Goal: Task Accomplishment & Management: Use online tool/utility

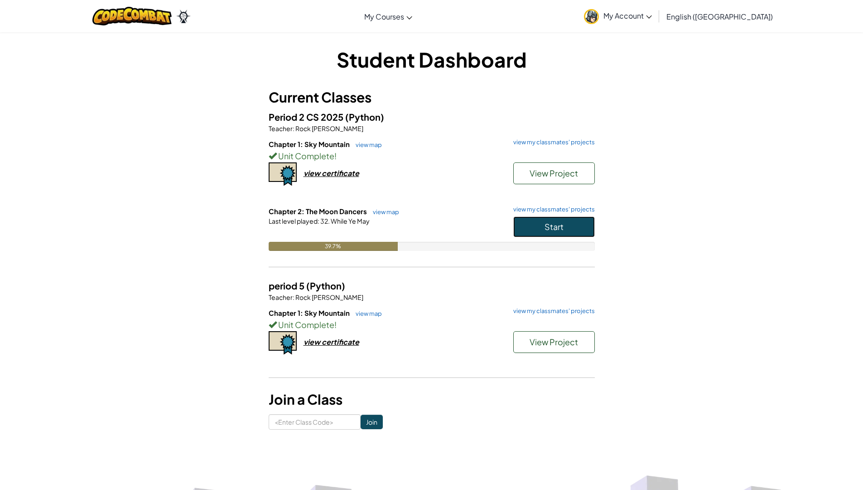
click at [574, 234] on button "Start" at bounding box center [555, 226] width 82 height 21
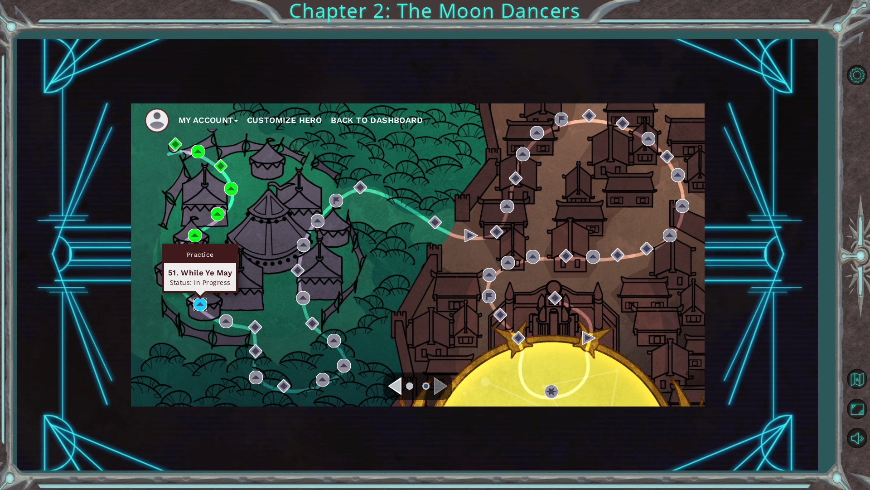
click at [196, 303] on img at bounding box center [201, 304] width 14 height 14
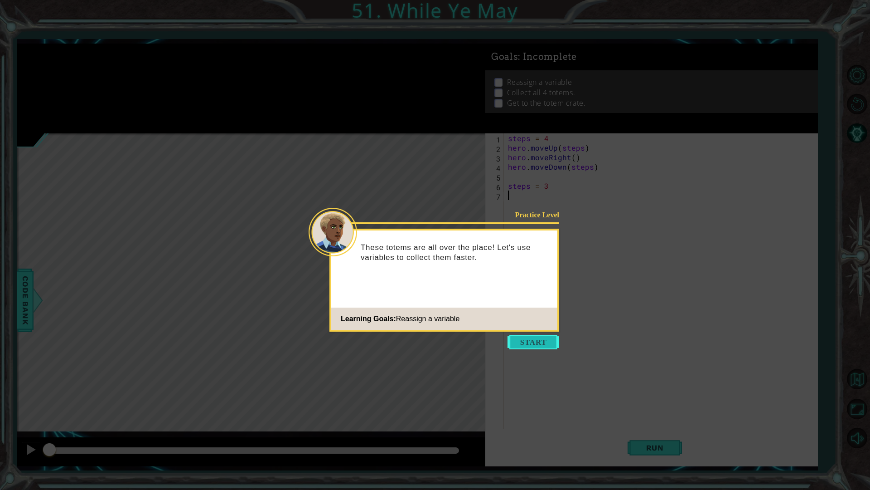
click at [537, 339] on button "Start" at bounding box center [534, 342] width 52 height 15
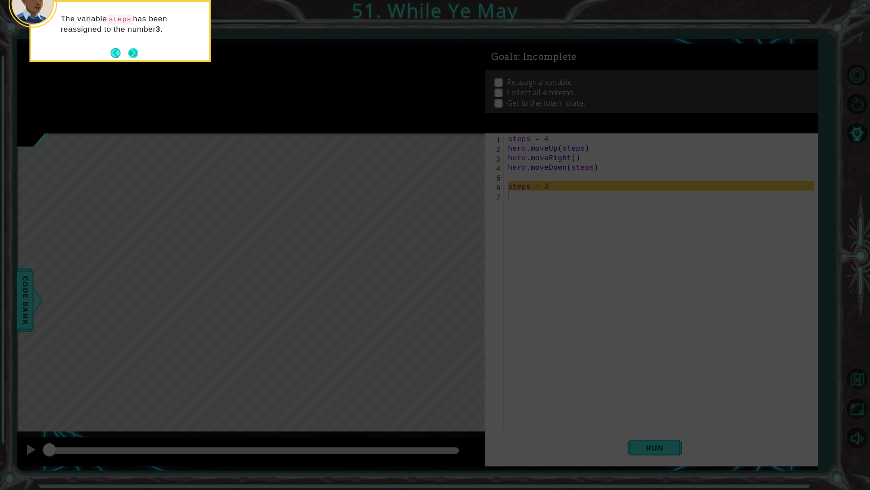
click at [130, 48] on button "Next" at bounding box center [133, 53] width 10 height 10
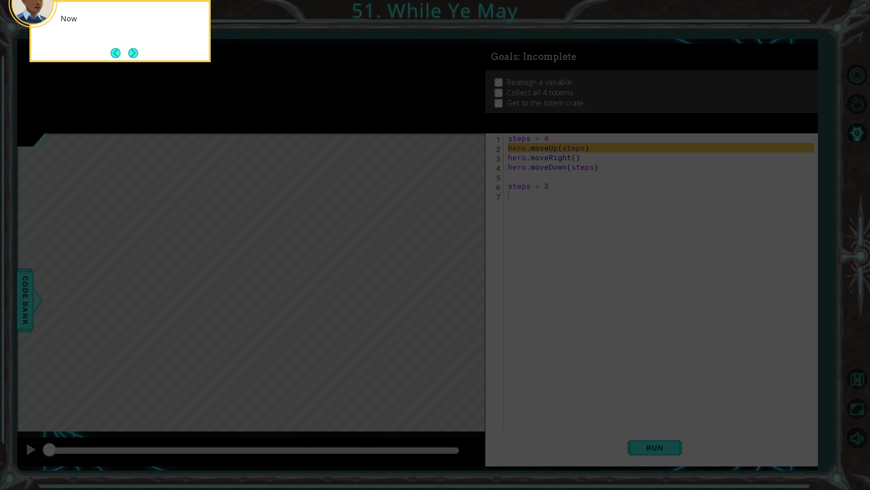
click at [130, 46] on footer at bounding box center [125, 53] width 28 height 14
click at [128, 58] on button "Next" at bounding box center [133, 53] width 10 height 10
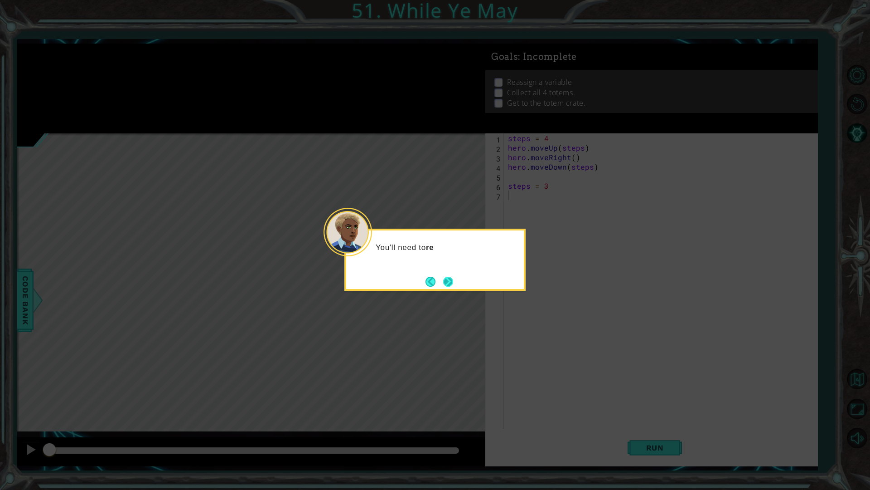
click at [453, 285] on button "Next" at bounding box center [448, 281] width 10 height 10
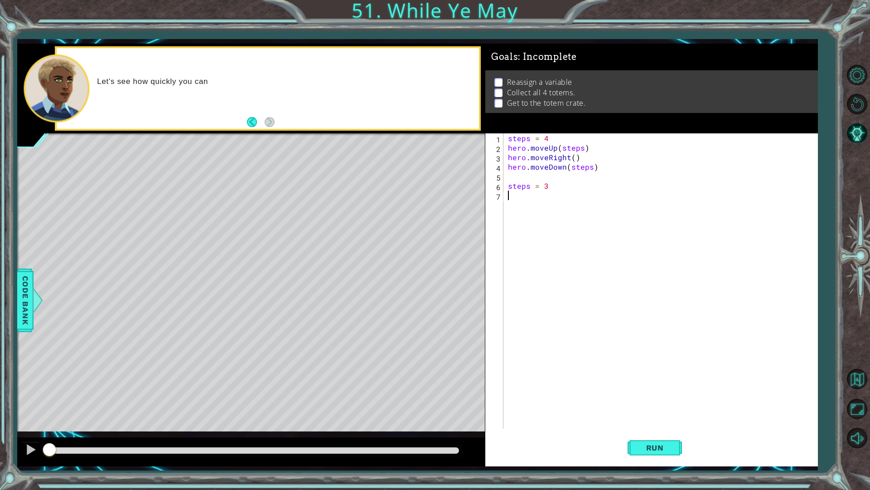
click at [278, 131] on div "Let's see how quickly you can" at bounding box center [251, 89] width 468 height 90
click at [56, 262] on div "Level Map" at bounding box center [226, 266] width 419 height 267
click at [559, 184] on div "steps = 4 hero . moveUp ( steps ) hero . moveRight ( ) hero . moveDown ( steps …" at bounding box center [662, 290] width 313 height 314
type textarea "steps = 2"
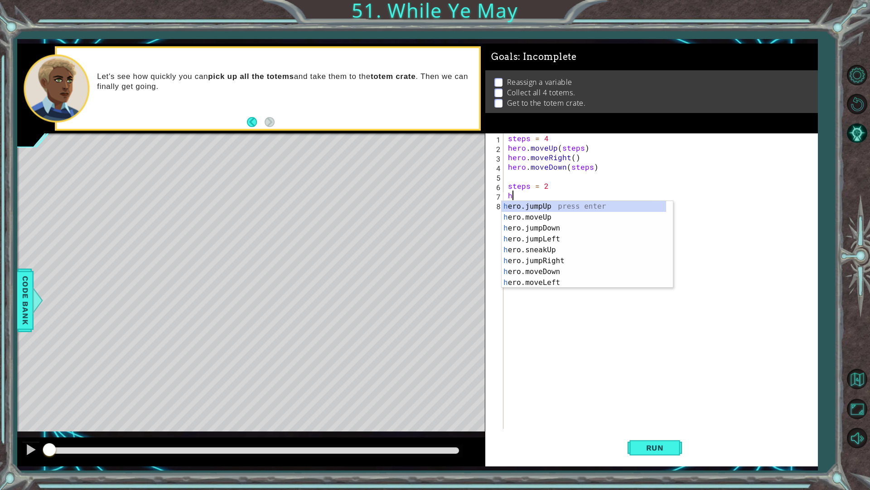
click at [550, 187] on div "steps = 4 hero . moveUp ( steps ) hero . moveRight ( ) hero . moveDown ( steps …" at bounding box center [662, 290] width 313 height 314
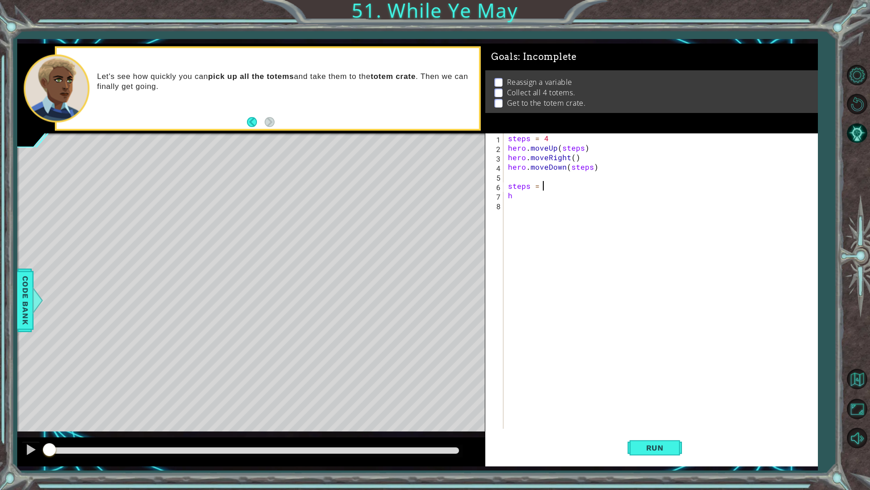
type textarea "steps = 3"
click at [540, 202] on div "steps = 4 hero . moveUp ( steps ) hero . moveRight ( ) hero . moveDown ( steps …" at bounding box center [662, 290] width 313 height 314
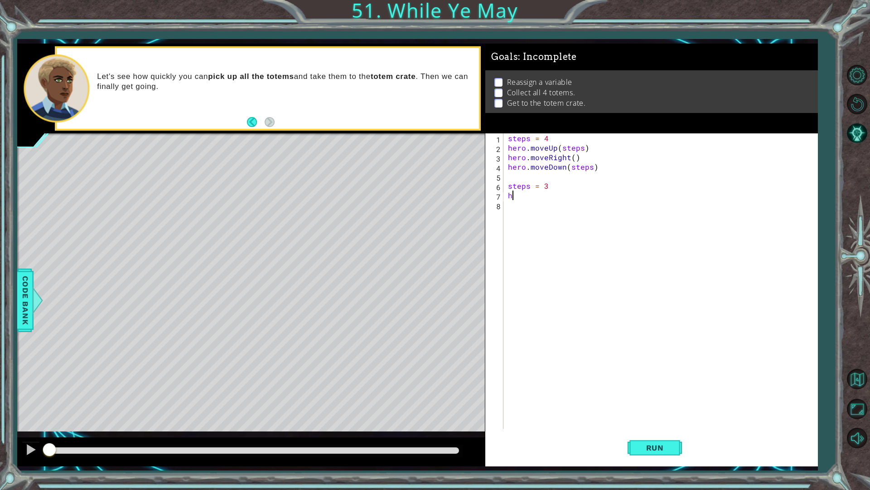
click at [541, 194] on div "steps = 4 hero . moveUp ( steps ) hero . moveRight ( ) hero . moveDown ( steps …" at bounding box center [662, 290] width 313 height 314
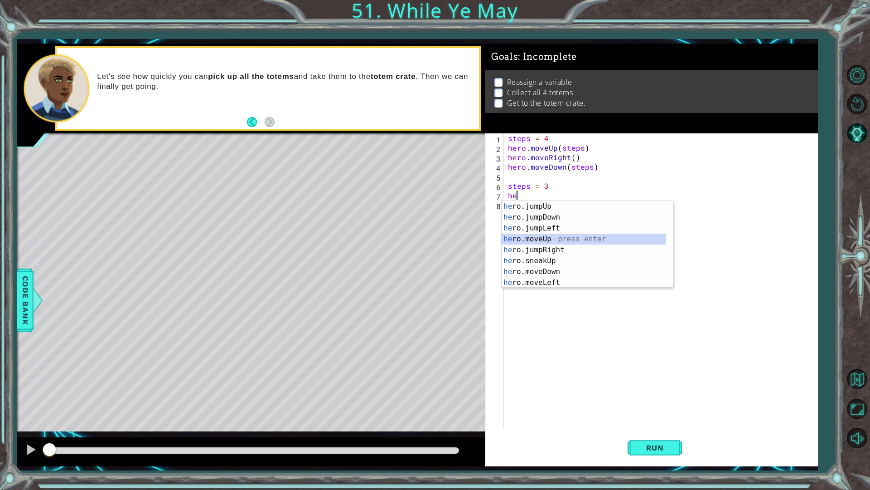
click at [538, 237] on div "he ro.jumpUp press enter he ro.jumpDown press enter he ro.jumpLeft press enter …" at bounding box center [584, 255] width 165 height 109
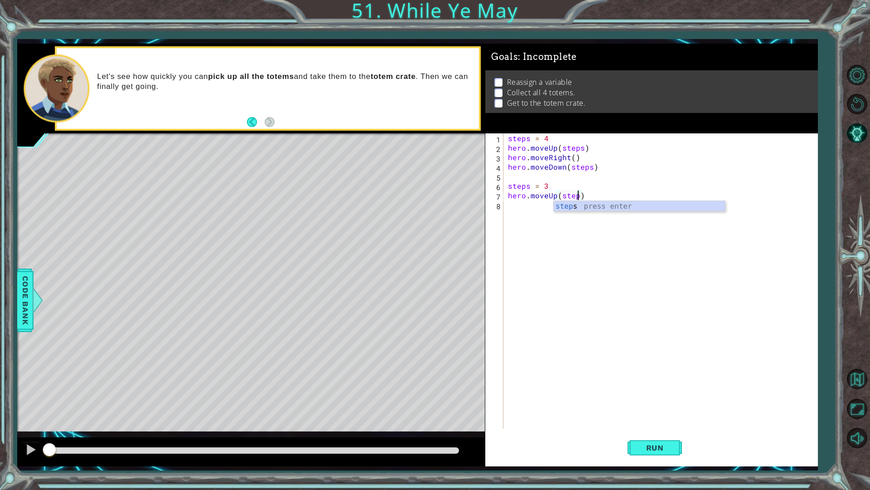
scroll to position [0, 4]
type textarea "hero.moveUp(steps)"
click at [604, 254] on div "steps = 4 hero . moveUp ( steps ) hero . moveRight ( ) hero . moveDown ( steps …" at bounding box center [662, 290] width 313 height 314
type textarea "h"
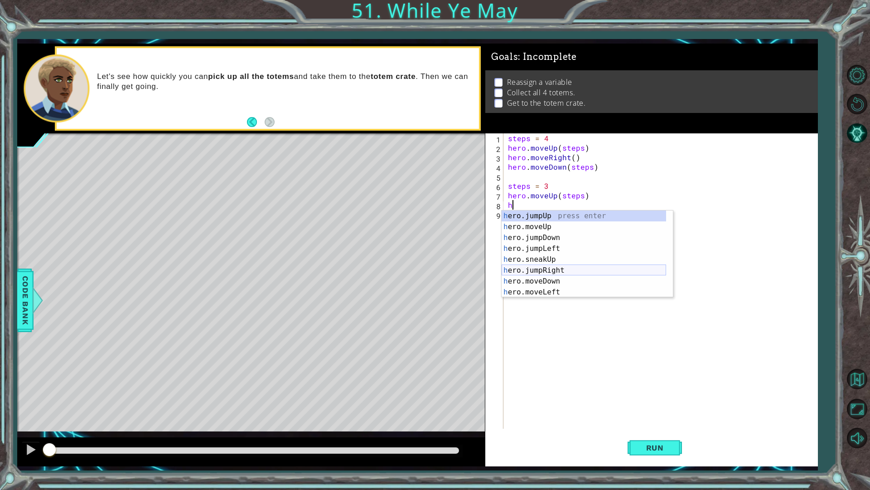
click at [543, 274] on div "h ero.jumpUp press enter h ero.moveUp press enter h ero.jumpDown press enter h …" at bounding box center [584, 264] width 165 height 109
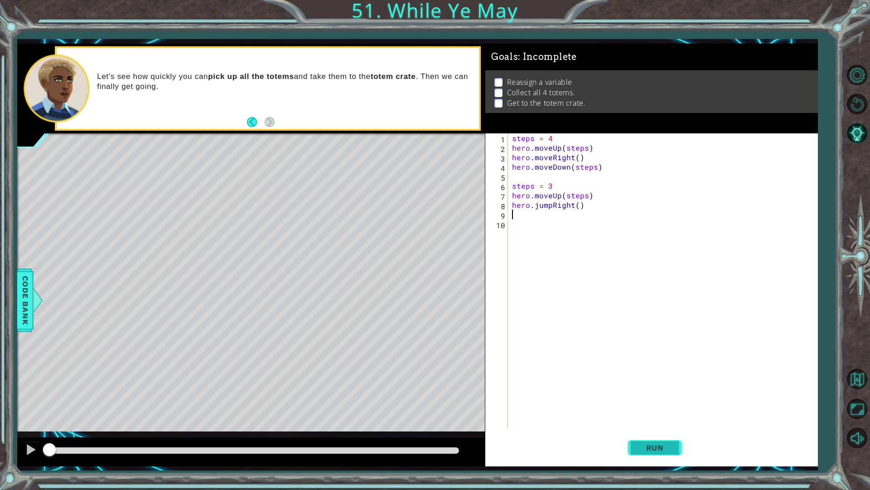
click at [631, 443] on button "Run" at bounding box center [655, 447] width 54 height 33
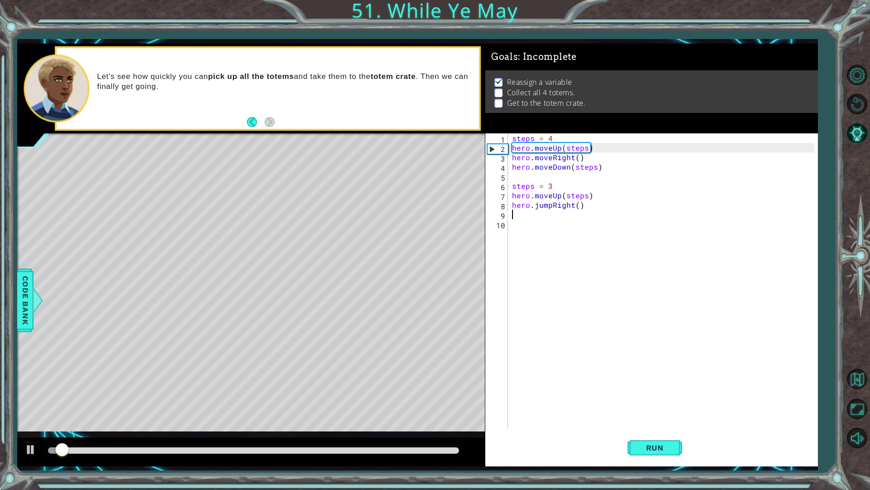
click at [373, 447] on div at bounding box center [253, 450] width 411 height 6
click at [344, 443] on div at bounding box center [251, 451] width 468 height 29
click at [321, 450] on div at bounding box center [184, 450] width 273 height 6
click at [21, 446] on div at bounding box center [251, 451] width 468 height 29
click at [31, 446] on div at bounding box center [31, 449] width 12 height 12
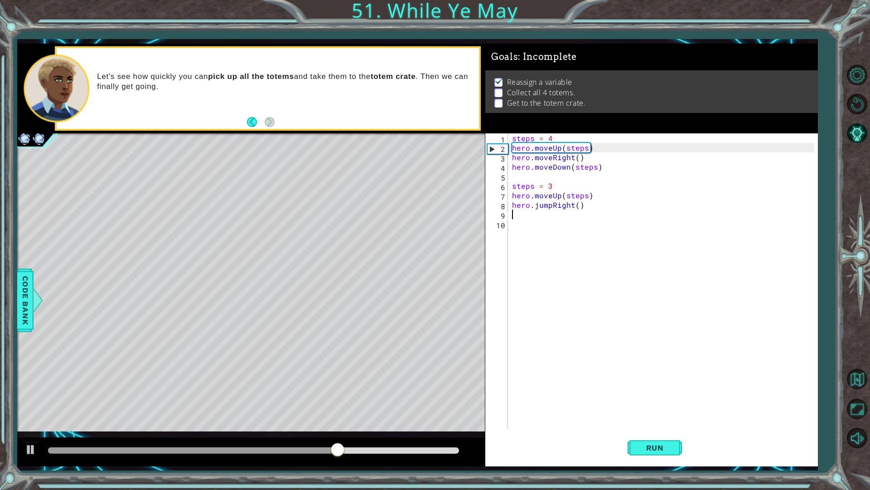
click at [127, 449] on div at bounding box center [193, 450] width 290 height 6
click at [22, 451] on button at bounding box center [31, 450] width 18 height 19
click at [550, 205] on div "steps = 4 hero . moveUp ( steps ) hero . moveRight ( ) hero . moveDown ( steps …" at bounding box center [664, 290] width 309 height 314
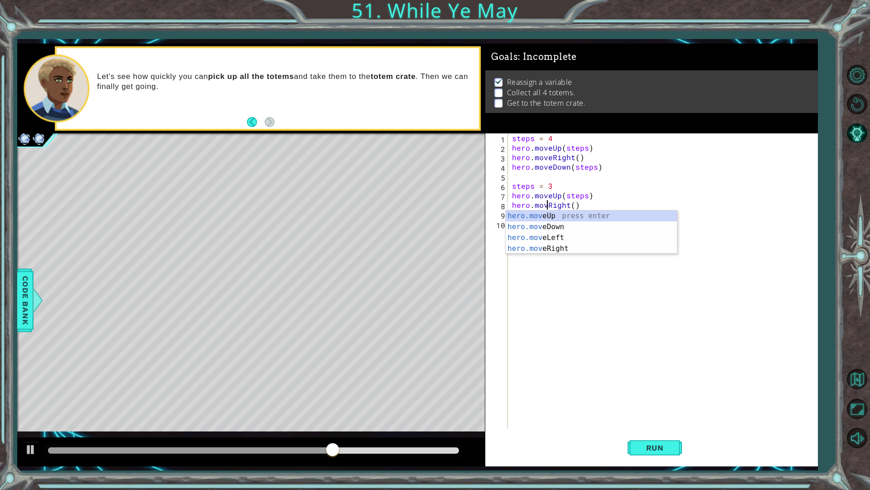
type textarea "hero.moveRight()"
click at [607, 173] on div "steps = 4 hero . moveUp ( steps ) hero . moveRight ( ) hero . moveDown ( steps …" at bounding box center [664, 290] width 309 height 314
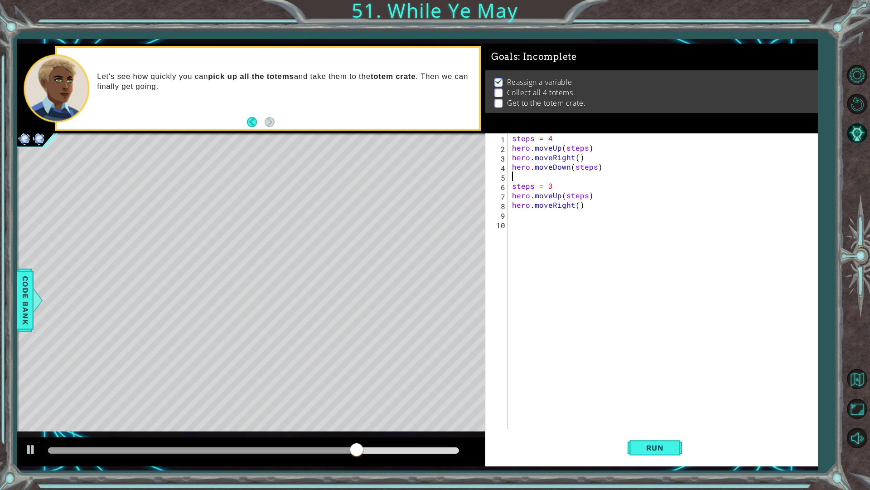
scroll to position [0, 0]
click at [547, 224] on div "steps = 4 hero . moveUp ( steps ) hero . moveRight ( ) hero . moveDown ( steps …" at bounding box center [664, 290] width 309 height 314
click at [538, 217] on div "steps = 4 hero . moveUp ( steps ) hero . moveRight ( ) hero . moveDown ( steps …" at bounding box center [664, 290] width 309 height 314
type textarea "h"
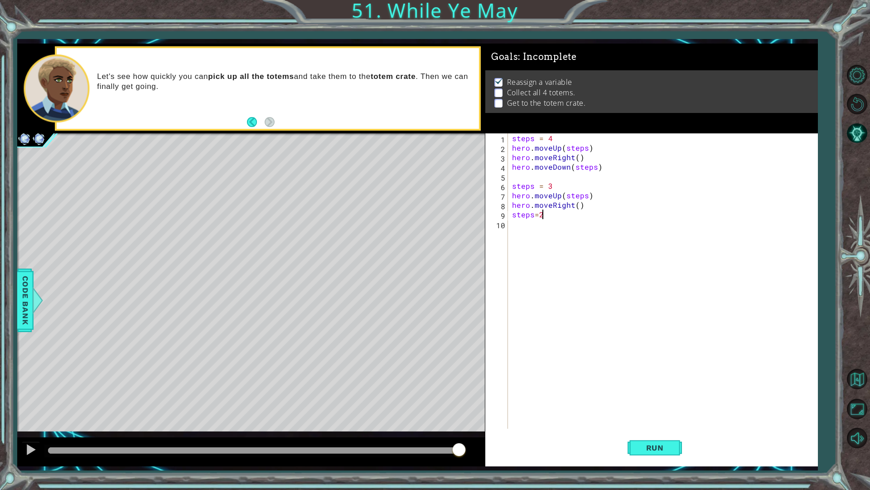
type textarea "steps=2"
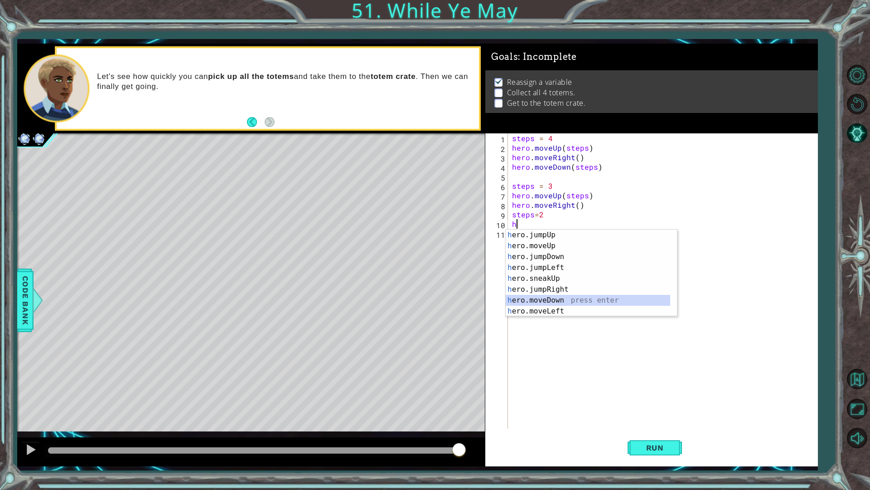
click at [554, 298] on div "h ero.jumpUp press enter h ero.moveUp press enter h ero.jumpDown press enter h …" at bounding box center [588, 283] width 165 height 109
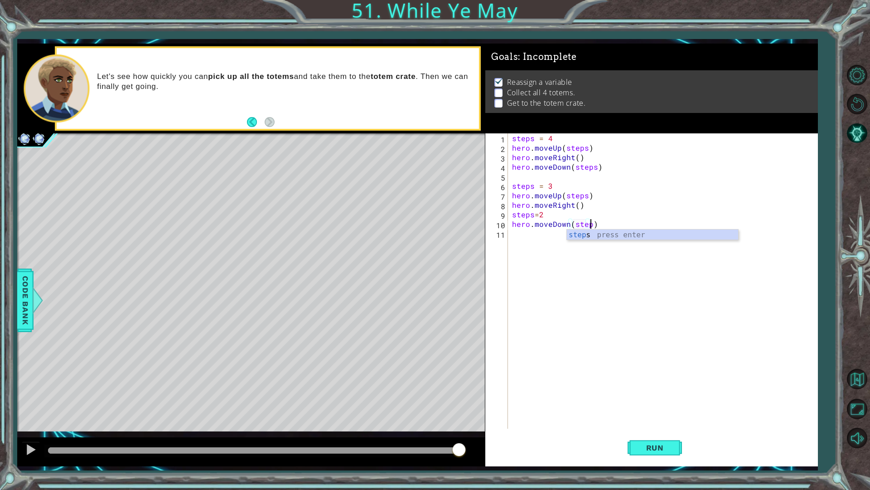
type textarea "hero.moveDown(steps)"
click at [554, 298] on div "steps = 4 hero . moveUp ( steps ) hero . moveRight ( ) hero . moveDown ( steps …" at bounding box center [664, 290] width 309 height 314
click at [597, 223] on div "steps = 4 hero . moveUp ( steps ) hero . moveRight ( ) hero . moveDown ( steps …" at bounding box center [664, 290] width 309 height 314
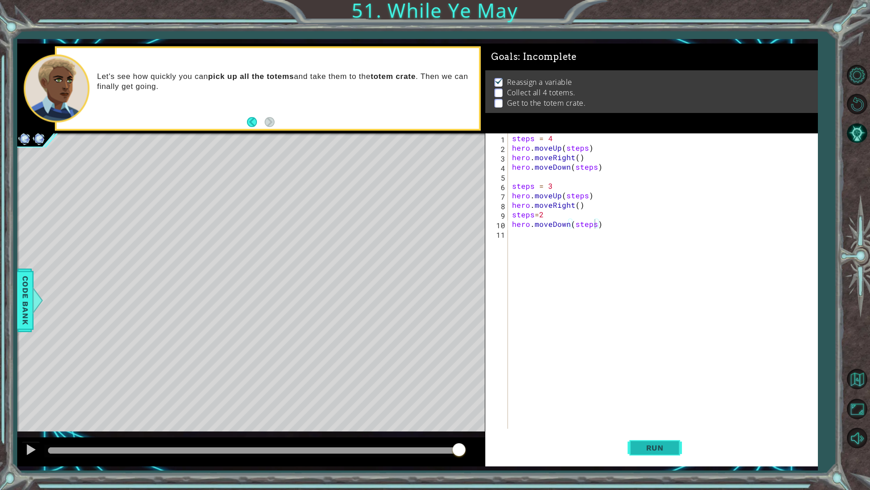
click at [646, 450] on span "Run" at bounding box center [655, 447] width 36 height 9
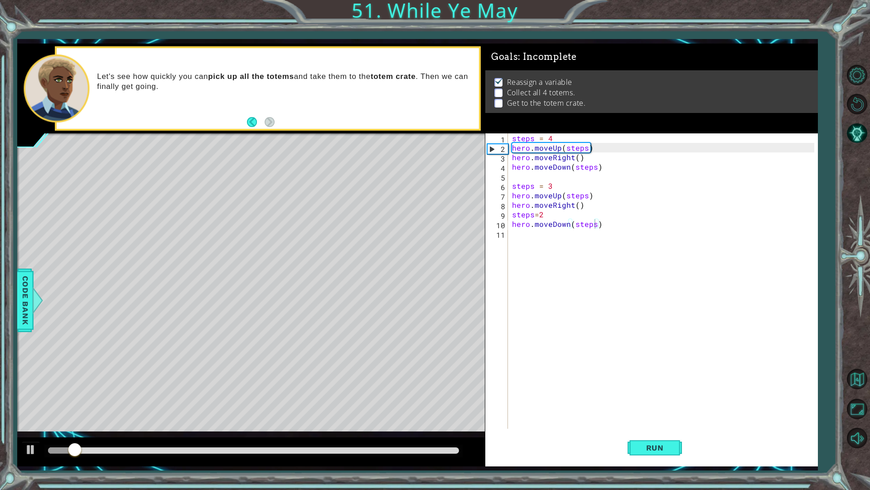
click at [314, 445] on div at bounding box center [253, 450] width 418 height 13
click at [314, 447] on div at bounding box center [253, 450] width 411 height 6
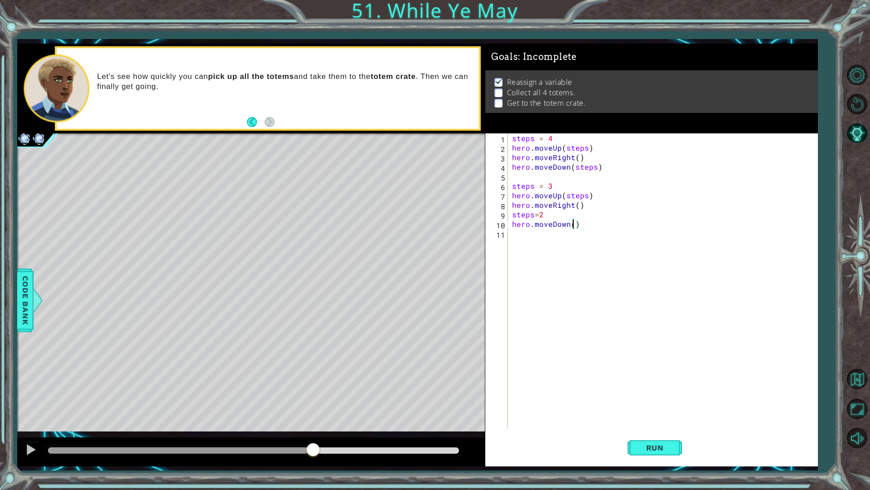
type textarea "hero.moveDown(3)"
click at [599, 246] on div "steps = 4 hero . moveUp ( steps ) hero . moveRight ( ) hero . moveDown ( steps …" at bounding box center [664, 290] width 309 height 314
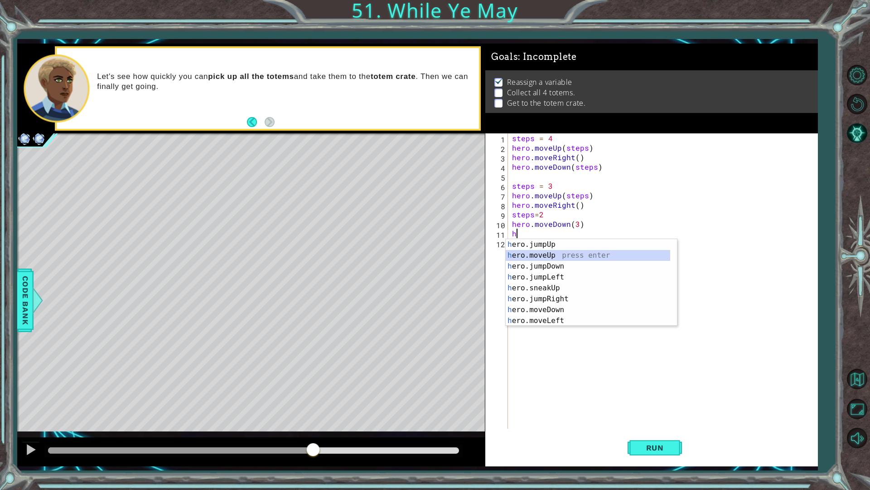
click at [561, 257] on div "h ero.jumpUp press enter h ero.moveUp press enter h ero.jumpDown press enter h …" at bounding box center [588, 293] width 165 height 109
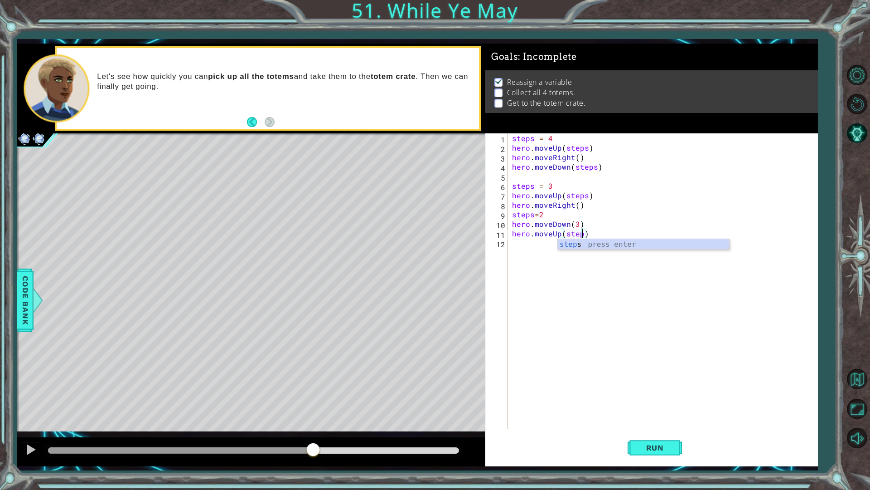
scroll to position [0, 4]
type textarea "hero.moveUp(steps)"
click at [672, 446] on span "Run" at bounding box center [655, 447] width 36 height 9
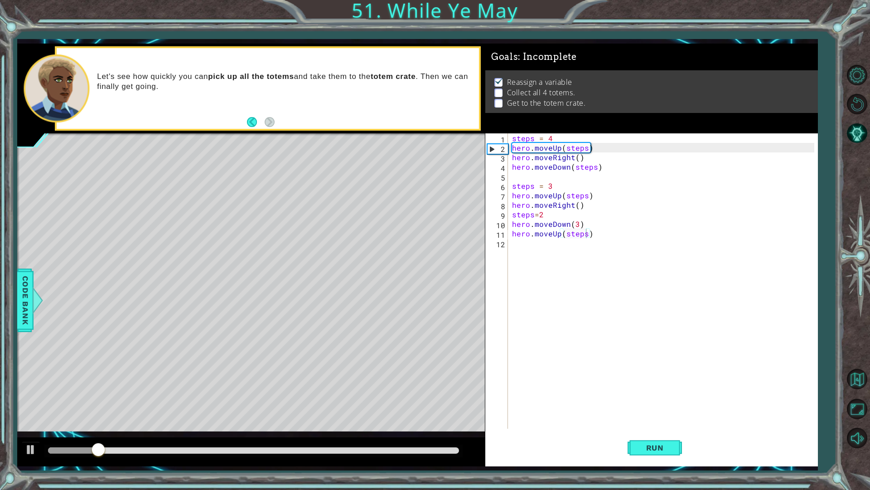
click at [438, 454] on div at bounding box center [253, 450] width 418 height 13
click at [437, 451] on div at bounding box center [253, 450] width 411 height 6
click at [562, 287] on div "steps = 4 hero . moveUp ( steps ) hero . moveRight ( ) hero . moveDown ( steps …" at bounding box center [664, 290] width 309 height 314
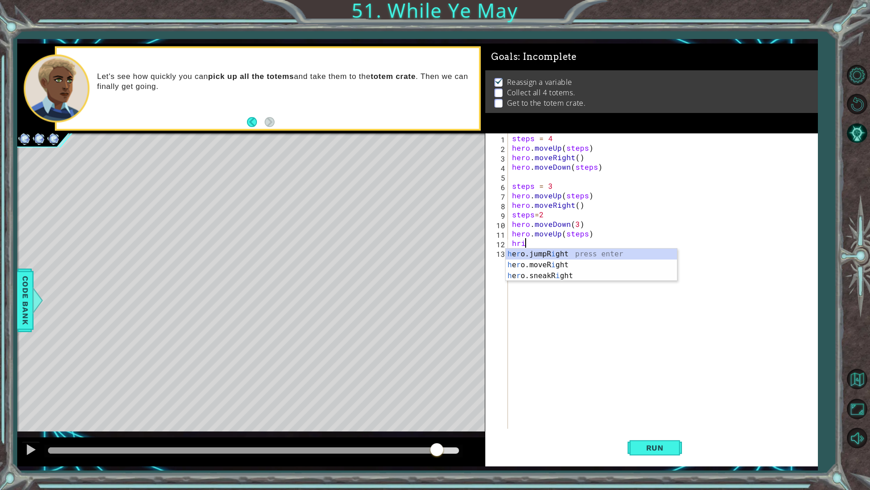
scroll to position [0, 0]
click at [553, 263] on div "h e r o.jumpR i g h t press enter h e r o.moveR i g h t press enter h e r o.sne…" at bounding box center [591, 275] width 171 height 54
type textarea "hero.moveRight(1)"
click at [553, 272] on div "steps = 4 hero . moveUp ( steps ) hero . moveRight ( ) hero . moveDown ( steps …" at bounding box center [664, 290] width 309 height 314
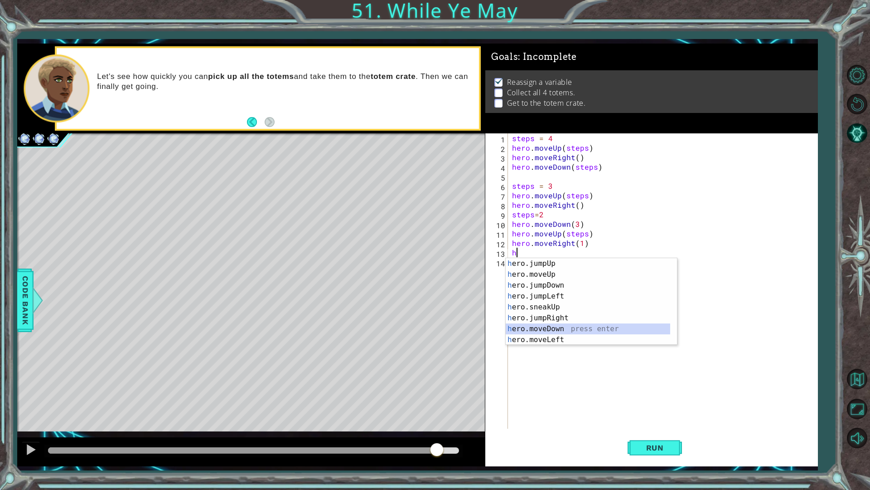
click at [552, 325] on div "h ero.jumpUp press enter h ero.moveUp press enter h ero.jumpDown press enter h …" at bounding box center [588, 312] width 165 height 109
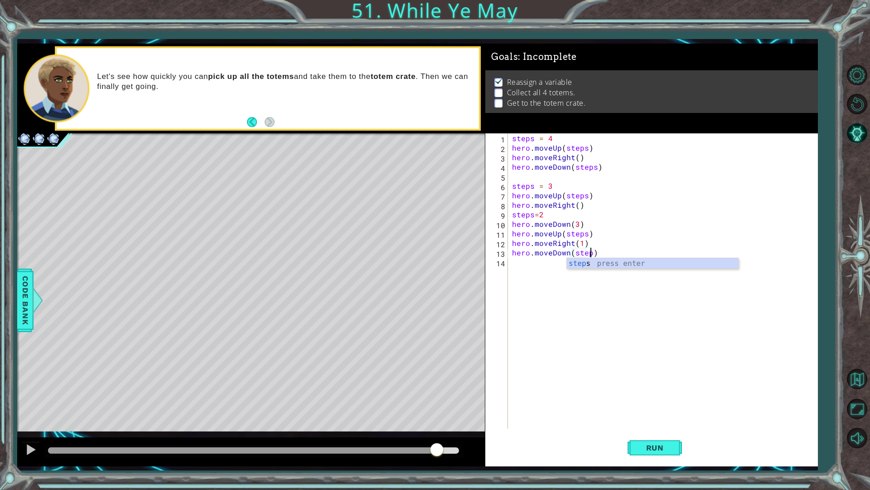
scroll to position [0, 5]
type textarea "hero.moveDown(steps)"
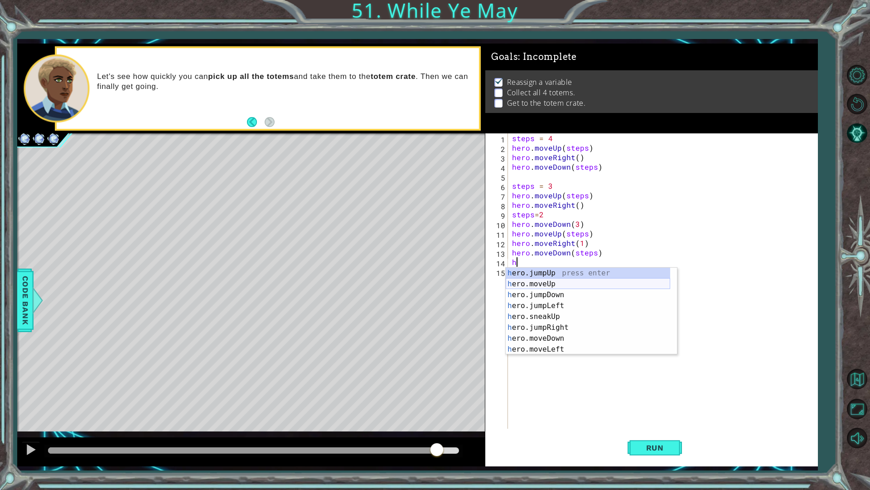
click at [553, 282] on div "h ero.jumpUp press enter h ero.moveUp press enter h ero.jumpDown press enter h …" at bounding box center [588, 321] width 165 height 109
type textarea "hero.moveUp(1)"
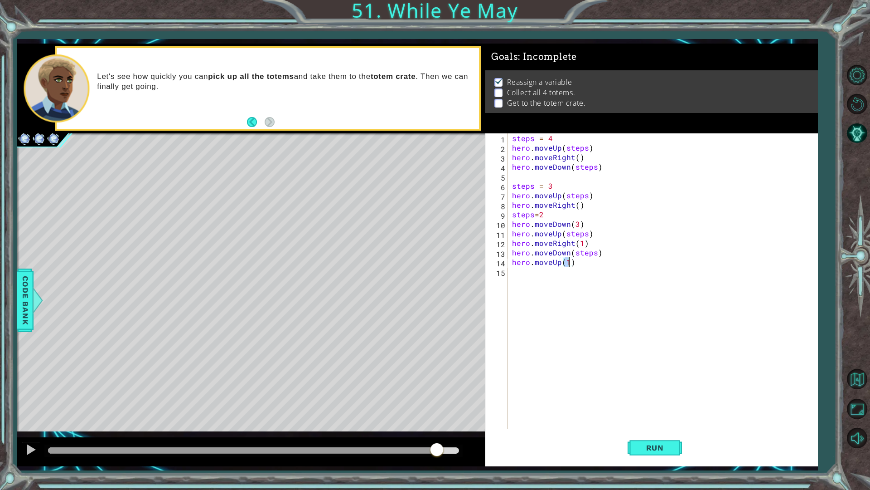
click at [553, 282] on div "steps = 4 hero . moveUp ( steps ) hero . moveRight ( ) hero . moveDown ( steps …" at bounding box center [664, 290] width 309 height 314
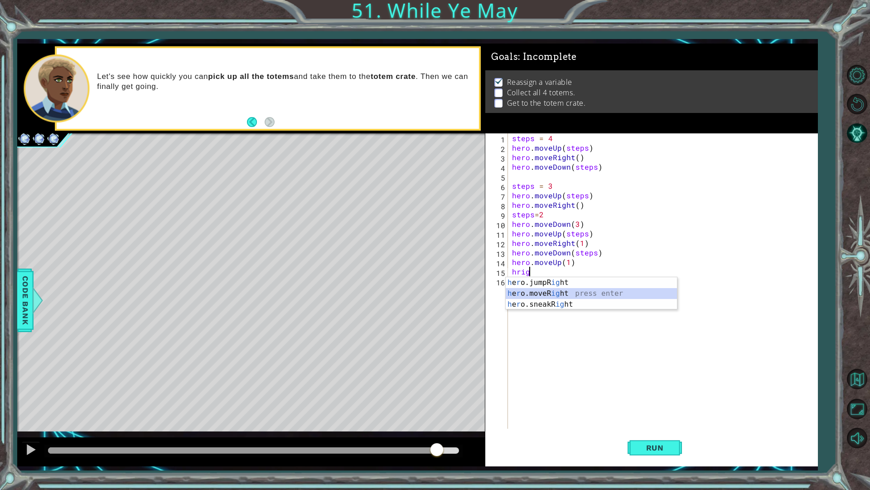
click at [582, 291] on div "h e r o.jumpR ig ht press enter h e r o.moveR ig ht press enter h e r o.sneakR …" at bounding box center [591, 304] width 171 height 54
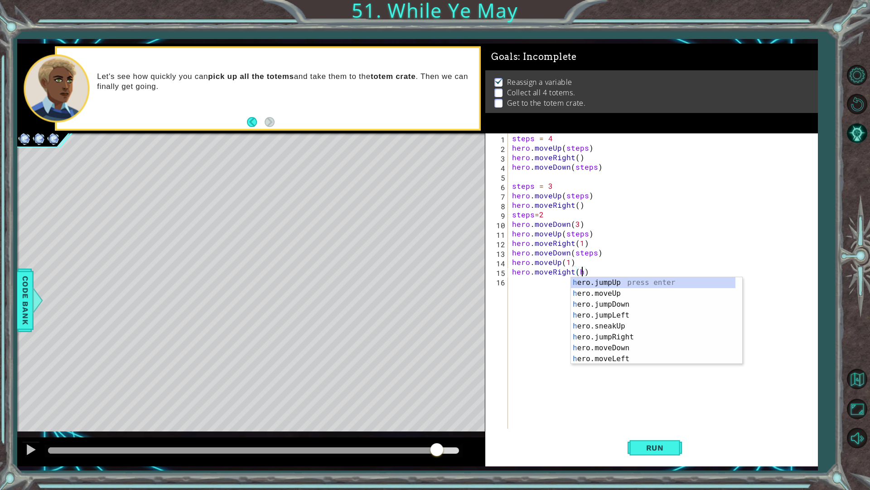
scroll to position [0, 4]
click at [608, 348] on div "h ero.jumpUp press enter h ero.moveUp press enter h ero.jumpDown press enter h …" at bounding box center [653, 331] width 165 height 109
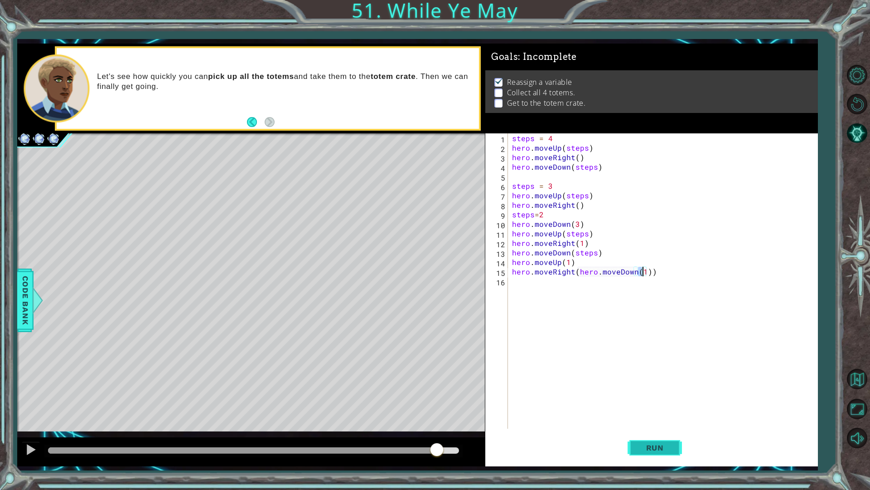
click at [646, 458] on button "Run" at bounding box center [655, 447] width 54 height 33
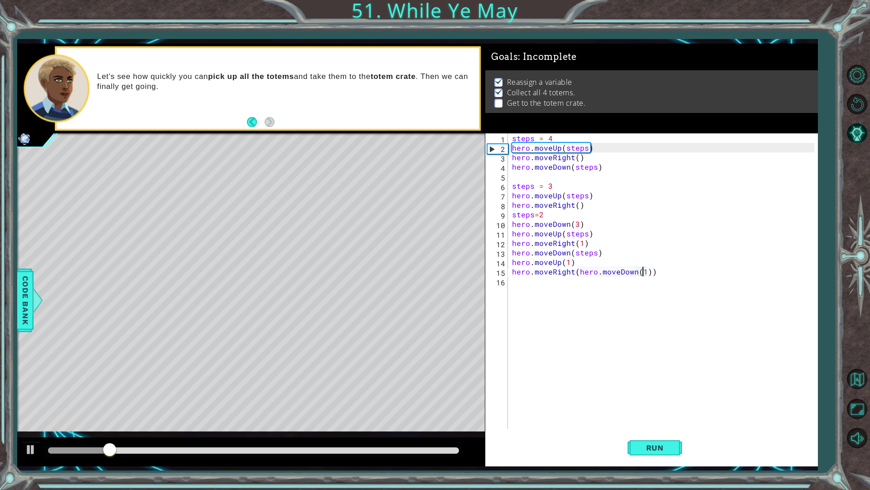
click at [365, 446] on div at bounding box center [253, 450] width 418 height 13
click at [368, 451] on div at bounding box center [253, 450] width 411 height 6
click at [33, 449] on div at bounding box center [31, 449] width 12 height 12
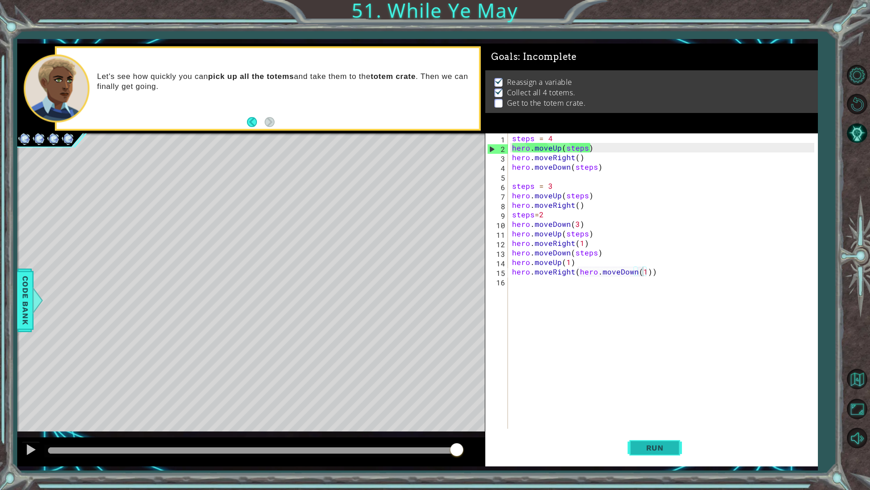
click at [655, 447] on span "Run" at bounding box center [655, 447] width 36 height 9
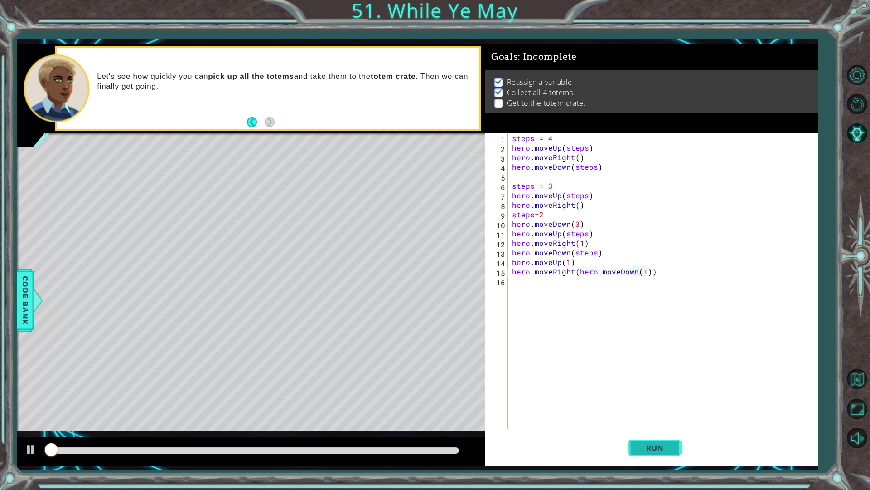
click at [655, 447] on span "Run" at bounding box center [655, 447] width 36 height 9
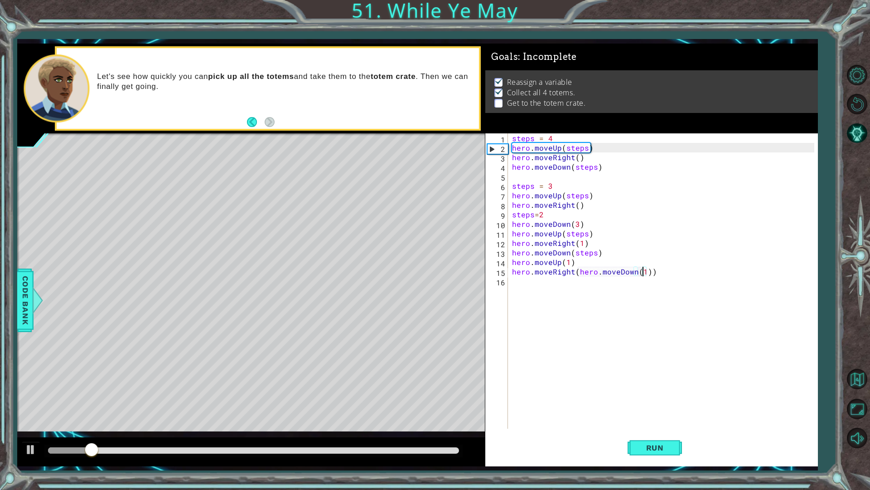
click at [356, 450] on div at bounding box center [253, 450] width 411 height 6
click at [29, 449] on div at bounding box center [31, 449] width 12 height 12
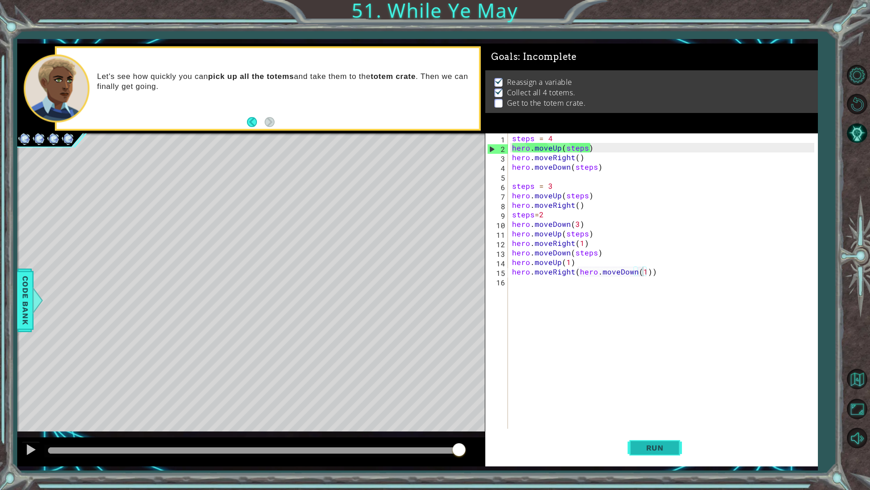
click at [673, 446] on span "Run" at bounding box center [655, 447] width 36 height 9
click at [658, 276] on div "steps = 4 hero . moveUp ( steps ) hero . moveRight ( ) hero . moveDown ( steps …" at bounding box center [664, 290] width 309 height 314
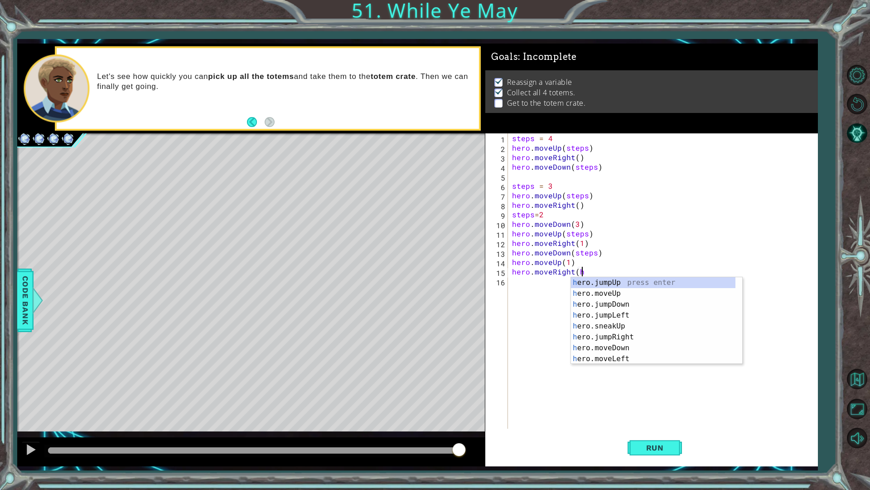
scroll to position [0, 4]
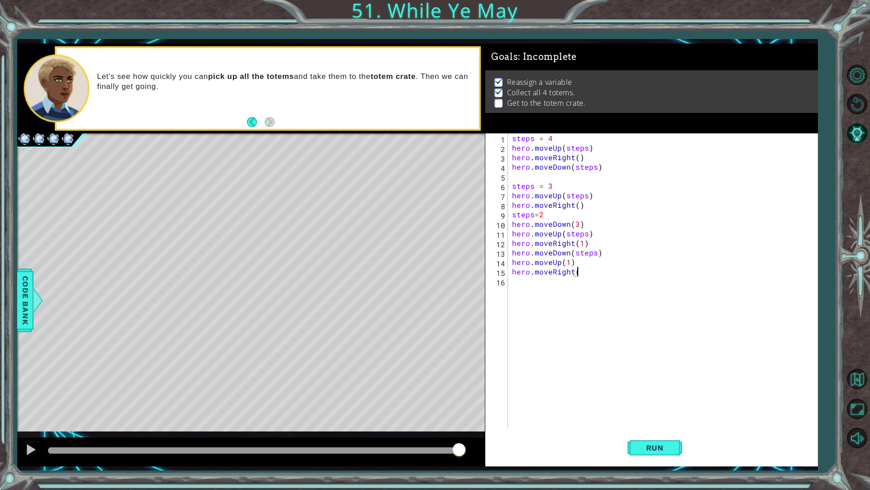
type textarea "hero.moveRight()"
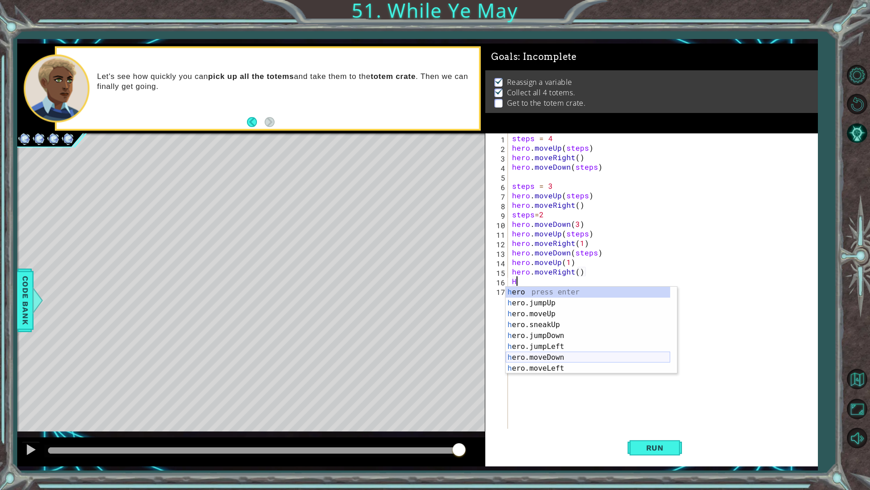
click at [525, 362] on div "h ero press enter h ero.jumpUp press enter h ero.moveUp press enter h ero.sneak…" at bounding box center [588, 340] width 165 height 109
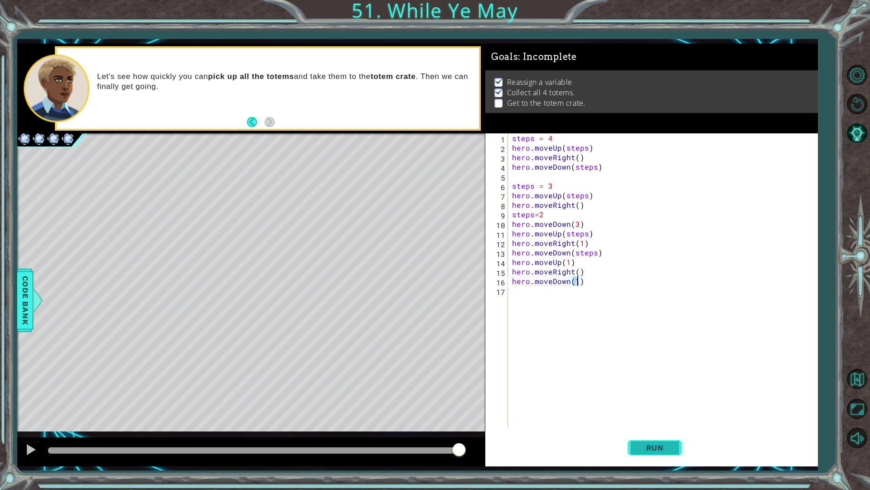
type textarea "hero.moveDown(1)"
click at [663, 448] on span "Run" at bounding box center [655, 447] width 36 height 9
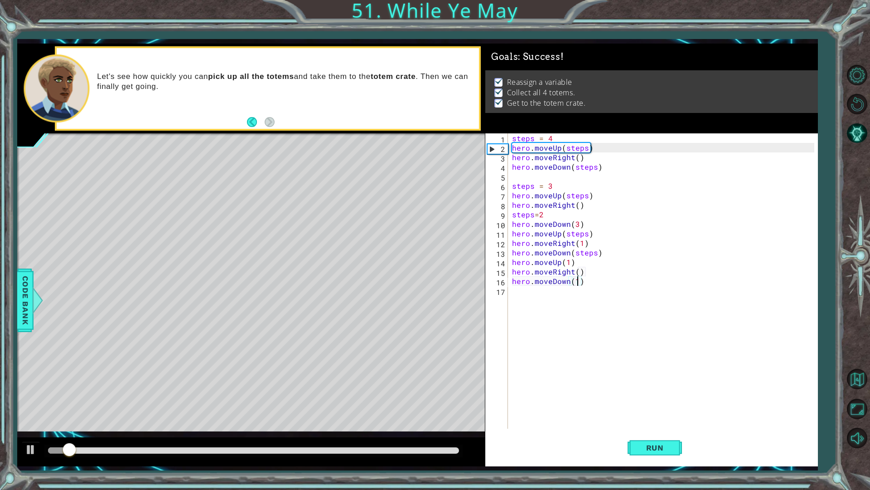
click at [436, 447] on div at bounding box center [253, 450] width 411 height 6
click at [24, 444] on button at bounding box center [31, 450] width 18 height 19
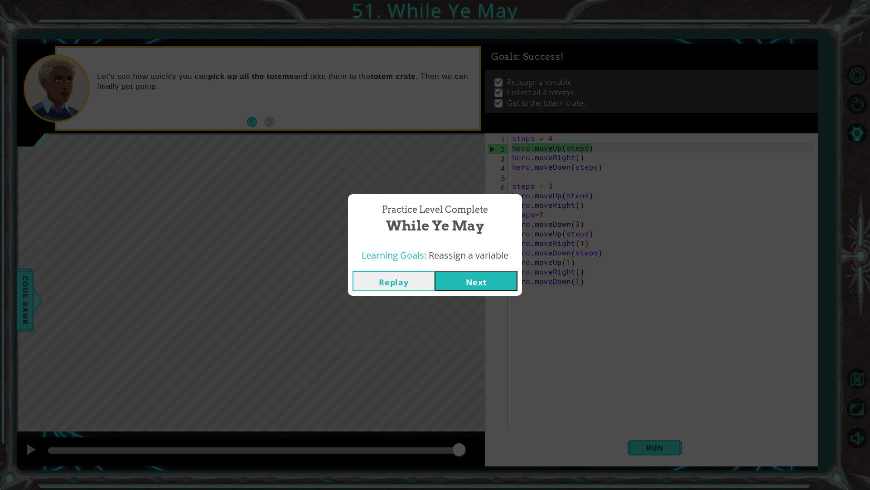
click at [484, 288] on button "Next" at bounding box center [476, 281] width 82 height 20
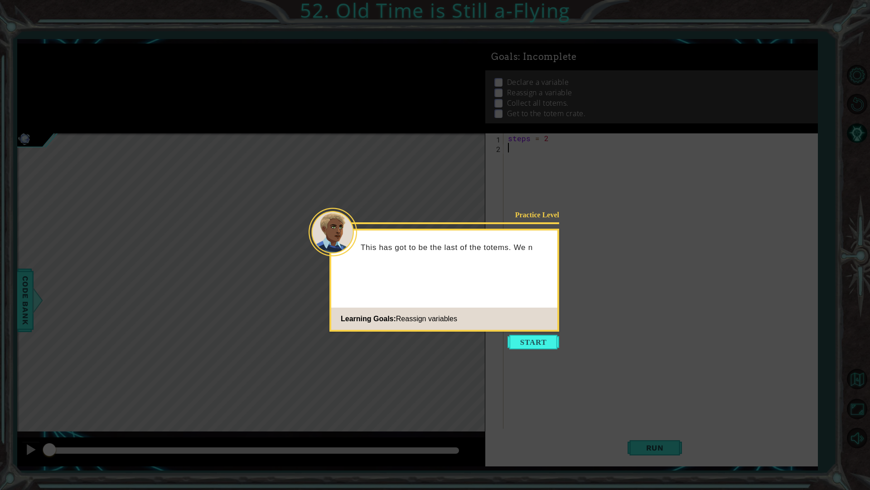
click at [517, 345] on button "Start" at bounding box center [534, 342] width 52 height 15
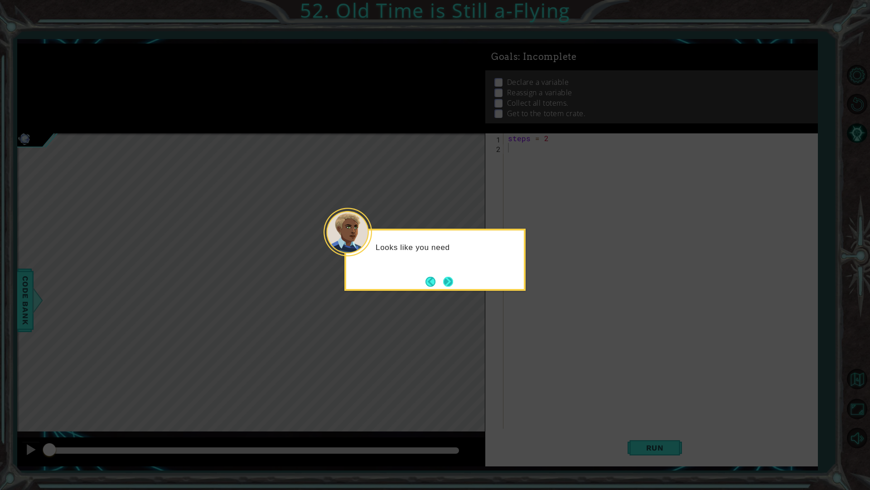
click at [446, 286] on button "Next" at bounding box center [448, 281] width 10 height 10
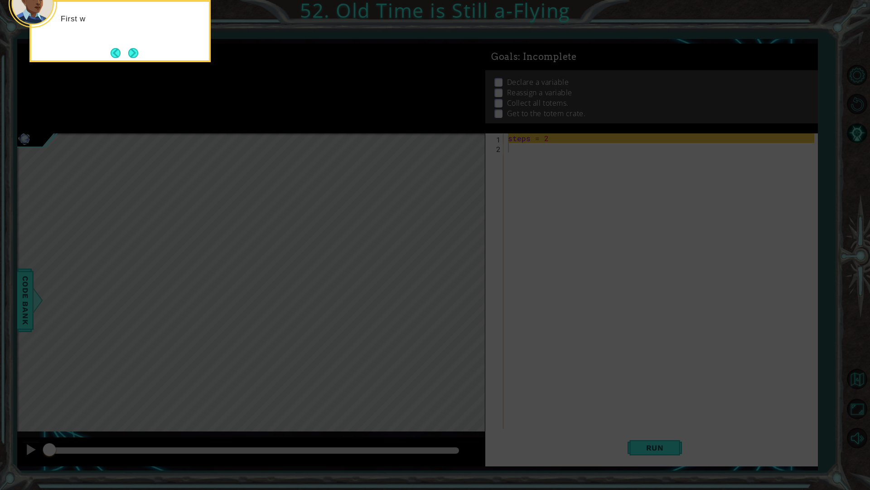
click at [621, 185] on icon at bounding box center [435, 79] width 870 height 821
click at [128, 55] on button "Next" at bounding box center [133, 53] width 10 height 10
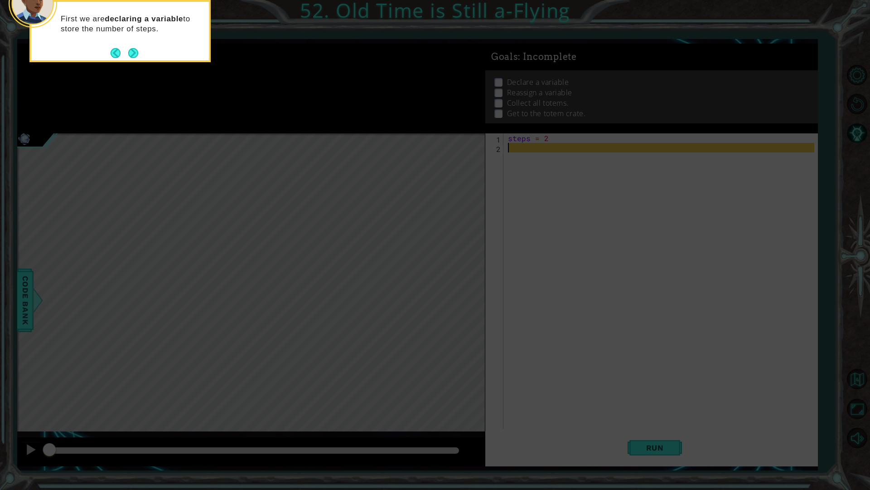
click at [128, 55] on button "Next" at bounding box center [133, 53] width 10 height 10
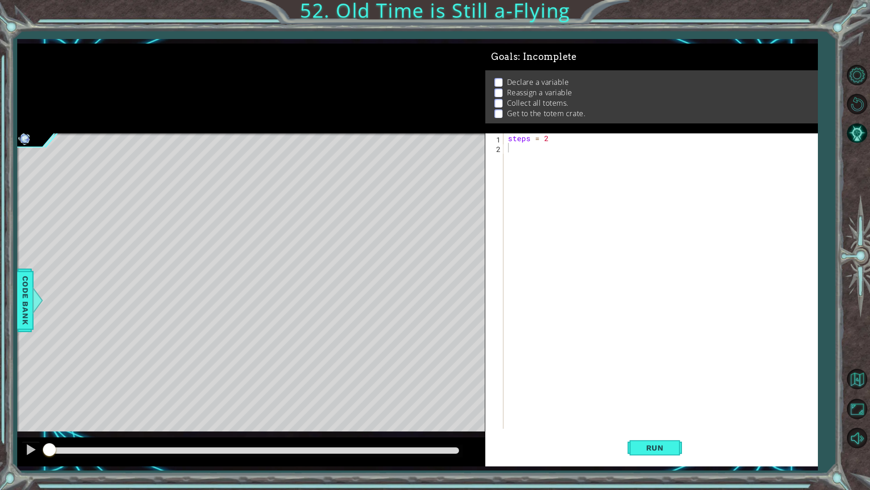
click at [602, 173] on div "steps = 2" at bounding box center [662, 290] width 313 height 314
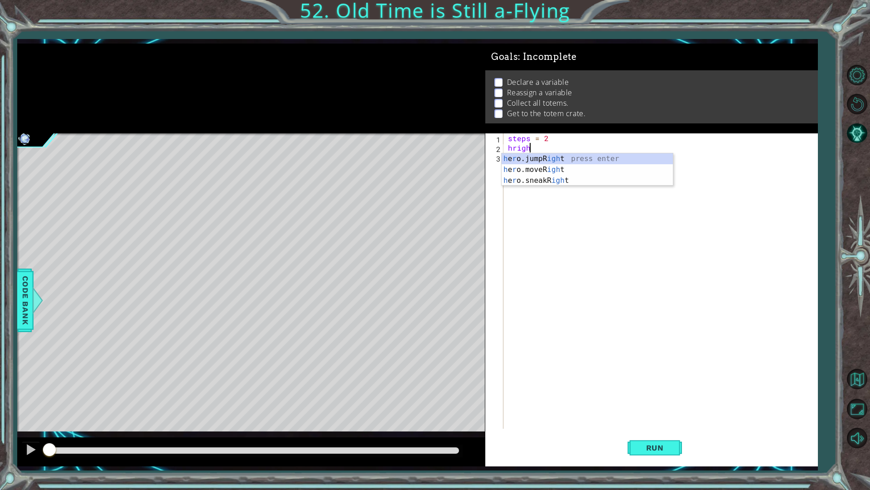
scroll to position [0, 1]
click at [557, 166] on div "h e r o.jumpR igh t press enter h e r o.moveR igh t press enter h e r o.sneakR …" at bounding box center [587, 180] width 171 height 54
type textarea "hero.moveRight(steps)"
click at [561, 184] on div "steps = 2 hero . moveRight ( steps )" at bounding box center [662, 290] width 313 height 314
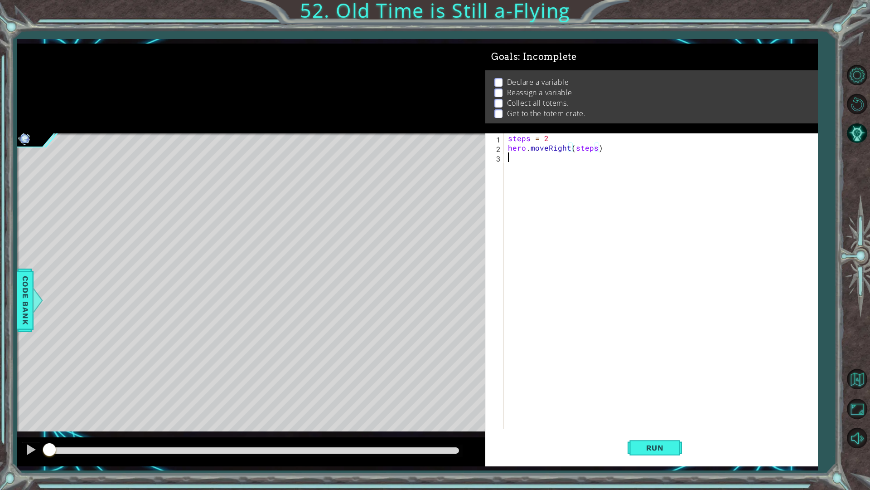
scroll to position [0, 0]
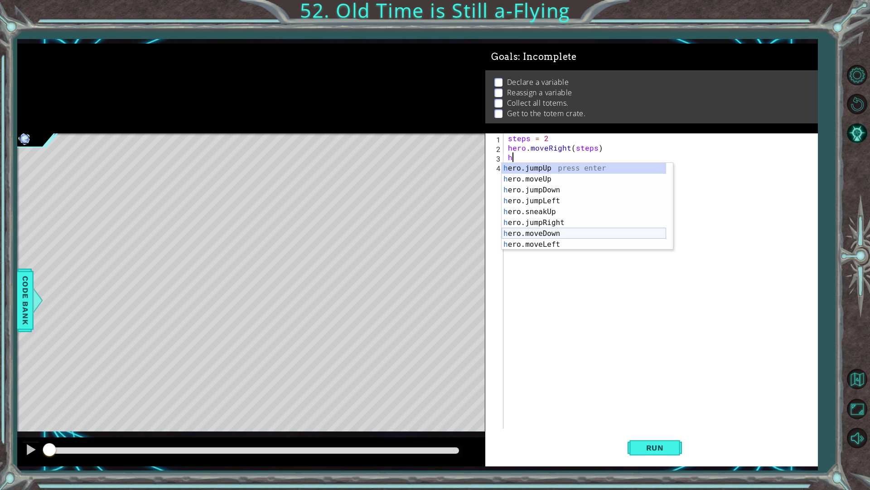
click at [558, 234] on div "h ero.jumpUp press enter h ero.moveUp press enter h ero.jumpDown press enter h …" at bounding box center [584, 217] width 165 height 109
type textarea "hero.moveDown(1)"
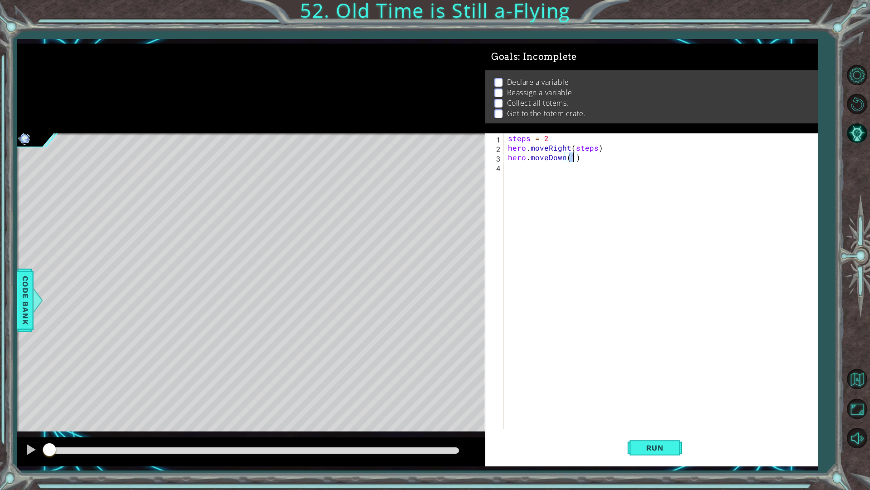
scroll to position [0, 4]
click at [558, 234] on div "steps = 2 hero . moveRight ( steps ) hero . moveDown ( 1 )" at bounding box center [662, 290] width 313 height 314
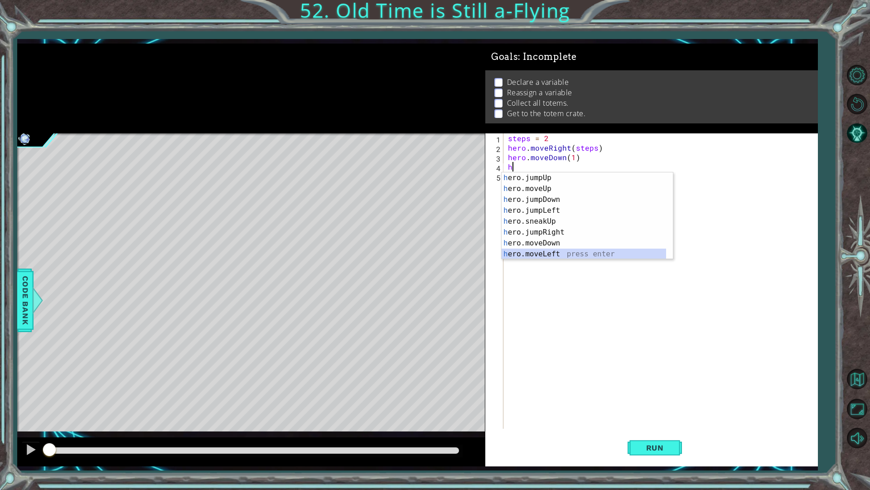
click at [559, 257] on div "h ero.jumpUp press enter h ero.moveUp press enter h ero.jumpDown press enter h …" at bounding box center [584, 226] width 165 height 109
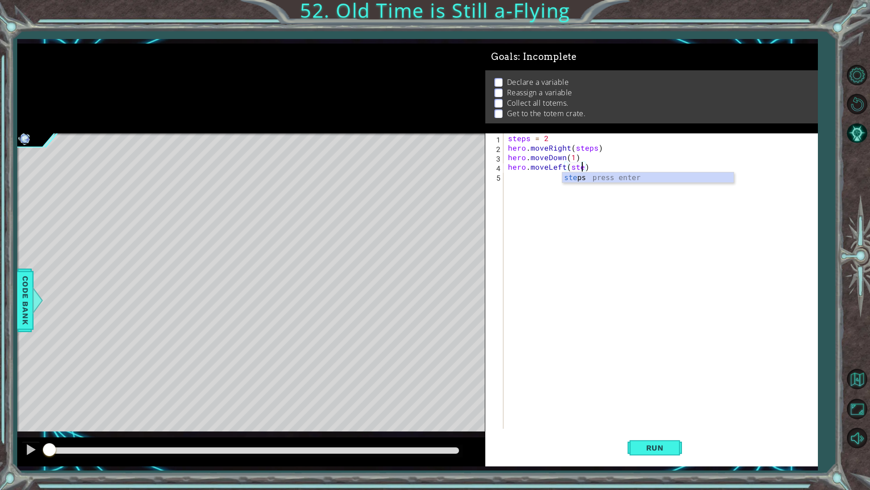
type textarea "hero.moveLeft(steps)"
click at [559, 257] on div "steps = 2 hero . moveRight ( steps ) hero . moveDown ( 1 ) hero . moveLeft ( st…" at bounding box center [662, 290] width 313 height 314
type textarea "j"
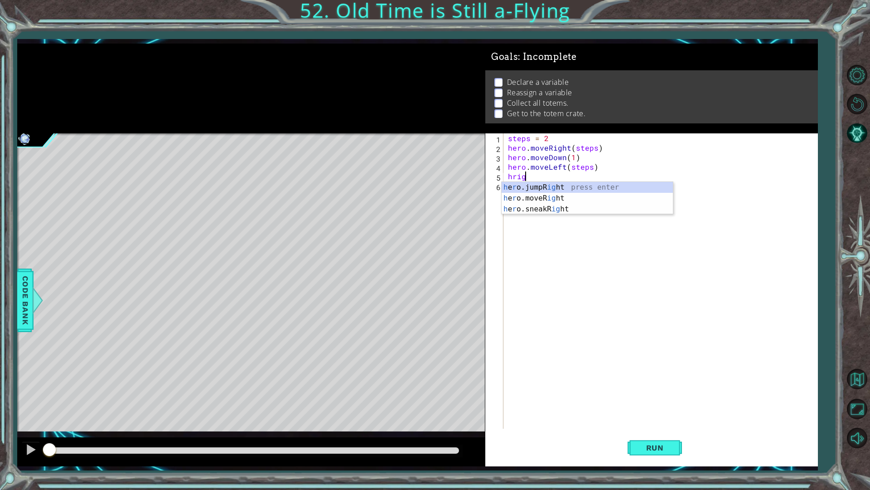
scroll to position [0, 1]
click at [557, 195] on div "h e r o.jumpR igh t press enter h e r o.moveR igh t press enter h e r o.sneakR …" at bounding box center [587, 209] width 171 height 54
type textarea "hero.moveRight(5)"
click at [642, 448] on span "Run" at bounding box center [655, 447] width 36 height 9
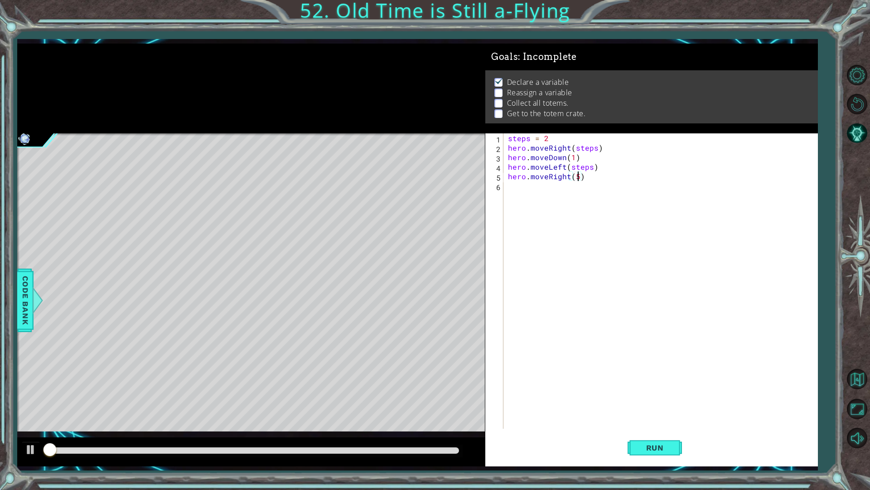
scroll to position [0, 0]
click at [586, 231] on div "steps = 2 hero . moveRight ( steps ) hero . moveDown ( 1 ) hero . moveLeft ( st…" at bounding box center [662, 290] width 313 height 314
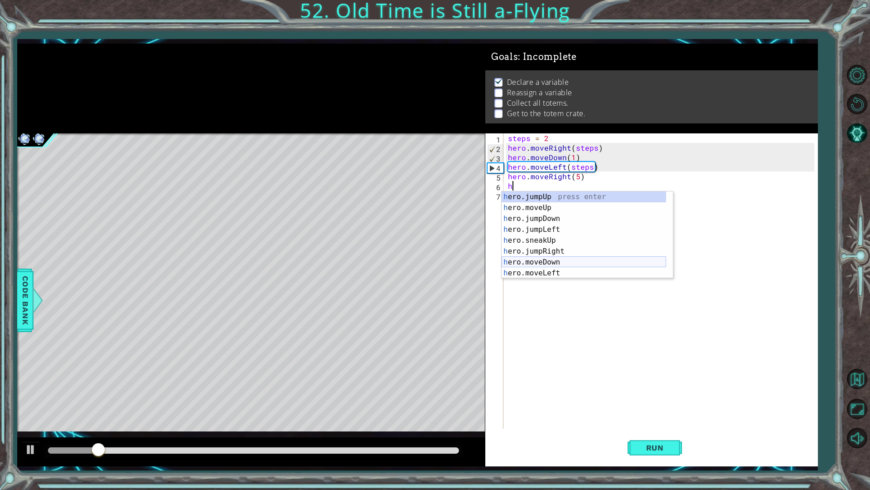
click at [552, 262] on div "h ero.jumpUp press enter h ero.moveUp press enter h ero.jumpDown press enter h …" at bounding box center [584, 245] width 165 height 109
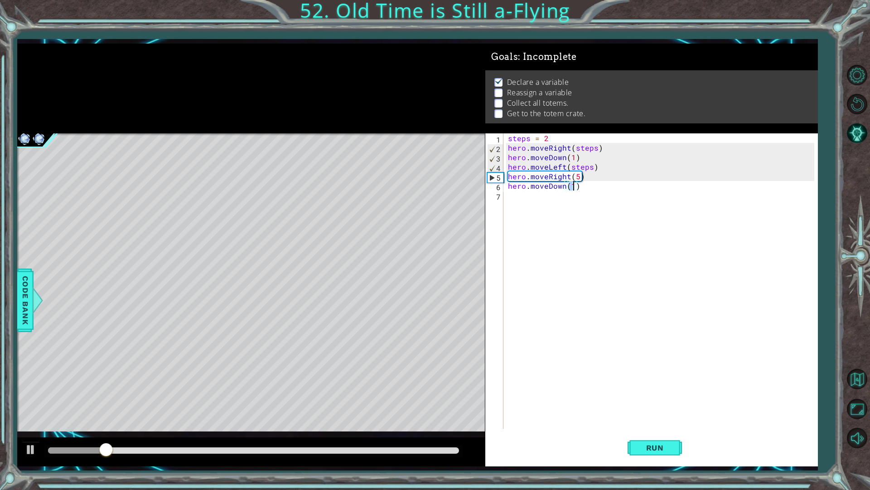
click at [552, 262] on div "steps = 2 hero . moveRight ( steps ) hero . moveDown ( 1 ) hero . moveLeft ( st…" at bounding box center [662, 290] width 313 height 314
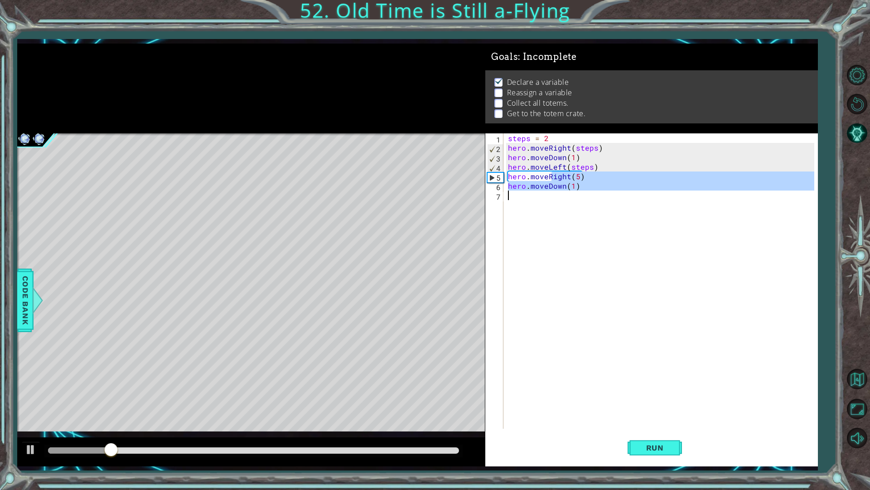
type textarea "hero.moveDown(1)"
click at [552, 262] on div "steps = 2 hero . moveRight ( steps ) hero . moveDown ( 1 ) hero . moveLeft ( st…" at bounding box center [660, 280] width 309 height 295
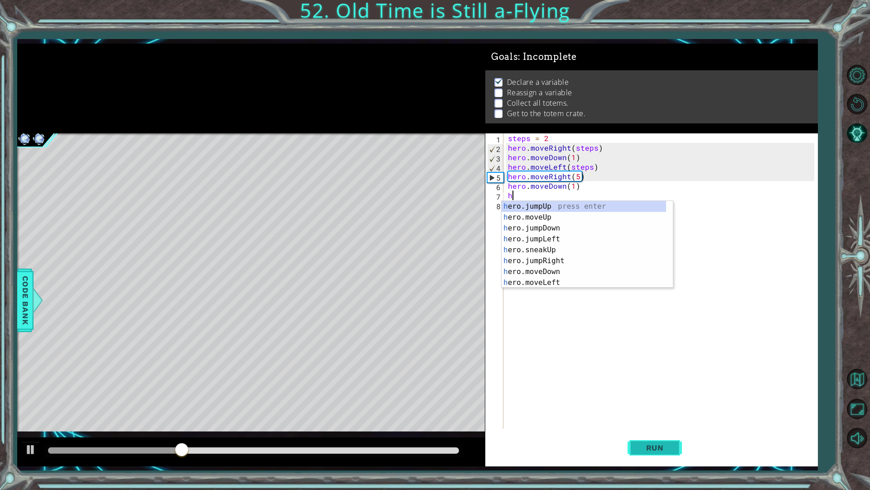
type textarea "h"
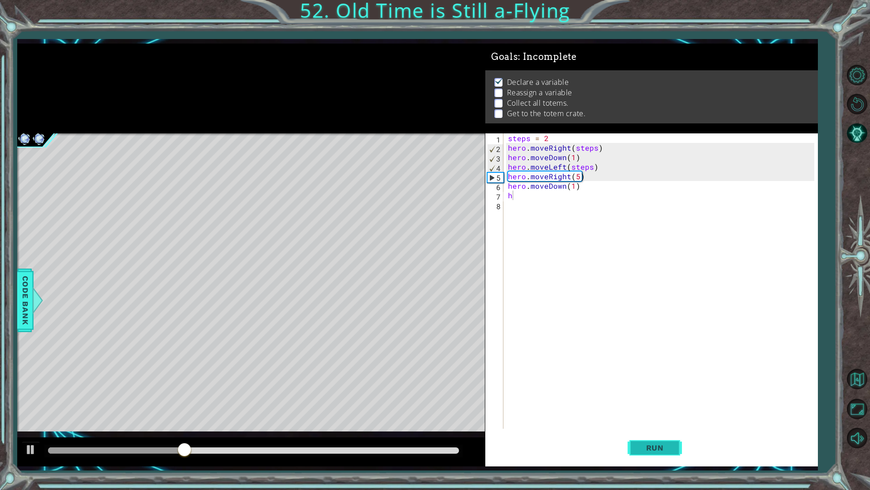
click at [629, 451] on button "Run" at bounding box center [655, 447] width 54 height 33
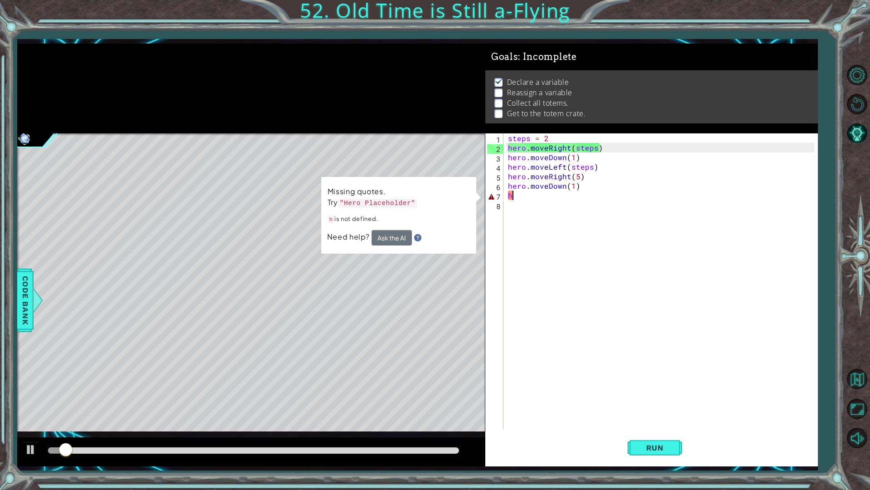
click at [534, 207] on div "steps = 2 hero . moveRight ( steps ) hero . moveDown ( 1 ) hero . moveLeft ( st…" at bounding box center [662, 290] width 313 height 314
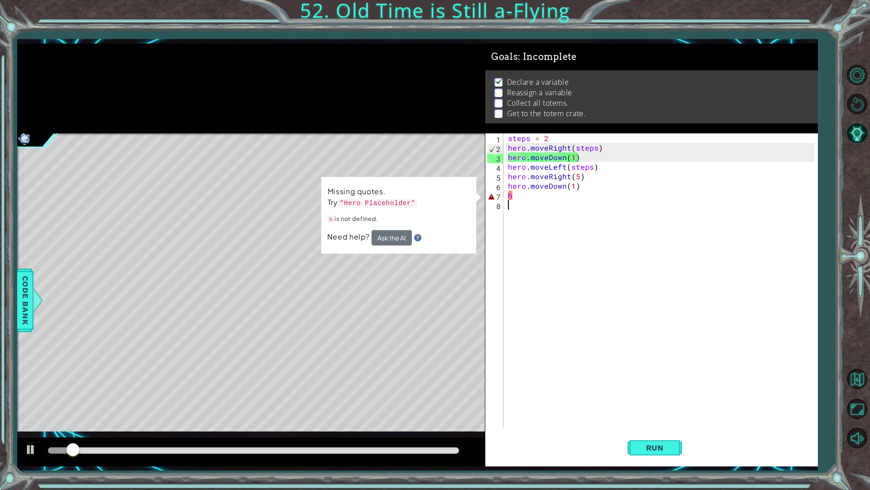
click at [533, 199] on div "steps = 2 hero . moveRight ( steps ) hero . moveDown ( 1 ) hero . moveLeft ( st…" at bounding box center [662, 290] width 313 height 314
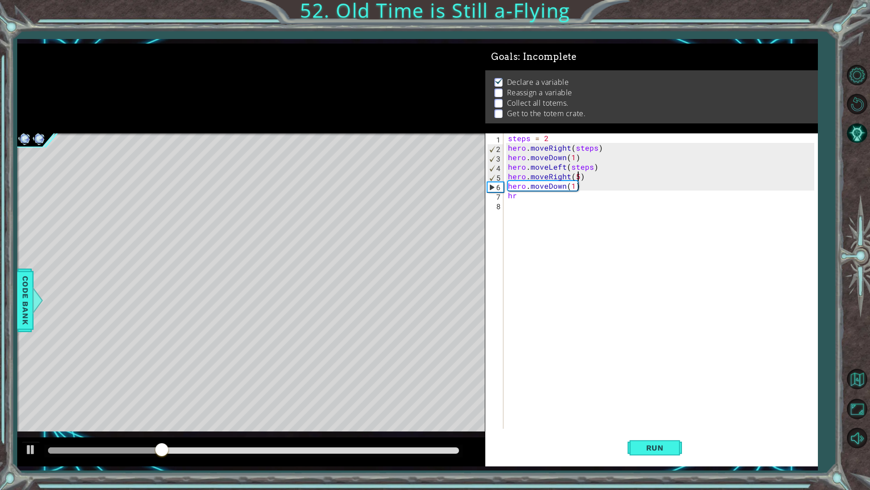
click at [579, 173] on div "steps = 2 hero . moveRight ( steps ) hero . moveDown ( 1 ) hero . moveLeft ( st…" at bounding box center [662, 290] width 313 height 314
type textarea "hero.moveRight(4)"
click at [568, 216] on div "steps = 2 hero . moveRight ( steps ) hero . moveDown ( 1 ) hero . moveLeft ( st…" at bounding box center [662, 290] width 313 height 314
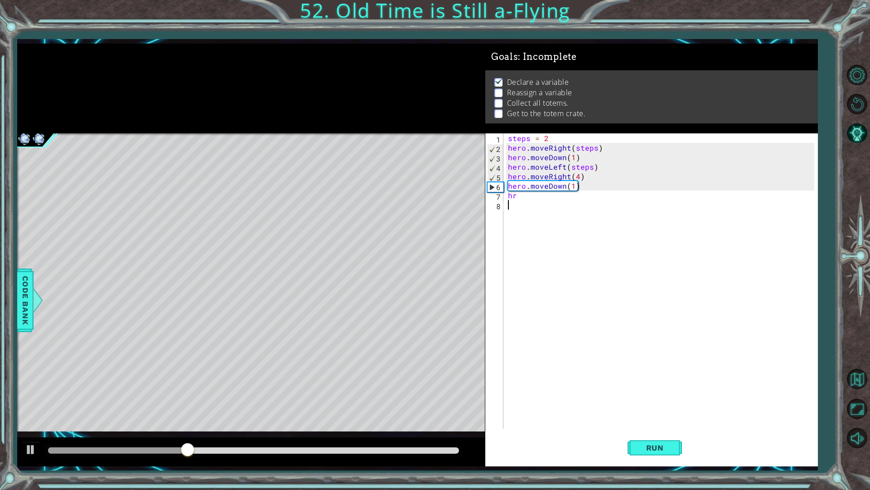
click at [547, 190] on div "steps = 2 hero . moveRight ( steps ) hero . moveDown ( 1 ) hero . moveLeft ( st…" at bounding box center [662, 290] width 313 height 314
click at [545, 195] on div "steps = 2 hero . moveRight ( steps ) hero . moveDown ( 1 ) hero . moveLeft ( st…" at bounding box center [662, 290] width 313 height 314
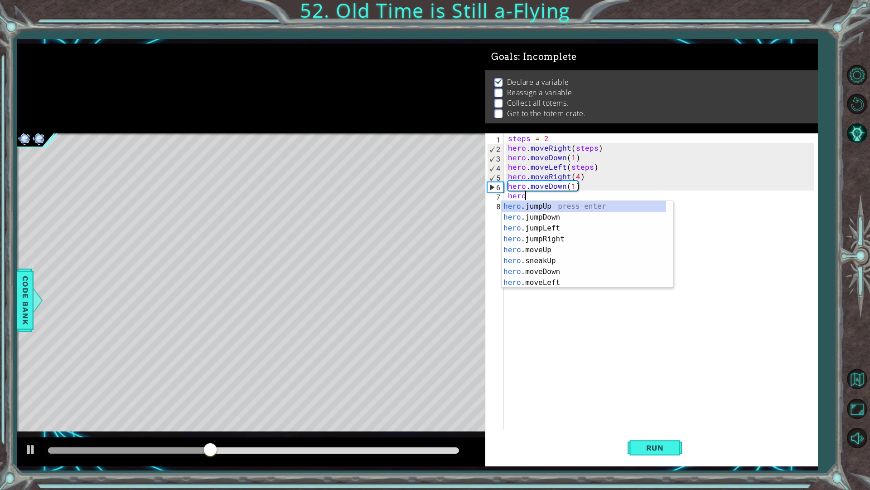
scroll to position [0, 0]
click at [576, 282] on div "hero .jumpUp press enter hero .jumpDown press enter hero .jumpLeft press enter …" at bounding box center [584, 255] width 165 height 109
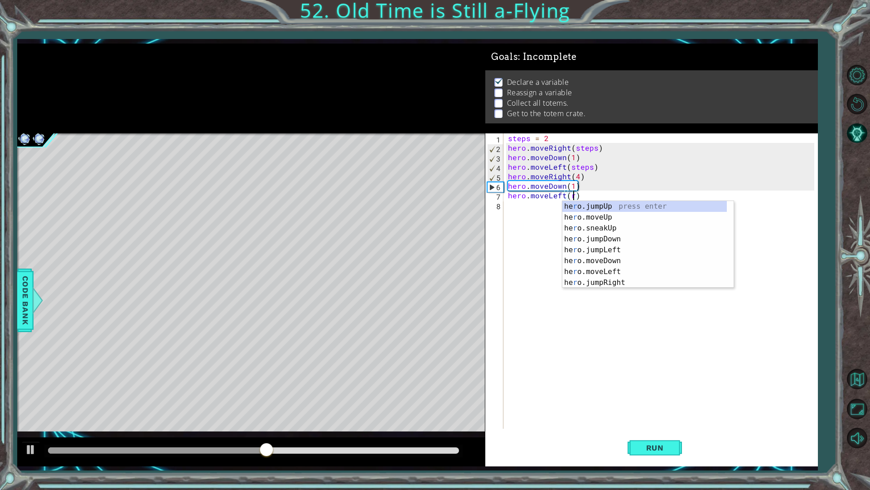
scroll to position [0, 4]
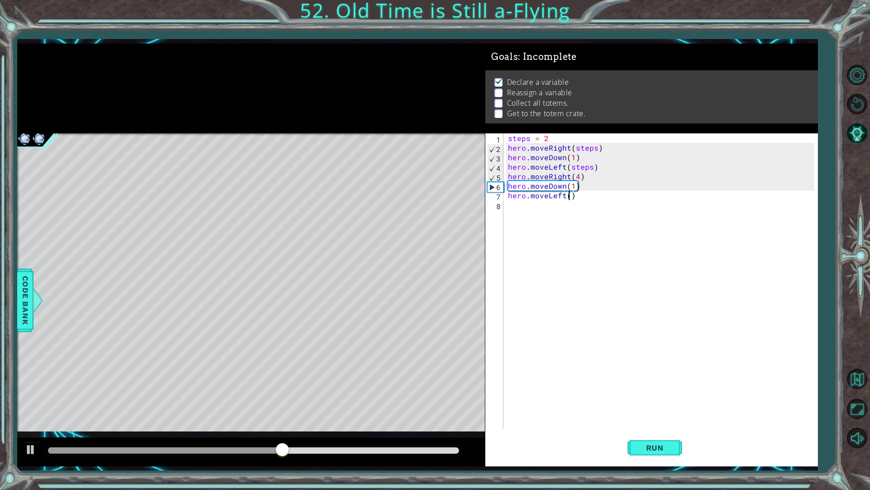
type textarea "hero.moveLeft(4)"
click at [578, 236] on div "steps = 2 hero . moveRight ( steps ) hero . moveDown ( 1 ) hero . moveLeft ( st…" at bounding box center [662, 290] width 313 height 314
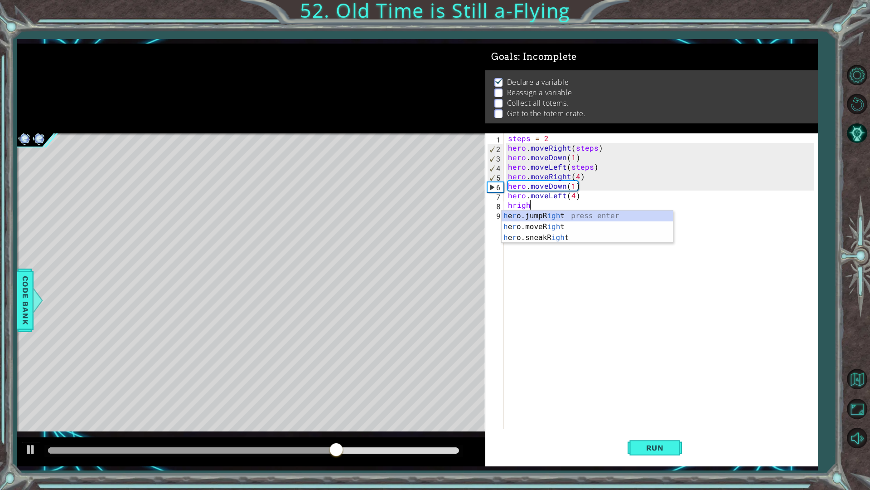
scroll to position [0, 1]
click at [558, 224] on div "h e r o.jumpR igh t press enter h e r o.moveR igh t press enter h e r o.sneakR …" at bounding box center [587, 237] width 171 height 54
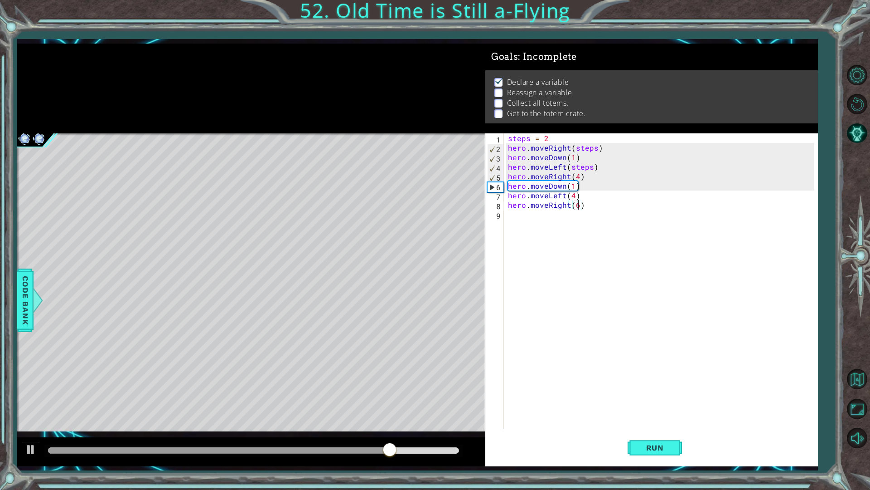
scroll to position [0, 4]
type textarea "hero.moveRight(6)"
click at [674, 442] on button "Run" at bounding box center [655, 447] width 54 height 33
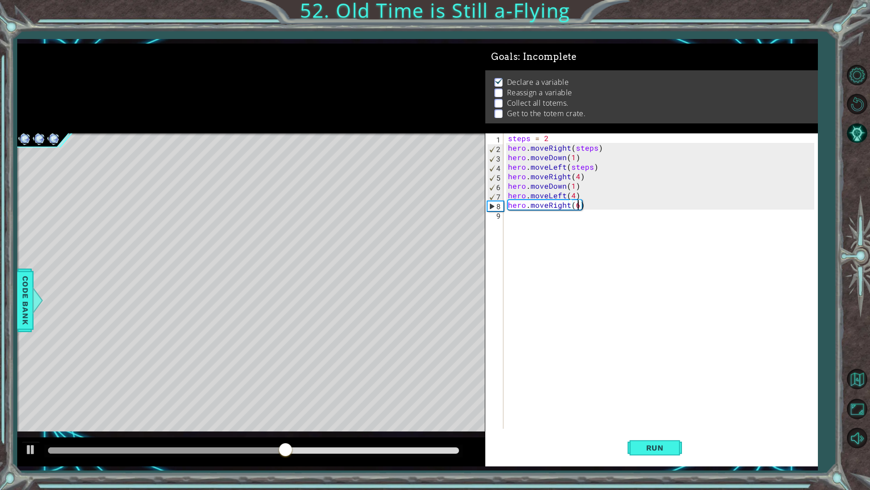
click at [546, 278] on div "steps = 2 hero . moveRight ( steps ) hero . moveDown ( 1 ) hero . moveLeft ( st…" at bounding box center [662, 290] width 313 height 314
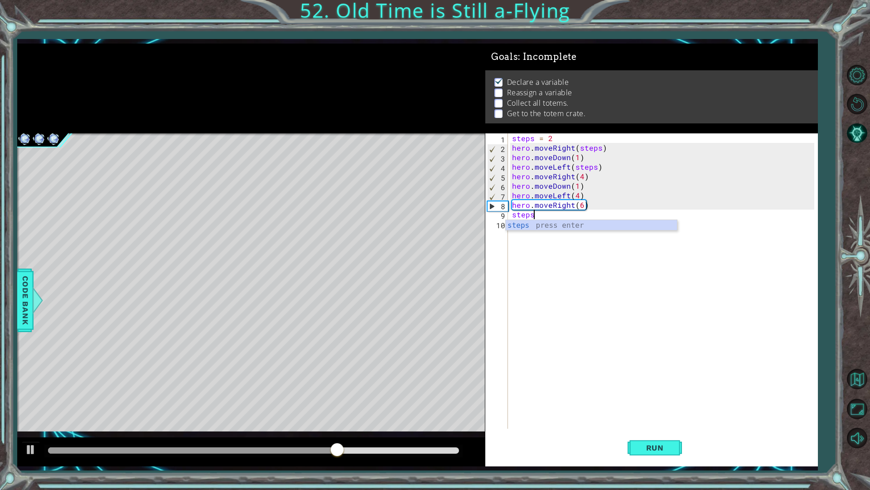
scroll to position [0, 1]
type textarea "steps=6"
click at [566, 328] on div "steps = 2 hero . moveRight ( steps ) hero . moveDown ( 1 ) hero . moveLeft ( st…" at bounding box center [664, 290] width 309 height 314
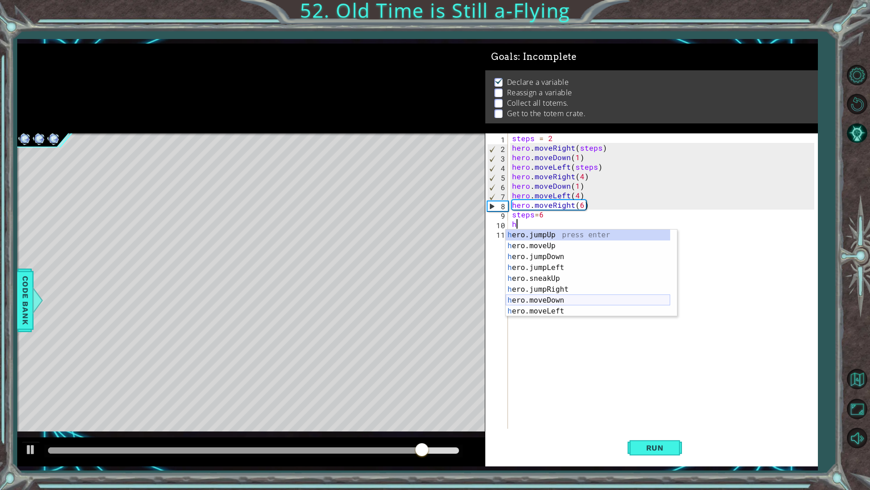
click at [558, 296] on div "h ero.jumpUp press enter h ero.moveUp press enter h ero.jumpDown press enter h …" at bounding box center [588, 283] width 165 height 109
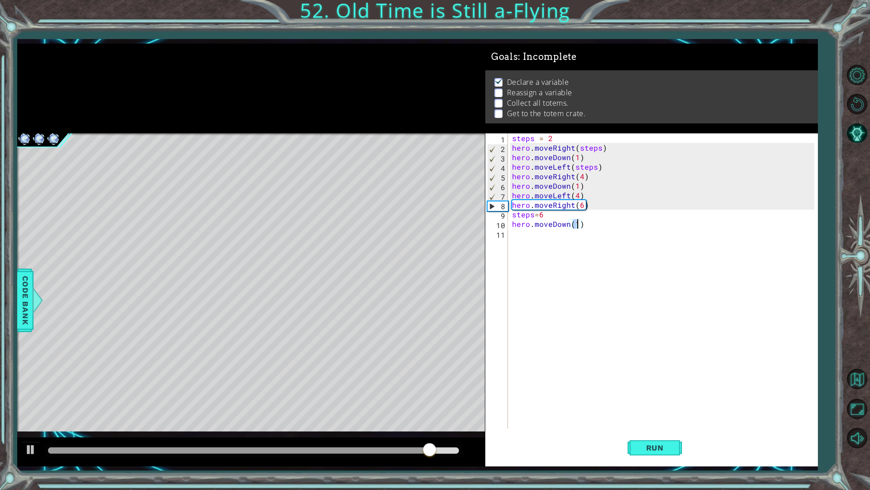
type textarea "hero.moveDown(h)"
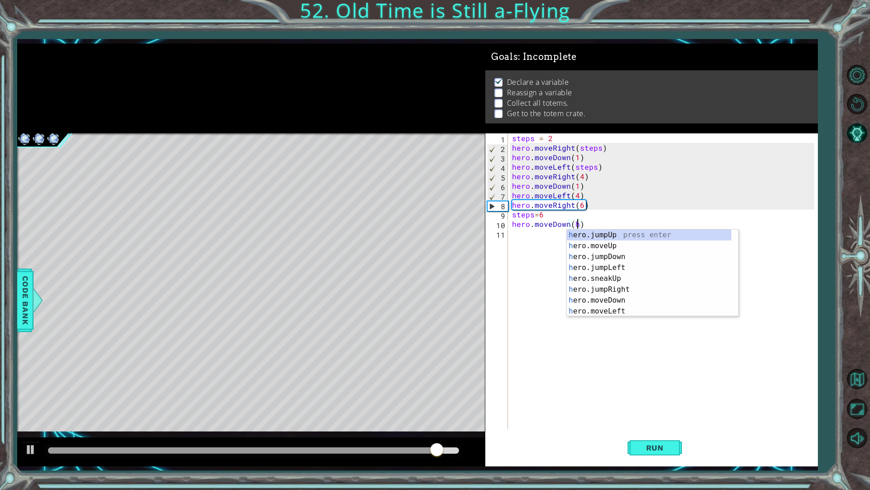
click at [558, 296] on div "steps = 2 hero . moveRight ( steps ) hero . moveDown ( 1 ) hero . moveLeft ( st…" at bounding box center [664, 290] width 309 height 314
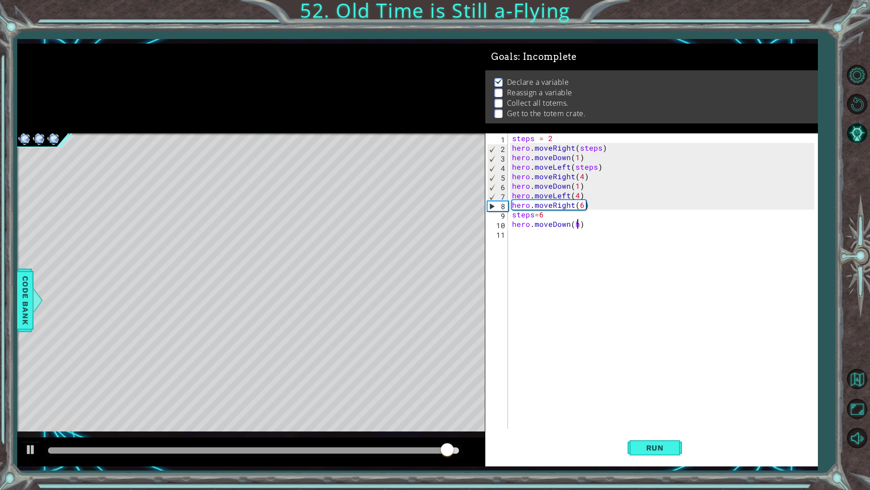
click at [578, 228] on div "steps = 2 hero . moveRight ( steps ) hero . moveDown ( 1 ) hero . moveLeft ( st…" at bounding box center [664, 290] width 309 height 314
type textarea "hero.moveDown()"
click at [572, 245] on div "steps = 2 hero . moveRight ( steps ) hero . moveDown ( 1 ) hero . moveLeft ( st…" at bounding box center [664, 290] width 309 height 314
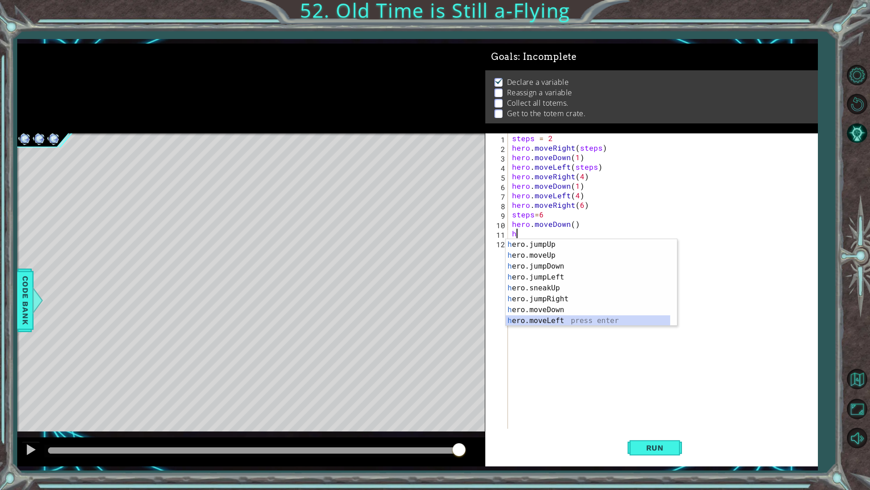
click at [557, 321] on div "h ero.jumpUp press enter h ero.moveUp press enter h ero.jumpDown press enter h …" at bounding box center [588, 293] width 165 height 109
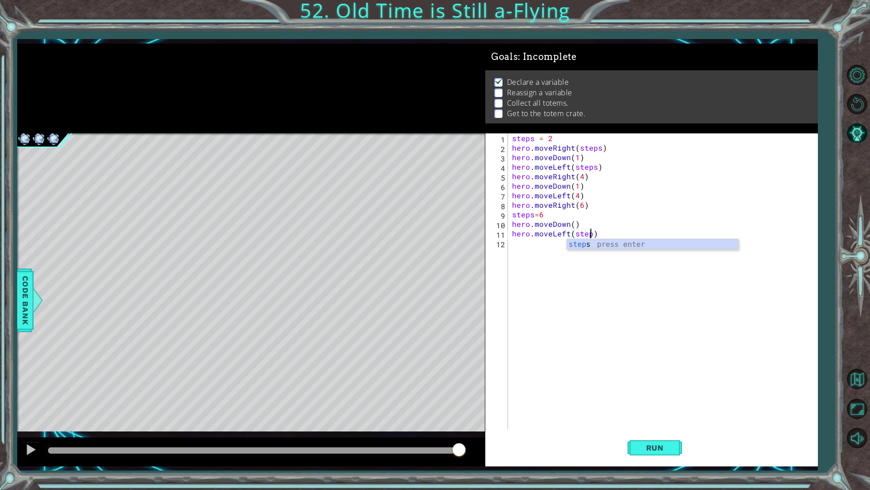
scroll to position [0, 5]
type textarea "hero.moveLeft(steps)"
click at [642, 447] on span "Run" at bounding box center [655, 447] width 36 height 9
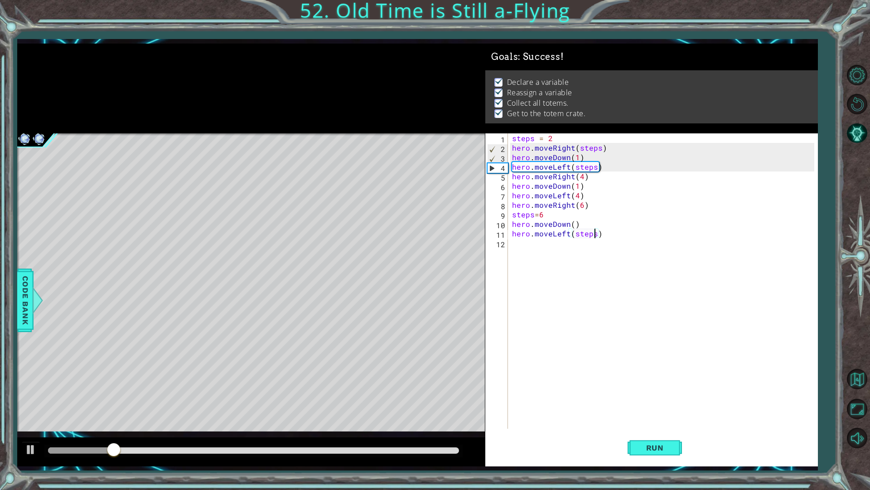
click at [450, 453] on div at bounding box center [253, 450] width 411 height 6
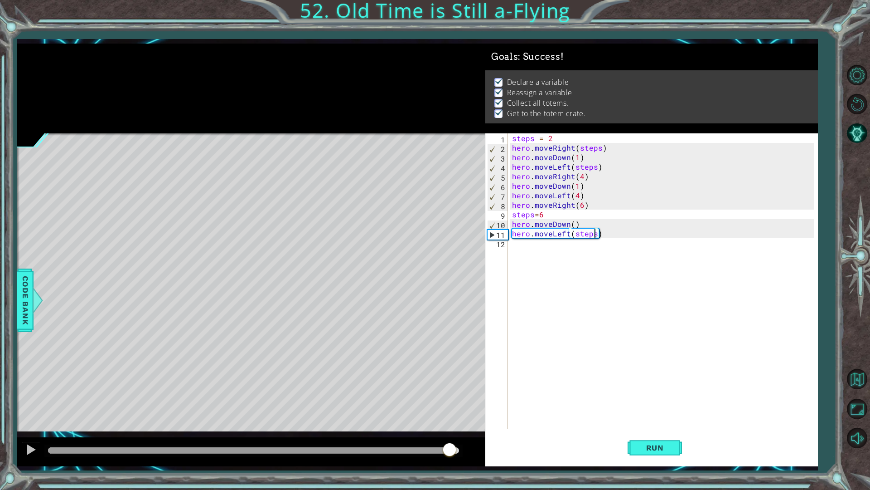
click at [30, 439] on div at bounding box center [251, 451] width 468 height 29
click at [30, 443] on div at bounding box center [31, 449] width 12 height 12
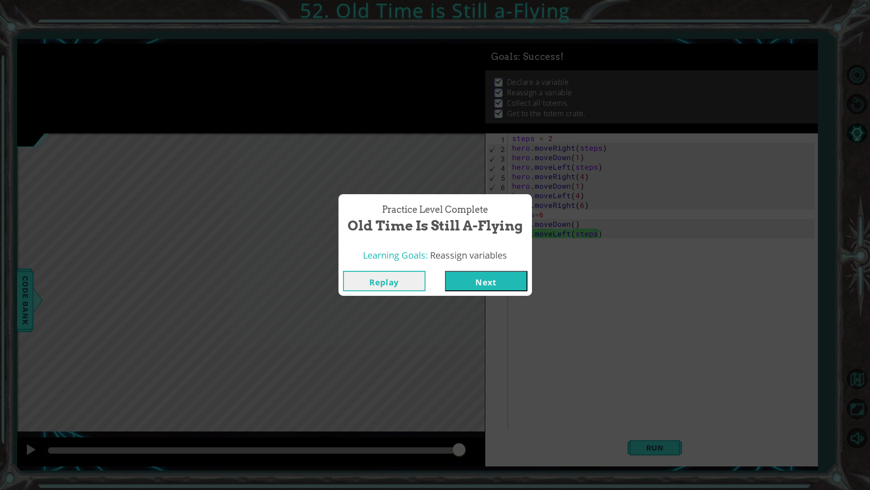
click at [492, 265] on div "Learning Goals: Reassign variables" at bounding box center [436, 255] width 194 height 22
click at [495, 289] on button "Next" at bounding box center [486, 281] width 82 height 20
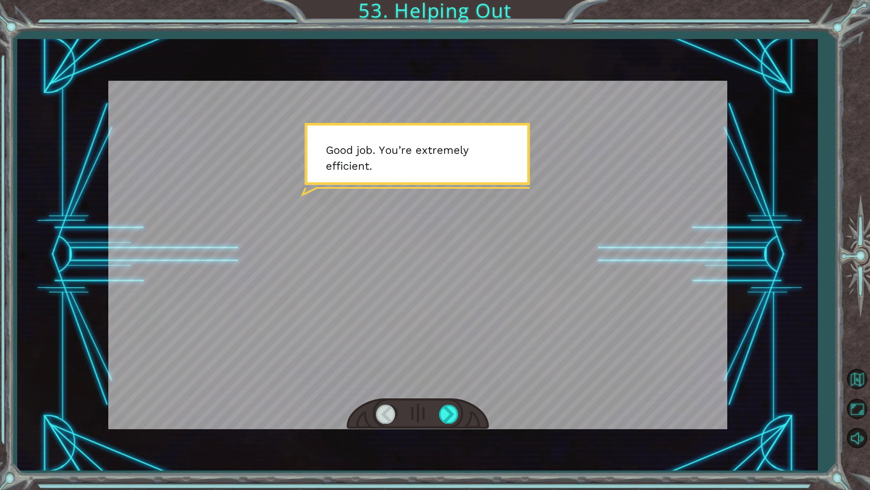
click at [436, 404] on div at bounding box center [418, 413] width 142 height 31
click at [440, 414] on div at bounding box center [449, 413] width 20 height 19
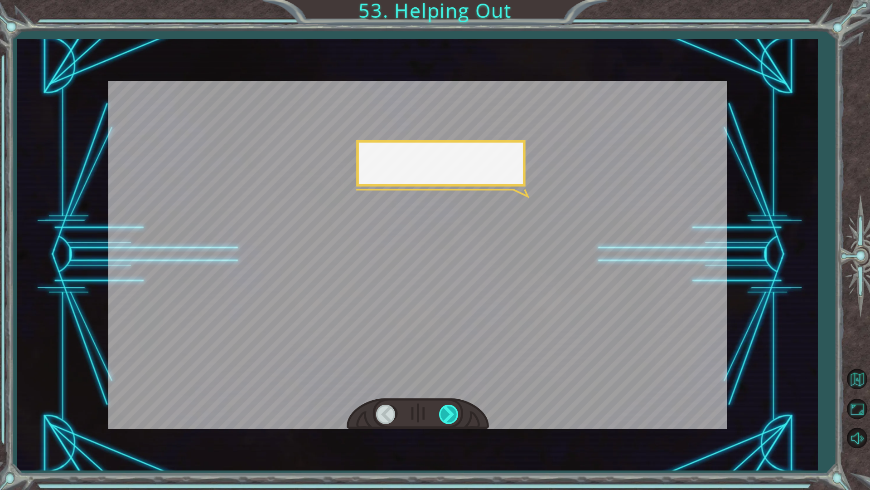
click at [440, 414] on div at bounding box center [449, 413] width 20 height 19
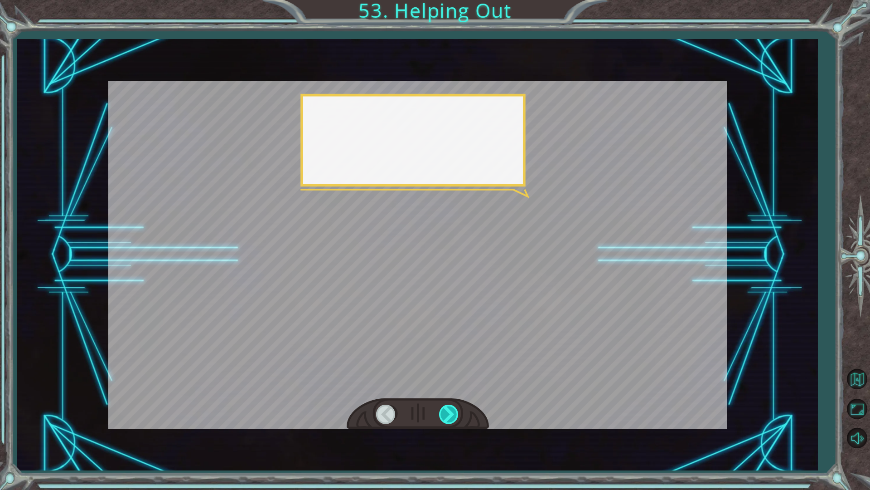
click at [440, 414] on div at bounding box center [449, 413] width 20 height 19
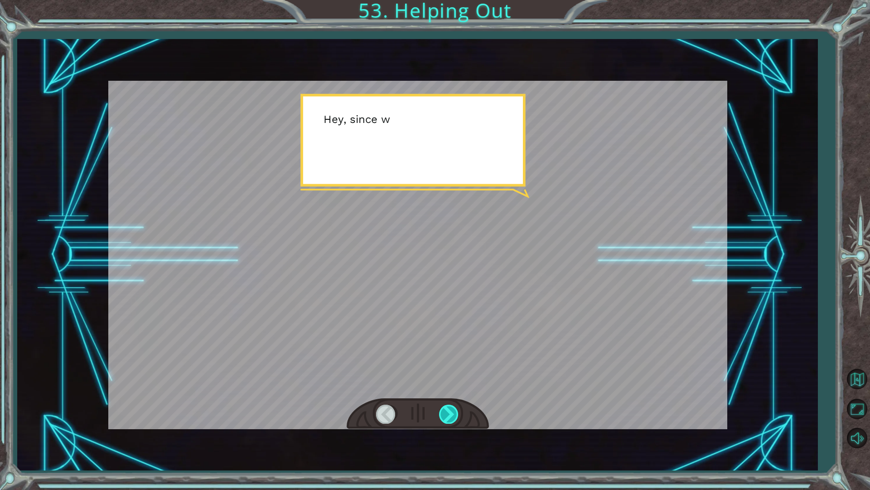
click at [440, 414] on div at bounding box center [449, 413] width 20 height 19
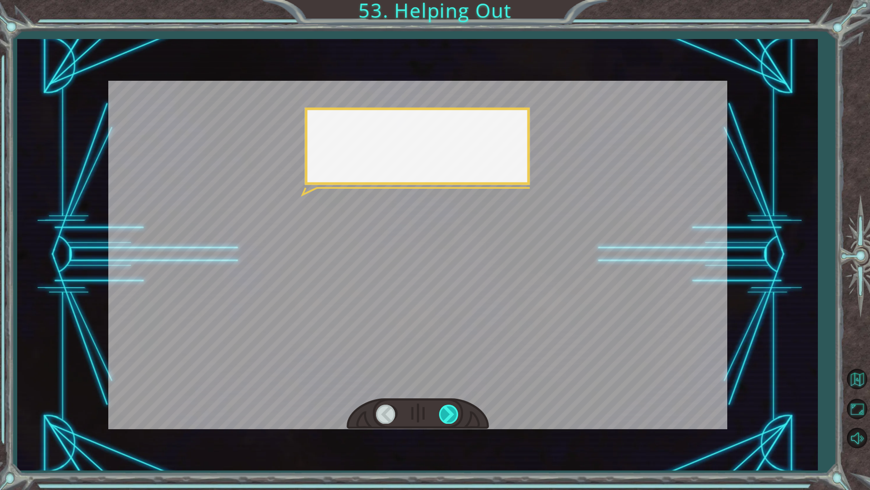
click at [440, 414] on div at bounding box center [449, 413] width 20 height 19
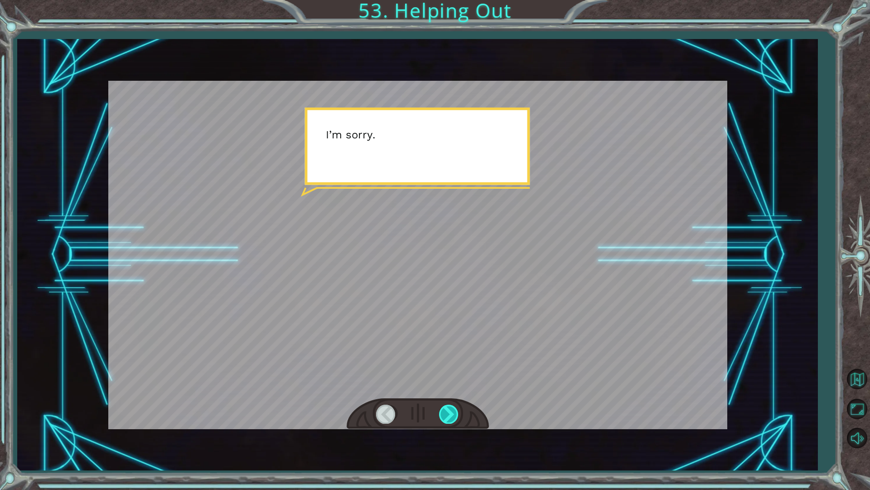
click at [440, 414] on div at bounding box center [449, 413] width 20 height 19
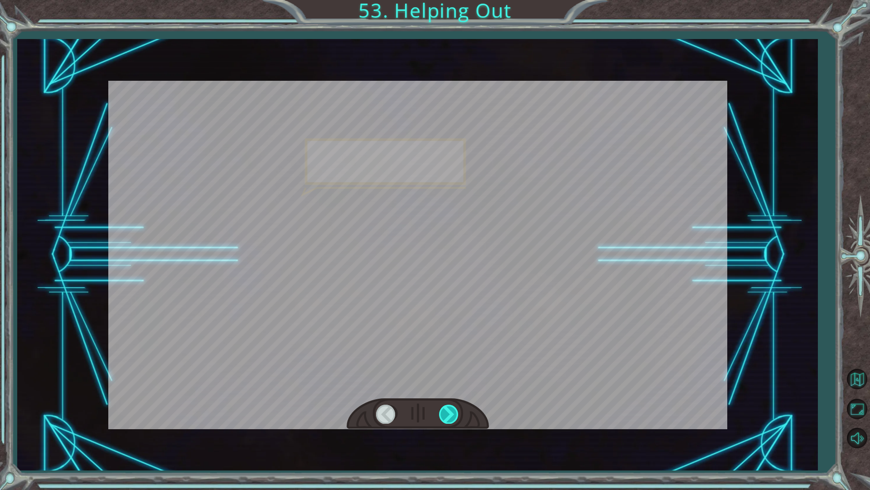
click at [440, 414] on div at bounding box center [449, 413] width 20 height 19
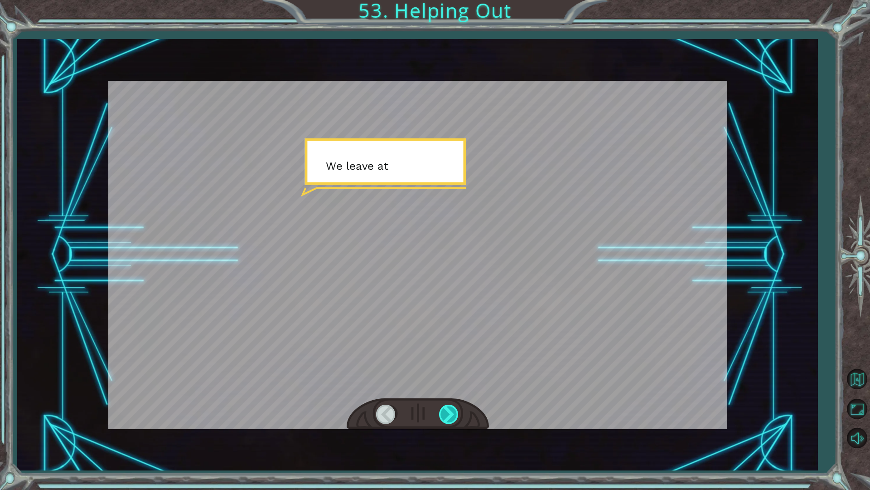
click at [440, 414] on div at bounding box center [449, 413] width 20 height 19
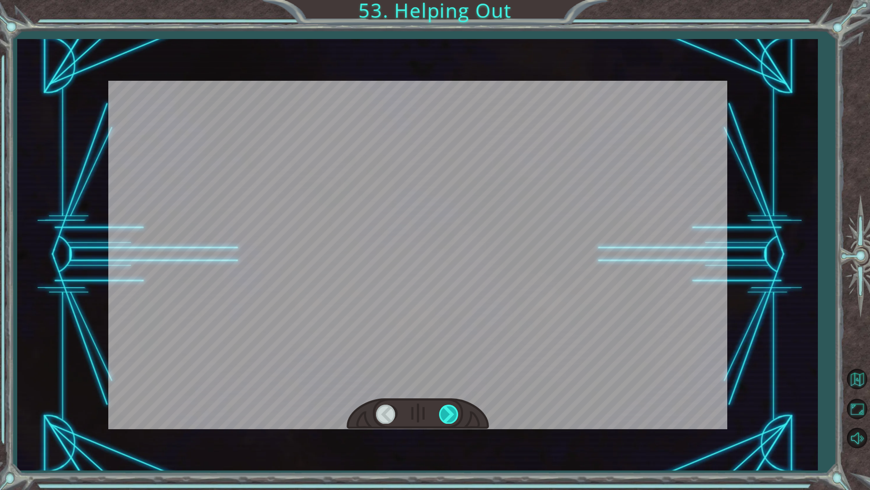
click at [439, 414] on div at bounding box center [449, 413] width 20 height 19
click at [438, 414] on div at bounding box center [418, 413] width 142 height 31
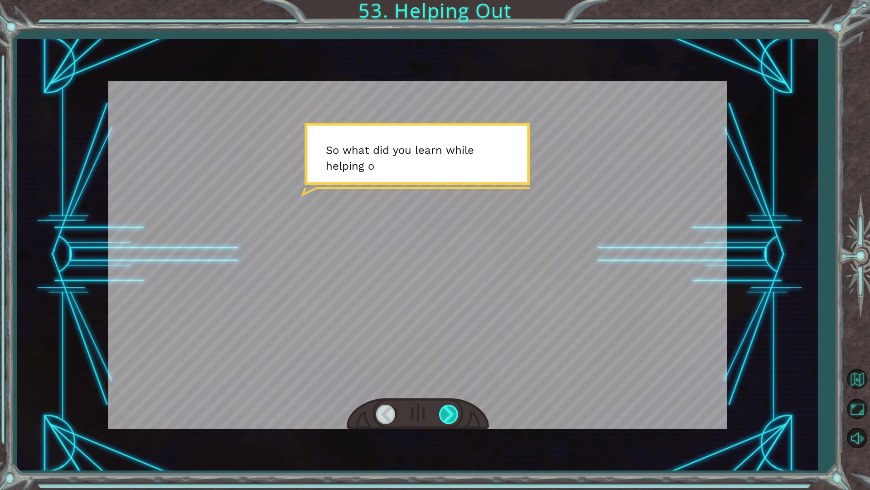
click at [449, 417] on div at bounding box center [449, 413] width 20 height 19
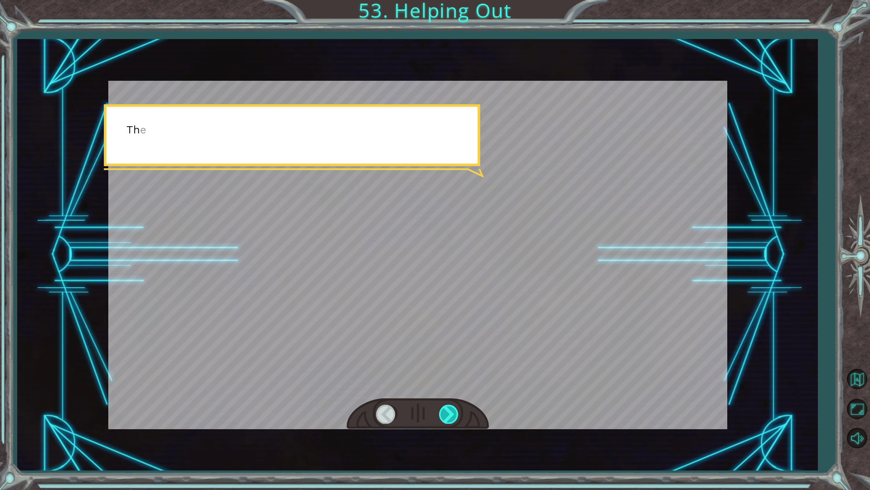
click at [449, 417] on div at bounding box center [449, 413] width 20 height 19
click at [451, 417] on div at bounding box center [449, 413] width 20 height 19
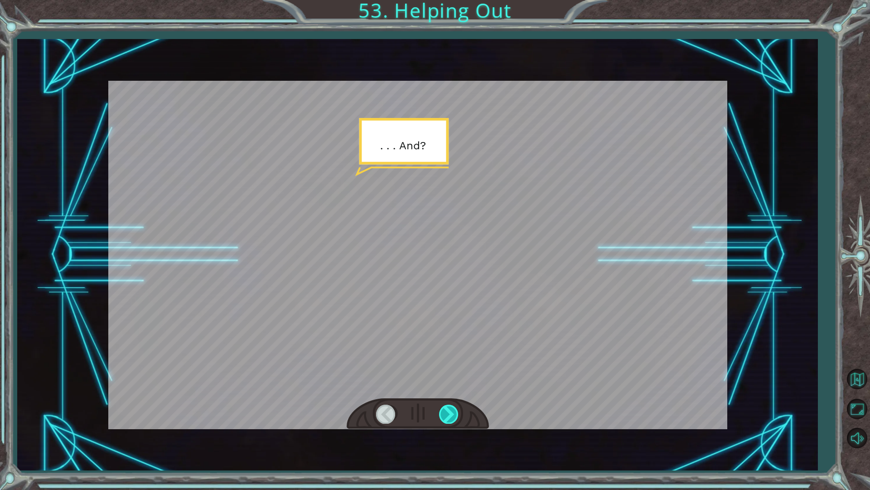
click at [456, 421] on div at bounding box center [449, 413] width 20 height 19
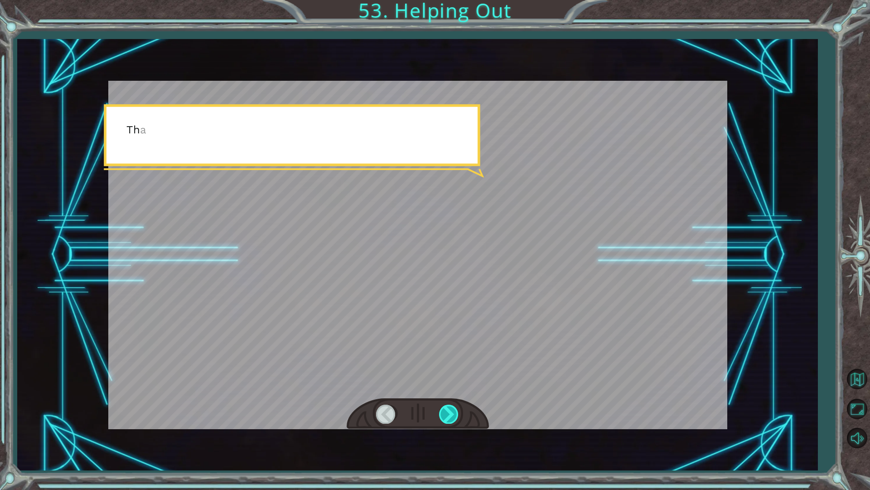
click at [456, 421] on div at bounding box center [449, 413] width 20 height 19
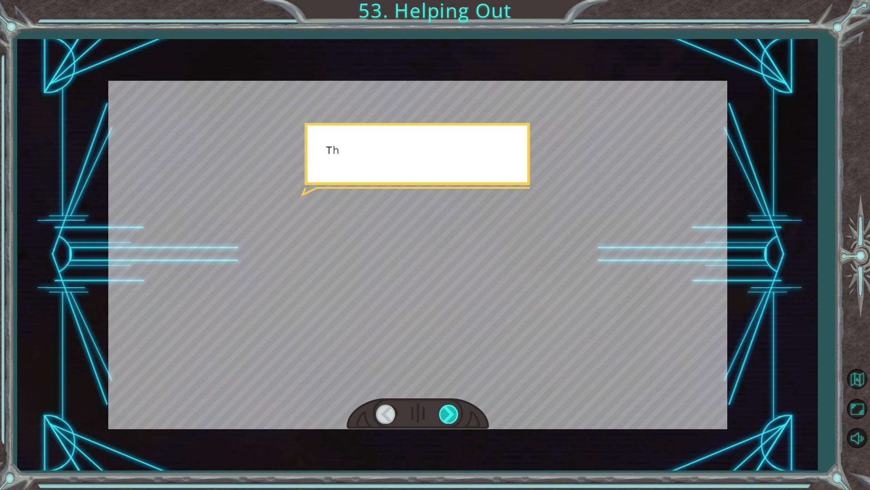
click at [456, 421] on div at bounding box center [449, 413] width 20 height 19
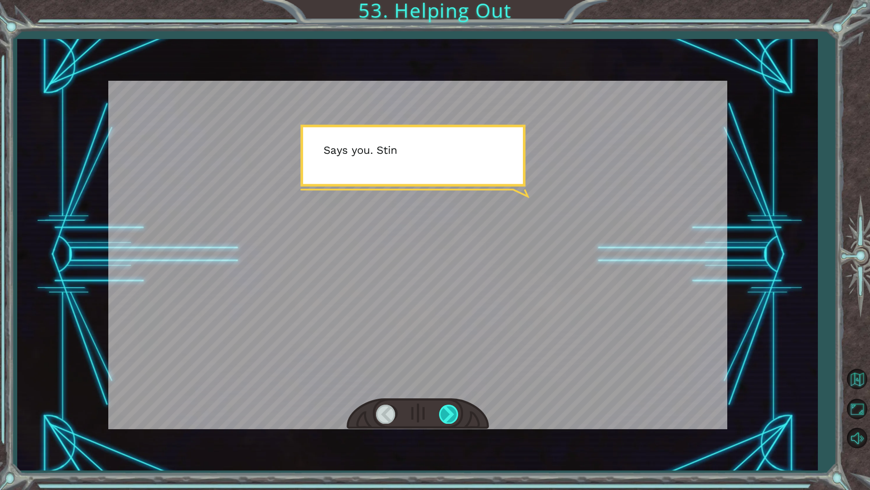
click at [456, 421] on div at bounding box center [449, 413] width 20 height 19
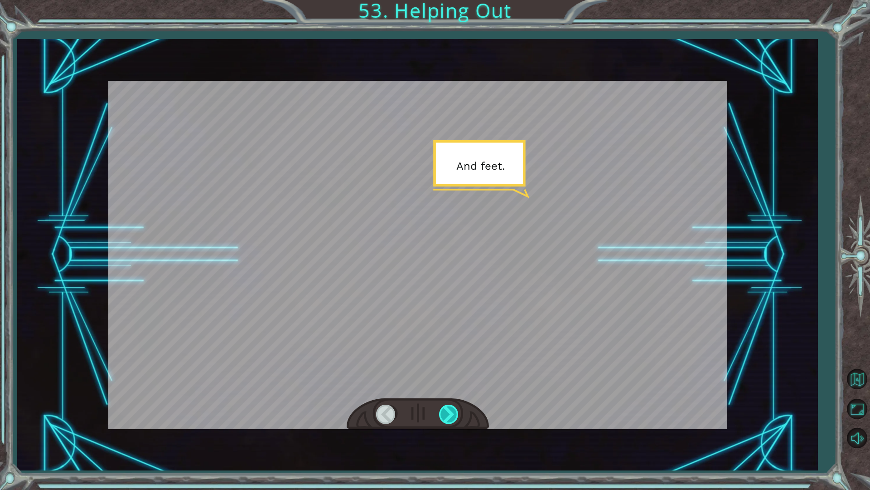
click at [456, 421] on div at bounding box center [449, 413] width 20 height 19
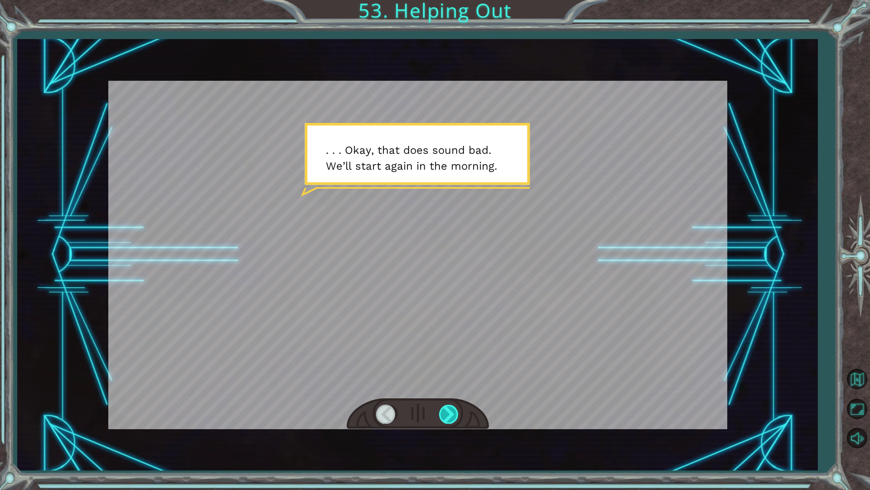
click at [456, 421] on div at bounding box center [449, 413] width 20 height 19
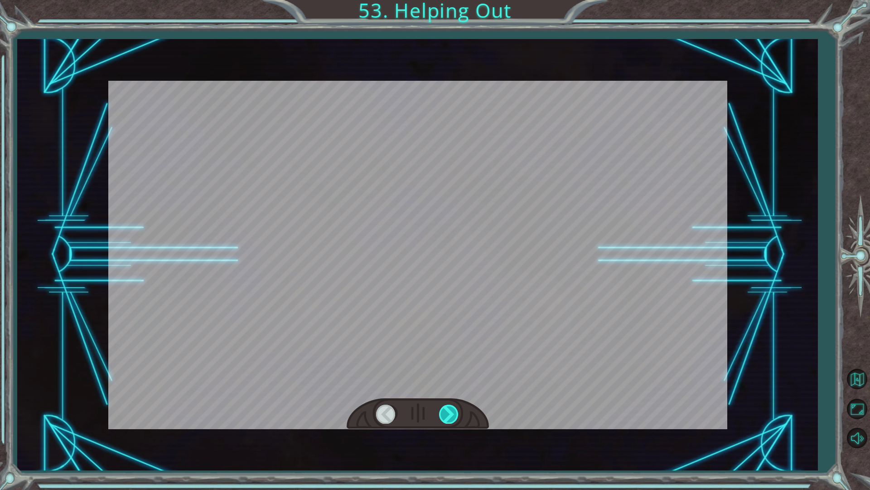
click at [456, 421] on div at bounding box center [449, 413] width 20 height 19
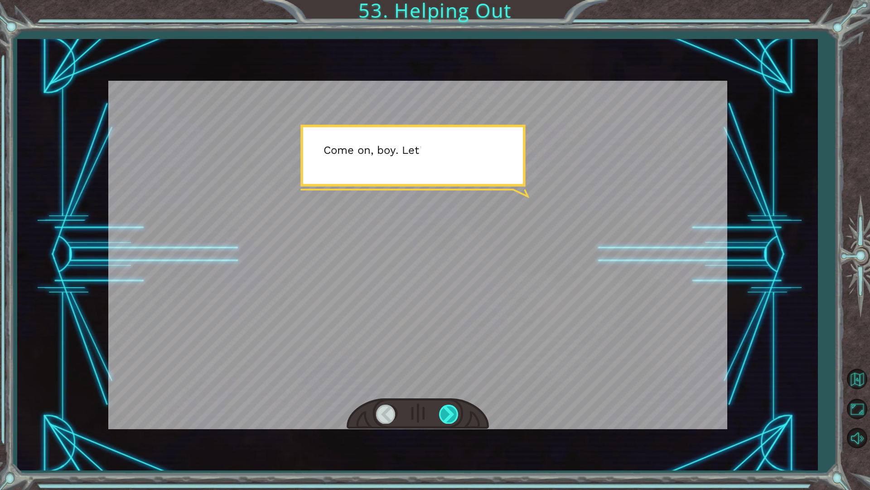
click at [456, 421] on div at bounding box center [449, 413] width 20 height 19
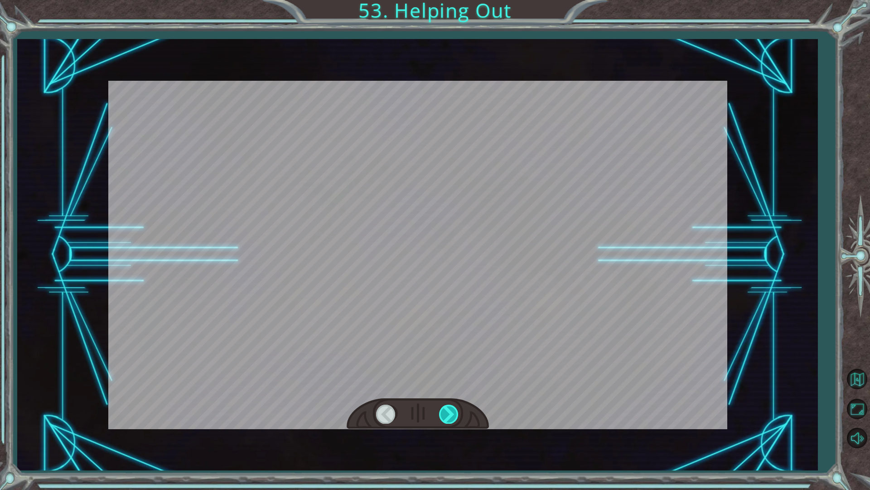
click at [456, 421] on div at bounding box center [449, 413] width 20 height 19
click at [456, 0] on div "Temporary Text G o o d j o b . Y o u ’ r e e x t r e m e l y e f f i c i e n t …" at bounding box center [435, 0] width 870 height 0
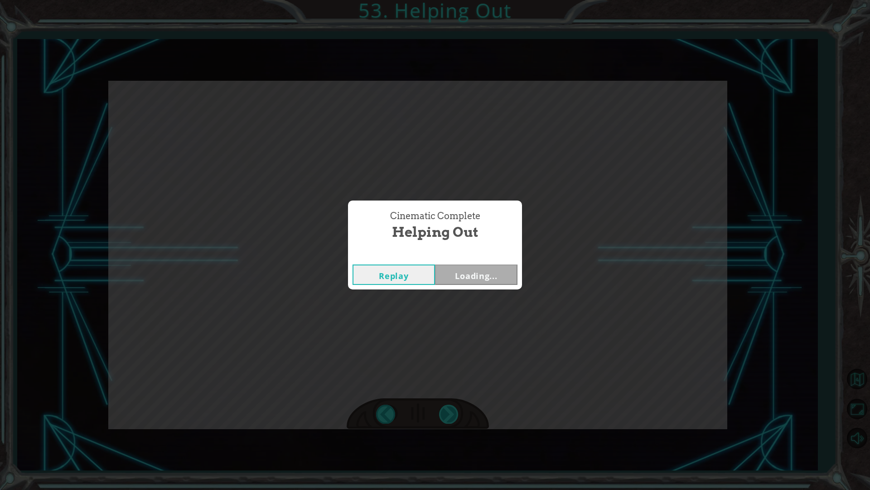
click at [456, 421] on div "Cinematic Complete Helping Out Replay Loading..." at bounding box center [435, 245] width 870 height 490
drag, startPoint x: 456, startPoint y: 421, endPoint x: 469, endPoint y: 276, distance: 146.1
click at [469, 276] on button "Next" at bounding box center [476, 274] width 82 height 20
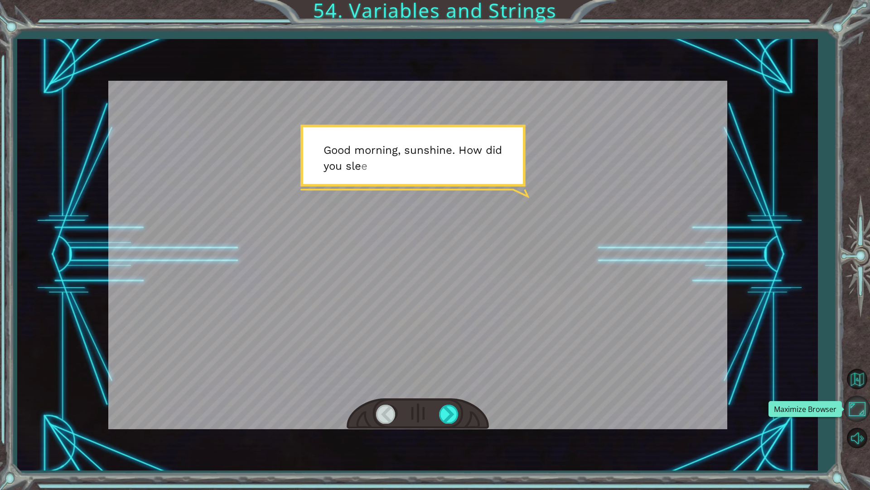
click at [847, 413] on button "Maximize Browser" at bounding box center [857, 408] width 26 height 26
click at [267, 230] on div at bounding box center [417, 255] width 619 height 348
click at [448, 416] on div at bounding box center [449, 413] width 20 height 19
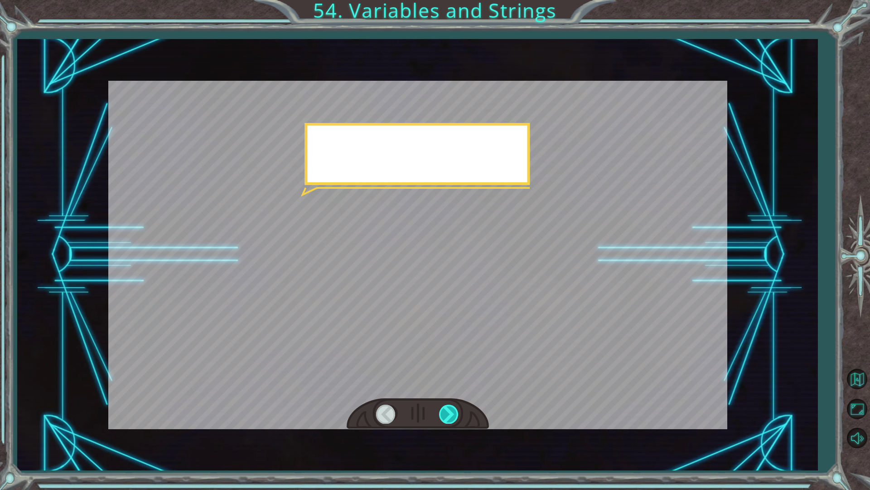
click at [448, 416] on div at bounding box center [449, 413] width 20 height 19
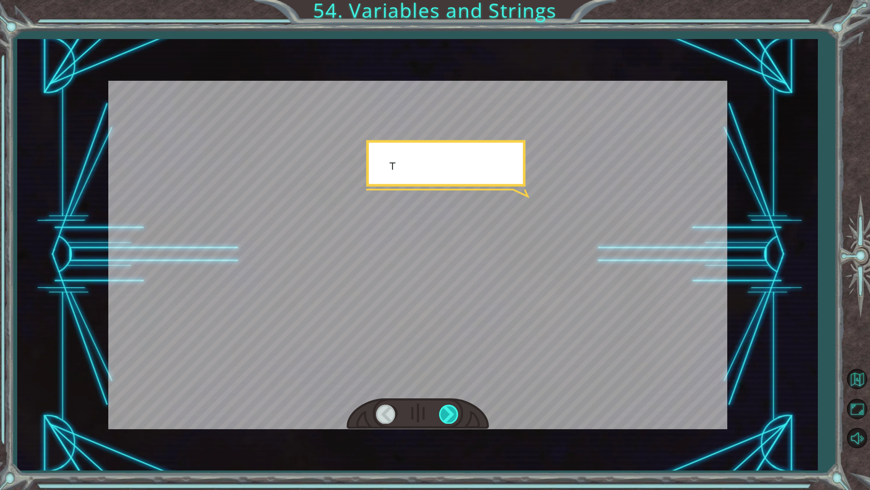
click at [448, 416] on div at bounding box center [449, 413] width 20 height 19
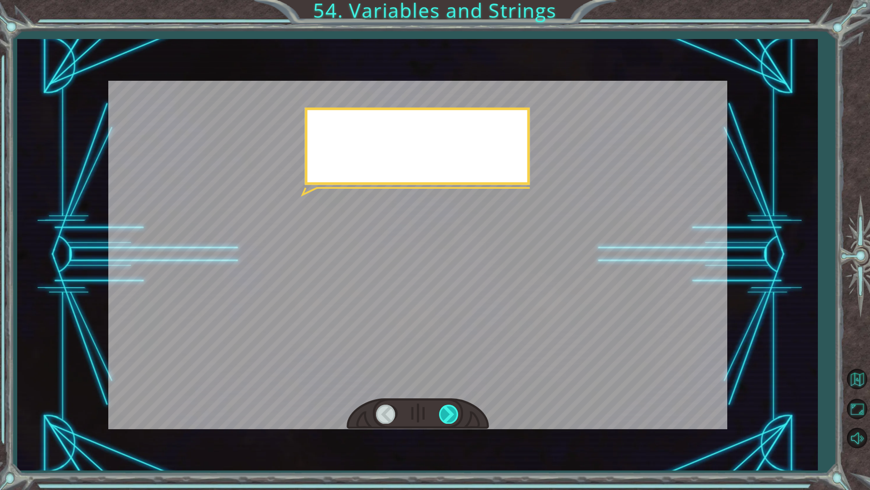
click at [449, 416] on div at bounding box center [449, 413] width 20 height 19
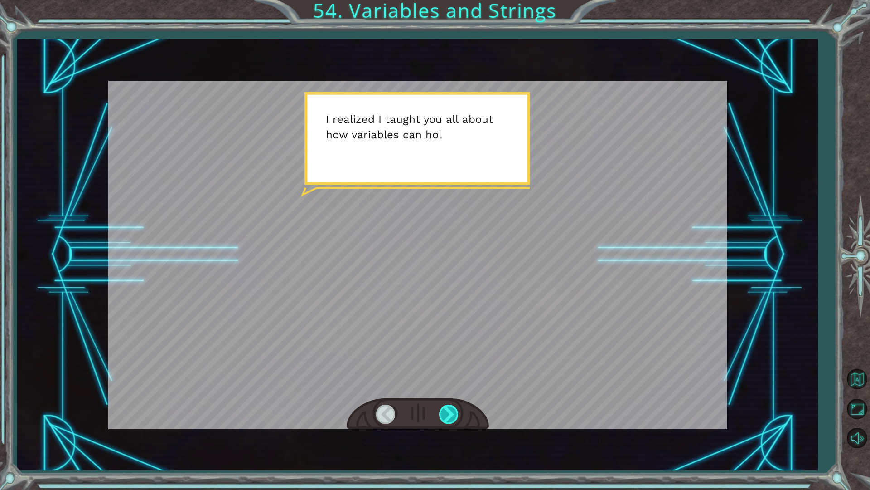
click at [449, 409] on div at bounding box center [449, 413] width 20 height 19
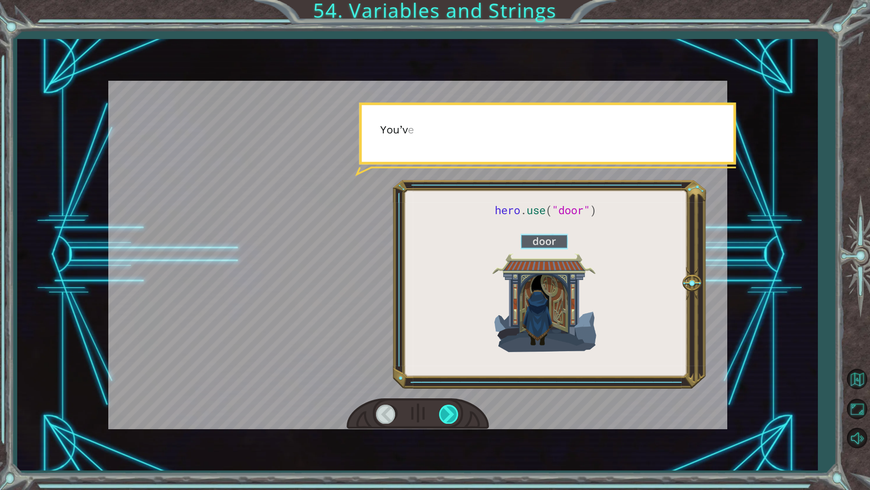
click at [448, 409] on div at bounding box center [449, 413] width 20 height 19
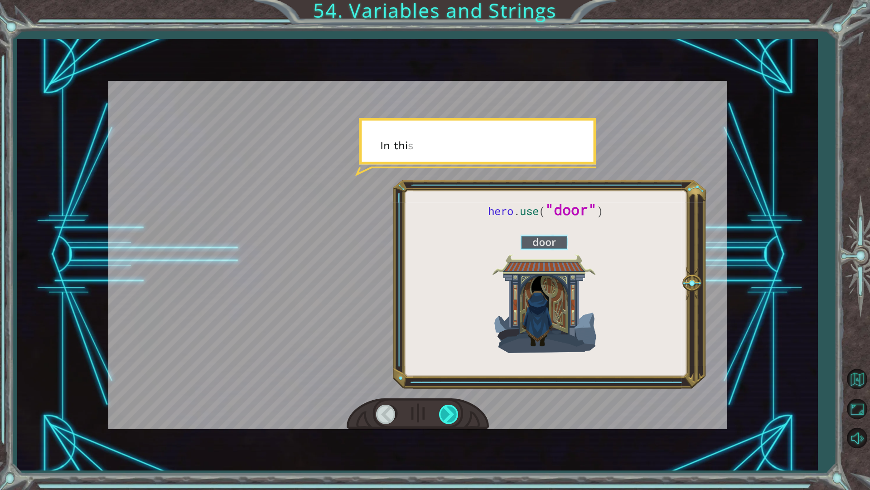
click at [448, 409] on div at bounding box center [449, 413] width 20 height 19
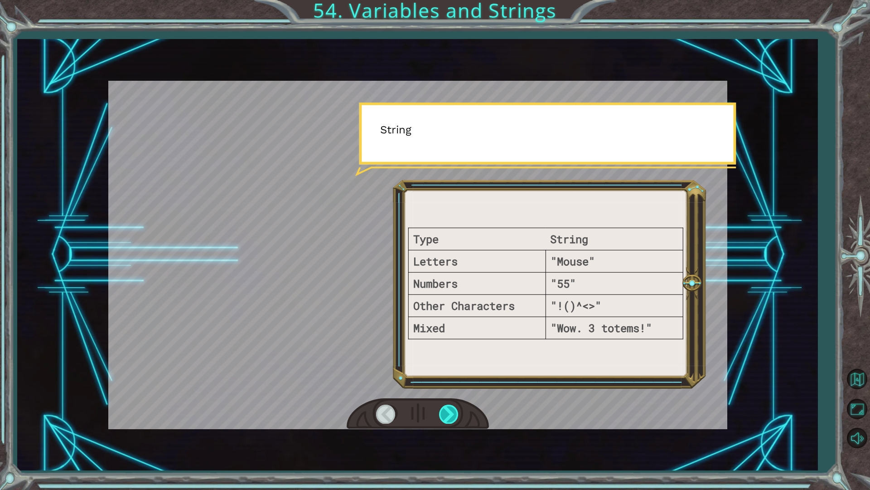
click at [448, 409] on div at bounding box center [449, 413] width 20 height 19
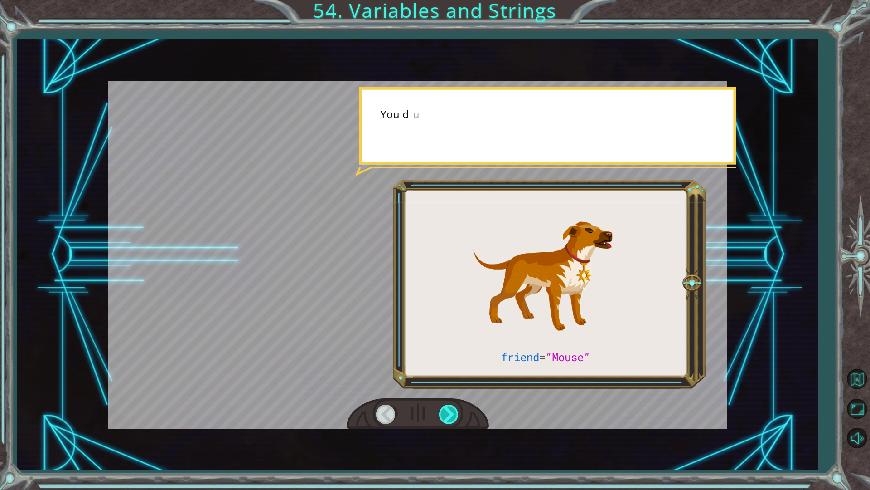
click at [448, 409] on div at bounding box center [449, 413] width 20 height 19
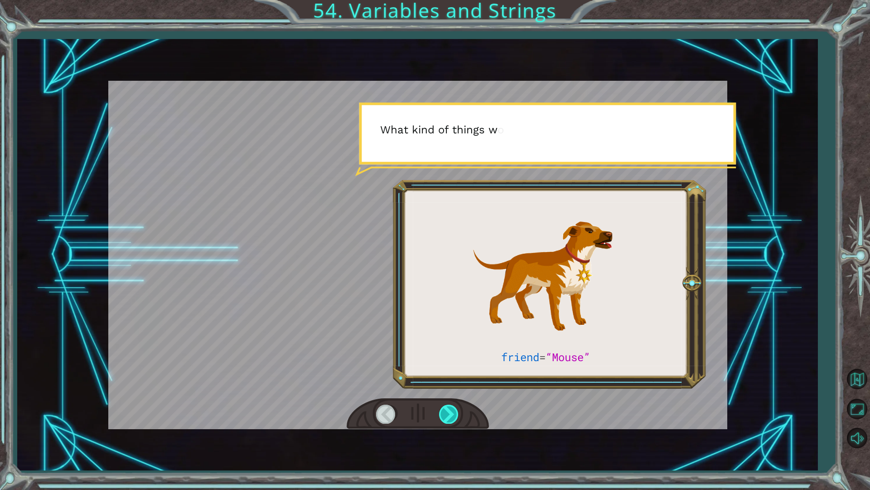
click at [448, 409] on div at bounding box center [449, 413] width 20 height 19
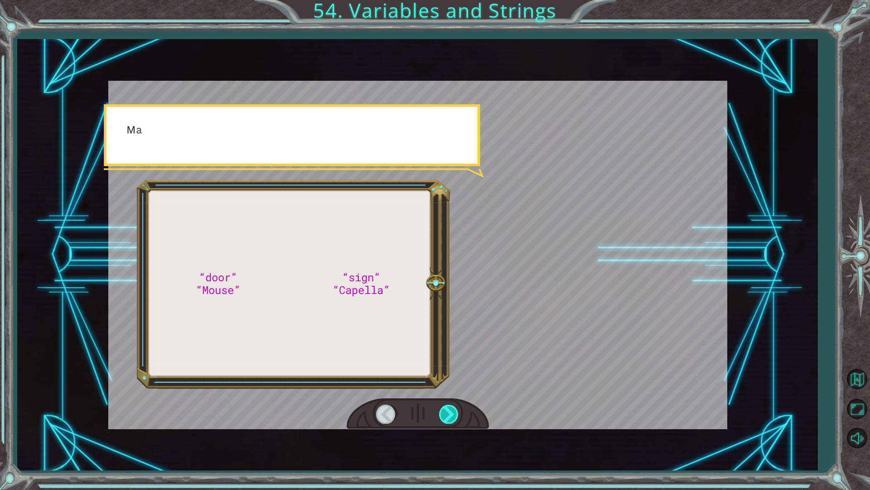
click at [448, 409] on div at bounding box center [449, 413] width 20 height 19
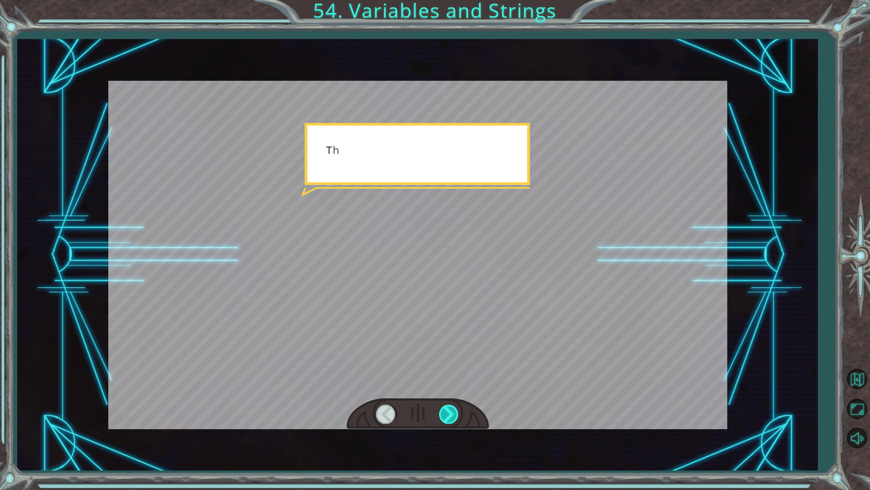
click at [448, 409] on div at bounding box center [449, 413] width 20 height 19
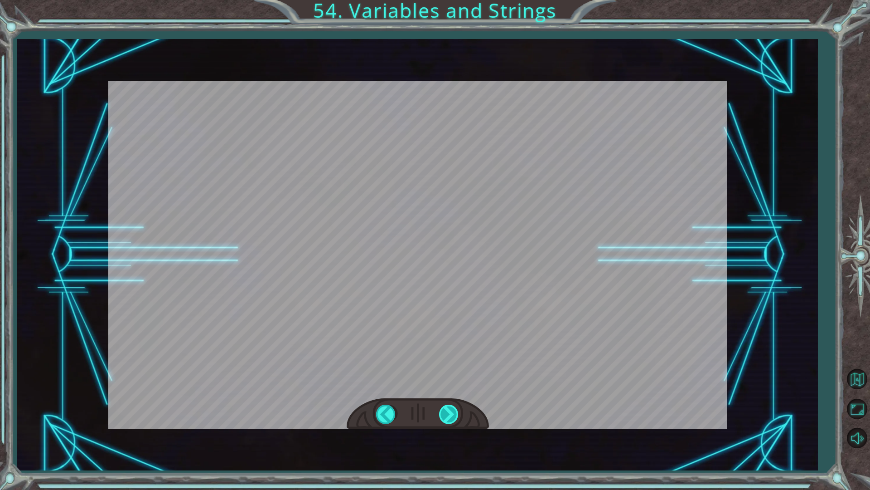
click at [446, 410] on div at bounding box center [449, 413] width 20 height 19
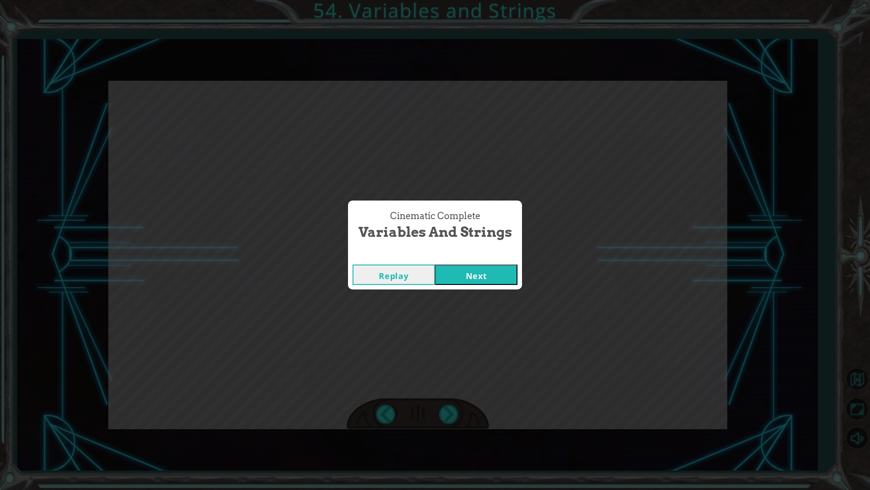
click at [469, 252] on div "Cinematic Complete" at bounding box center [435, 255] width 174 height 9
click at [469, 267] on button "Next" at bounding box center [476, 274] width 82 height 20
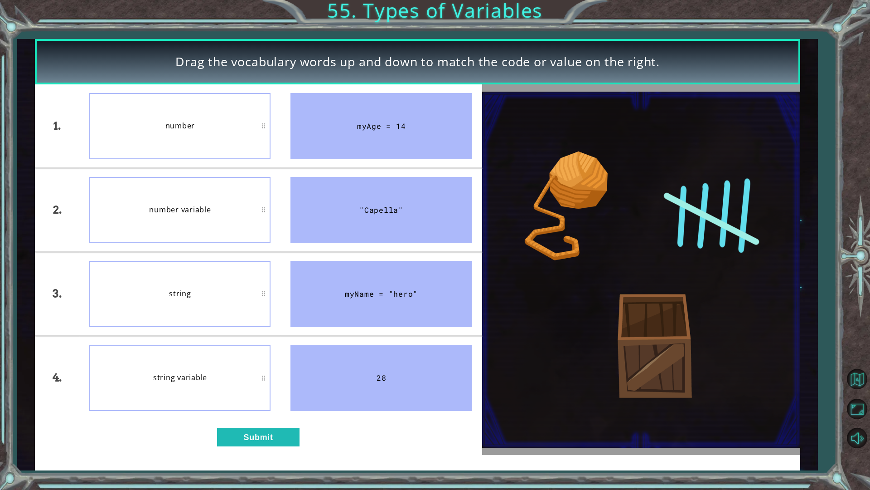
drag, startPoint x: 469, startPoint y: 267, endPoint x: 239, endPoint y: 280, distance: 230.2
click at [239, 280] on div "string" at bounding box center [179, 294] width 181 height 66
click at [276, 439] on button "Submit" at bounding box center [258, 436] width 82 height 19
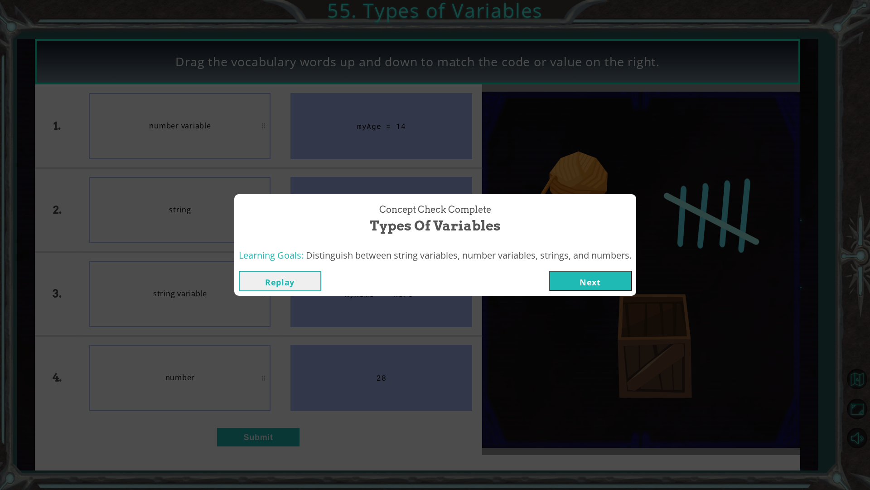
click at [595, 279] on button "Next" at bounding box center [590, 281] width 82 height 20
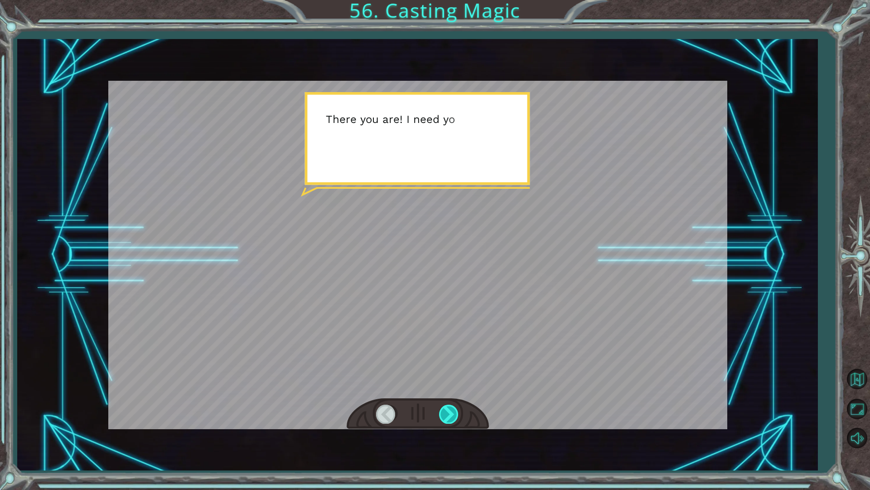
click at [457, 414] on div at bounding box center [449, 413] width 20 height 19
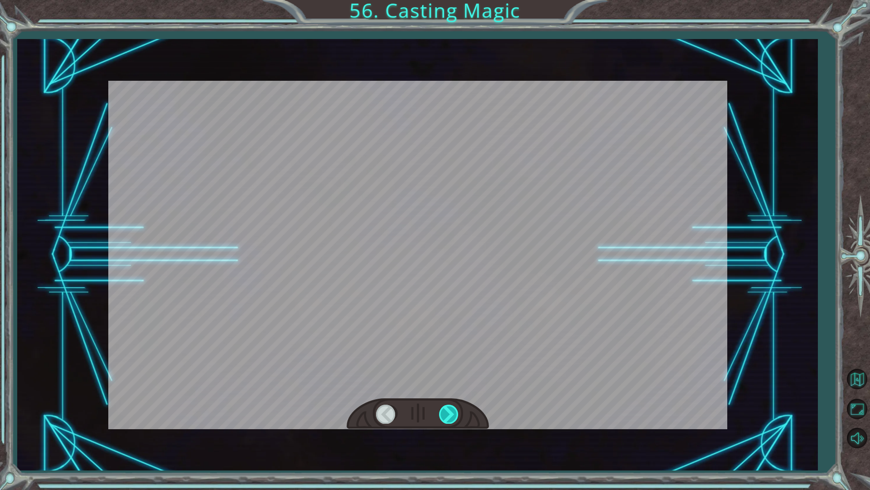
click at [457, 414] on div at bounding box center [449, 413] width 20 height 19
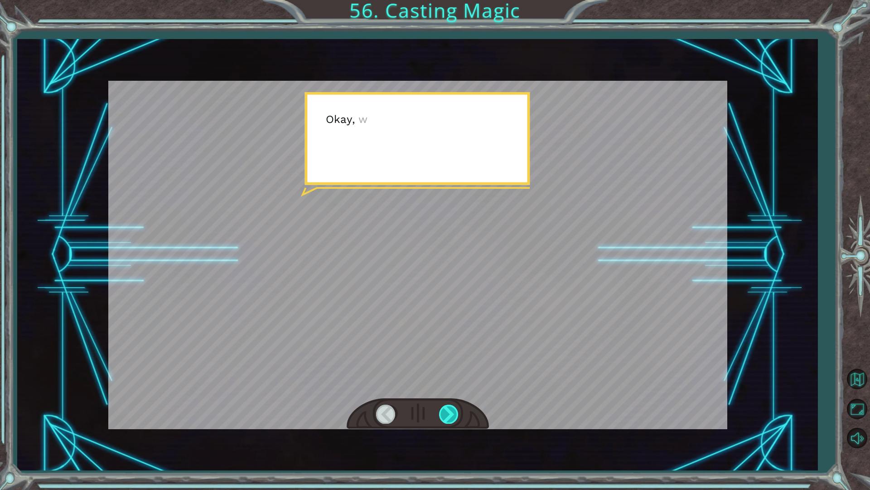
click at [457, 414] on div at bounding box center [449, 413] width 20 height 19
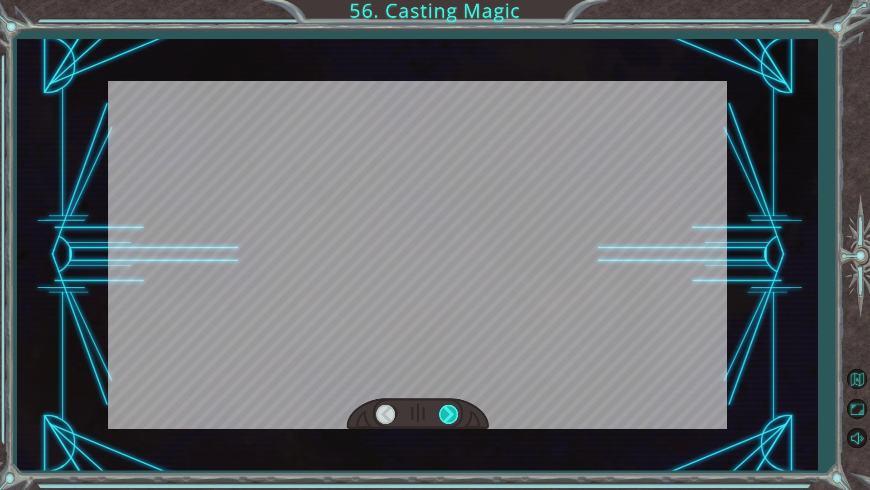
click at [457, 414] on div at bounding box center [449, 413] width 20 height 19
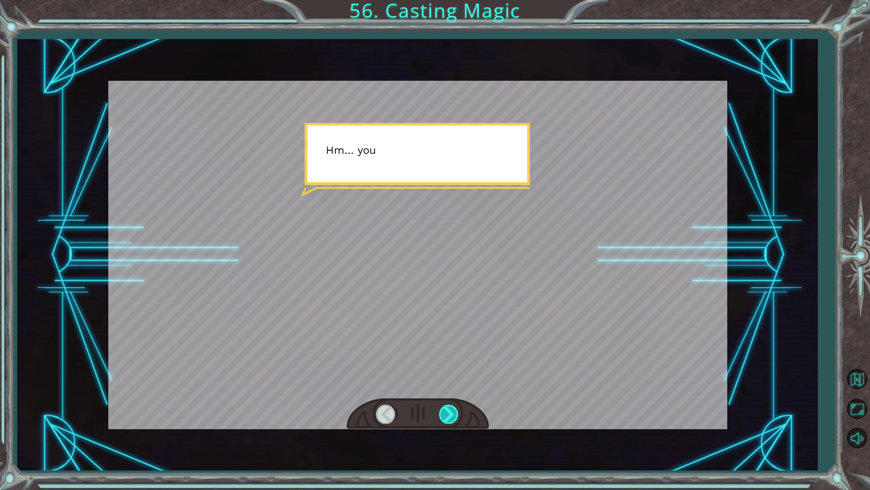
click at [457, 414] on div at bounding box center [449, 413] width 20 height 19
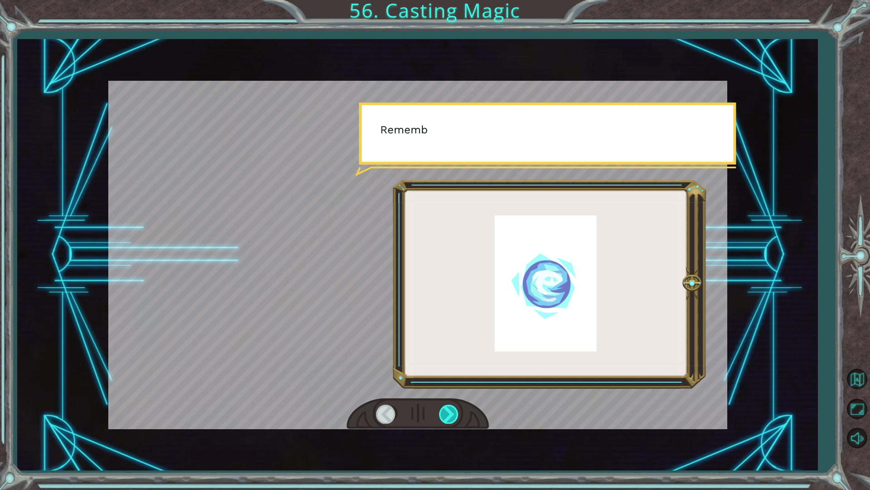
click at [457, 414] on div at bounding box center [449, 413] width 20 height 19
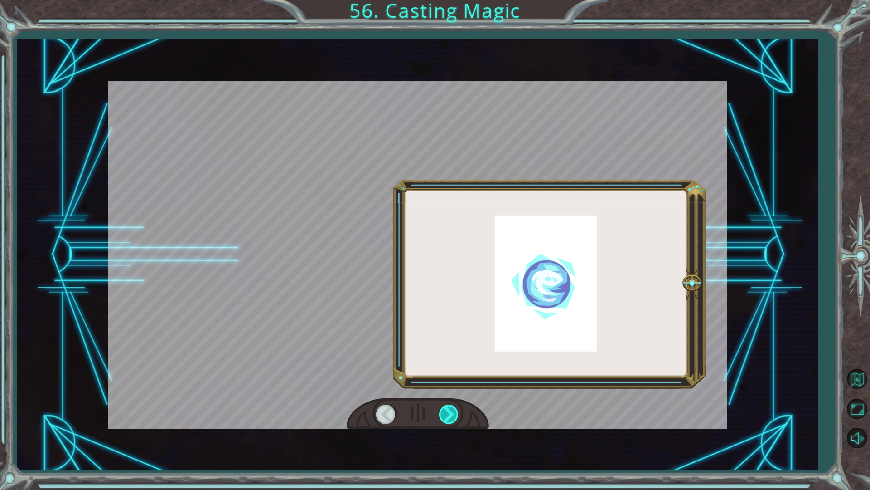
click at [457, 414] on div at bounding box center [449, 413] width 20 height 19
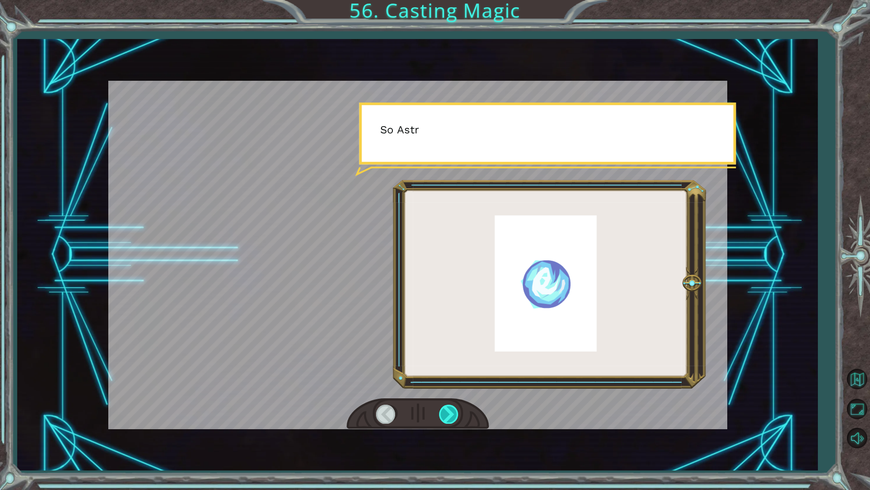
click at [457, 414] on div at bounding box center [449, 413] width 20 height 19
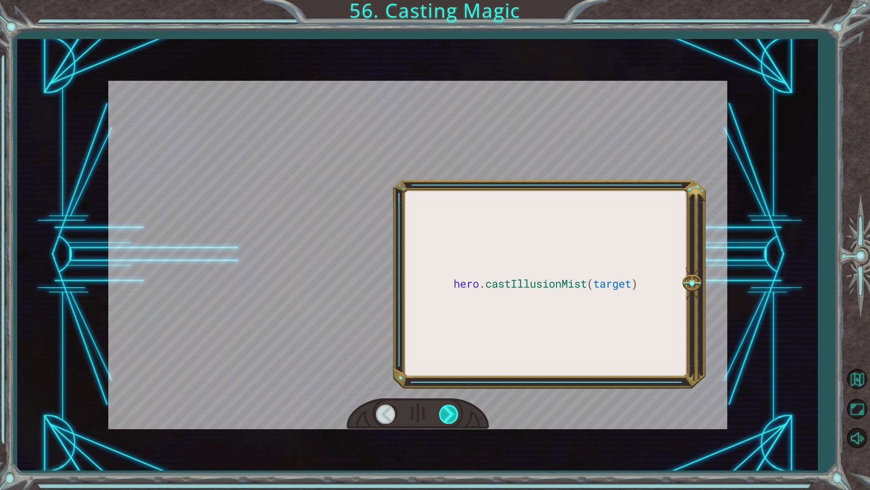
click at [457, 414] on div at bounding box center [449, 413] width 20 height 19
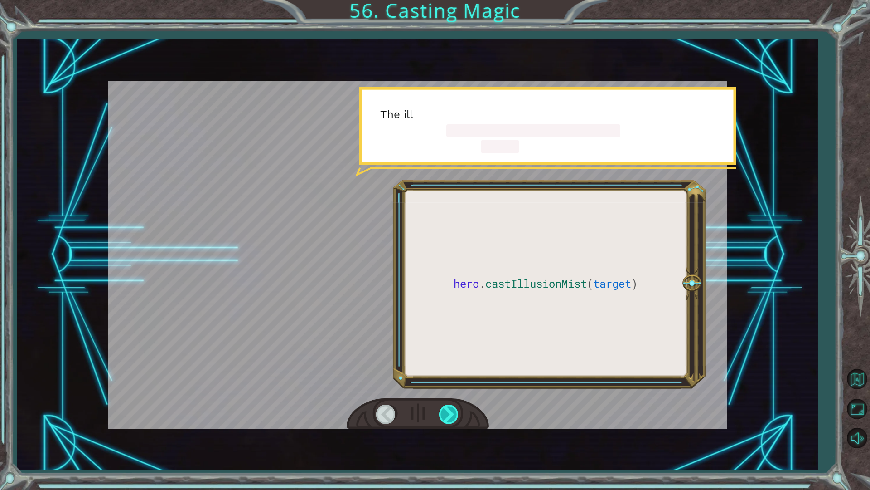
click at [457, 414] on div at bounding box center [449, 413] width 20 height 19
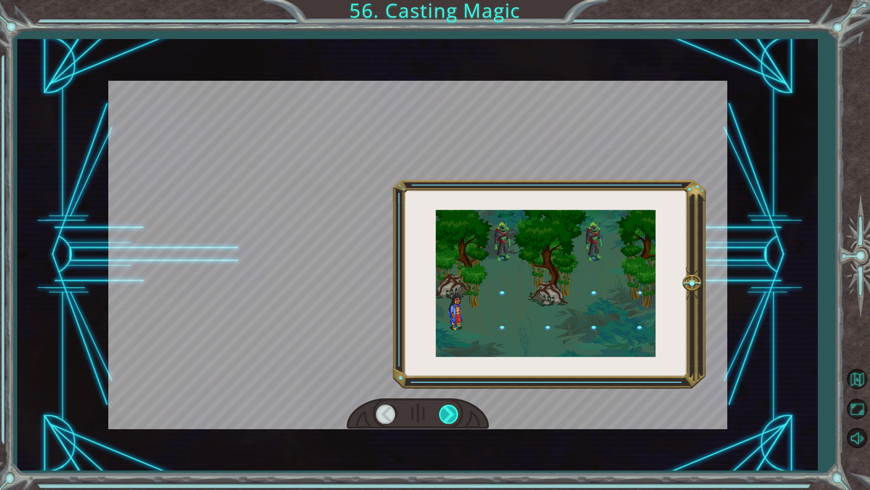
click at [457, 414] on div at bounding box center [449, 413] width 20 height 19
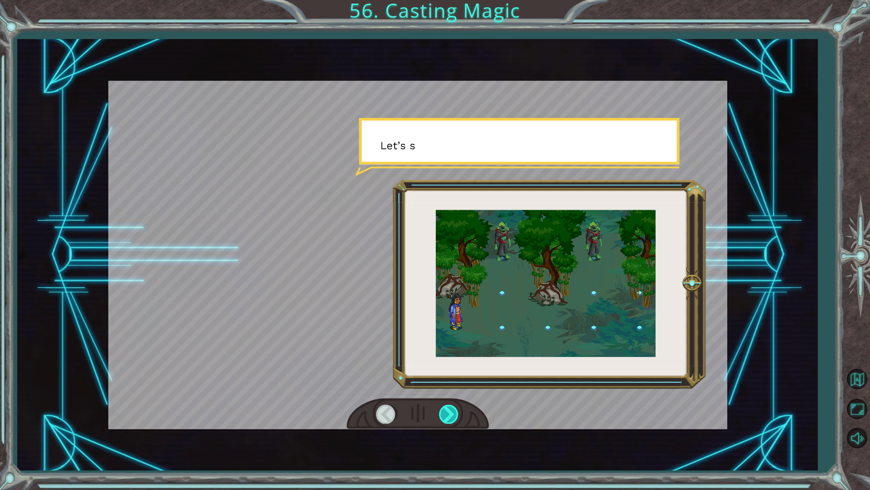
click at [457, 414] on div at bounding box center [449, 413] width 20 height 19
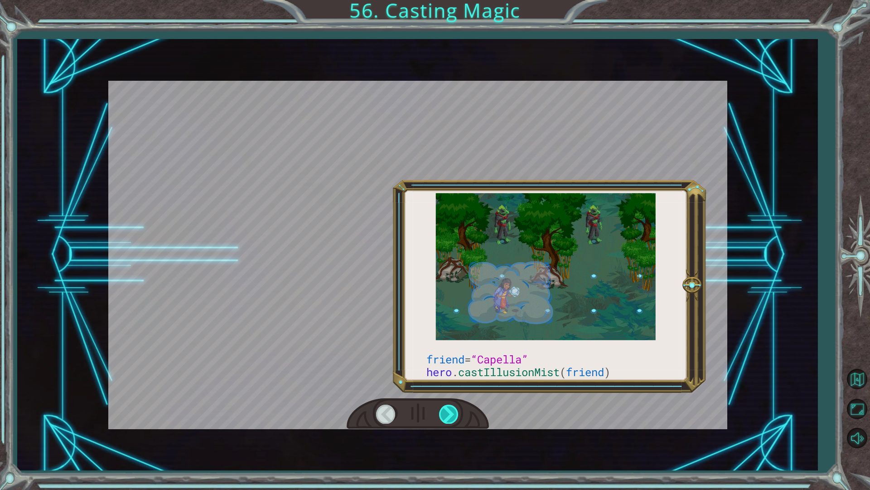
click at [457, 414] on div at bounding box center [449, 413] width 20 height 19
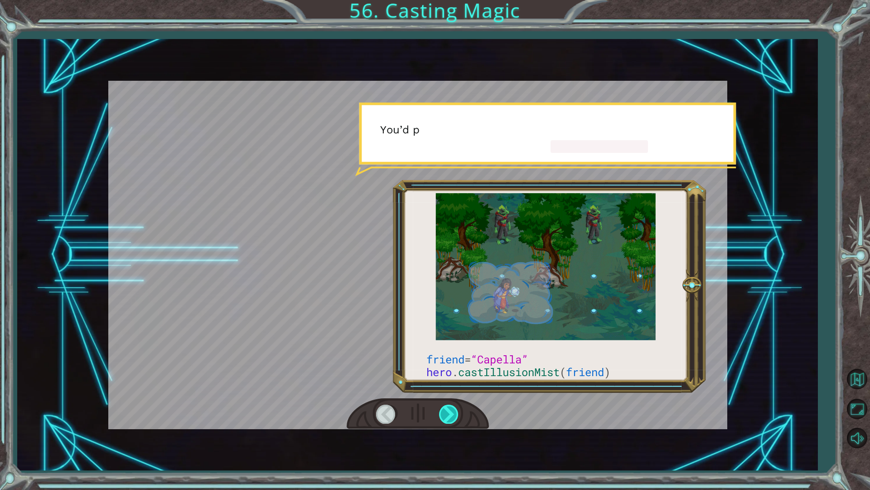
click at [457, 414] on div at bounding box center [449, 413] width 20 height 19
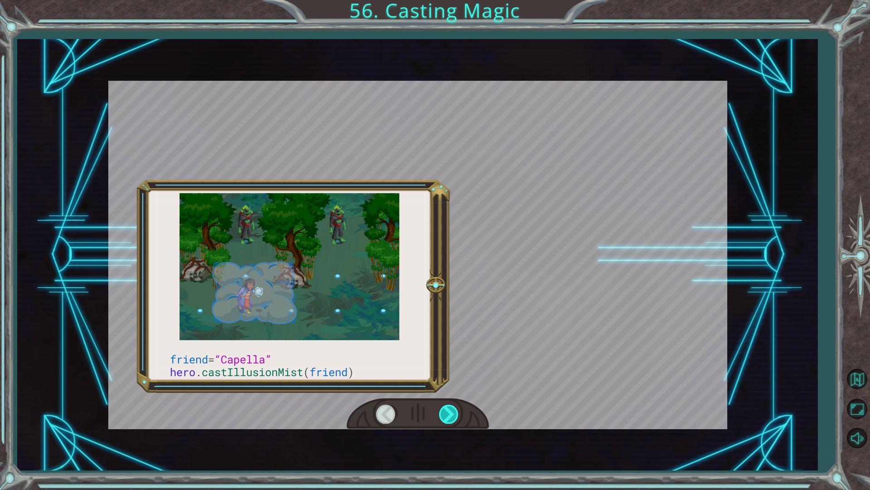
click at [457, 414] on div at bounding box center [449, 413] width 20 height 19
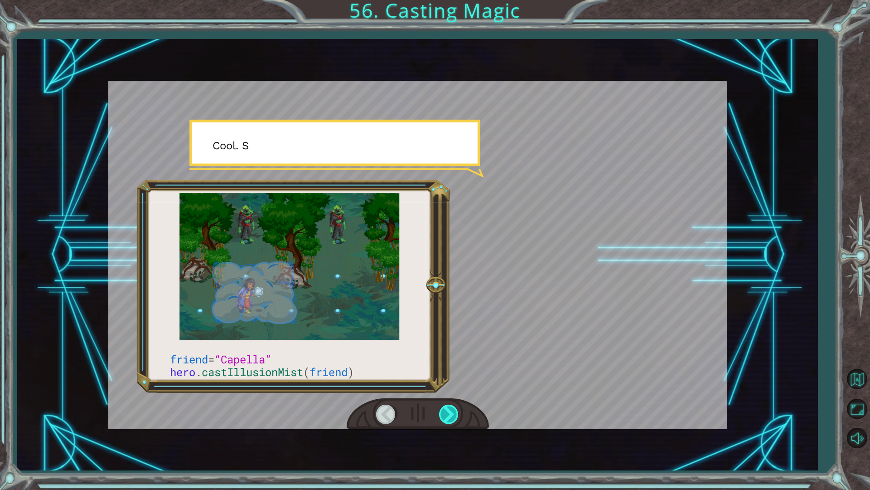
click at [457, 414] on div at bounding box center [449, 413] width 20 height 19
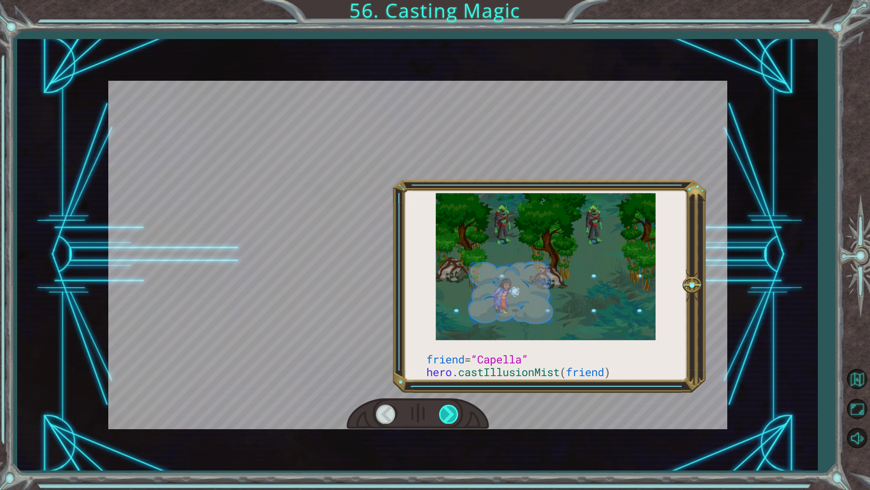
click at [457, 414] on div at bounding box center [449, 413] width 20 height 19
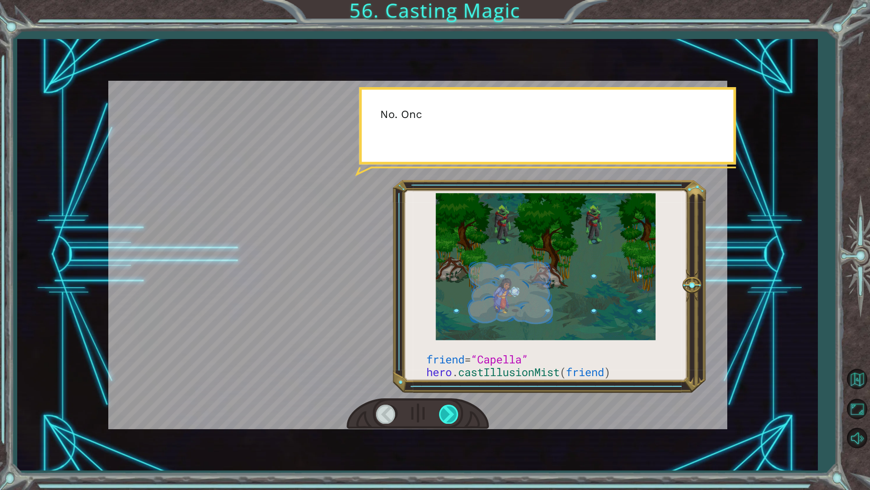
click at [457, 414] on div at bounding box center [449, 413] width 20 height 19
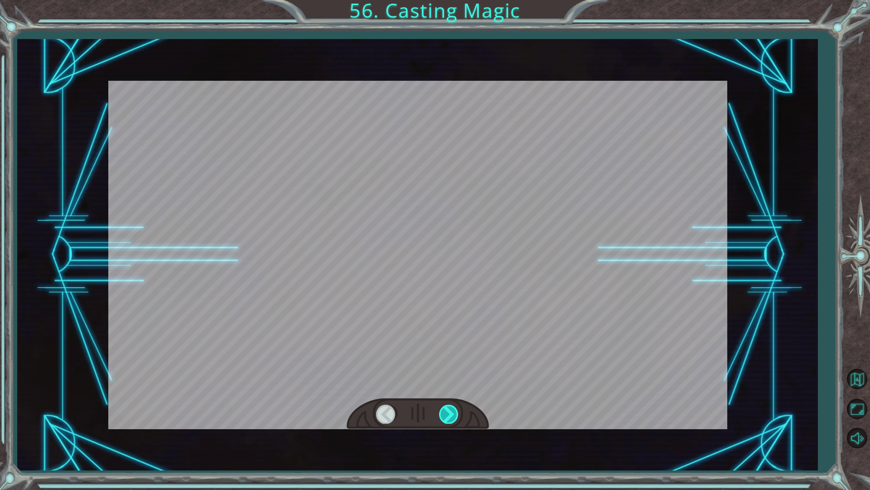
click at [457, 414] on div at bounding box center [449, 413] width 20 height 19
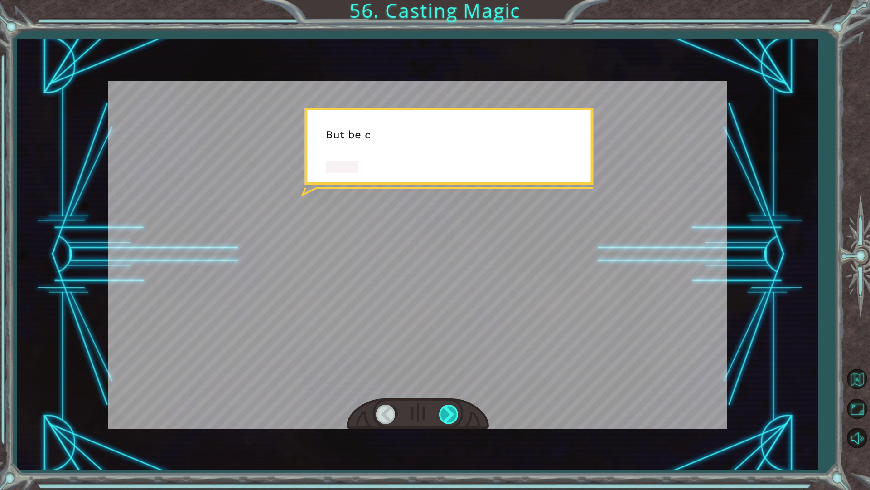
click at [457, 414] on div at bounding box center [449, 413] width 20 height 19
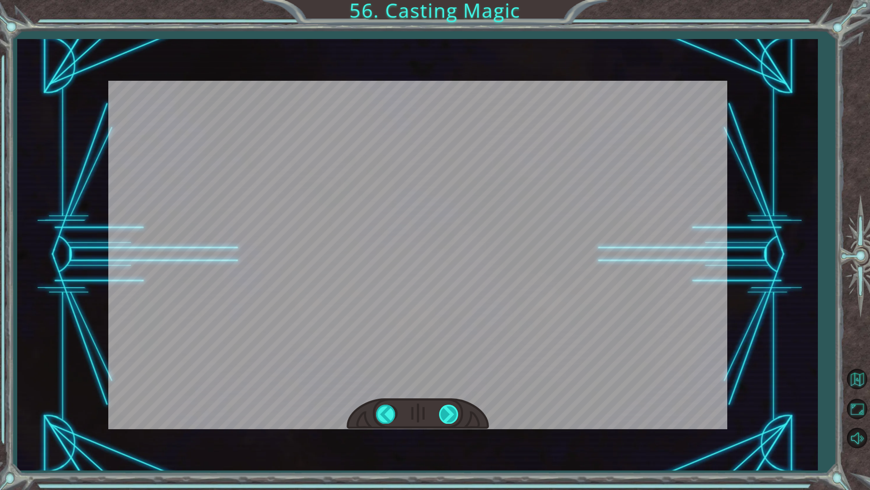
click at [457, 414] on div at bounding box center [449, 413] width 20 height 19
click at [457, 0] on div "friend = “Capella” hero . castIllusionMist ( friend ) T h e r e y o u a r e ! I…" at bounding box center [435, 0] width 870 height 0
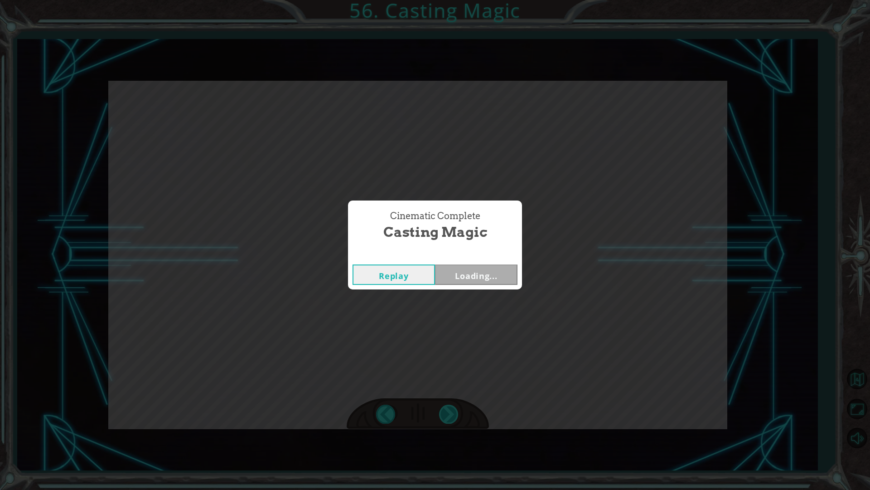
click at [457, 414] on div "Cinematic Complete Casting Magic Replay Loading..." at bounding box center [435, 245] width 870 height 490
drag, startPoint x: 457, startPoint y: 414, endPoint x: 461, endPoint y: 280, distance: 134.7
click at [461, 280] on button "Next" at bounding box center [476, 274] width 82 height 20
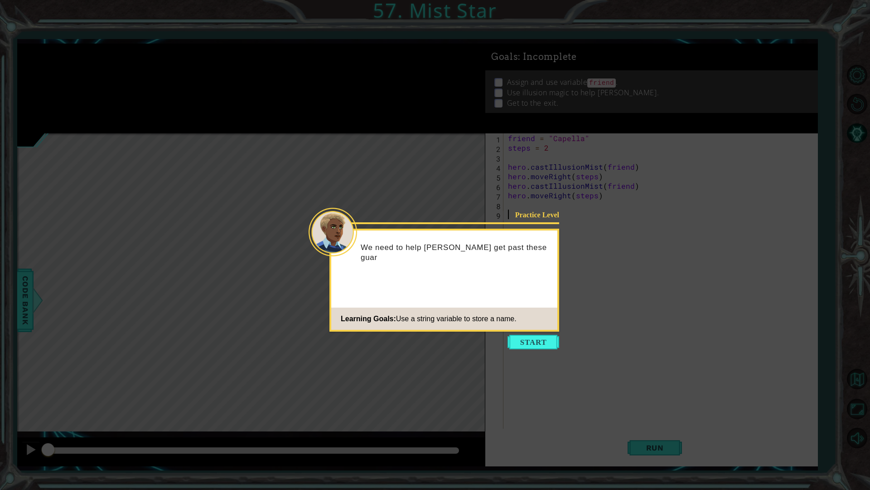
click at [537, 354] on icon at bounding box center [435, 245] width 870 height 490
click at [538, 335] on button "Start" at bounding box center [534, 342] width 52 height 15
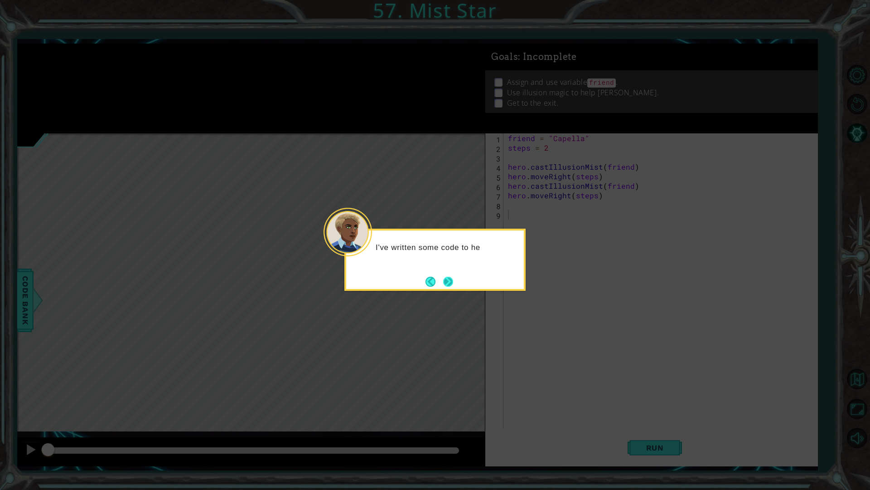
click at [446, 278] on button "Next" at bounding box center [448, 281] width 10 height 10
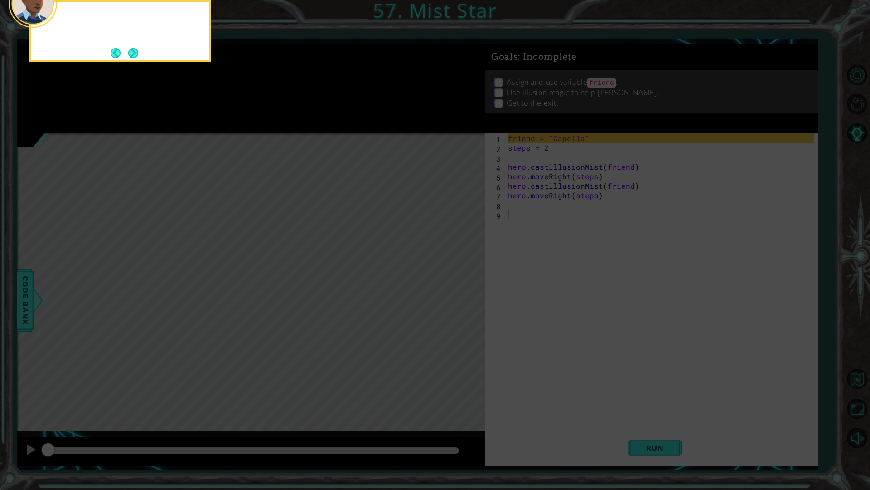
click at [446, 278] on icon at bounding box center [435, 79] width 870 height 821
click at [128, 56] on button "Next" at bounding box center [133, 53] width 10 height 10
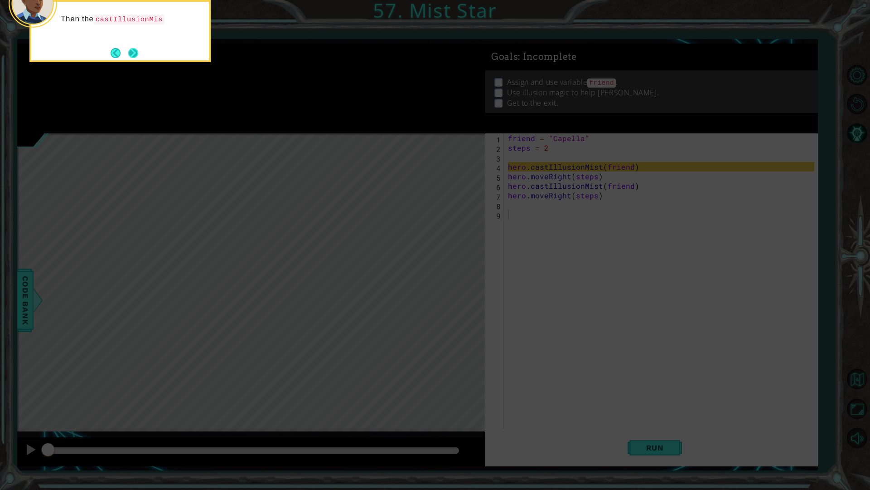
click at [139, 54] on button "Next" at bounding box center [133, 53] width 11 height 11
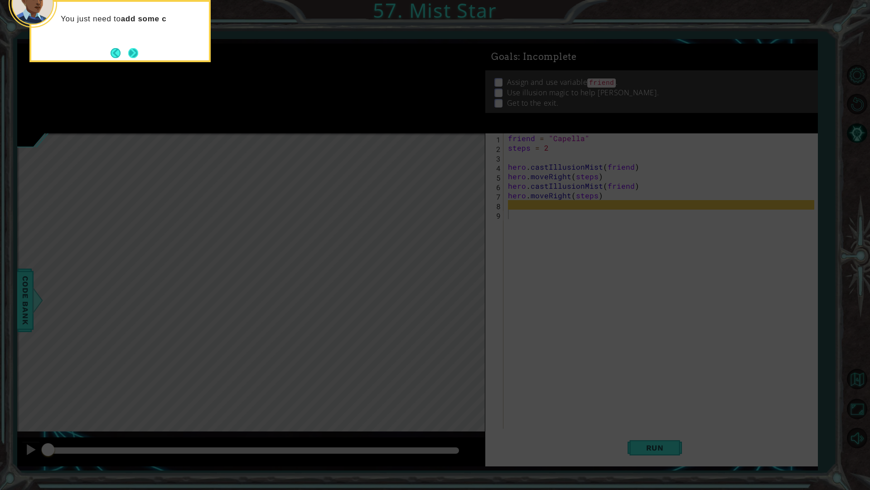
click at [128, 48] on button "Next" at bounding box center [133, 53] width 10 height 10
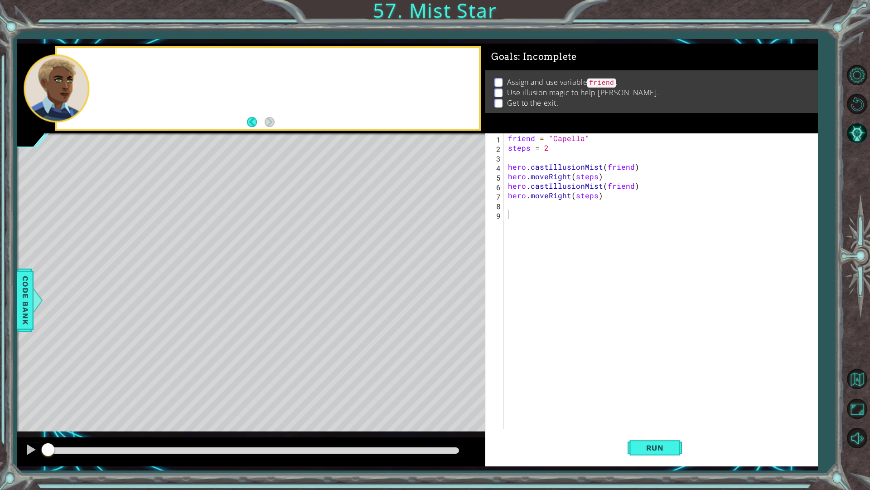
click at [127, 48] on div at bounding box center [268, 88] width 422 height 81
click at [75, 268] on div "Level Map" at bounding box center [226, 266] width 419 height 267
click at [628, 439] on button "Run" at bounding box center [655, 447] width 54 height 33
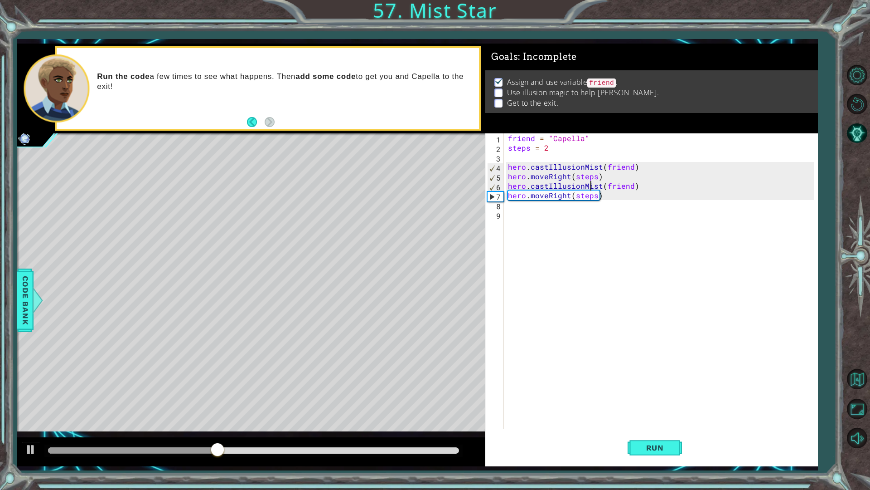
click at [590, 189] on div "friend = "Capella" steps = 2 hero . castIllusionMist ( friend ) hero . moveRigh…" at bounding box center [662, 290] width 313 height 314
type textarea "hero.castIllusionMist(friend) hero.moveRight(steps)"
click at [581, 203] on div "friend = "Capella" steps = 2 hero . castIllusionMist ( friend ) hero . moveRigh…" at bounding box center [662, 290] width 313 height 314
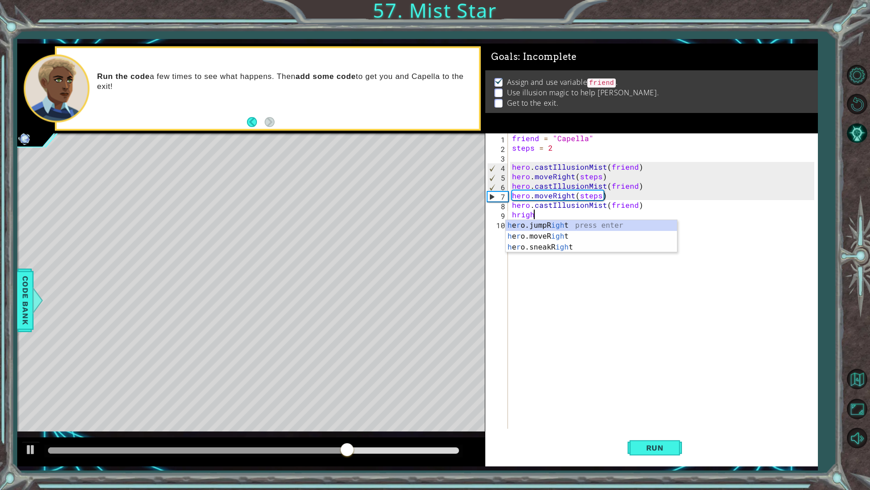
scroll to position [0, 1]
click at [541, 236] on div "h e r o.jumpR igh t press enter h e r o.moveR igh t press enter h e r o.sneakR …" at bounding box center [591, 247] width 171 height 54
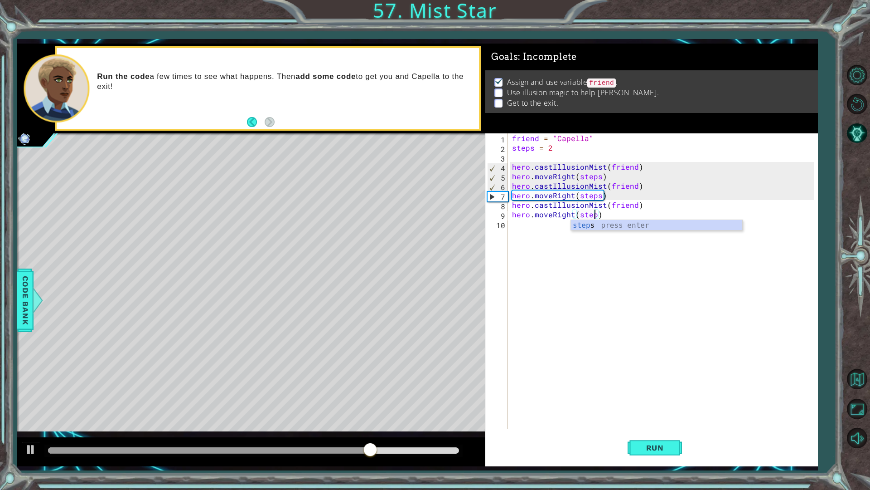
scroll to position [0, 5]
type textarea "hero.moveRight(steps)"
click at [644, 449] on span "Run" at bounding box center [655, 447] width 36 height 9
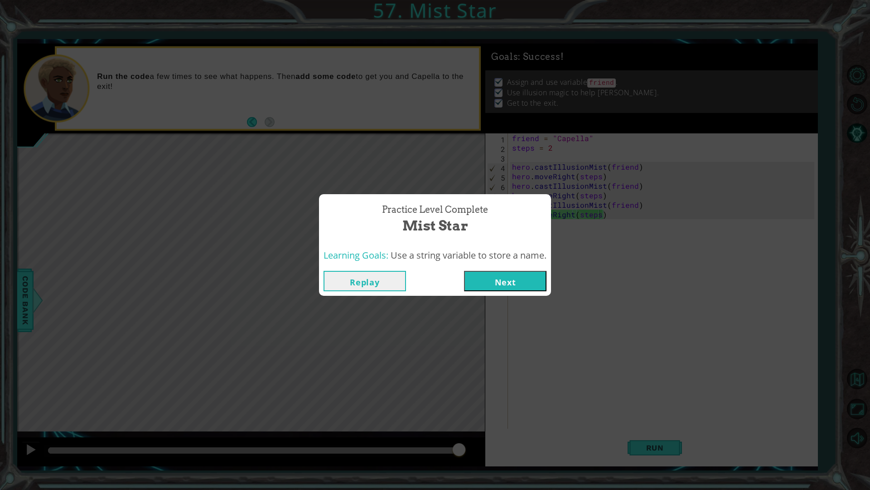
click at [476, 277] on button "Next" at bounding box center [505, 281] width 82 height 20
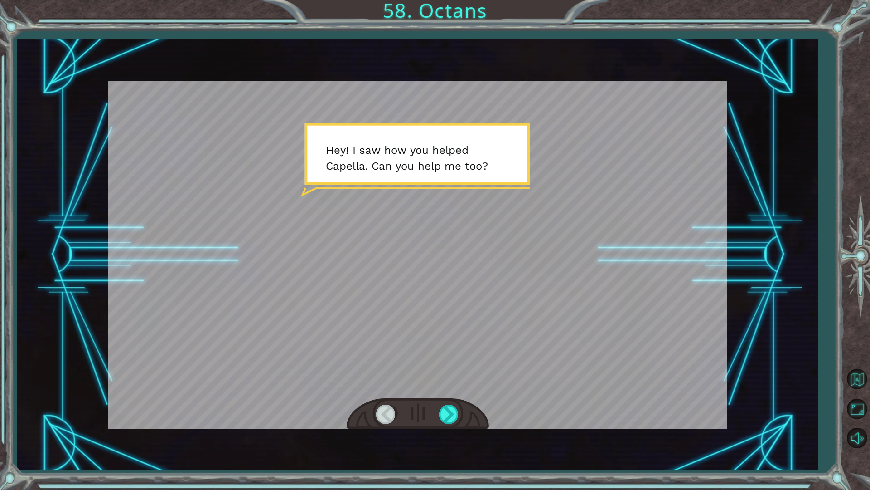
click at [451, 404] on div at bounding box center [418, 413] width 142 height 31
click at [449, 412] on div at bounding box center [449, 413] width 20 height 19
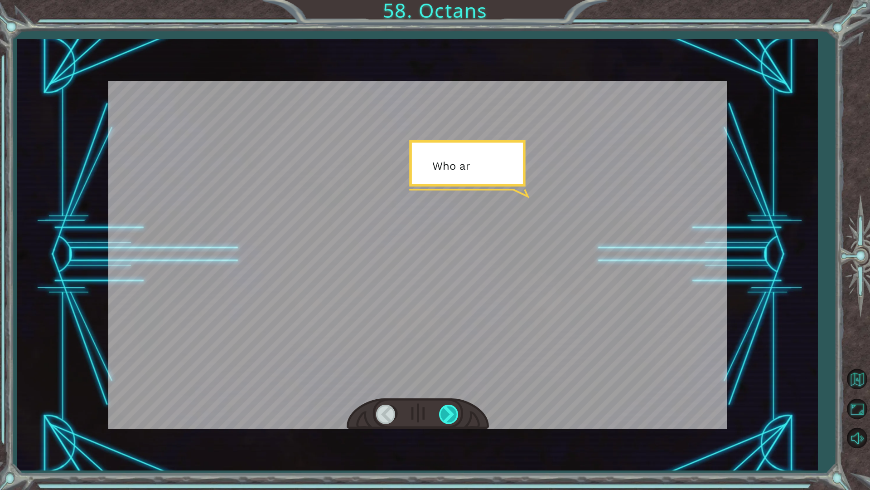
click at [449, 412] on div at bounding box center [449, 413] width 20 height 19
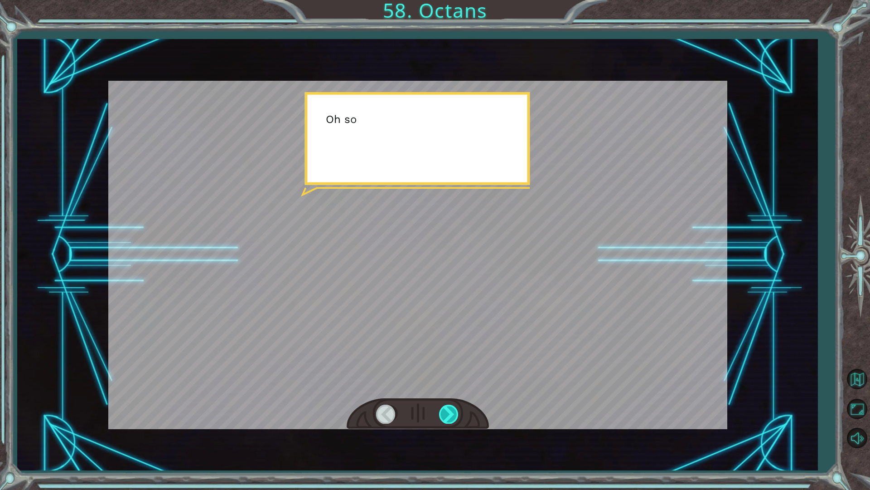
click at [449, 412] on div at bounding box center [449, 413] width 20 height 19
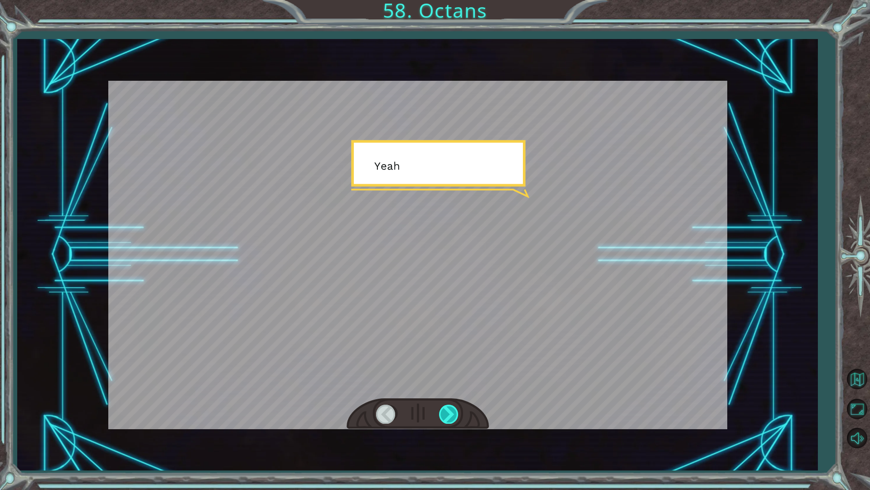
click at [449, 412] on div at bounding box center [449, 413] width 20 height 19
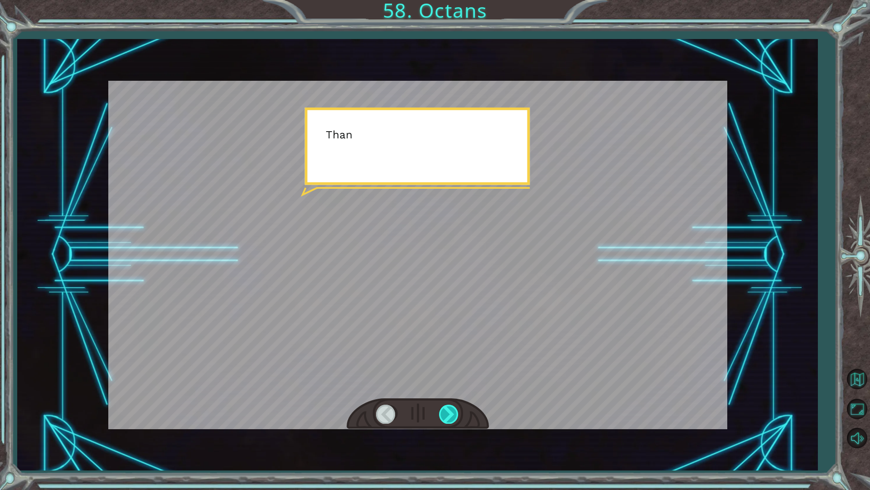
click at [449, 412] on div at bounding box center [449, 413] width 20 height 19
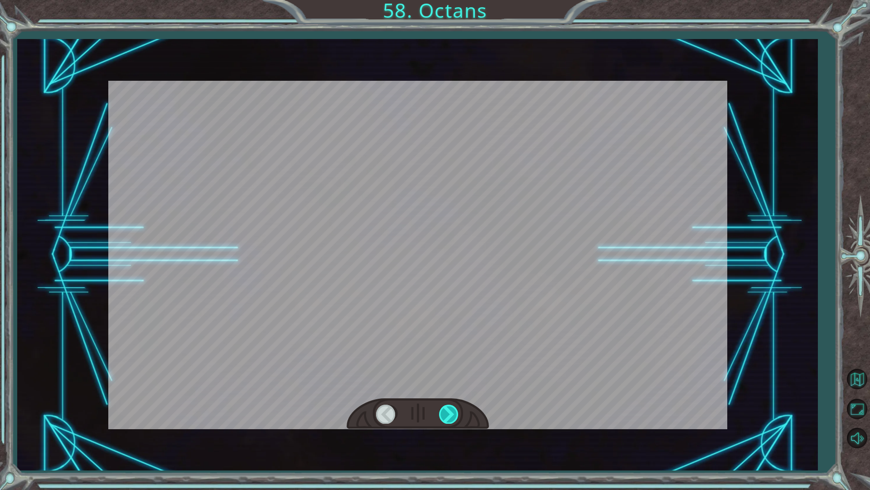
click at [449, 412] on div at bounding box center [449, 413] width 20 height 19
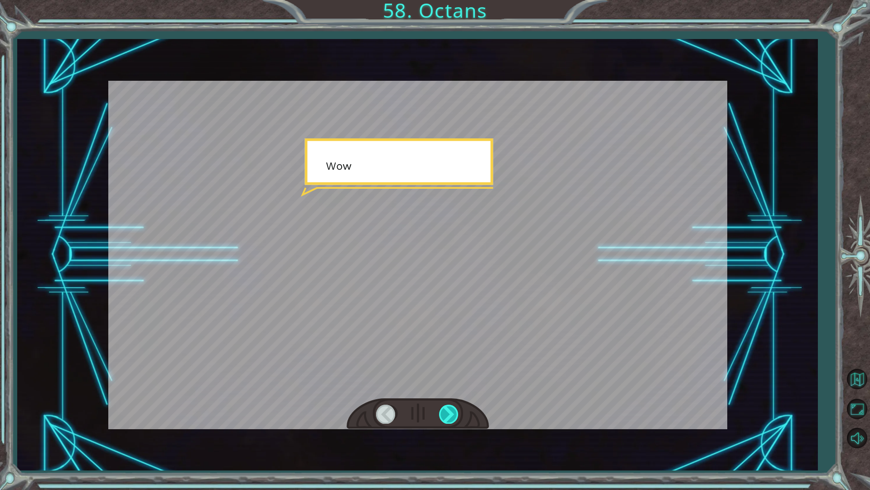
click at [449, 412] on div at bounding box center [449, 413] width 20 height 19
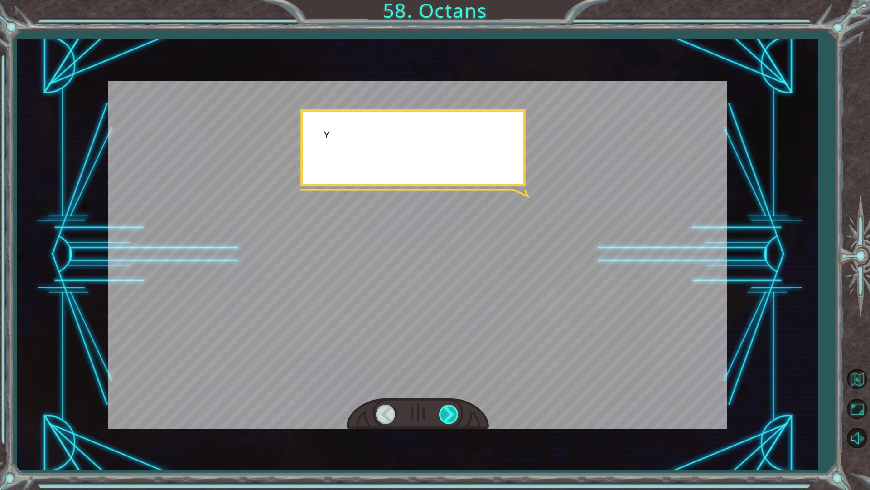
click at [449, 412] on div at bounding box center [449, 413] width 20 height 19
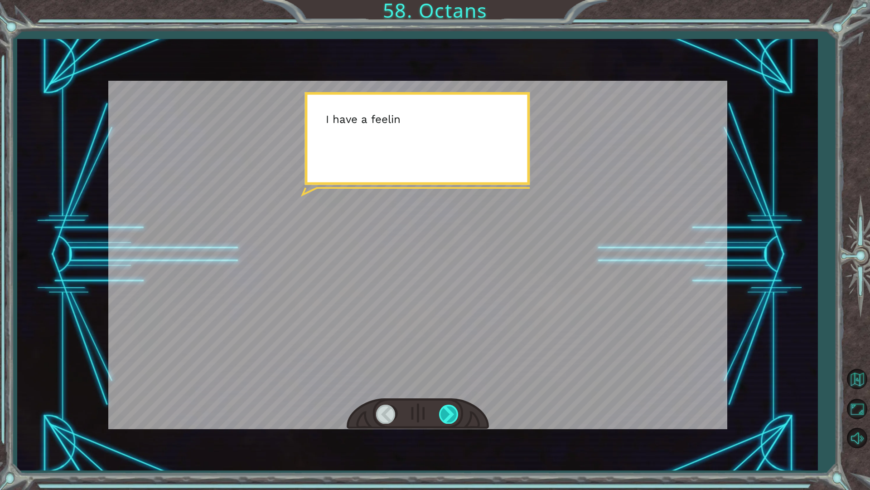
click at [449, 412] on div at bounding box center [449, 413] width 20 height 19
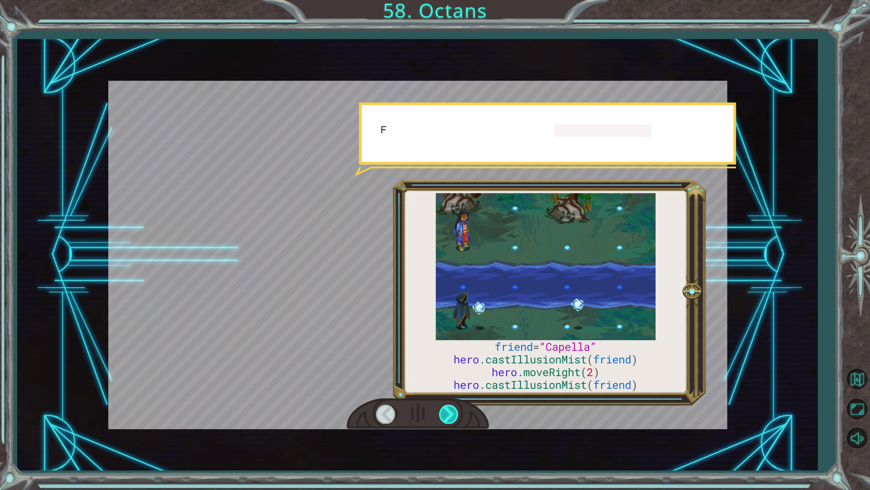
click at [449, 412] on div at bounding box center [449, 413] width 20 height 19
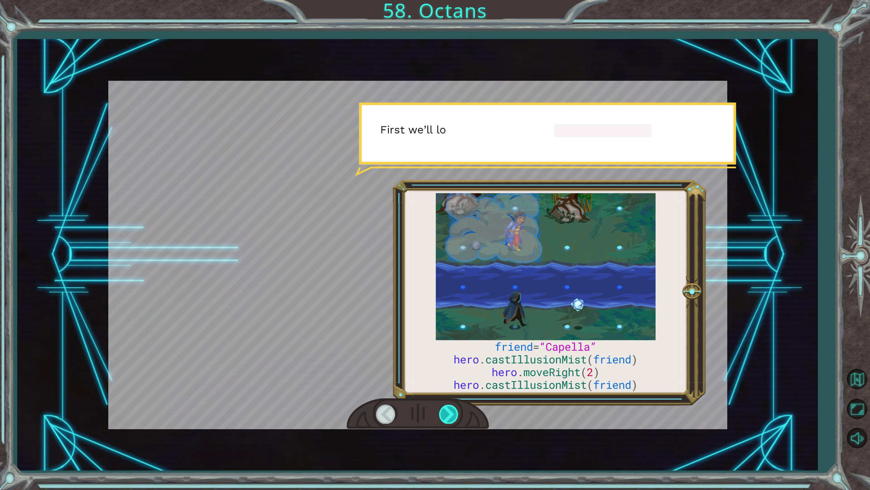
click at [449, 412] on div at bounding box center [449, 413] width 20 height 19
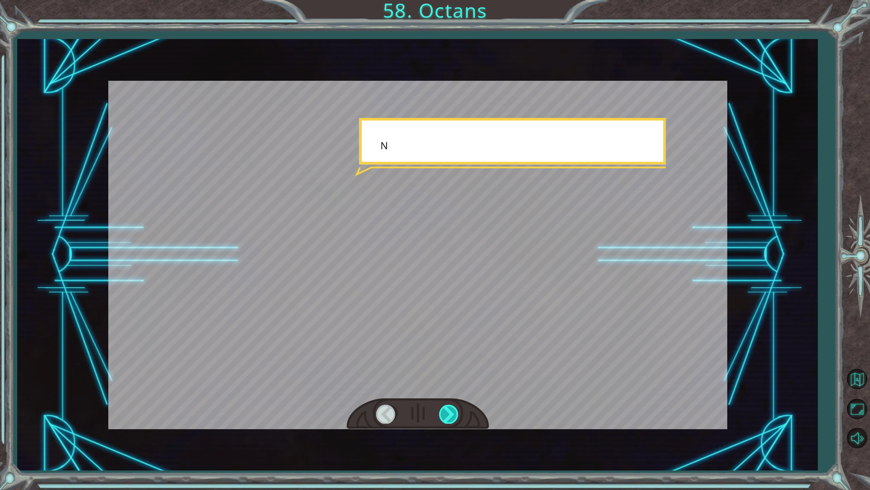
click at [449, 413] on div at bounding box center [449, 413] width 20 height 19
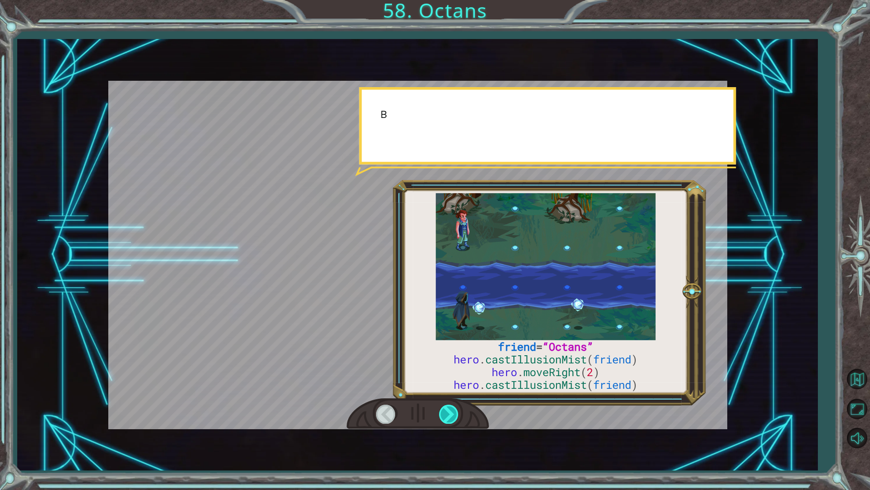
click at [449, 413] on div at bounding box center [449, 413] width 20 height 19
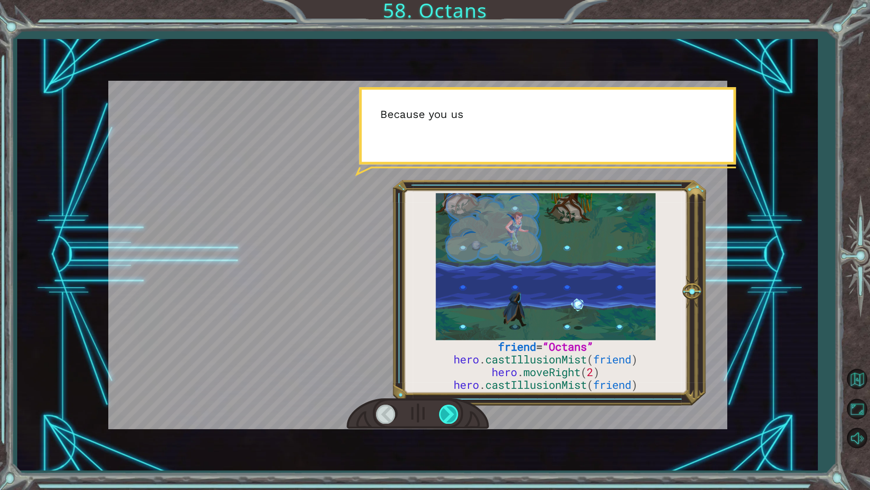
click at [449, 413] on div at bounding box center [449, 413] width 20 height 19
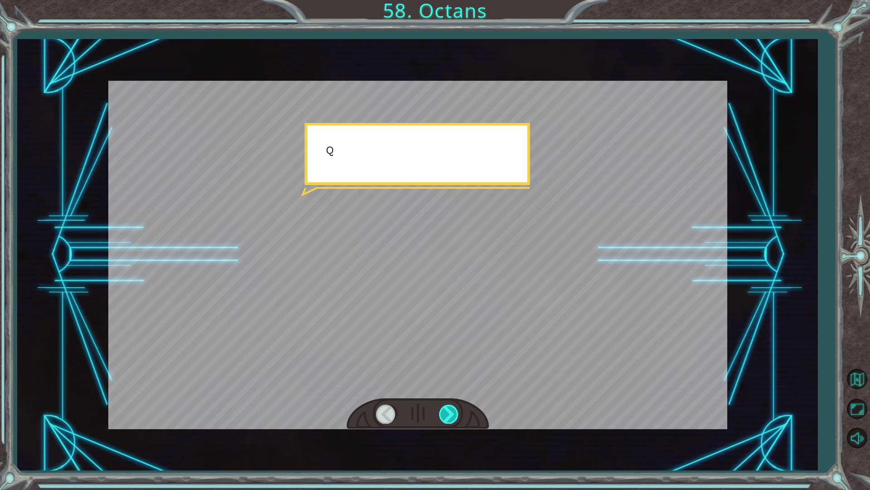
click at [449, 413] on div at bounding box center [449, 413] width 20 height 19
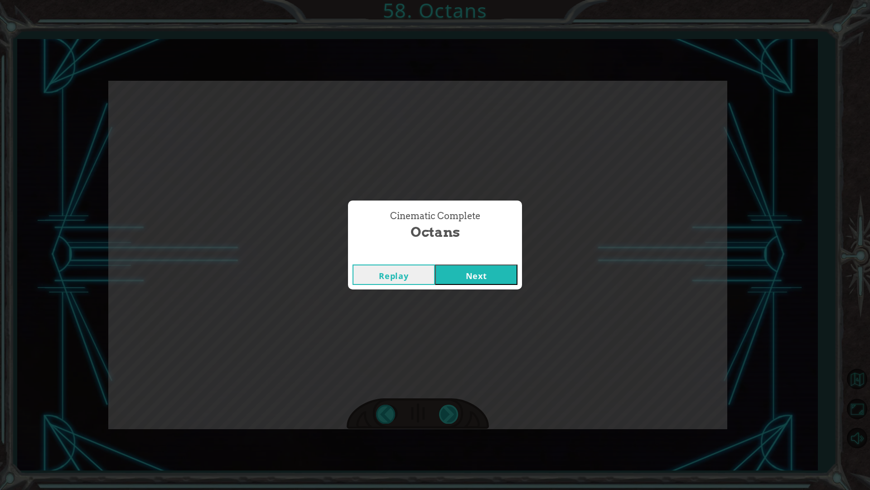
click at [449, 0] on div "friend = “Octans” hero . castIllusionMist ( friend ) hero . moveRight ( 2 ) her…" at bounding box center [435, 0] width 870 height 0
click at [449, 413] on div "Cinematic Complete Octans Replay Next" at bounding box center [435, 245] width 870 height 490
drag, startPoint x: 449, startPoint y: 413, endPoint x: 495, endPoint y: 268, distance: 151.8
click at [495, 268] on button "Next" at bounding box center [476, 274] width 82 height 20
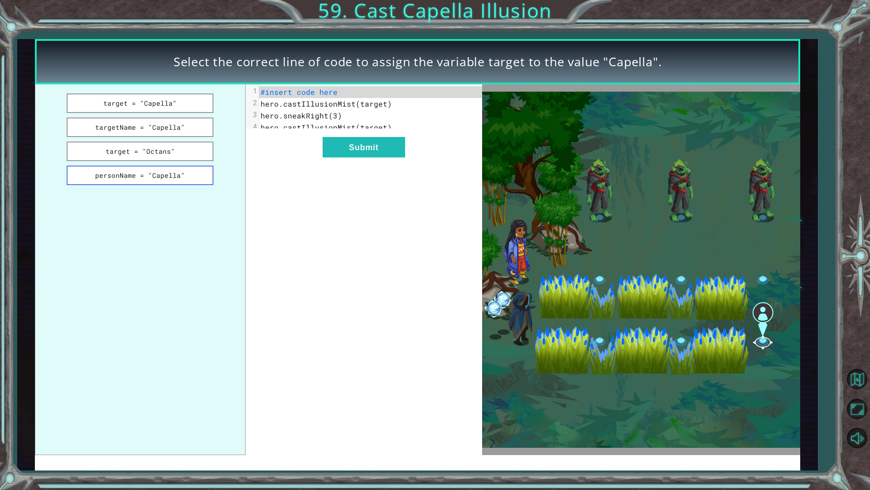
click at [162, 170] on button "personName = "Capella"" at bounding box center [140, 174] width 147 height 19
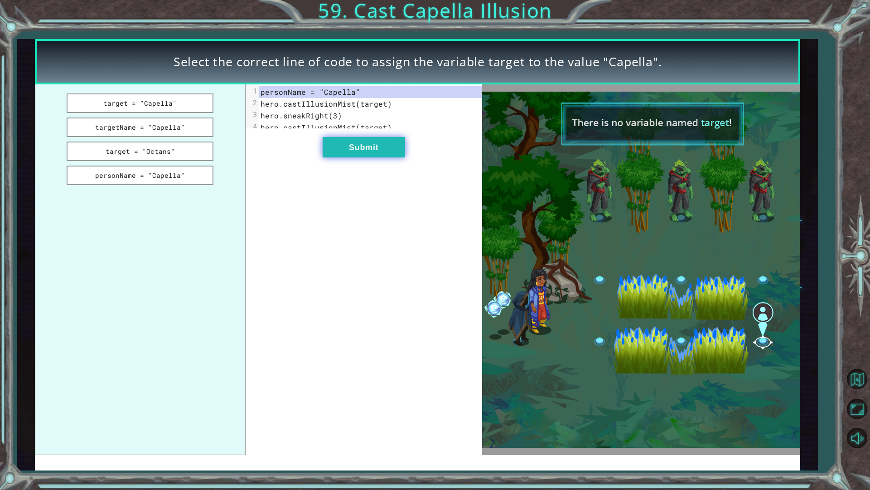
click at [335, 147] on button "Submit" at bounding box center [364, 147] width 82 height 20
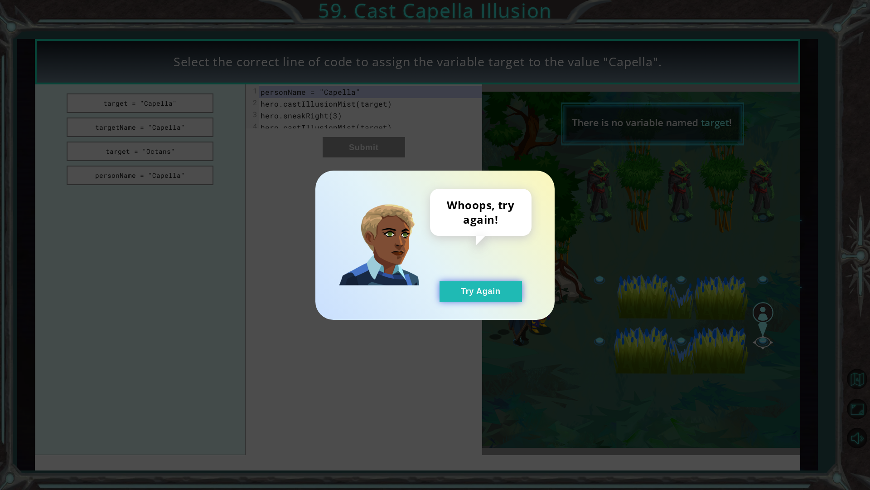
click at [482, 285] on button "Try Again" at bounding box center [481, 291] width 82 height 20
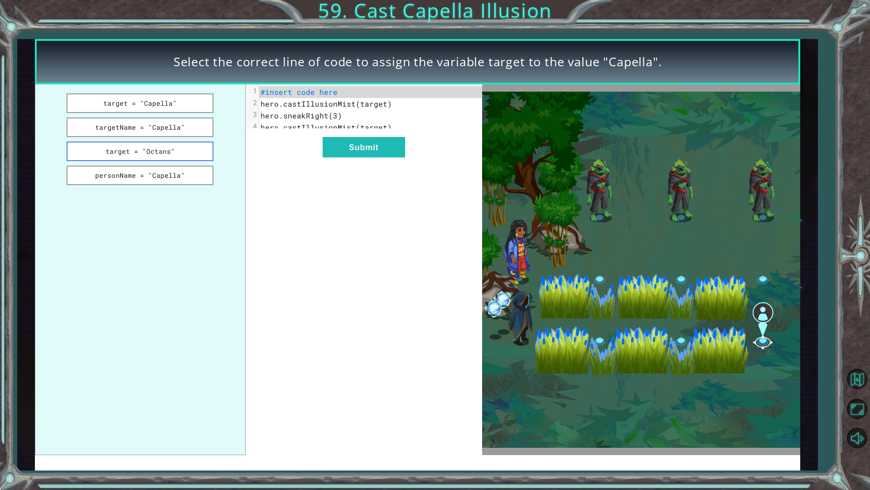
click at [159, 148] on button "target = "Octans"" at bounding box center [140, 150] width 147 height 19
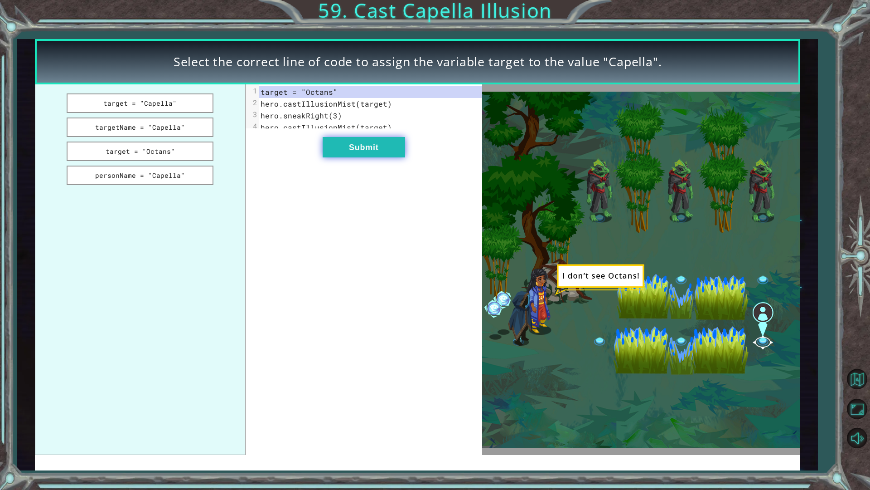
click at [325, 153] on button "Submit" at bounding box center [364, 147] width 82 height 20
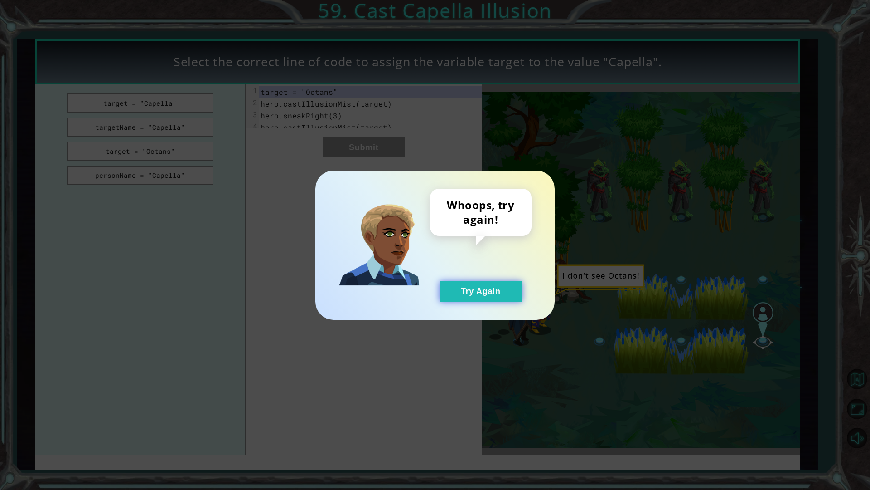
click at [471, 291] on button "Try Again" at bounding box center [481, 291] width 82 height 20
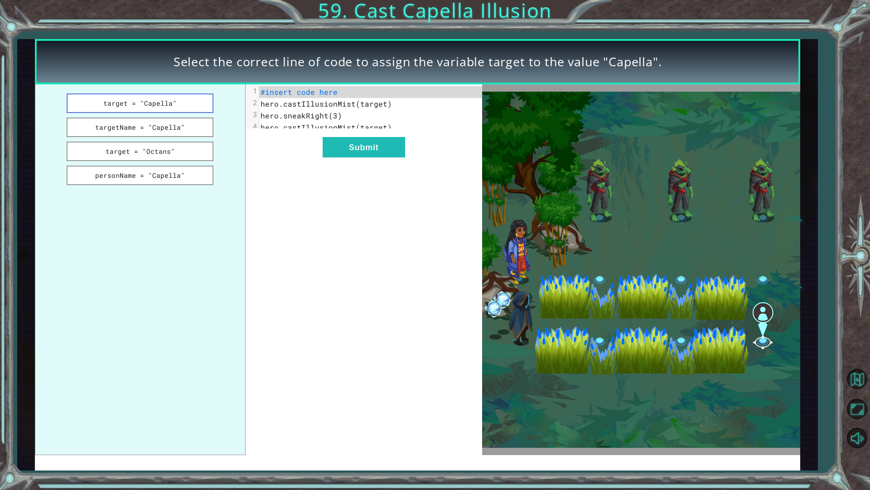
click at [95, 99] on button "target = "Capella"" at bounding box center [140, 102] width 147 height 19
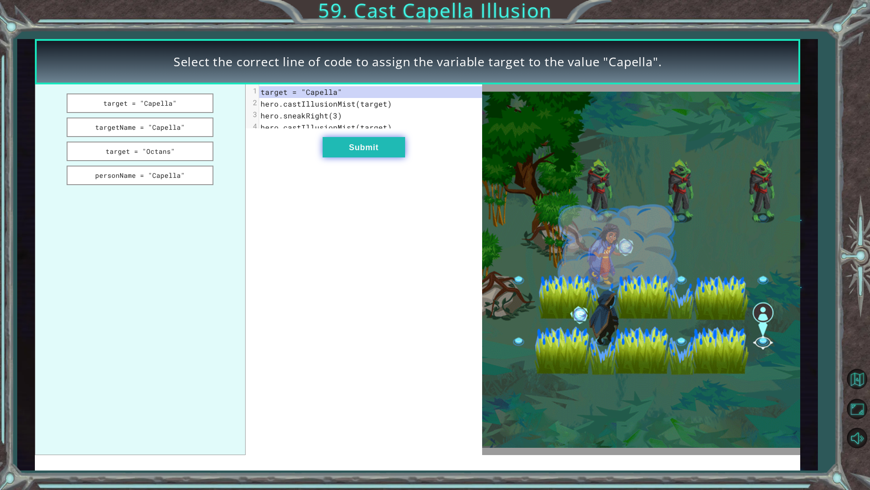
click at [346, 145] on button "Submit" at bounding box center [364, 147] width 82 height 20
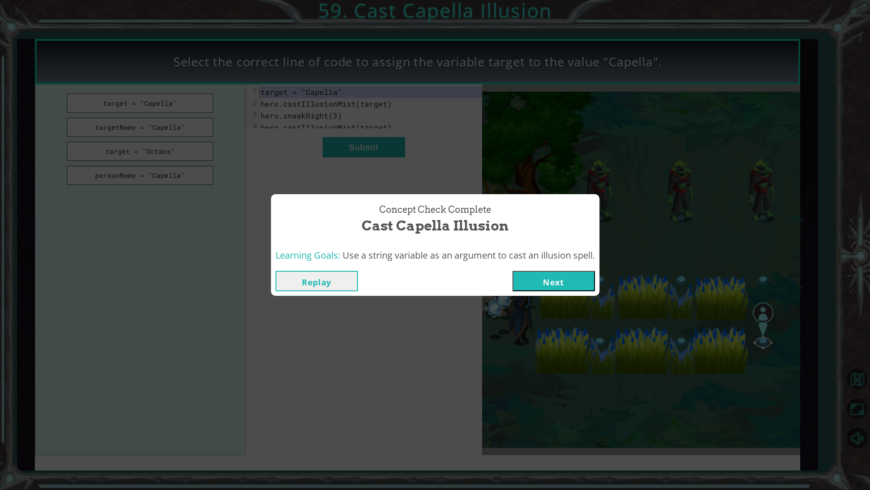
click at [562, 281] on button "Next" at bounding box center [554, 281] width 82 height 20
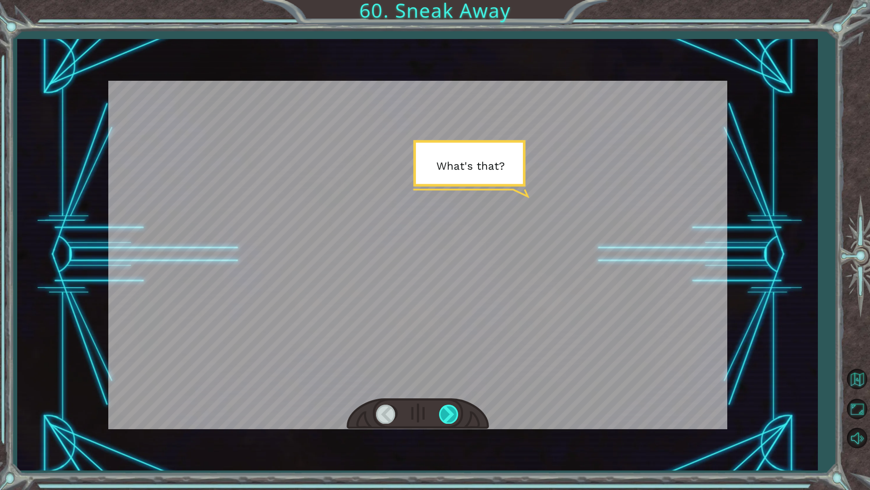
click at [445, 412] on div at bounding box center [449, 413] width 20 height 19
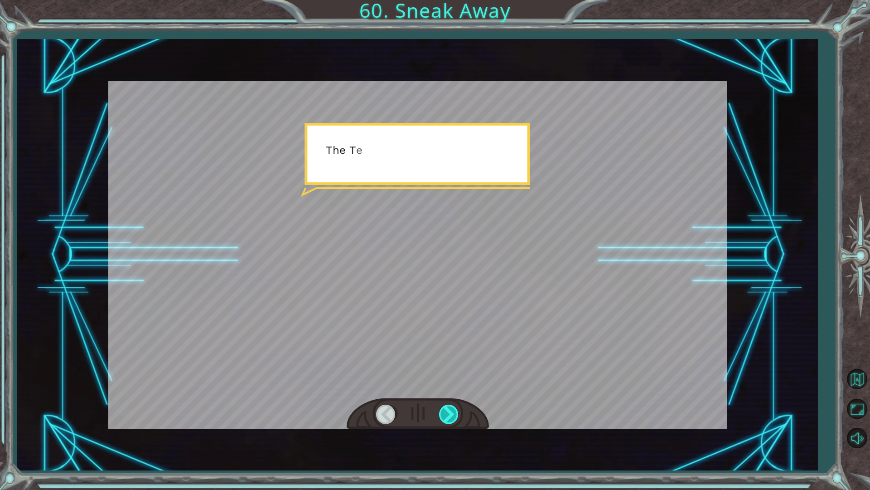
click at [445, 412] on div at bounding box center [449, 413] width 20 height 19
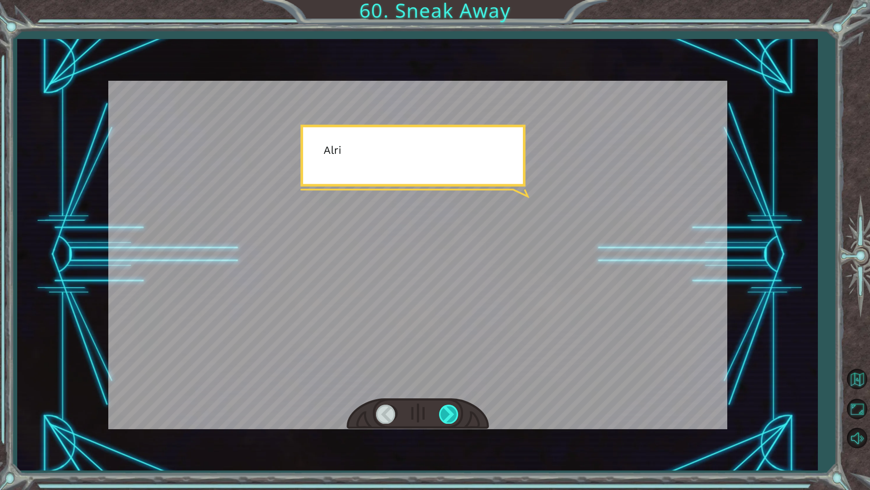
click at [445, 412] on div at bounding box center [449, 413] width 20 height 19
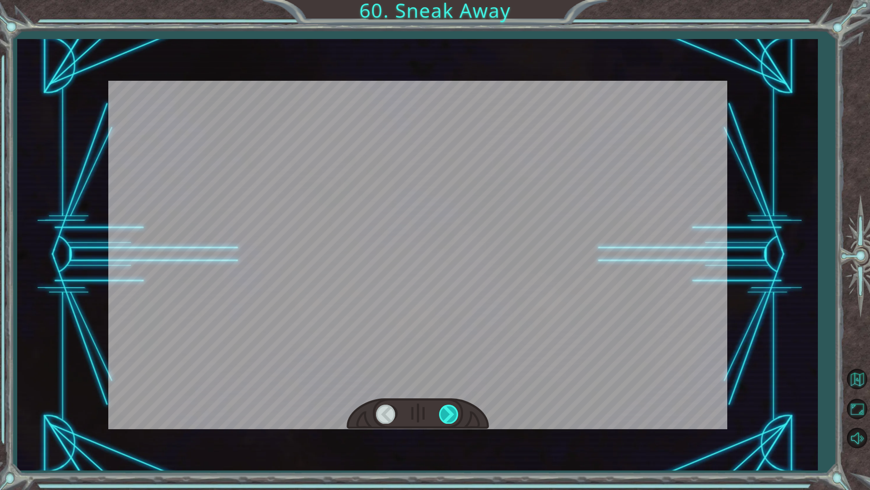
click at [445, 412] on div at bounding box center [449, 413] width 20 height 19
click at [445, 0] on div "Temporary Text W h a t ' s t h a t ? T h e T e n g s h e a r e g e t t i n g c …" at bounding box center [435, 0] width 870 height 0
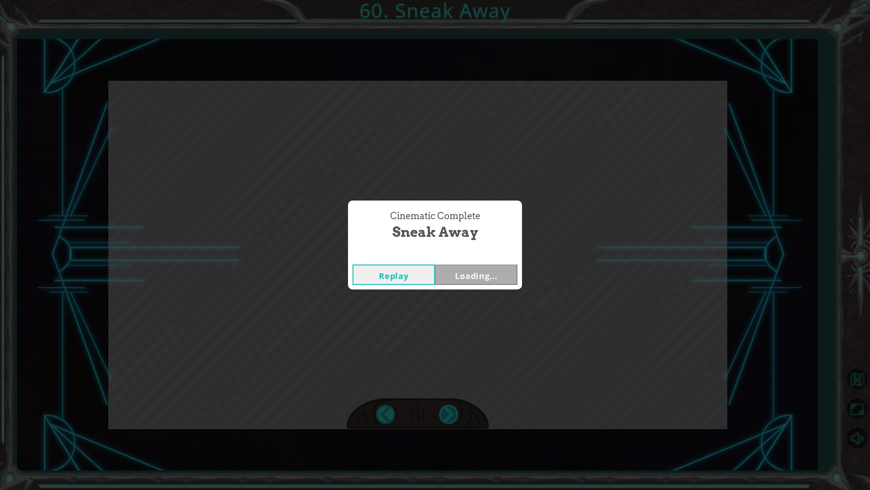
click at [445, 412] on div "Cinematic Complete Sneak Away Replay Loading..." at bounding box center [435, 245] width 870 height 490
click at [445, 412] on div "Cinematic Complete Sneak Away Replay Next" at bounding box center [435, 245] width 870 height 490
click at [499, 283] on button "Next" at bounding box center [476, 274] width 82 height 20
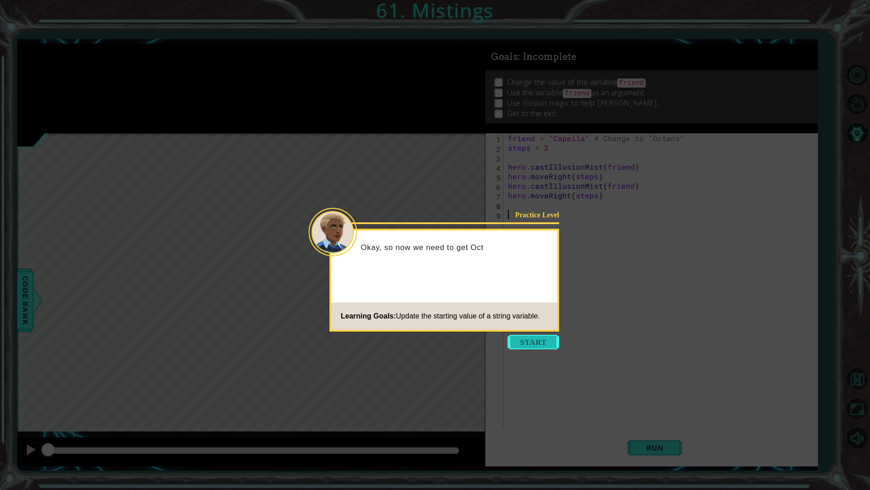
click at [542, 342] on button "Start" at bounding box center [534, 342] width 52 height 15
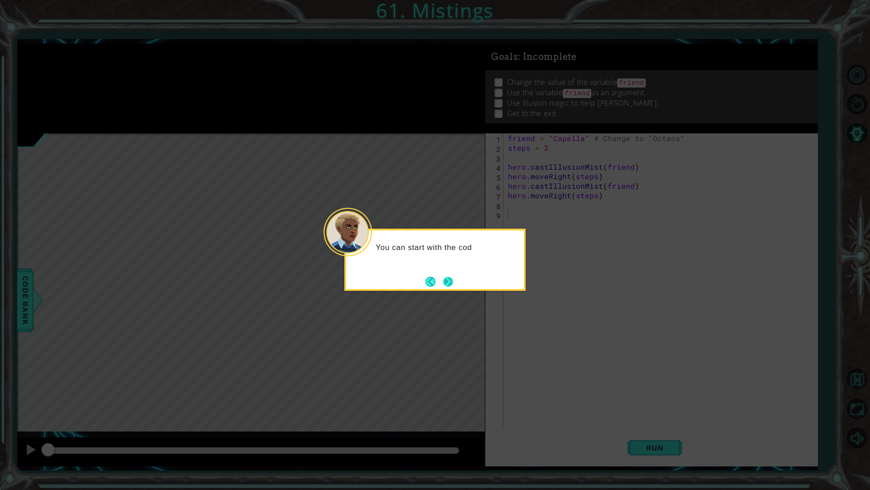
click at [450, 284] on button "Next" at bounding box center [448, 282] width 14 height 14
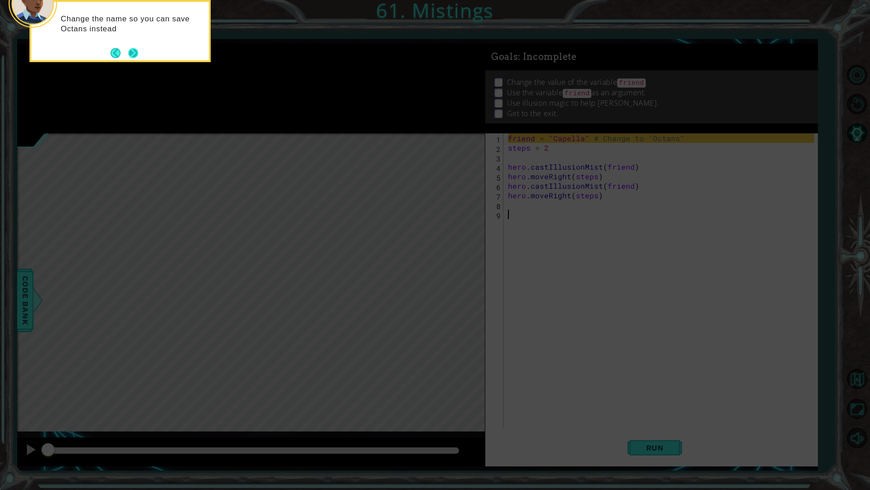
click at [134, 53] on button "Next" at bounding box center [133, 53] width 10 height 10
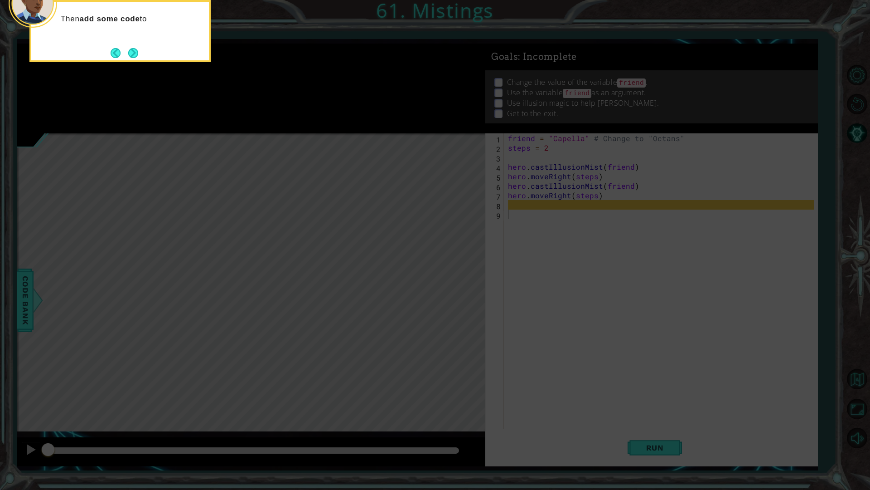
click at [134, 53] on button "Next" at bounding box center [133, 53] width 10 height 10
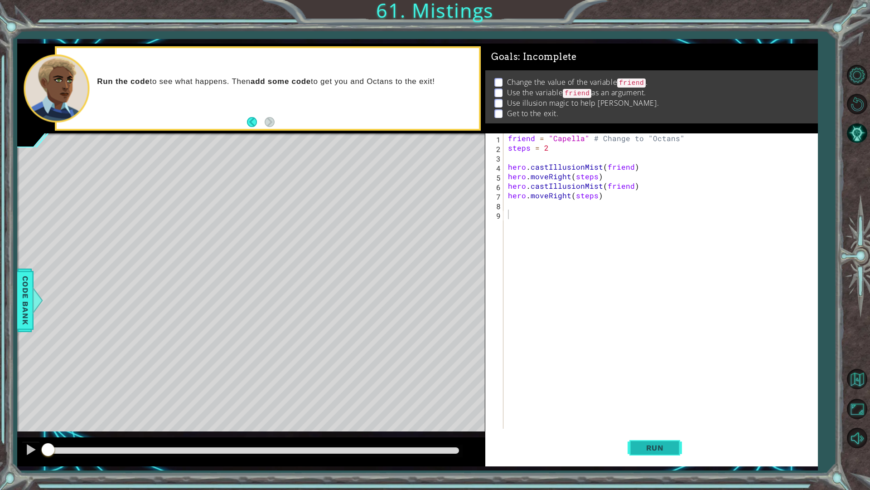
click at [665, 445] on span "Run" at bounding box center [655, 447] width 36 height 9
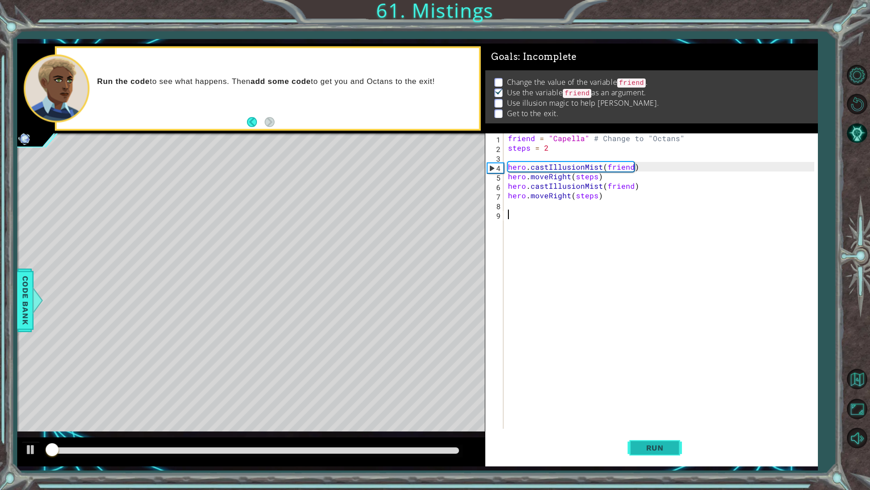
scroll to position [0, 0]
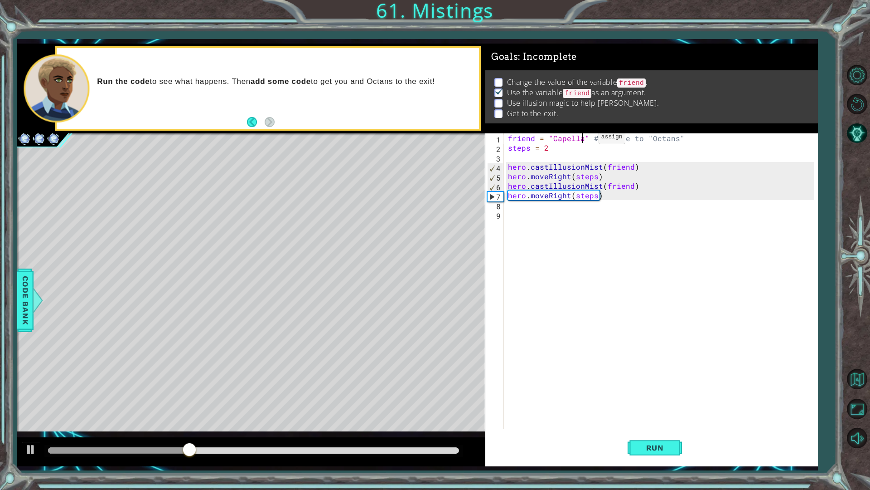
click at [583, 139] on div "friend = "Capella" # Change to "Octans" steps = 2 hero . castIllusionMist ( fri…" at bounding box center [662, 290] width 313 height 314
click at [660, 457] on button "Run" at bounding box center [655, 447] width 54 height 33
click at [587, 183] on div "friend = "Octans" # Change to "Octans" steps = 2 hero . castIllusionMist ( frie…" at bounding box center [662, 290] width 313 height 314
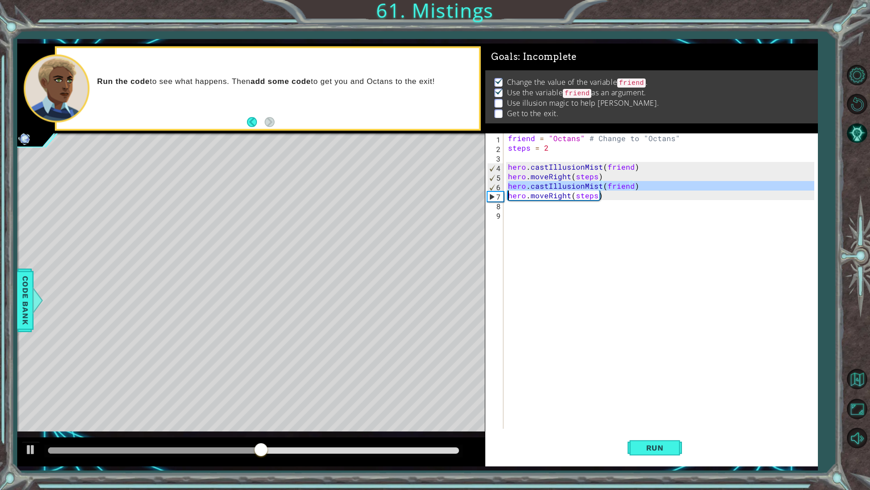
click at [587, 183] on div "friend = "Octans" # Change to "Octans" steps = 2 hero . castIllusionMist ( frie…" at bounding box center [662, 290] width 313 height 314
type textarea "hero.castIllusionMist(friend) hero.moveRight(steps)"
click at [560, 209] on div "friend = "Octans" # Change to "Octans" steps = 2 hero . castIllusionMist ( frie…" at bounding box center [662, 290] width 313 height 314
paste textarea "h"
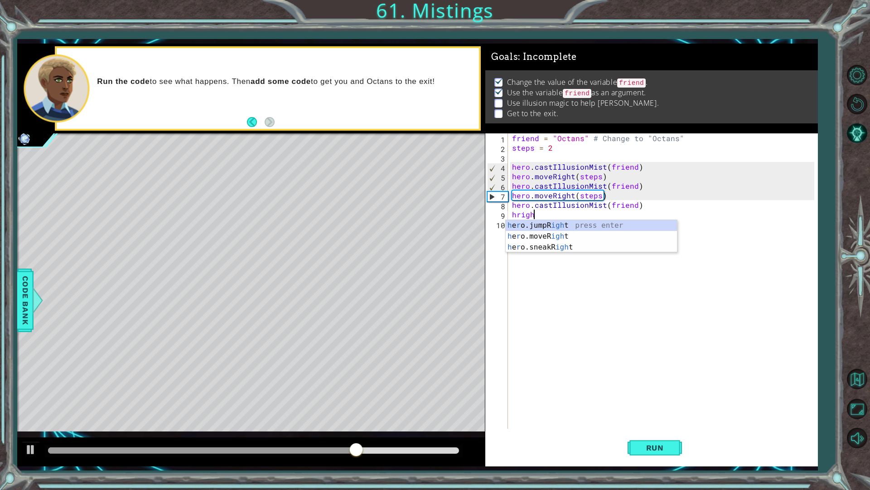
scroll to position [0, 1]
click at [559, 236] on div "h e r o.jumpR igh t press enter h e r o.moveR igh t press enter h e r o.sneakR …" at bounding box center [591, 247] width 171 height 54
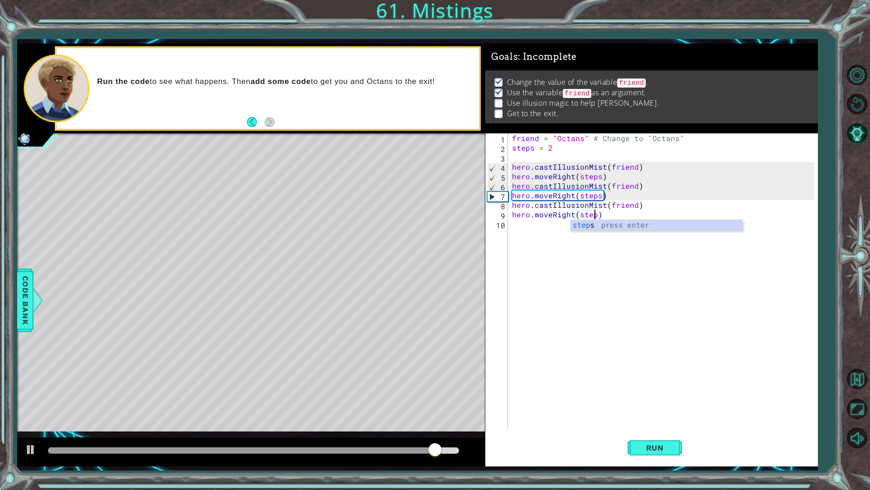
scroll to position [0, 5]
type textarea "hero.moveRight(steps)"
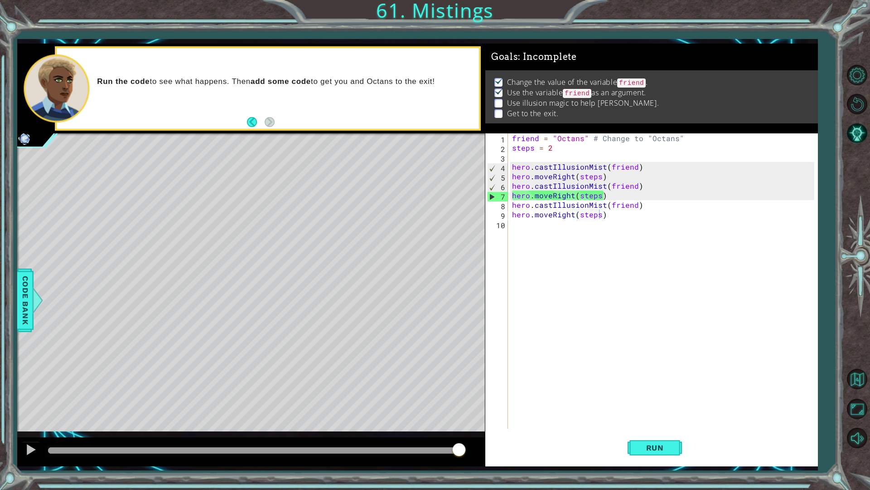
click at [650, 430] on div "hero.moveRight(steps) 1 2 3 4 5 6 7 8 9 10 friend = "Octans" # Change to "Octan…" at bounding box center [651, 299] width 333 height 333
click at [657, 444] on span "Run" at bounding box center [655, 447] width 36 height 9
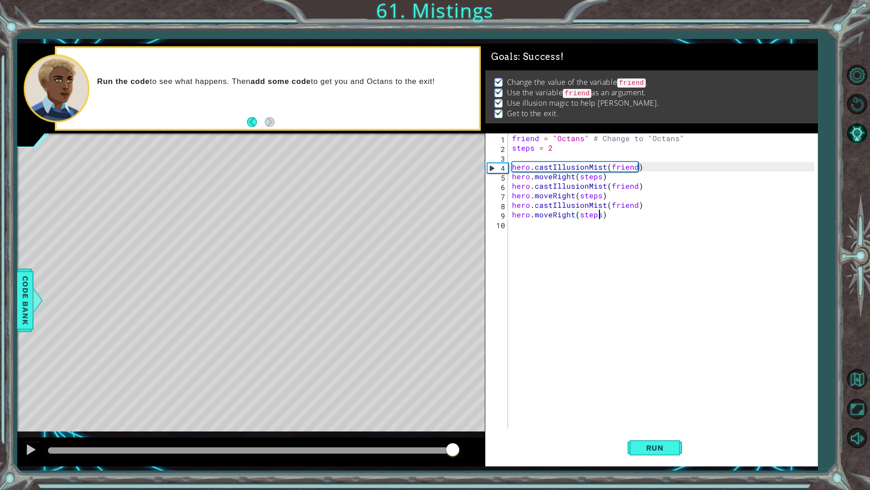
click at [451, 451] on div at bounding box center [253, 450] width 411 height 6
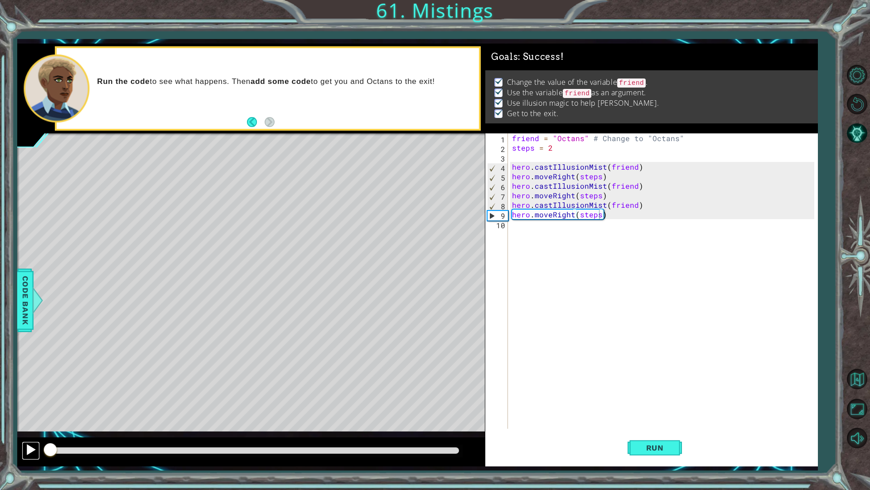
click at [24, 450] on button at bounding box center [31, 450] width 18 height 19
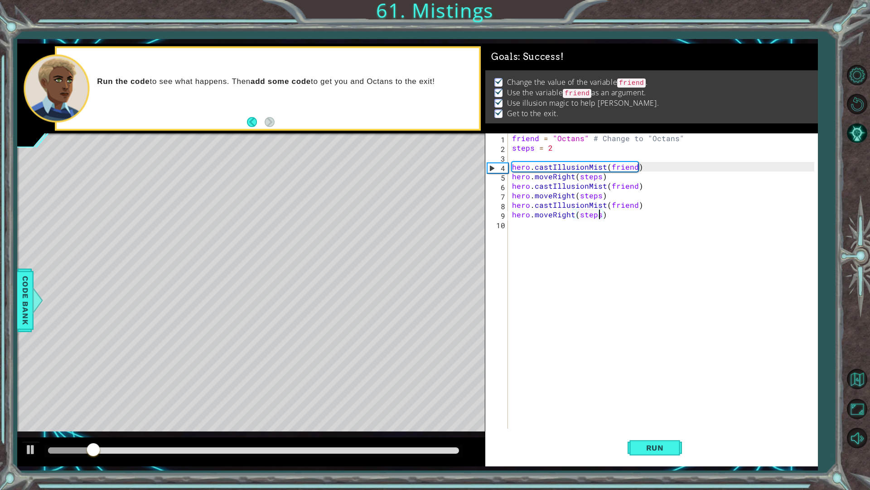
click at [412, 448] on div at bounding box center [253, 450] width 411 height 6
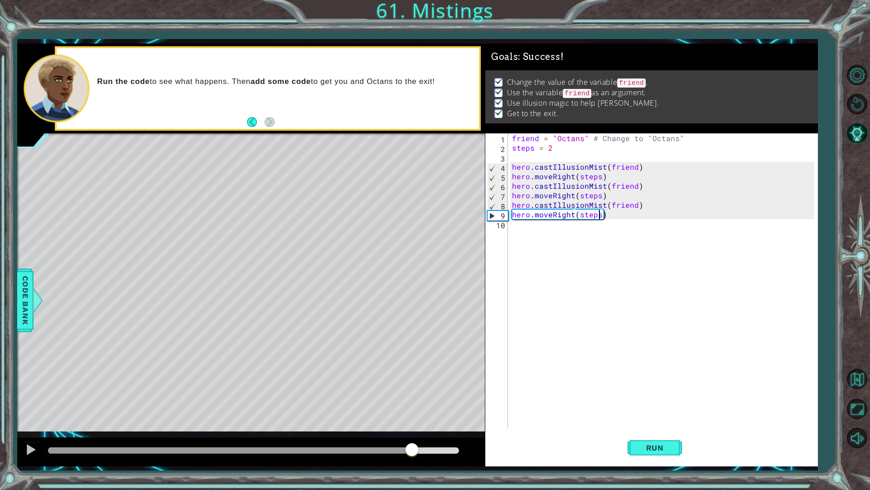
click at [20, 446] on div at bounding box center [251, 451] width 468 height 29
click at [27, 447] on div at bounding box center [31, 449] width 12 height 12
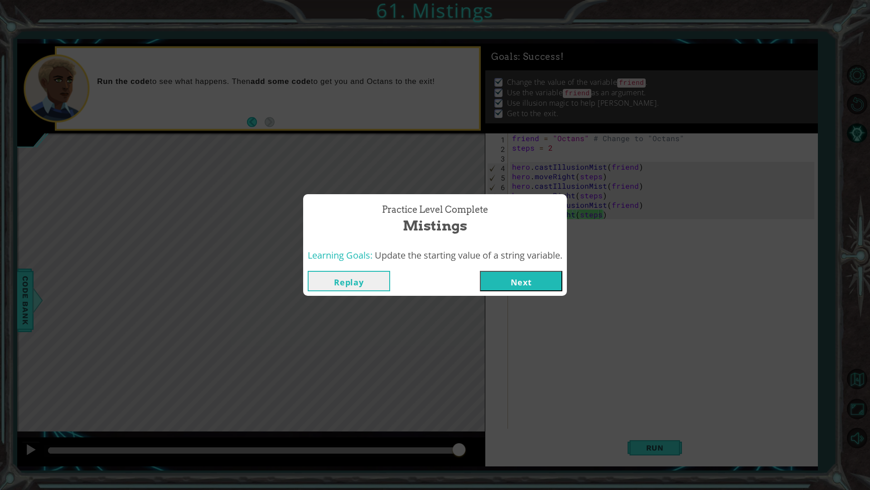
click at [527, 266] on div "Practice Level Complete Mistings Learning Goals: Update the starting value of a…" at bounding box center [435, 245] width 264 height 102
drag, startPoint x: 527, startPoint y: 266, endPoint x: 525, endPoint y: 278, distance: 12.4
click at [525, 278] on button "Next" at bounding box center [521, 281] width 82 height 20
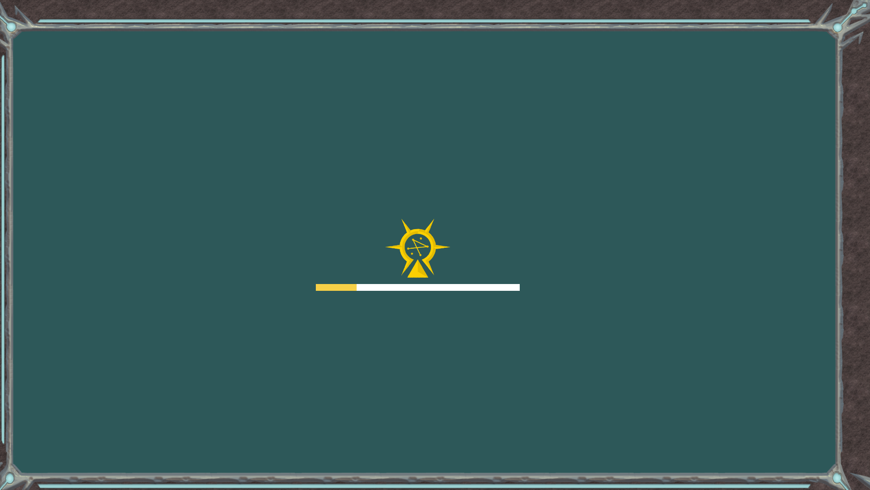
click at [381, 286] on div at bounding box center [418, 287] width 204 height 7
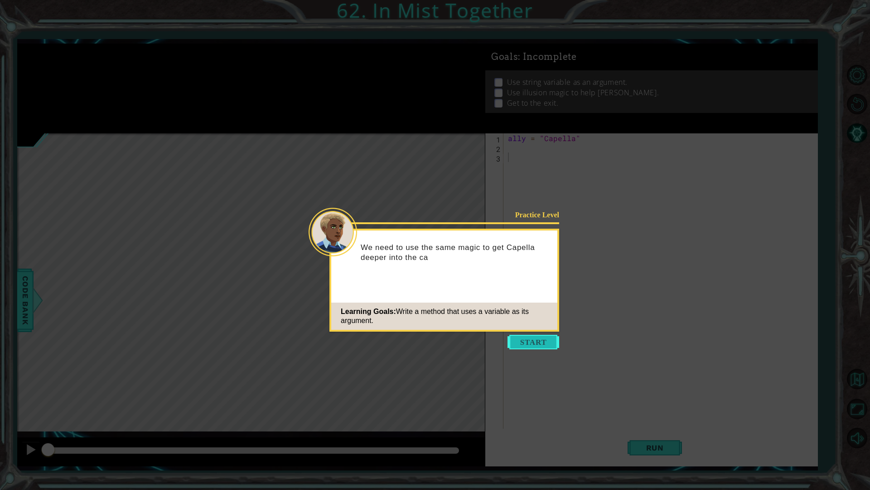
click at [549, 344] on button "Start" at bounding box center [534, 342] width 52 height 15
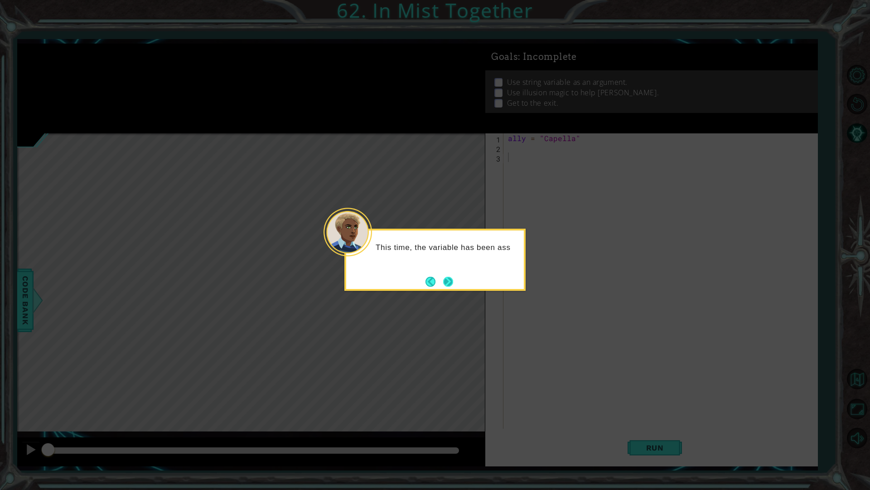
click at [442, 283] on button "Next" at bounding box center [448, 281] width 12 height 12
click at [446, 276] on button "Next" at bounding box center [448, 281] width 10 height 10
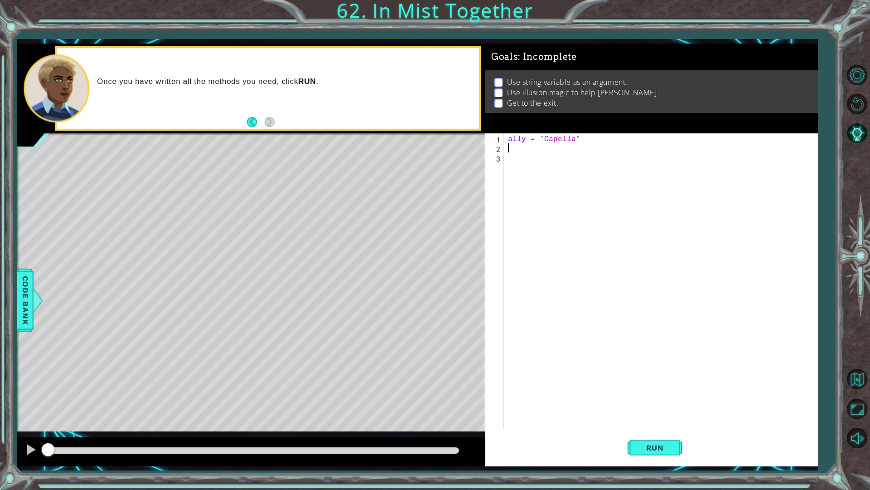
click at [533, 148] on div "ally = "Capella"" at bounding box center [662, 290] width 313 height 314
click at [650, 455] on button "Run" at bounding box center [655, 447] width 54 height 33
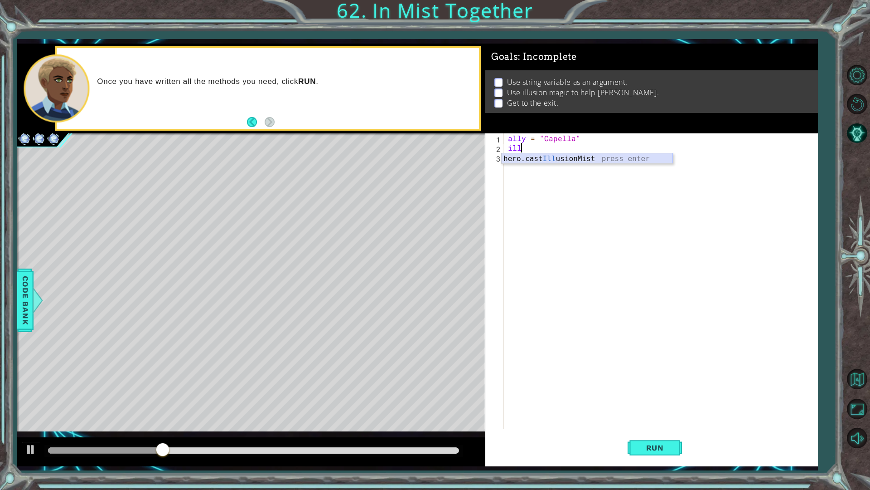
click at [606, 161] on div "hero.cast Ill usionMist press enter" at bounding box center [587, 169] width 171 height 33
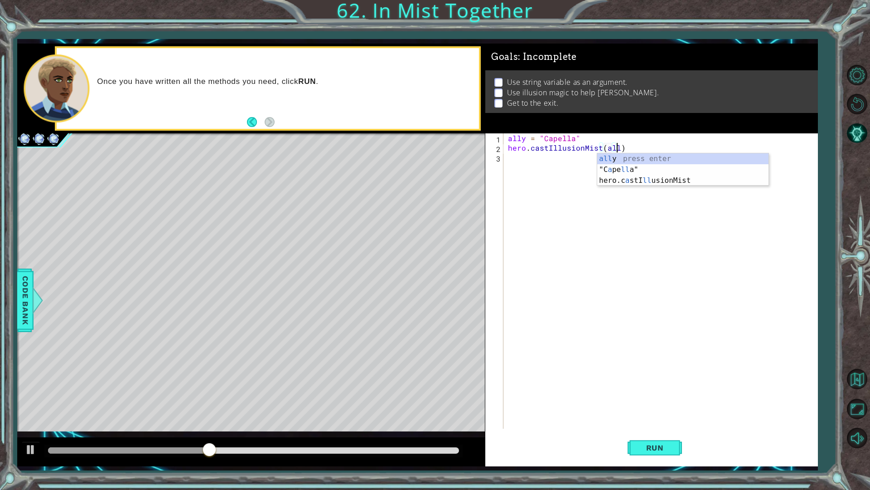
scroll to position [0, 7]
click at [657, 453] on button "Run" at bounding box center [655, 447] width 54 height 33
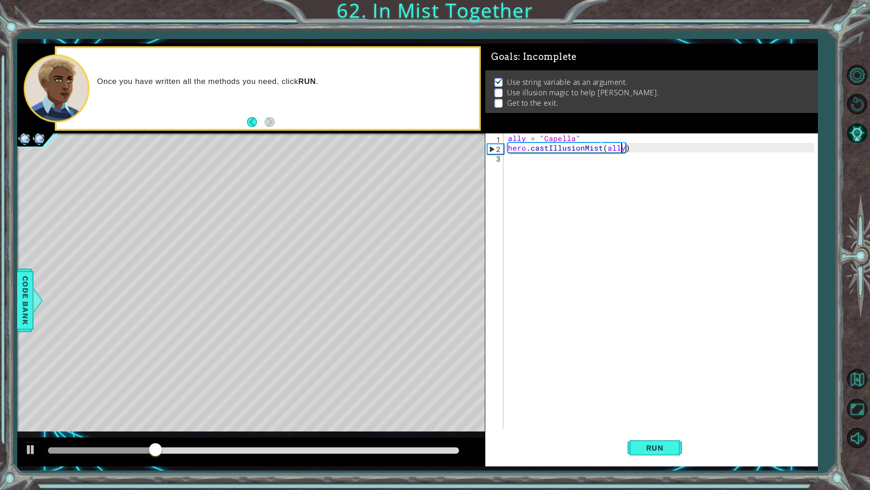
click at [552, 149] on div "ally = "Capella" hero . castIllusionMist ( ally )" at bounding box center [662, 290] width 313 height 314
type textarea "hero.castIllusionMist(ally)"
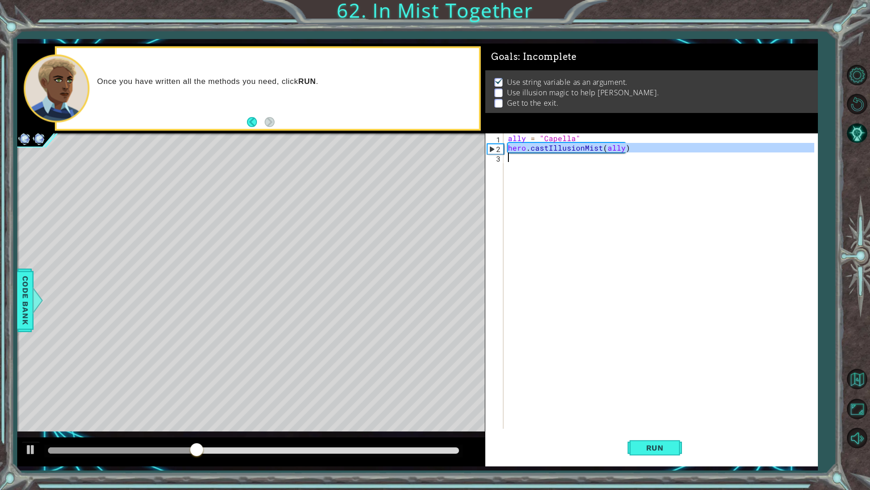
paste textarea "Code Area"
click at [548, 167] on div "ally = "Capella" hero . castIllusionMist ( ally )" at bounding box center [662, 290] width 313 height 314
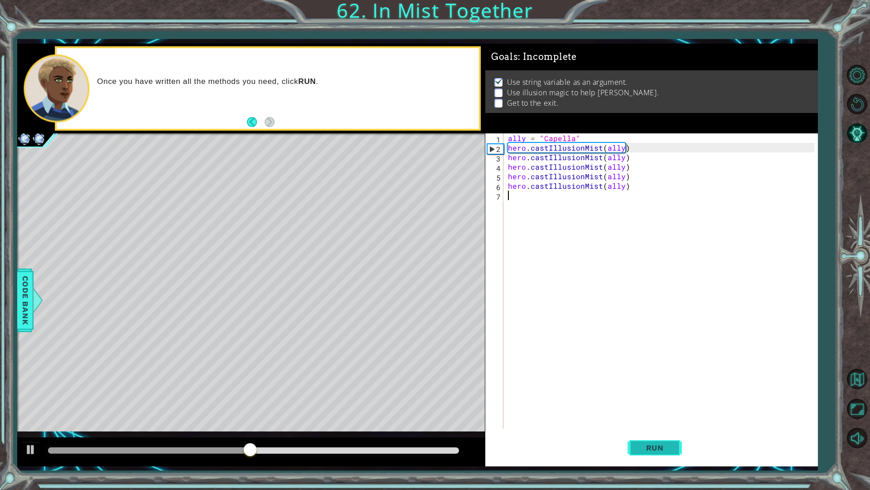
click at [634, 443] on button "Run" at bounding box center [655, 447] width 54 height 33
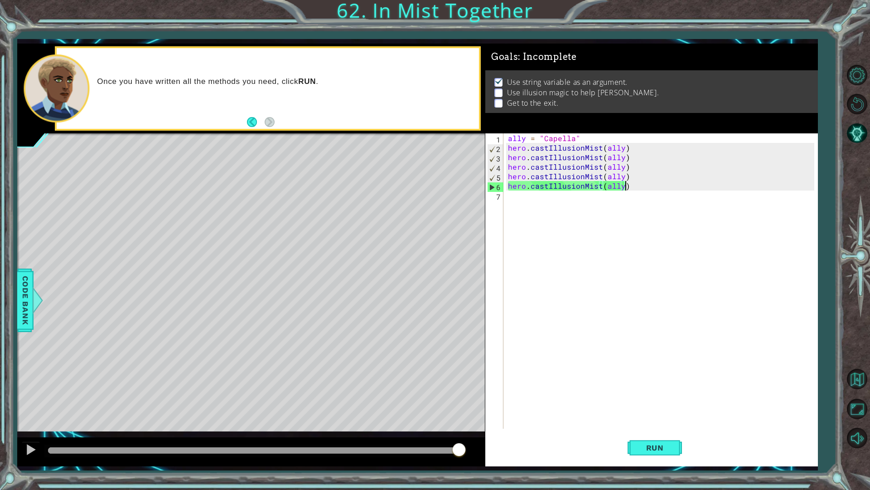
click at [641, 183] on div "ally = "Capella" hero . castIllusionMist ( ally ) hero . castIllusionMist ( all…" at bounding box center [662, 290] width 313 height 314
type textarea "hero.castIllusionMist(ally)"
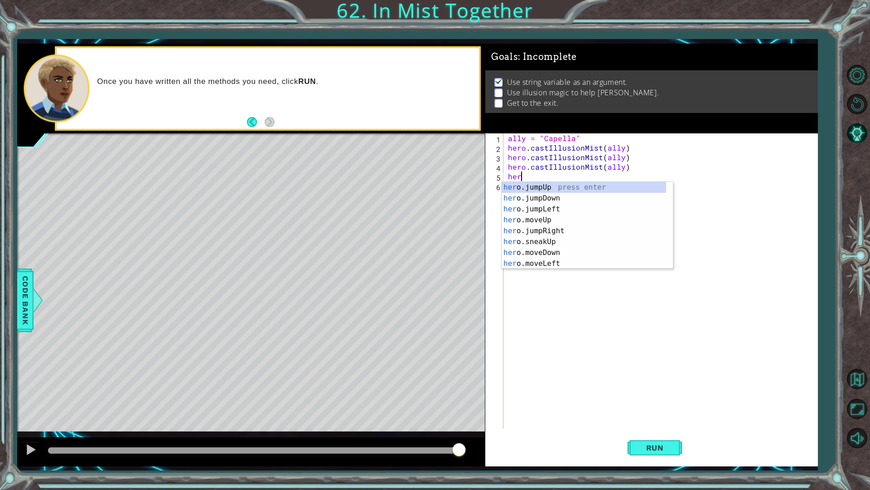
type textarea "h"
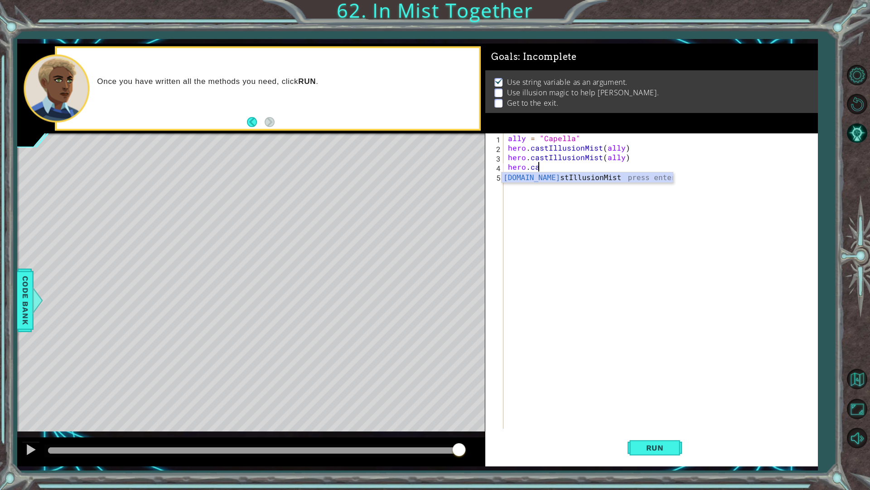
type textarea "h"
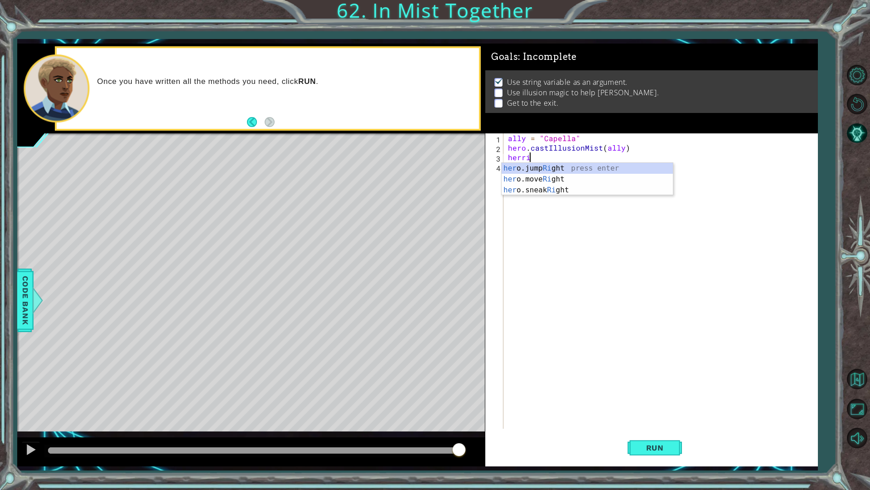
scroll to position [0, 1]
click at [573, 179] on div "her o.jump Ri ght press enter her o.move Ri ght press enter her o.sneak Ri ght …" at bounding box center [587, 190] width 171 height 54
type textarea "hero.moveRight(2)"
click at [573, 179] on div "ally = "Capella" hero . castIllusionMist ( ally ) hero . moveRight ( 2 )" at bounding box center [662, 290] width 313 height 314
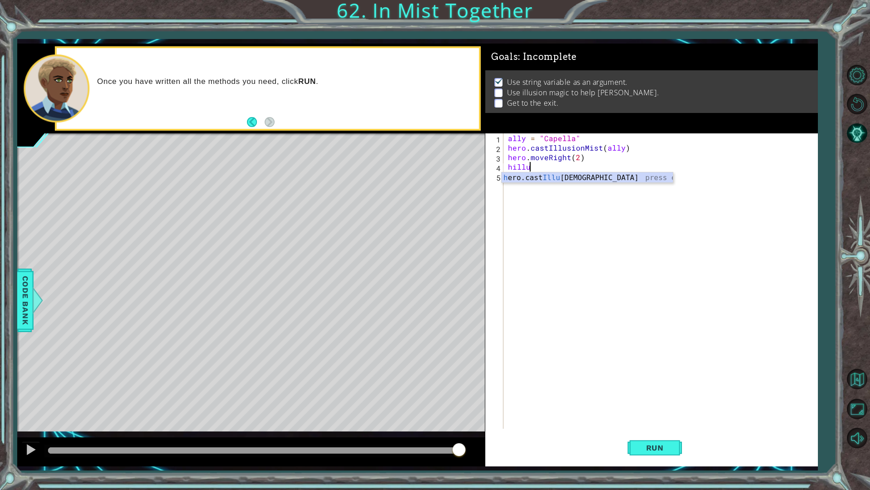
scroll to position [0, 1]
click at [571, 178] on div "h ero.cast Illu sionMist press enter" at bounding box center [587, 188] width 171 height 33
click at [507, 148] on div "ally = "Capella" hero . castIllusionMist ( ally ) hero . moveRight ( 2 ) hero .…" at bounding box center [662, 290] width 313 height 314
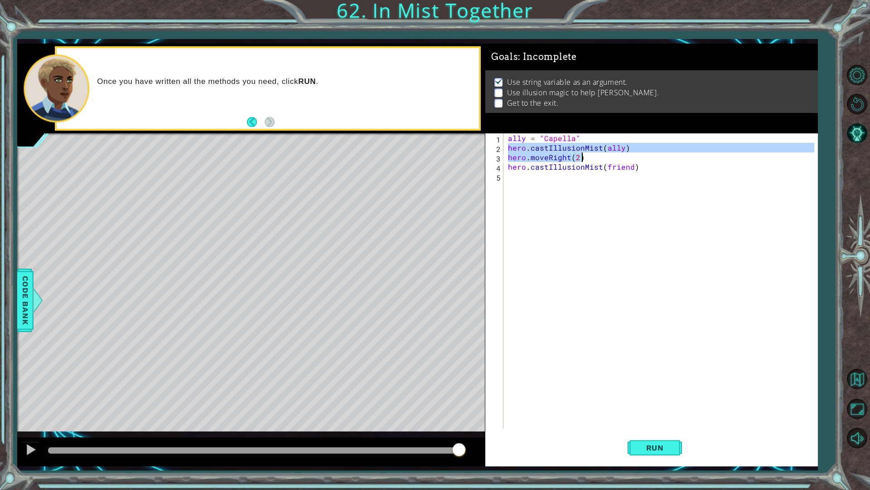
drag, startPoint x: 507, startPoint y: 148, endPoint x: 588, endPoint y: 160, distance: 82.4
click at [588, 160] on div "ally = "Capella" hero . castIllusionMist ( ally ) hero . moveRight ( 2 ) hero .…" at bounding box center [662, 290] width 313 height 314
type textarea "hero.castIllusionMist(ally) hero.moveRight(2)"
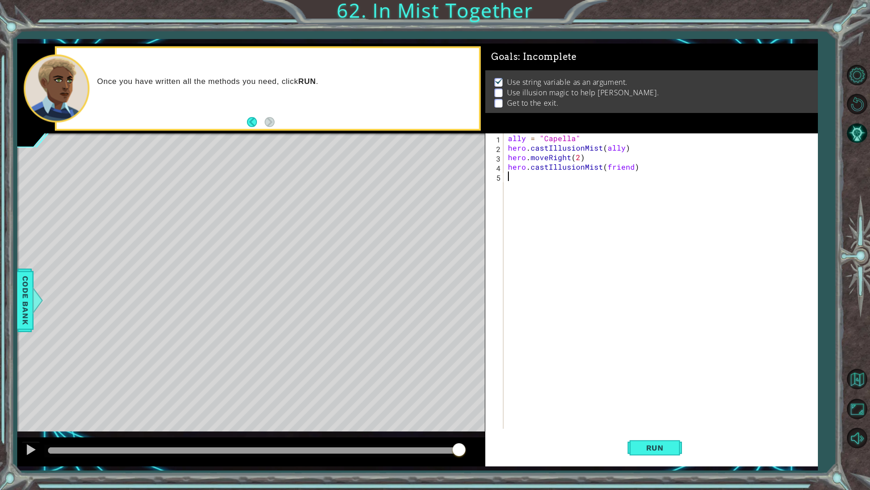
click at [579, 180] on div "ally = "Capella" hero . castIllusionMist ( ally ) hero . moveRight ( 2 ) hero .…" at bounding box center [662, 290] width 313 height 314
click at [521, 195] on div "hero.jump Rig ht press enter hero.move Rig ht press enter hero.sneak Rig ht pre…" at bounding box center [587, 209] width 171 height 54
type textarea "hero.moveRight(2)"
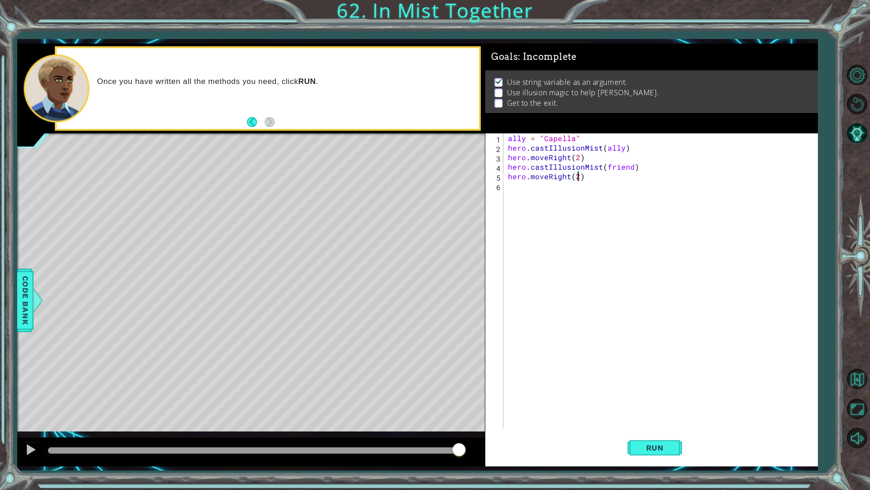
click at [522, 205] on div "ally = "Capella" hero . castIllusionMist ( ally ) hero . moveRight ( 2 ) hero .…" at bounding box center [662, 290] width 313 height 314
paste textarea "hero.moveRight(2)"
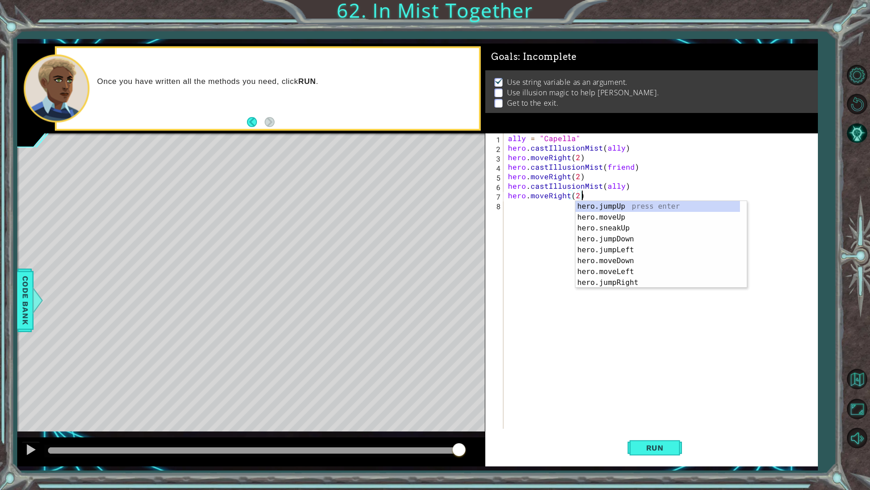
paste textarea "Code Area"
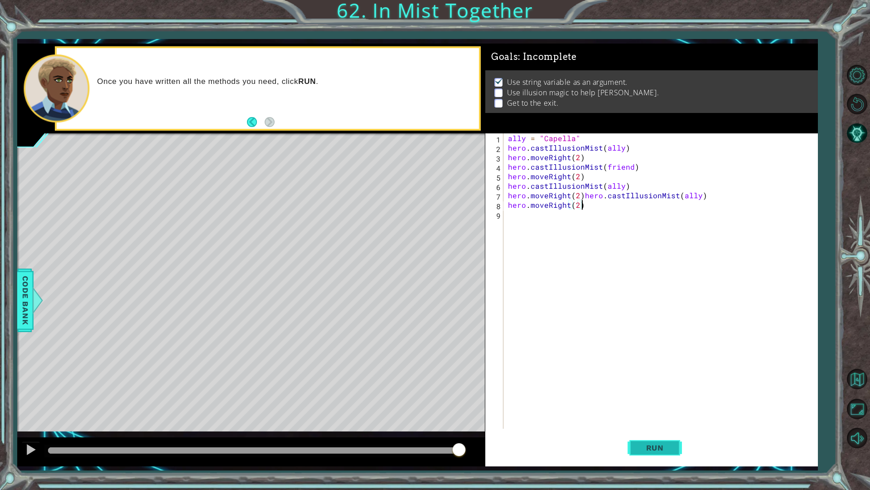
click at [629, 445] on button "Run" at bounding box center [655, 447] width 54 height 33
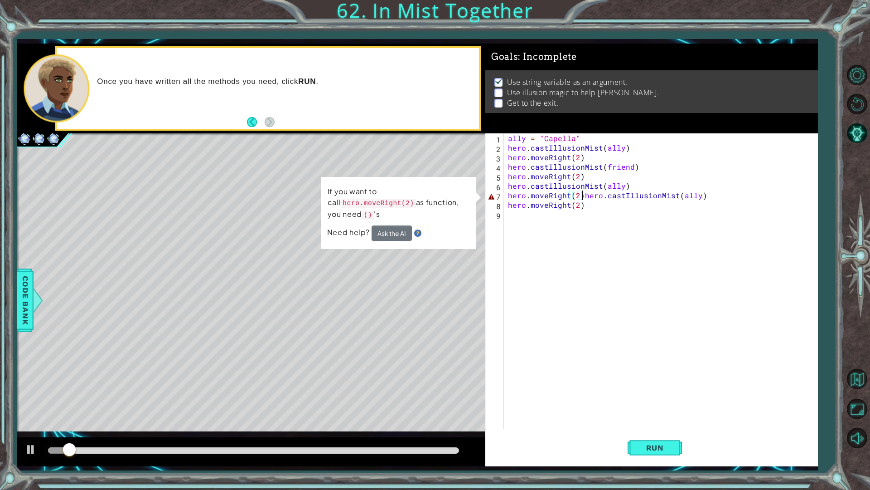
click at [582, 192] on div "ally = "Capella" hero . castIllusionMist ( ally ) hero . moveRight ( 2 ) hero .…" at bounding box center [662, 290] width 313 height 314
type textarea "hero.castIllusionMist(ally)"
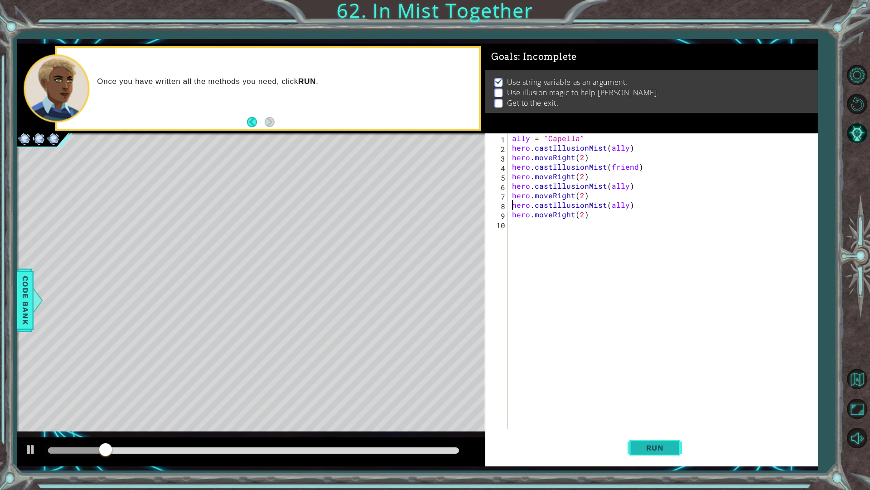
click at [653, 440] on button "Run" at bounding box center [655, 447] width 54 height 33
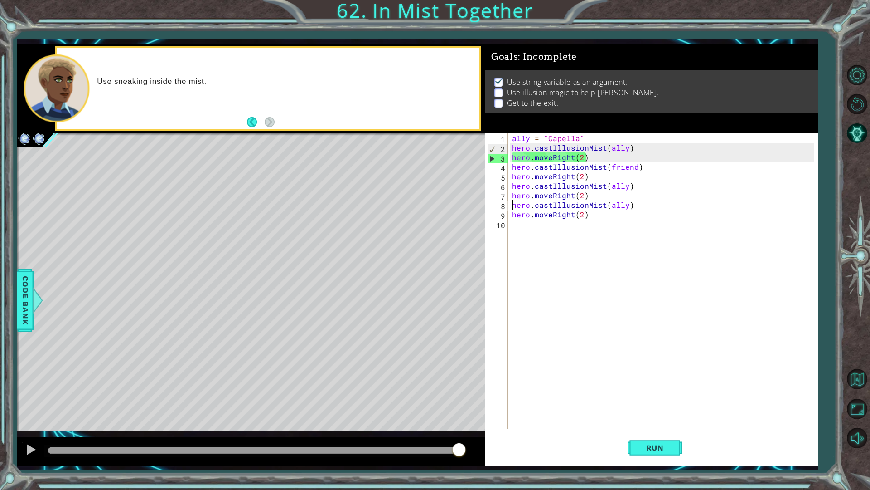
click at [603, 242] on div "ally = "Capella" hero . castIllusionMist ( ally ) hero . moveRight ( 2 ) hero .…" at bounding box center [664, 290] width 309 height 314
click at [602, 226] on div "ally = "Capella" hero . castIllusionMist ( ally ) hero . moveRight ( 2 ) hero .…" at bounding box center [664, 290] width 309 height 314
click at [584, 216] on div "ally = "Capella" hero . castIllusionMist ( ally ) hero . moveRight ( 2 ) hero .…" at bounding box center [664, 290] width 309 height 314
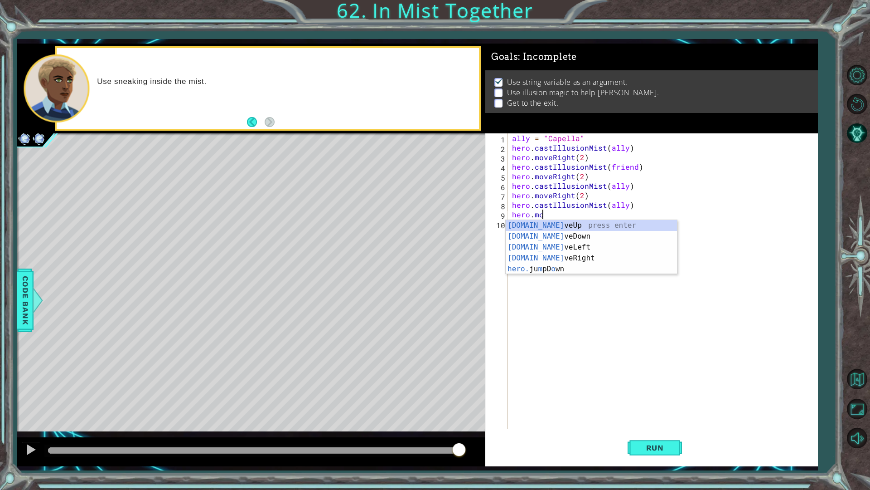
type textarea "h"
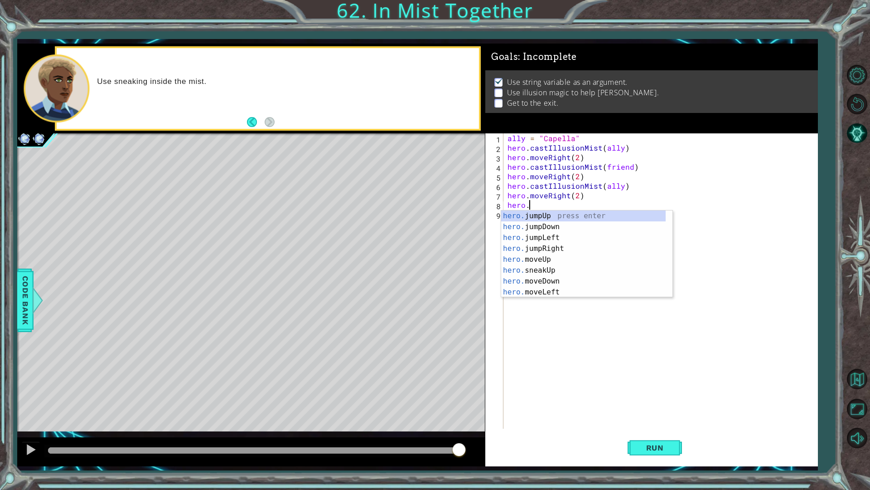
type textarea "h"
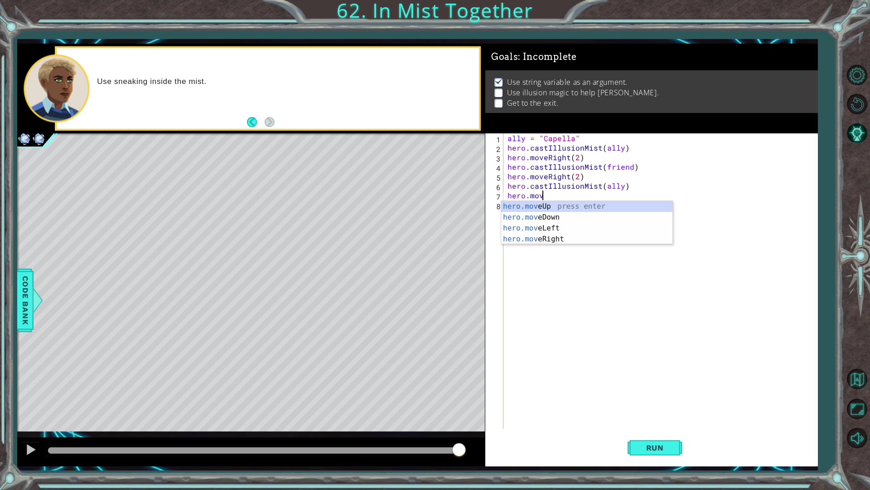
type textarea "h"
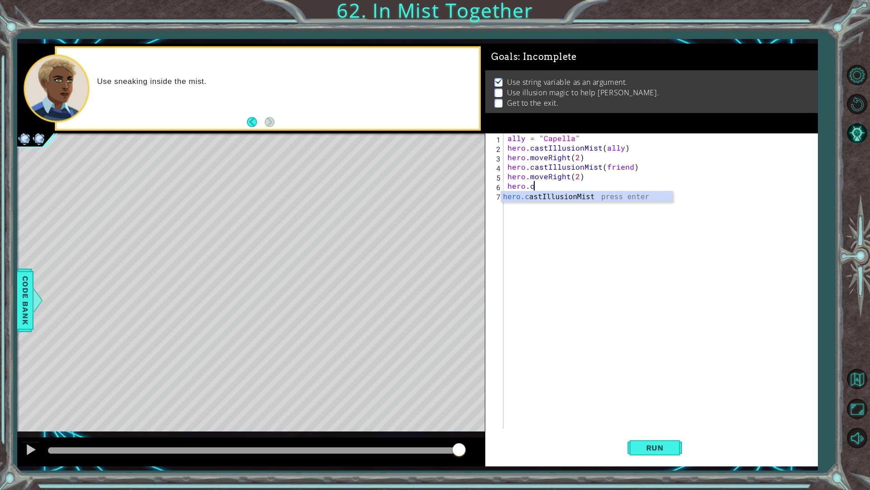
type textarea "h"
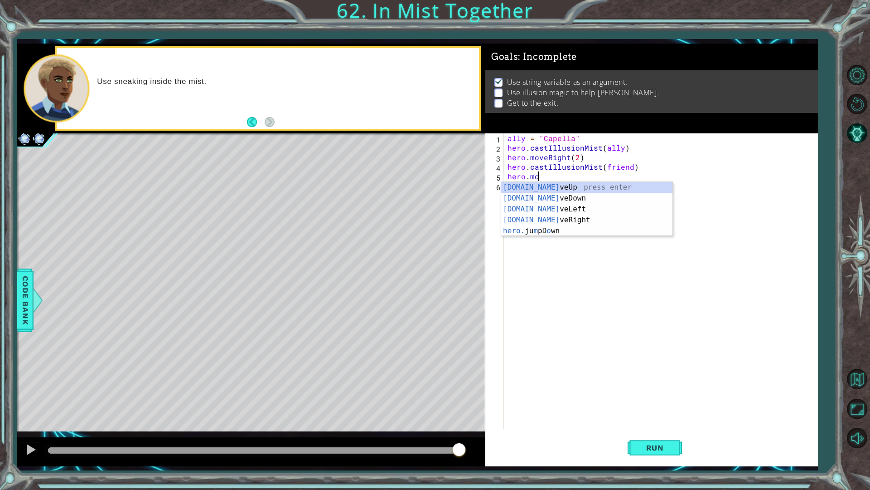
type textarea "h"
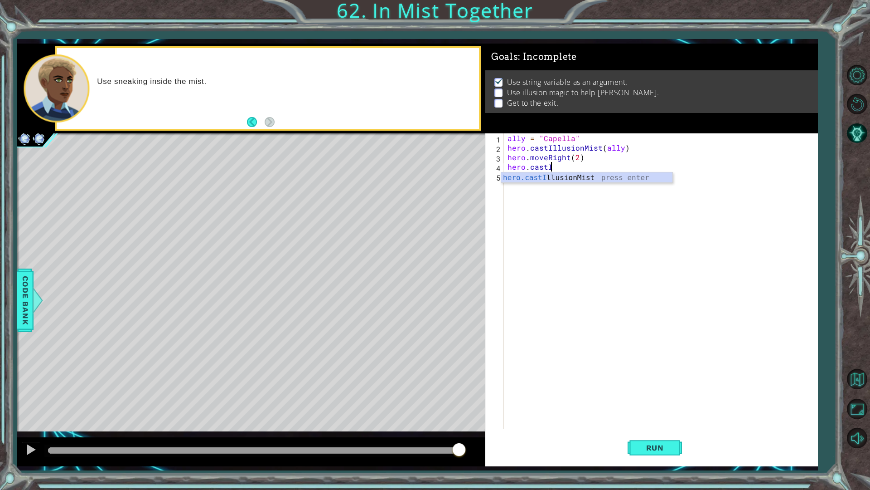
type textarea "h"
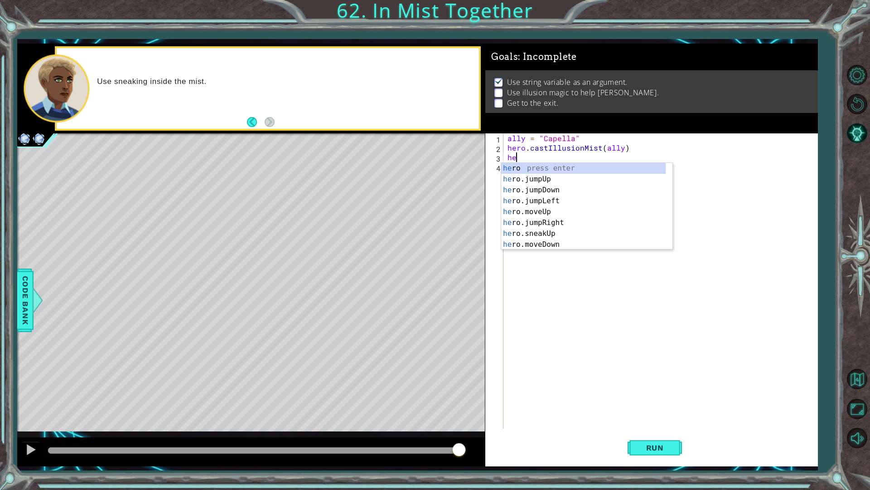
type textarea "h"
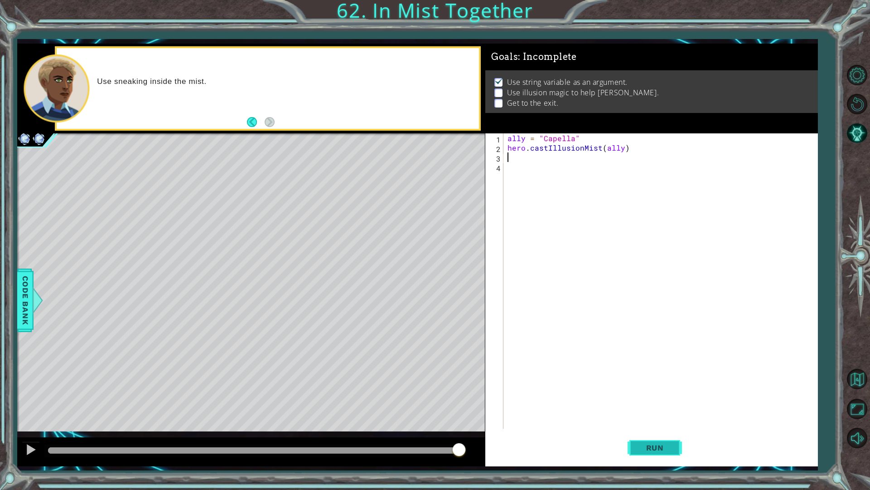
click at [674, 441] on button "Run" at bounding box center [655, 447] width 54 height 33
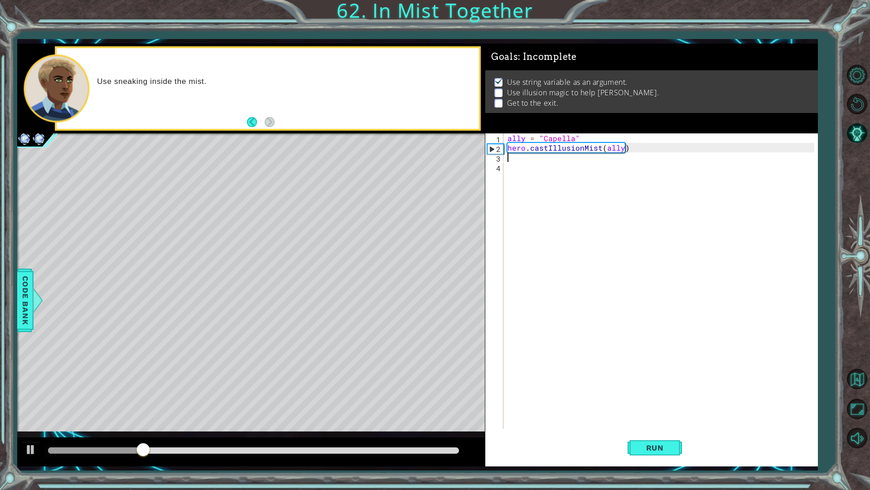
type textarea "h"
click at [618, 173] on div "hero.cast Illu sionMist press enter" at bounding box center [586, 179] width 171 height 33
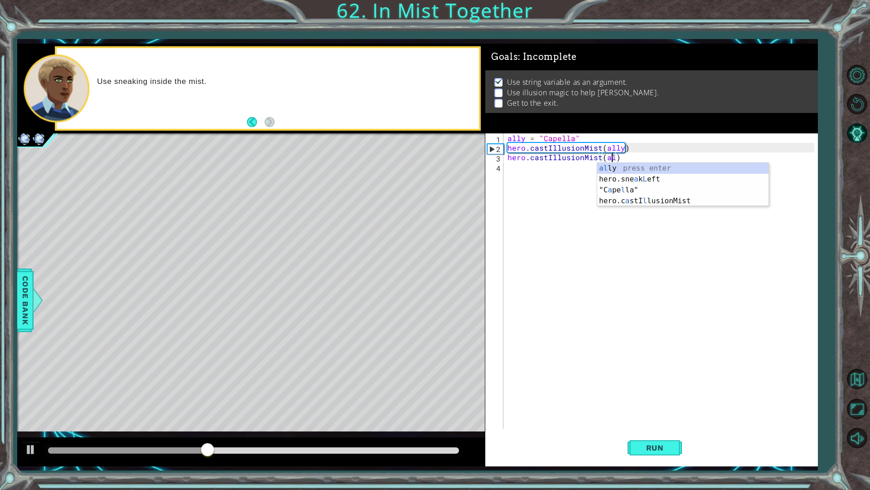
type textarea "hero.castIllusionMist(ally)"
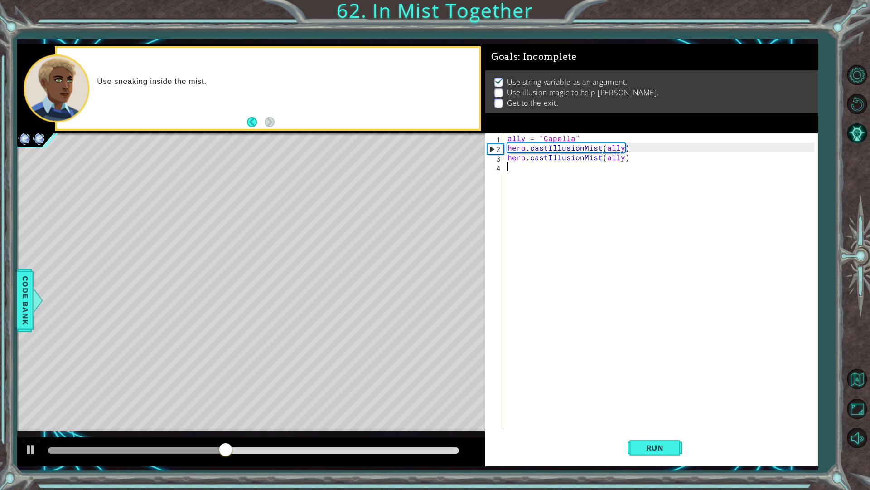
click at [538, 177] on div "ally = "Capella" hero . castIllusionMist ( ally ) hero . castIllusionMist ( all…" at bounding box center [662, 290] width 313 height 314
type textarea "h"
click at [536, 176] on div "hero.cast Ill usionMist press enter" at bounding box center [586, 188] width 171 height 33
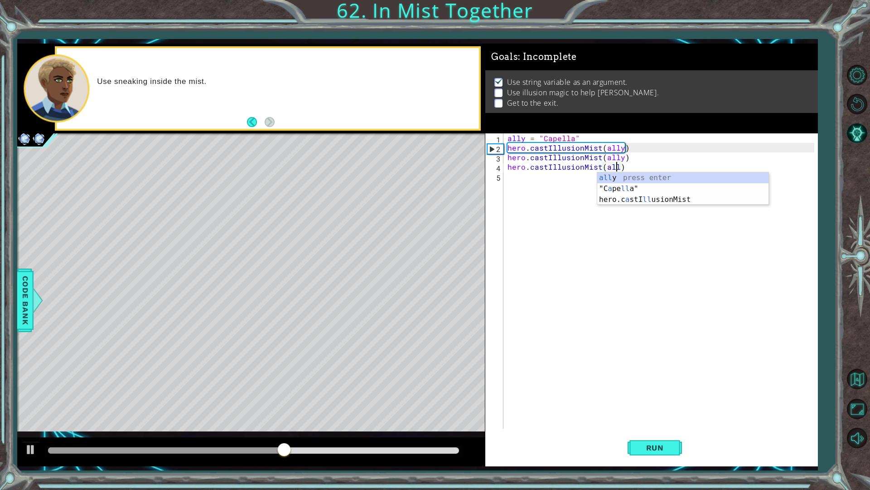
scroll to position [0, 7]
type textarea "hero.castIllusionMist(ally)"
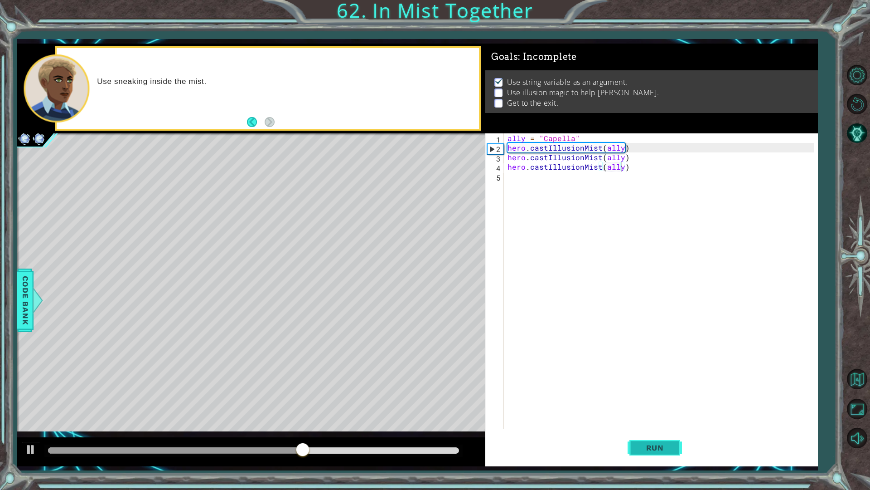
click at [642, 441] on button "Run" at bounding box center [655, 447] width 54 height 33
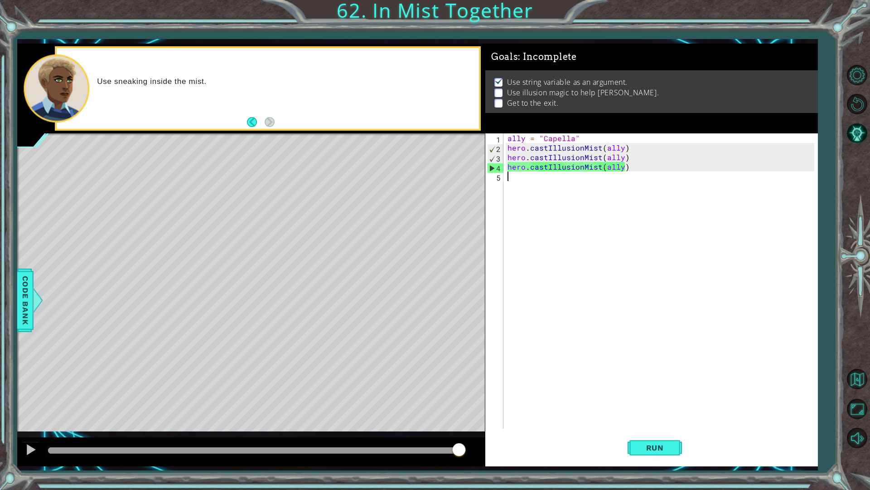
click at [522, 185] on div "ally = "Capella" hero . castIllusionMist ( ally ) hero . castIllusionMist ( all…" at bounding box center [662, 290] width 313 height 314
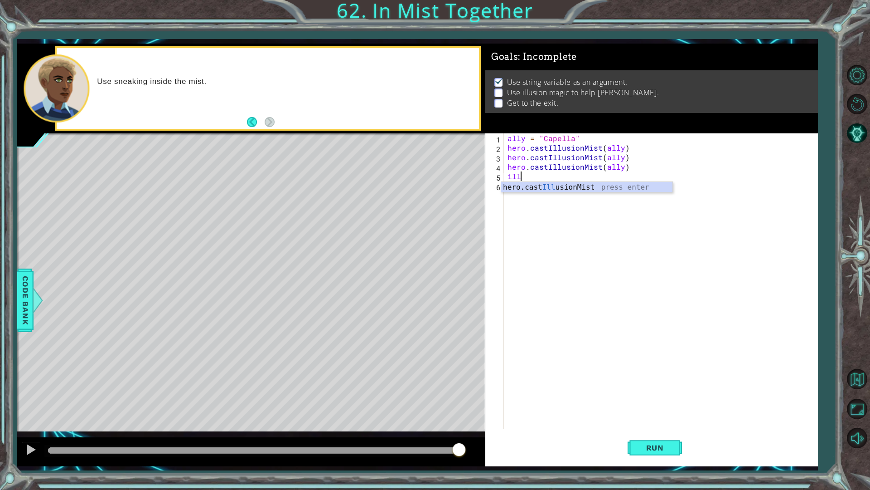
click at [522, 185] on div "hero.cast Ill usionMist press enter" at bounding box center [586, 198] width 171 height 33
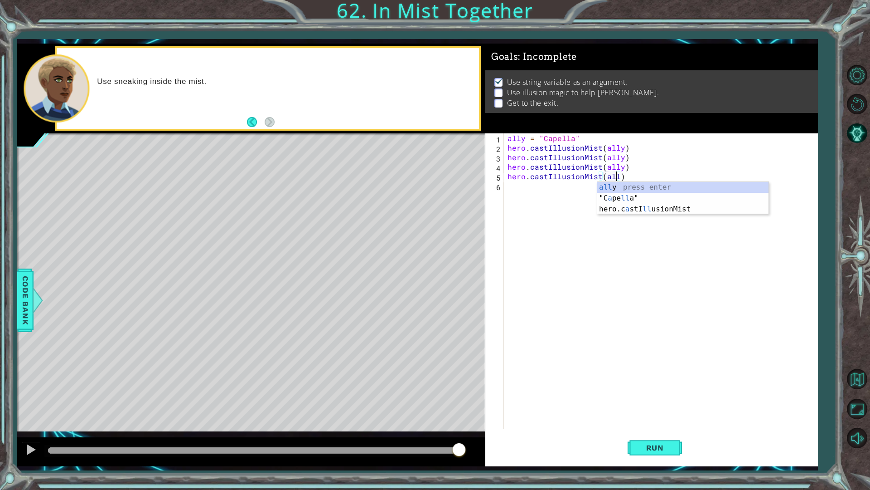
scroll to position [0, 7]
type textarea "hero.castIllusionMist(ally)"
click at [641, 445] on span "Run" at bounding box center [655, 447] width 36 height 9
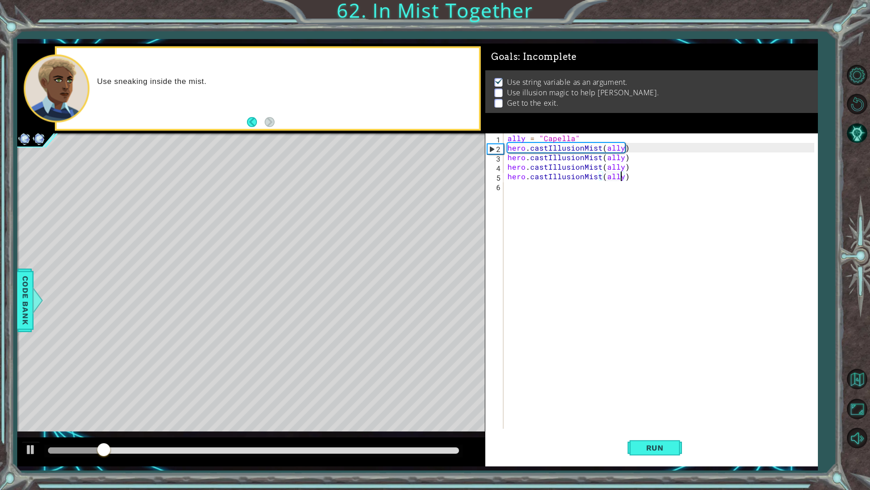
click at [422, 450] on div at bounding box center [253, 450] width 411 height 6
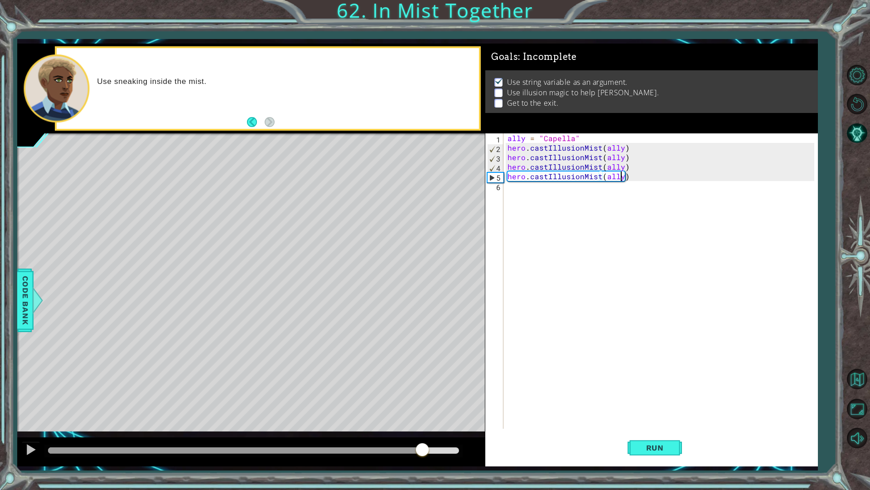
click at [542, 188] on div "ally = "Capella" hero . castIllusionMist ( ally ) hero . castIllusionMist ( all…" at bounding box center [662, 290] width 313 height 314
click at [497, 142] on div "1" at bounding box center [495, 140] width 16 height 10
click at [509, 147] on div "ally = "Capella" hero . castIllusionMist ( ally ) hero . castIllusionMist ( all…" at bounding box center [662, 290] width 313 height 314
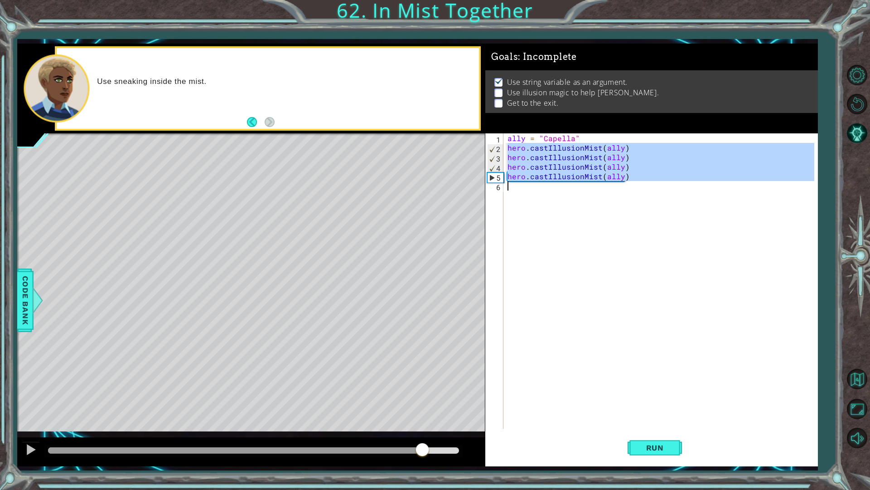
drag, startPoint x: 509, startPoint y: 147, endPoint x: 632, endPoint y: 198, distance: 133.2
click at [632, 198] on div "ally = "Capella" hero . castIllusionMist ( ally ) hero . castIllusionMist ( all…" at bounding box center [662, 290] width 313 height 314
type textarea "hero.castIllusionMist(ally)"
click at [632, 198] on div "ally = "Capella" hero . castIllusionMist ( ally ) hero . castIllusionMist ( all…" at bounding box center [660, 280] width 309 height 295
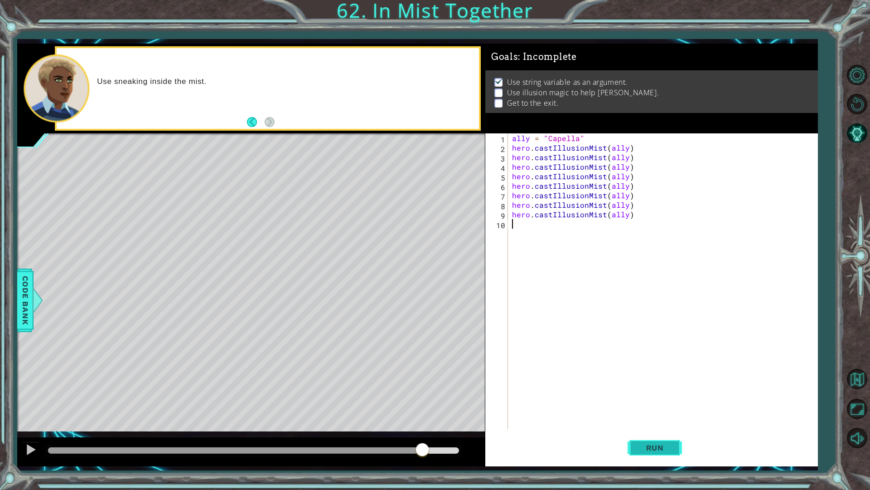
click at [650, 442] on button "Run" at bounding box center [655, 447] width 54 height 33
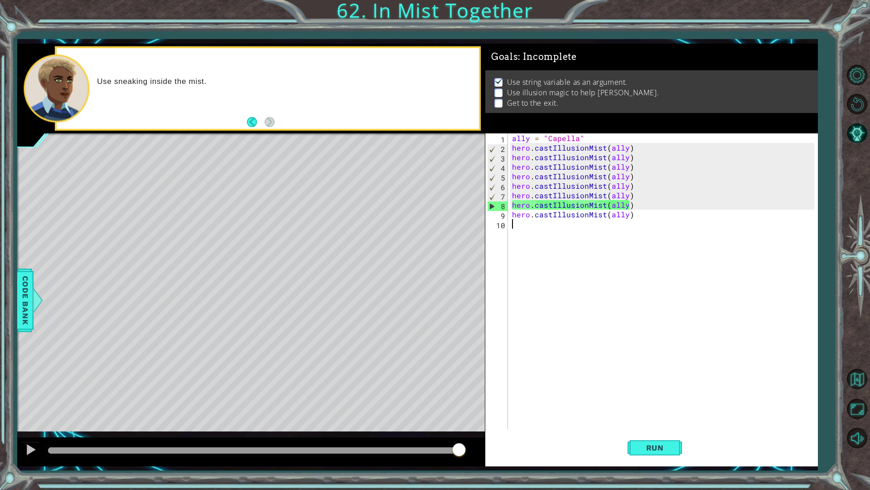
click at [643, 223] on div "ally = "Capella" hero . castIllusionMist ( ally ) hero . castIllusionMist ( all…" at bounding box center [664, 290] width 309 height 314
click at [640, 213] on div "ally = "Capella" hero . castIllusionMist ( ally ) hero . castIllusionMist ( all…" at bounding box center [664, 290] width 309 height 314
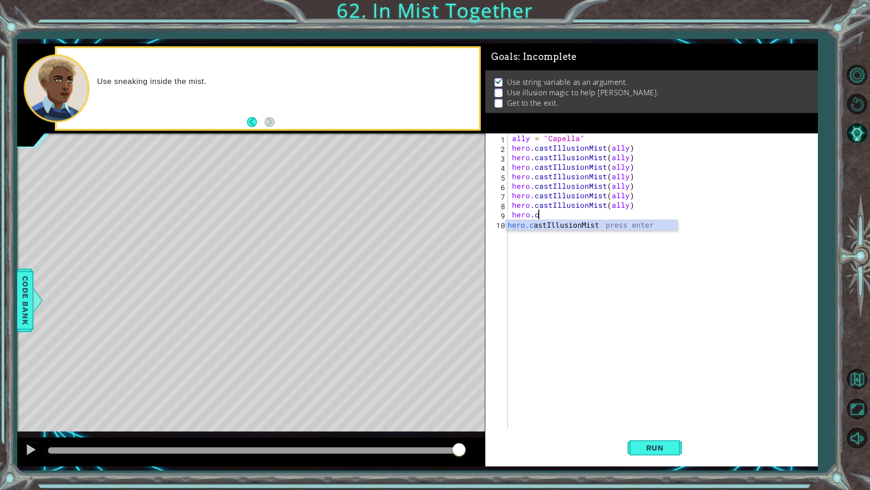
type textarea "h"
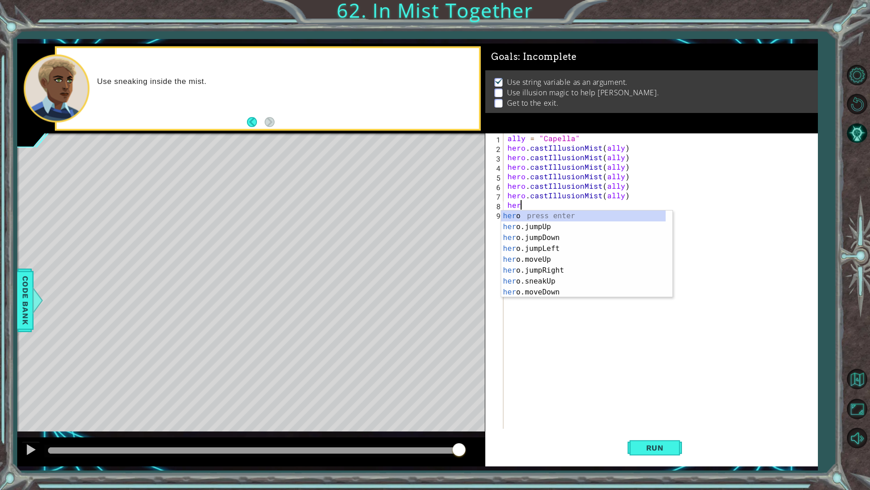
type textarea "h"
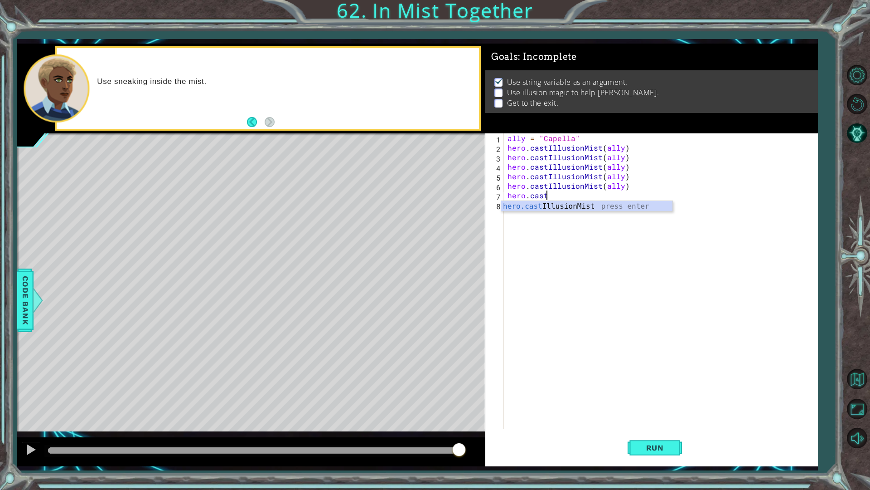
type textarea "h"
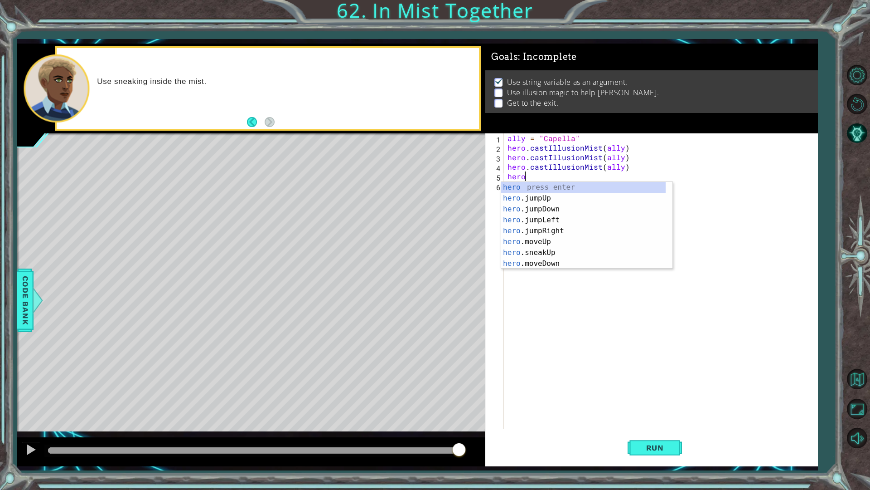
type textarea "h"
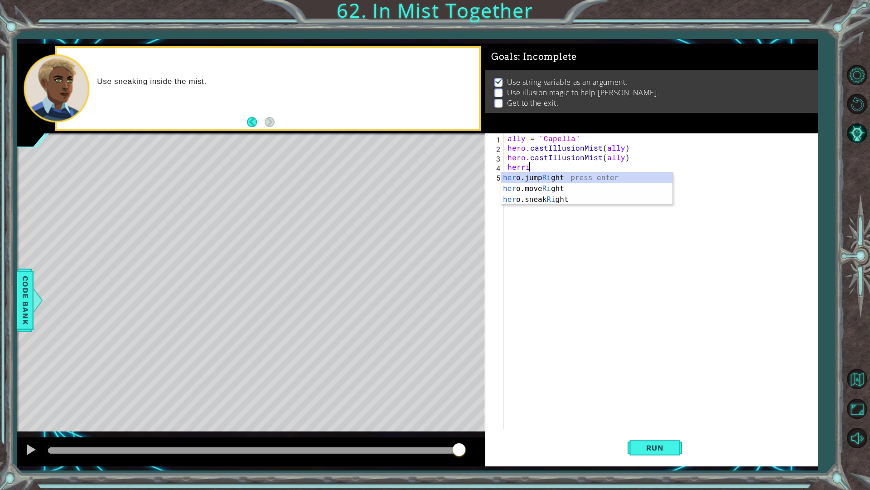
scroll to position [0, 1]
click at [544, 187] on div "her o.jump Ri ght press enter her o.move Ri ght press enter her o.sneak Ri ght …" at bounding box center [586, 199] width 171 height 54
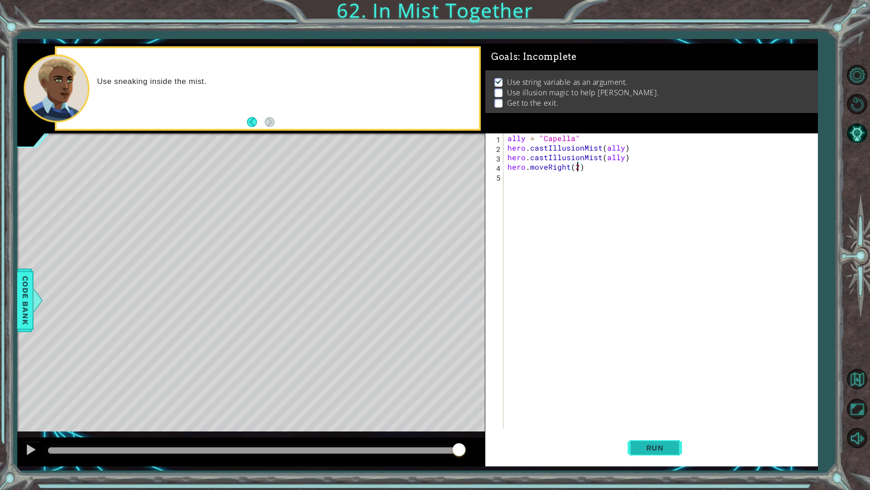
click at [659, 446] on span "Run" at bounding box center [655, 447] width 36 height 9
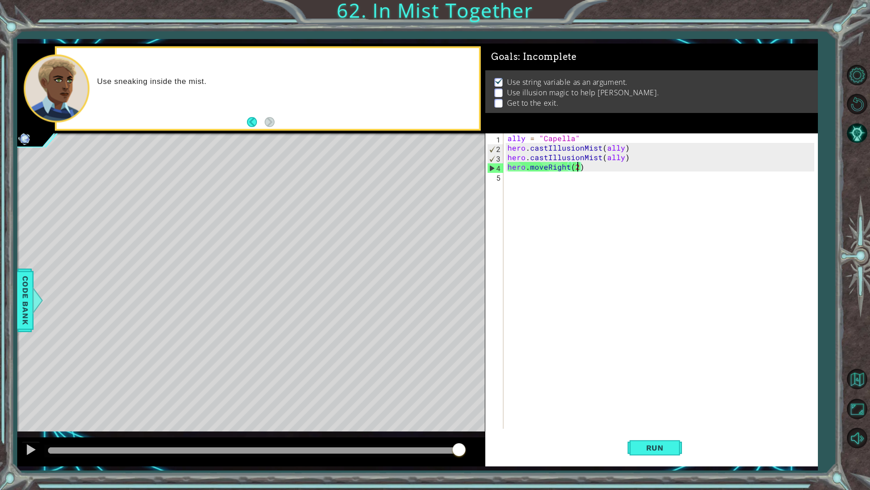
click at [626, 154] on div "ally = "Capella" hero . castIllusionMist ( ally ) hero . castIllusionMist ( all…" at bounding box center [662, 290] width 313 height 314
click at [545, 167] on div "ally = "Capella" hero . castIllusionMist ( ally ) hero . castIllusionMist ( all…" at bounding box center [662, 290] width 313 height 314
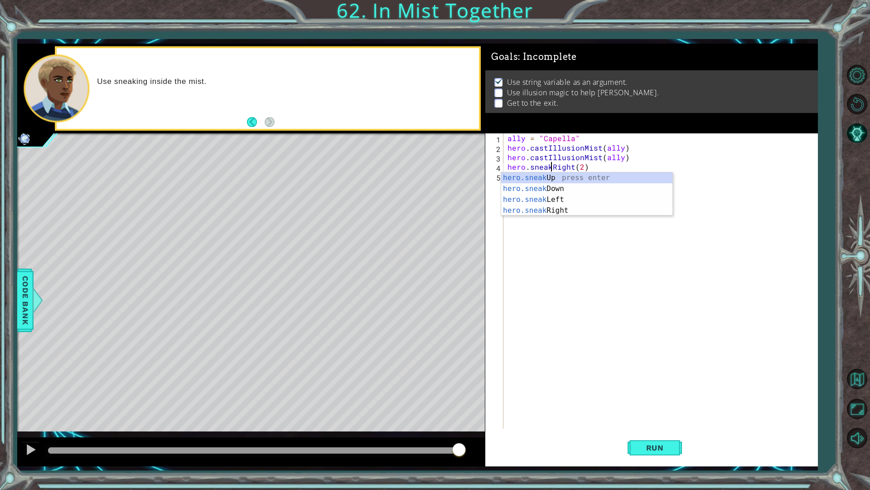
scroll to position [0, 3]
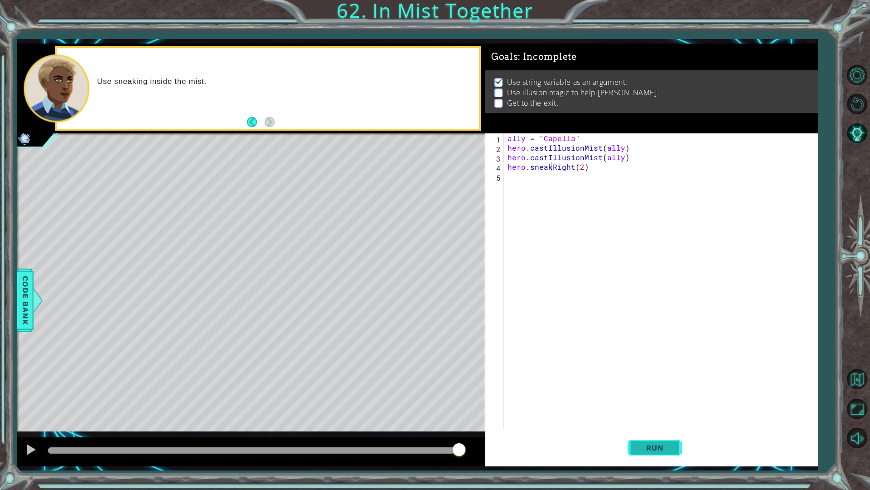
click at [650, 449] on span "Run" at bounding box center [655, 447] width 36 height 9
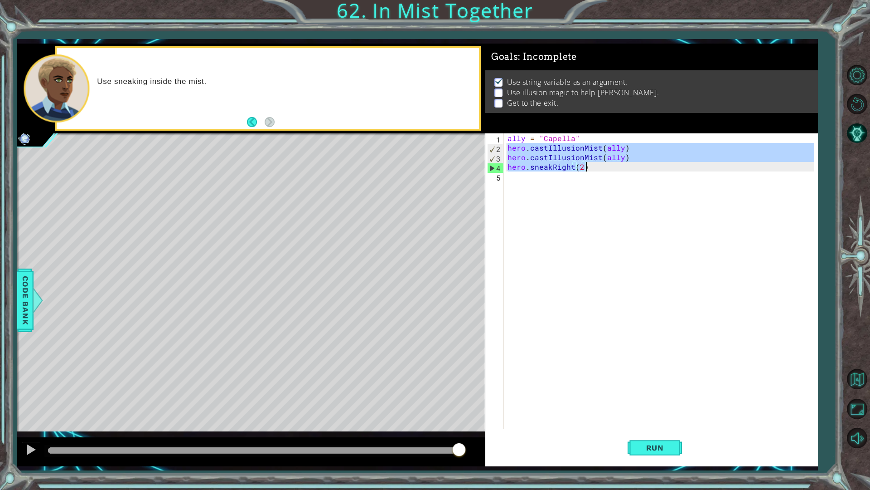
drag, startPoint x: 509, startPoint y: 145, endPoint x: 621, endPoint y: 166, distance: 114.8
click at [621, 166] on div "ally = "Capella" hero . castIllusionMist ( ally ) hero . castIllusionMist ( all…" at bounding box center [662, 290] width 313 height 314
type textarea "hero.castIllusionMist(ally) hero.sneakRight(2)"
click at [611, 194] on div "ally = "Capella" hero . castIllusionMist ( ally ) hero . castIllusionMist ( all…" at bounding box center [662, 290] width 313 height 314
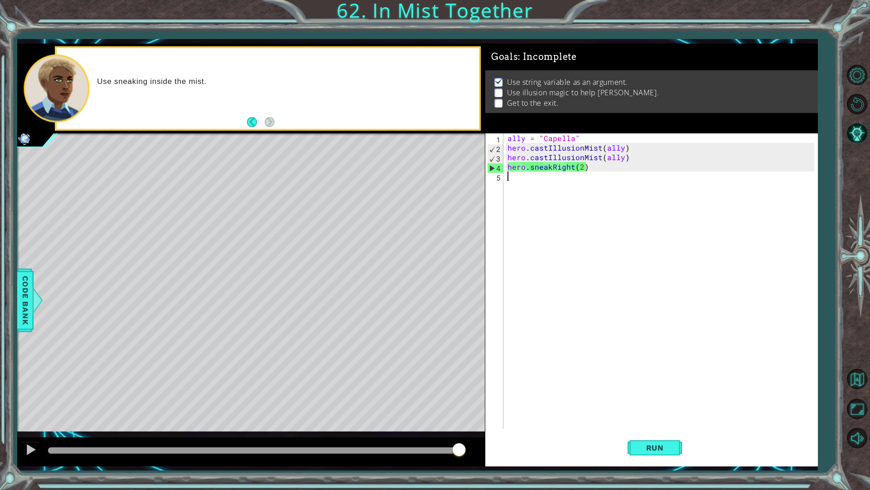
paste textarea "hero.sneakRight(2)"
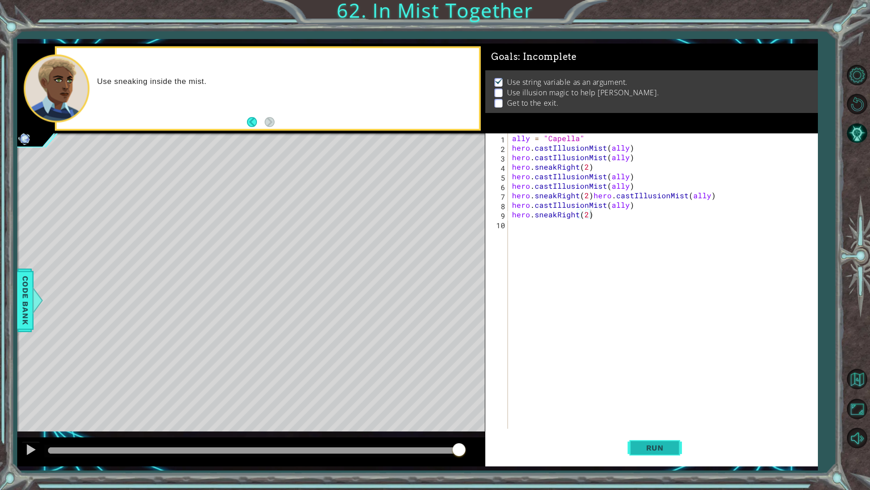
click at [637, 449] on span "Run" at bounding box center [655, 447] width 36 height 9
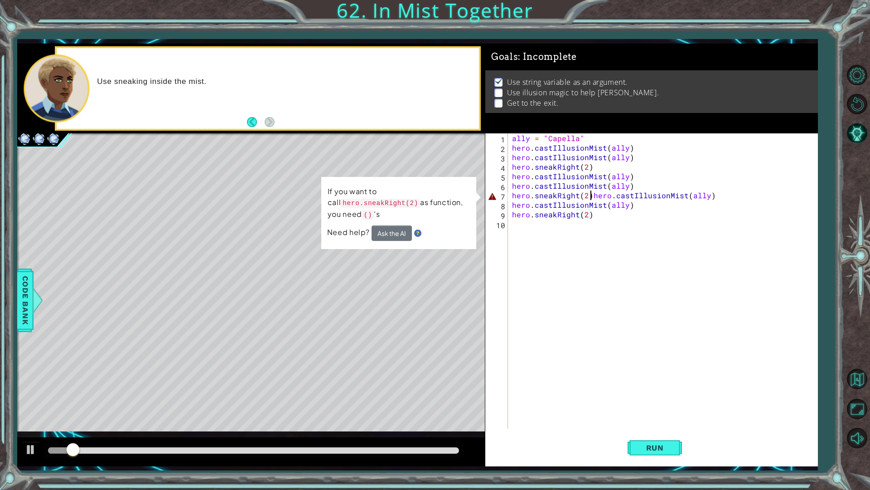
click at [590, 198] on div "ally = "Capella" hero . castIllusionMist ( ally ) hero . castIllusionMist ( all…" at bounding box center [664, 290] width 309 height 314
type textarea "hero.castIllusionMist(ally)"
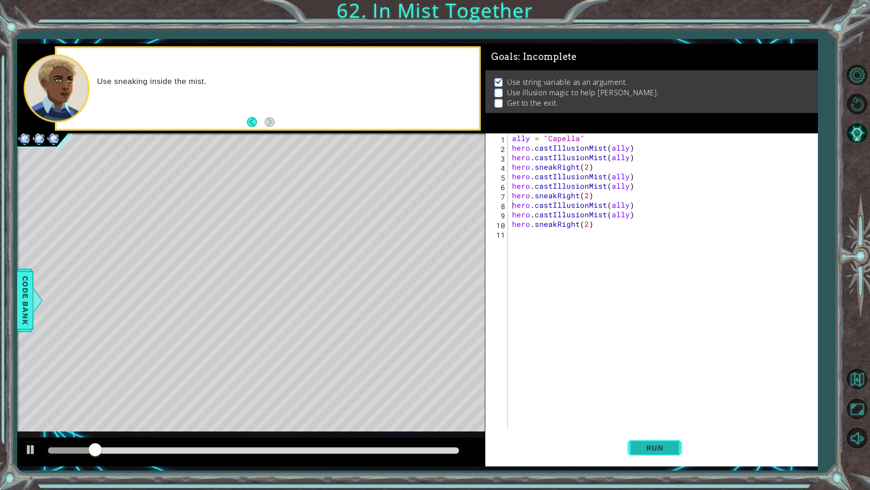
click at [643, 452] on button "Run" at bounding box center [655, 447] width 54 height 33
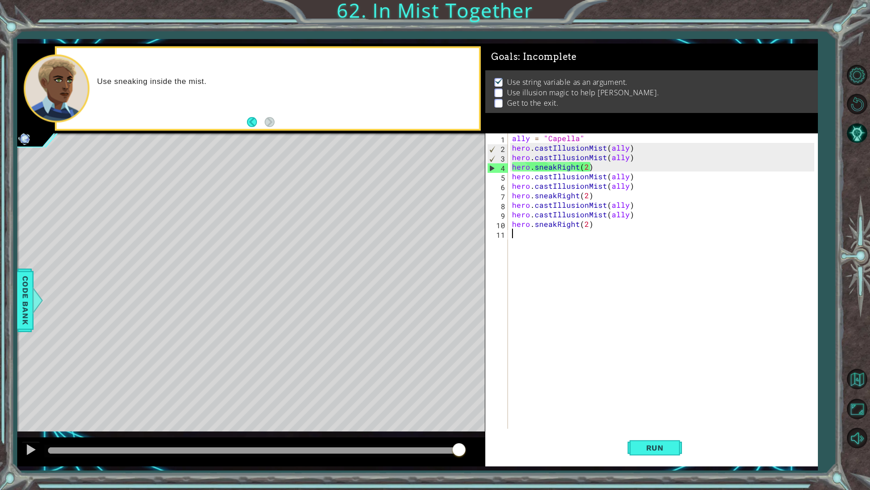
click at [637, 241] on div "ally = "Capella" hero . castIllusionMist ( ally ) hero . castIllusionMist ( all…" at bounding box center [664, 290] width 309 height 314
click at [637, 228] on div "ally = "Capella" hero . castIllusionMist ( ally ) hero . castIllusionMist ( all…" at bounding box center [664, 290] width 309 height 314
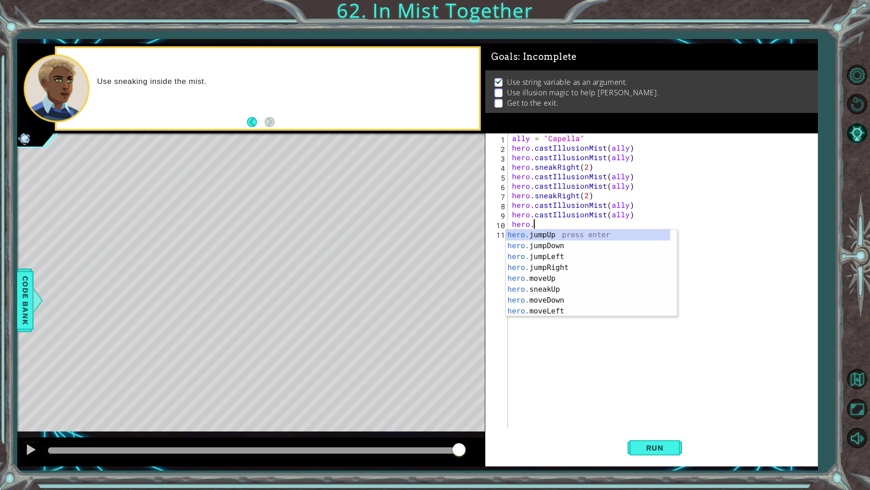
type textarea "h"
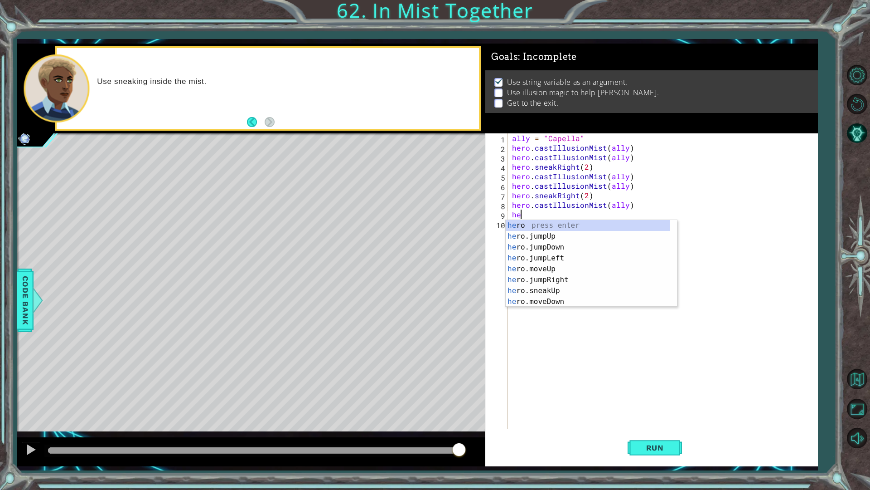
type textarea "h"
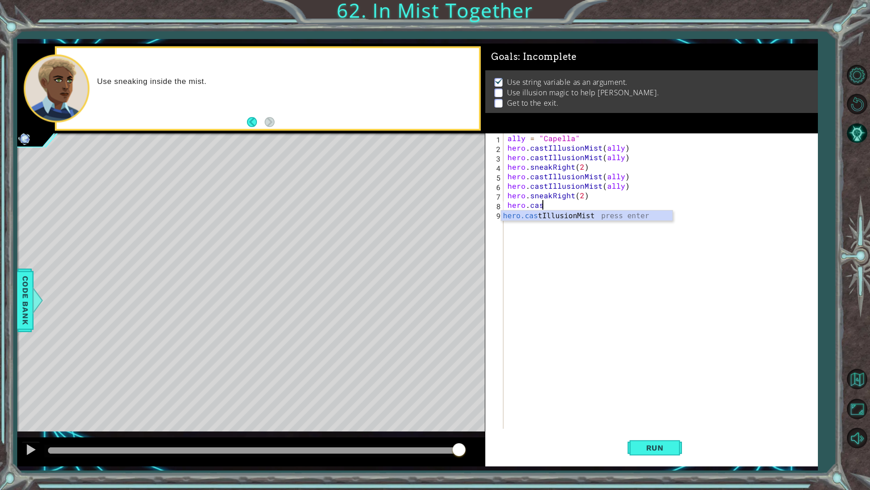
type textarea "h"
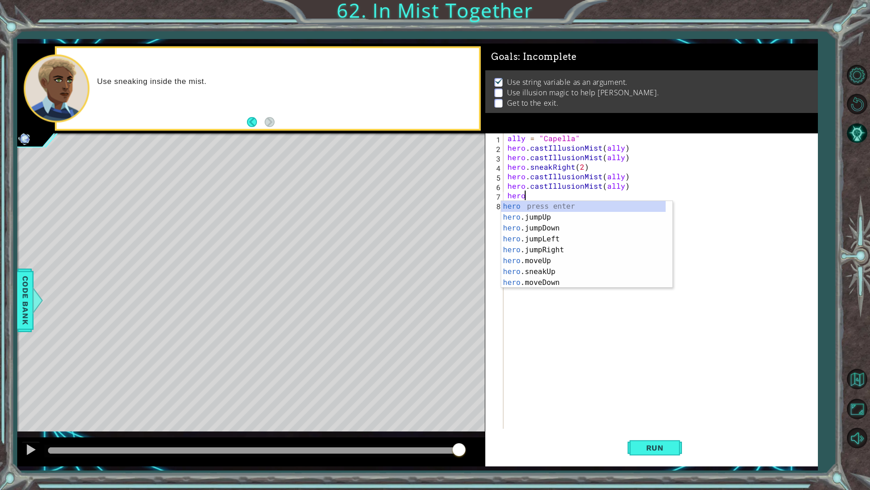
type textarea "h"
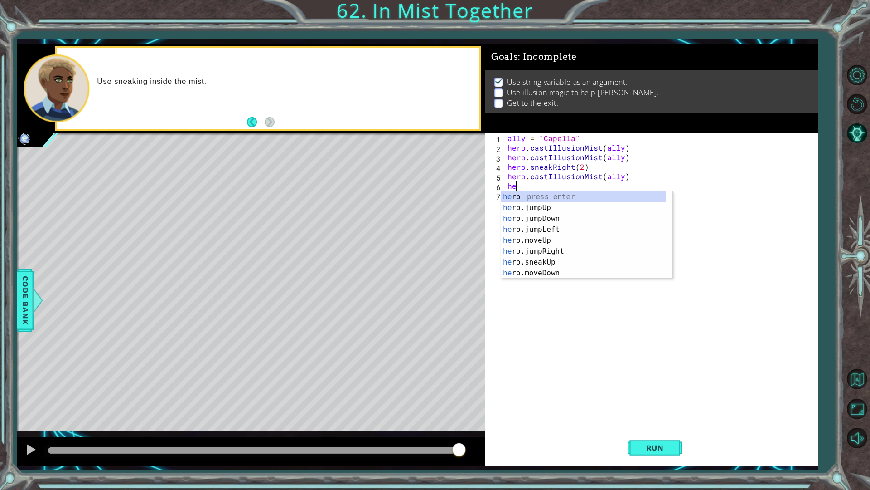
type textarea "h"
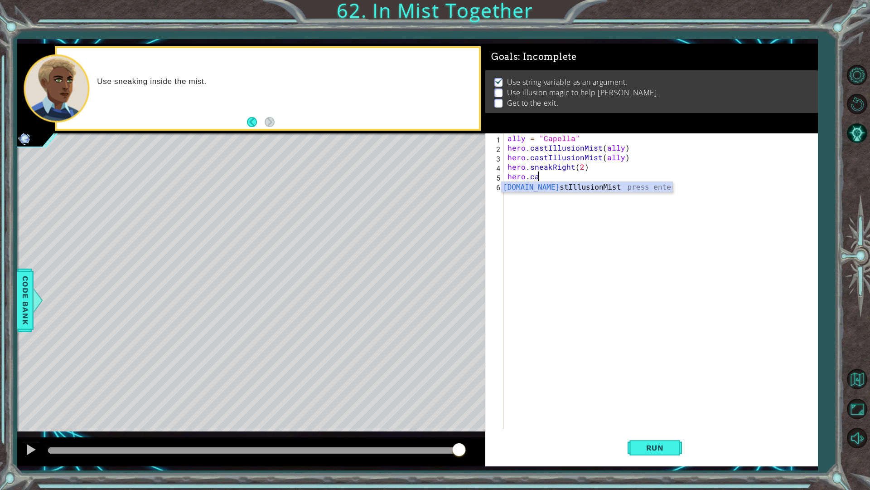
type textarea "h"
click at [577, 180] on div "hero. cast Illu sionMist press enter" at bounding box center [586, 188] width 171 height 33
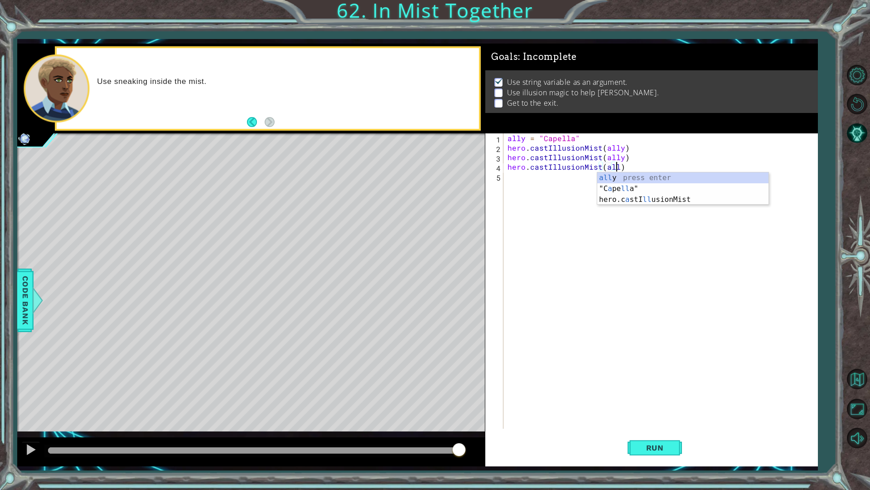
type textarea "hero.castIllusionMist(ally)"
click at [577, 180] on div "ally = "Capella" hero . castIllusionMist ( ally ) hero . castIllusionMist ( all…" at bounding box center [662, 290] width 313 height 314
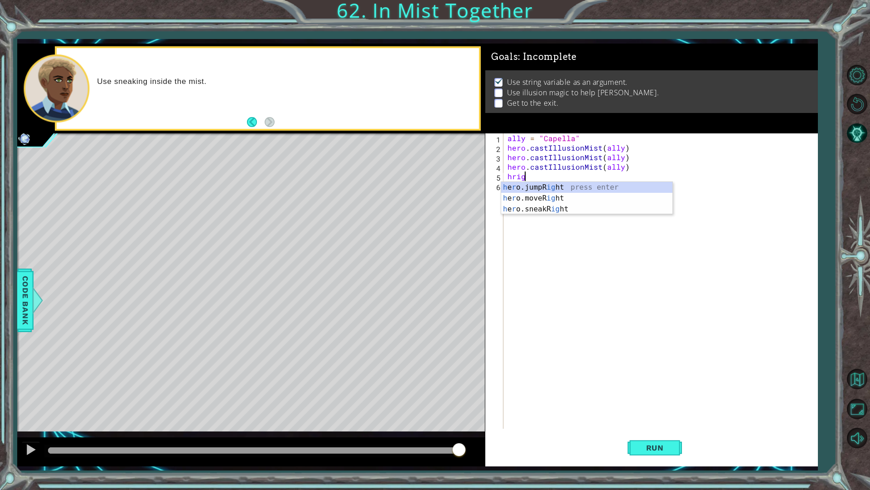
scroll to position [0, 1]
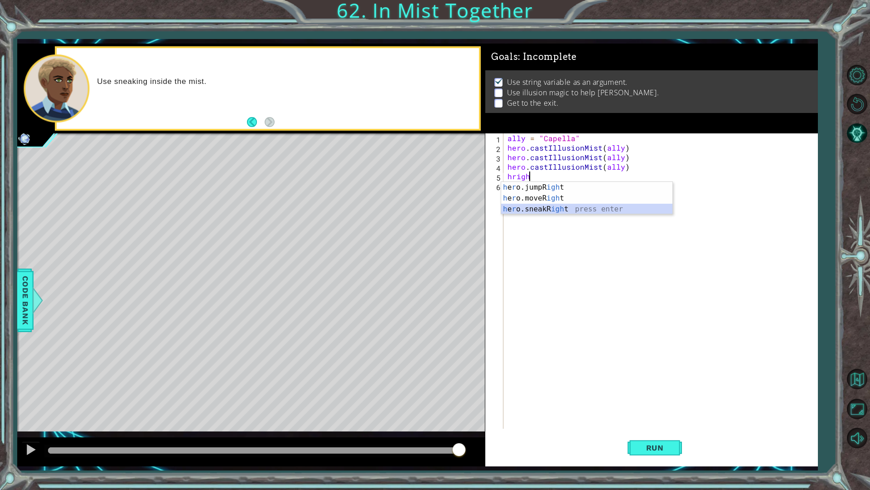
click at [556, 211] on div "h e r o.jumpR igh t press enter h e r o.moveR igh t press enter h e r o.sneakR …" at bounding box center [586, 209] width 171 height 54
type textarea "hero.sneakRight(2)"
click at [653, 456] on button "Run" at bounding box center [655, 447] width 54 height 33
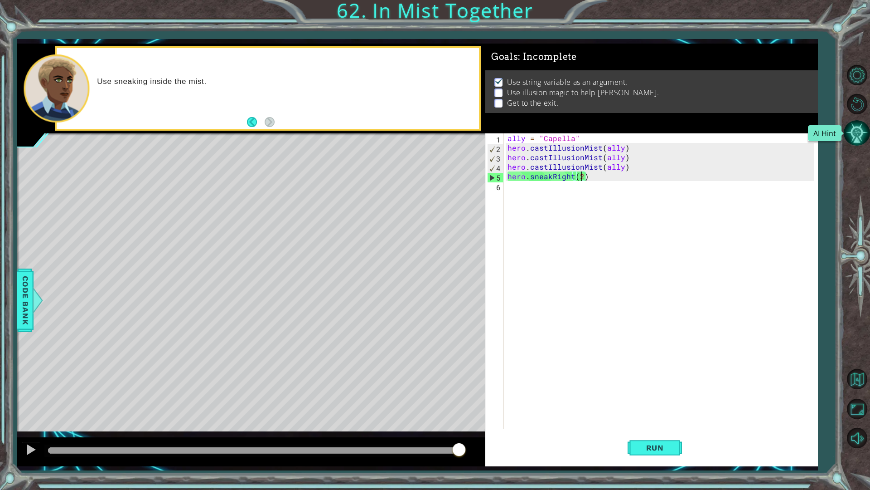
click at [854, 140] on button "AI Hint" at bounding box center [857, 133] width 26 height 26
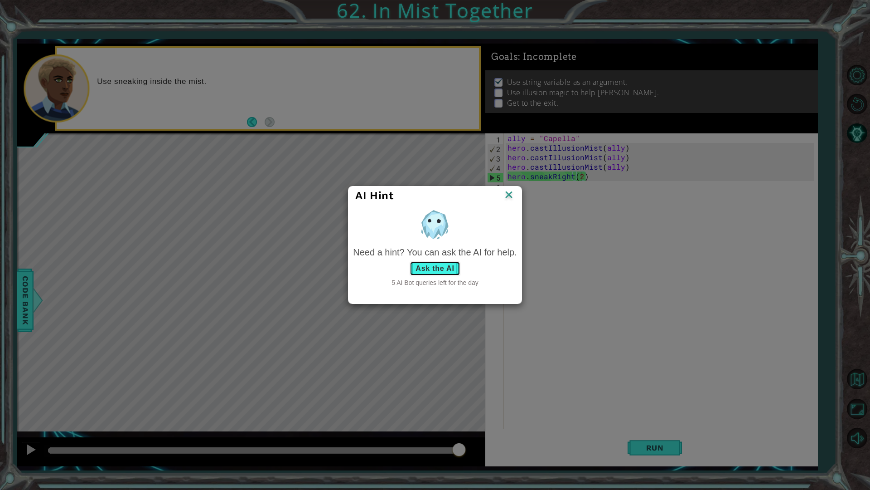
click at [455, 271] on button "Ask the AI" at bounding box center [435, 268] width 50 height 15
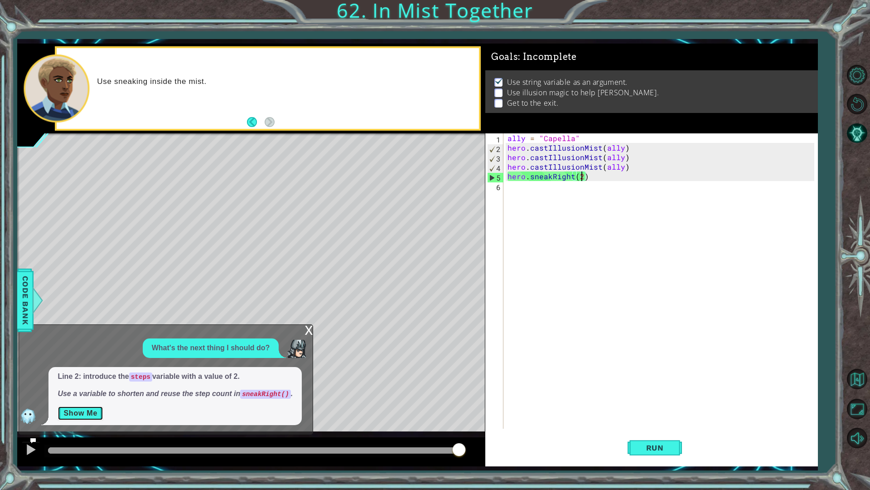
click at [85, 408] on button "Show Me" at bounding box center [81, 413] width 46 height 15
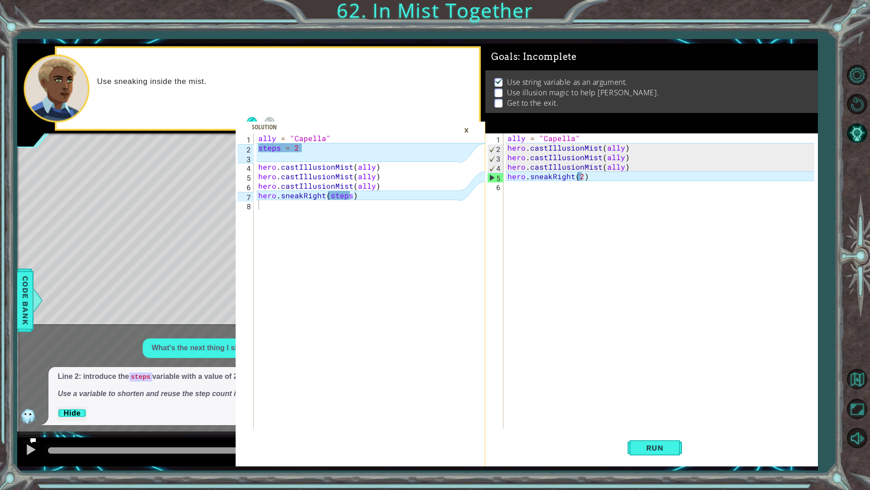
drag, startPoint x: 258, startPoint y: 131, endPoint x: 281, endPoint y: 145, distance: 26.9
click at [281, 145] on div "1 2 3 4 5 6 7 8 ally = "Capella" steps = 2 hero . castIllusionMist ( ally ) her…" at bounding box center [360, 299] width 249 height 333
click at [274, 151] on div "ally = "Capella" steps = 2 hero . castIllusionMist ( ally ) hero . castIllusion…" at bounding box center [360, 290] width 206 height 314
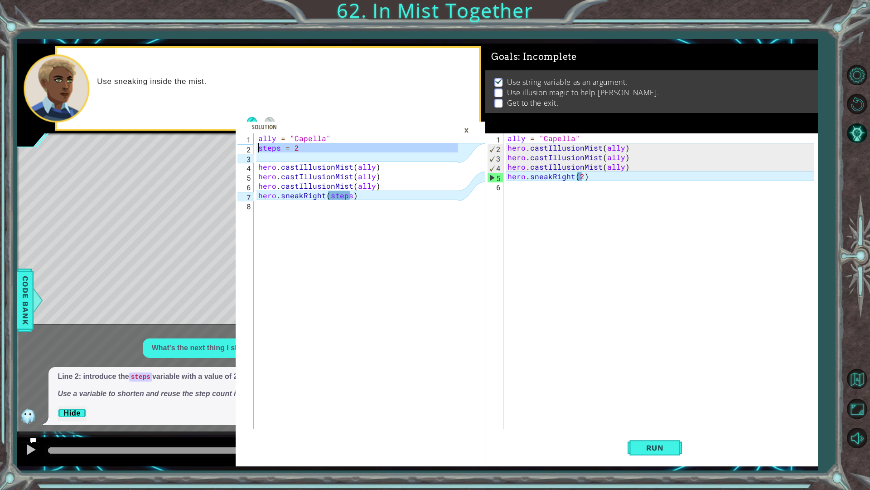
drag, startPoint x: 274, startPoint y: 151, endPoint x: 260, endPoint y: 141, distance: 17.5
click at [260, 141] on div "ally = "Capella" steps = 2 hero . castIllusionMist ( ally ) hero . castIllusion…" at bounding box center [360, 290] width 206 height 314
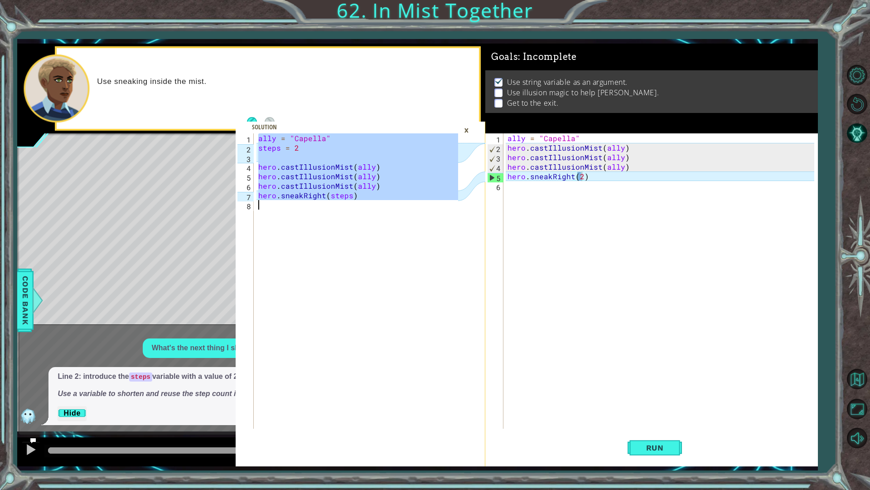
drag, startPoint x: 260, startPoint y: 141, endPoint x: 385, endPoint y: 204, distance: 140.7
click at [385, 204] on div "ally = "Capella" steps = 2 hero . castIllusionMist ( ally ) hero . castIllusion…" at bounding box center [360, 290] width 206 height 314
type textarea "hero.sneakRight(steps)"
click at [571, 194] on div "ally = "Capella" hero . castIllusionMist ( ally ) hero . castIllusionMist ( all…" at bounding box center [662, 290] width 313 height 314
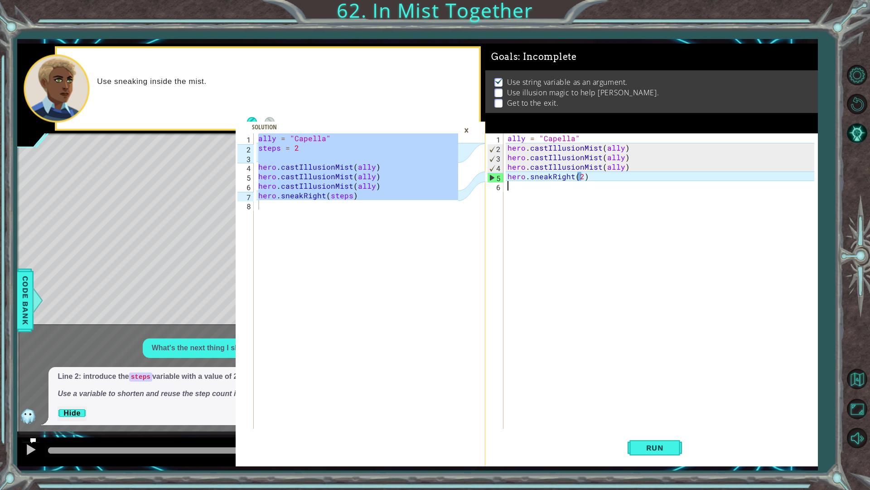
click at [588, 188] on div "ally = "Capella" hero . castIllusionMist ( ally ) hero . castIllusionMist ( all…" at bounding box center [662, 290] width 313 height 314
click at [589, 174] on div "ally = "Capella" hero . castIllusionMist ( ally ) hero . castIllusionMist ( all…" at bounding box center [662, 290] width 313 height 314
type textarea "hero.sneakRight(2)"
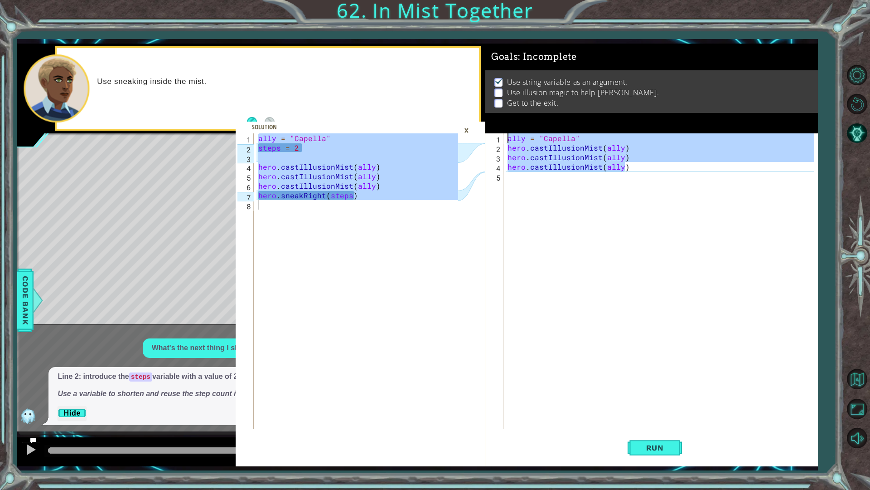
drag, startPoint x: 651, startPoint y: 163, endPoint x: 496, endPoint y: 97, distance: 168.1
click at [496, 97] on div "Goals : Incomplete Use string variable as an argument. Use illusion magic to he…" at bounding box center [651, 255] width 333 height 422
type textarea "ally = "Capella" hero.castIllusionMist(ally)"
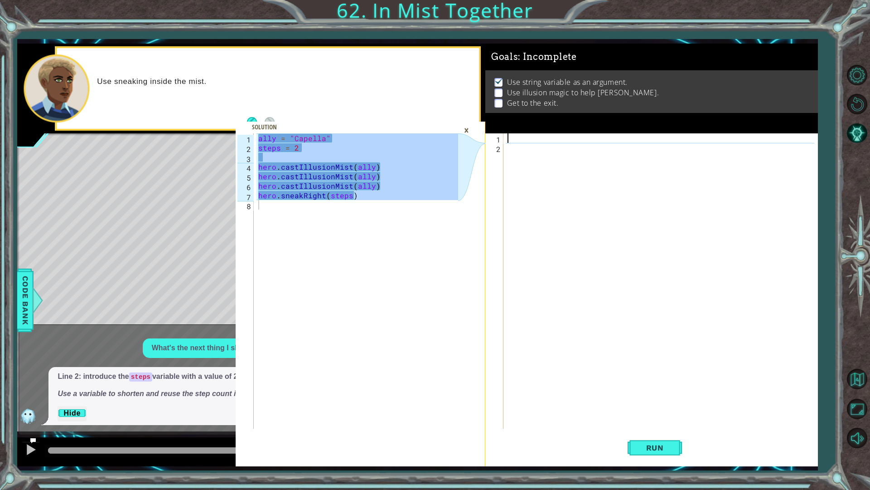
click at [567, 166] on div at bounding box center [662, 290] width 313 height 314
click at [547, 145] on div at bounding box center [662, 290] width 313 height 314
click at [544, 139] on div at bounding box center [662, 290] width 313 height 314
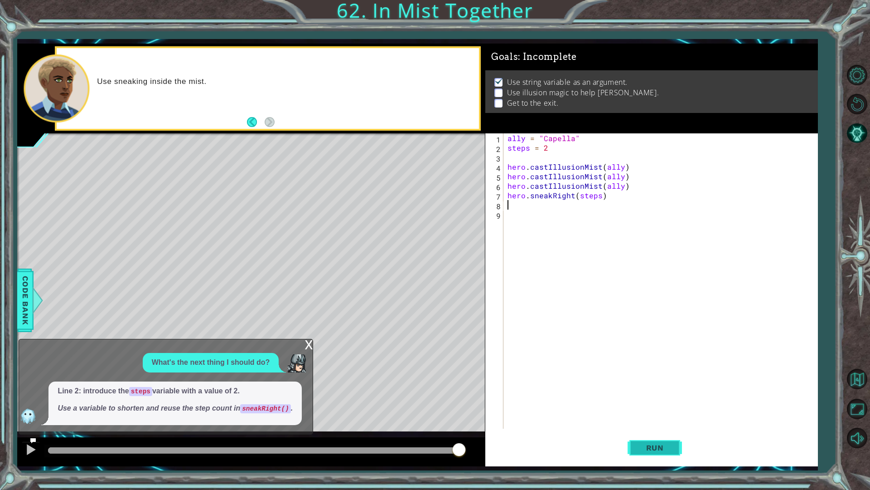
click at [658, 454] on button "Run" at bounding box center [655, 447] width 54 height 33
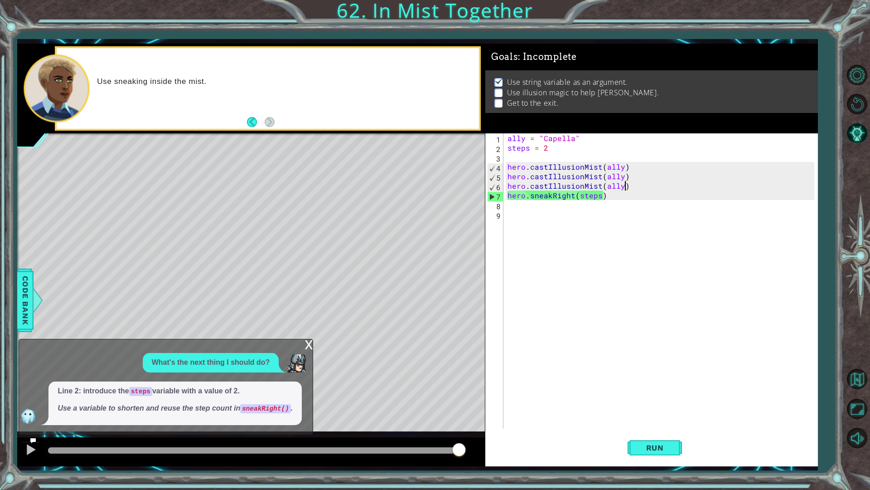
click at [626, 188] on div "ally = "Capella" steps = 2 hero . castIllusionMist ( ally ) hero . castIllusion…" at bounding box center [662, 290] width 313 height 314
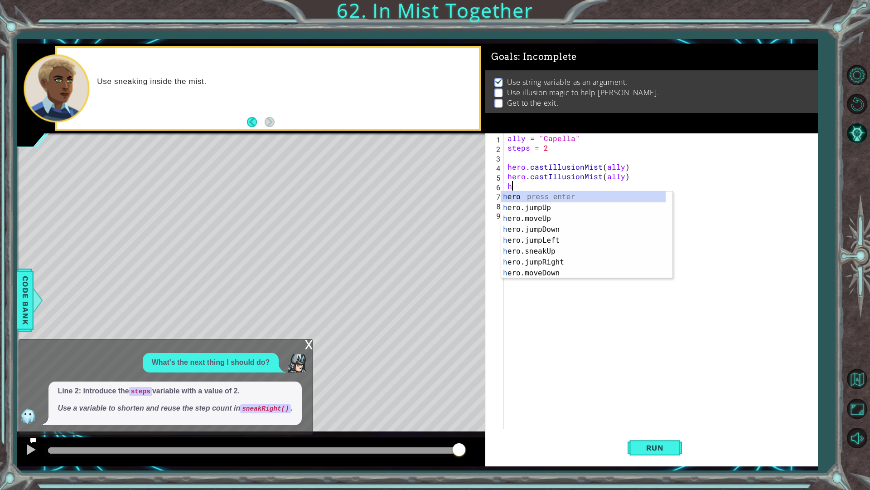
type textarea "h"
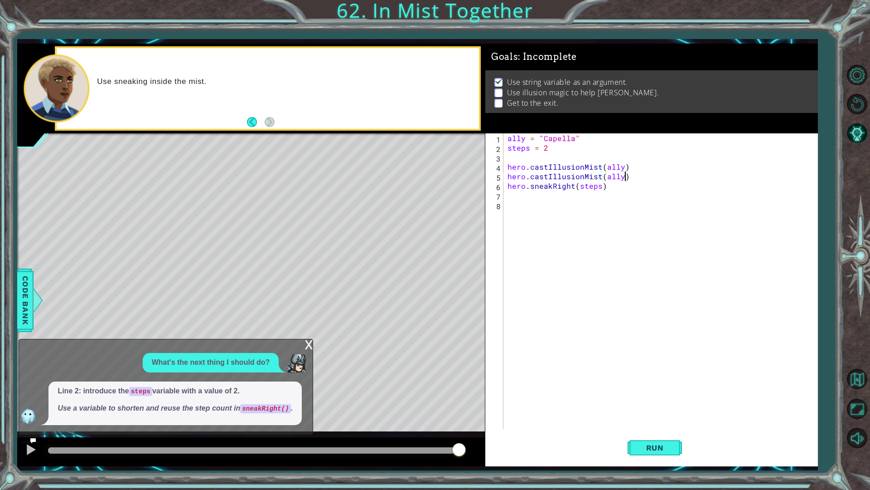
click at [626, 188] on div "ally = "Capella" steps = 2 hero . castIllusionMist ( ally ) hero . castIllusion…" at bounding box center [662, 290] width 313 height 314
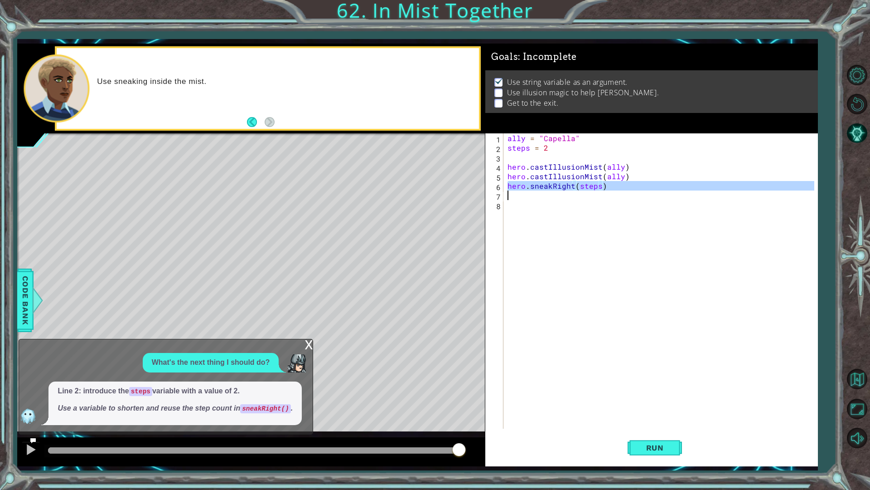
click at [626, 188] on div "ally = "Capella" steps = 2 hero . castIllusionMist ( ally ) hero . castIllusion…" at bounding box center [662, 290] width 313 height 314
type textarea "hero.sneakRight(steps)"
click at [856, 129] on button "AI Hint" at bounding box center [857, 133] width 26 height 26
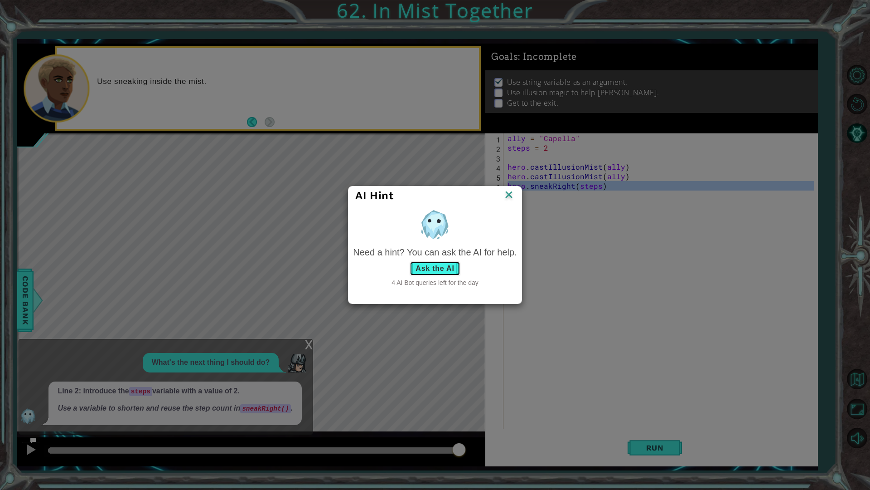
click at [417, 266] on button "Ask the AI" at bounding box center [435, 268] width 50 height 15
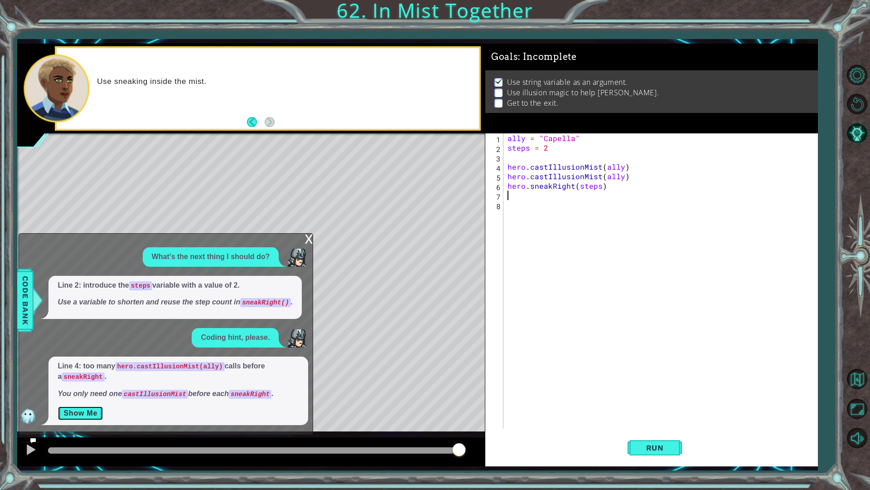
click at [74, 417] on button "Show Me" at bounding box center [81, 413] width 46 height 15
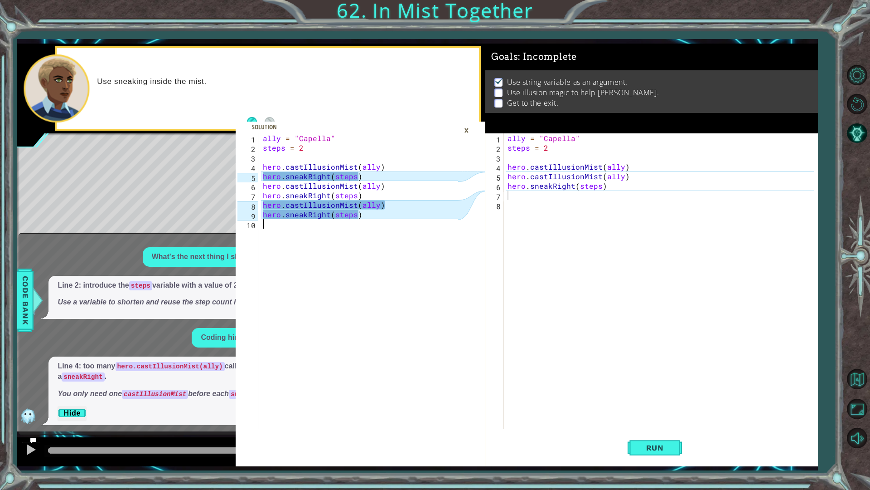
drag, startPoint x: 258, startPoint y: 137, endPoint x: 320, endPoint y: 177, distance: 74.2
click at [373, 250] on div "1 2 3 4 5 6 7 8 9 10 ally = "Capella" steps = 2 hero . castIllusionMist ( ally …" at bounding box center [347, 280] width 222 height 295
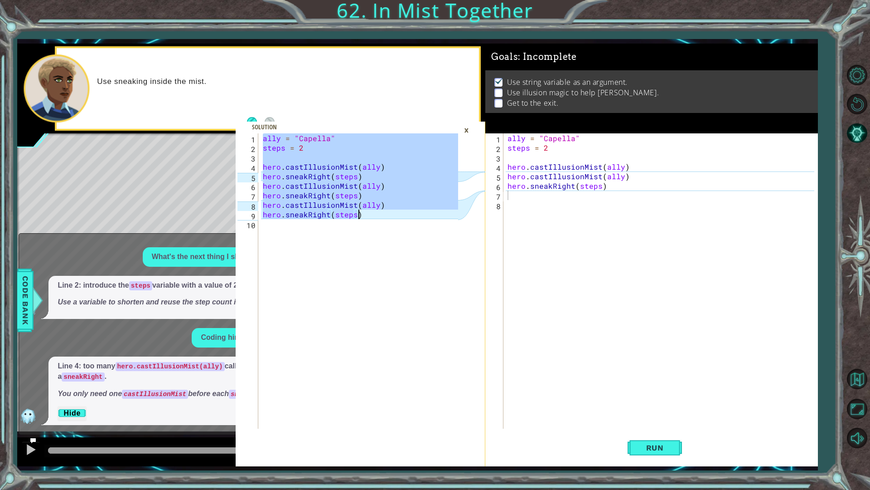
drag, startPoint x: 262, startPoint y: 140, endPoint x: 391, endPoint y: 219, distance: 151.2
click at [391, 219] on div "ally = "Capella" steps = 2 hero . castIllusionMist ( ally ) hero . sneakRight (…" at bounding box center [361, 290] width 201 height 314
type textarea "hero.castIllusionMist(ally) hero.sneakRight(steps)"
click at [704, 160] on div "ally = "Capella" steps = 2 hero . castIllusionMist ( ally ) hero . castIllusion…" at bounding box center [662, 290] width 313 height 314
click at [689, 160] on div "ally = "Capella" steps = 2 hero . castIllusionMist ( ally ) hero . castIllusion…" at bounding box center [662, 290] width 313 height 314
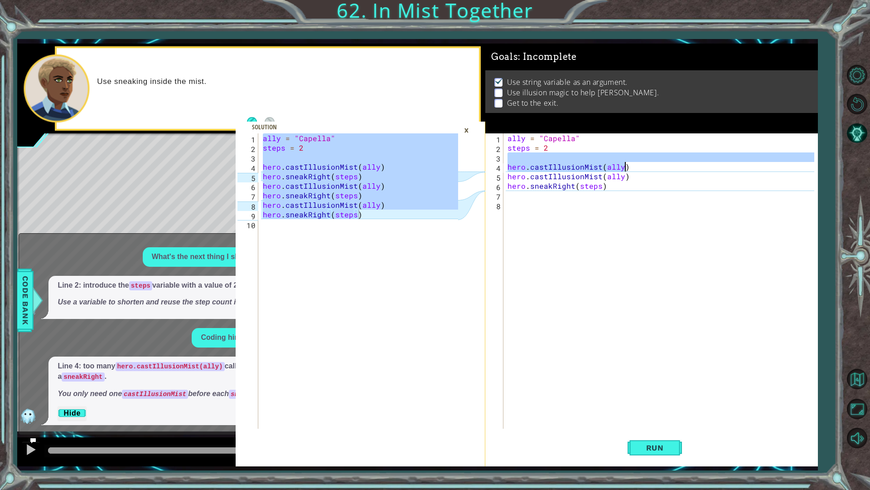
drag, startPoint x: 679, startPoint y: 163, endPoint x: 659, endPoint y: 175, distance: 23.7
click at [672, 169] on div "ally = "Capella" steps = 2 hero . castIllusionMist ( ally ) hero . castIllusion…" at bounding box center [662, 290] width 313 height 314
type textarea "hero.castIllusionMist(ally)"
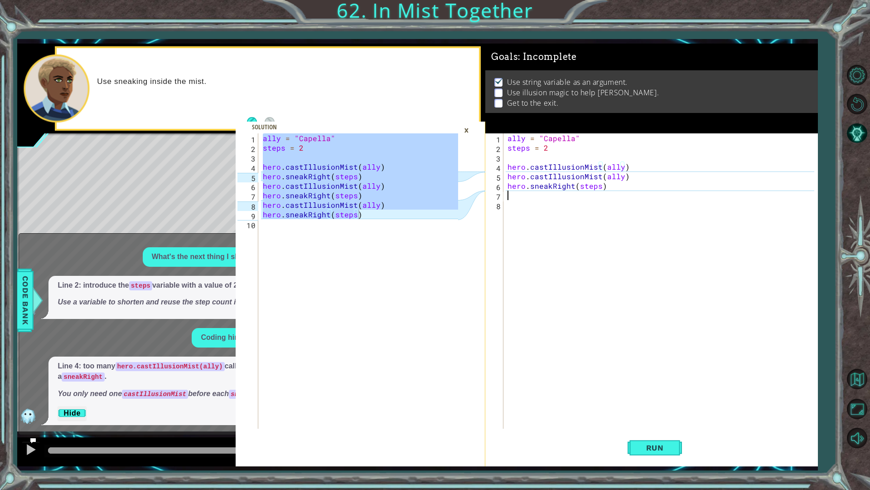
click at [639, 192] on div "ally = "Capella" steps = 2 hero . castIllusionMist ( ally ) hero . castIllusion…" at bounding box center [662, 290] width 313 height 314
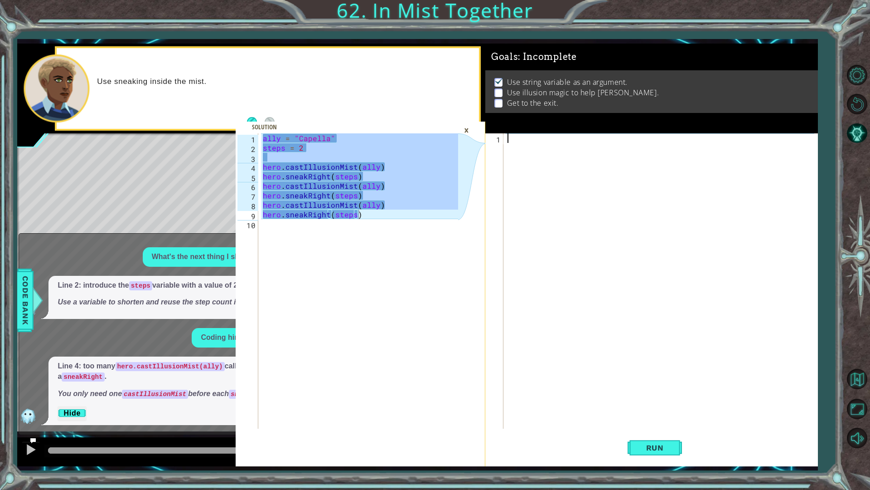
paste textarea "hero.sneakRight(steps)"
type textarea "hero.sneakRight(steps)"
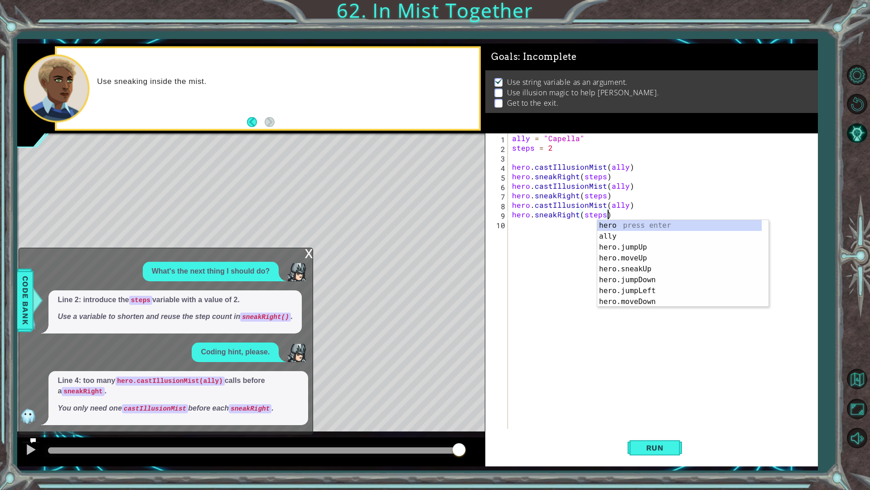
click at [516, 237] on div "ally = "Capella" steps = 2 hero . castIllusionMist ( ally ) hero . sneakRight (…" at bounding box center [664, 290] width 309 height 314
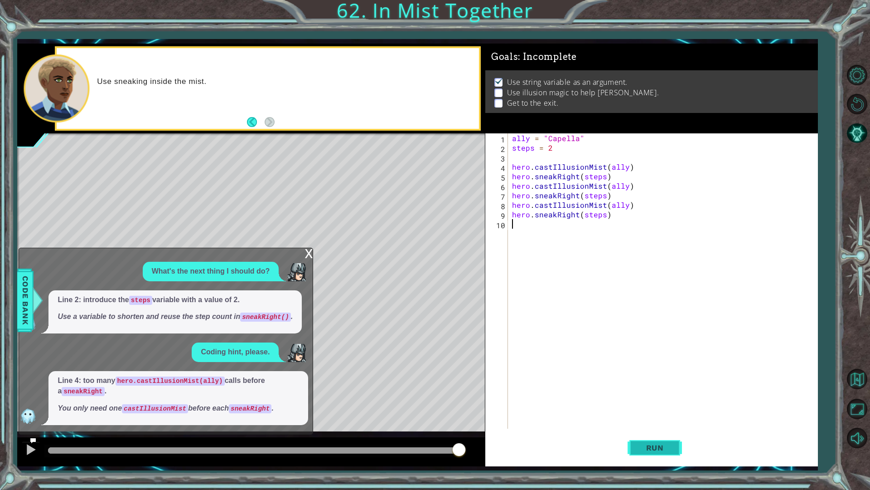
click at [668, 453] on button "Run" at bounding box center [655, 447] width 54 height 33
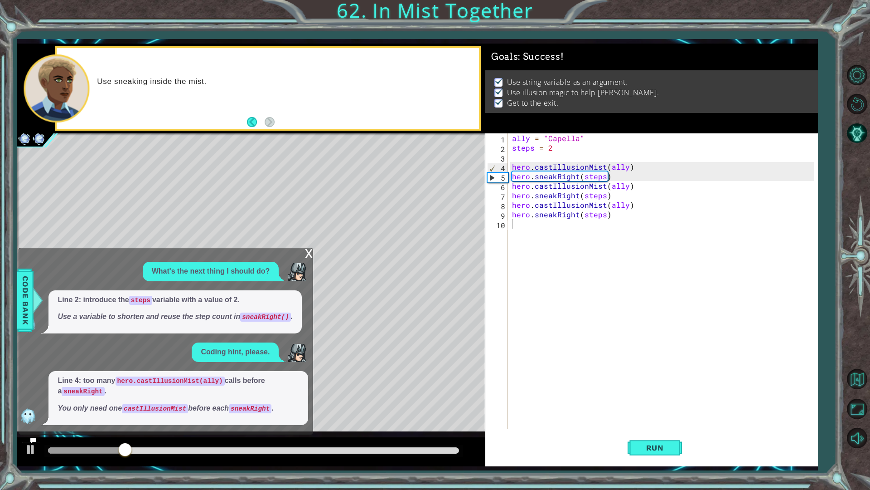
click at [309, 252] on div "x" at bounding box center [309, 252] width 8 height 9
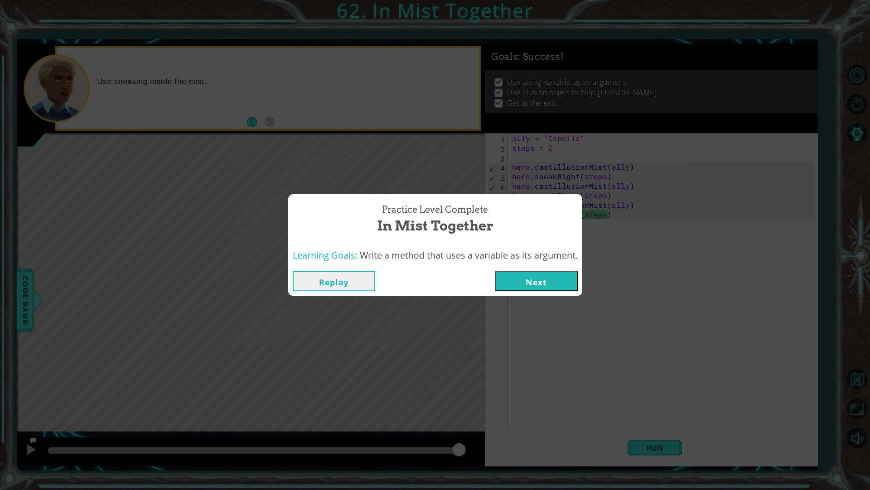
click at [507, 273] on button "Next" at bounding box center [536, 281] width 82 height 20
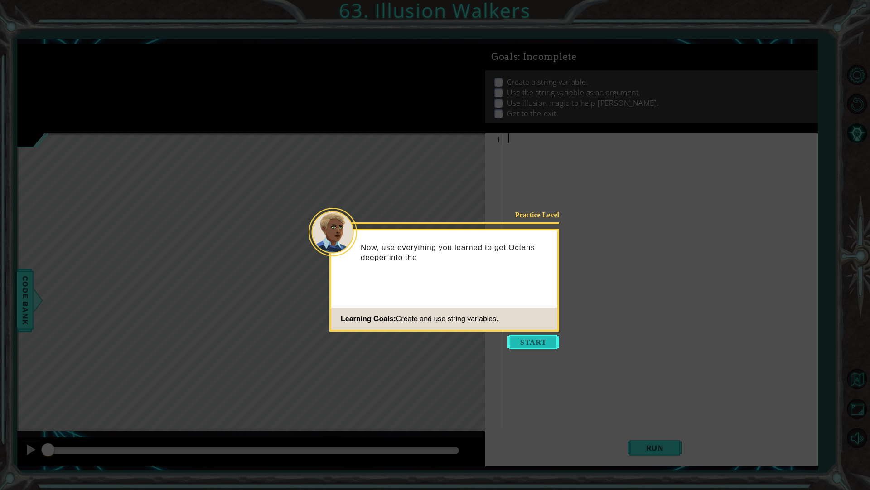
click at [529, 348] on button "Start" at bounding box center [534, 342] width 52 height 15
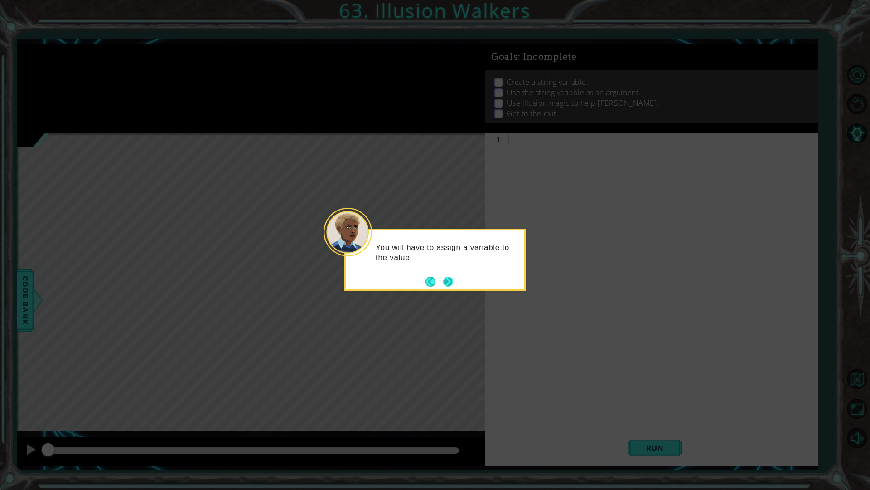
click at [447, 289] on div "You will have to assign a variable to the value" at bounding box center [434, 259] width 181 height 62
click at [449, 276] on button "Next" at bounding box center [448, 281] width 10 height 10
click at [447, 276] on button "Next" at bounding box center [448, 281] width 11 height 11
click at [447, 276] on button "Next" at bounding box center [448, 281] width 10 height 10
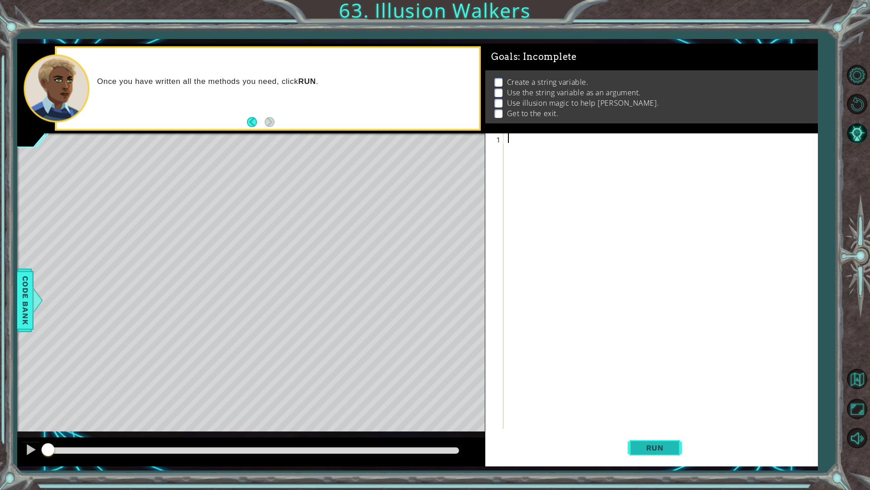
drag, startPoint x: 870, startPoint y: 0, endPoint x: 664, endPoint y: 446, distance: 491.4
click at [664, 446] on span "Run" at bounding box center [655, 447] width 36 height 9
click at [652, 448] on span "Run" at bounding box center [655, 447] width 36 height 9
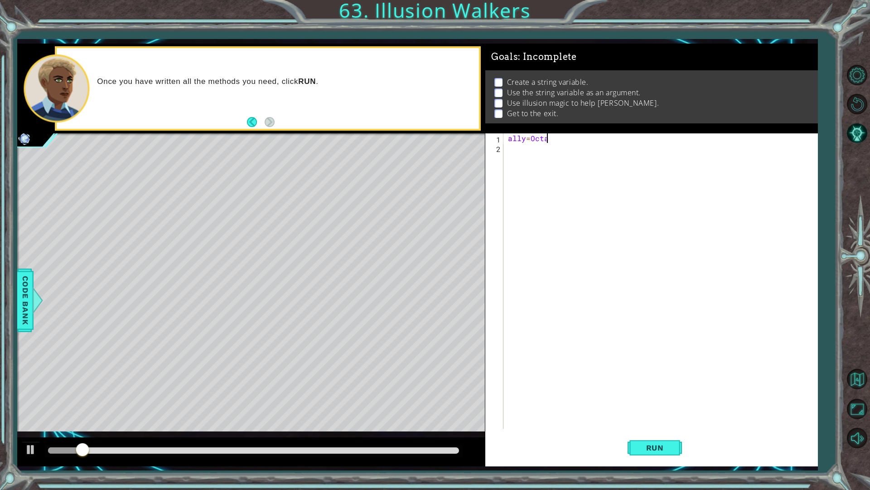
type textarea "ally=[PERSON_NAME]"
click at [624, 241] on div "ally = [PERSON_NAME]" at bounding box center [662, 290] width 313 height 314
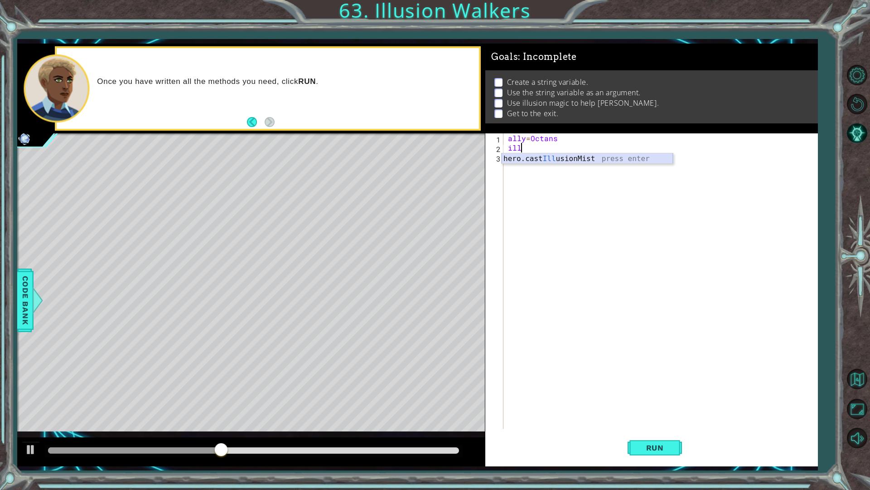
click at [590, 160] on div "hero.cast Ill usionMist press enter" at bounding box center [587, 169] width 171 height 33
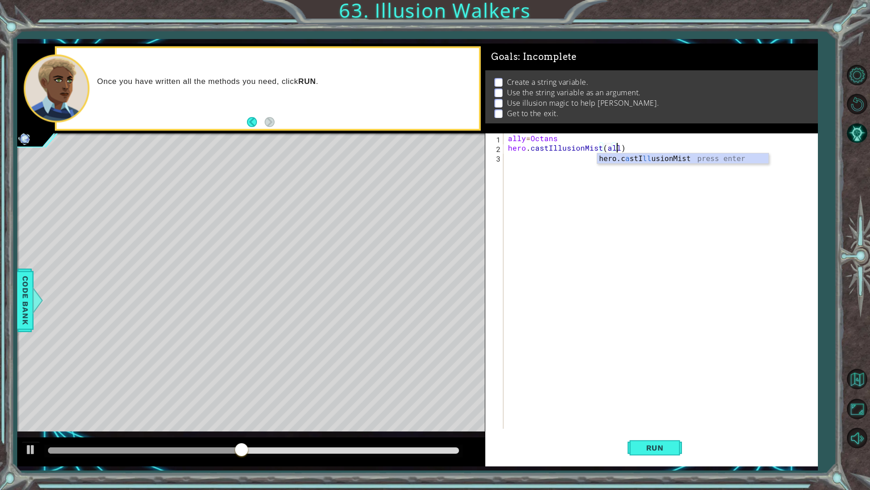
type textarea "hero.castIllusionMist(ally)"
click at [590, 160] on div "ally = Octans hero . castIllusionMist ( ally )" at bounding box center [662, 290] width 313 height 314
click at [523, 139] on div "ally = Octans hero . castIllusionMist ( ally )" at bounding box center [662, 290] width 313 height 314
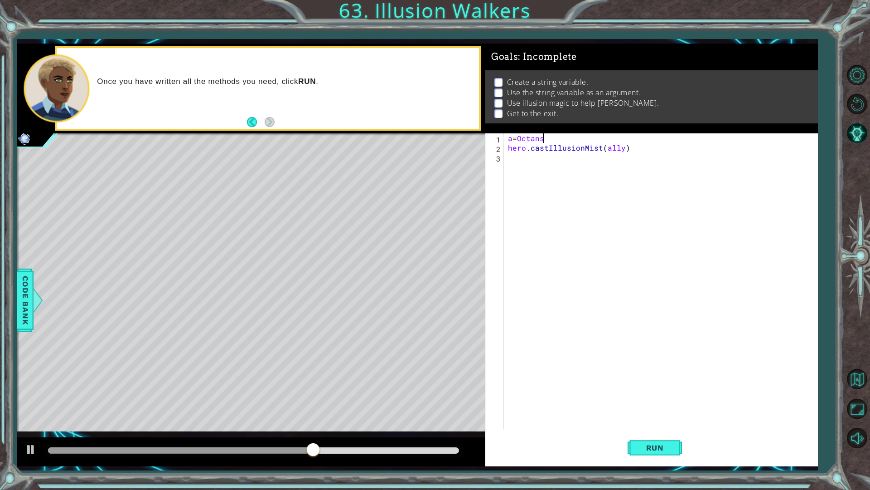
click at [559, 142] on div "a = Octans hero . castIllusionMist ( ally )" at bounding box center [662, 290] width 313 height 314
click at [619, 152] on div "a = Octans hero . castIllusionMist ( ally )" at bounding box center [662, 290] width 313 height 314
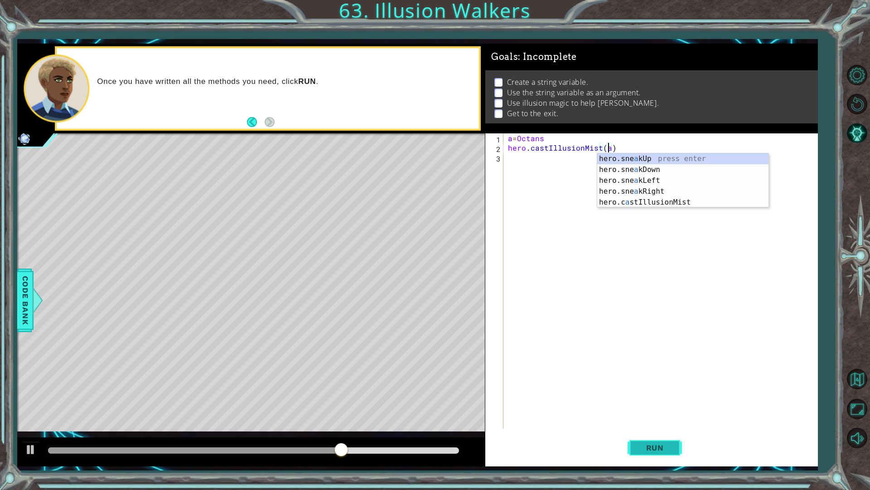
click at [653, 445] on span "Run" at bounding box center [655, 447] width 36 height 9
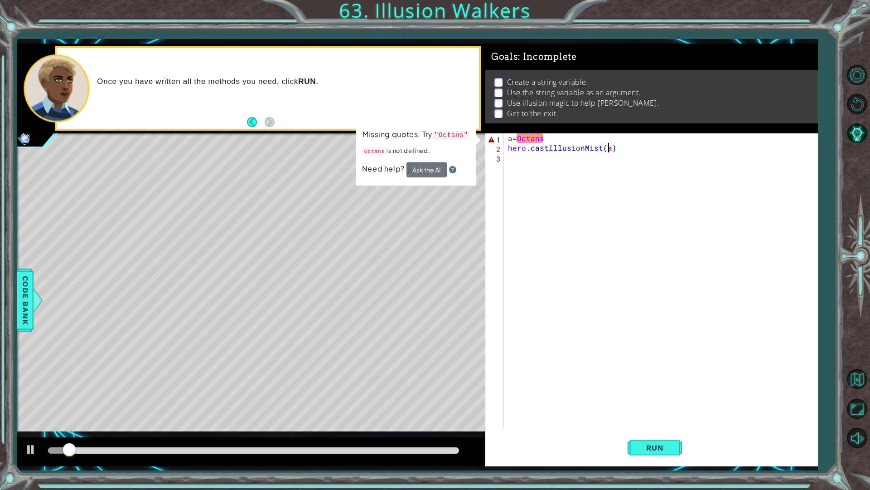
click at [513, 138] on div "a = Octans hero . castIllusionMist ( a )" at bounding box center [662, 290] width 313 height 314
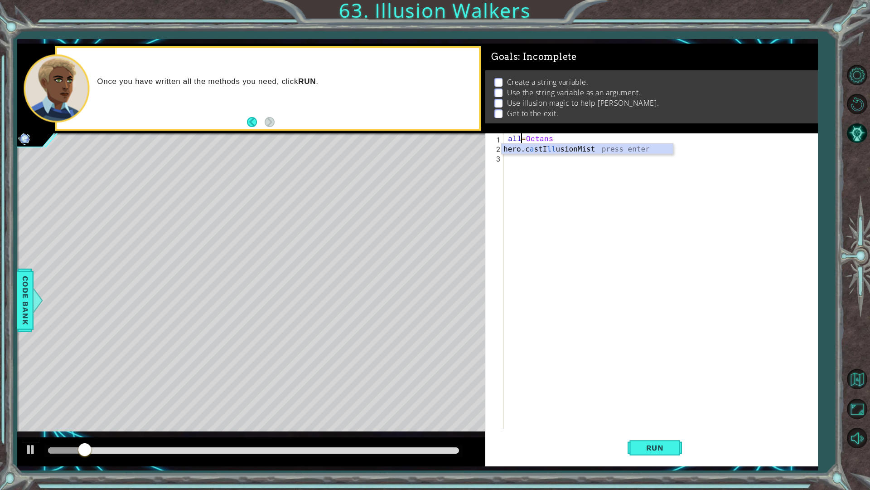
scroll to position [0, 1]
click at [608, 151] on div "ally = Octans hero . castIllusionMist ( a )" at bounding box center [662, 290] width 313 height 314
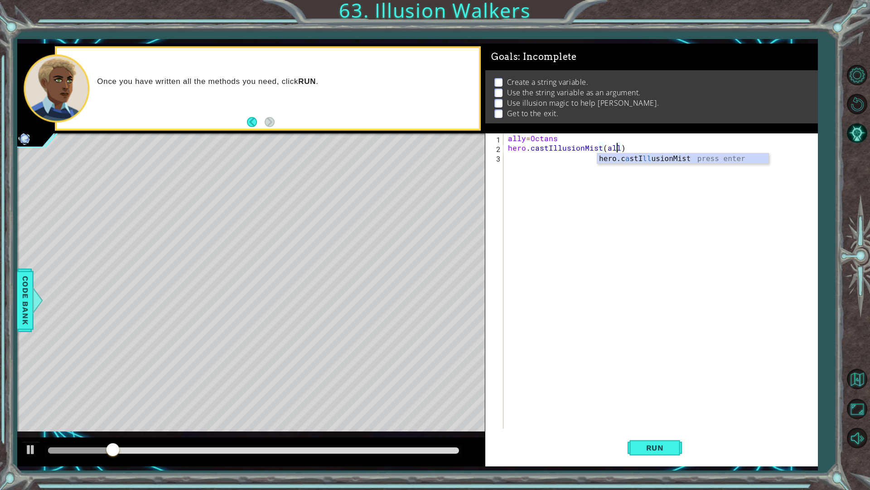
scroll to position [0, 7]
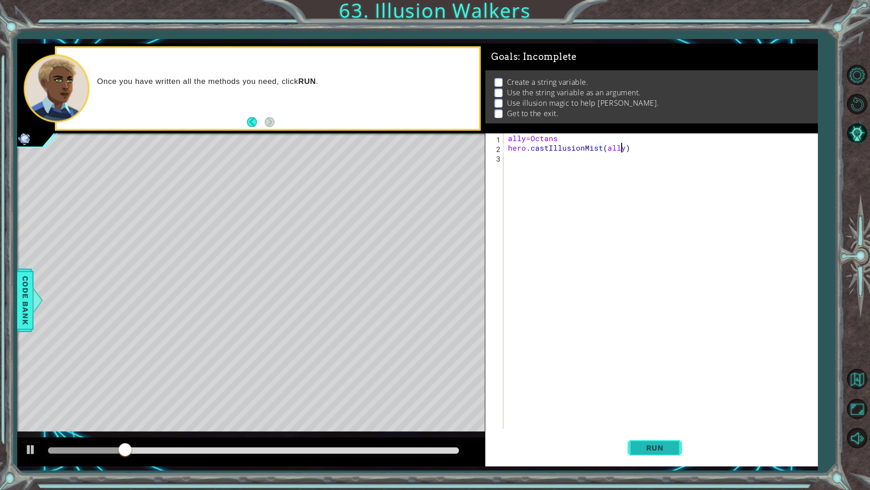
click at [652, 448] on span "Run" at bounding box center [655, 447] width 36 height 9
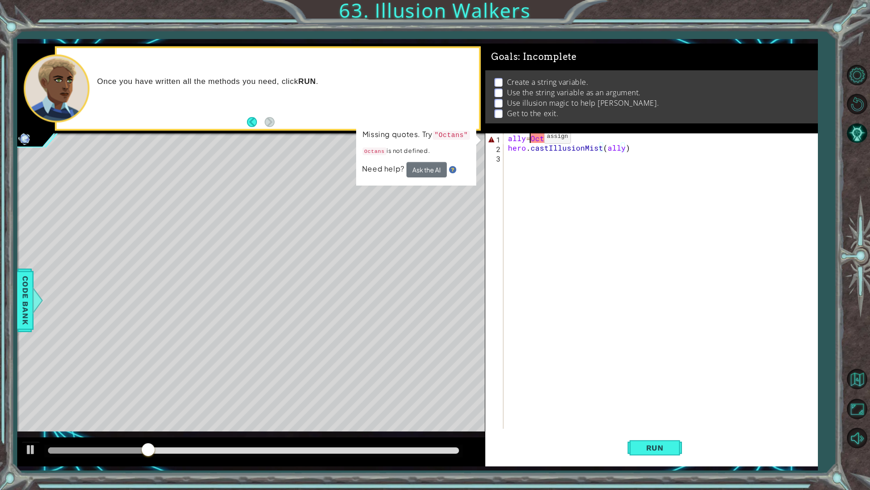
click at [529, 139] on div "ally = Octans hero . castIllusionMist ( ally )" at bounding box center [662, 290] width 313 height 314
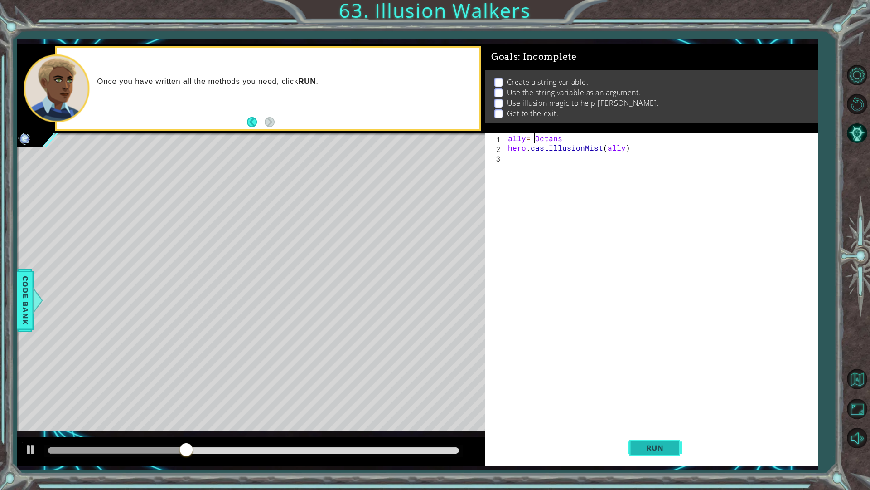
click at [653, 439] on button "Run" at bounding box center [655, 447] width 54 height 33
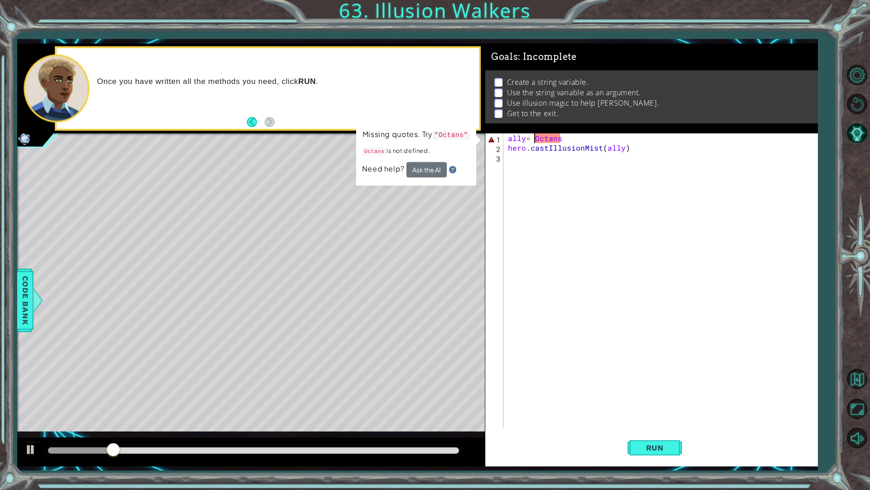
click at [601, 144] on div "ally = Octans hero . castIllusionMist ( ally )" at bounding box center [662, 290] width 313 height 314
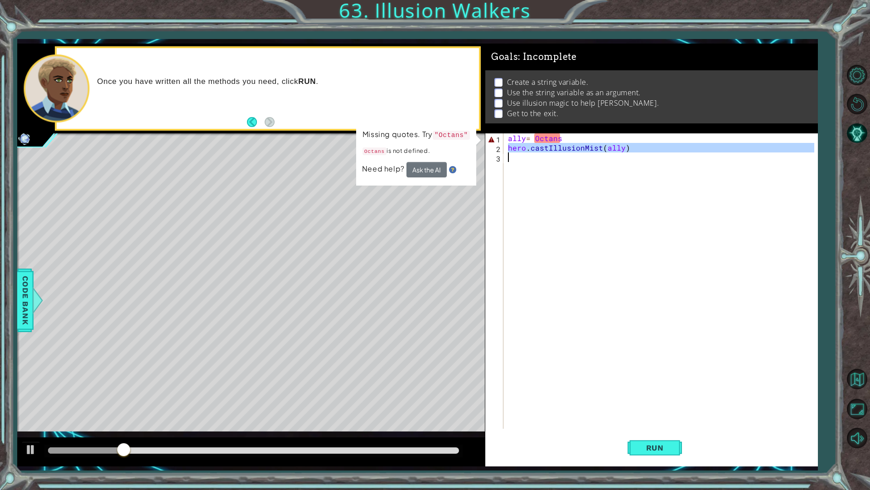
click at [601, 144] on div "ally = Octans hero . castIllusionMist ( ally )" at bounding box center [662, 290] width 313 height 314
type textarea "hero.castIllusionMist(ally)"
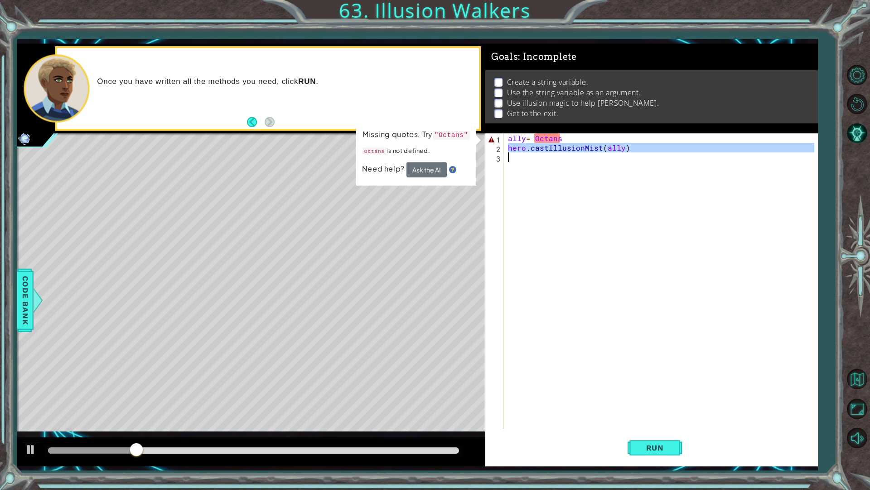
click at [601, 144] on div "ally = Octans hero . castIllusionMist ( ally )" at bounding box center [662, 290] width 313 height 314
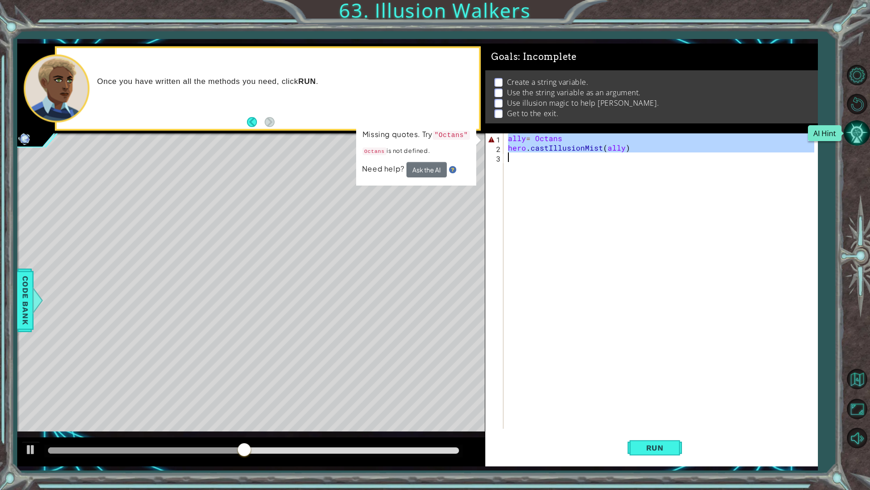
click at [851, 133] on button "AI Hint" at bounding box center [857, 133] width 26 height 26
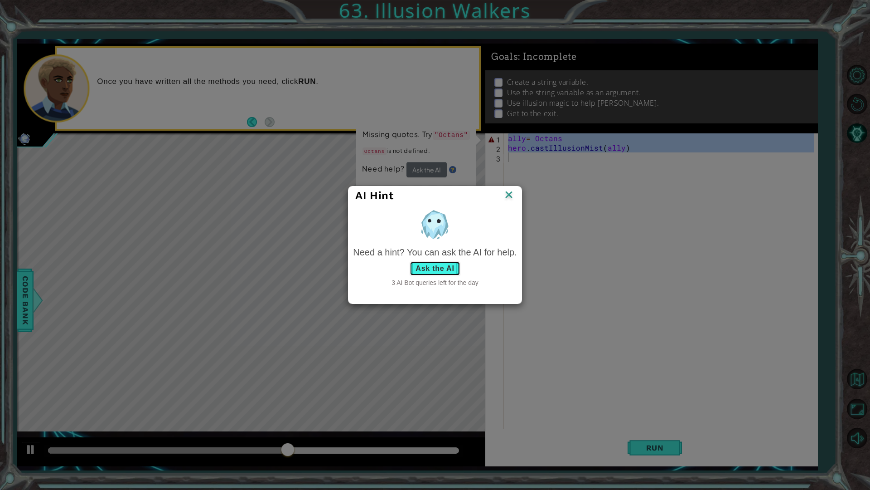
click at [455, 265] on button "Ask the AI" at bounding box center [435, 268] width 50 height 15
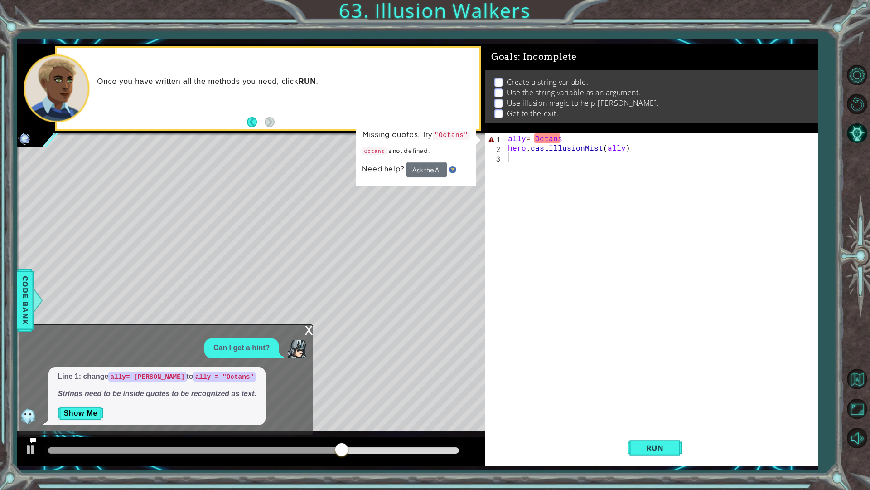
click at [843, 132] on div "1 2 3 ally = "Octans" hero . castIllusionMist ( ally ) הההההההההההההההההההההההה…" at bounding box center [435, 245] width 870 height 490
click at [847, 131] on button "AI Hint" at bounding box center [857, 133] width 26 height 26
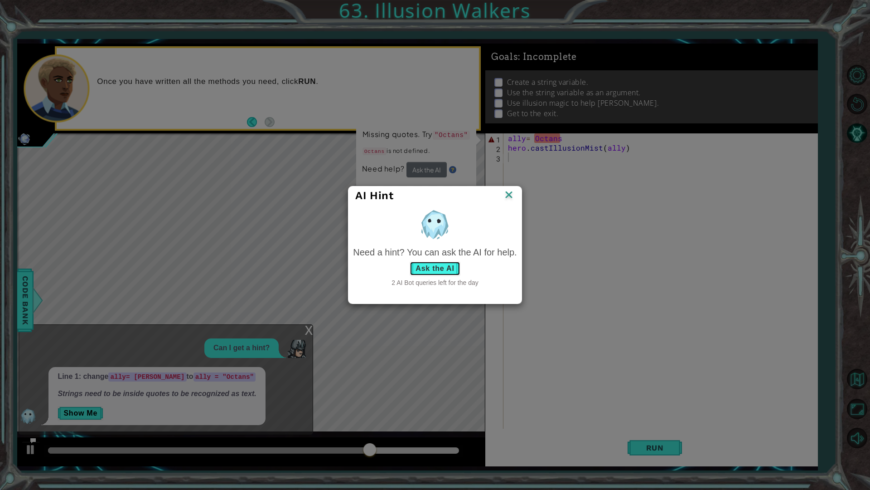
click at [454, 267] on button "Ask the AI" at bounding box center [435, 268] width 50 height 15
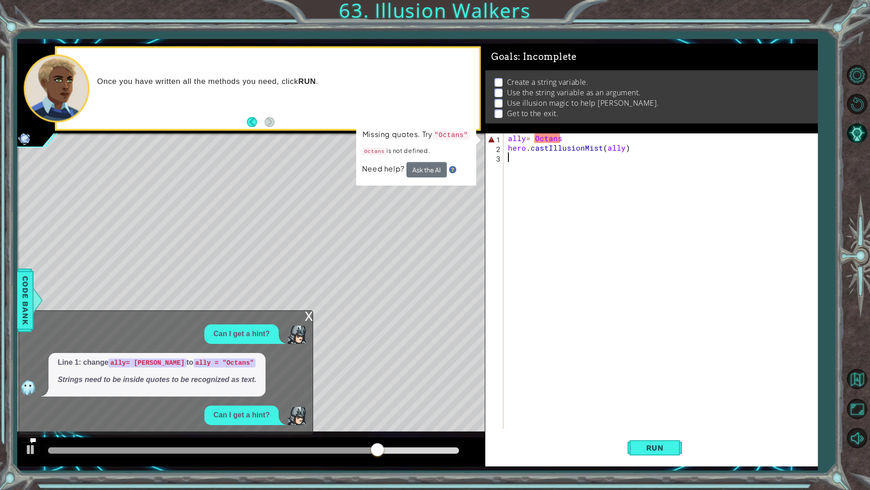
click at [554, 229] on div "ally = Octans hero . castIllusionMist ( ally )" at bounding box center [662, 290] width 313 height 314
click at [616, 206] on div "ally = Octans hero . castIllusionMist ( ally )" at bounding box center [662, 290] width 313 height 314
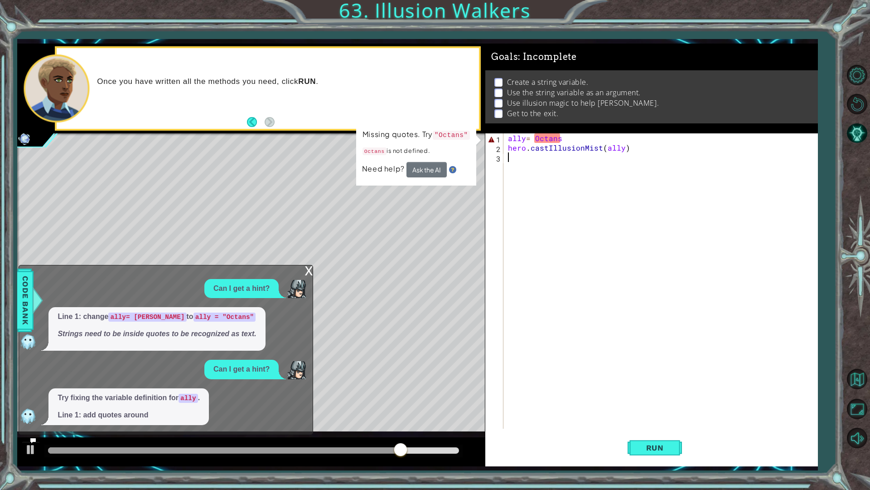
drag, startPoint x: 635, startPoint y: 134, endPoint x: 634, endPoint y: 139, distance: 5.2
click at [635, 137] on div "ally = Octans hero . castIllusionMist ( ally )" at bounding box center [662, 290] width 313 height 314
type textarea "ally= [PERSON_NAME]"
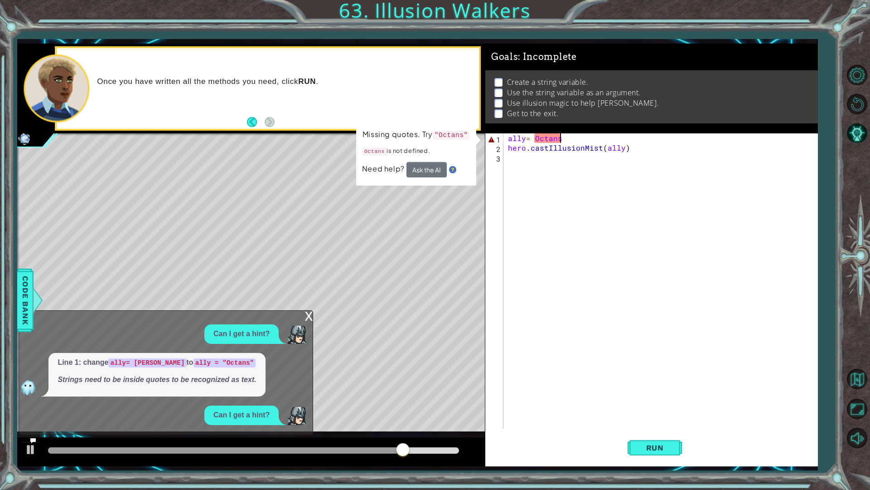
click at [634, 140] on div "ally = Octans hero . castIllusionMist ( ally )" at bounding box center [662, 290] width 313 height 314
click at [657, 158] on div "ally = Octans hero . castIllusionMist ( ally )" at bounding box center [662, 290] width 313 height 314
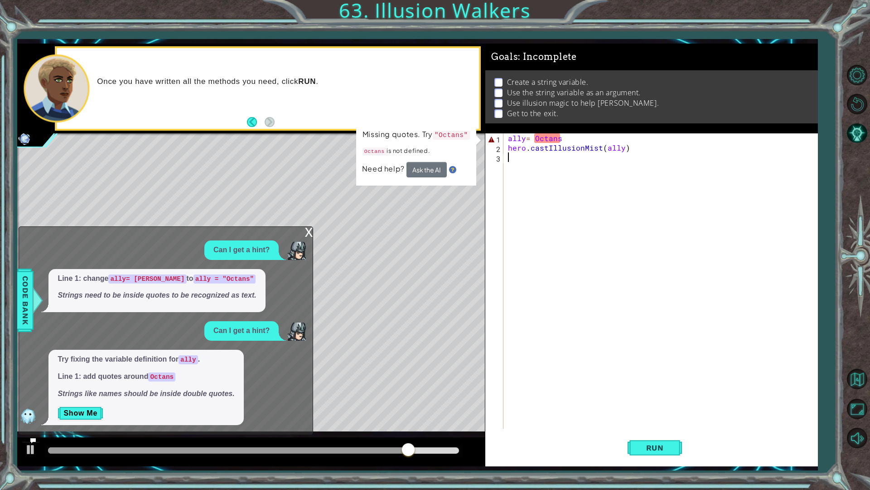
click at [657, 158] on div "ally = Octans hero . castIllusionMist ( ally )" at bounding box center [662, 290] width 313 height 314
click at [644, 141] on div "ally = Octans hero . castIllusionMist ( ally )" at bounding box center [662, 290] width 313 height 314
type textarea "ally= [PERSON_NAME]"
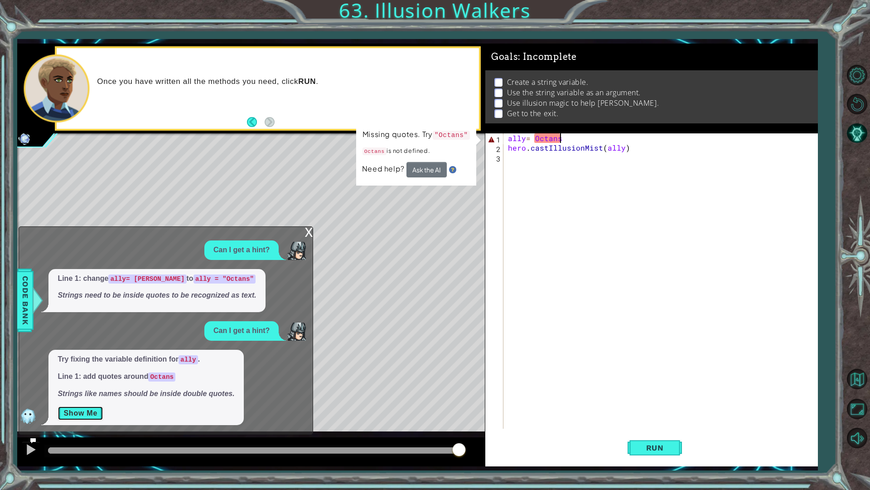
click at [87, 419] on button "Show Me" at bounding box center [81, 413] width 46 height 15
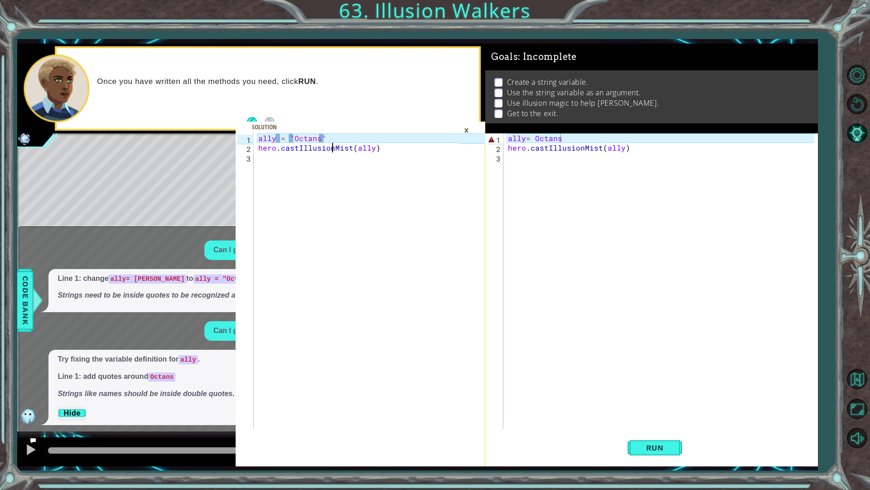
click at [331, 145] on div "ally = "Octans" hero . castIllusionMist ( ally )" at bounding box center [360, 290] width 206 height 314
type textarea "hero.castIllusionMist(ally)"
click at [331, 145] on div "ally = "Octans" hero . castIllusionMist ( ally )" at bounding box center [360, 290] width 206 height 314
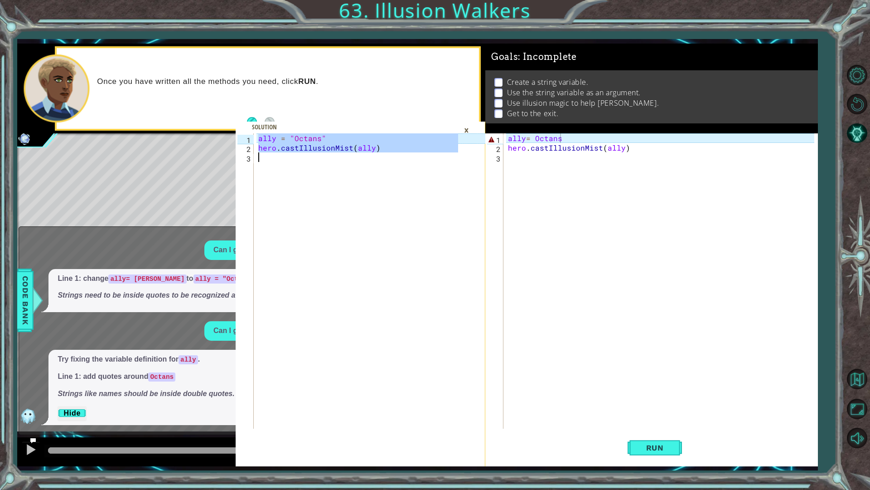
click at [599, 145] on div "ally = Octans hero . castIllusionMist ( ally )" at bounding box center [662, 290] width 313 height 314
type textarea "hero.castIllusionMist(ally)"
click at [599, 145] on div "ally = Octans hero . castIllusionMist ( ally )" at bounding box center [662, 290] width 313 height 314
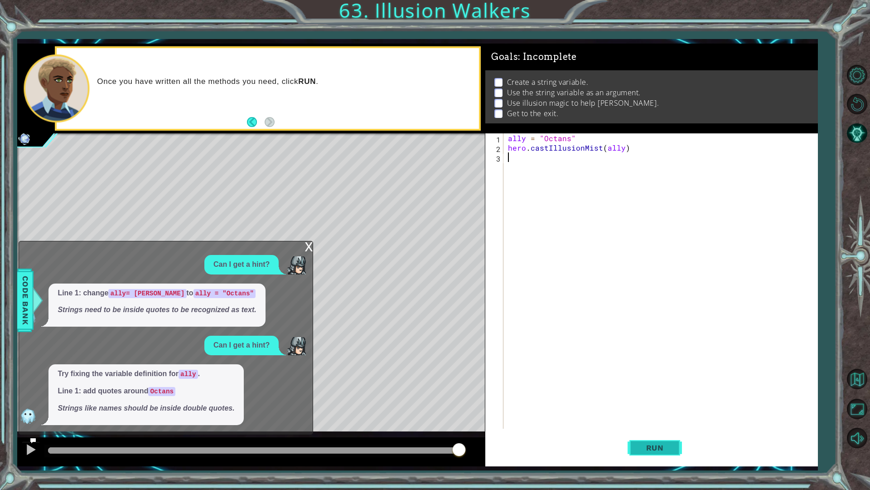
click at [640, 446] on span "Run" at bounding box center [655, 447] width 36 height 9
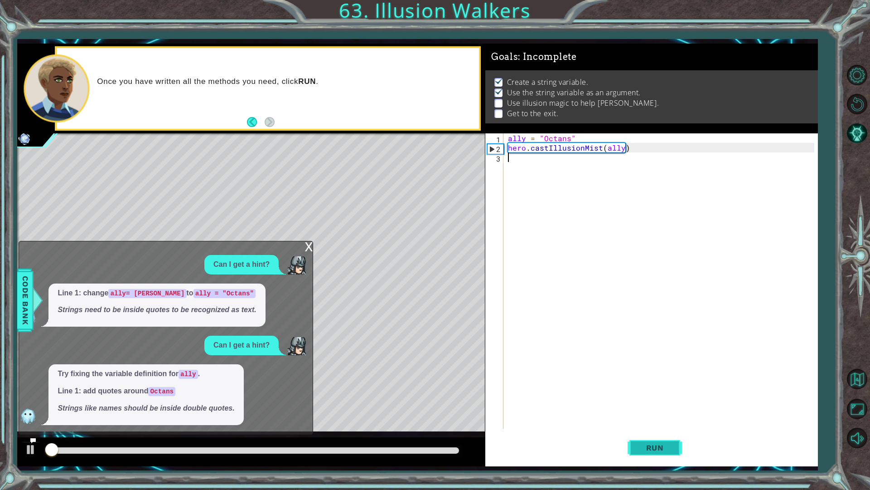
scroll to position [0, 0]
click at [304, 248] on div "x Can I get a hint? Line 1: change ally= Octans to ally = "Octans" Strings need…" at bounding box center [166, 338] width 295 height 194
click at [304, 245] on div "x Can I get a hint? Line 1: change ally= Octans to ally = "Octans" Strings need…" at bounding box center [166, 338] width 295 height 194
click at [306, 245] on div "x" at bounding box center [309, 245] width 8 height 9
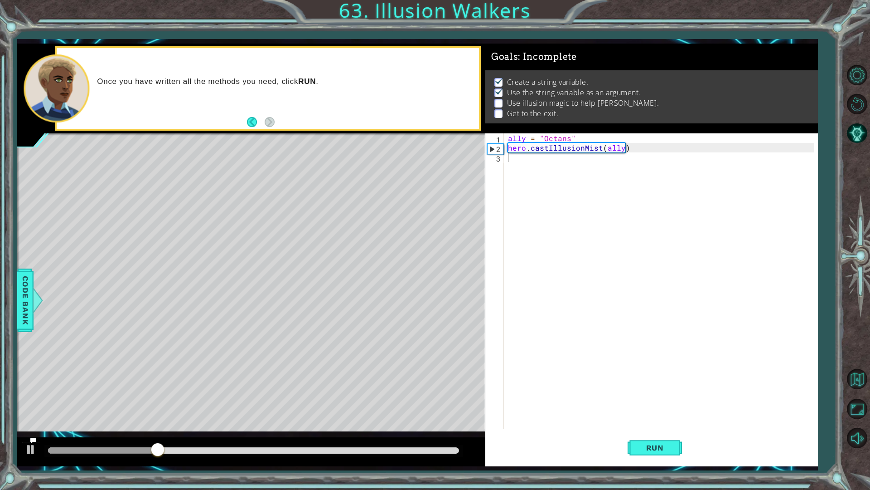
click at [545, 186] on div "ally = "Octans" hero . castIllusionMist ( ally )" at bounding box center [662, 290] width 313 height 314
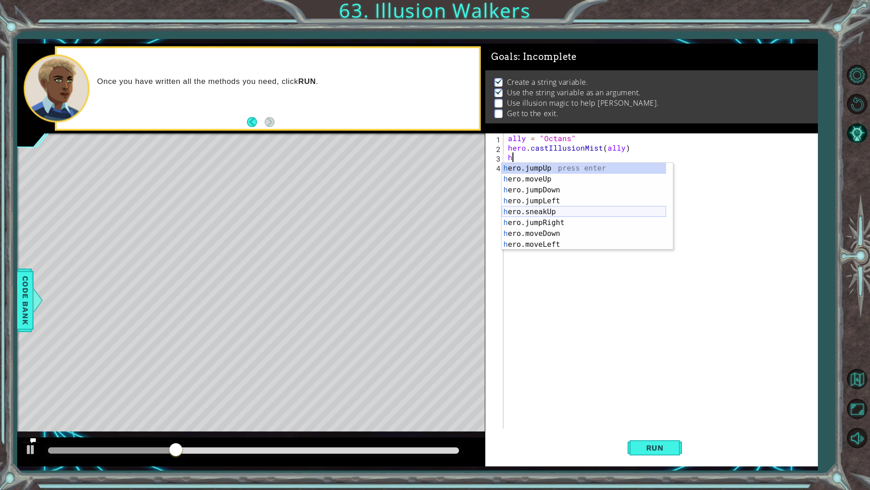
click at [548, 211] on div "h ero.jumpUp press enter h ero.moveUp press enter h ero.jumpDown press enter h …" at bounding box center [584, 217] width 165 height 109
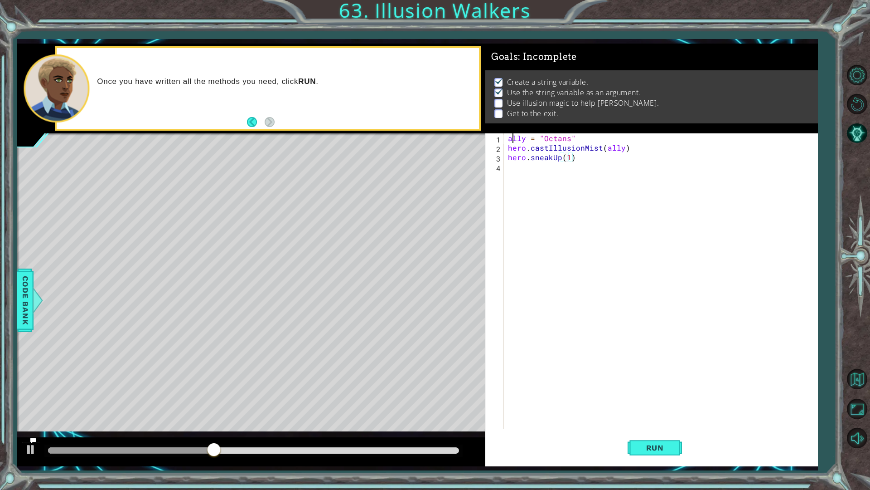
drag, startPoint x: 514, startPoint y: 140, endPoint x: 509, endPoint y: 142, distance: 6.1
click at [511, 141] on div "ally = "Octans" hero . castIllusionMist ( ally ) hero . sneakUp ( 1 )" at bounding box center [662, 290] width 313 height 314
type textarea "ally = "Octans""
click at [509, 142] on div "ally = "Octans" hero . castIllusionMist ( ally ) hero . sneakUp ( 1 )" at bounding box center [662, 290] width 313 height 314
click at [509, 140] on div "ally = "Octans" hero . castIllusionMist ( ally ) hero . sneakUp ( 1 )" at bounding box center [662, 290] width 313 height 314
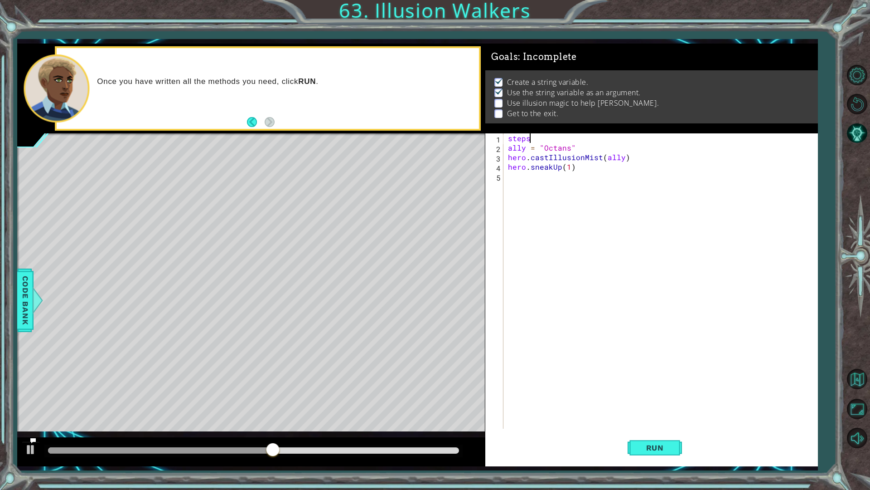
scroll to position [0, 1]
type textarea "steps=2"
click at [537, 190] on div "steps = 2 ally = "Octans" hero . castIllusionMist ( ally ) hero . sneakUp ( 1 )" at bounding box center [662, 290] width 313 height 314
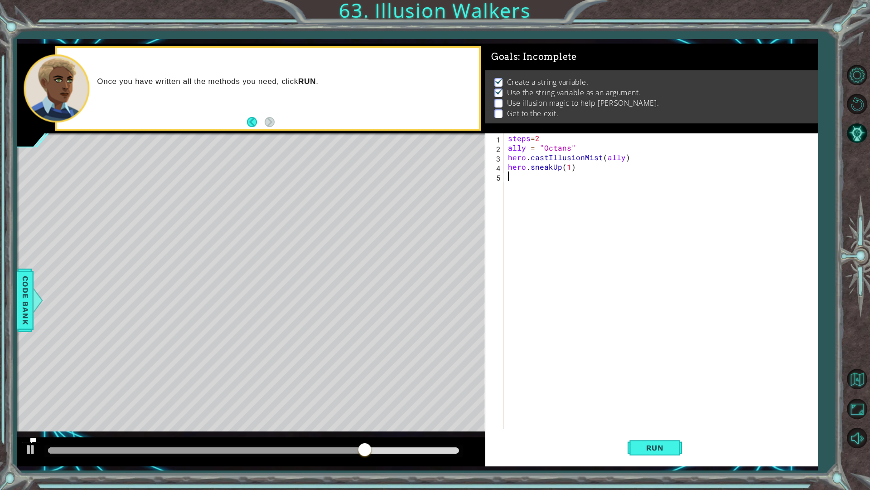
click at [566, 173] on div "steps = 2 ally = "Octans" hero . castIllusionMist ( ally ) hero . sneakUp ( 1 )" at bounding box center [662, 290] width 313 height 314
click at [570, 157] on div "steps = 2 ally = "Octans" hero . castIllusionMist ( ally ) hero . sneakUp ( 1 )" at bounding box center [662, 290] width 313 height 314
type textarea "hero.castIllusionMist(ally)"
click at [567, 172] on div "steps = 2 ally = "Octans" hero . castIllusionMist ( ally ) hero . sneakUp ( 1 )" at bounding box center [662, 290] width 313 height 314
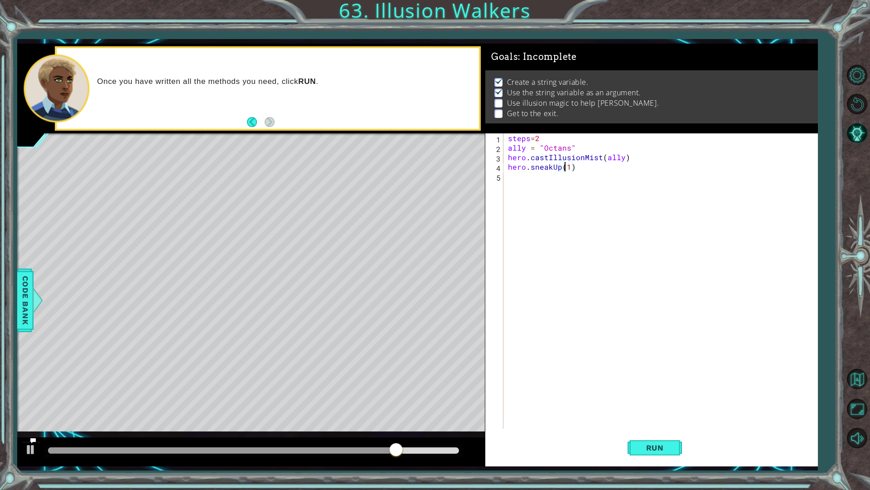
click at [565, 165] on div "steps = 2 ally = "Octans" hero . castIllusionMist ( ally ) hero . sneakUp ( 1 )" at bounding box center [662, 290] width 313 height 314
drag, startPoint x: 505, startPoint y: 156, endPoint x: 524, endPoint y: 170, distance: 23.0
click at [534, 169] on div "hero.sneakUp(steps) 1 2 3 4 5 steps = 2 ally = "Octans" hero . castIllusionMist…" at bounding box center [650, 280] width 330 height 295
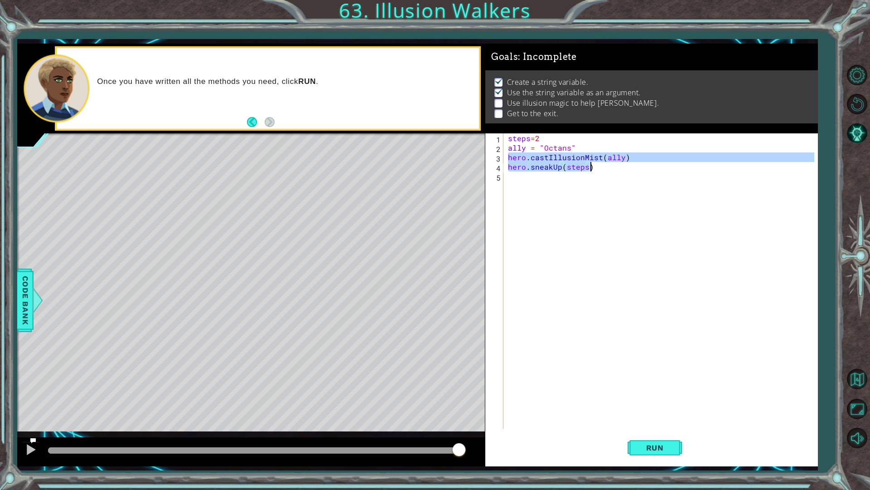
drag, startPoint x: 508, startPoint y: 158, endPoint x: 596, endPoint y: 167, distance: 88.4
click at [596, 167] on div "steps = 2 ally = "Octans" hero . castIllusionMist ( ally ) hero . sneakUp ( ste…" at bounding box center [662, 290] width 313 height 314
type textarea "hero.castIllusionMist(ally) hero.sneakUp(steps)"
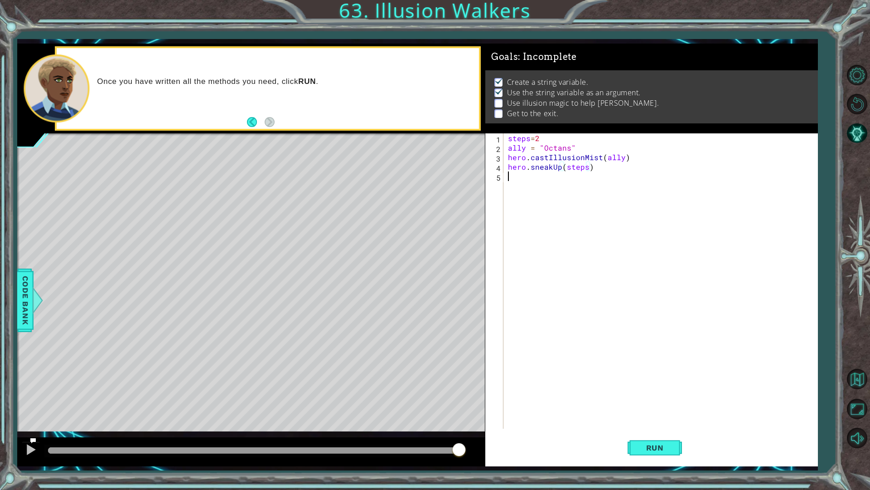
click at [577, 205] on div "steps = 2 ally = "Octans" hero . castIllusionMist ( ally ) hero . sneakUp ( ste…" at bounding box center [662, 290] width 313 height 314
paste textarea "hero.sneakUp(steps)"
type textarea "hero.sneakUp(steps)"
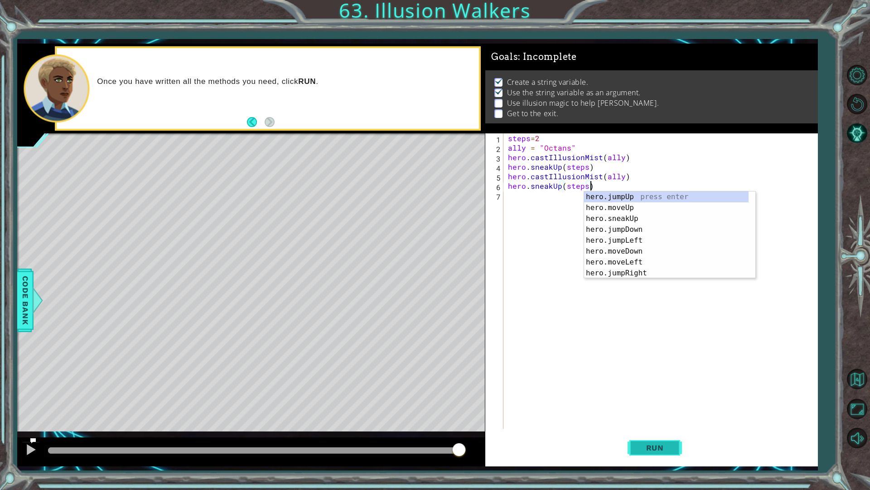
click at [641, 462] on button "Run" at bounding box center [655, 447] width 54 height 33
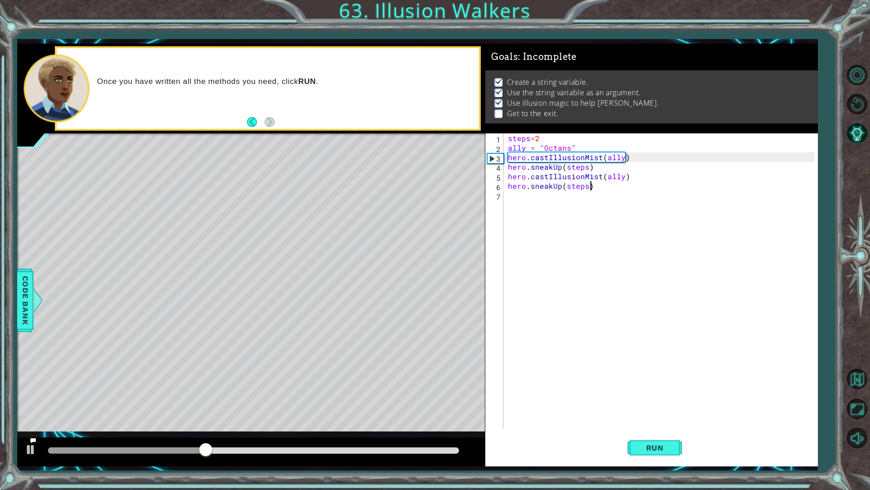
click at [615, 286] on div "steps = 2 ally = "Octans" hero . castIllusionMist ( ally ) hero . sneakUp ( ste…" at bounding box center [662, 290] width 313 height 314
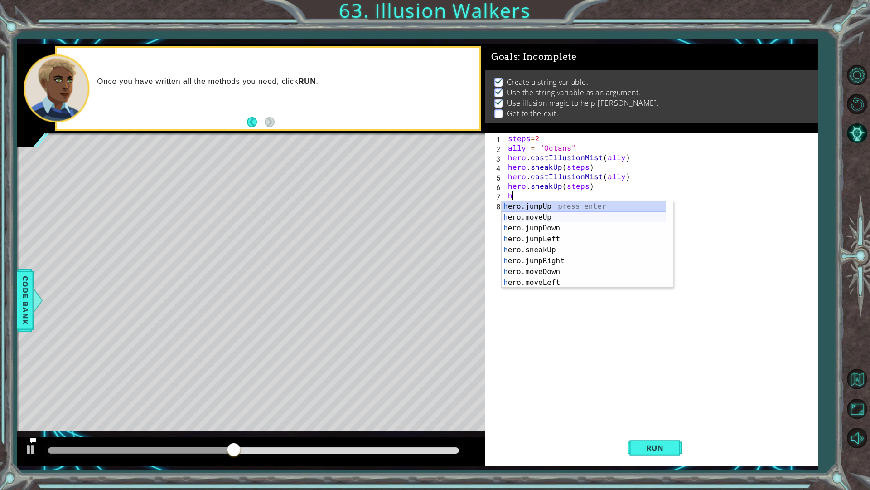
click at [538, 216] on div "h ero.jumpUp press enter h ero.moveUp press enter h ero.jumpDown press enter h …" at bounding box center [584, 255] width 165 height 109
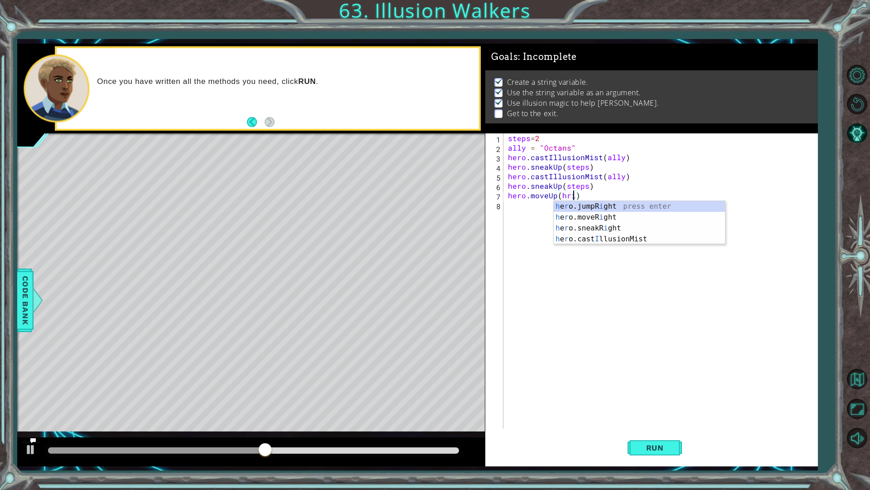
scroll to position [0, 4]
click at [599, 219] on div "h e r o.jumpR igh t press enter h e r o.moveR igh t press enter h e r o.sneakR …" at bounding box center [639, 228] width 171 height 54
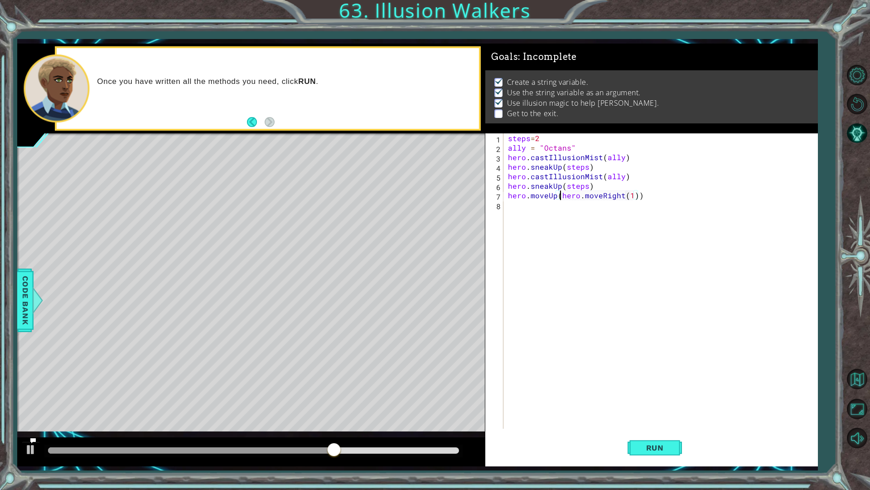
click at [562, 195] on div "steps = 2 ally = "Octans" hero . castIllusionMist ( ally ) hero . sneakUp ( ste…" at bounding box center [662, 290] width 313 height 314
click at [609, 189] on div "steps = 2 ally = "Octans" hero . castIllusionMist ( ally ) hero . sneakUp ( ste…" at bounding box center [662, 290] width 313 height 314
type textarea "hero.sneakUp(steps)"
click at [611, 213] on div "steps = 2 ally = "Octans" hero . castIllusionMist ( ally ) hero . sneakUp ( ste…" at bounding box center [662, 290] width 313 height 314
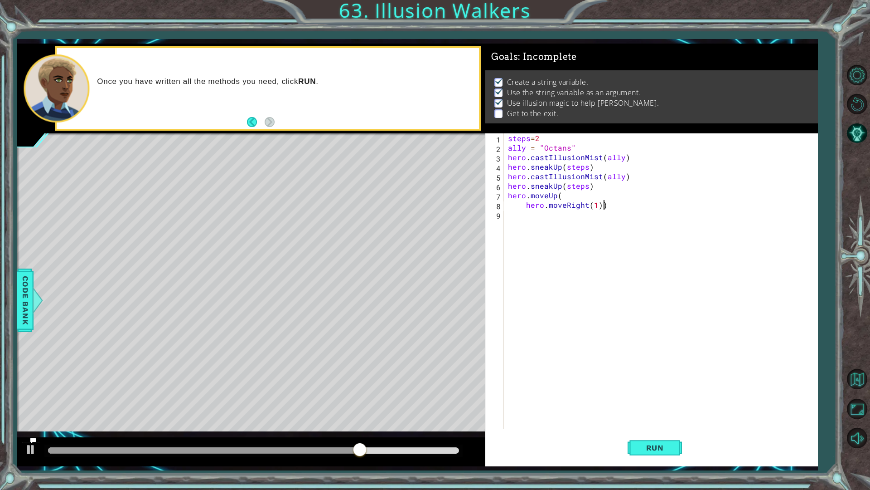
click at [612, 207] on div "steps = 2 ally = "Octans" hero . castIllusionMist ( ally ) hero . sneakUp ( ste…" at bounding box center [662, 290] width 313 height 314
click at [591, 194] on div "steps = 2 ally = "Octans" hero . castIllusionMist ( ally ) hero . sneakUp ( ste…" at bounding box center [662, 290] width 313 height 314
click at [521, 203] on div "steps = 2 ally = "Octans" hero . castIllusionMist ( ally ) hero . sneakUp ( ste…" at bounding box center [662, 290] width 313 height 314
type textarea "hero.moveRight(1)"
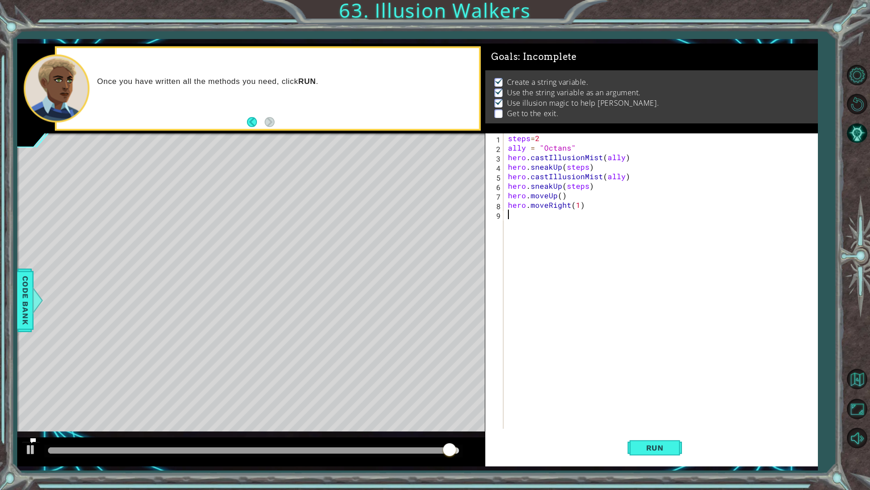
click at [573, 210] on div "steps = 2 ally = "Octans" hero . castIllusionMist ( ally ) hero . sneakUp ( ste…" at bounding box center [662, 290] width 313 height 314
click at [574, 210] on div "steps = 2 ally = "Octans" hero . castIllusionMist ( ally ) hero . sneakUp ( ste…" at bounding box center [662, 290] width 313 height 314
click at [575, 203] on div "steps = 2 ally = "Octans" hero . castIllusionMist ( ally ) hero . sneakUp ( ste…" at bounding box center [662, 290] width 313 height 314
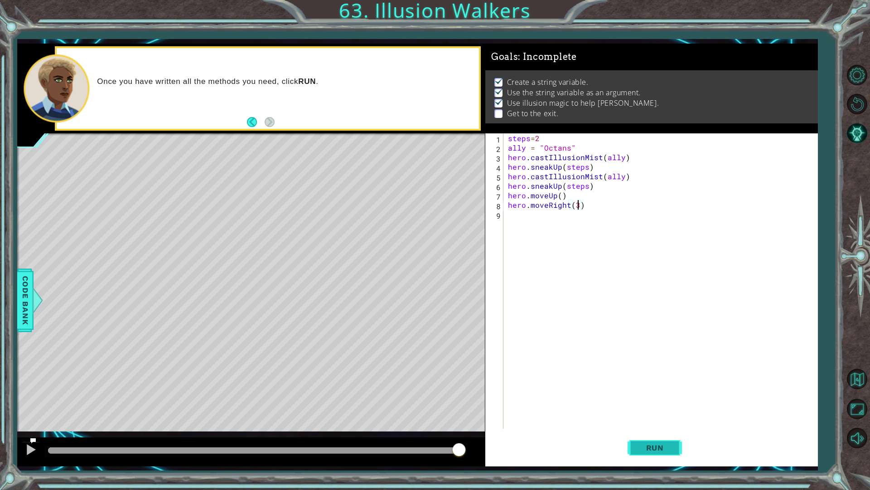
type textarea "hero.moveRight(3)"
click at [666, 454] on button "Run" at bounding box center [655, 447] width 54 height 33
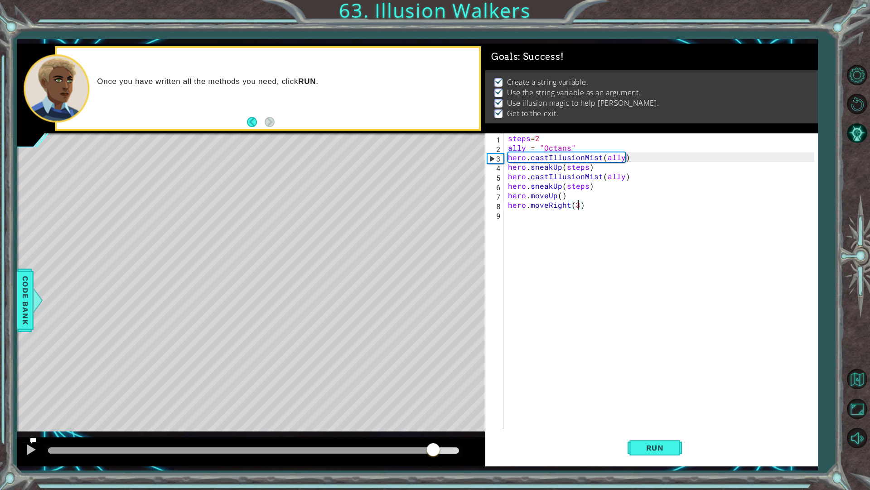
click at [433, 450] on div at bounding box center [253, 450] width 411 height 6
click at [31, 446] on div at bounding box center [31, 449] width 12 height 12
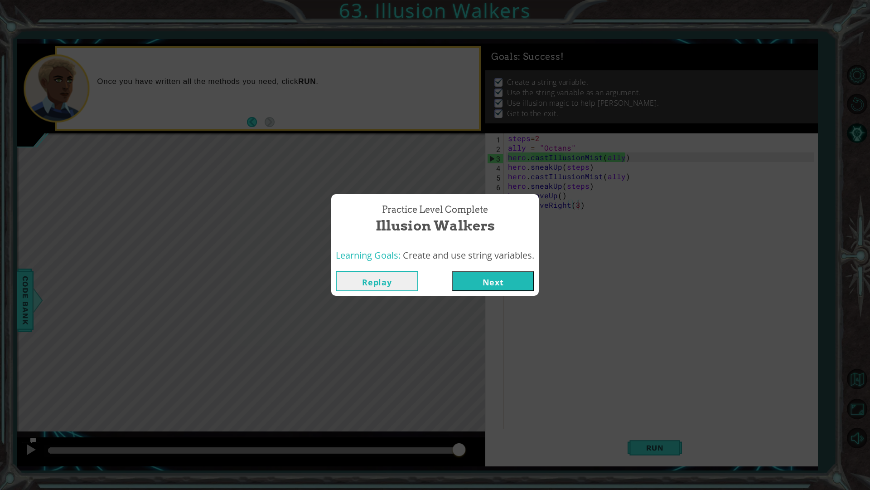
click at [468, 281] on button "Next" at bounding box center [493, 281] width 82 height 20
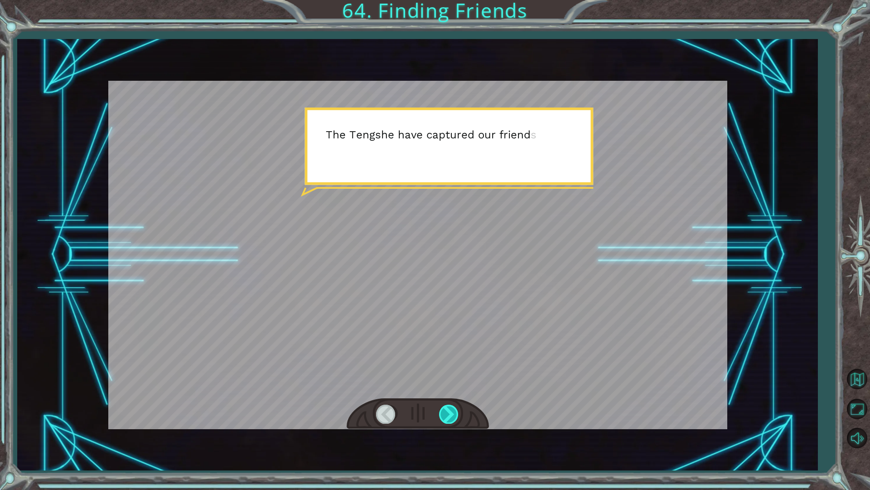
click at [450, 412] on div at bounding box center [449, 413] width 20 height 19
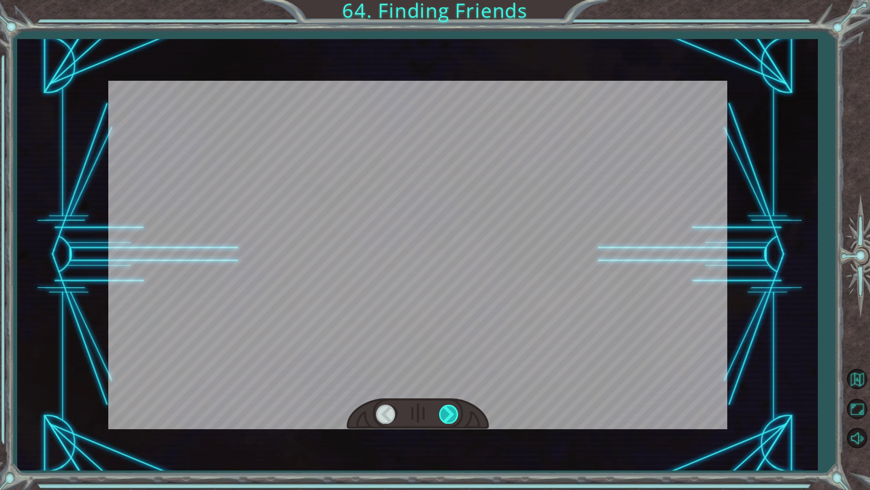
click at [450, 412] on div at bounding box center [449, 413] width 20 height 19
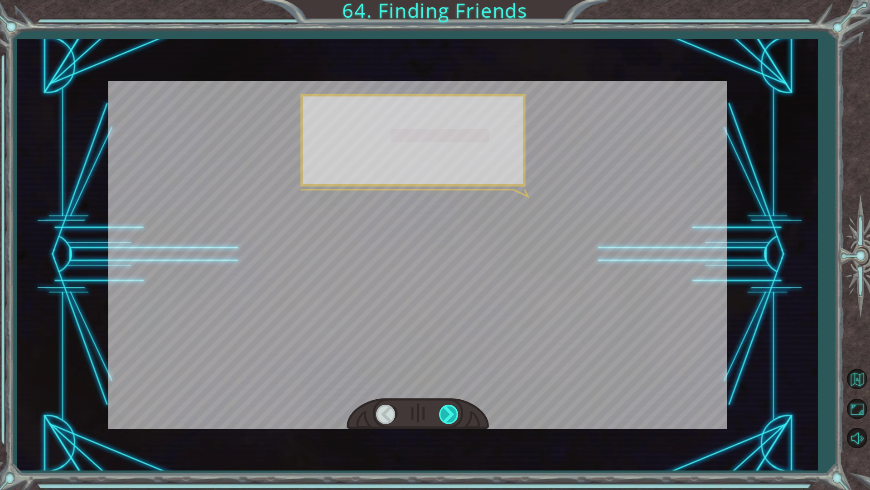
click at [450, 412] on div at bounding box center [449, 413] width 20 height 19
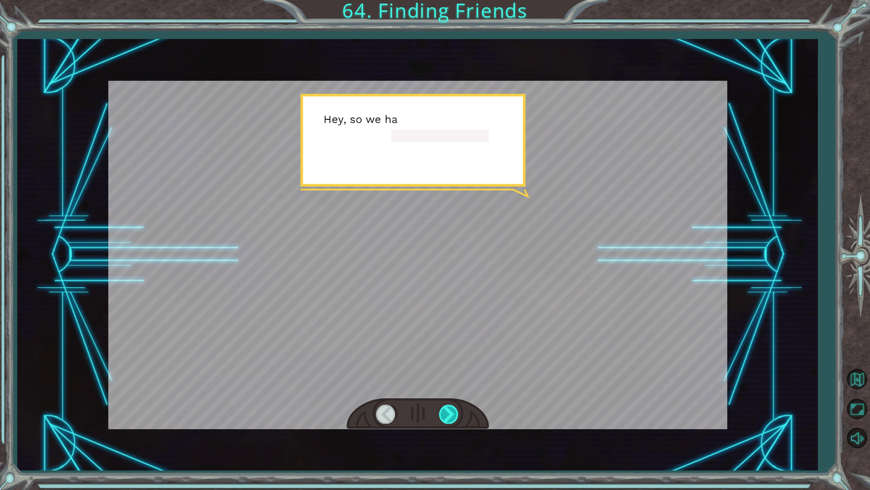
click at [450, 412] on div at bounding box center [449, 413] width 20 height 19
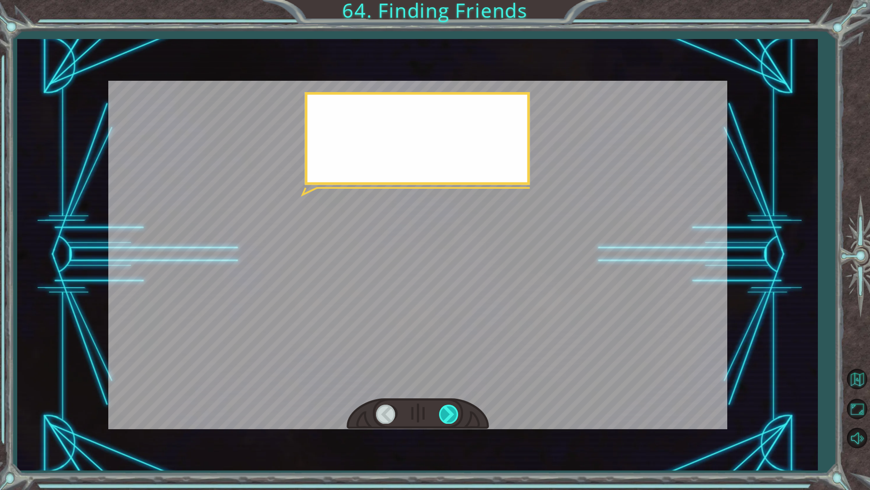
click at [450, 412] on div at bounding box center [449, 413] width 20 height 19
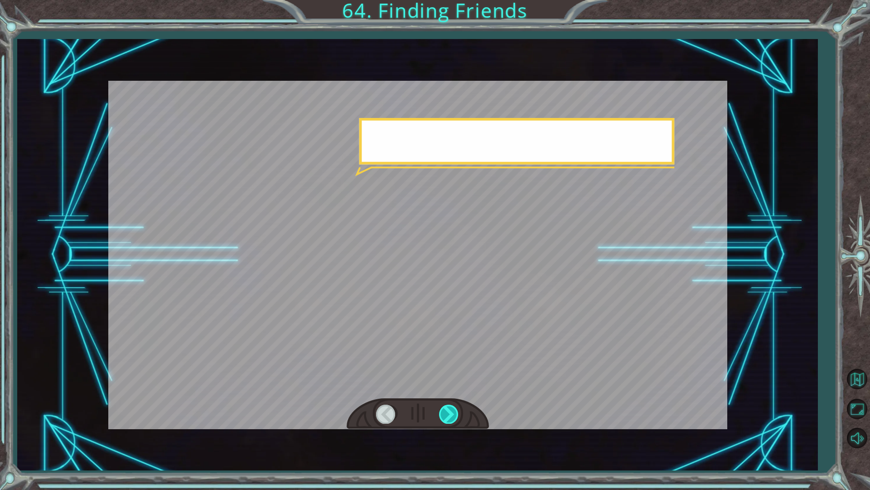
click at [450, 413] on div at bounding box center [449, 413] width 20 height 19
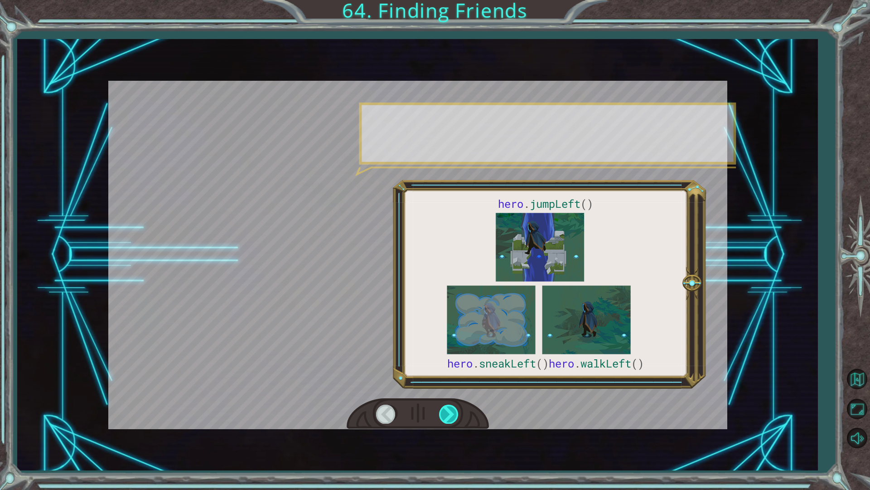
click at [450, 413] on div at bounding box center [449, 413] width 20 height 19
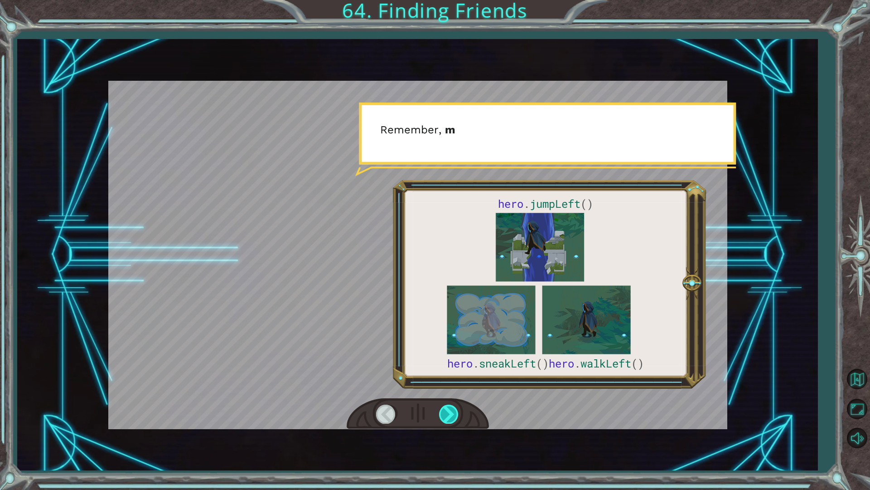
click at [450, 413] on div at bounding box center [449, 413] width 20 height 19
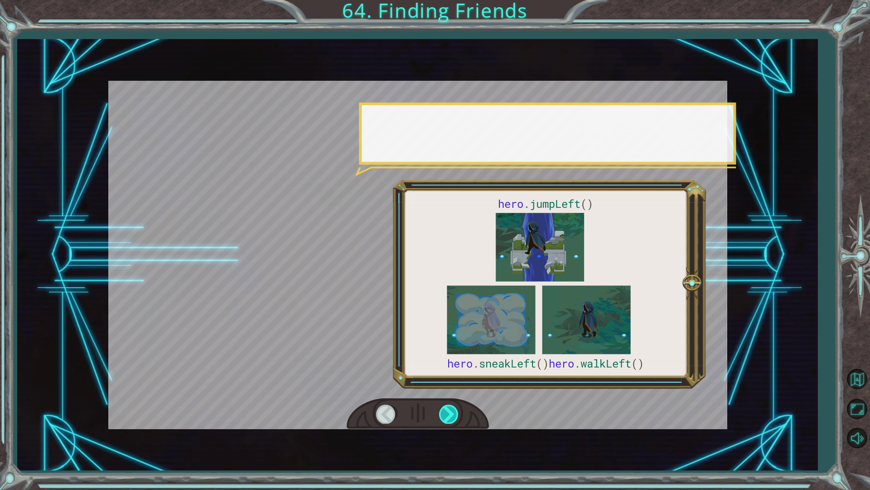
click at [450, 413] on div at bounding box center [449, 413] width 20 height 19
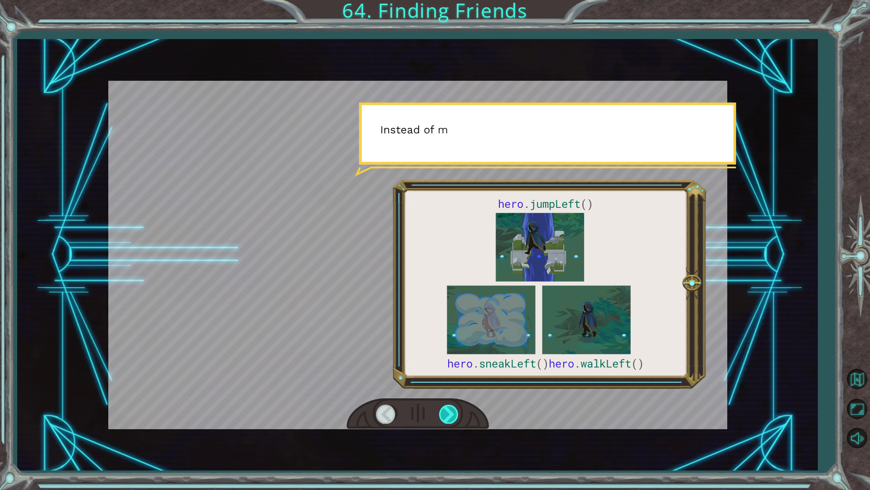
click at [450, 413] on div at bounding box center [449, 413] width 20 height 19
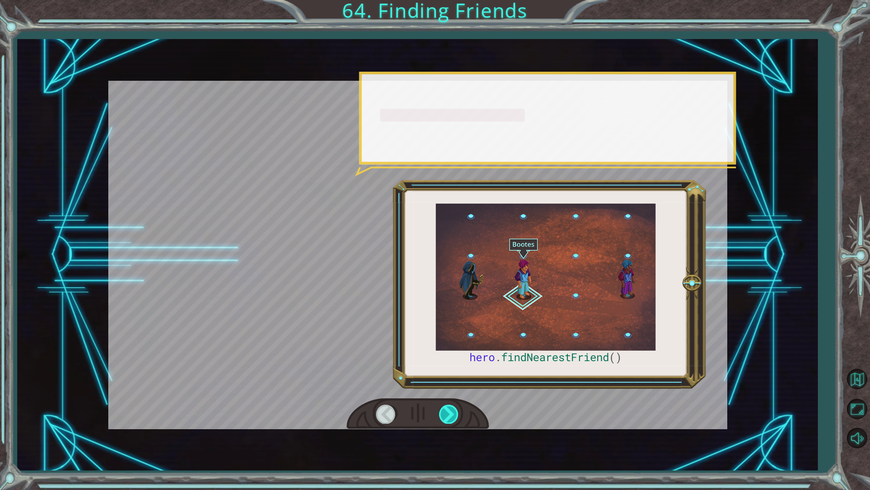
click at [450, 413] on div at bounding box center [449, 413] width 20 height 19
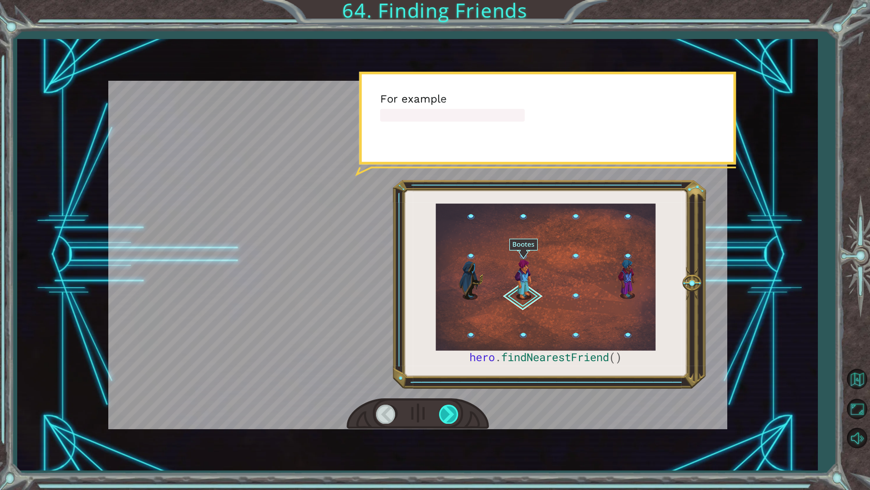
click at [450, 413] on div at bounding box center [449, 413] width 20 height 19
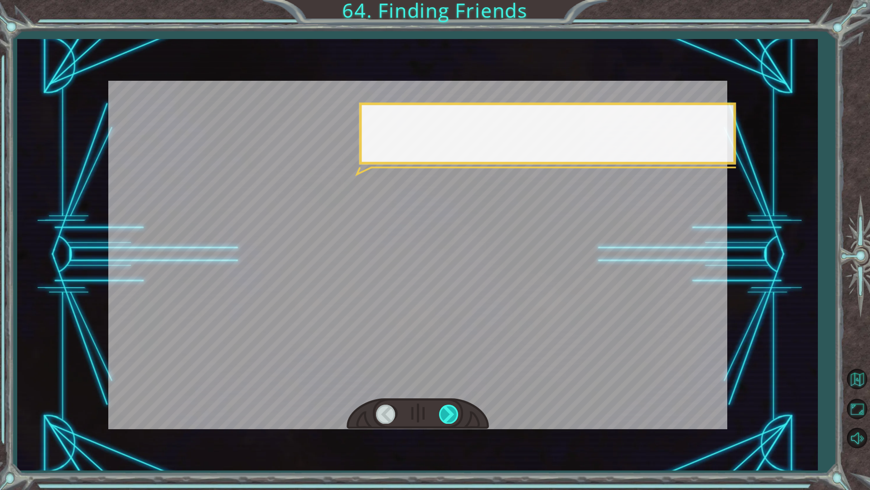
click at [449, 414] on div at bounding box center [449, 413] width 20 height 19
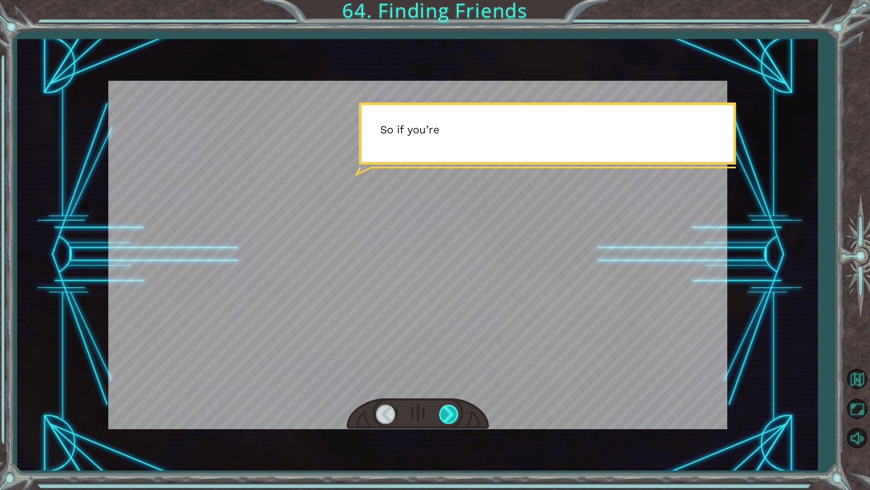
click at [449, 414] on div at bounding box center [449, 413] width 20 height 19
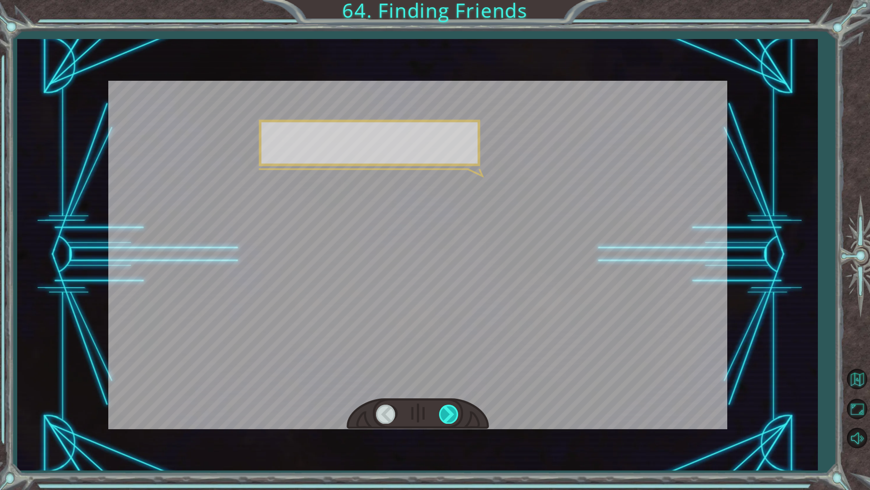
click at [449, 414] on div at bounding box center [449, 413] width 20 height 19
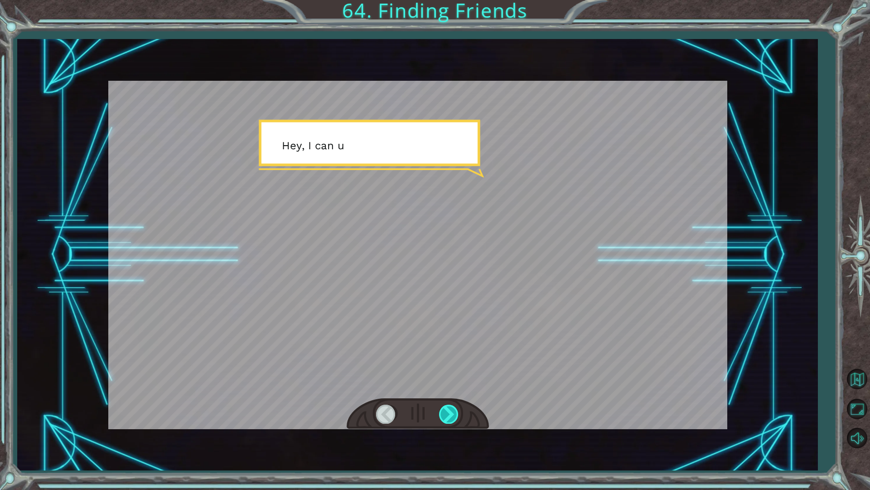
click at [449, 414] on div at bounding box center [449, 413] width 20 height 19
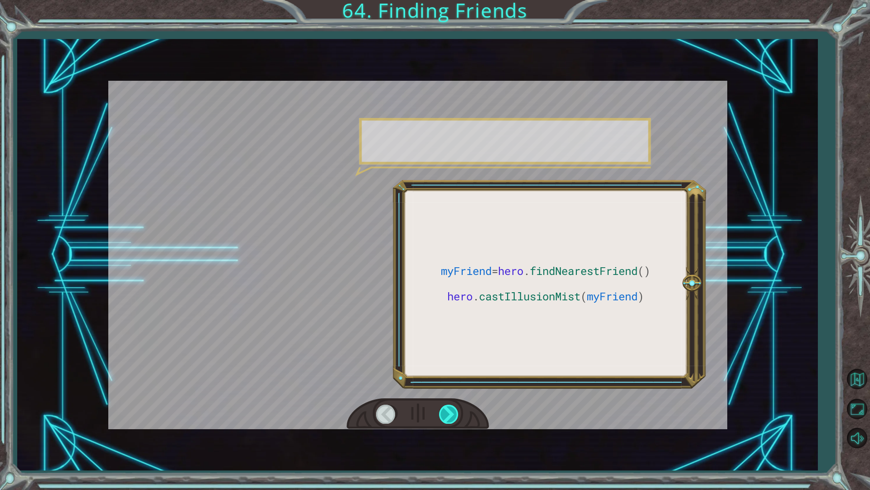
click at [449, 414] on div at bounding box center [449, 413] width 20 height 19
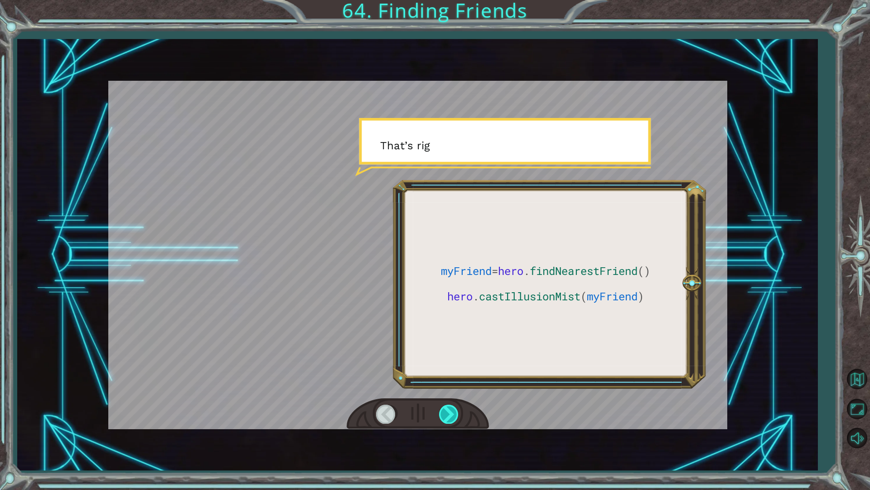
click at [449, 414] on div at bounding box center [449, 413] width 20 height 19
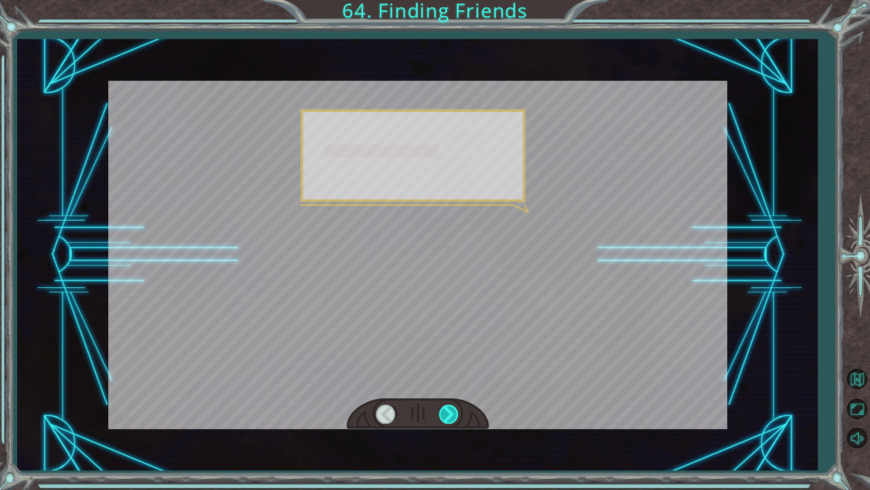
click at [449, 414] on div at bounding box center [449, 413] width 20 height 19
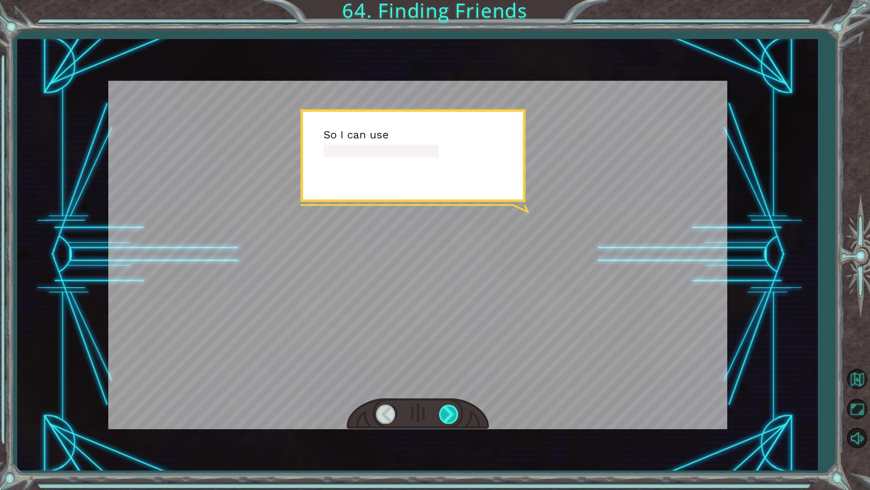
click at [449, 414] on div at bounding box center [449, 413] width 20 height 19
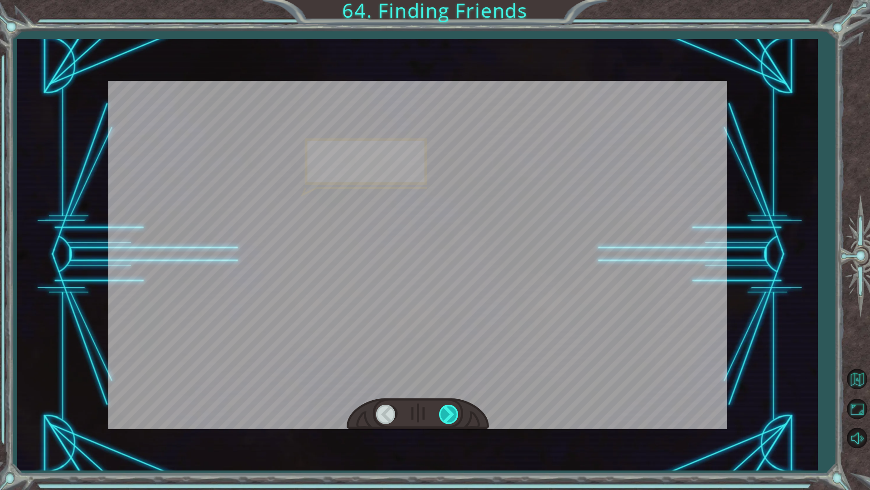
click at [449, 414] on div at bounding box center [449, 413] width 20 height 19
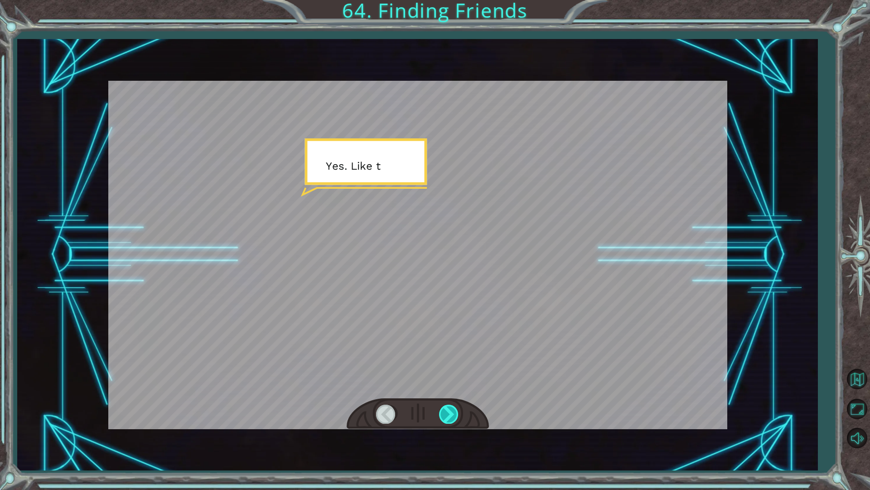
click at [449, 414] on div at bounding box center [449, 413] width 20 height 19
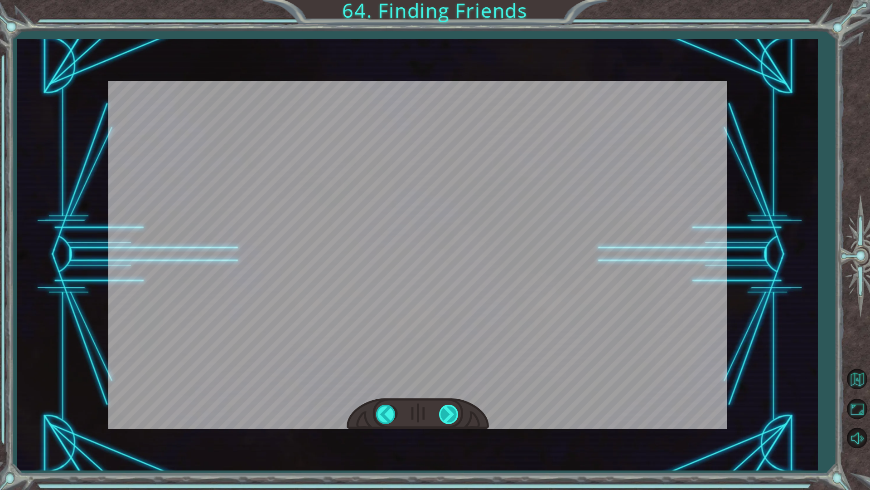
click at [449, 414] on div at bounding box center [449, 413] width 20 height 19
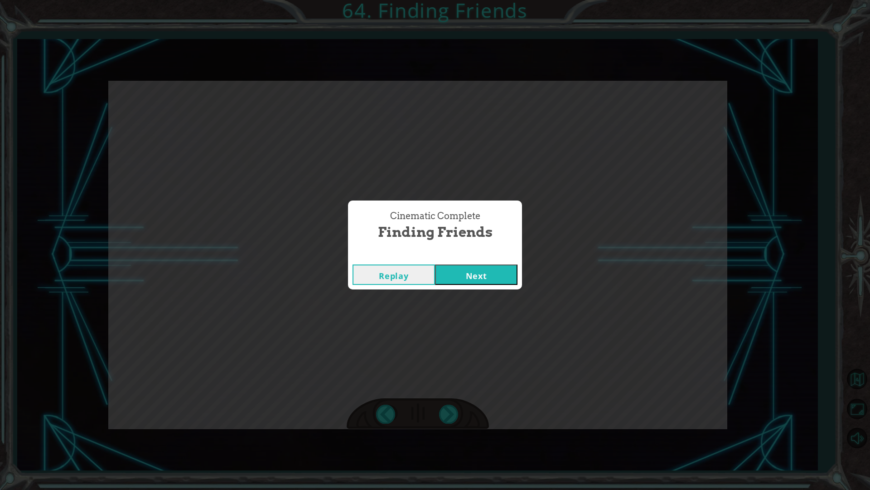
click at [501, 279] on button "Next" at bounding box center [476, 274] width 82 height 20
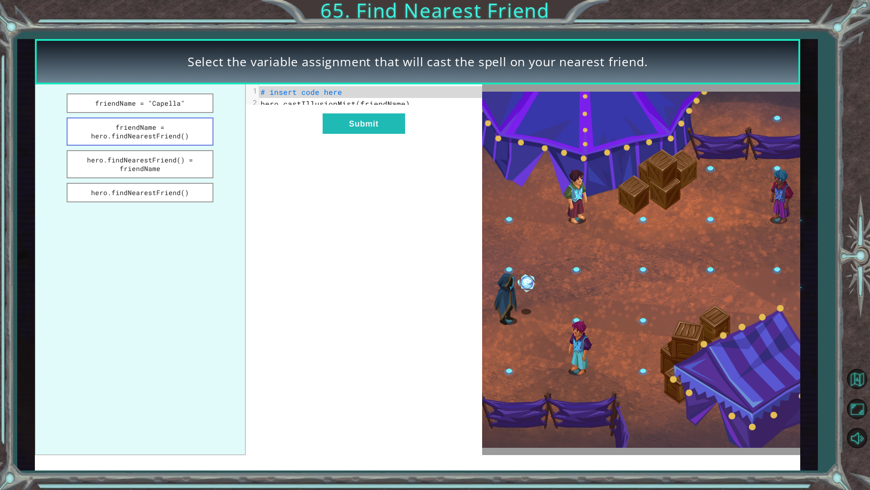
click at [109, 122] on button "friendName = hero.findNearestFriend()" at bounding box center [140, 131] width 147 height 28
click at [363, 149] on div "xxxxxxxxxx 2 1 friendName = hero.findNearestFriend() 2 hero.castIllusionMist(fr…" at bounding box center [364, 269] width 237 height 370
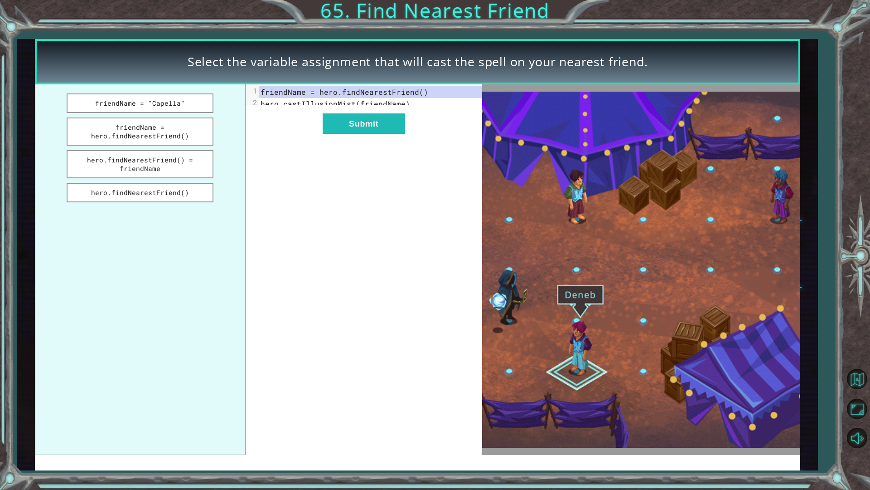
click at [364, 141] on div "xxxxxxxxxx 2 1 friendName = hero.findNearestFriend() 2 hero.castIllusionMist(fr…" at bounding box center [364, 269] width 237 height 370
click at [370, 126] on button "Submit" at bounding box center [364, 123] width 82 height 20
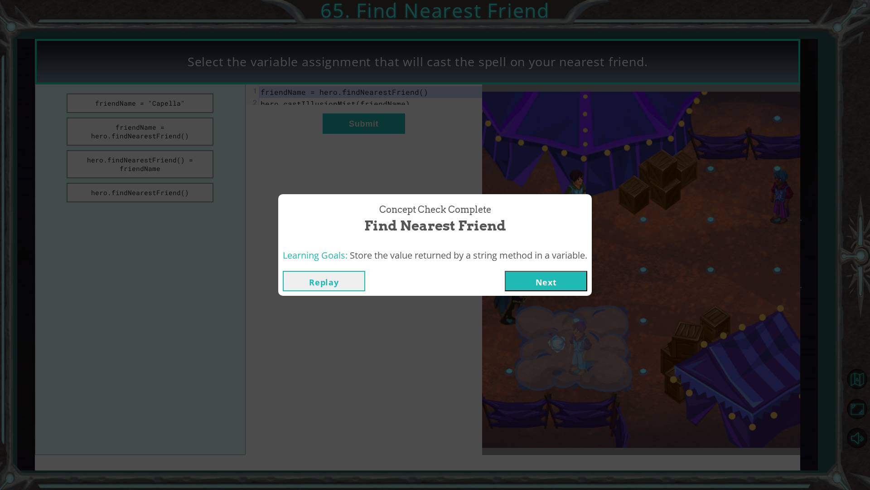
drag, startPoint x: 484, startPoint y: 264, endPoint x: 550, endPoint y: 227, distance: 75.5
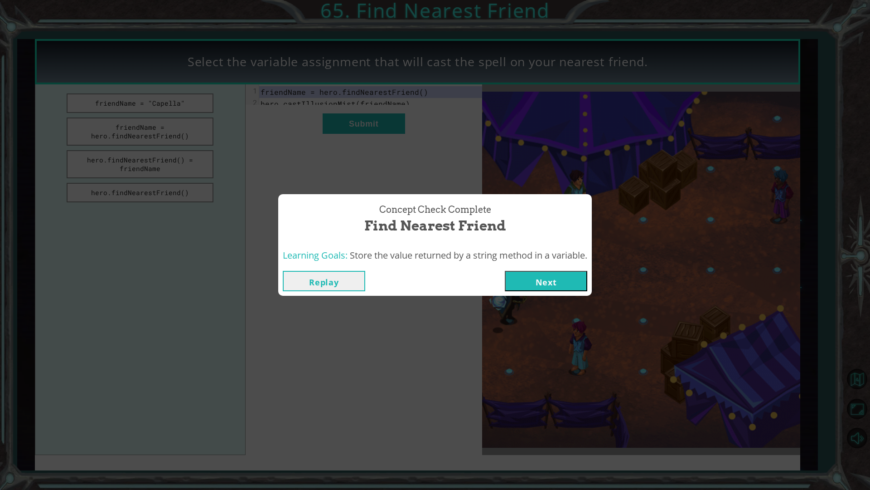
click at [550, 227] on div "Concept Check Complete Find Nearest Friend" at bounding box center [435, 219] width 305 height 41
click at [556, 277] on button "Next" at bounding box center [546, 281] width 82 height 20
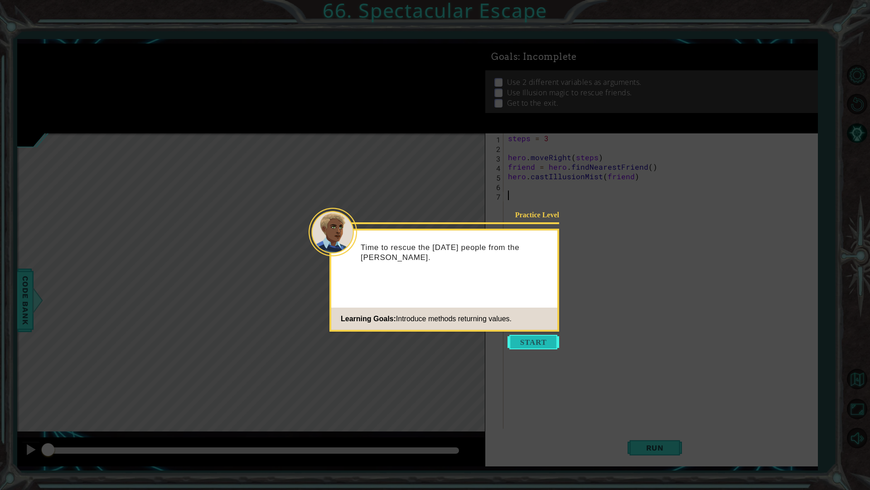
click at [512, 335] on button "Start" at bounding box center [534, 342] width 52 height 15
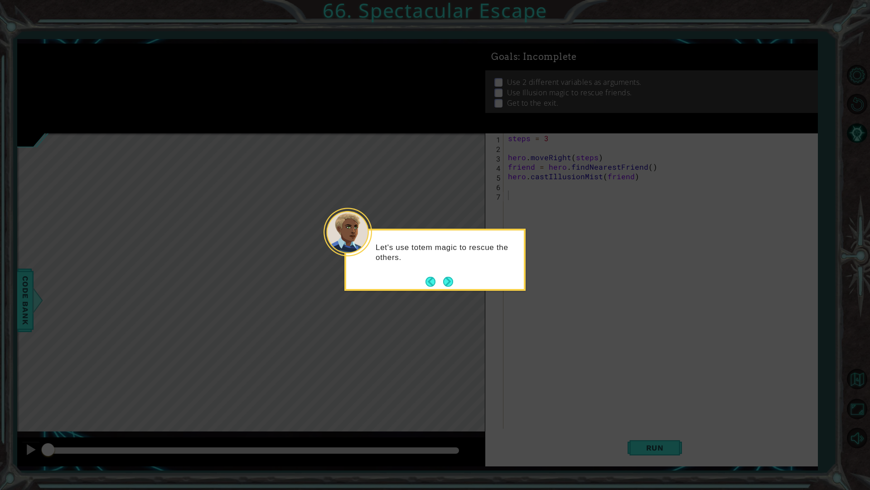
click at [450, 272] on div "Let's use totem magic to rescue the others." at bounding box center [435, 257] width 178 height 46
click at [447, 279] on button "Next" at bounding box center [448, 281] width 10 height 10
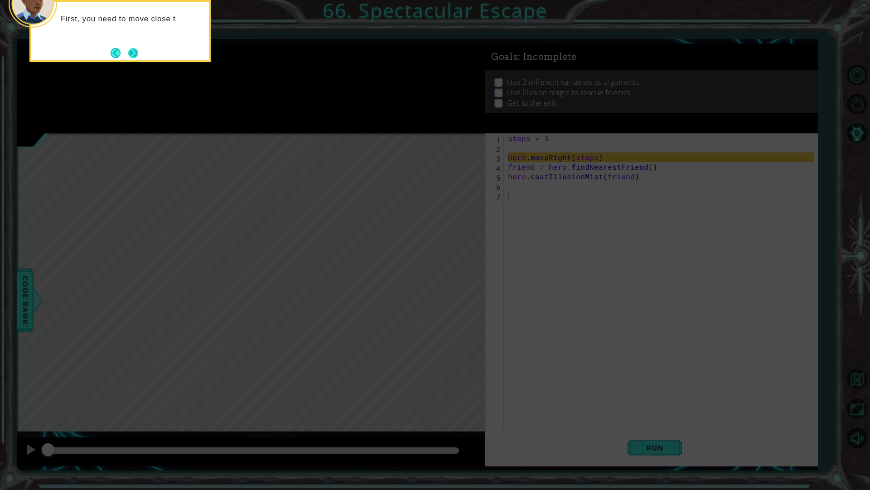
click at [131, 50] on button "Next" at bounding box center [133, 53] width 10 height 10
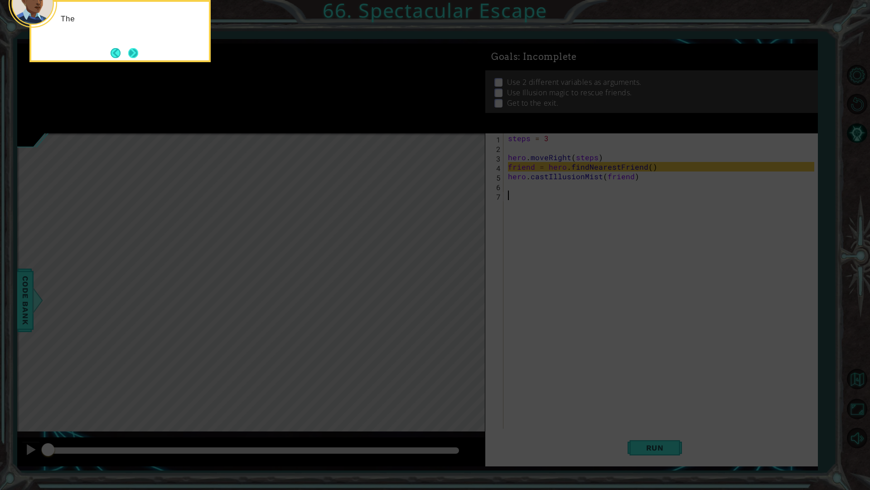
click at [134, 50] on button "Next" at bounding box center [133, 53] width 10 height 10
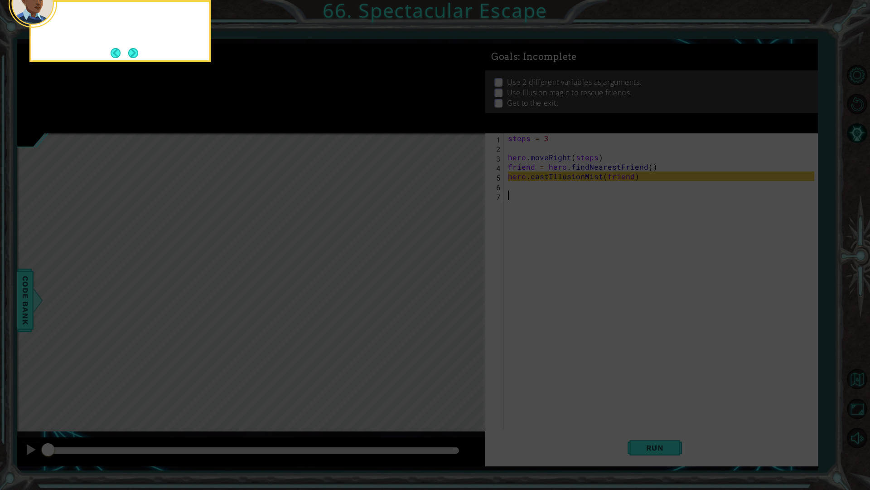
click at [134, 50] on button "Next" at bounding box center [133, 53] width 10 height 10
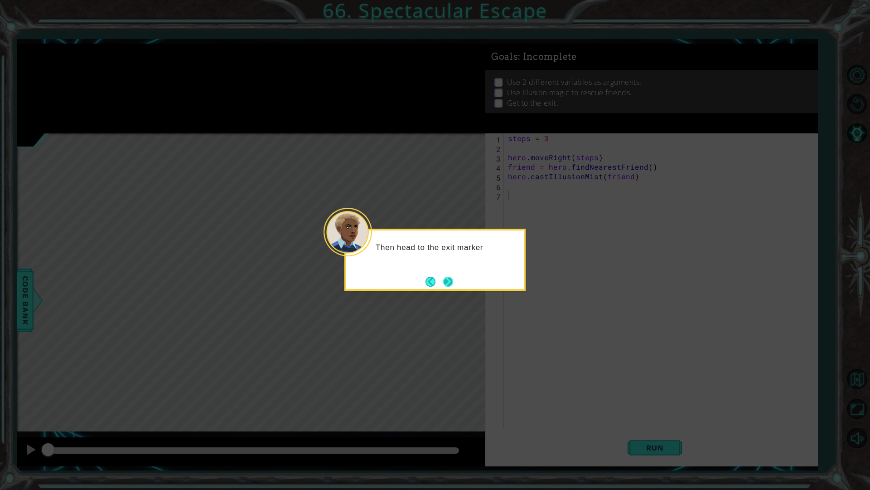
click at [451, 286] on button "Next" at bounding box center [448, 281] width 10 height 10
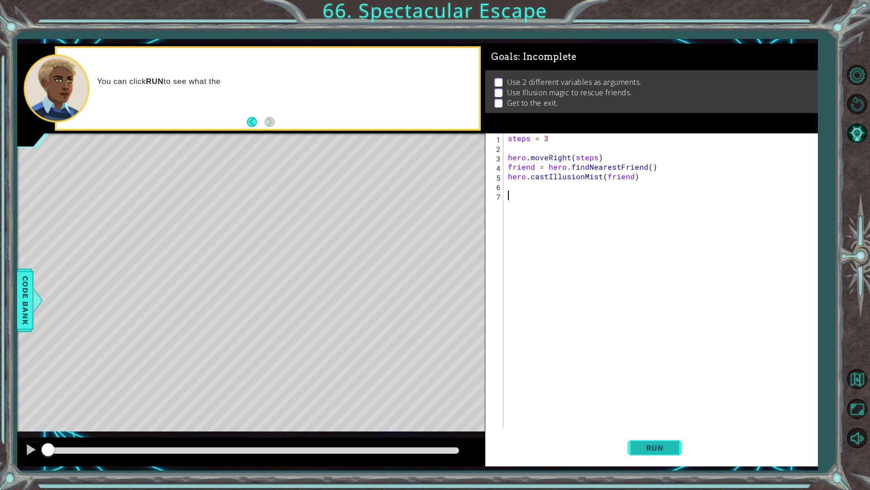
click at [640, 441] on button "Run" at bounding box center [655, 447] width 54 height 33
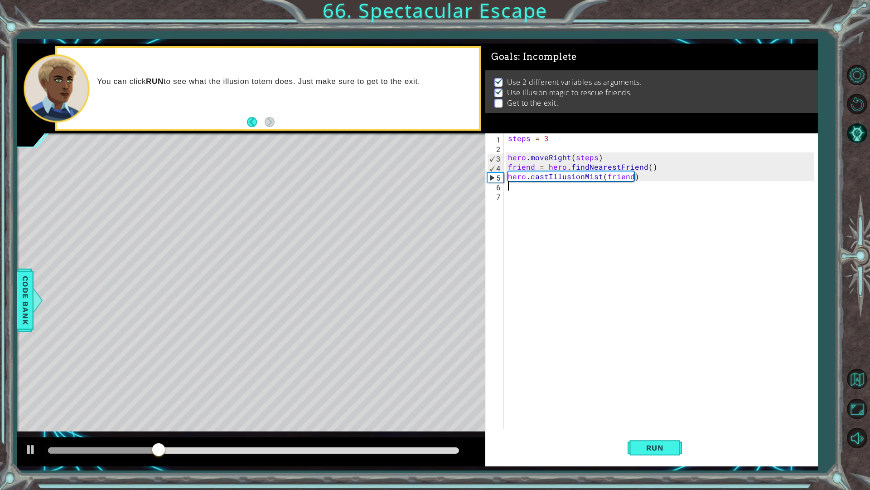
click at [515, 186] on div "steps = 3 hero . moveRight ( steps ) friend = hero . findNearestFriend ( ) hero…" at bounding box center [662, 290] width 313 height 314
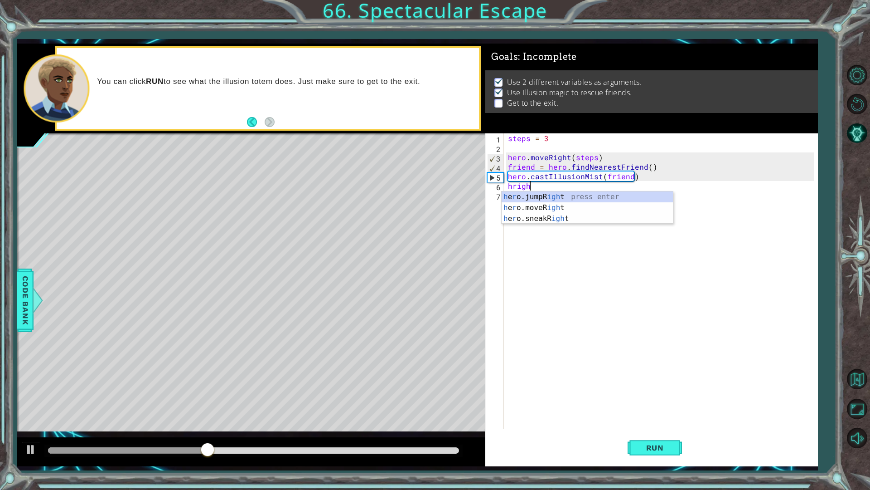
scroll to position [0, 1]
click at [551, 204] on div "h e r o.jumpR igh t press enter h e r o.moveR igh t press enter h e r o.sneakR …" at bounding box center [587, 218] width 171 height 54
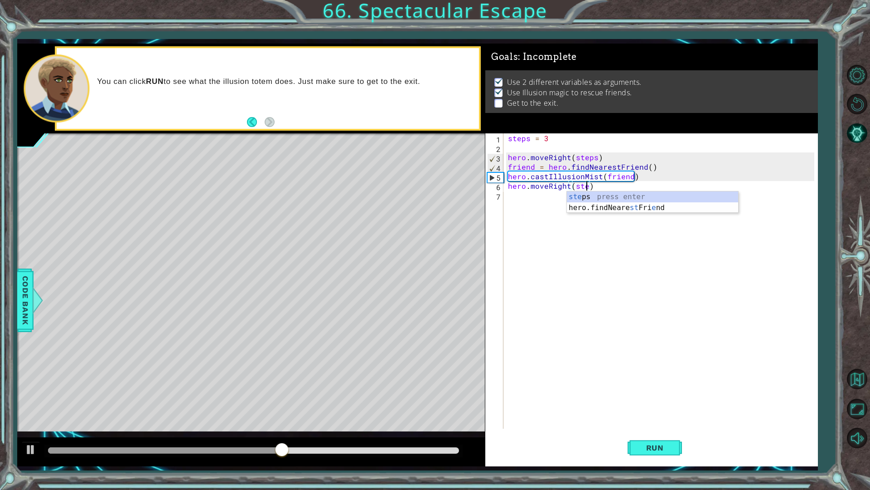
scroll to position [0, 5]
type textarea "hero.moveRight(steps)"
click at [675, 459] on button "Run" at bounding box center [655, 447] width 54 height 33
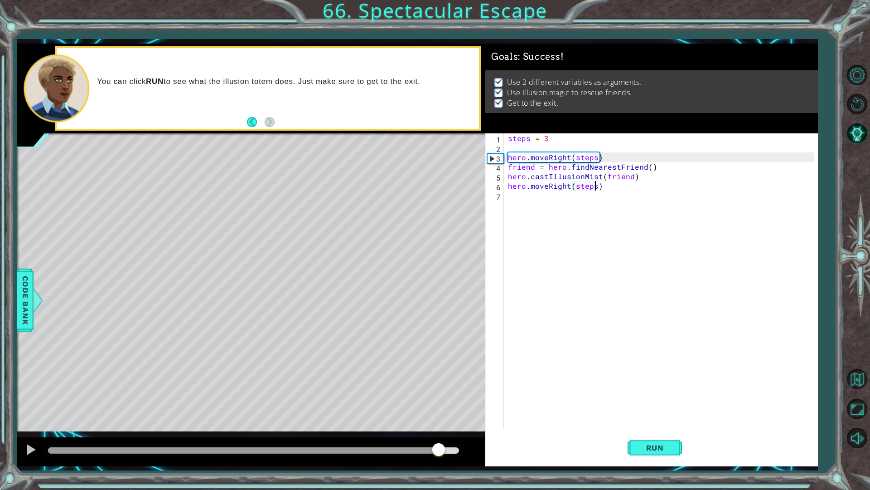
click at [439, 448] on div at bounding box center [253, 450] width 411 height 6
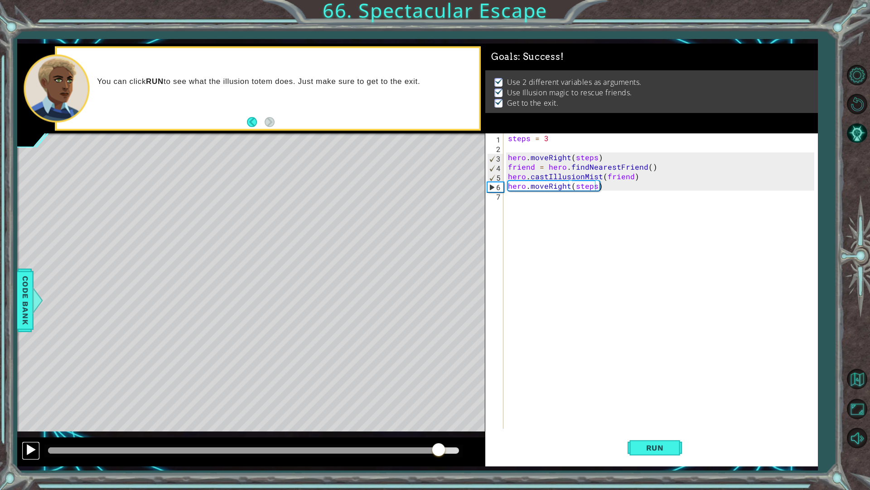
click at [30, 455] on div at bounding box center [31, 449] width 12 height 12
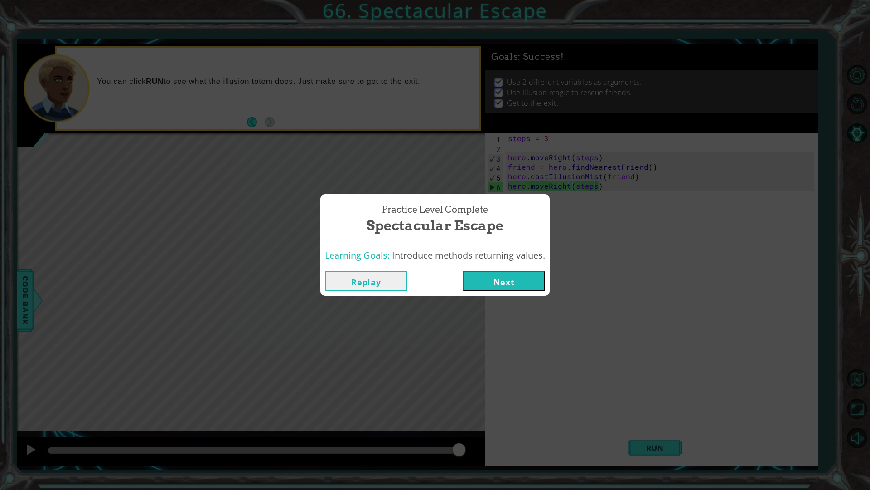
click at [499, 264] on div "Learning Goals: Introduce methods returning values." at bounding box center [434, 255] width 229 height 22
click at [509, 275] on button "Next" at bounding box center [504, 281] width 82 height 20
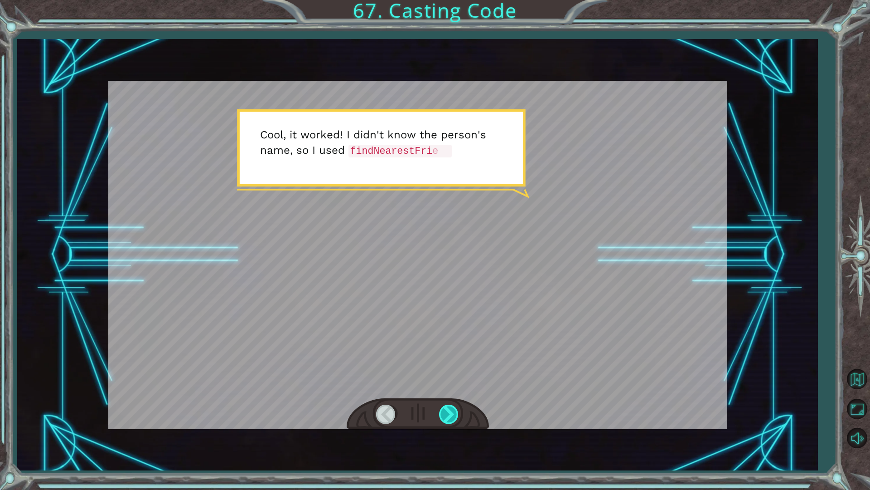
click at [440, 407] on div at bounding box center [449, 413] width 20 height 19
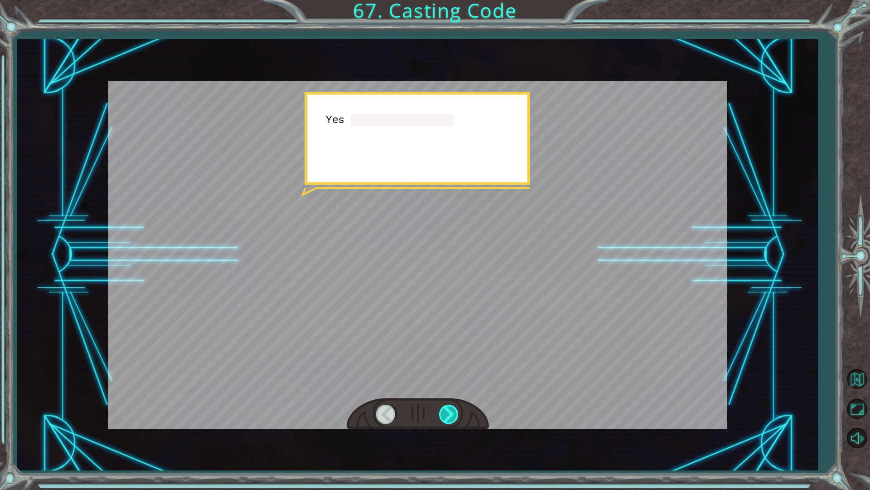
click at [441, 407] on div at bounding box center [449, 413] width 20 height 19
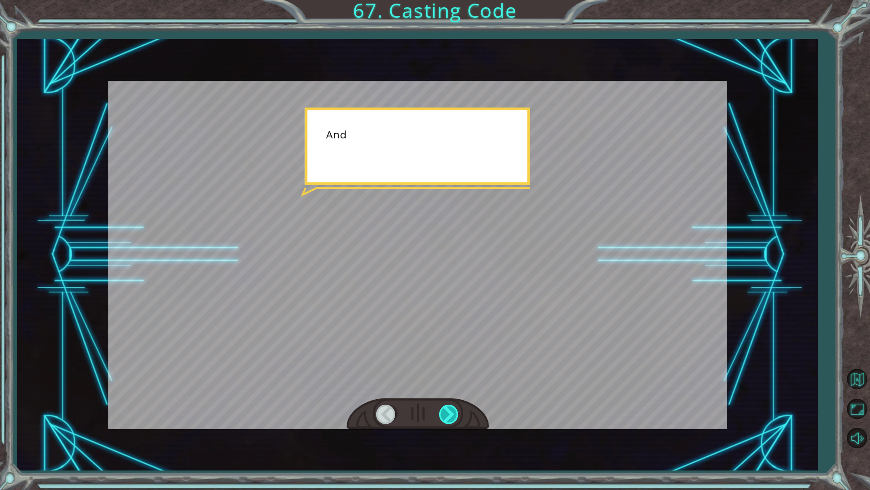
click at [441, 407] on div at bounding box center [449, 413] width 20 height 19
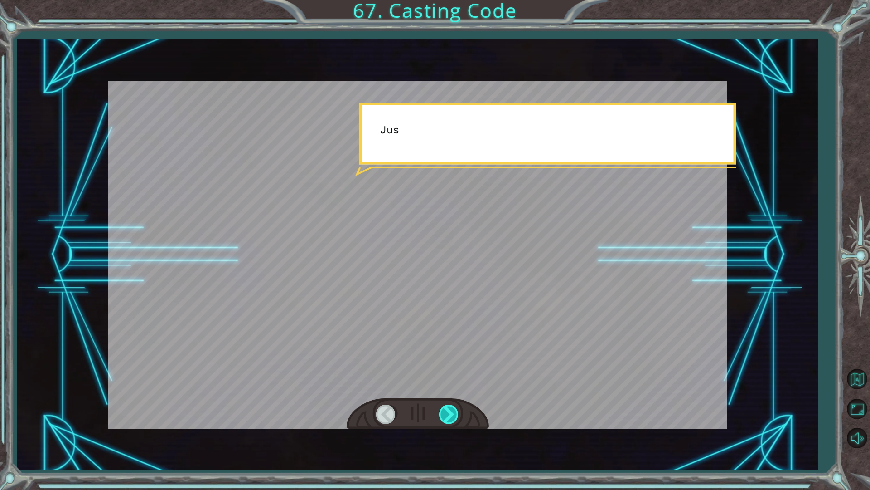
click at [441, 407] on div at bounding box center [449, 413] width 20 height 19
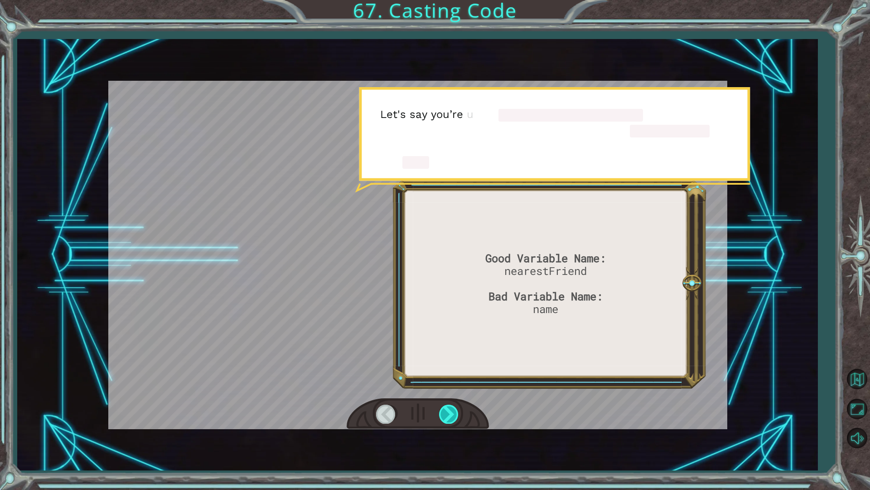
click at [441, 407] on div at bounding box center [449, 413] width 20 height 19
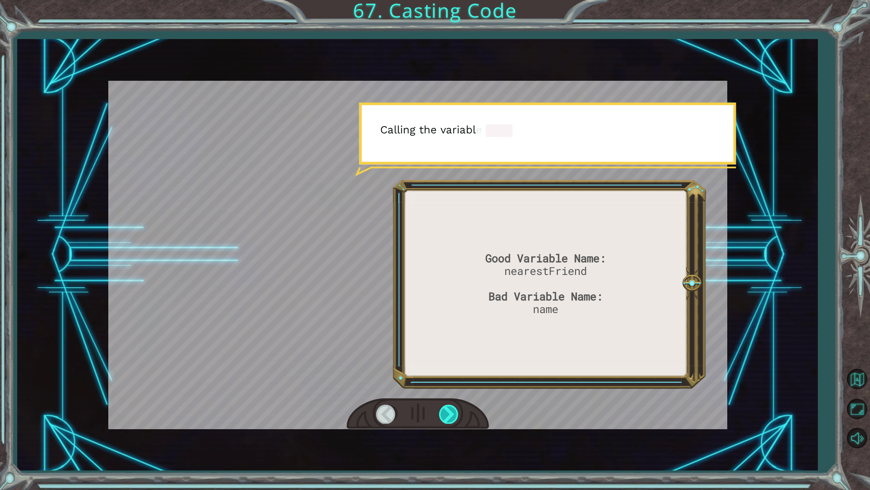
click at [441, 407] on div at bounding box center [449, 413] width 20 height 19
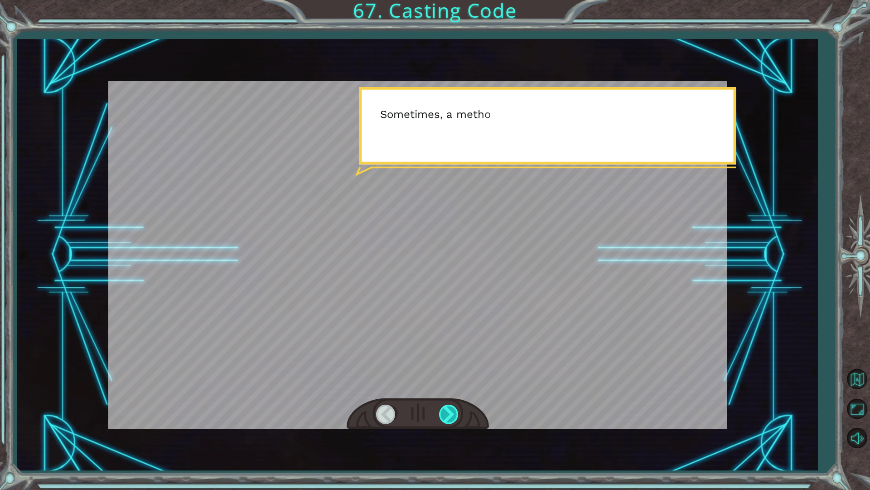
click at [440, 404] on div at bounding box center [449, 413] width 20 height 19
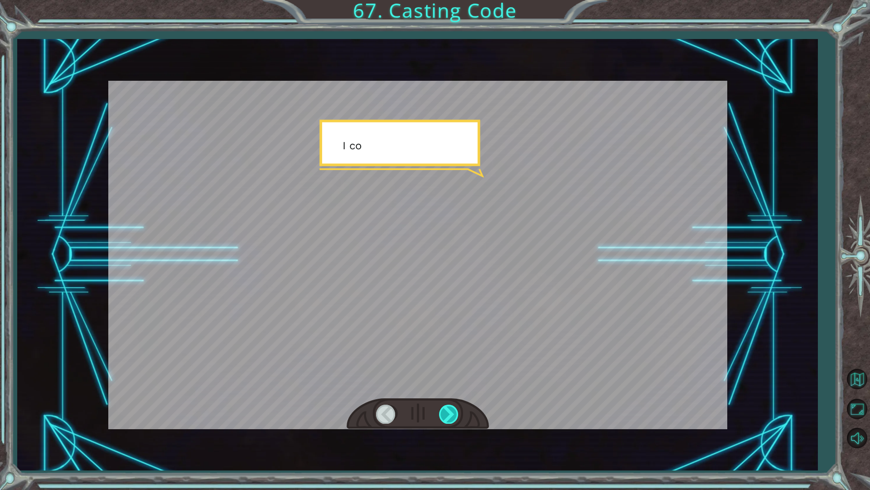
click at [442, 405] on div at bounding box center [449, 413] width 20 height 19
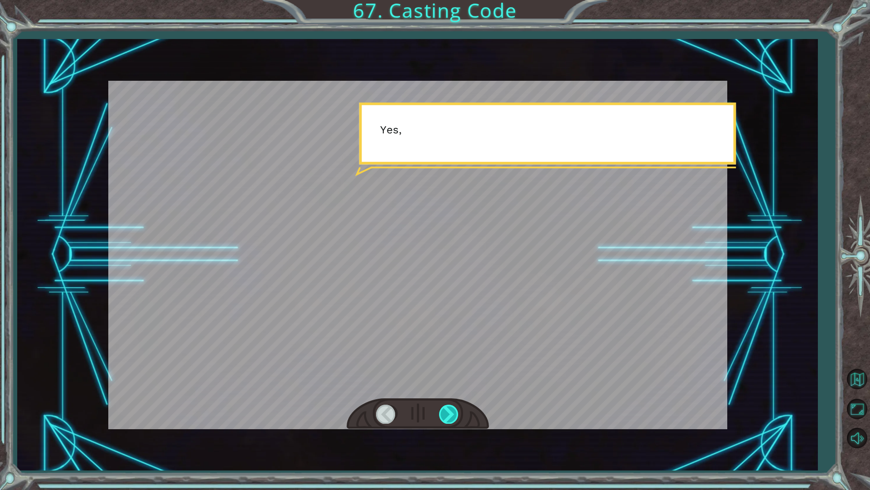
click at [442, 405] on div at bounding box center [449, 413] width 20 height 19
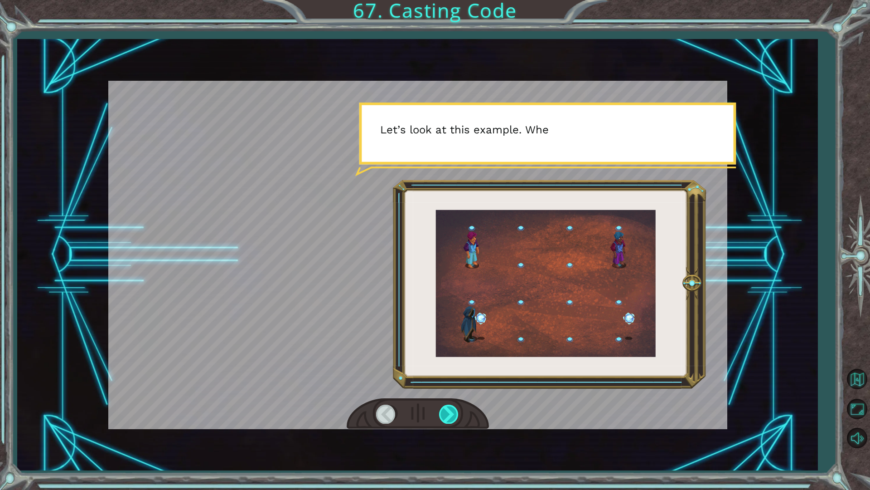
click at [442, 405] on div at bounding box center [449, 413] width 20 height 19
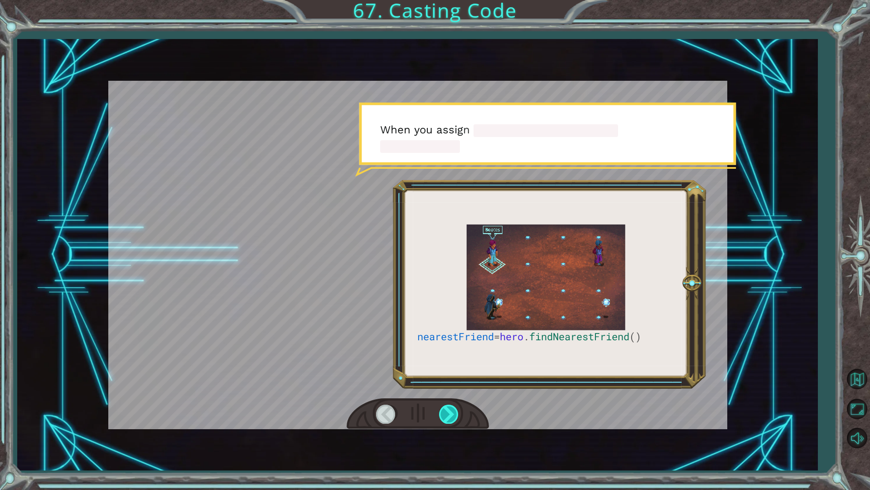
click at [442, 405] on div at bounding box center [449, 413] width 20 height 19
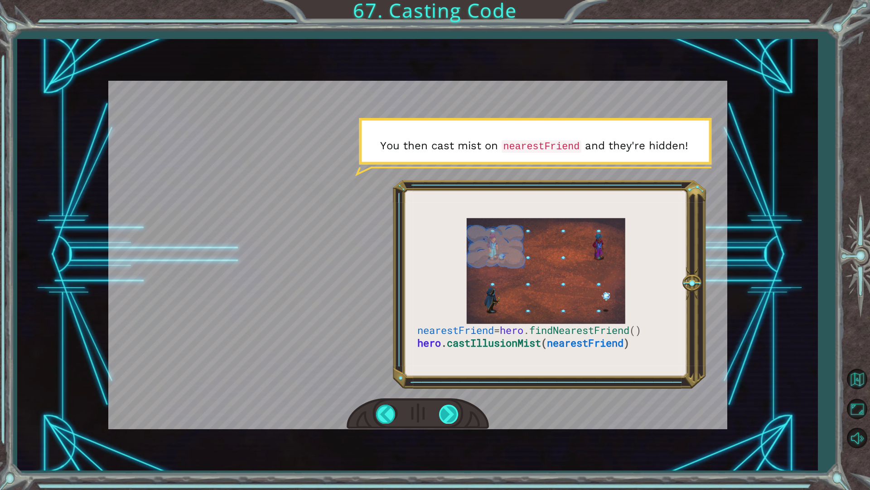
click at [442, 405] on div at bounding box center [449, 413] width 20 height 19
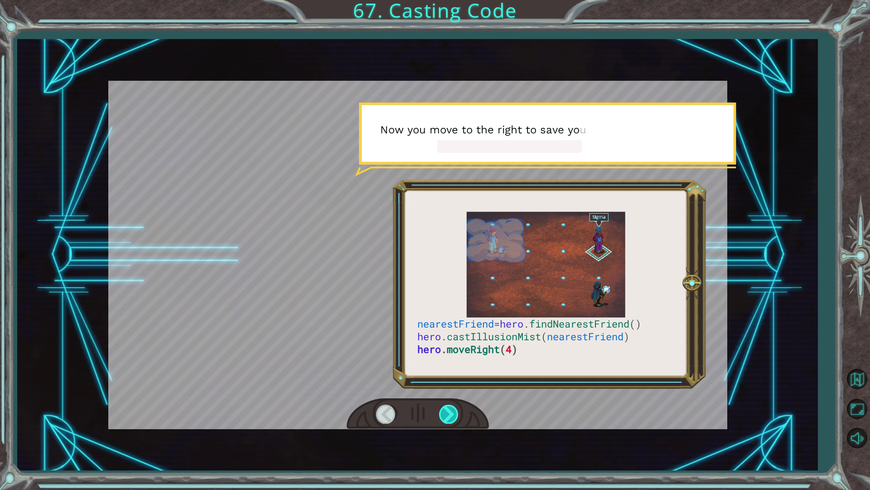
click at [442, 405] on div at bounding box center [449, 413] width 20 height 19
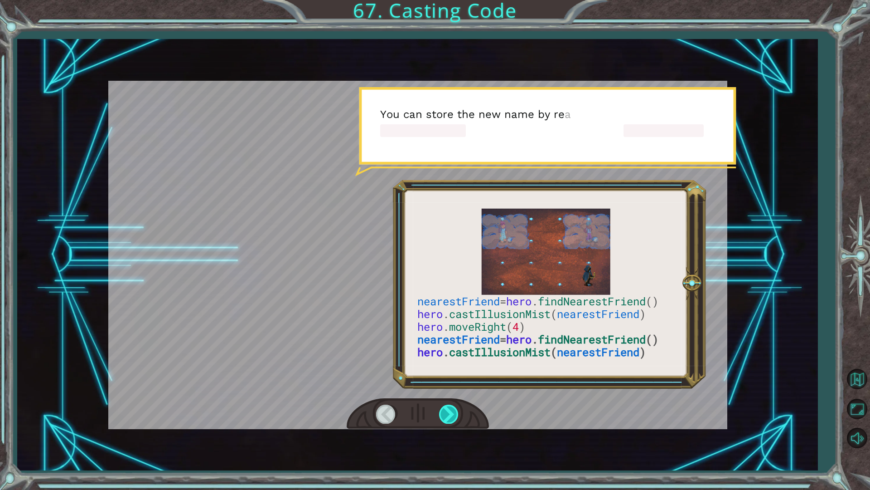
click at [442, 405] on div at bounding box center [449, 413] width 20 height 19
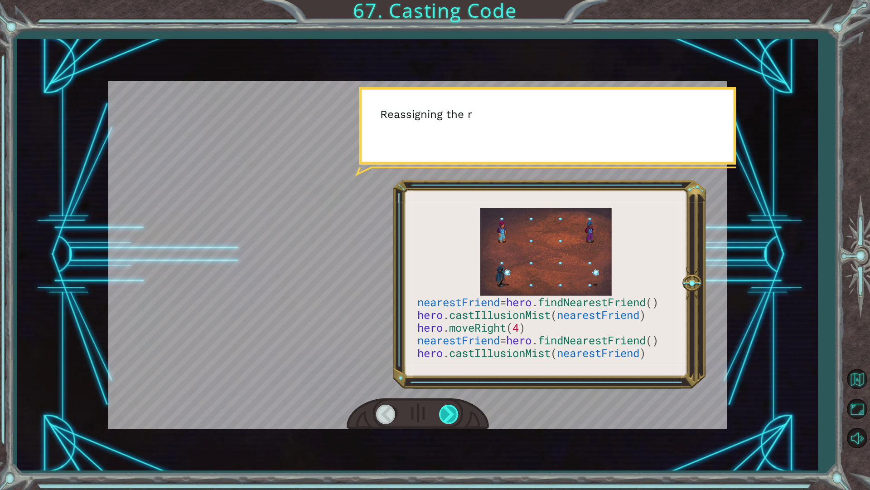
click at [442, 405] on div at bounding box center [449, 413] width 20 height 19
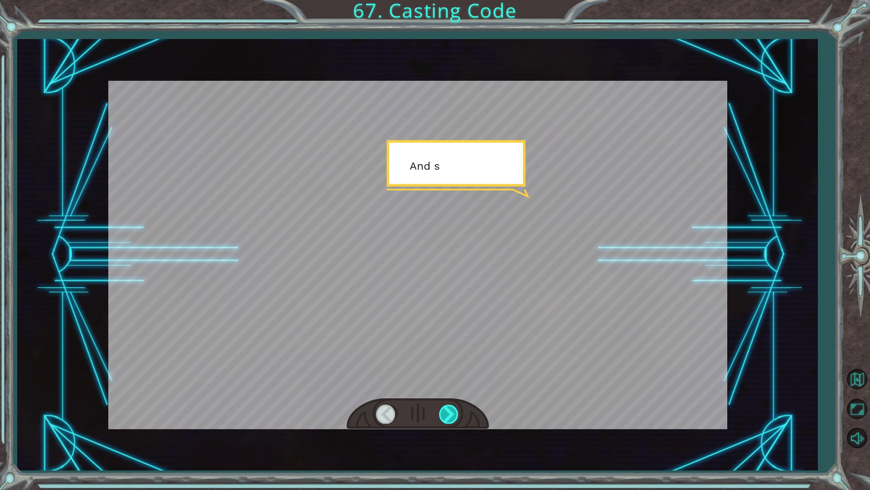
click at [442, 405] on div at bounding box center [449, 413] width 20 height 19
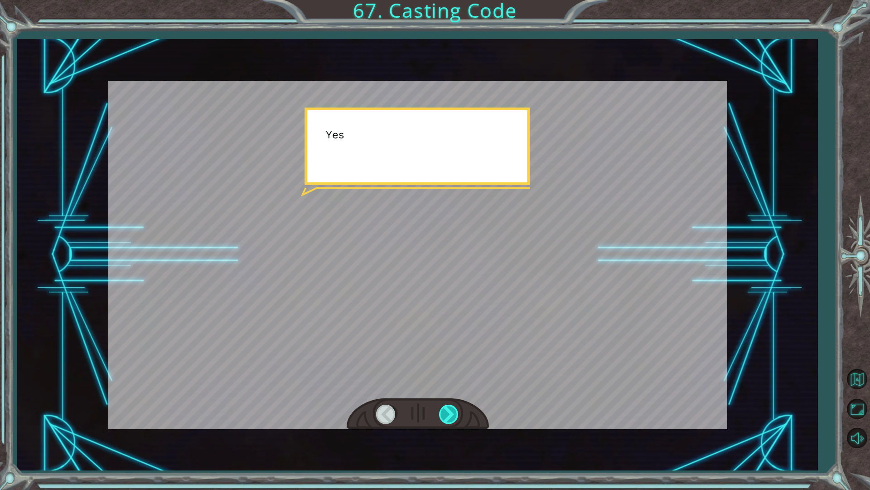
click at [442, 405] on div at bounding box center [449, 413] width 20 height 19
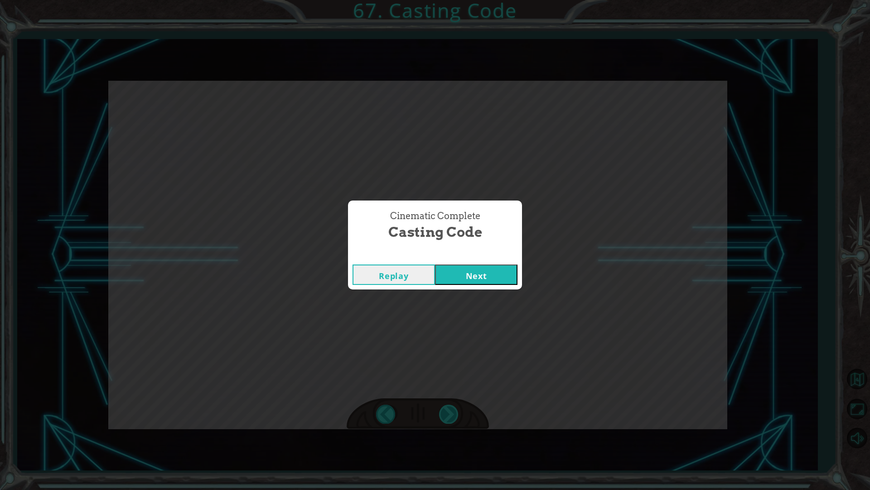
click at [442, 405] on div "Cinematic Complete Casting Code Replay Next" at bounding box center [435, 245] width 870 height 490
click at [479, 270] on button "Next" at bounding box center [476, 274] width 82 height 20
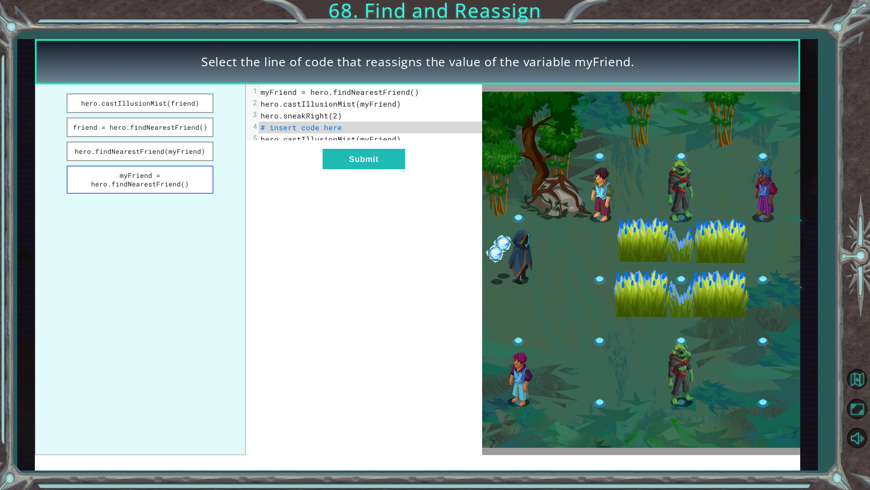
click at [159, 169] on button "myFriend = hero.findNearestFriend()" at bounding box center [140, 179] width 147 height 28
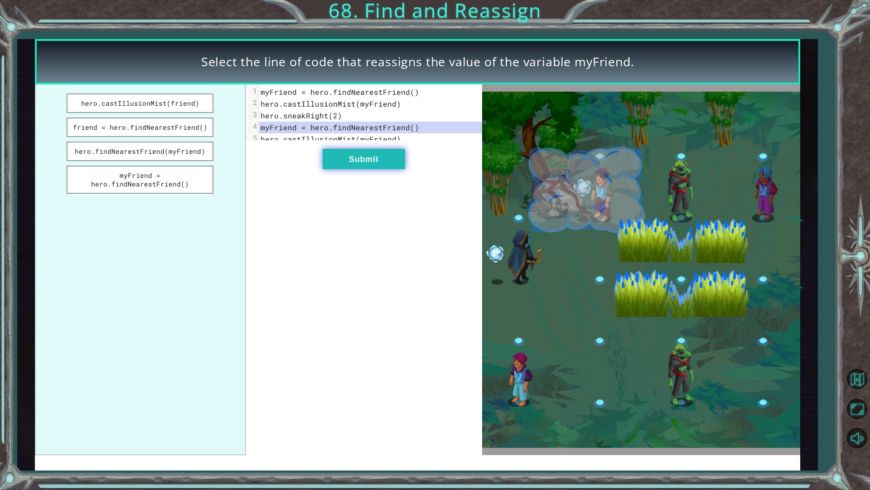
click at [331, 164] on button "Submit" at bounding box center [364, 159] width 82 height 20
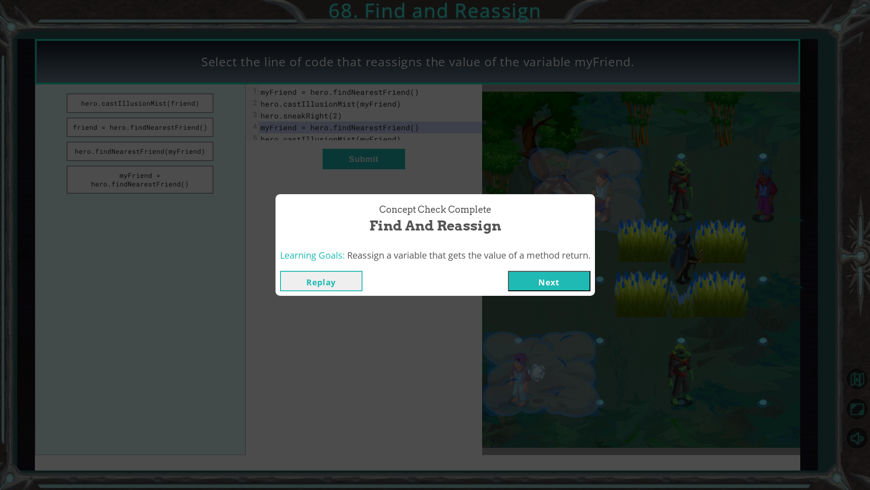
click at [583, 275] on button "Next" at bounding box center [549, 281] width 82 height 20
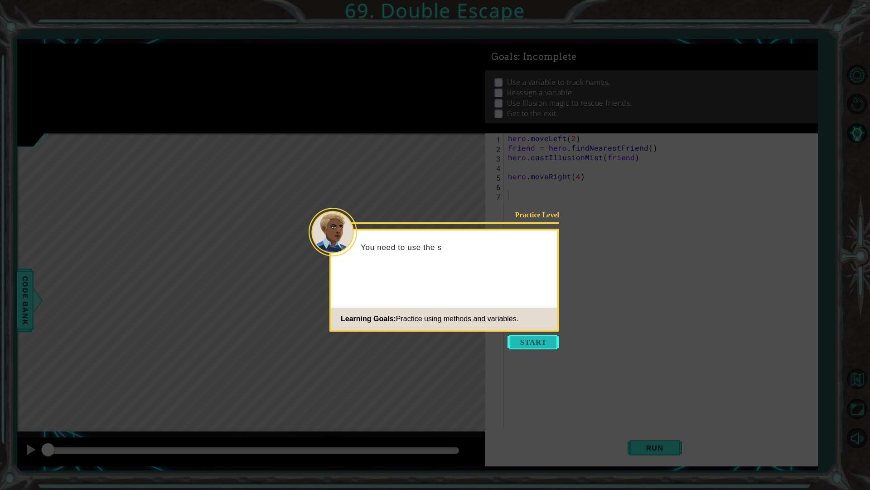
click at [553, 335] on button "Start" at bounding box center [534, 342] width 52 height 15
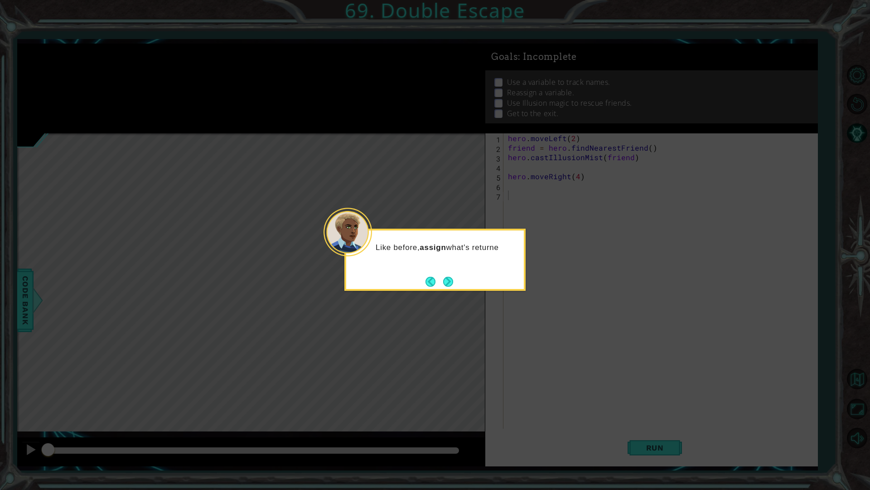
click at [456, 290] on div "Like before, assign what's returne" at bounding box center [434, 259] width 181 height 62
click at [445, 277] on button "Next" at bounding box center [448, 282] width 12 height 12
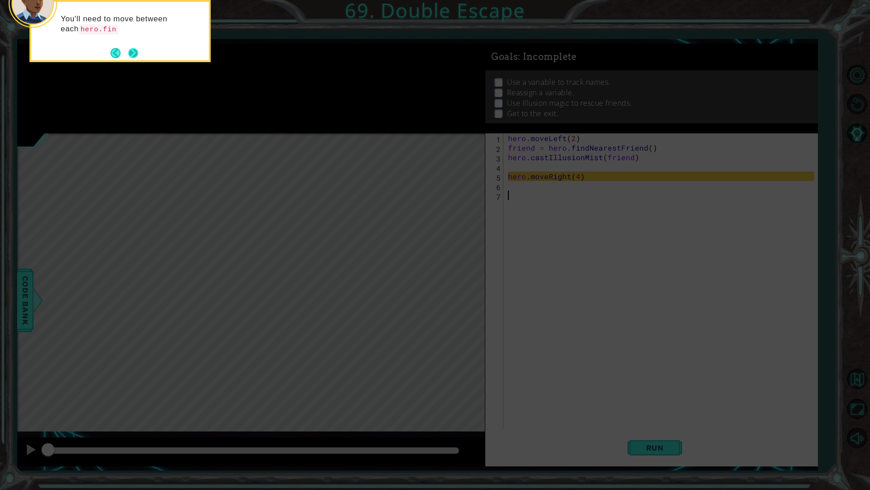
click at [129, 53] on button "Next" at bounding box center [133, 53] width 14 height 14
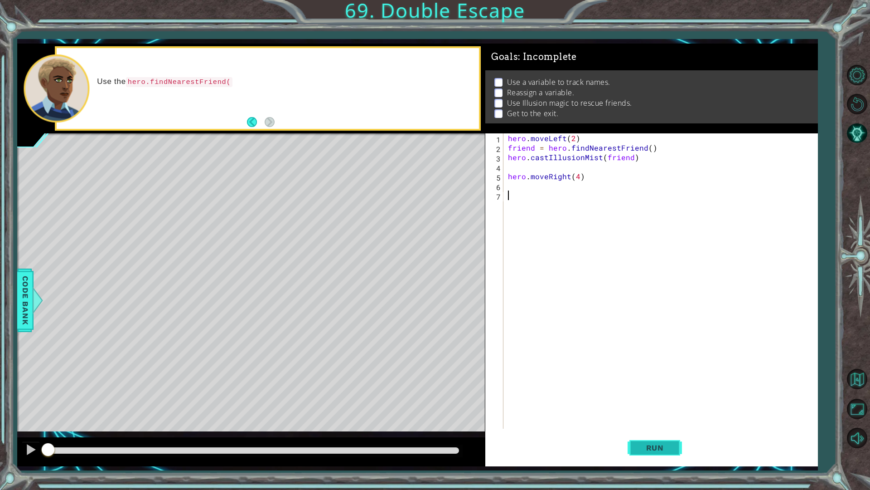
click at [656, 452] on button "Run" at bounding box center [655, 447] width 54 height 33
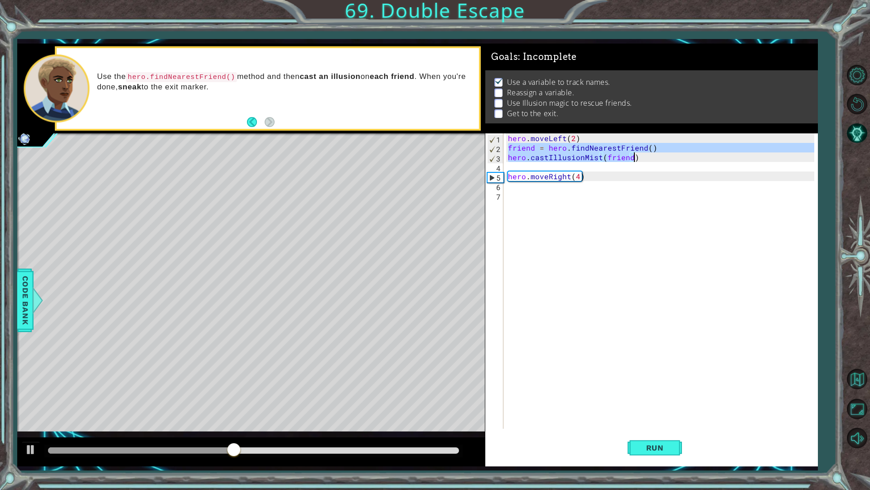
drag, startPoint x: 509, startPoint y: 148, endPoint x: 647, endPoint y: 158, distance: 138.6
click at [647, 158] on div "hero . moveLeft ( 2 ) friend = hero . findNearestFriend ( ) hero . castIllusion…" at bounding box center [662, 290] width 313 height 314
type textarea "friend = hero.findNearestFriend() hero.castIllusionMist(friend)"
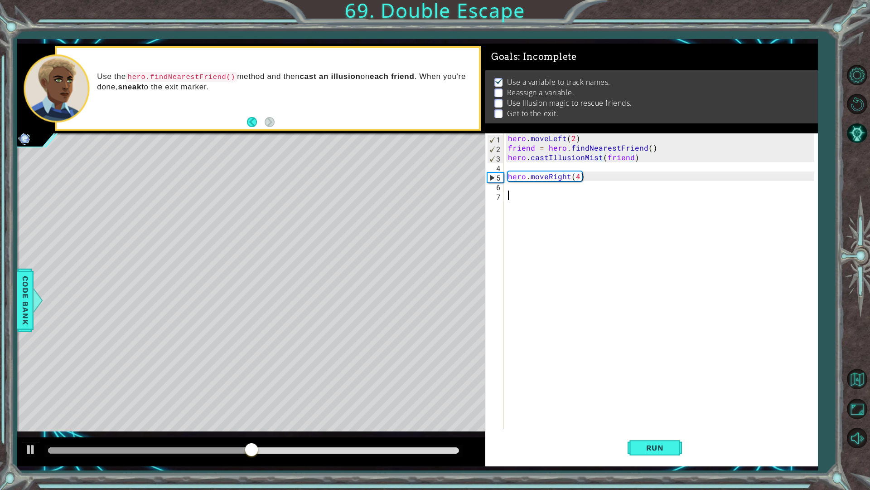
click at [546, 197] on div "hero . moveLeft ( 2 ) friend = hero . findNearestFriend ( ) hero . castIllusion…" at bounding box center [662, 290] width 313 height 314
click at [523, 181] on div "hero . moveLeft ( 2 ) friend = hero . findNearestFriend ( ) hero . castIllusion…" at bounding box center [662, 290] width 313 height 314
click at [521, 187] on div "hero . moveLeft ( 2 ) friend = hero . findNearestFriend ( ) hero . castIllusion…" at bounding box center [662, 290] width 313 height 314
paste textarea "hero.castIllusionMist(friend)"
type textarea "hero.castIllusionMist(friend)"
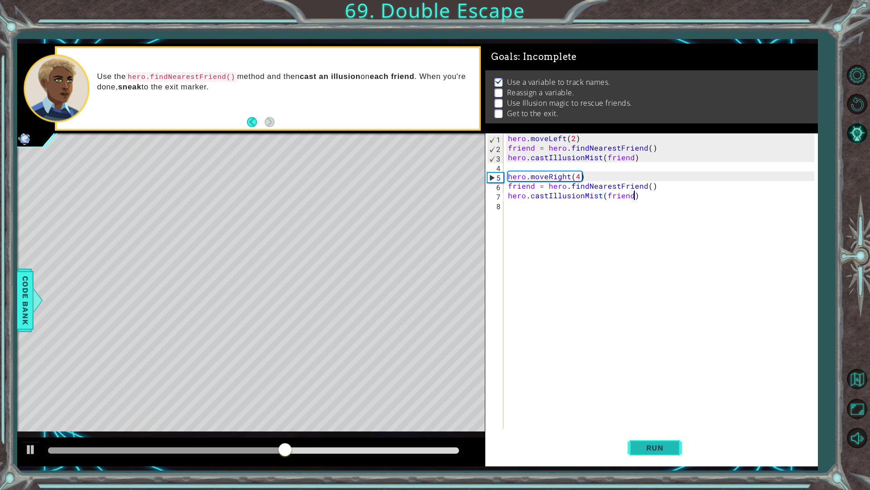
click at [664, 440] on button "Run" at bounding box center [655, 447] width 54 height 33
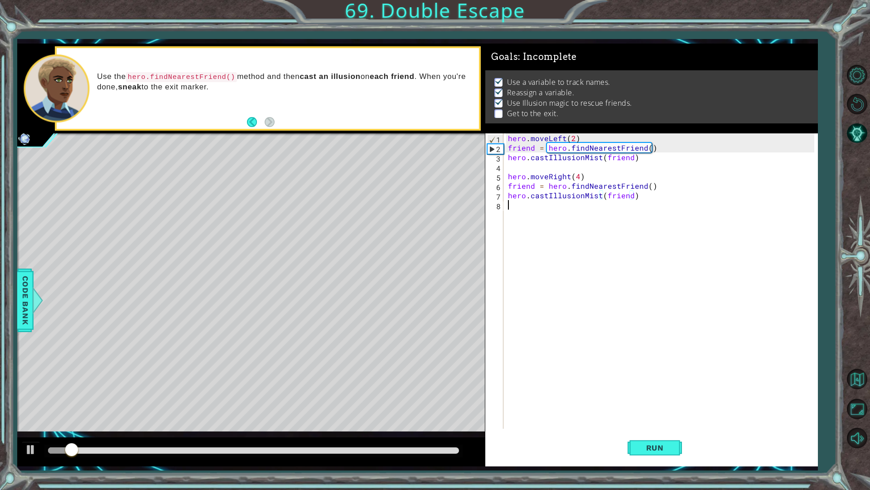
click at [587, 240] on div "hero . moveLeft ( 2 ) friend = hero . findNearestFriend ( ) hero . castIllusion…" at bounding box center [662, 290] width 313 height 314
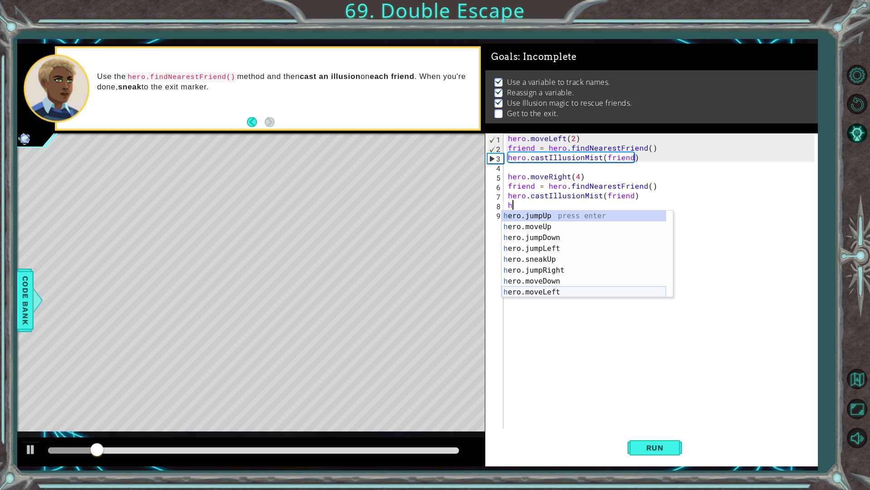
click at [549, 289] on div "h ero.jumpUp press enter h ero.moveUp press enter h ero.jumpDown press enter h …" at bounding box center [584, 264] width 165 height 109
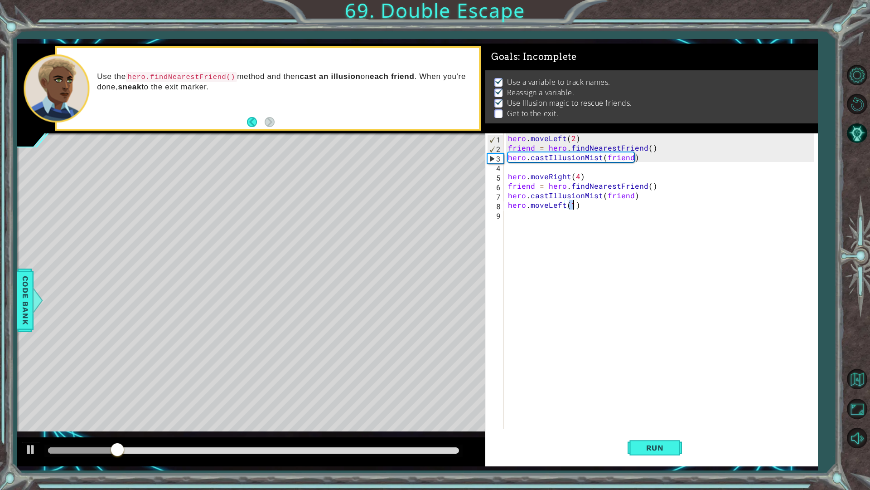
type textarea "hero.moveLeft(2)"
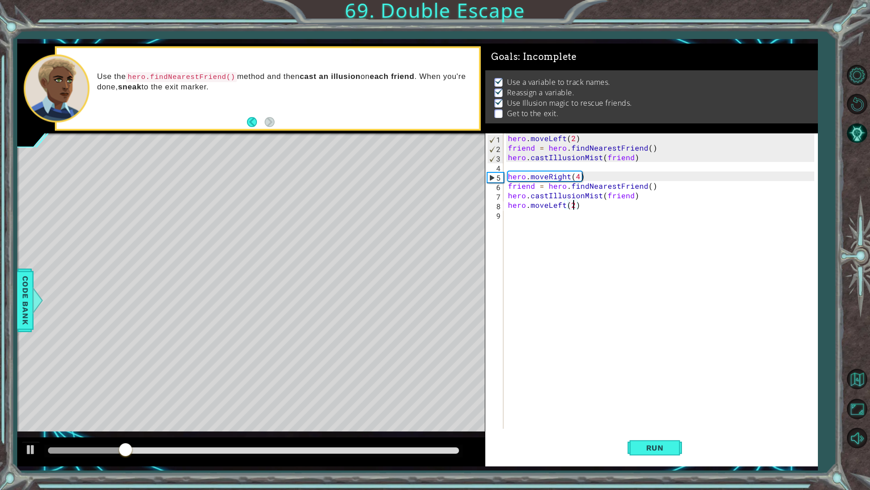
click at [554, 230] on div "hero . moveLeft ( 2 ) friend = hero . findNearestFriend ( ) hero . castIllusion…" at bounding box center [662, 290] width 313 height 314
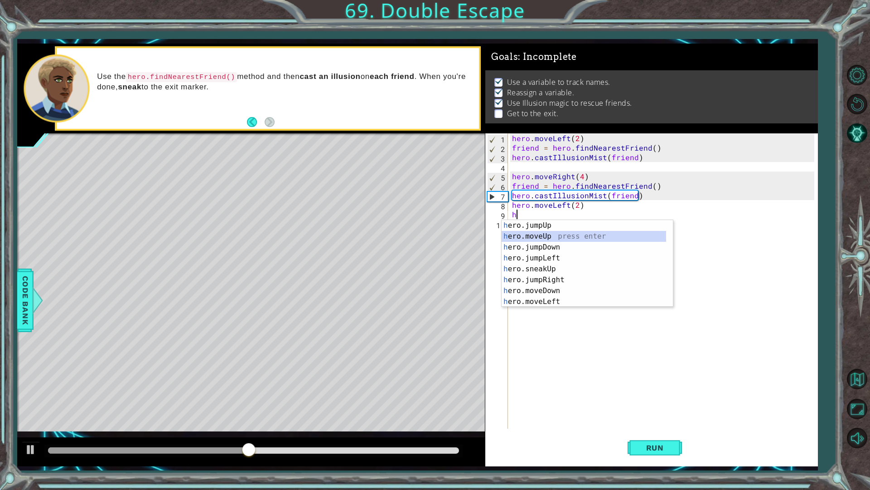
click at [531, 236] on div "h ero.jumpUp press enter h ero.moveUp press enter h ero.jumpDown press enter h …" at bounding box center [584, 274] width 165 height 109
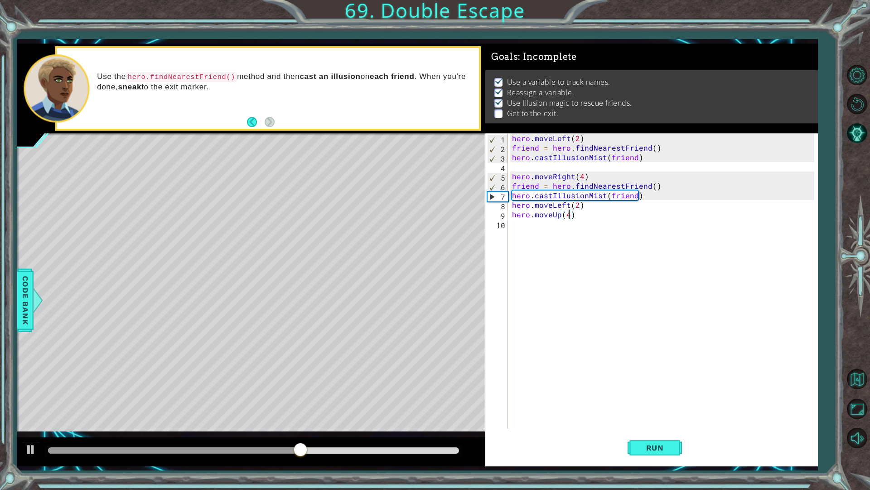
scroll to position [0, 3]
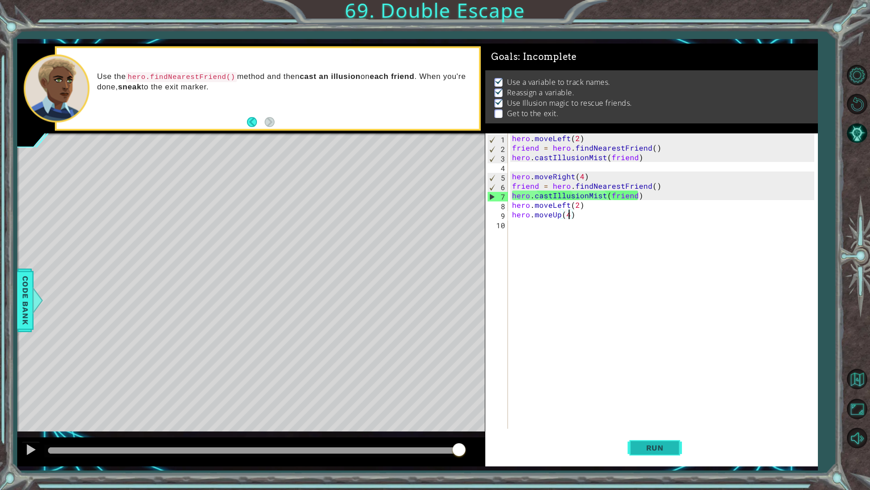
type textarea "hero.moveUp(4)"
click at [651, 442] on button "Run" at bounding box center [655, 447] width 54 height 33
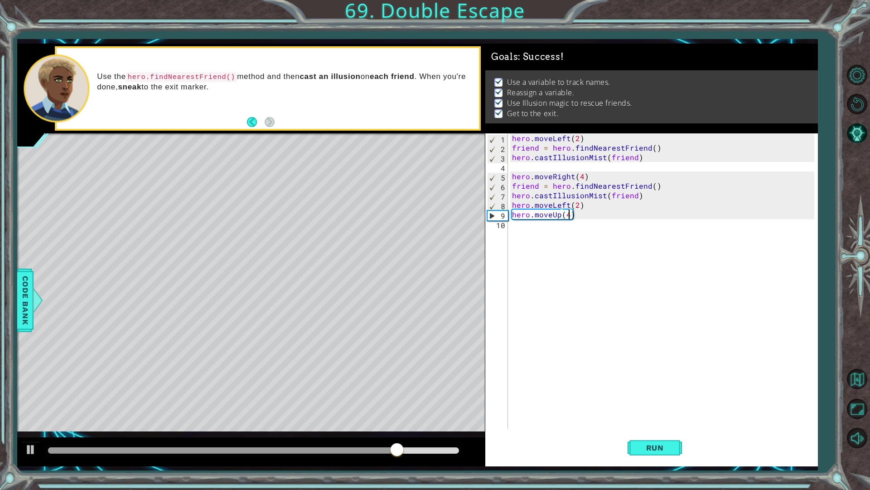
click at [621, 337] on div "hero . moveLeft ( 2 ) friend = hero . findNearestFriend ( ) hero . castIllusion…" at bounding box center [664, 290] width 309 height 314
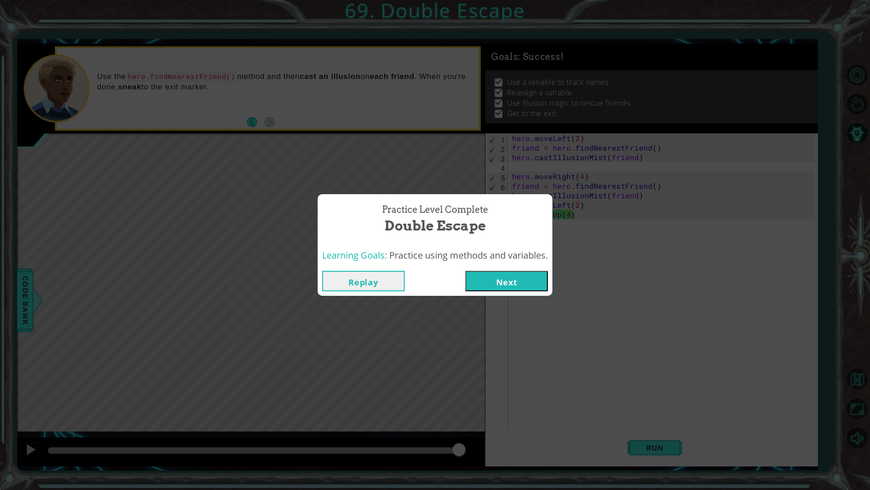
click at [530, 283] on button "Next" at bounding box center [506, 281] width 82 height 20
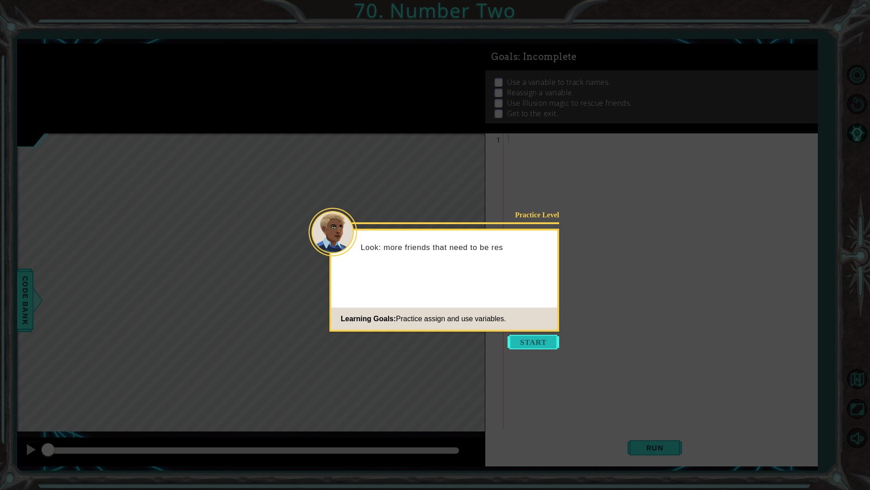
click at [516, 336] on button "Start" at bounding box center [534, 342] width 52 height 15
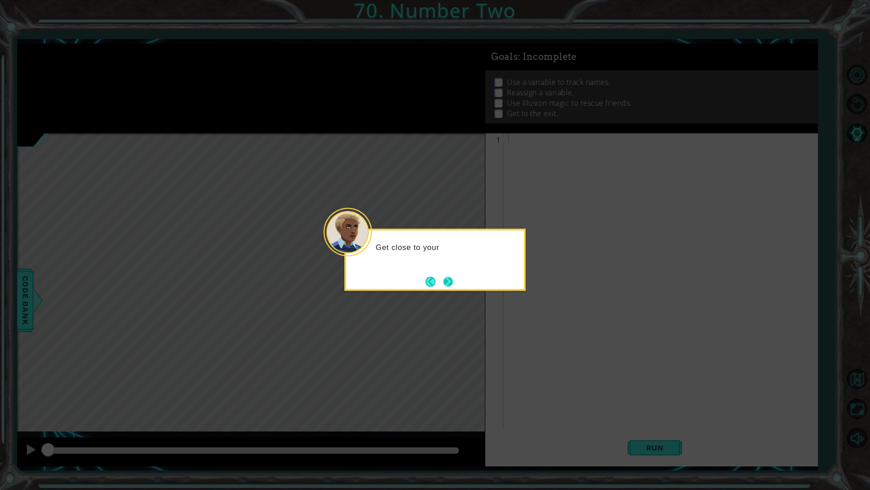
click at [449, 283] on button "Next" at bounding box center [447, 281] width 11 height 11
click at [449, 283] on button "Next" at bounding box center [448, 281] width 10 height 10
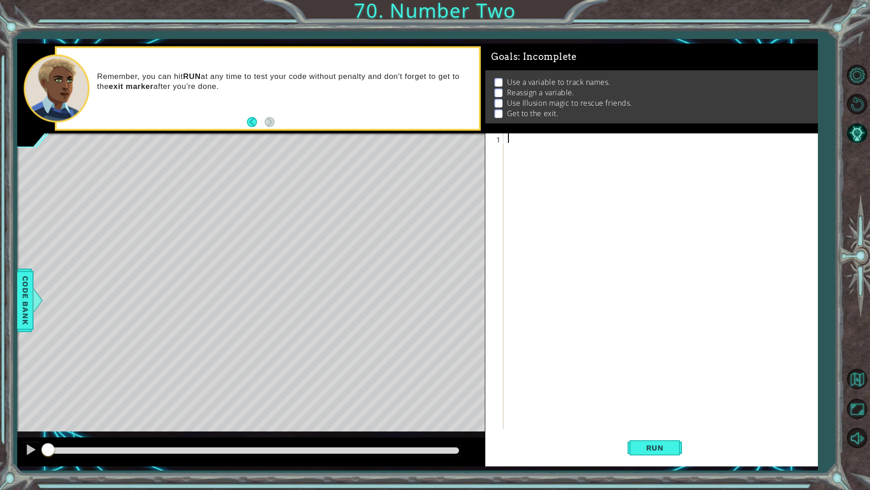
paste textarea "hero.castIllusionMist(friend)"
click at [510, 135] on div "friend = hero . findNearestFriend ( ) hero . castIllusionMist ( friend )" at bounding box center [662, 290] width 313 height 314
type textarea "friend = hero.findNearestFriend()"
click at [508, 135] on div "friend = hero . findNearestFriend ( ) hero . castIllusionMist ( friend )" at bounding box center [662, 290] width 313 height 314
click at [520, 134] on div "friend = hero . findNearestFriend ( ) hero . castIllusionMist ( friend )" at bounding box center [662, 290] width 313 height 314
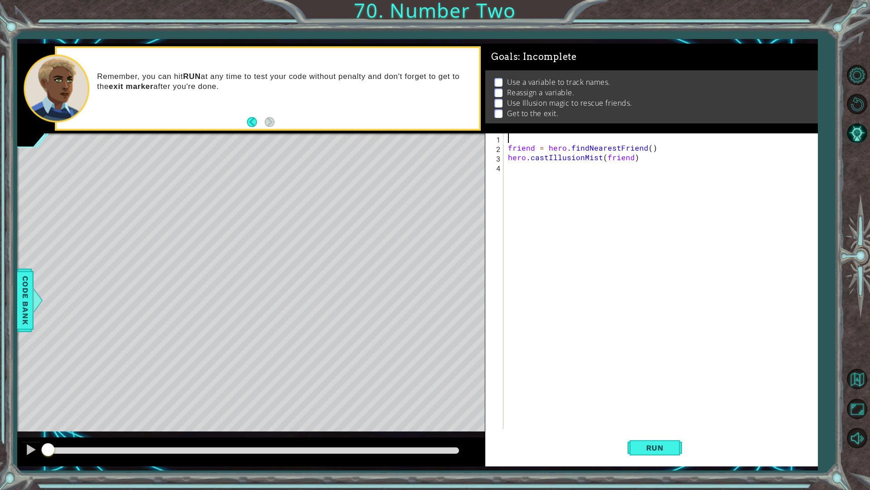
type textarea "h"
type textarea "steps=2"
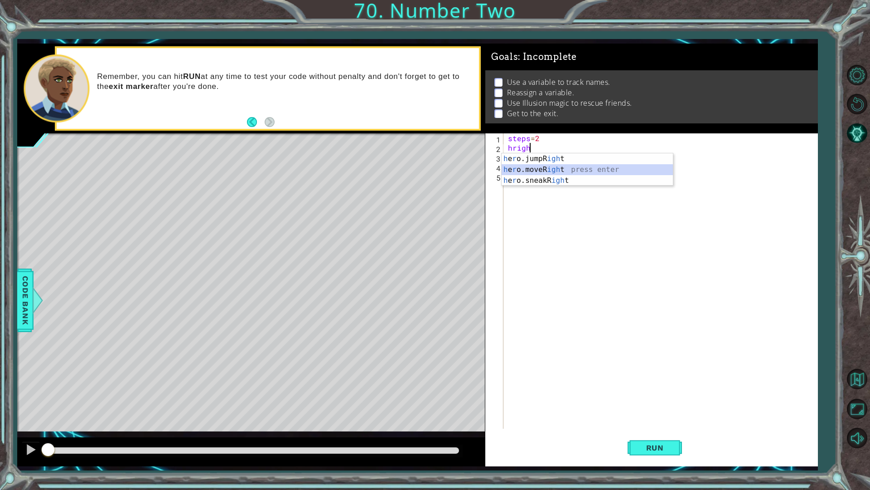
click at [562, 174] on div "h e r o.jumpR igh t press enter h e r o.moveR igh t press enter h e r o.sneakR …" at bounding box center [587, 180] width 171 height 54
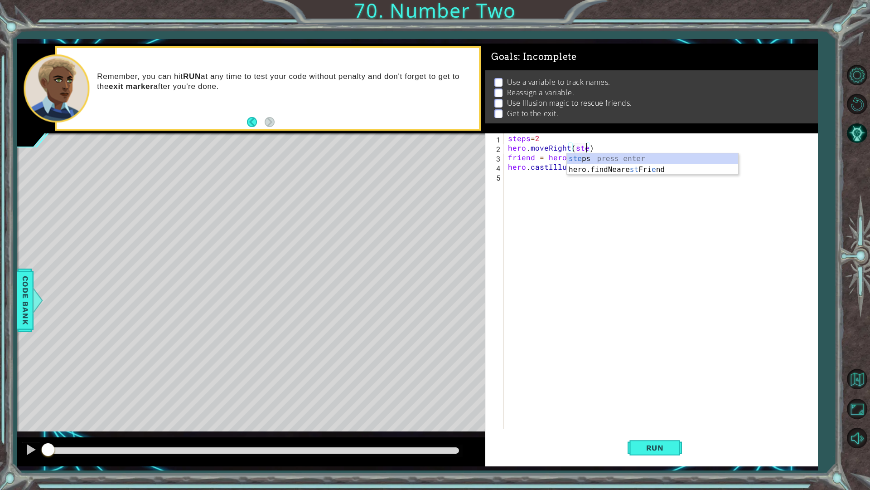
scroll to position [0, 5]
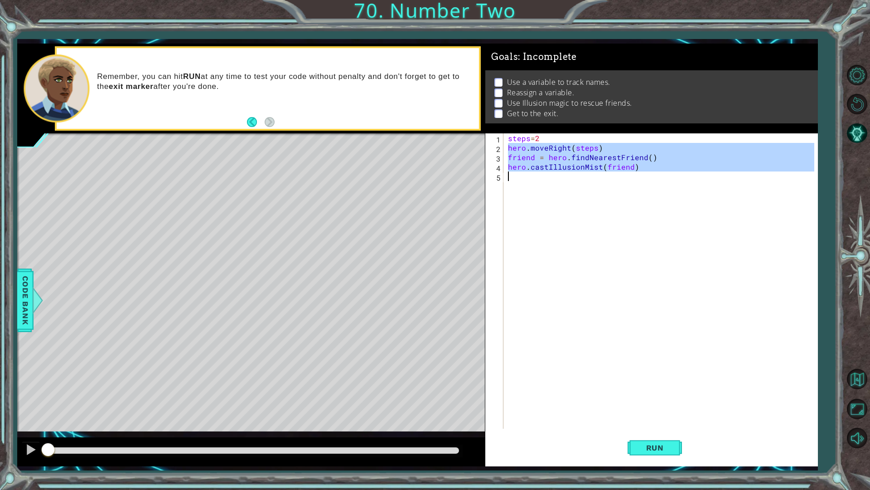
drag, startPoint x: 508, startPoint y: 144, endPoint x: 842, endPoint y: 229, distance: 345.2
click at [842, 229] on div "1 ההההההההההההההההההההההההההההההההההההההההההההההההההההההההההההההההההההההההההההה…" at bounding box center [435, 245] width 870 height 490
type textarea "hero.castIllusionMist(friend)"
click at [582, 185] on div "steps = 2 hero . moveRight ( steps ) friend = hero . findNearestFriend ( ) hero…" at bounding box center [660, 280] width 309 height 295
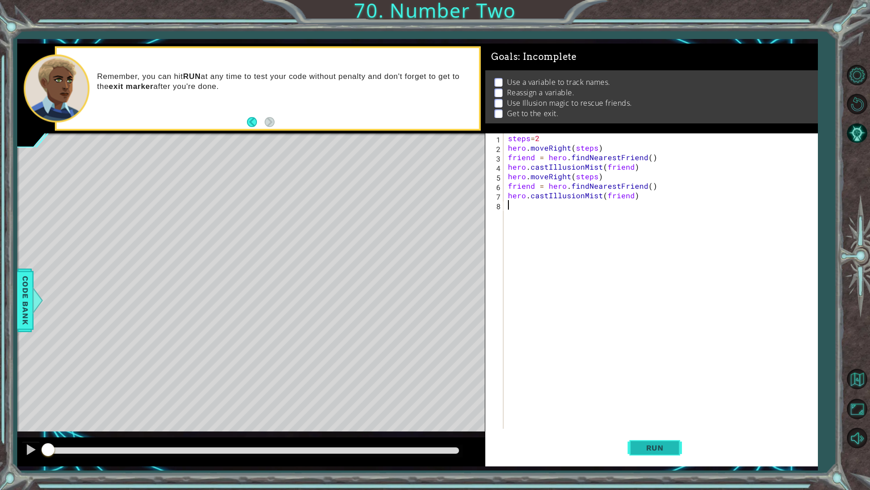
click at [645, 457] on button "Run" at bounding box center [655, 447] width 54 height 33
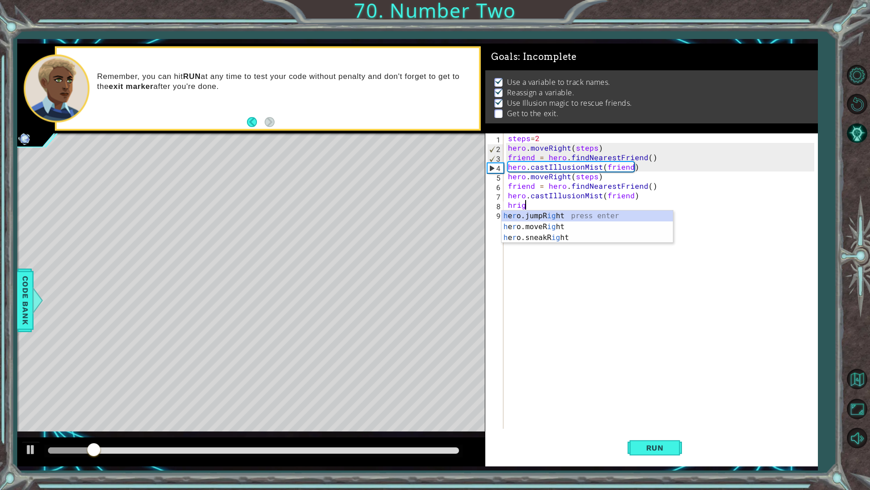
scroll to position [0, 1]
click at [541, 229] on div "h e r o.jumpR igh t press enter h e r o.moveR igh t press enter h e r o.sneakR …" at bounding box center [587, 237] width 171 height 54
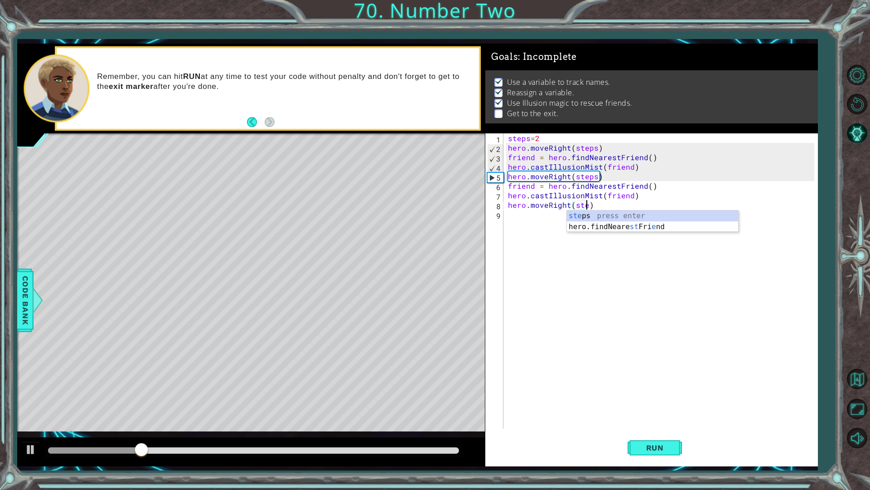
scroll to position [0, 5]
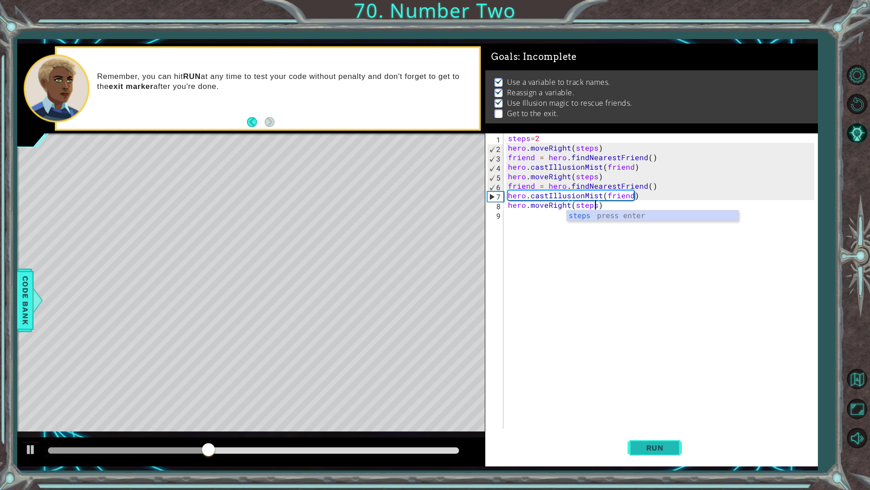
type textarea "hero.moveRight(steps)"
click at [631, 455] on button "Run" at bounding box center [655, 447] width 54 height 33
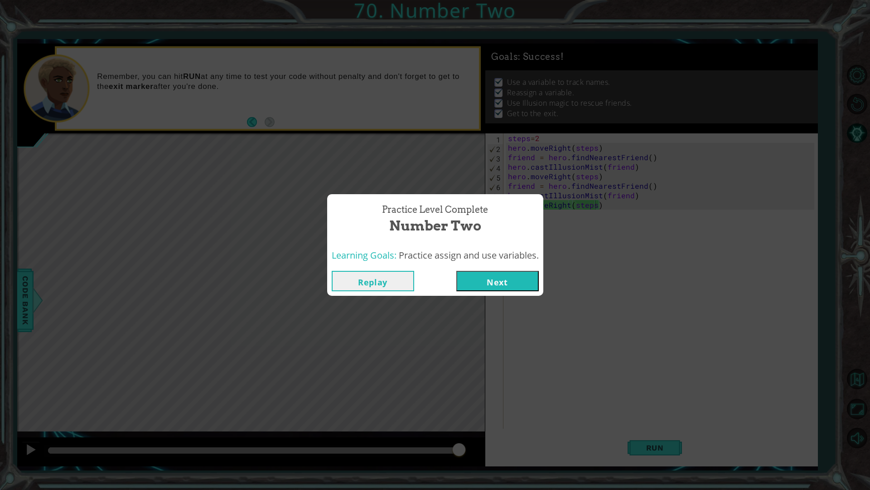
click at [521, 277] on button "Next" at bounding box center [497, 281] width 82 height 20
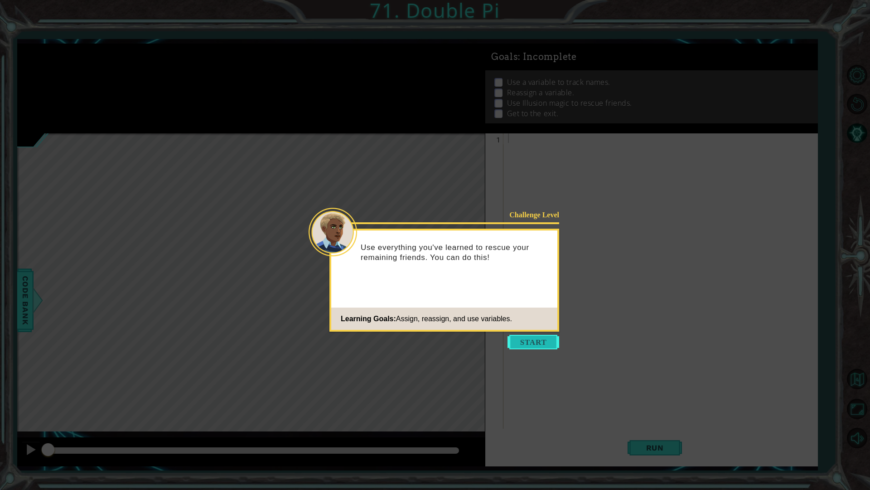
click at [537, 336] on button "Start" at bounding box center [534, 342] width 52 height 15
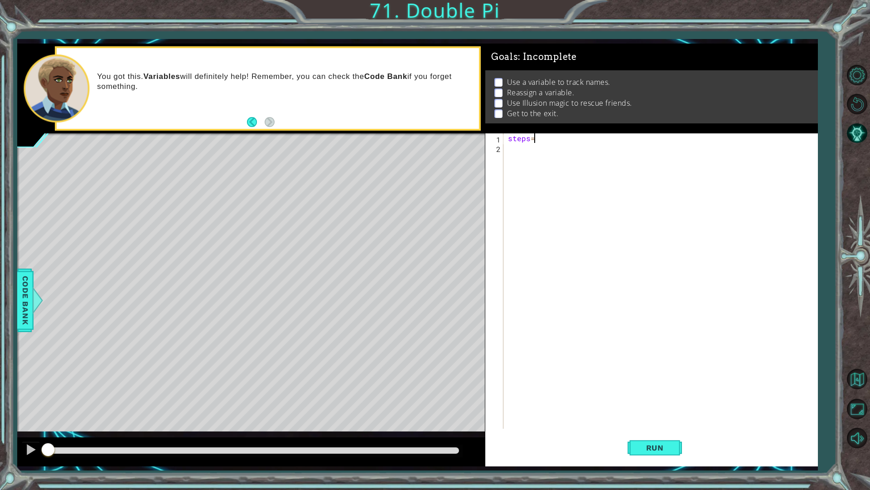
type textarea "steps=2"
click at [530, 158] on div "steps = 2" at bounding box center [662, 290] width 313 height 314
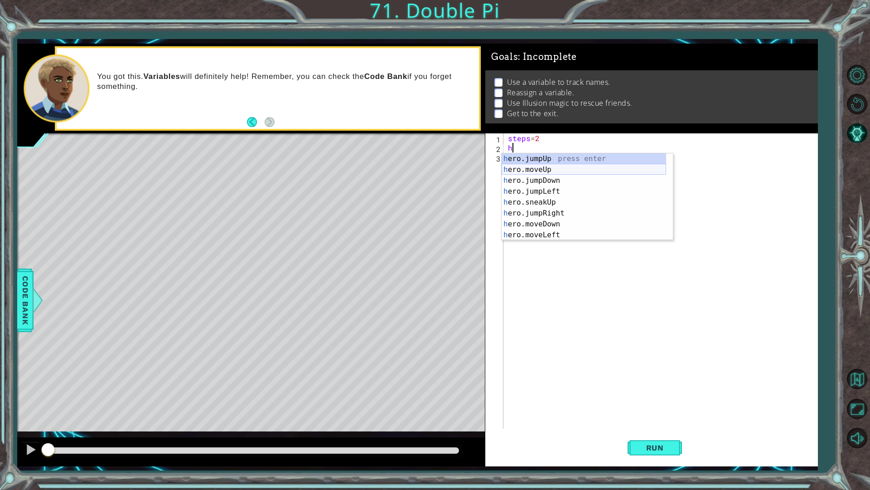
click at [547, 170] on div "h ero.jumpUp press enter h ero.moveUp press enter h ero.jumpDown press enter h …" at bounding box center [584, 207] width 165 height 109
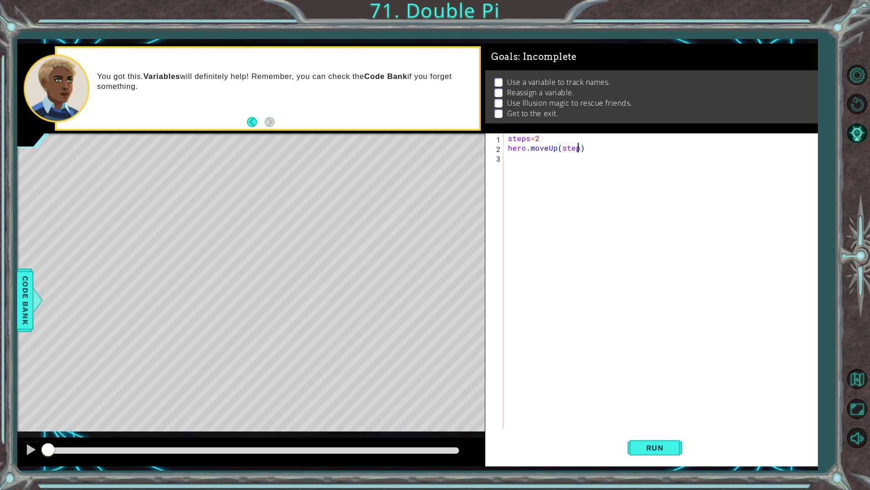
scroll to position [0, 4]
type textarea "hero.moveUp(steps)"
click at [548, 171] on div "steps = 2 hero . moveUp ( steps )" at bounding box center [662, 290] width 313 height 314
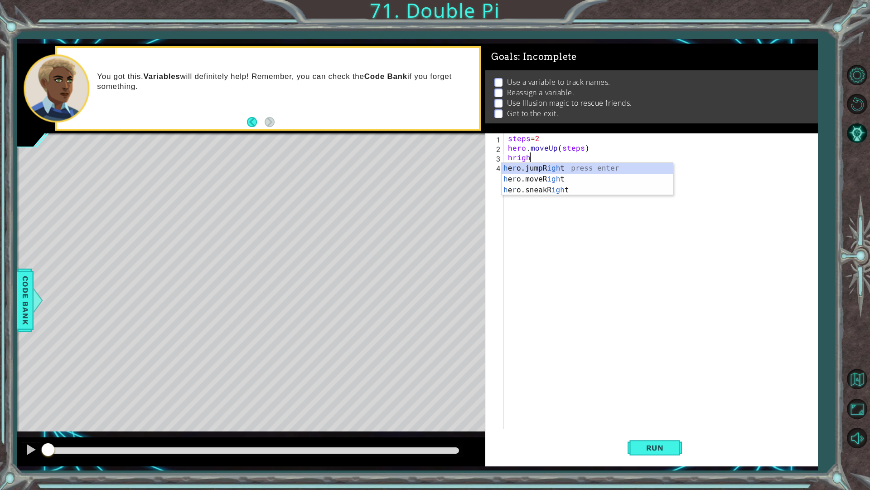
scroll to position [0, 1]
click at [548, 178] on div "h e r o.jumpR igh t press enter h e r o.moveR igh t press enter h e r o.sneakR …" at bounding box center [587, 190] width 171 height 54
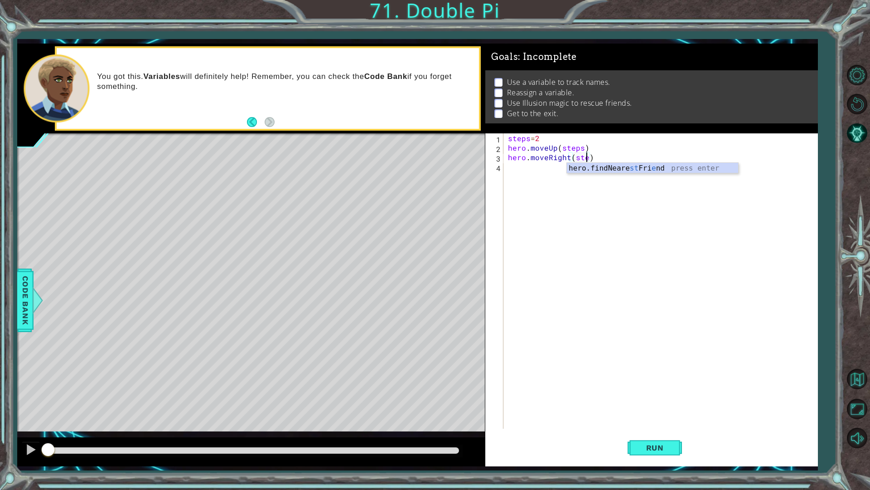
scroll to position [0, 5]
type textarea "hero.moveRight(steps)"
click at [548, 178] on div "steps = 2 hero . moveUp ( steps ) hero . moveRight ( steps )" at bounding box center [662, 290] width 313 height 314
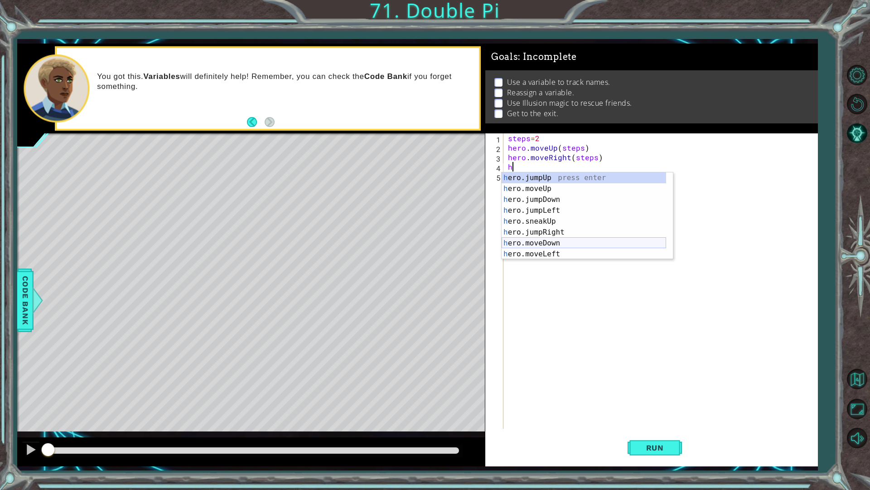
click at [548, 248] on div "h ero.jumpUp press enter h ero.moveUp press enter h ero.jumpDown press enter h …" at bounding box center [584, 226] width 165 height 109
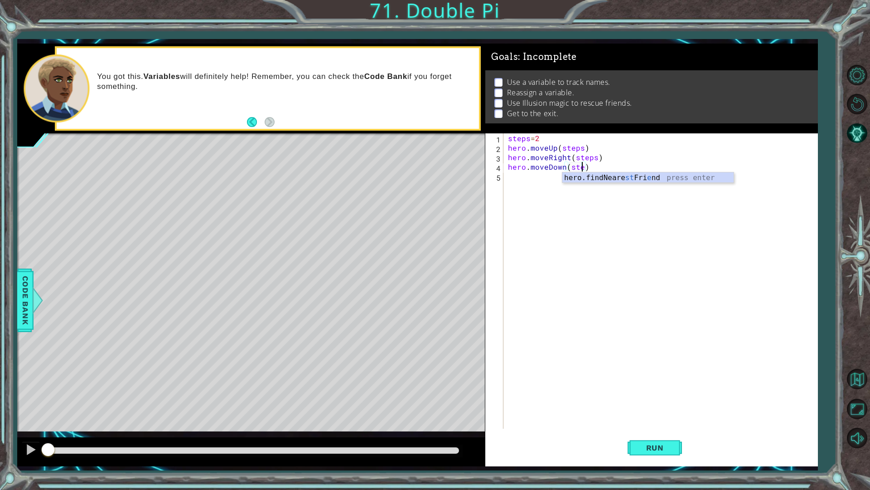
type textarea "hero.moveDown(steps)"
click at [548, 248] on div "steps = 2 hero . moveUp ( steps ) hero . moveRight ( steps ) hero . moveDown ( …" at bounding box center [662, 290] width 313 height 314
type textarea "steps=3"
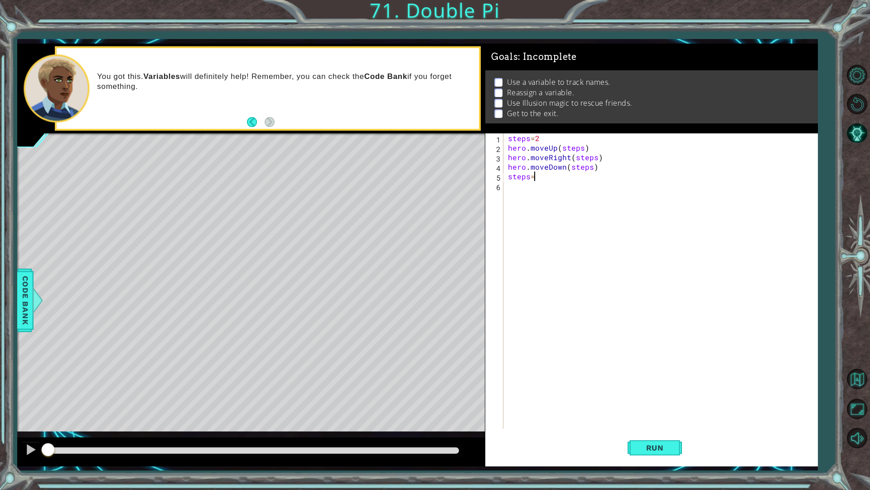
scroll to position [0, 1]
click at [543, 231] on div "steps = 2 hero . moveUp ( steps ) hero . moveRight ( steps ) hero . moveDown ( …" at bounding box center [662, 290] width 313 height 314
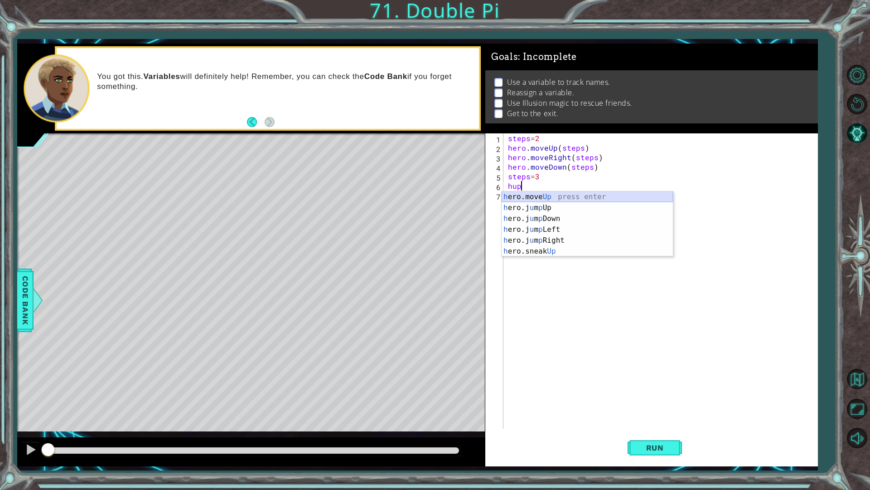
click at [551, 197] on div "h ero.move Up press enter h ero.j u m p Up press enter h ero.j u m p Down press…" at bounding box center [587, 234] width 171 height 87
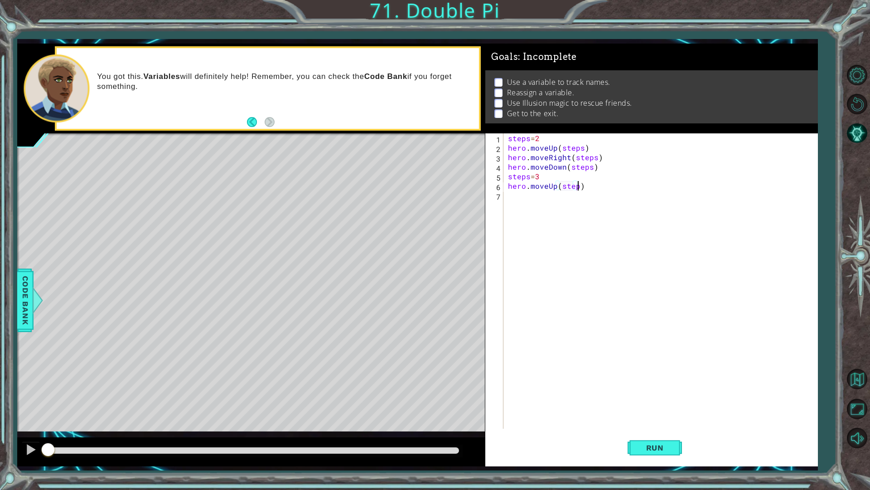
scroll to position [0, 4]
type textarea "hero.moveUp(steps)"
click at [551, 196] on div "steps = 2 hero . moveUp ( steps ) hero . moveRight ( steps ) hero . moveDown ( …" at bounding box center [662, 290] width 313 height 314
click at [561, 218] on div "h e r o.jumpR igh t press enter h e r o.moveR igh t press enter h e r o.sneakR …" at bounding box center [587, 228] width 171 height 54
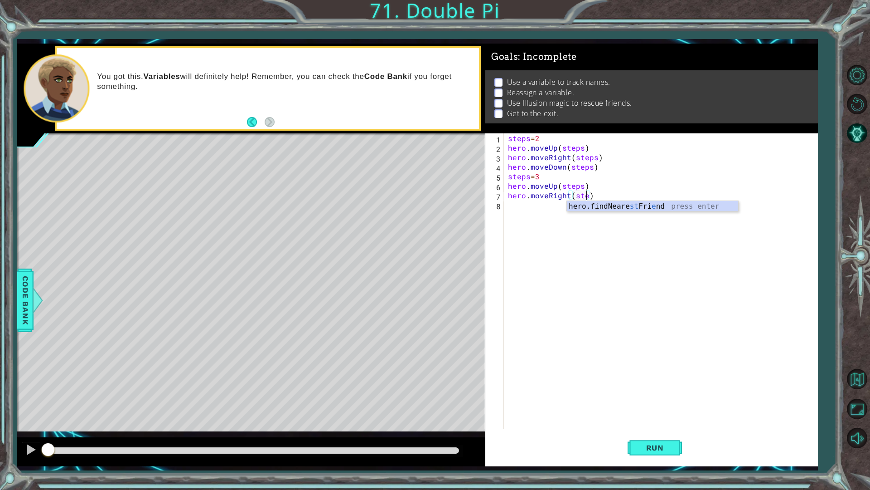
type textarea "hero.moveRight(steps)"
click at [561, 218] on div "steps = 2 hero . moveUp ( steps ) hero . moveRight ( steps ) hero . moveDown ( …" at bounding box center [662, 290] width 313 height 314
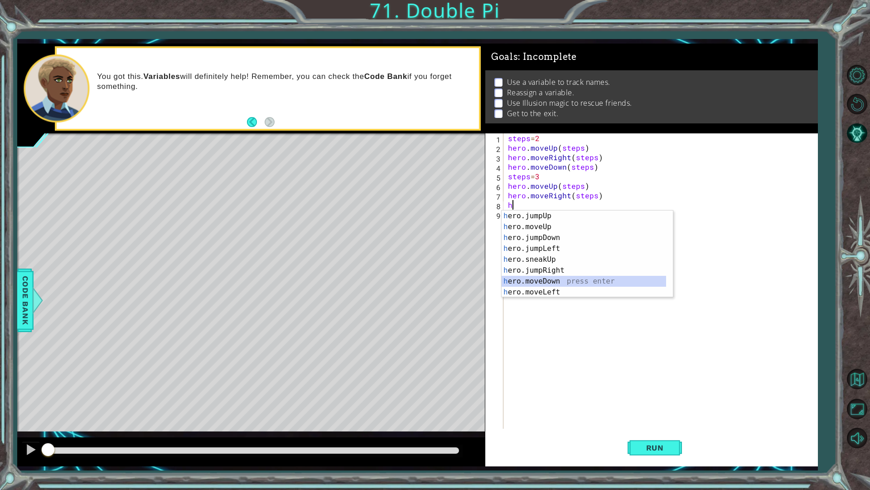
click at [544, 279] on div "h ero.jumpUp press enter h ero.moveUp press enter h ero.jumpDown press enter h …" at bounding box center [584, 264] width 165 height 109
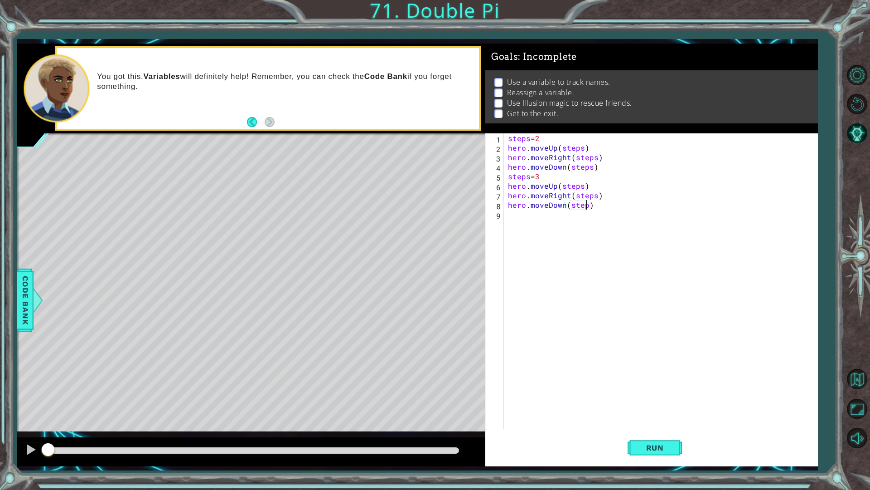
scroll to position [0, 5]
type textarea "hero.moveDown(steps)"
click at [544, 279] on div "steps = 2 hero . moveUp ( steps ) hero . moveRight ( steps ) hero . moveDown ( …" at bounding box center [662, 290] width 313 height 314
click at [509, 176] on div "steps = 2 hero . moveUp ( steps ) hero . moveRight ( steps ) hero . moveDown ( …" at bounding box center [662, 290] width 313 height 314
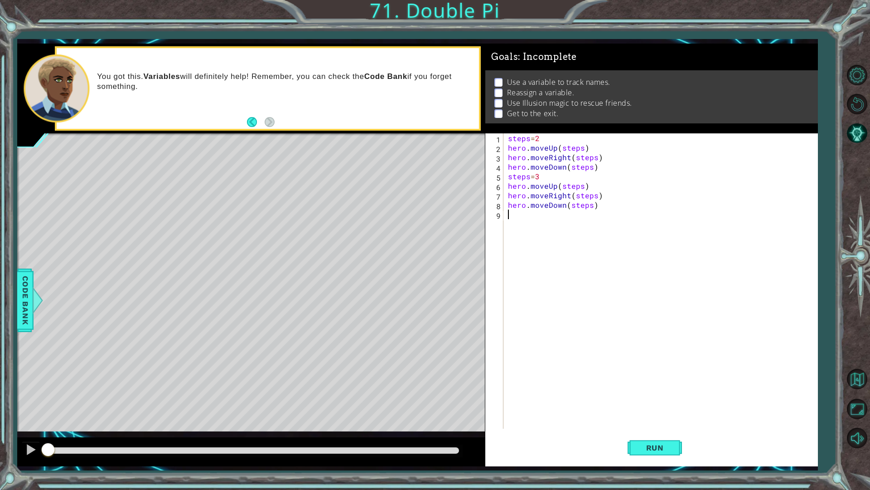
type textarea "steps=3"
click at [533, 227] on div "steps = 2 hero . moveUp ( steps ) hero . moveRight ( steps ) hero . moveDown ( …" at bounding box center [664, 290] width 309 height 314
paste textarea "hero.moveRight(steps)"
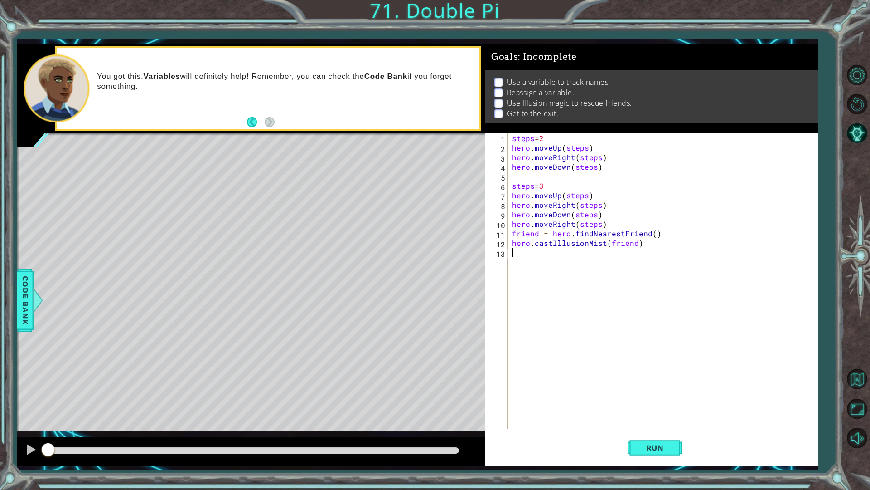
click at [597, 224] on div "steps = 2 hero . moveUp ( steps ) hero . moveRight ( steps ) hero . moveDown ( …" at bounding box center [664, 290] width 309 height 314
click at [600, 223] on div "steps = 2 hero . moveUp ( steps ) hero . moveRight ( steps ) hero . moveDown ( …" at bounding box center [664, 290] width 309 height 314
click at [601, 222] on div "steps = 2 hero . moveUp ( steps ) hero . moveRight ( steps ) hero . moveDown ( …" at bounding box center [664, 290] width 309 height 314
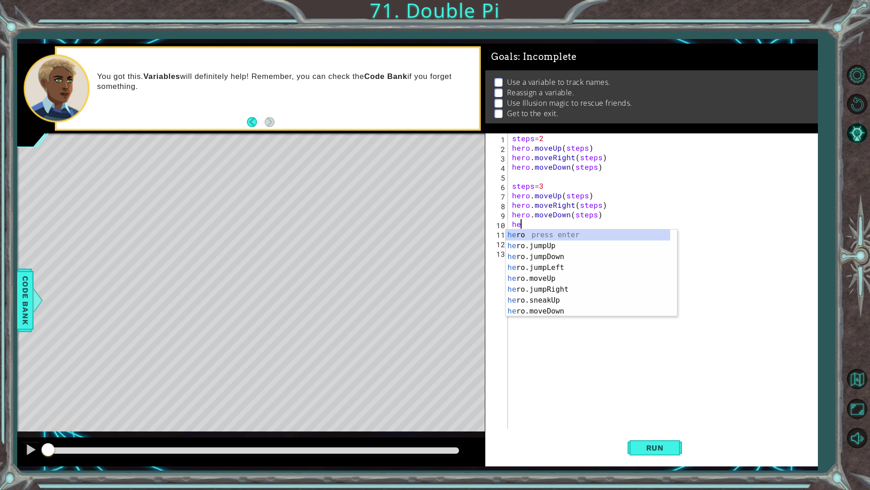
type textarea "h"
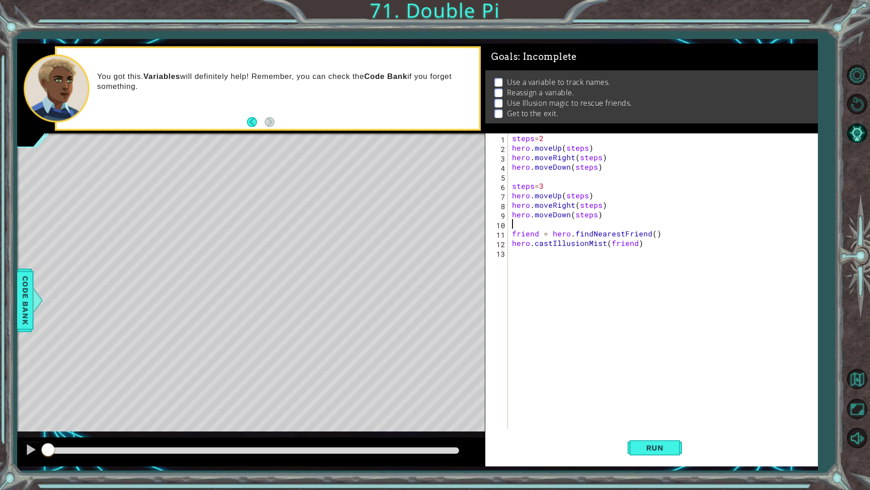
type textarea "hero.moveDown(steps)"
click at [526, 176] on div "steps = 2 hero . moveUp ( steps ) hero . moveRight ( steps ) hero . moveDown ( …" at bounding box center [664, 290] width 309 height 314
paste textarea "hero.moveRight(steps)"
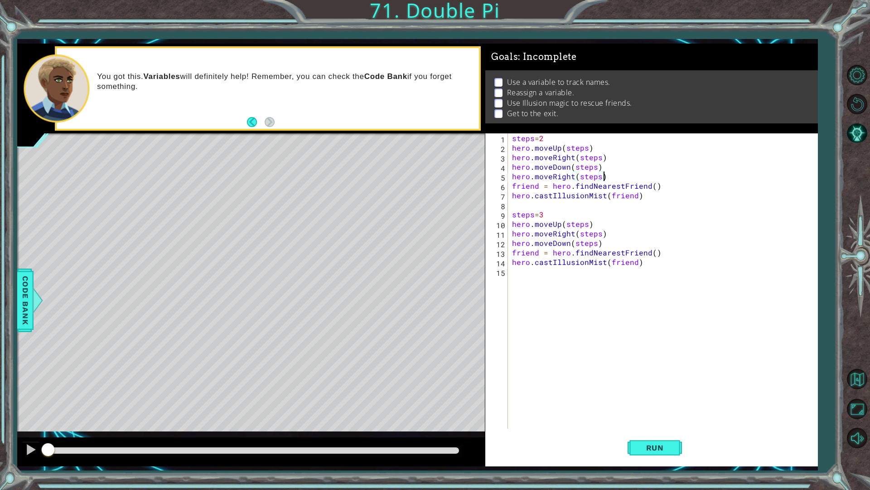
click at [609, 180] on div "steps = 2 hero . moveUp ( steps ) hero . moveRight ( steps ) hero . moveDown ( …" at bounding box center [664, 290] width 309 height 314
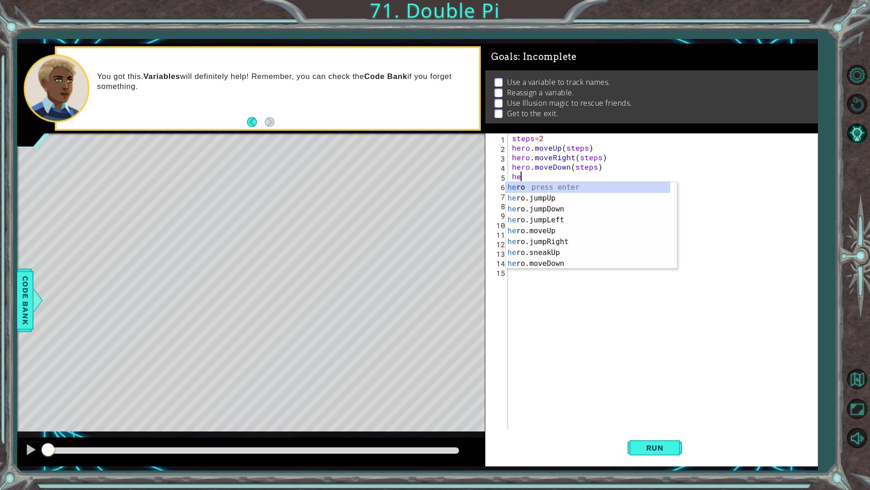
type textarea "h"
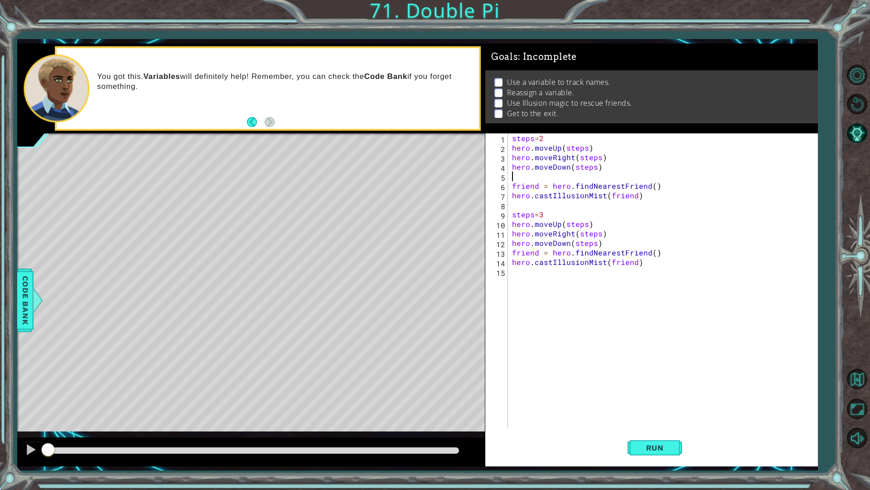
type textarea "hero.moveDown(steps)"
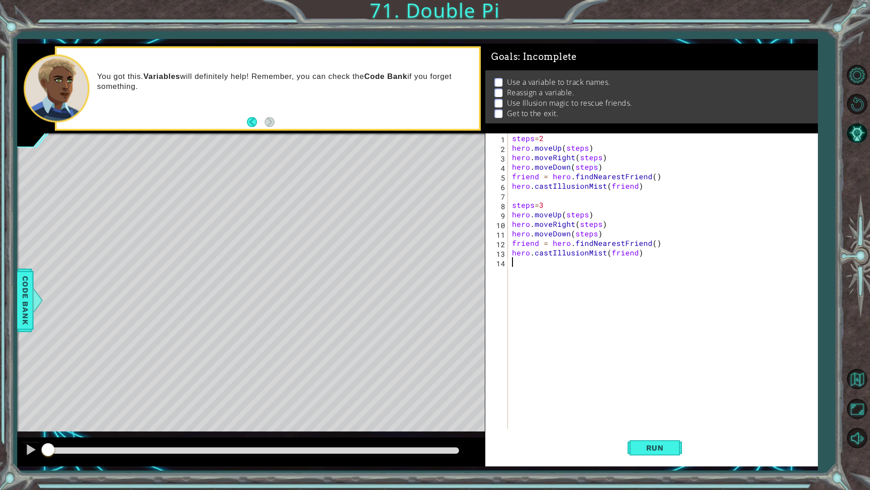
click at [594, 270] on div "steps = 2 hero . moveUp ( steps ) hero . moveRight ( steps ) hero . moveDown ( …" at bounding box center [664, 290] width 309 height 314
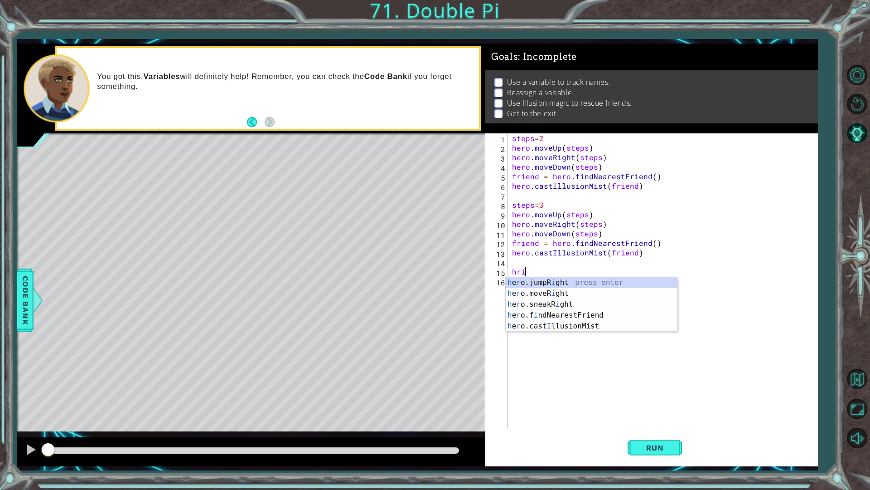
scroll to position [0, 0]
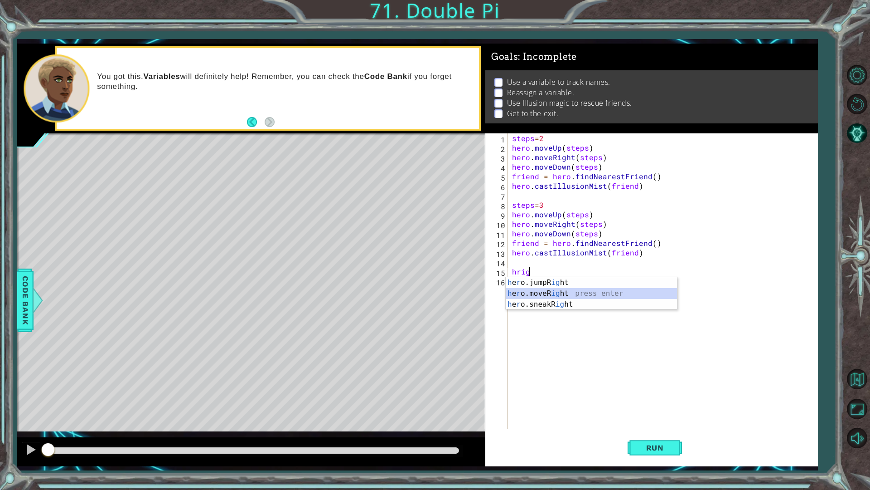
click at [551, 295] on div "h e r o.jumpR ig ht press enter h e r o.moveR ig ht press enter h e r o.sneakR …" at bounding box center [591, 304] width 171 height 54
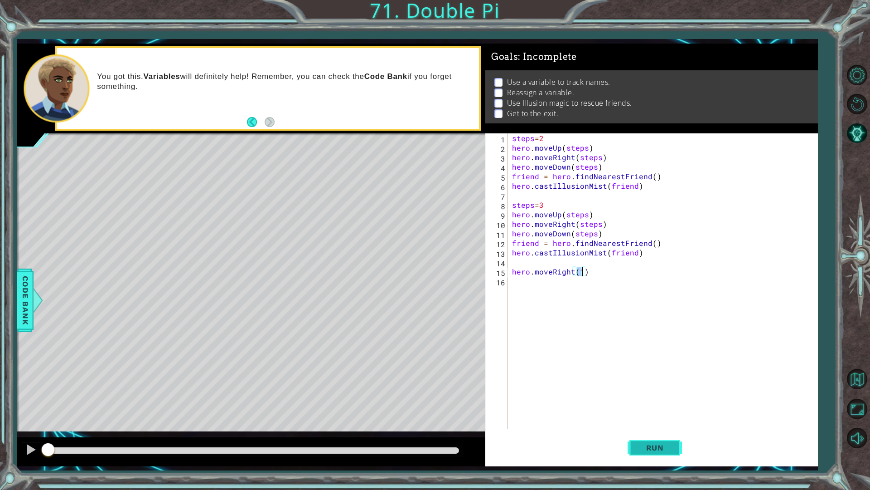
type textarea "hero.moveRight(1)"
click at [654, 441] on button "Run" at bounding box center [655, 447] width 54 height 33
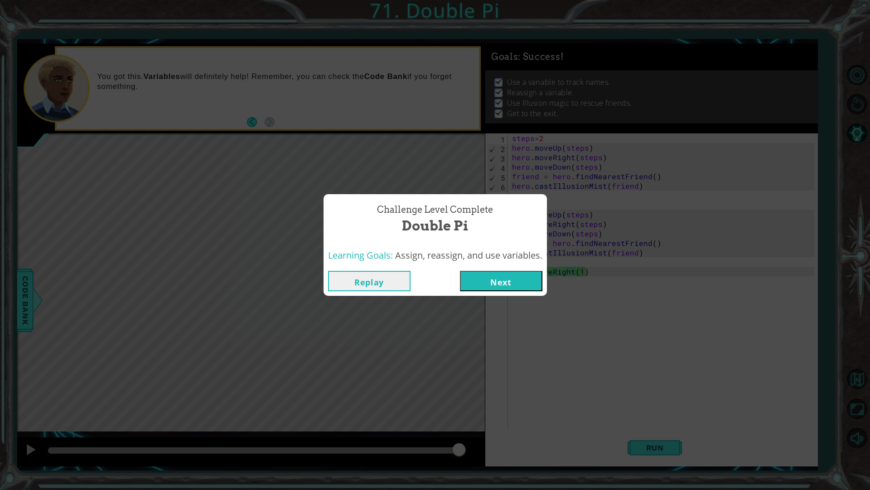
click at [513, 274] on button "Next" at bounding box center [501, 281] width 82 height 20
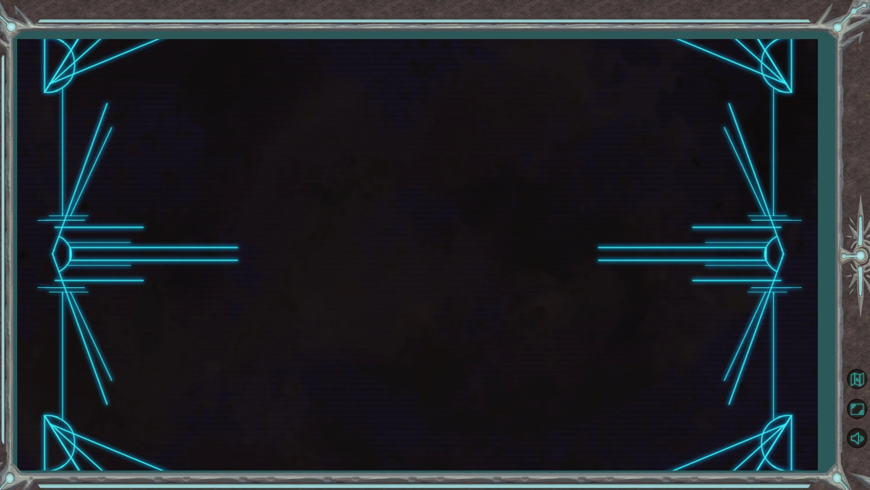
click at [511, 310] on div at bounding box center [417, 254] width 800 height 431
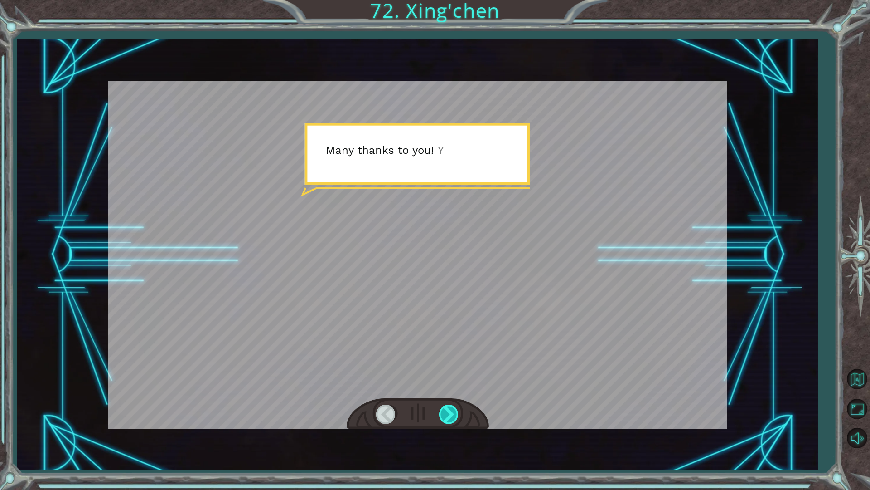
click at [451, 421] on div at bounding box center [449, 413] width 20 height 19
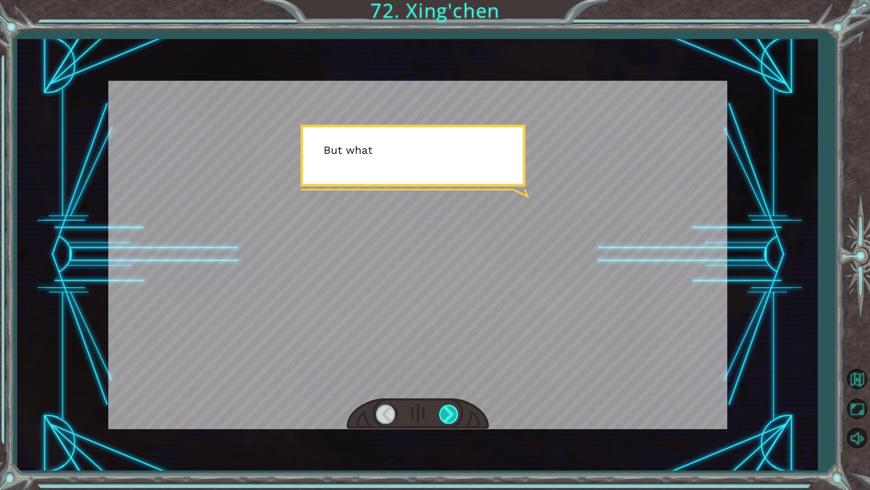
click at [451, 421] on div at bounding box center [449, 413] width 20 height 19
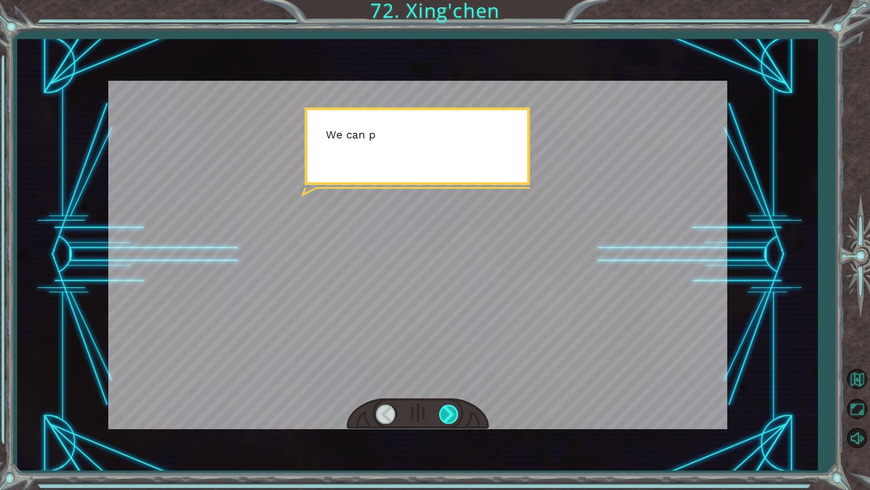
click at [451, 421] on div at bounding box center [449, 413] width 20 height 19
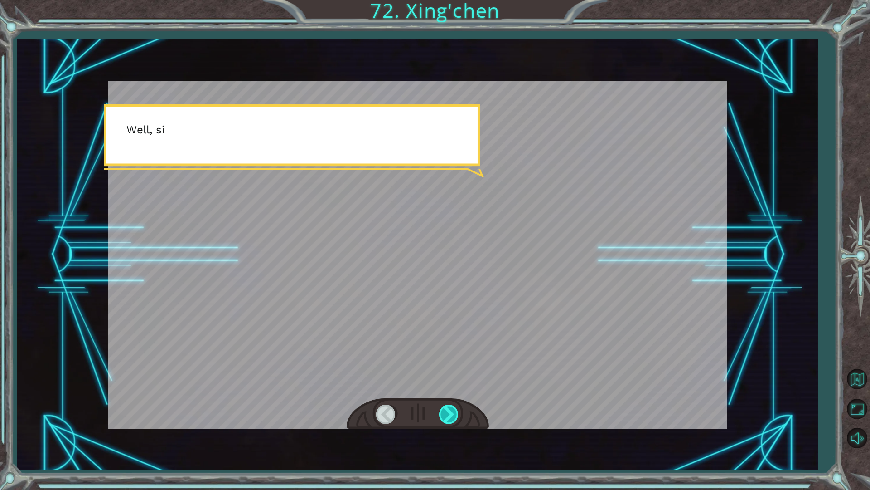
click at [451, 421] on div at bounding box center [449, 413] width 20 height 19
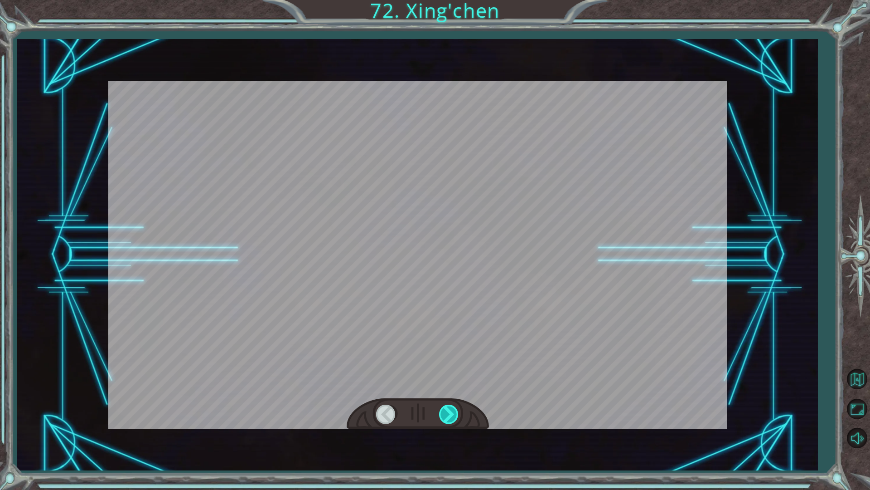
click at [451, 421] on div at bounding box center [449, 413] width 20 height 19
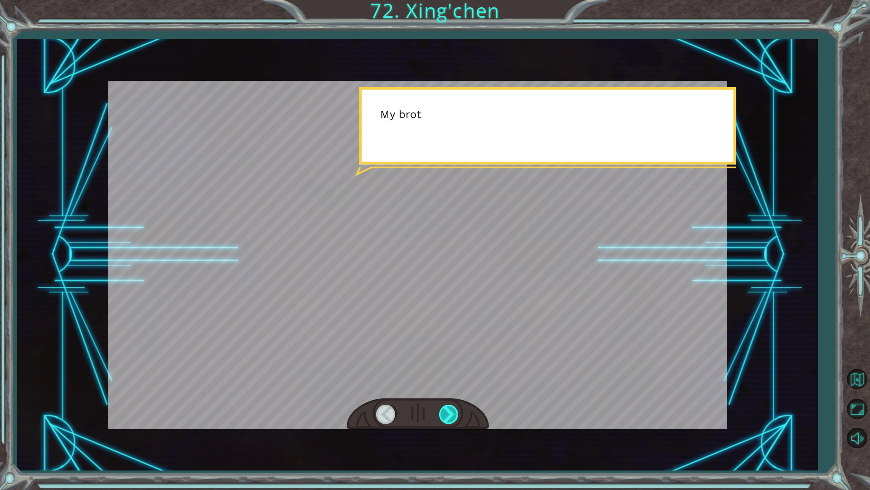
click at [451, 421] on div at bounding box center [449, 413] width 20 height 19
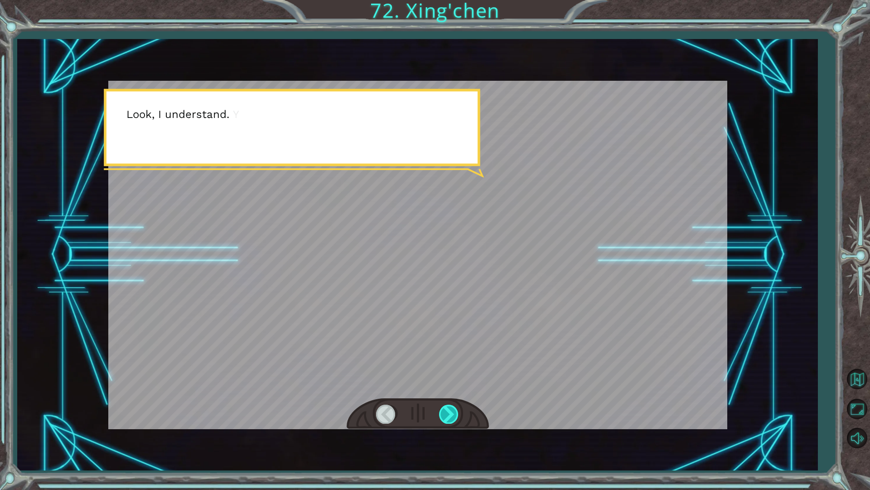
click at [451, 421] on div at bounding box center [449, 413] width 20 height 19
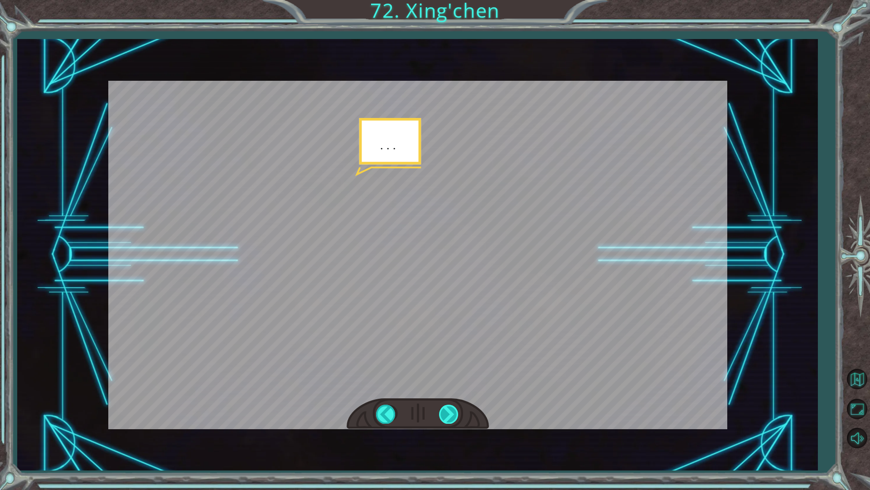
click at [451, 421] on div at bounding box center [449, 413] width 20 height 19
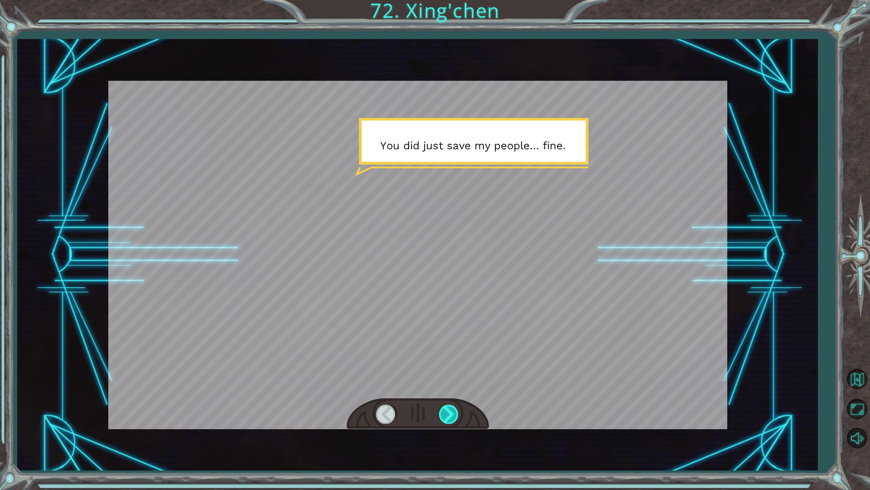
click at [451, 421] on div at bounding box center [449, 413] width 20 height 19
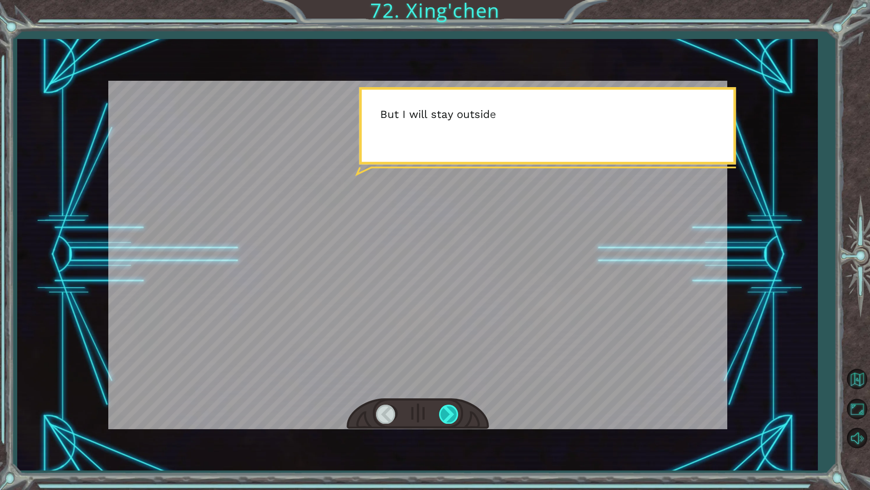
click at [451, 421] on div at bounding box center [449, 413] width 20 height 19
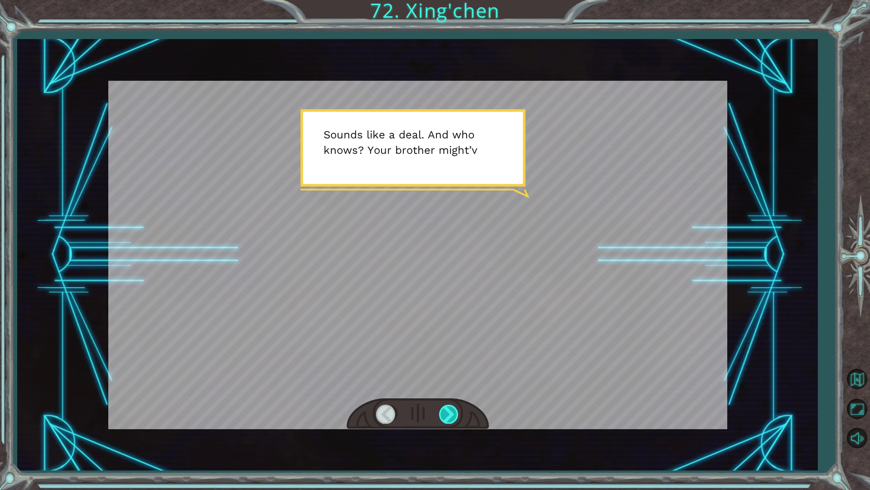
click at [451, 421] on div at bounding box center [449, 413] width 20 height 19
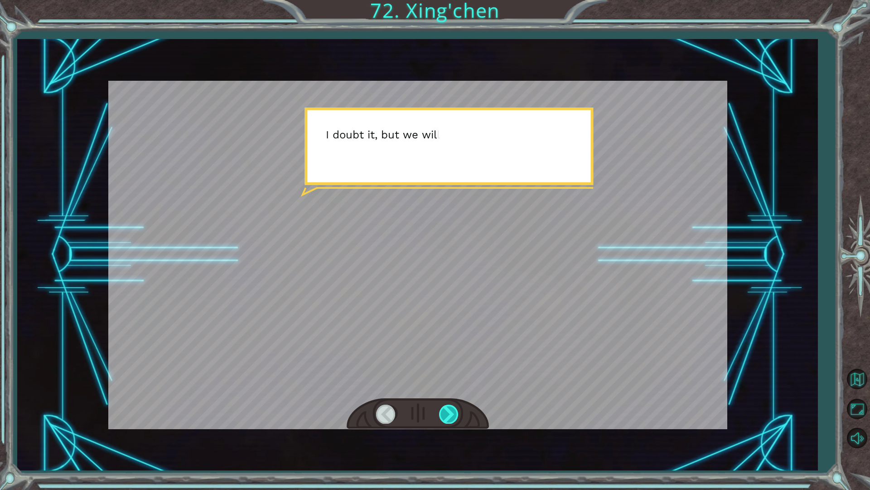
click at [451, 421] on div at bounding box center [449, 413] width 20 height 19
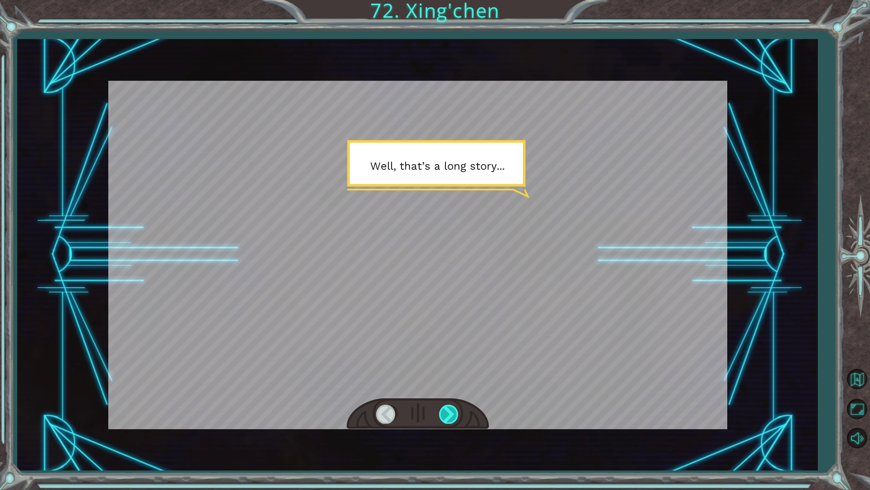
click at [451, 421] on div at bounding box center [449, 413] width 20 height 19
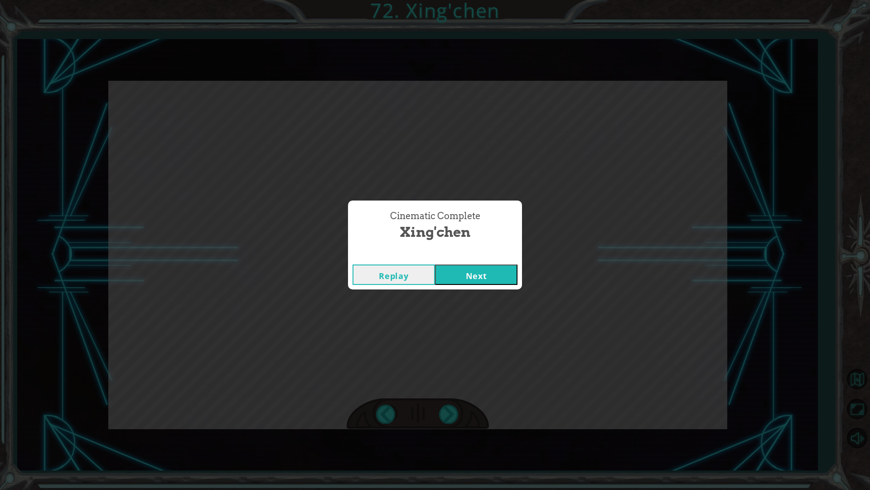
click at [467, 275] on button "Next" at bounding box center [476, 274] width 82 height 20
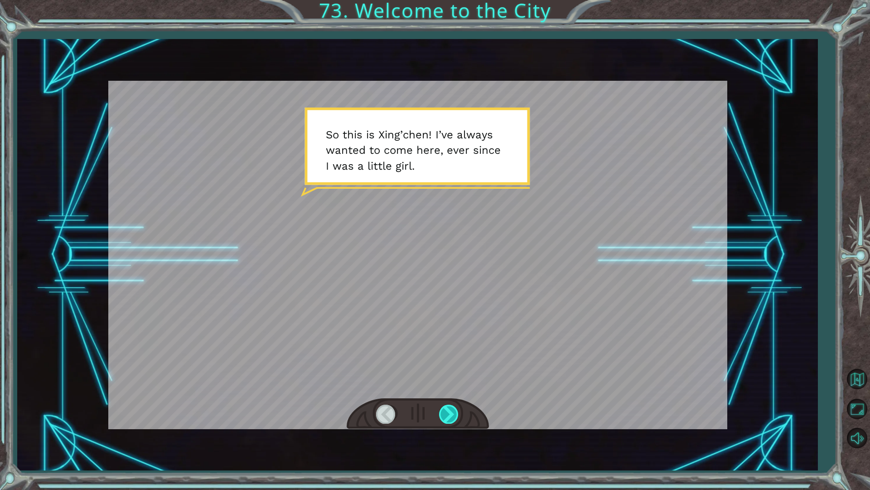
click at [446, 412] on div at bounding box center [449, 413] width 20 height 19
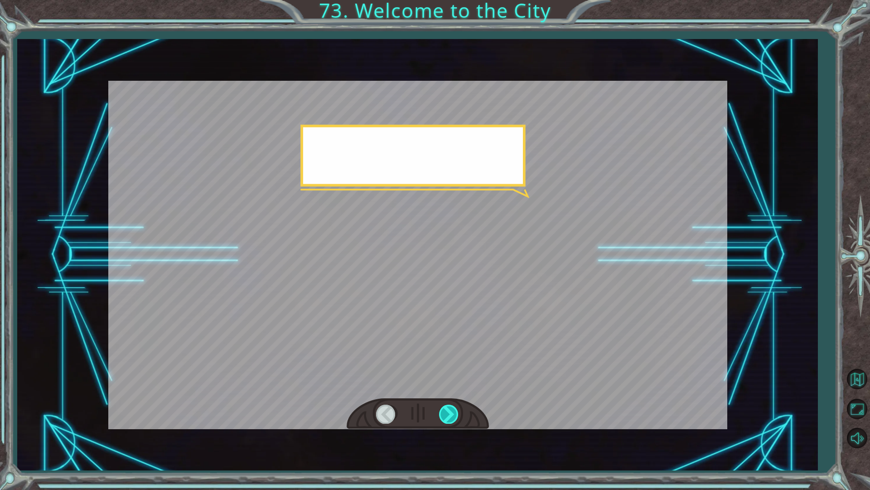
click at [446, 412] on div at bounding box center [449, 413] width 20 height 19
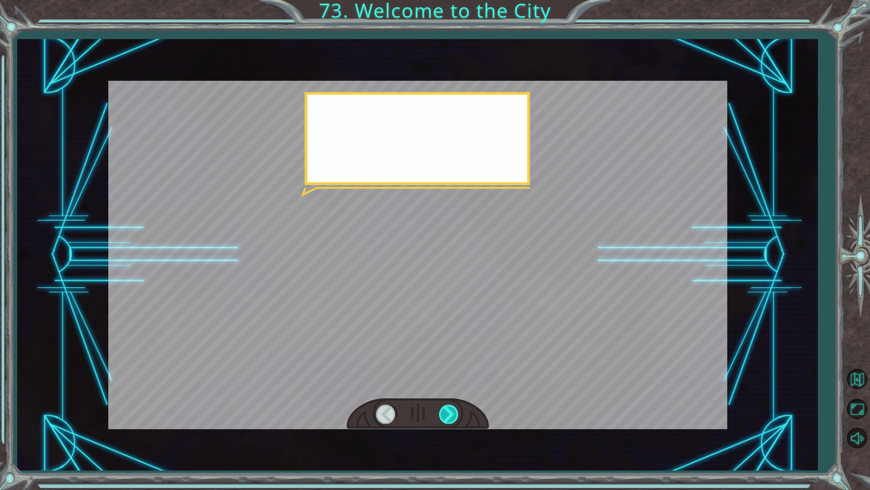
click at [446, 412] on div at bounding box center [449, 413] width 20 height 19
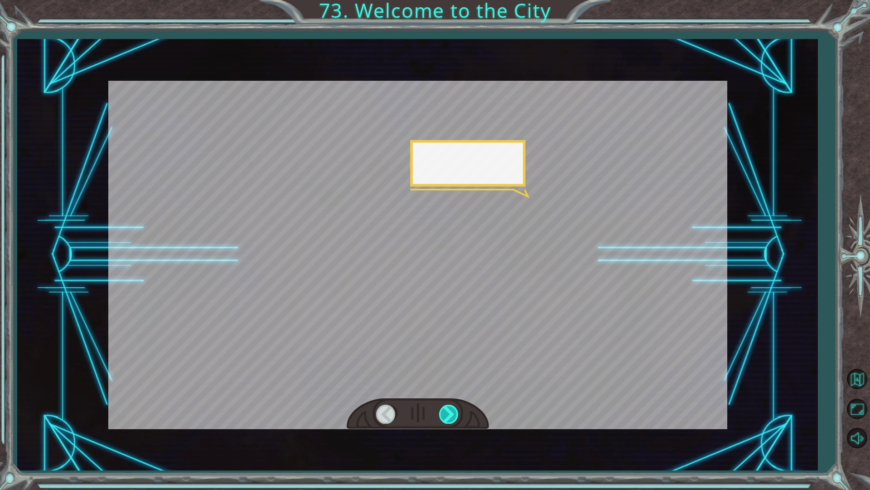
click at [446, 412] on div at bounding box center [449, 413] width 20 height 19
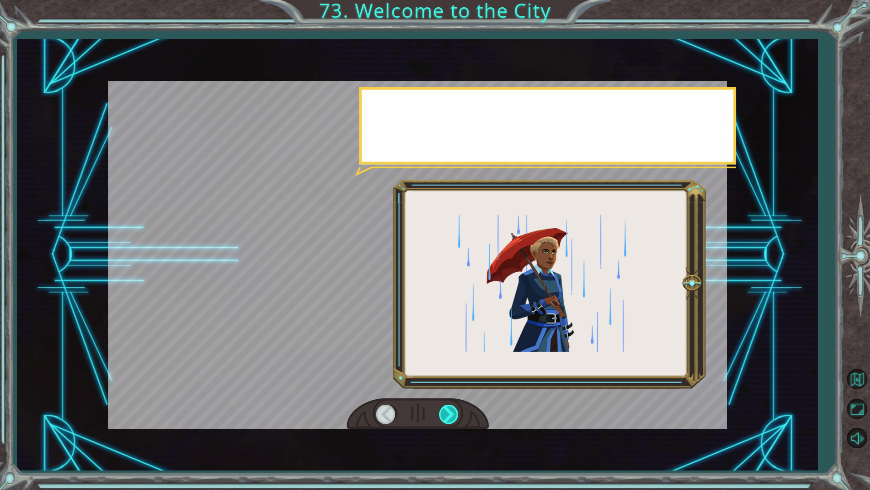
click at [446, 412] on div at bounding box center [449, 413] width 20 height 19
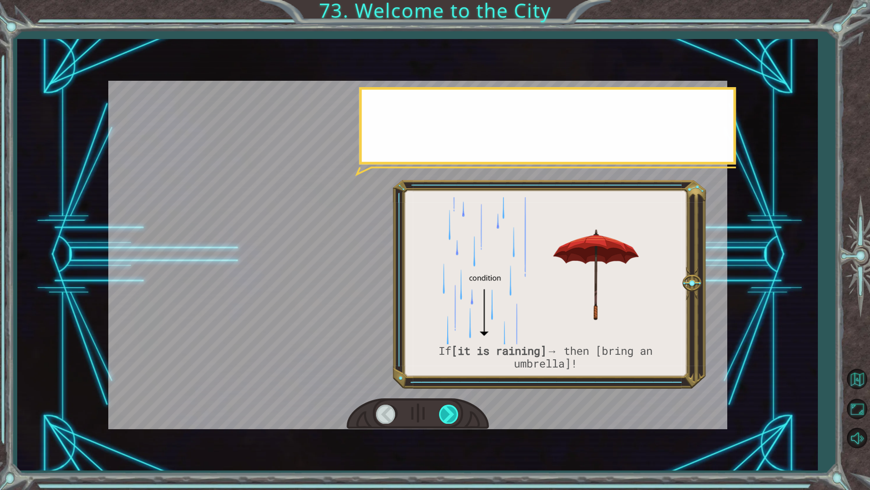
click at [446, 412] on div at bounding box center [449, 413] width 20 height 19
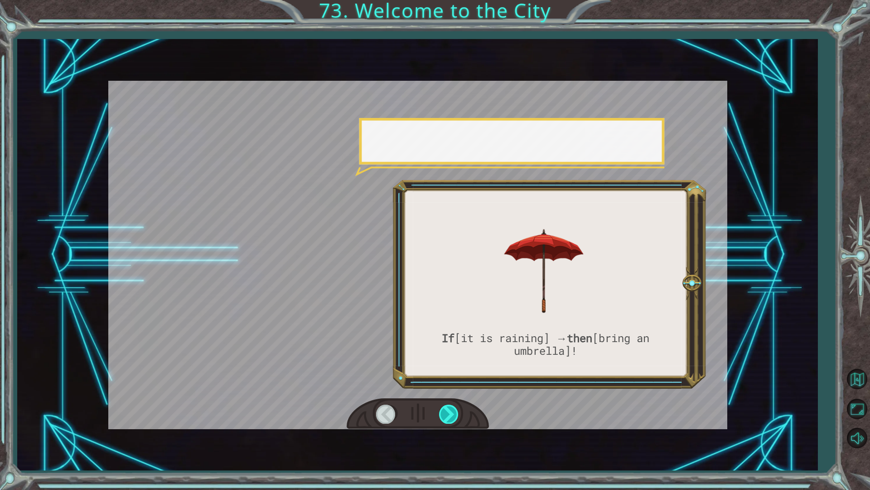
click at [446, 412] on div at bounding box center [449, 413] width 20 height 19
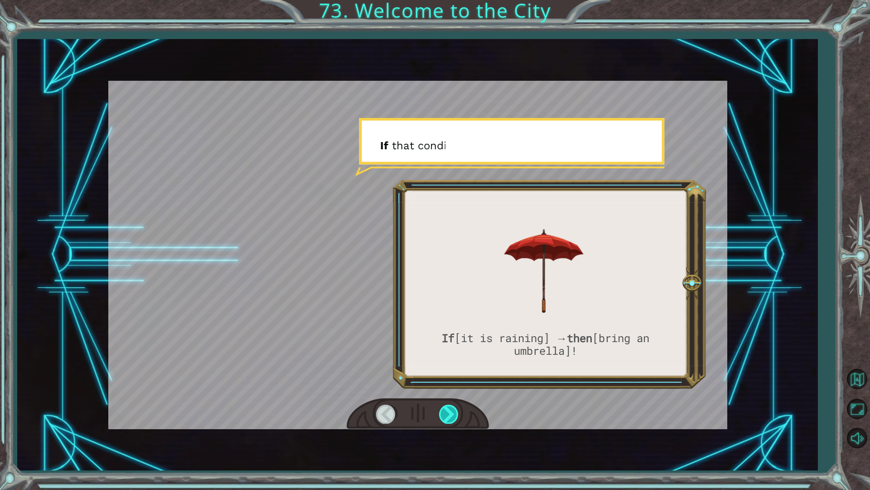
click at [446, 412] on div at bounding box center [449, 413] width 20 height 19
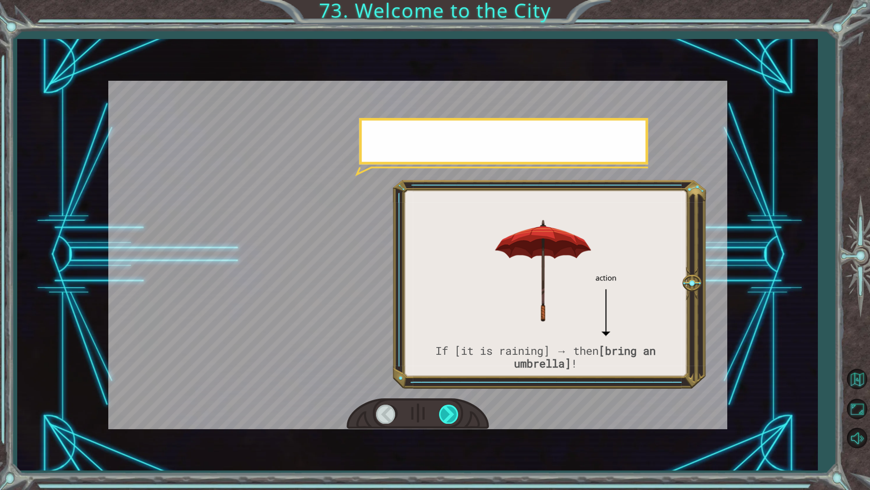
click at [446, 412] on div at bounding box center [449, 413] width 20 height 19
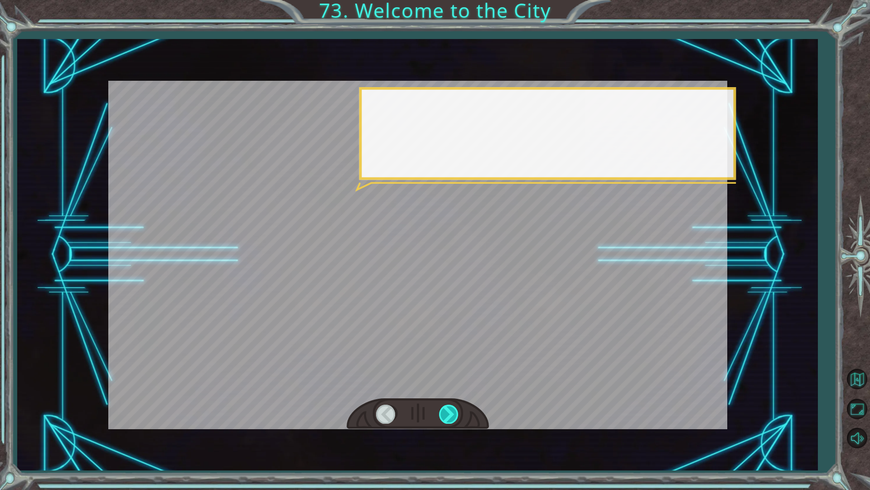
click at [446, 412] on div at bounding box center [449, 413] width 20 height 19
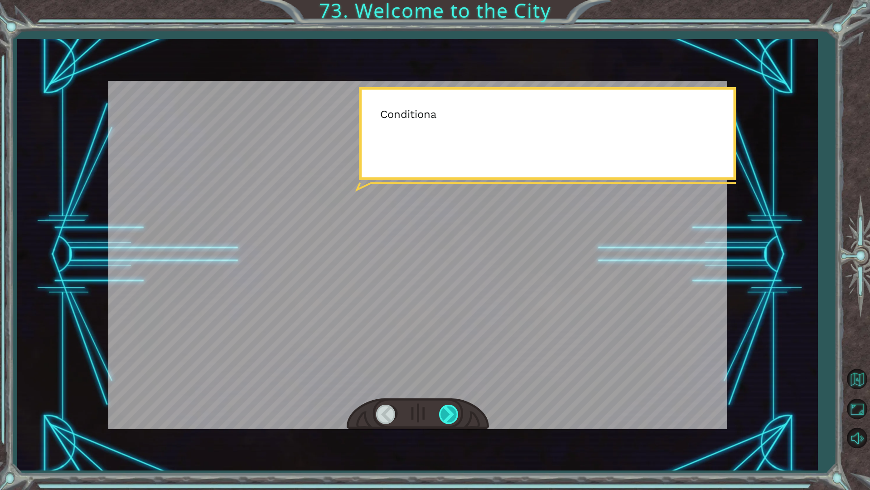
click at [446, 412] on div at bounding box center [449, 413] width 20 height 19
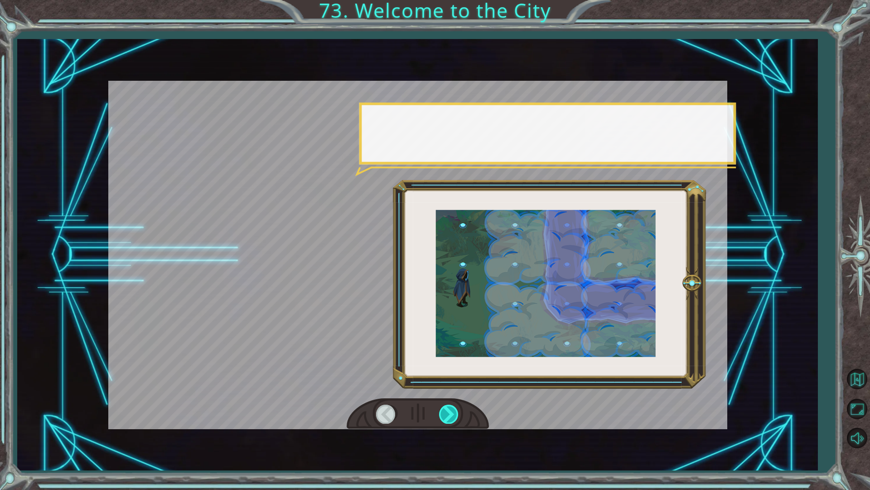
click at [446, 412] on div at bounding box center [449, 413] width 20 height 19
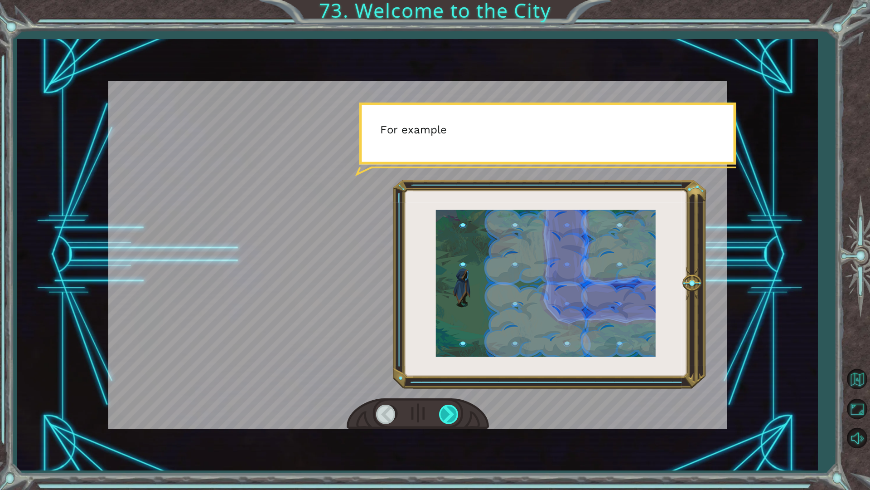
click at [446, 412] on div at bounding box center [449, 413] width 20 height 19
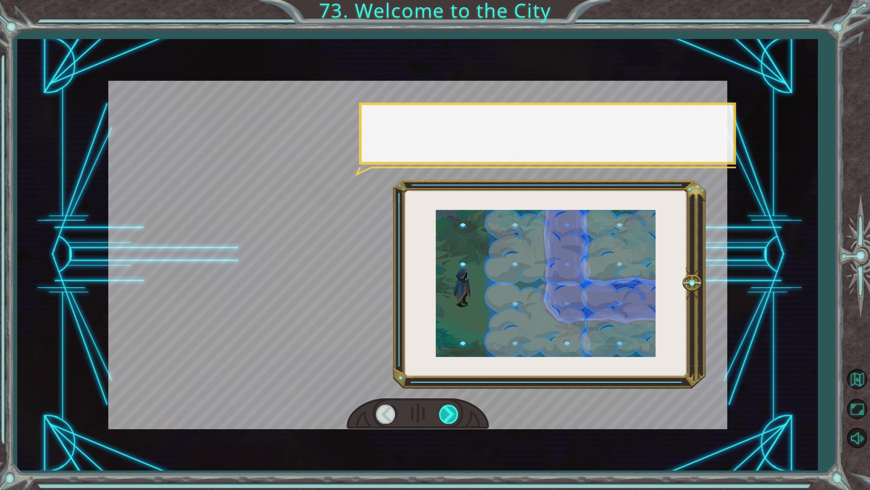
click at [446, 412] on div at bounding box center [449, 413] width 20 height 19
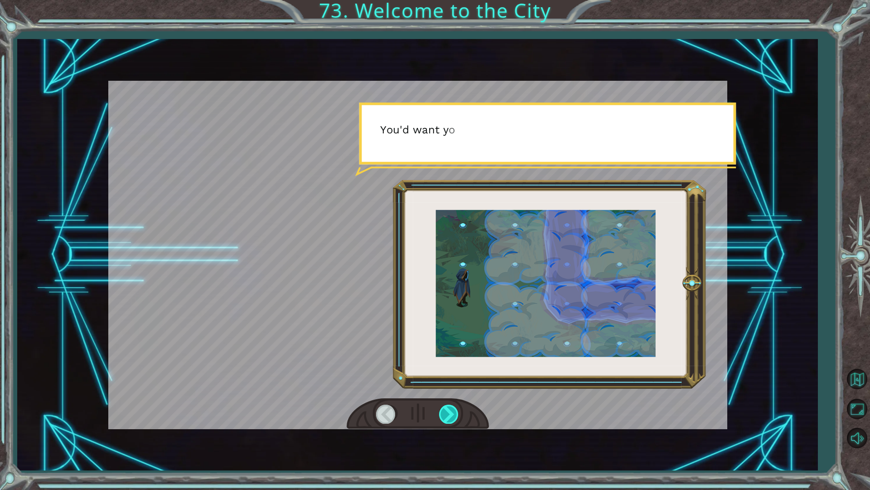
click at [446, 412] on div at bounding box center [449, 413] width 20 height 19
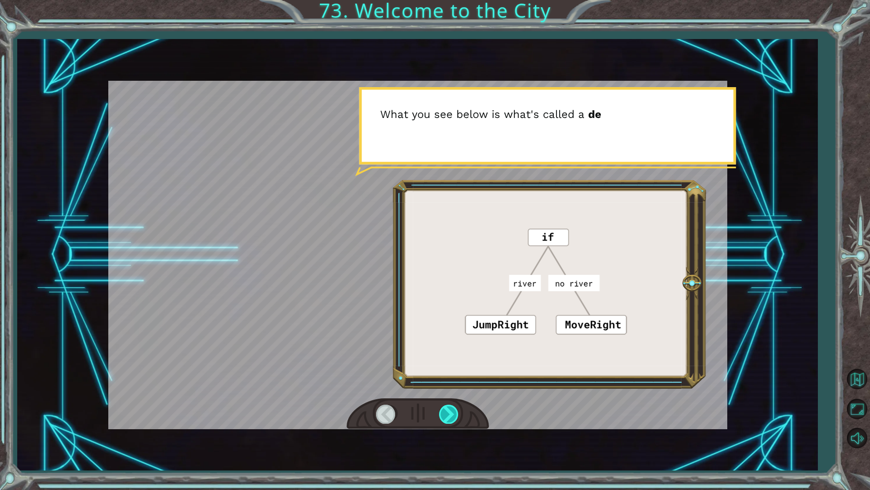
click at [446, 412] on div at bounding box center [449, 413] width 20 height 19
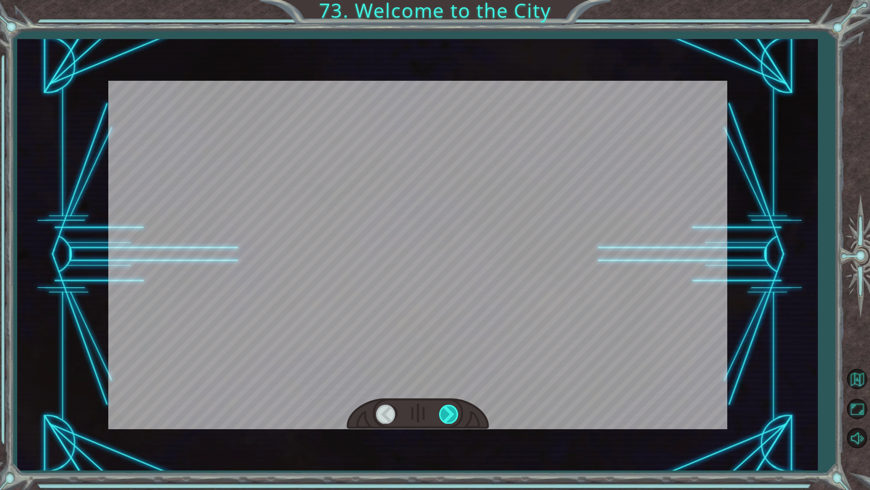
click at [446, 412] on div at bounding box center [449, 413] width 20 height 19
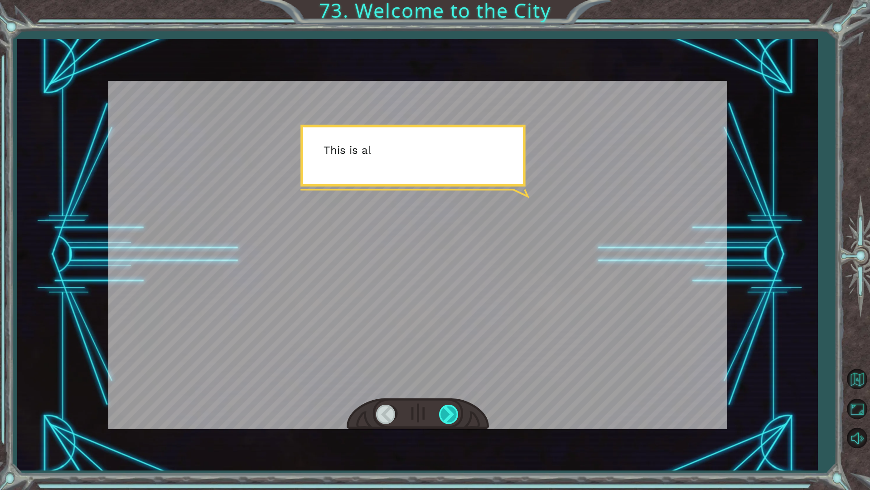
click at [446, 412] on div at bounding box center [449, 413] width 20 height 19
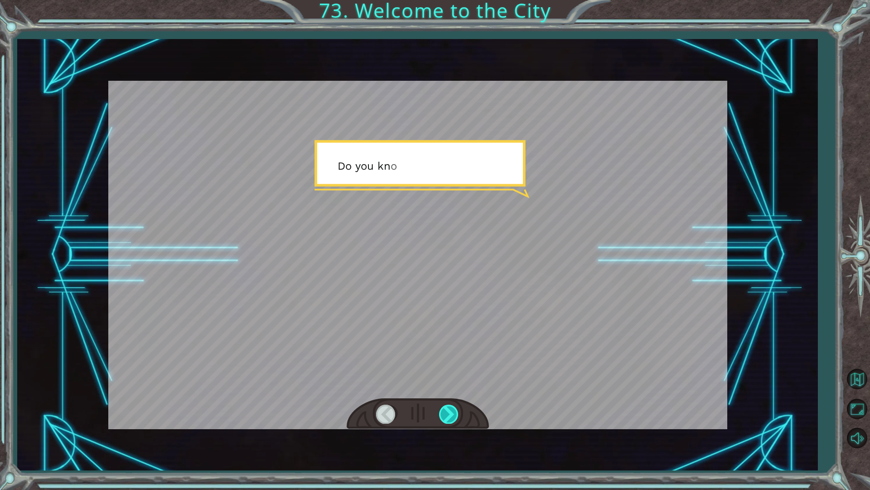
click at [446, 412] on div at bounding box center [449, 413] width 20 height 19
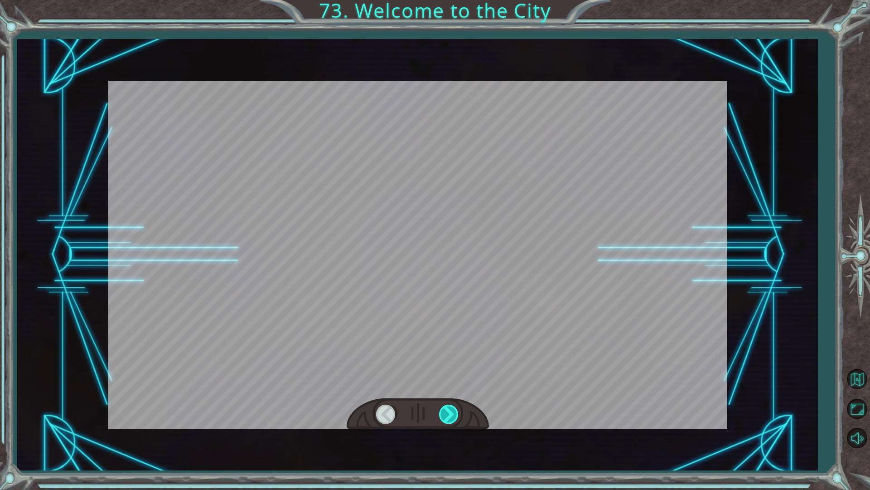
click at [446, 412] on div at bounding box center [449, 413] width 20 height 19
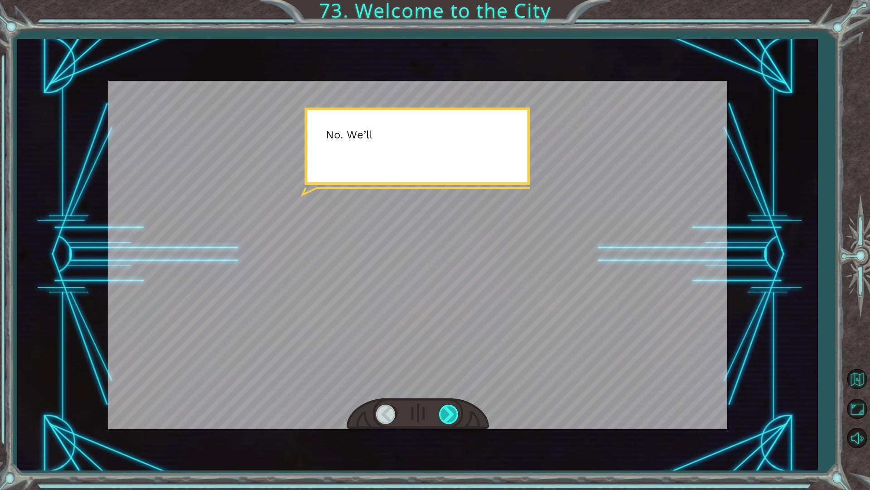
click at [446, 412] on div at bounding box center [449, 413] width 20 height 19
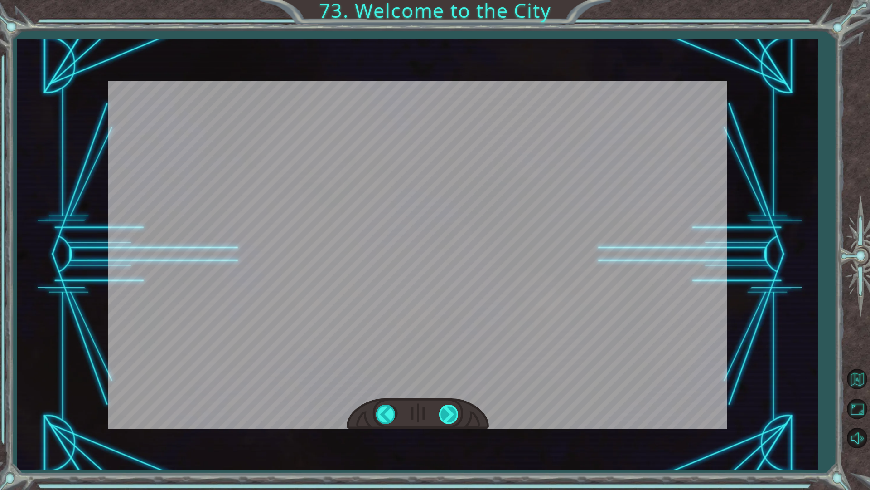
click at [446, 412] on div at bounding box center [449, 413] width 20 height 19
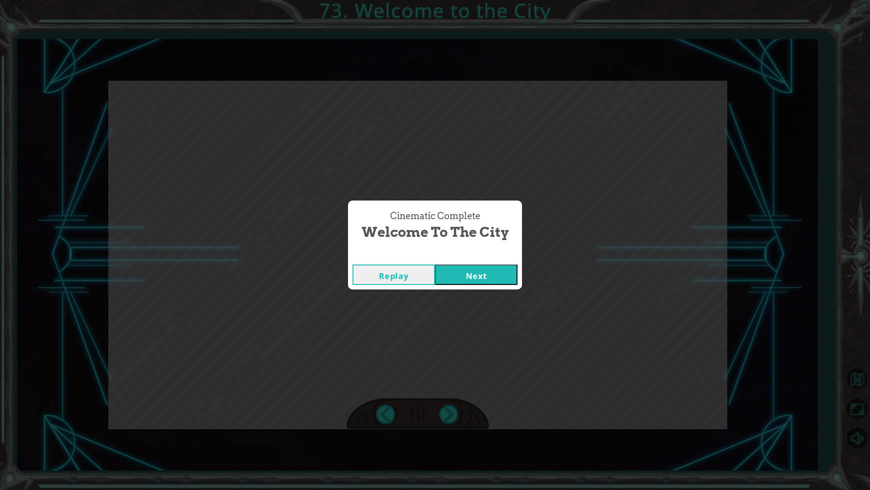
click at [446, 412] on div "Cinematic Complete Welcome to the City Replay Next" at bounding box center [435, 245] width 870 height 490
click at [468, 268] on button "Next" at bounding box center [476, 274] width 82 height 20
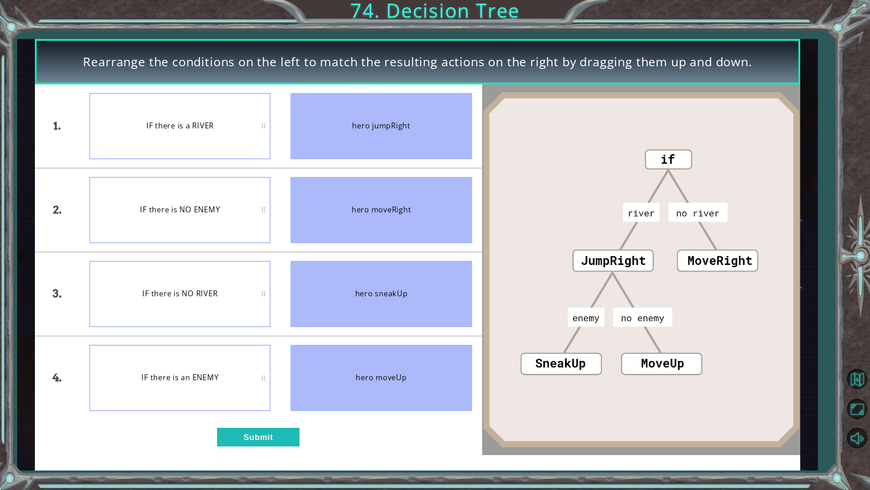
click at [208, 160] on li "IF there is a RIVER" at bounding box center [179, 125] width 201 height 83
click at [264, 442] on button "Submit" at bounding box center [258, 436] width 82 height 19
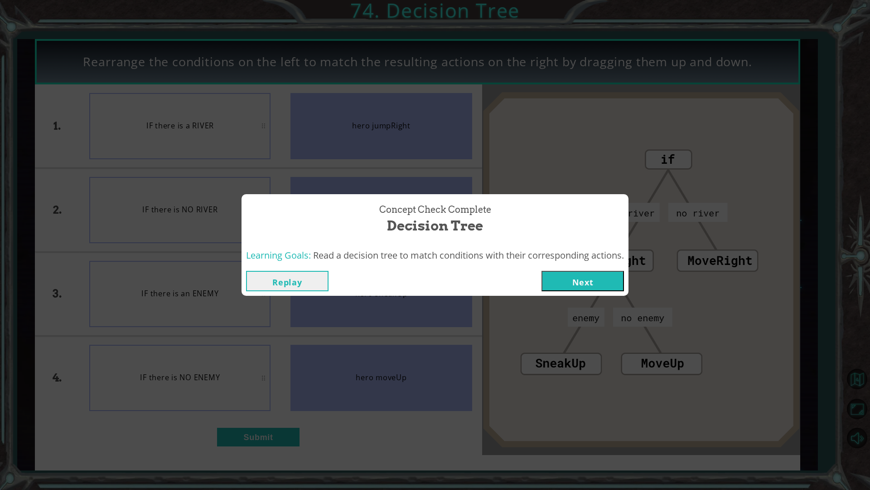
click at [570, 267] on div "Replay Next" at bounding box center [435, 280] width 387 height 29
drag, startPoint x: 586, startPoint y: 356, endPoint x: 586, endPoint y: 351, distance: 5.0
drag, startPoint x: 586, startPoint y: 351, endPoint x: 309, endPoint y: 124, distance: 358.2
click at [309, 124] on div "Concept Check Complete Decision Tree Learning Goals: Read a decision tree to ma…" at bounding box center [435, 245] width 870 height 490
click at [611, 272] on button "Next" at bounding box center [583, 281] width 82 height 20
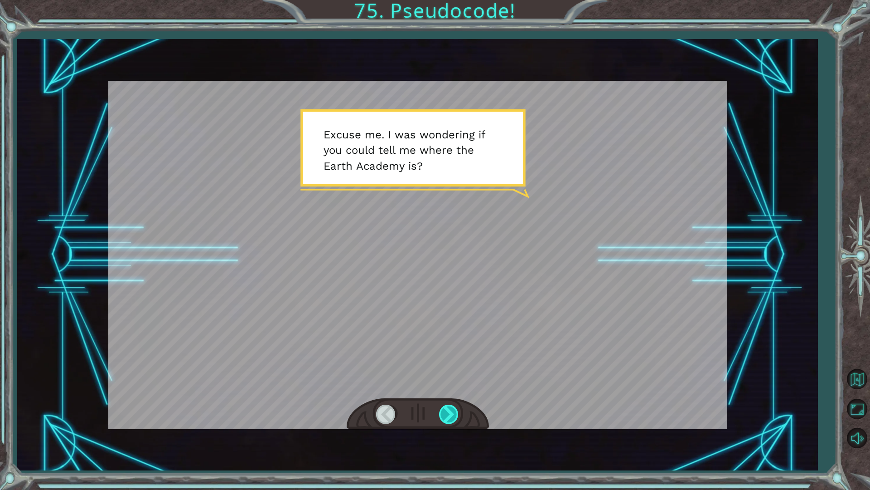
drag, startPoint x: 515, startPoint y: 246, endPoint x: 440, endPoint y: 412, distance: 183.0
click at [440, 412] on div at bounding box center [449, 413] width 20 height 19
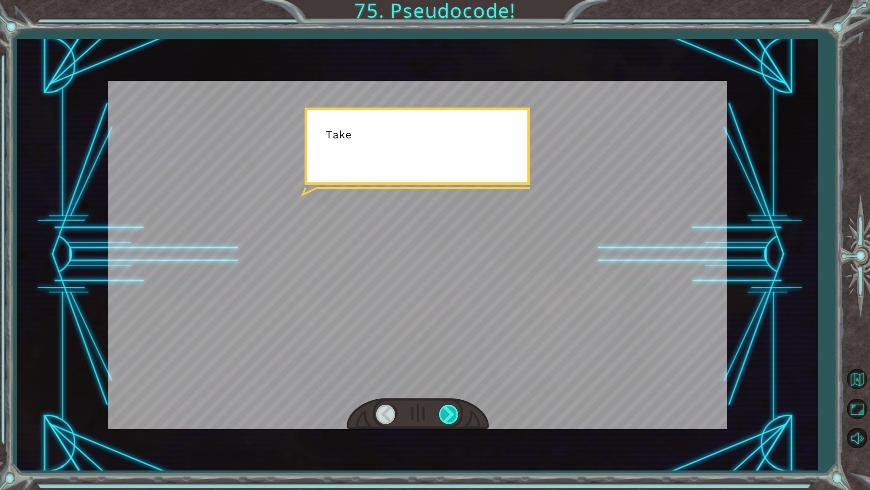
click at [441, 412] on div at bounding box center [449, 413] width 20 height 19
click at [448, 411] on div at bounding box center [449, 413] width 20 height 19
click at [449, 411] on div at bounding box center [449, 413] width 20 height 19
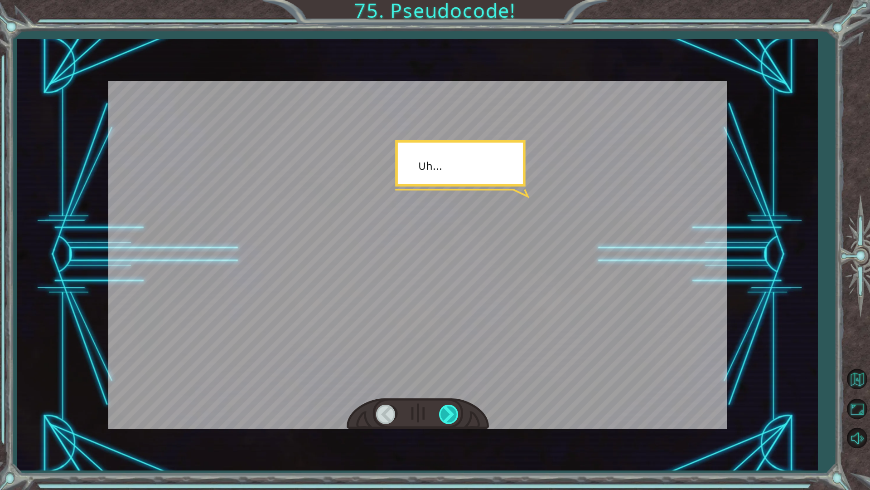
click at [449, 411] on div at bounding box center [449, 413] width 20 height 19
click at [449, 410] on div at bounding box center [449, 413] width 20 height 19
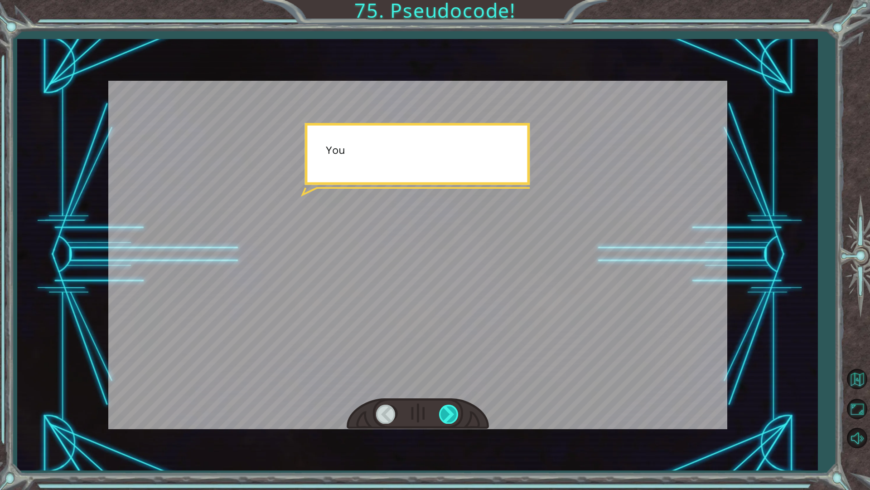
click at [449, 410] on div at bounding box center [449, 413] width 20 height 19
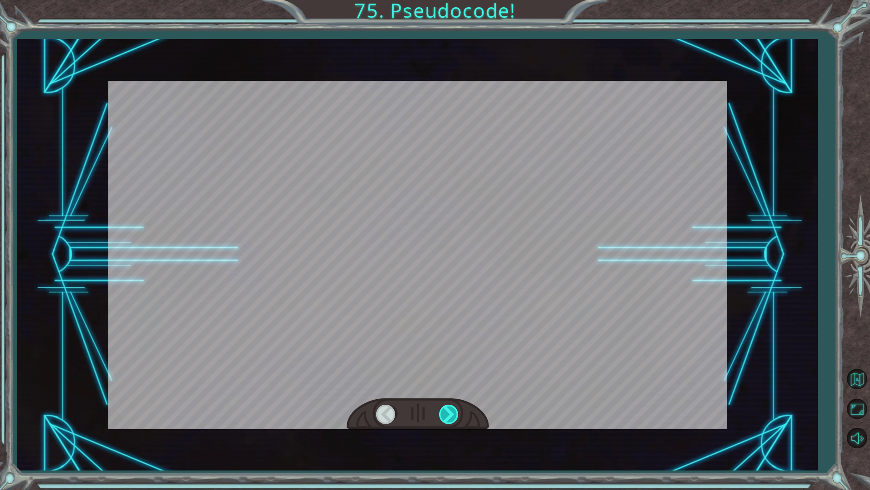
click at [449, 410] on div at bounding box center [449, 413] width 20 height 19
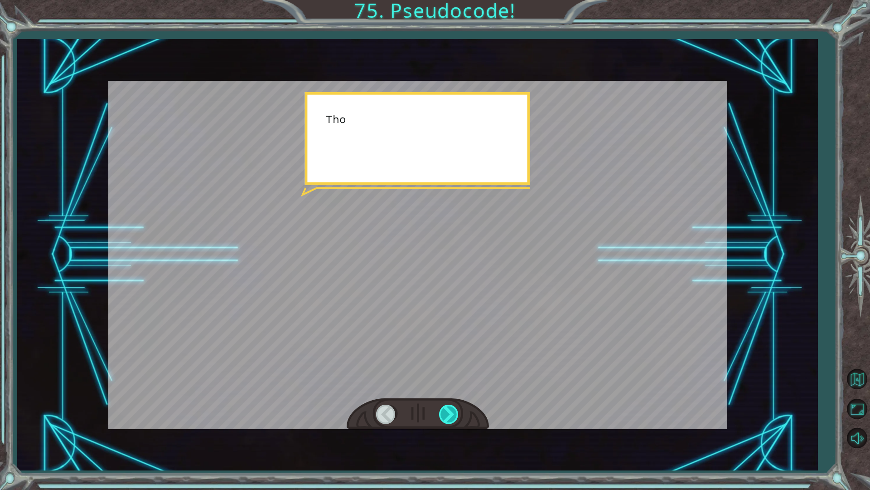
click at [449, 410] on div at bounding box center [449, 413] width 20 height 19
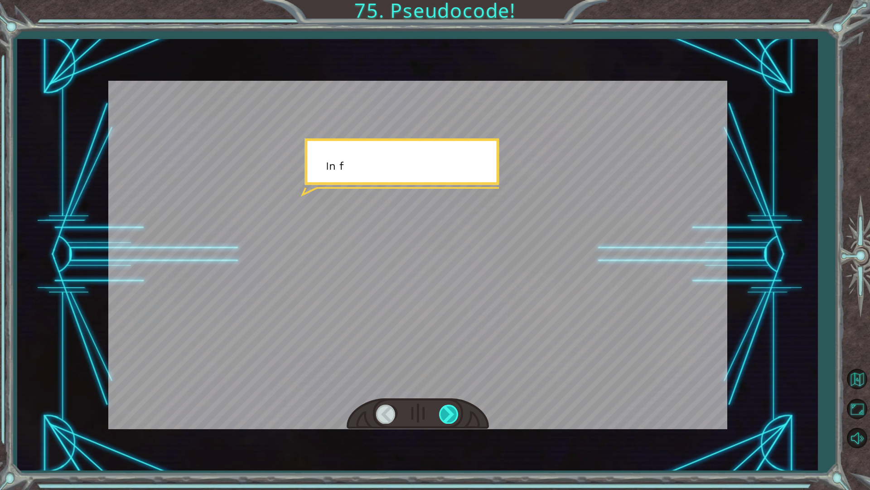
click at [449, 410] on div at bounding box center [449, 413] width 20 height 19
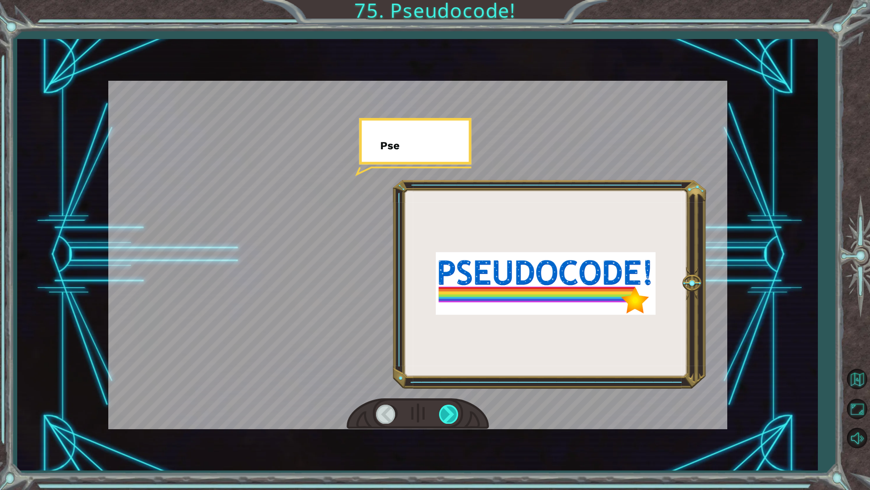
click at [449, 410] on div at bounding box center [449, 413] width 20 height 19
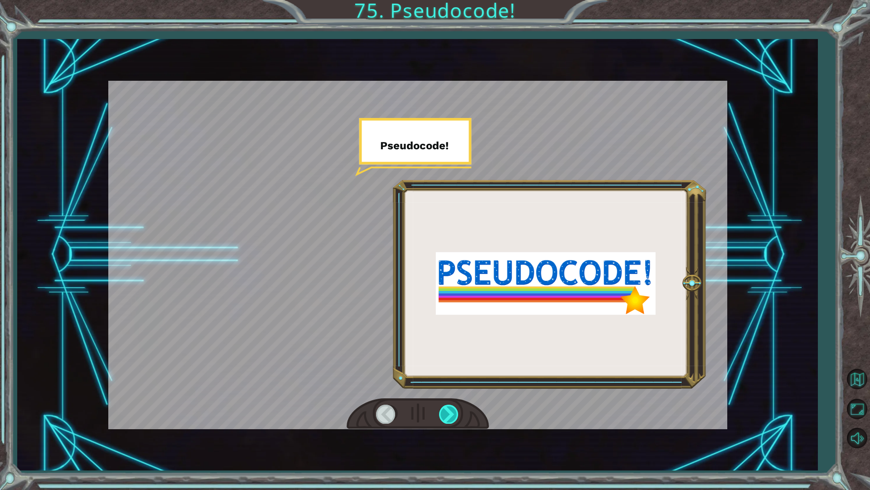
click at [449, 410] on div at bounding box center [449, 413] width 20 height 19
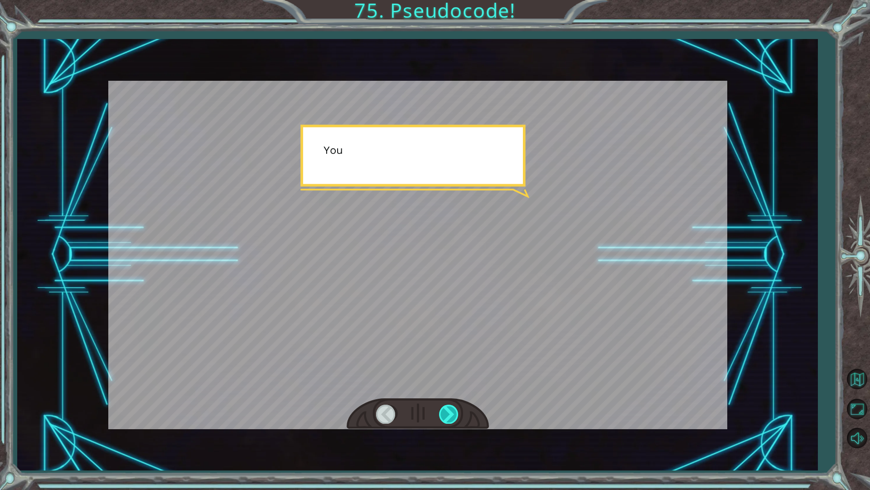
click at [449, 410] on div at bounding box center [449, 413] width 20 height 19
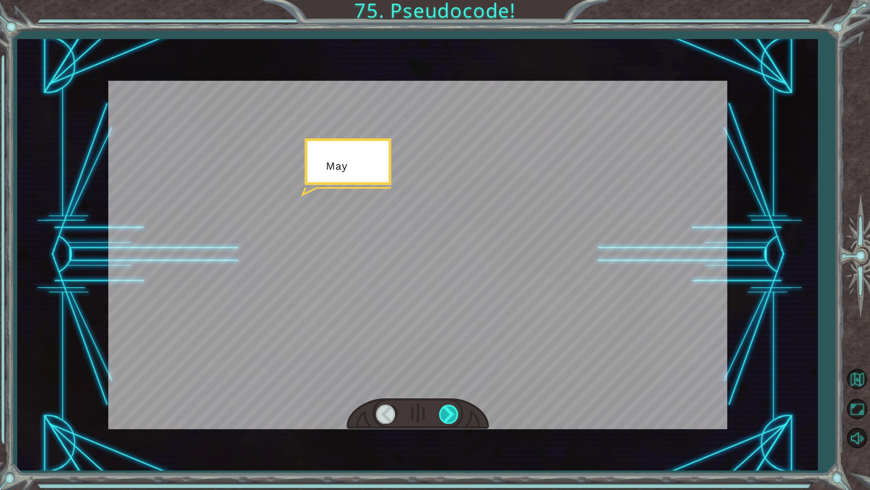
click at [449, 410] on div at bounding box center [449, 413] width 20 height 19
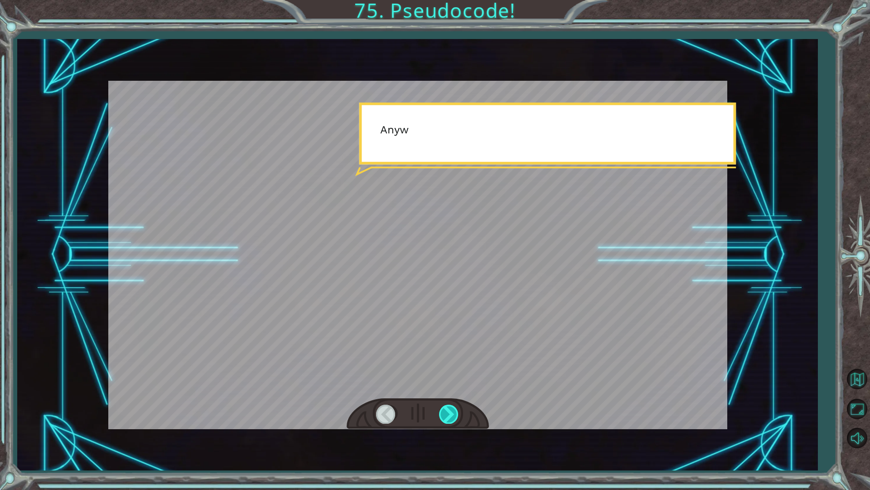
click at [449, 410] on div at bounding box center [449, 413] width 20 height 19
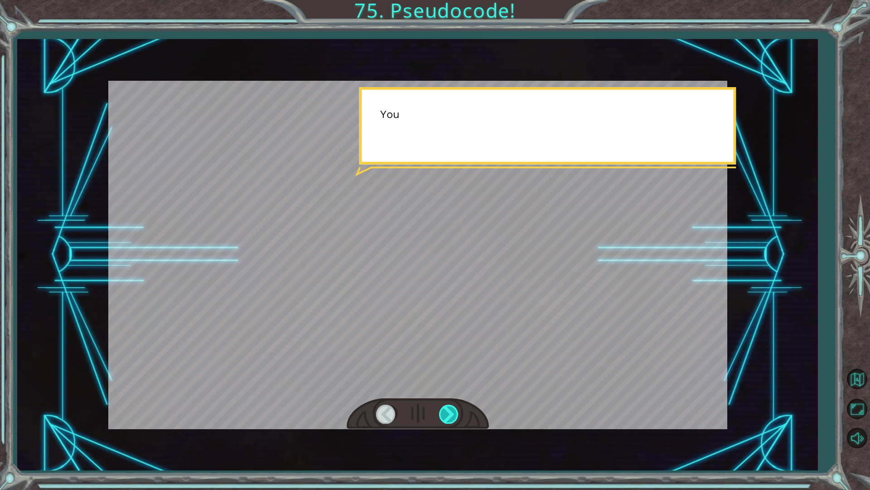
click at [449, 410] on div at bounding box center [449, 413] width 20 height 19
click at [449, 411] on div at bounding box center [449, 413] width 20 height 19
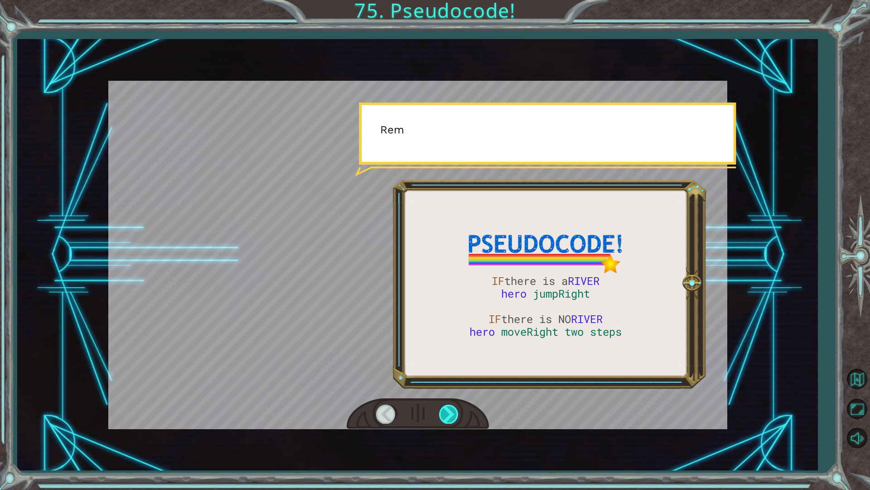
click at [449, 411] on div at bounding box center [449, 413] width 20 height 19
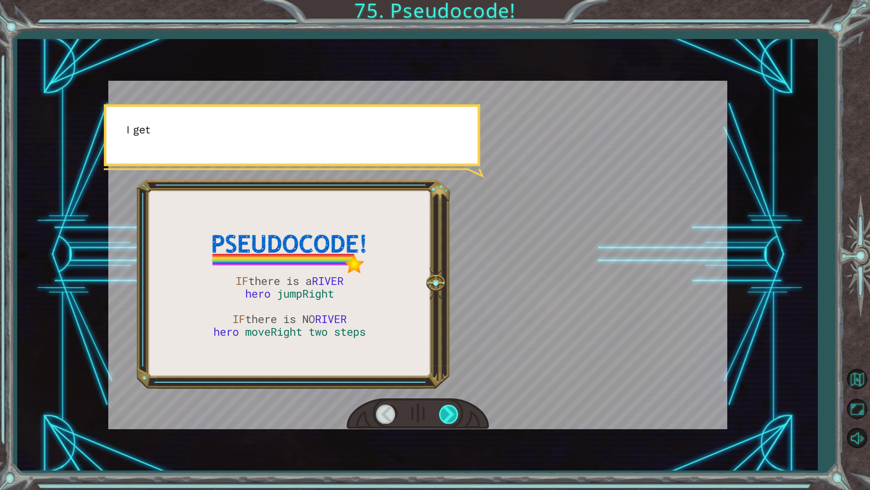
click at [449, 411] on div at bounding box center [449, 413] width 20 height 19
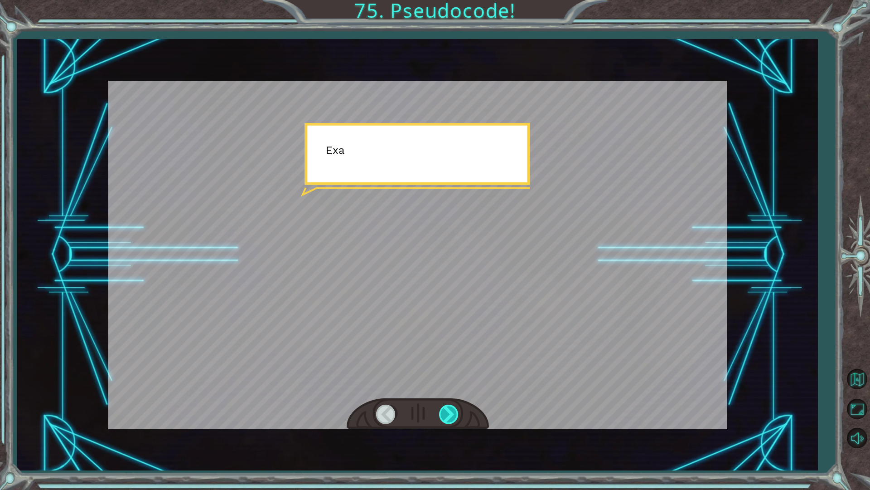
click at [449, 411] on div at bounding box center [449, 413] width 20 height 19
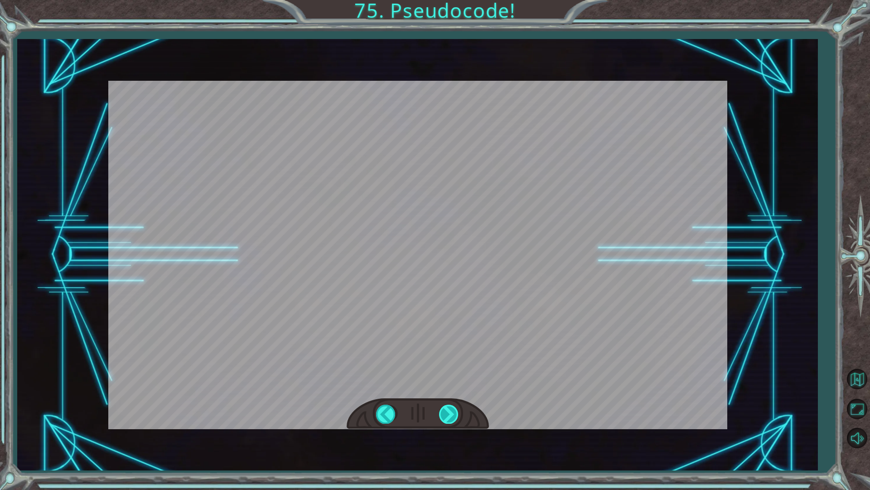
click at [449, 411] on div at bounding box center [449, 413] width 20 height 19
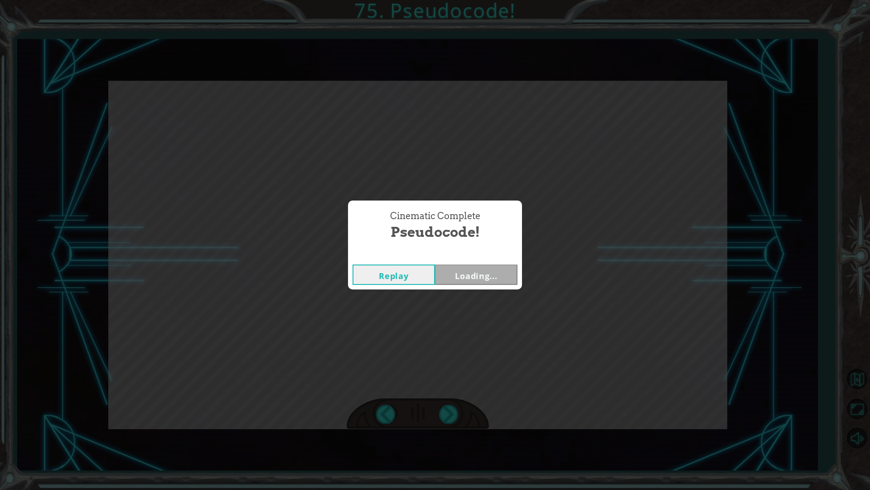
click at [449, 411] on div "Cinematic Complete Pseudocode! Replay Loading..." at bounding box center [435, 245] width 870 height 490
drag, startPoint x: 449, startPoint y: 411, endPoint x: 479, endPoint y: 291, distance: 123.5
click at [479, 291] on div "Cinematic Complete Pseudocode! Replay Next" at bounding box center [435, 245] width 870 height 490
click at [480, 282] on button "Next" at bounding box center [476, 274] width 82 height 20
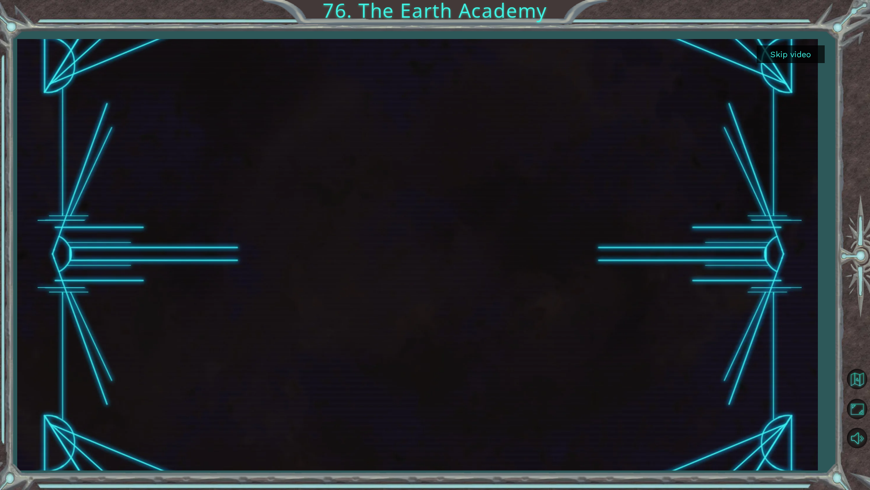
drag, startPoint x: 211, startPoint y: 489, endPoint x: 861, endPoint y: 244, distance: 694.1
click at [861, 244] on div at bounding box center [857, 255] width 26 height 217
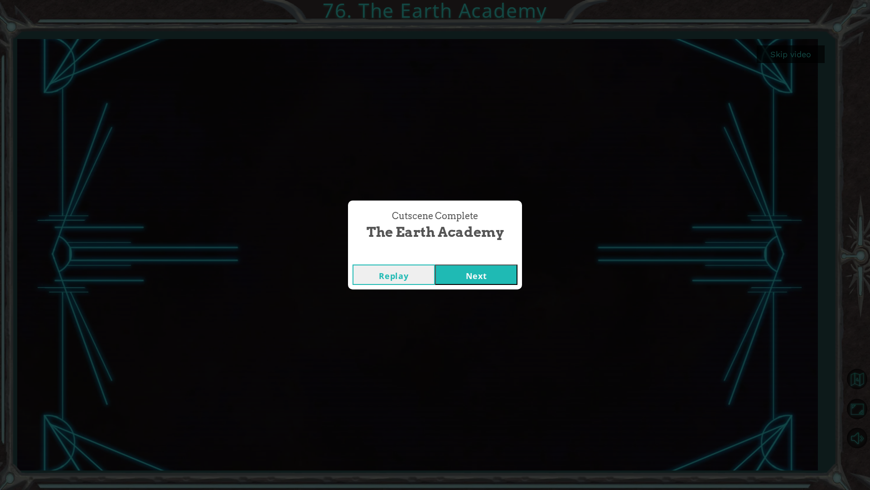
click at [541, 228] on div "Cutscene Complete The Earth Academy Replay Next" at bounding box center [435, 245] width 870 height 490
click at [475, 278] on button "Next" at bounding box center [476, 274] width 82 height 20
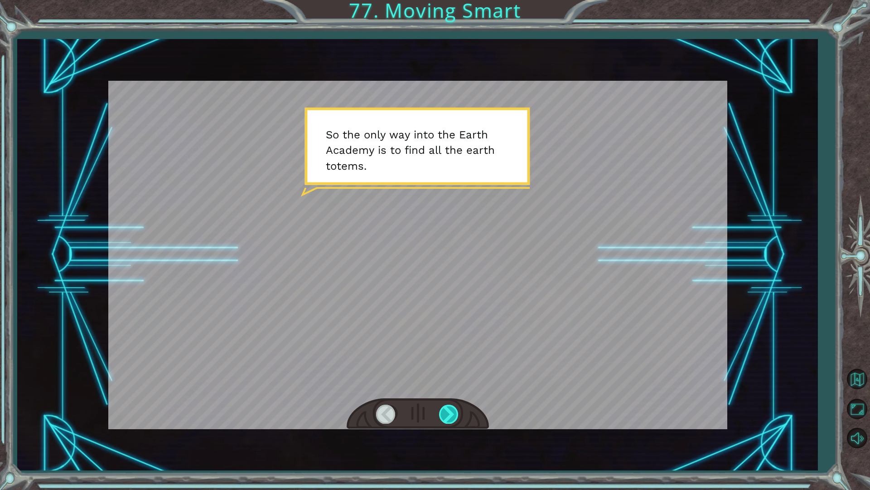
click at [449, 416] on div at bounding box center [449, 413] width 20 height 19
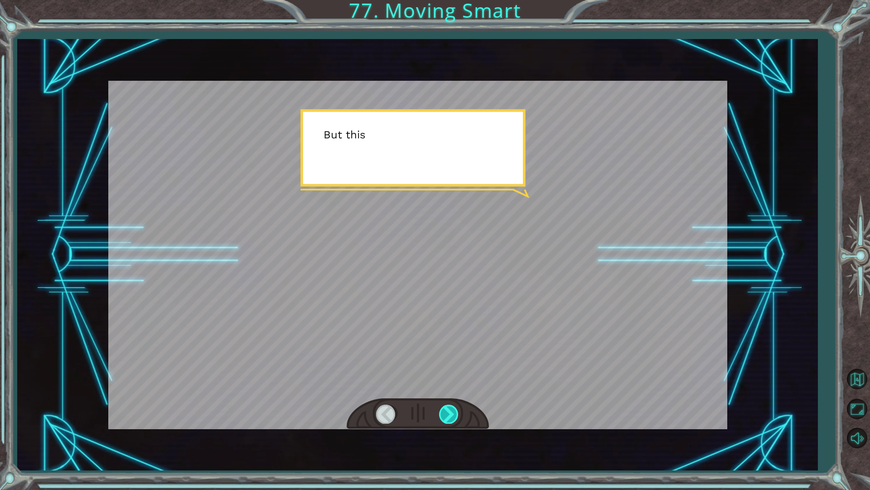
click at [449, 416] on div at bounding box center [449, 413] width 20 height 19
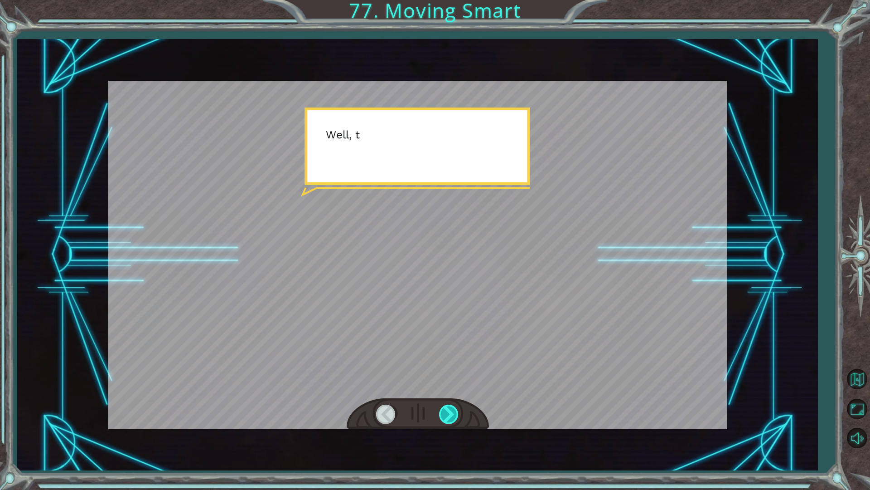
click at [449, 416] on div at bounding box center [449, 413] width 20 height 19
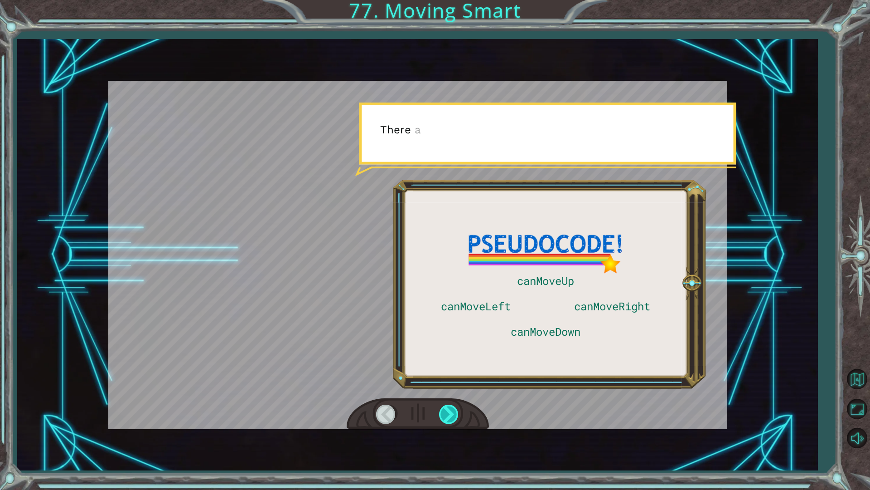
click at [449, 416] on div at bounding box center [449, 413] width 20 height 19
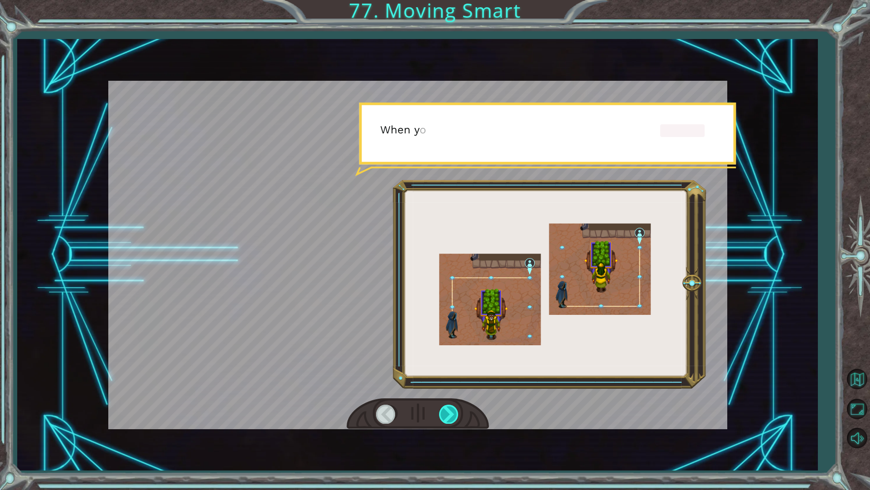
click at [449, 416] on div at bounding box center [449, 413] width 20 height 19
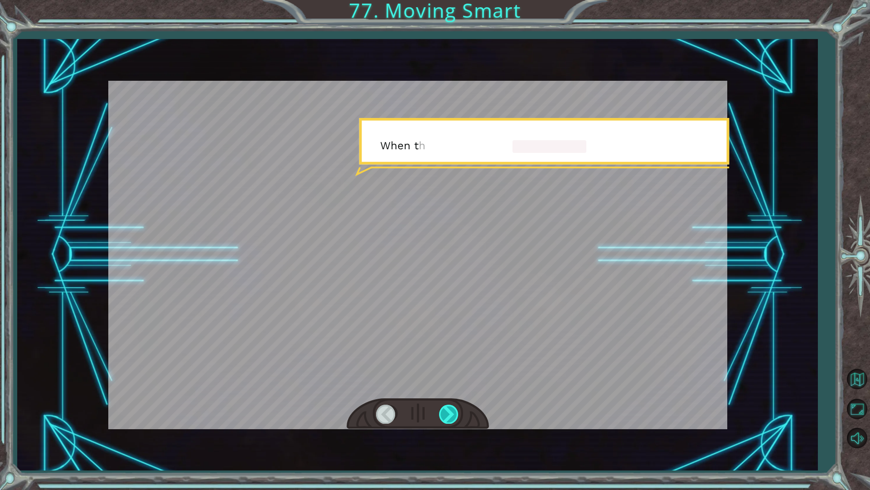
click at [449, 416] on div at bounding box center [449, 413] width 20 height 19
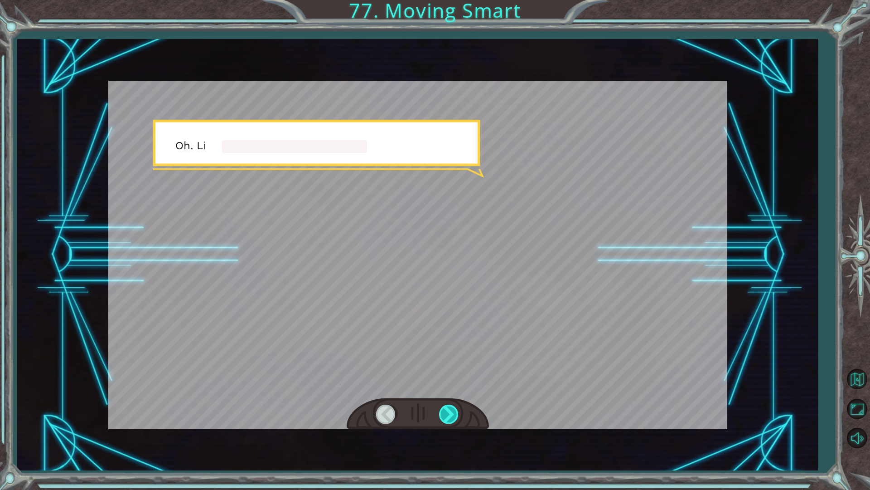
click at [449, 416] on div at bounding box center [449, 413] width 20 height 19
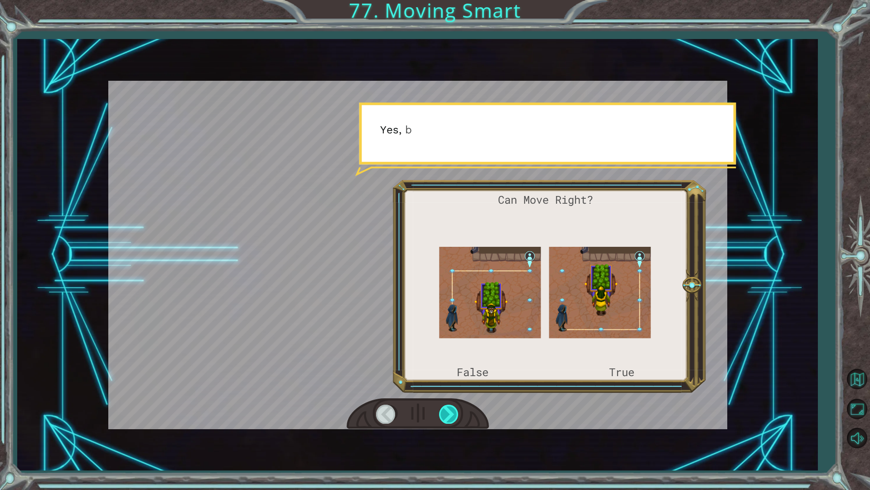
click at [450, 416] on div at bounding box center [449, 413] width 20 height 19
click at [440, 411] on div at bounding box center [449, 413] width 20 height 19
click at [442, 417] on div at bounding box center [449, 413] width 20 height 19
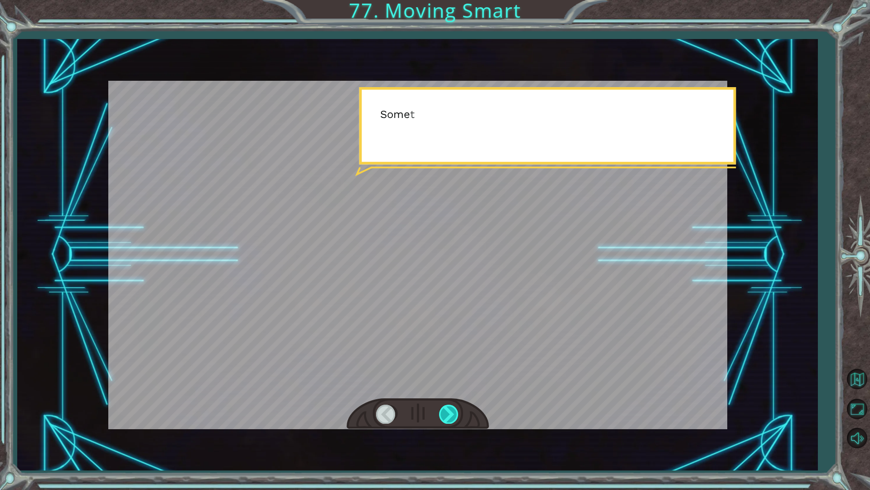
click at [441, 415] on div at bounding box center [449, 413] width 20 height 19
click at [440, 415] on div at bounding box center [449, 413] width 20 height 19
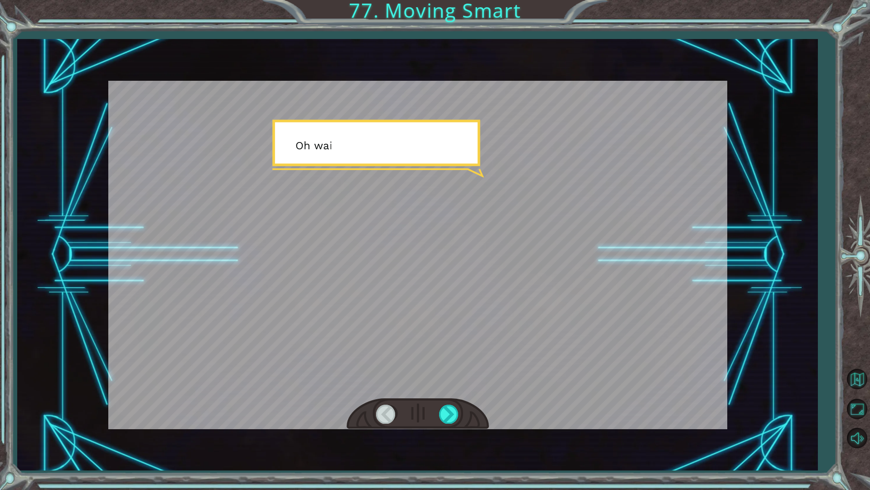
click at [444, 428] on div at bounding box center [418, 413] width 142 height 31
click at [447, 430] on div "Can Move Right? False True S o t h e o n l y w a y i n t o t h e E a r t h A c …" at bounding box center [417, 254] width 800 height 431
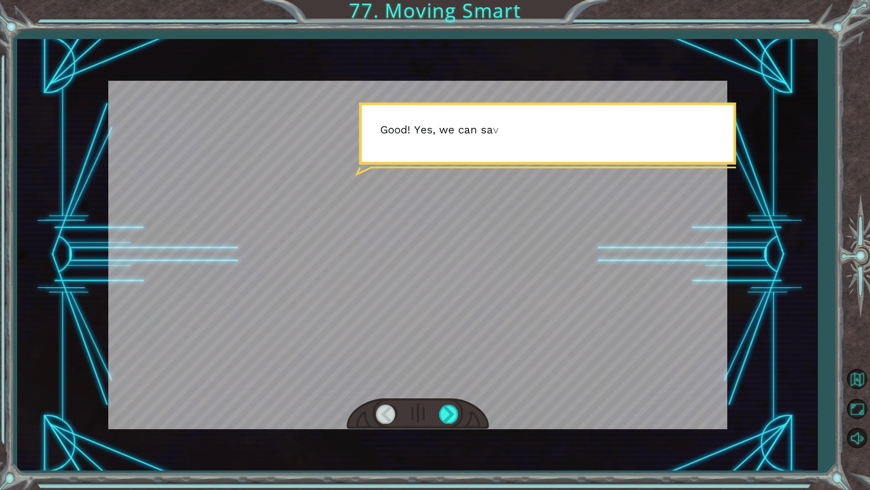
click at [437, 410] on div at bounding box center [418, 413] width 142 height 31
click at [441, 413] on div at bounding box center [449, 413] width 20 height 19
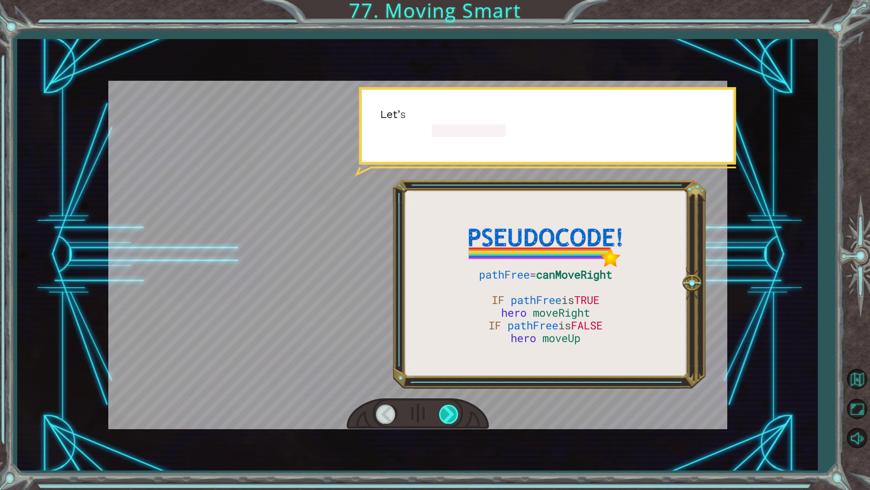
click at [441, 413] on div at bounding box center [449, 413] width 20 height 19
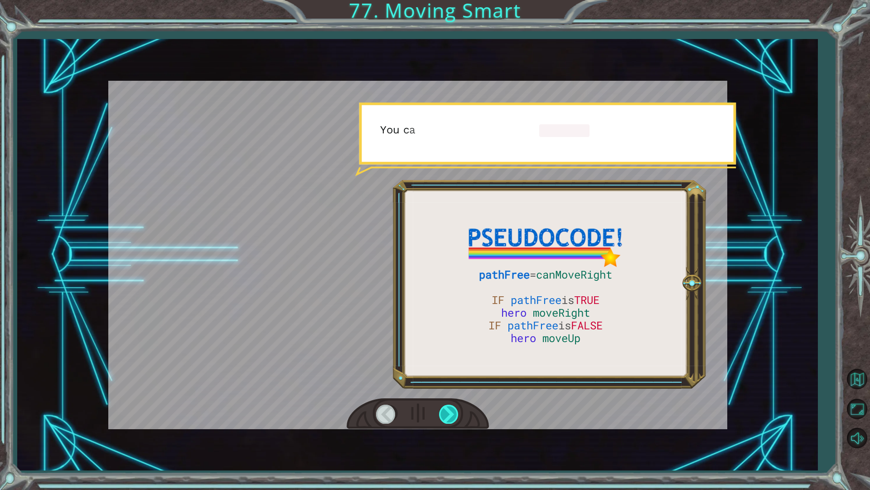
click at [441, 413] on div at bounding box center [449, 413] width 20 height 19
click at [441, 414] on div at bounding box center [449, 413] width 20 height 19
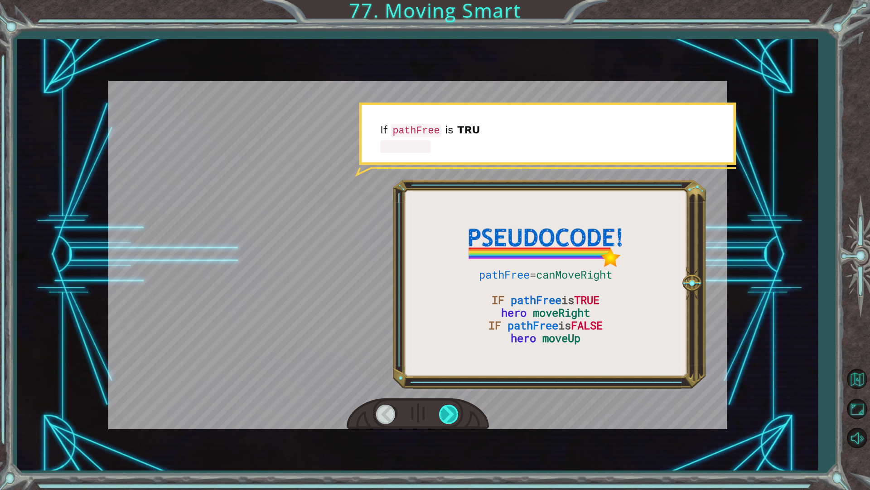
click at [441, 414] on div at bounding box center [449, 413] width 20 height 19
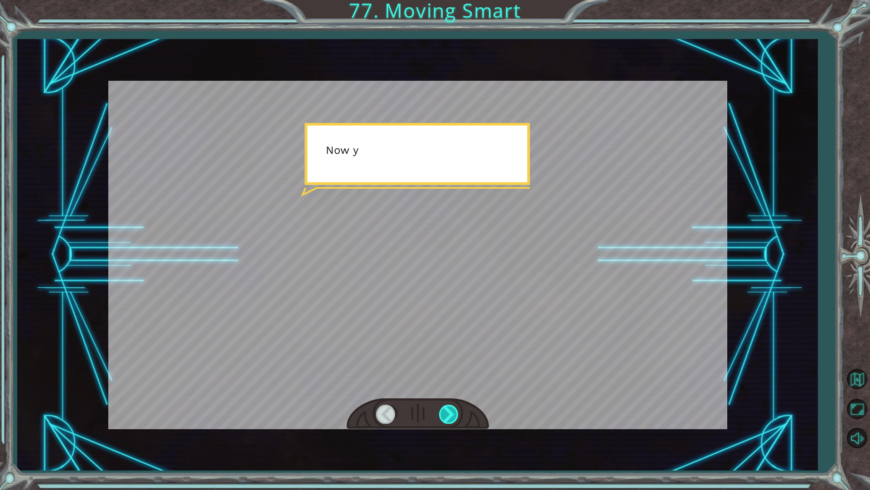
click at [441, 414] on div at bounding box center [449, 413] width 20 height 19
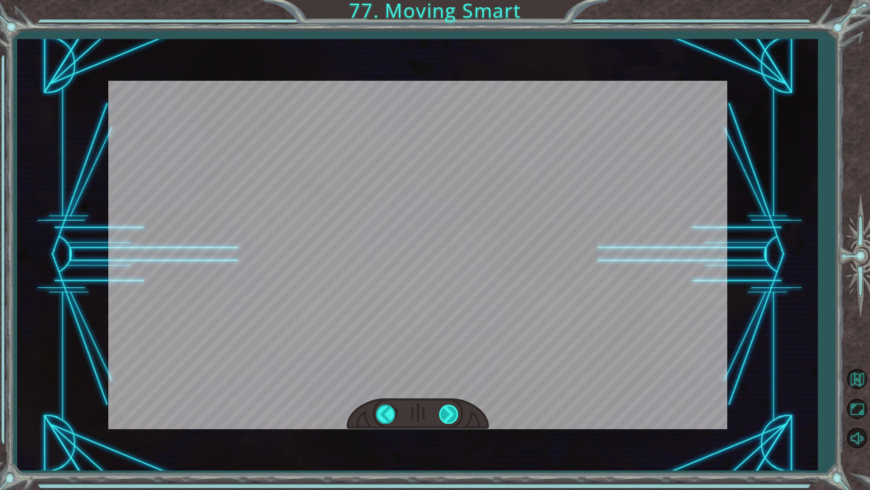
click at [441, 414] on div at bounding box center [449, 413] width 20 height 19
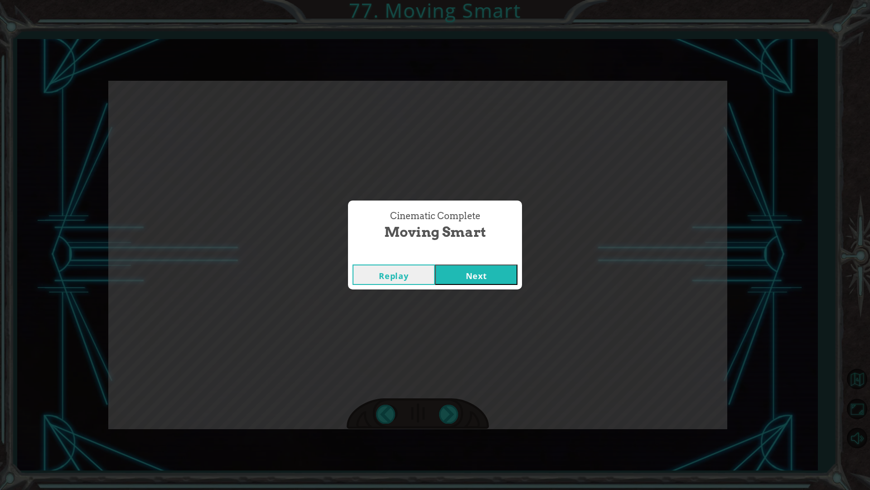
click at [441, 414] on div "Cinematic Complete Moving Smart Replay Next" at bounding box center [435, 245] width 870 height 490
click at [469, 268] on button "Next" at bounding box center [476, 274] width 82 height 20
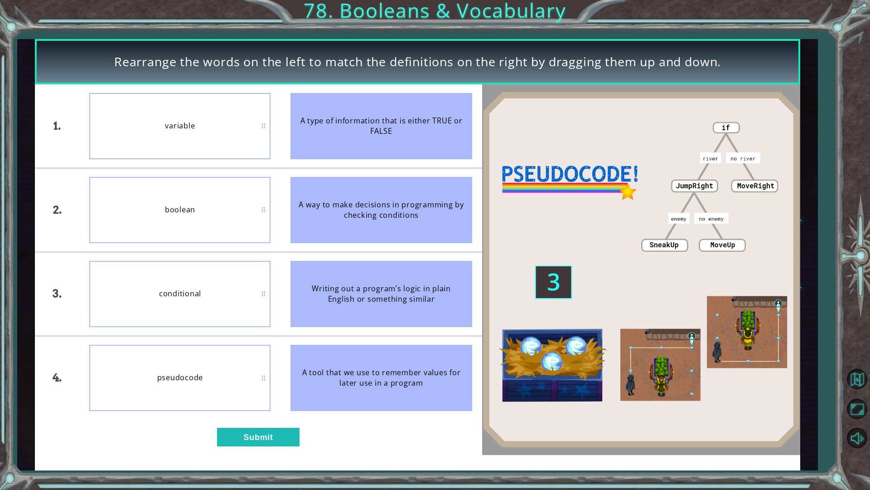
click at [224, 136] on div "variable" at bounding box center [179, 126] width 181 height 66
click at [296, 439] on button "Submit" at bounding box center [258, 436] width 82 height 19
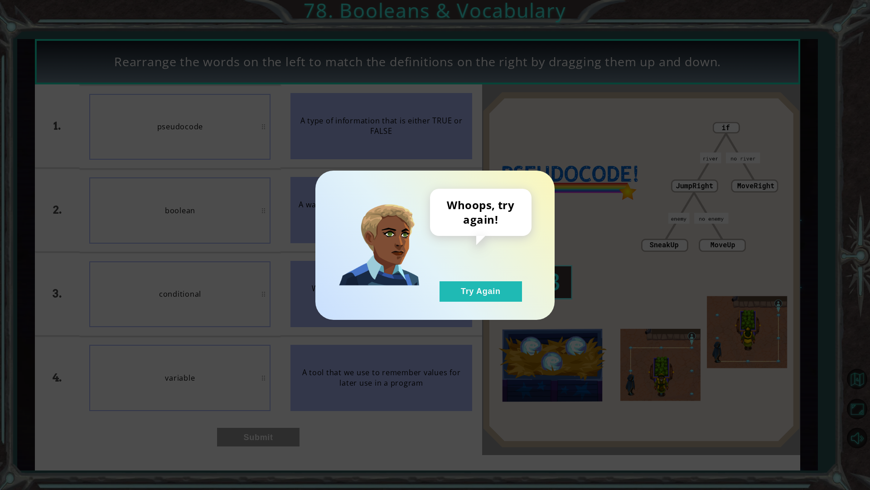
click at [456, 306] on div "Whoops, try again! Try Again" at bounding box center [434, 244] width 239 height 149
click at [493, 291] on button "Try Again" at bounding box center [481, 291] width 82 height 20
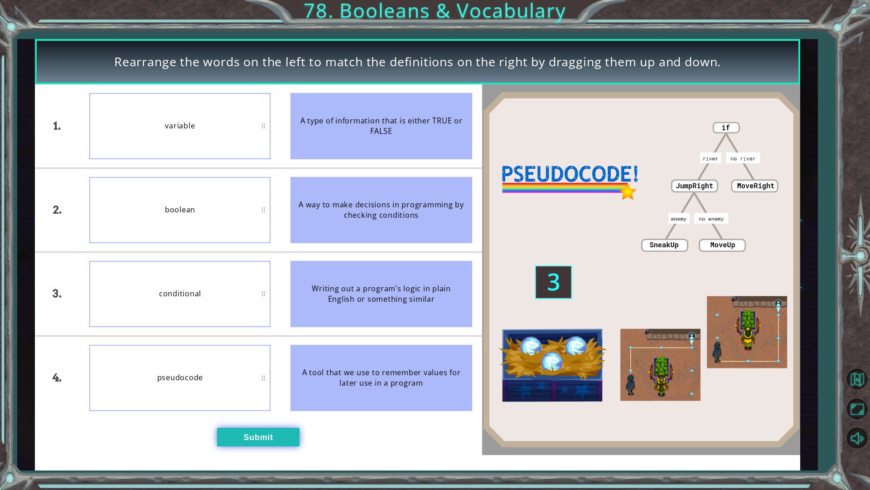
click at [234, 441] on button "Submit" at bounding box center [258, 436] width 82 height 19
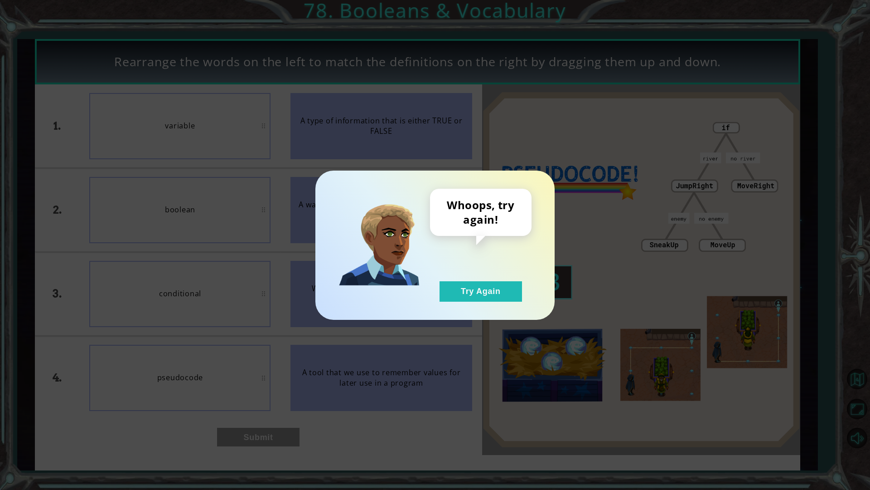
drag, startPoint x: 486, startPoint y: 300, endPoint x: 462, endPoint y: 317, distance: 30.2
click at [481, 303] on div "Whoops, try again! Try Again" at bounding box center [434, 244] width 239 height 149
drag, startPoint x: 483, startPoint y: 296, endPoint x: 338, endPoint y: 410, distance: 184.0
click at [468, 305] on div "Whoops, try again! Try Again" at bounding box center [434, 244] width 239 height 149
click at [466, 280] on div "Whoops, try again! Try Again" at bounding box center [481, 245] width 102 height 113
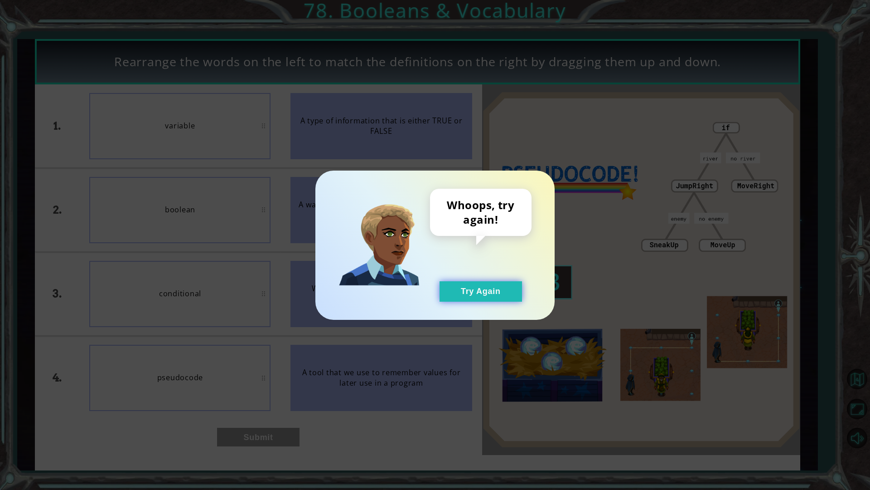
click at [481, 284] on button "Try Again" at bounding box center [481, 291] width 82 height 20
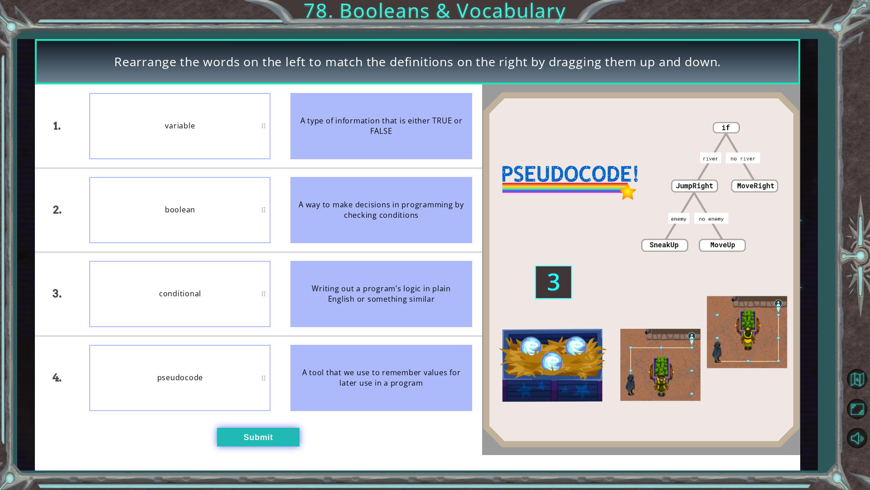
click at [223, 431] on button "Submit" at bounding box center [258, 436] width 82 height 19
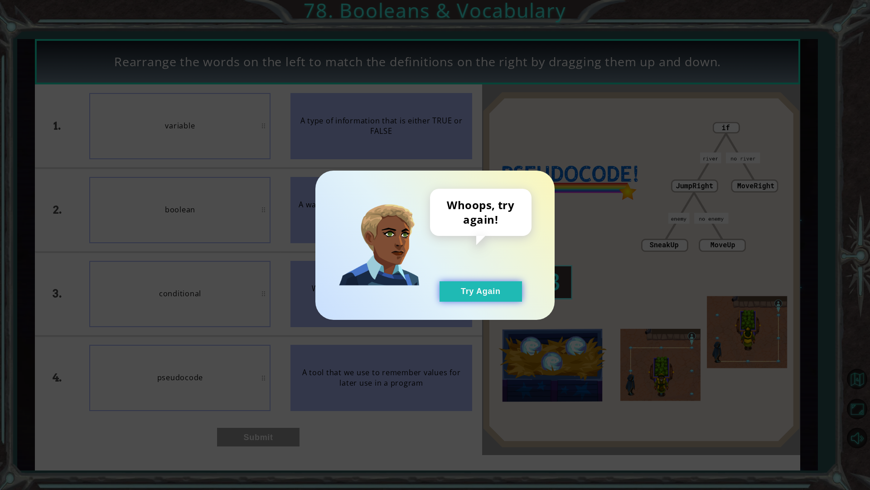
click at [455, 289] on button "Try Again" at bounding box center [481, 291] width 82 height 20
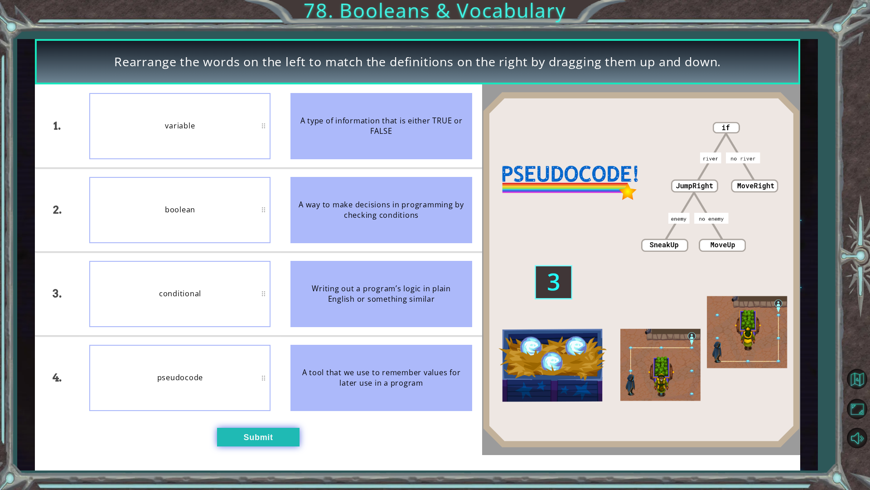
click at [263, 432] on button "Submit" at bounding box center [258, 436] width 82 height 19
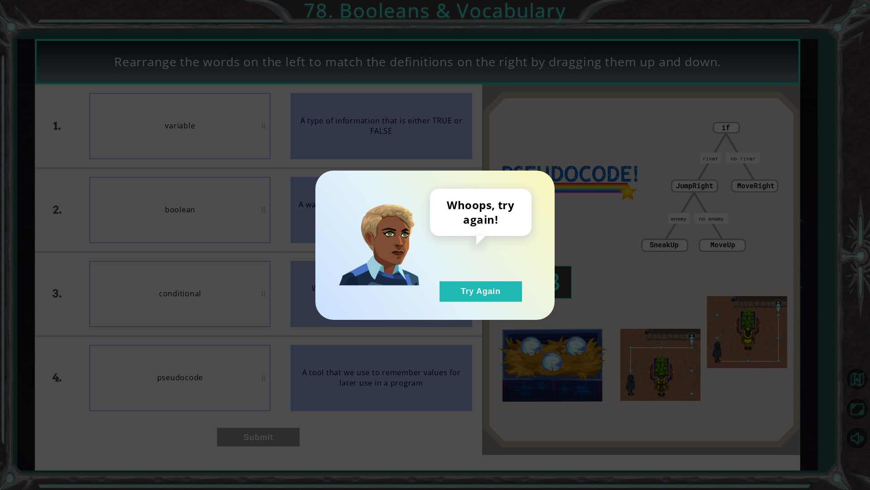
click at [462, 277] on div "Whoops, try again! Try Again" at bounding box center [481, 245] width 102 height 113
click at [462, 282] on button "Try Again" at bounding box center [481, 291] width 82 height 20
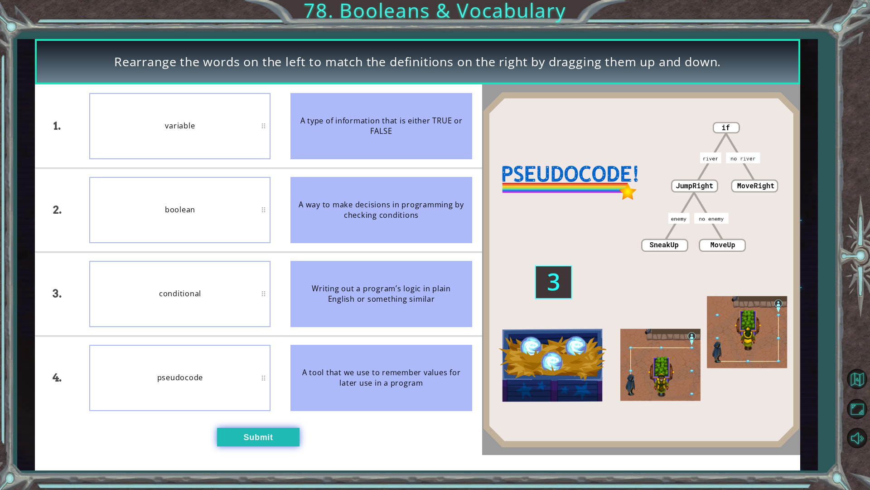
click at [253, 435] on button "Submit" at bounding box center [258, 436] width 82 height 19
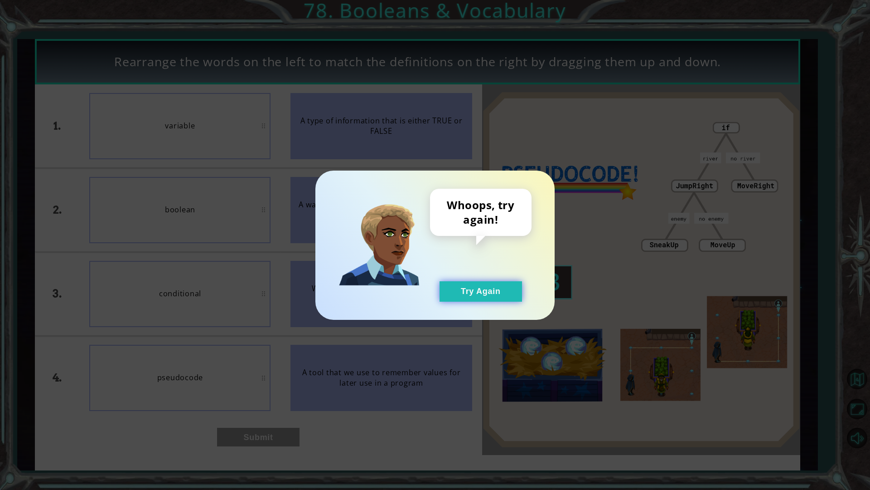
click at [483, 281] on button "Try Again" at bounding box center [481, 291] width 82 height 20
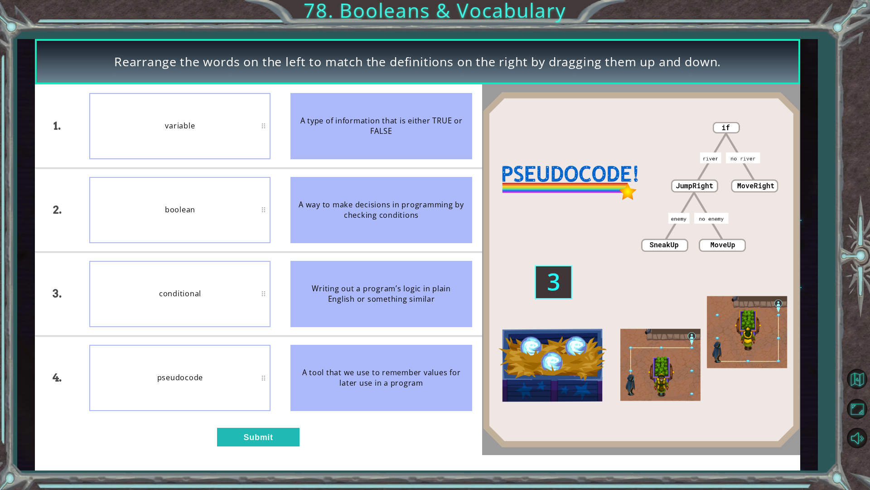
click at [189, 181] on div "boolean" at bounding box center [179, 210] width 181 height 66
click at [250, 441] on button "Submit" at bounding box center [258, 436] width 82 height 19
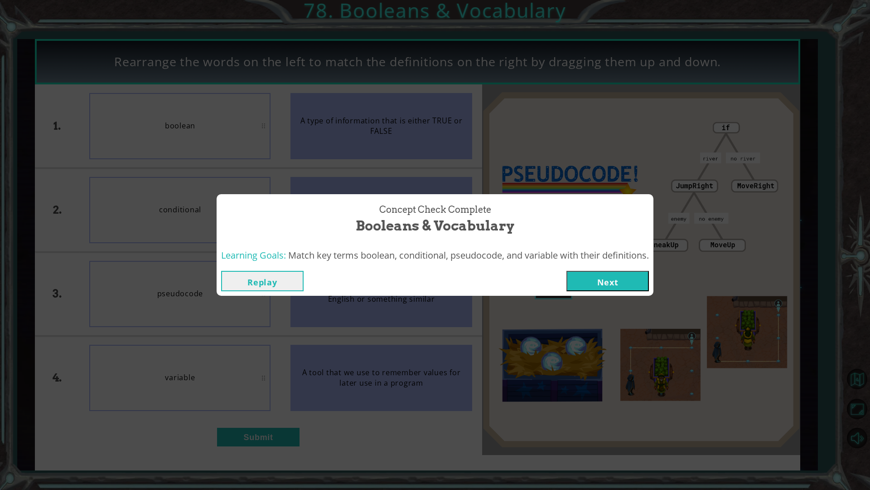
click at [595, 279] on button "Next" at bounding box center [608, 281] width 82 height 20
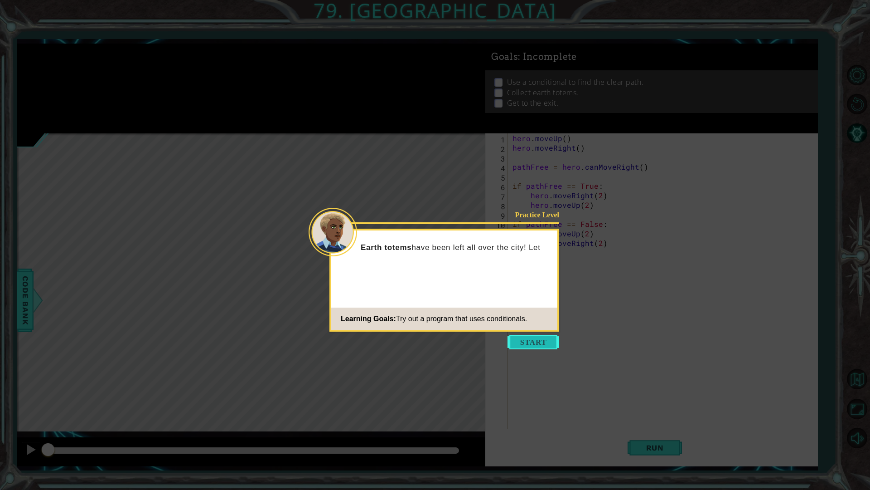
click at [522, 341] on button "Start" at bounding box center [534, 342] width 52 height 15
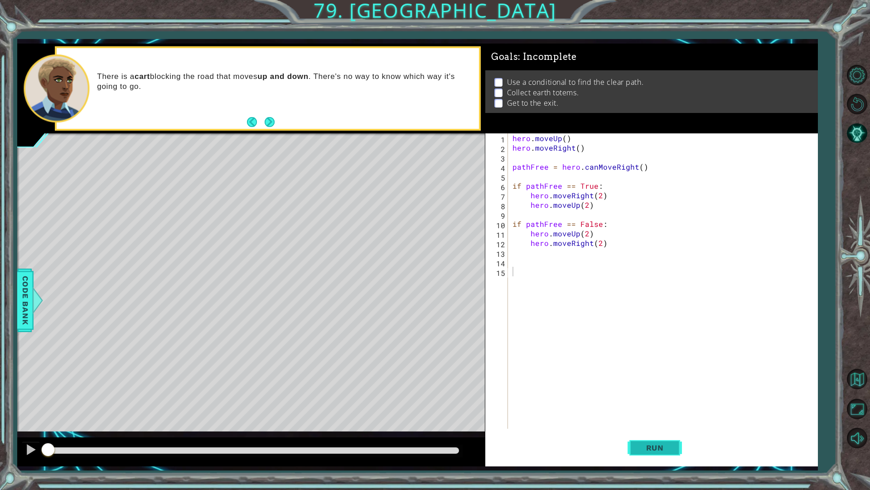
click at [661, 438] on button "Run" at bounding box center [655, 447] width 54 height 33
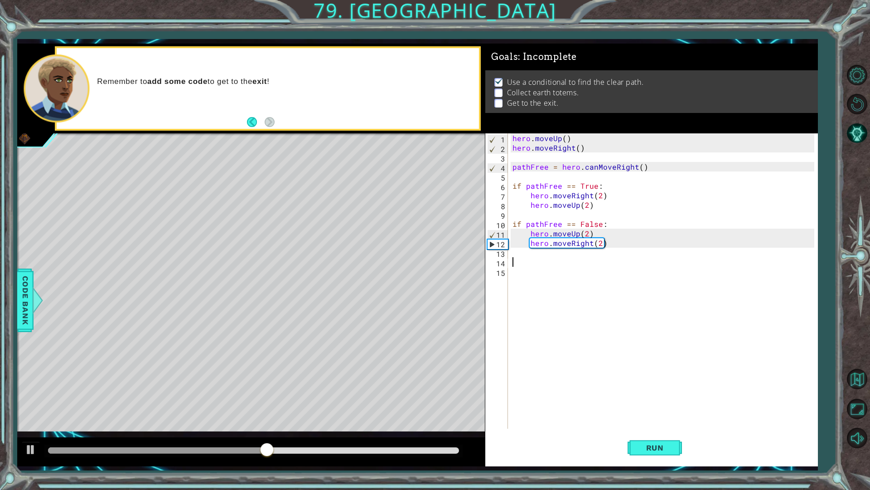
click at [520, 259] on div "hero . moveUp ( ) hero . moveRight ( ) pathFree = hero . canMoveRight ( ) if pa…" at bounding box center [665, 290] width 309 height 314
type textarea "h"
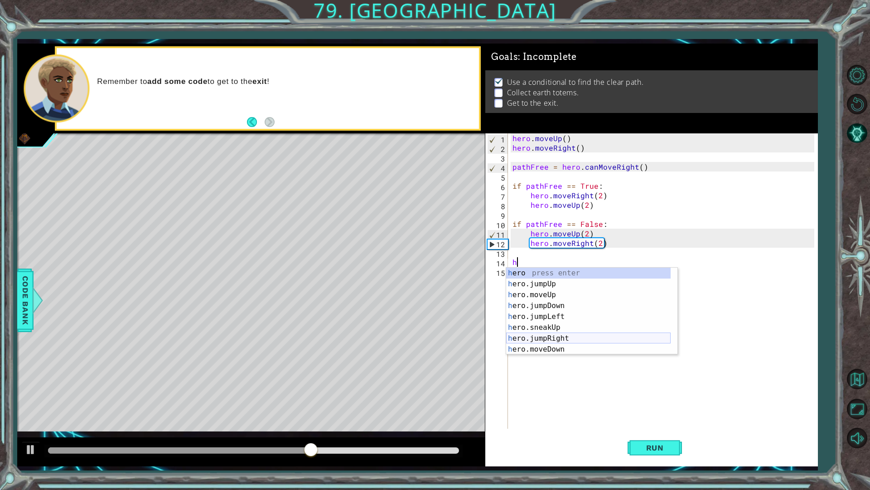
click at [569, 334] on div "h ero press enter h ero.jumpUp press enter h ero.moveUp press enter h ero.jumpD…" at bounding box center [588, 321] width 165 height 109
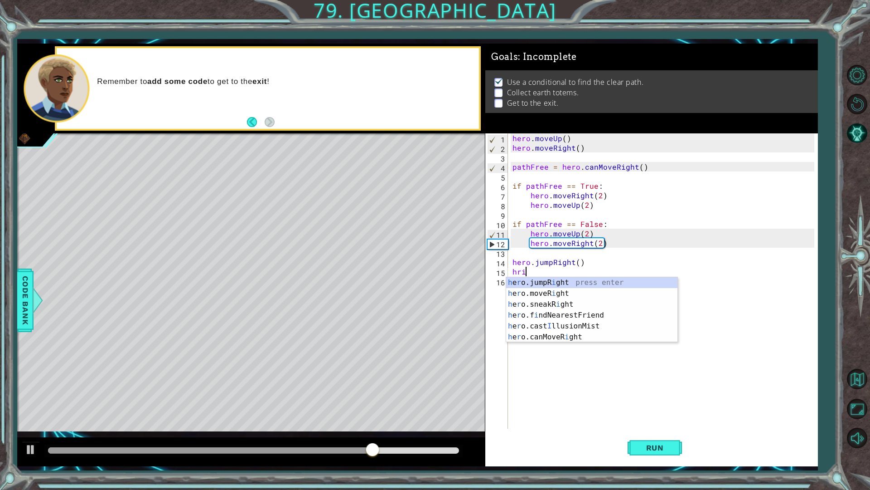
scroll to position [0, 0]
click at [563, 293] on div "h e r o.jumpR ig ht press enter h e r o.moveR ig ht press enter h e r o.sneakR …" at bounding box center [591, 309] width 171 height 65
type textarea "hero.moveRight(1)"
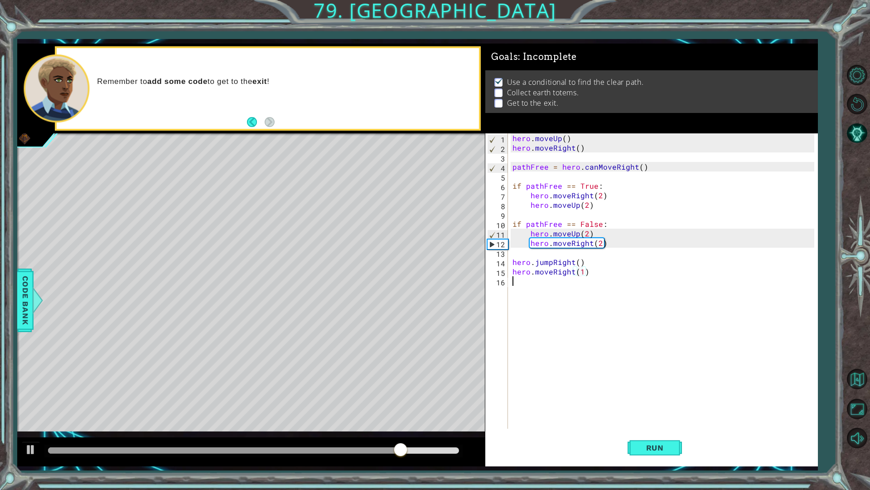
click at [563, 293] on div "hero . moveUp ( ) hero . moveRight ( ) pathFree = hero . canMoveRight ( ) if pa…" at bounding box center [665, 290] width 309 height 314
type textarea "h"
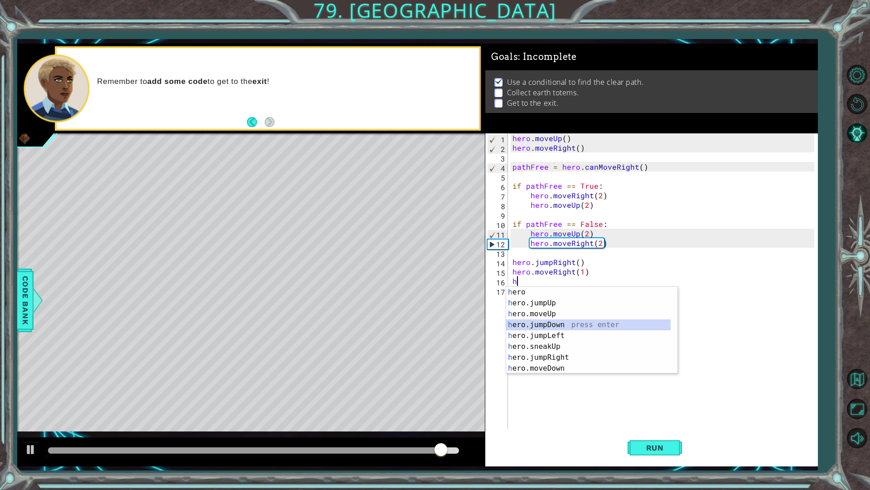
click at [554, 329] on div "h ero press enter h ero.jumpUp press enter h ero.moveUp press enter h ero.jumpD…" at bounding box center [588, 340] width 165 height 109
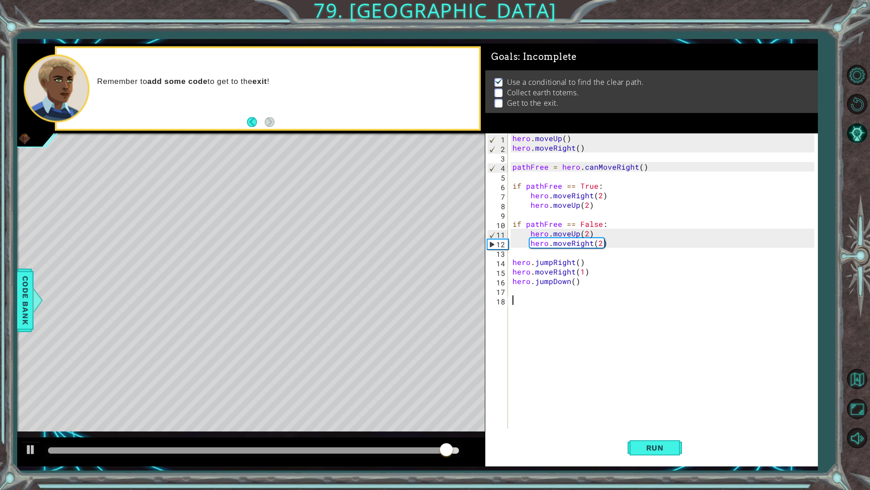
click at [554, 329] on div "hero . moveUp ( ) hero . moveRight ( ) pathFree = hero . canMoveRight ( ) if pa…" at bounding box center [665, 290] width 309 height 314
type textarea "h"
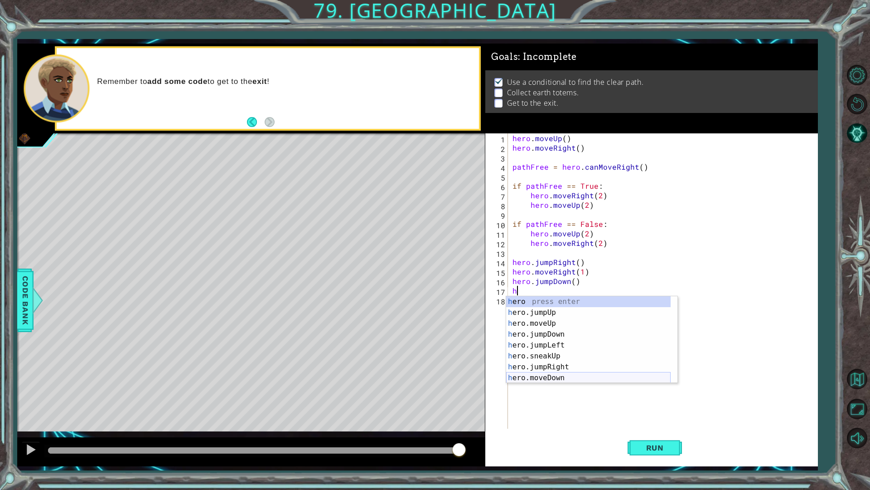
click at [553, 380] on div "h ero press enter h ero.jumpUp press enter h ero.moveUp press enter h ero.jumpD…" at bounding box center [588, 350] width 165 height 109
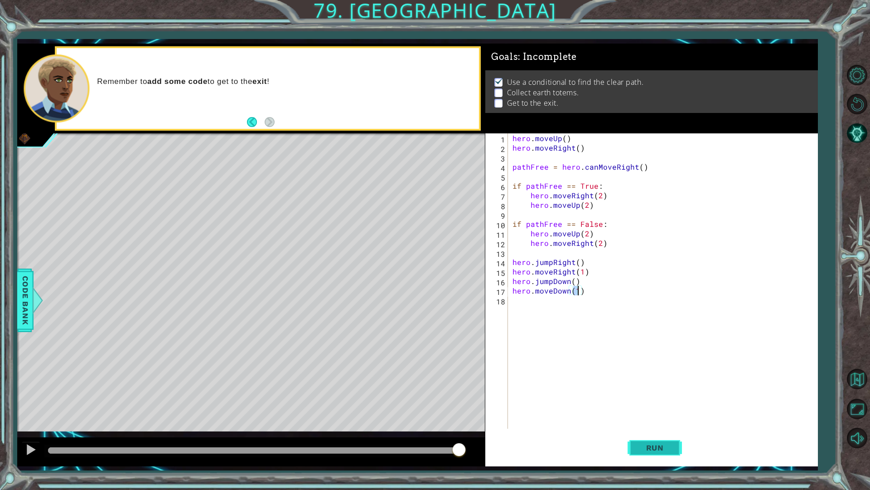
type textarea "hero.moveDown(1)"
click at [668, 443] on span "Run" at bounding box center [655, 447] width 36 height 9
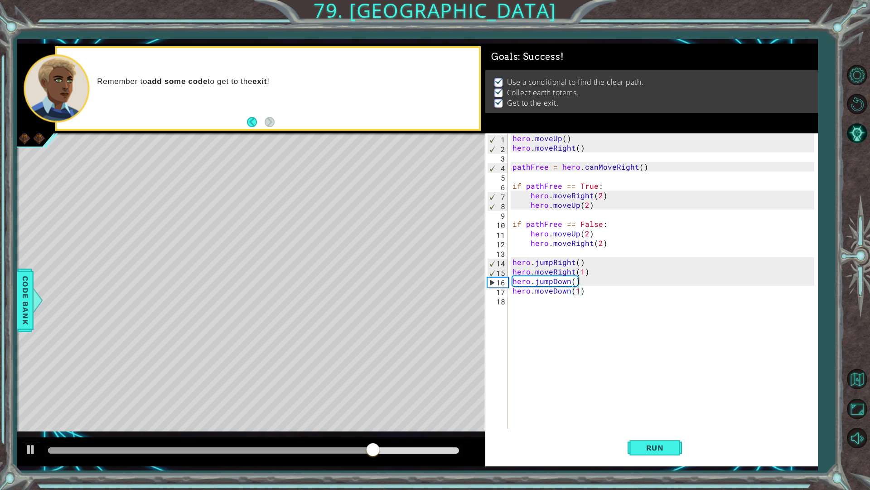
click at [451, 453] on div at bounding box center [253, 450] width 418 height 13
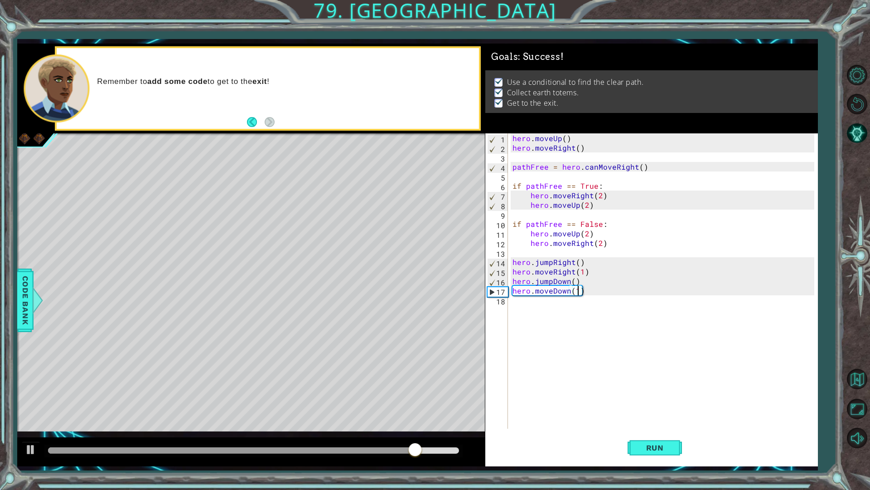
click at [450, 446] on div at bounding box center [253, 450] width 418 height 13
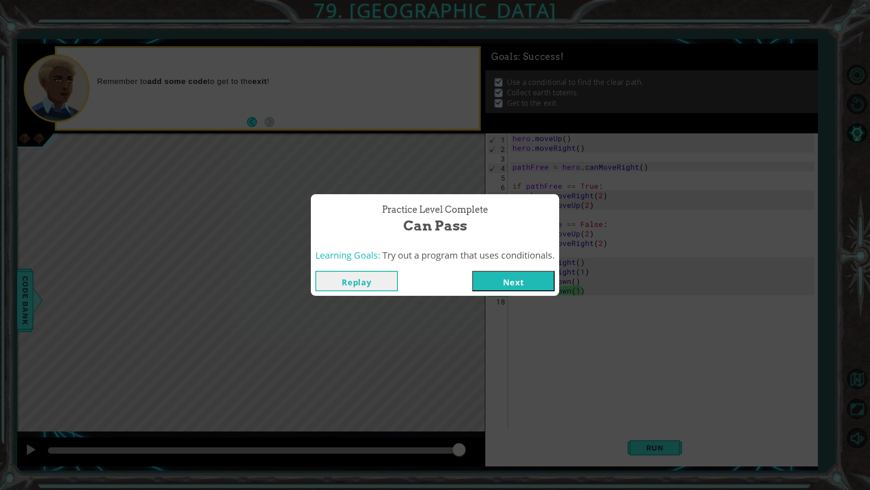
click at [545, 287] on button "Next" at bounding box center [513, 281] width 82 height 20
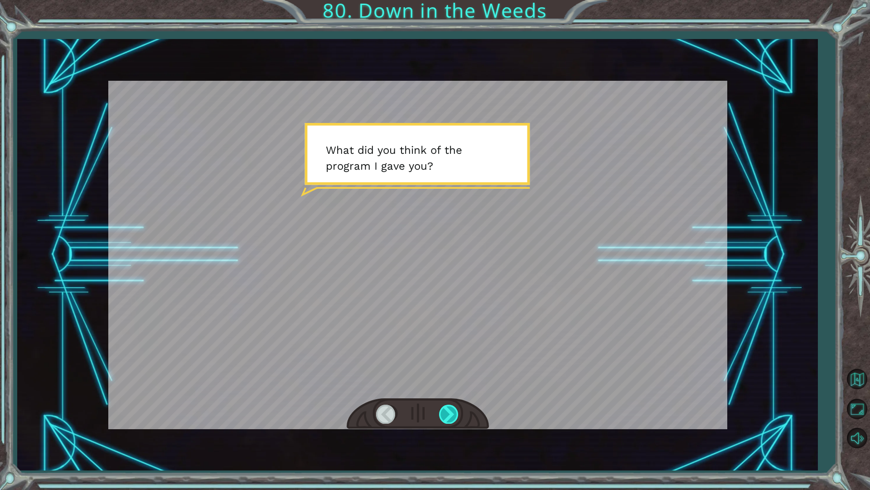
click at [458, 409] on div at bounding box center [449, 413] width 20 height 19
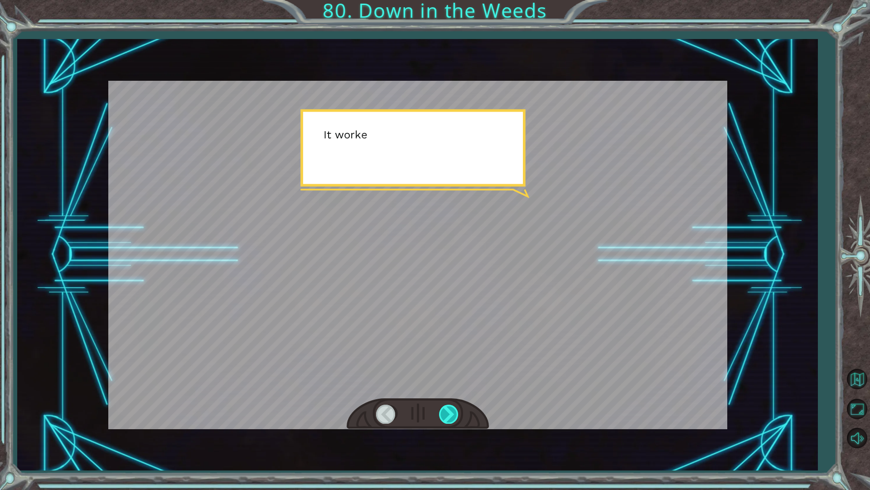
click at [454, 408] on div at bounding box center [449, 413] width 20 height 19
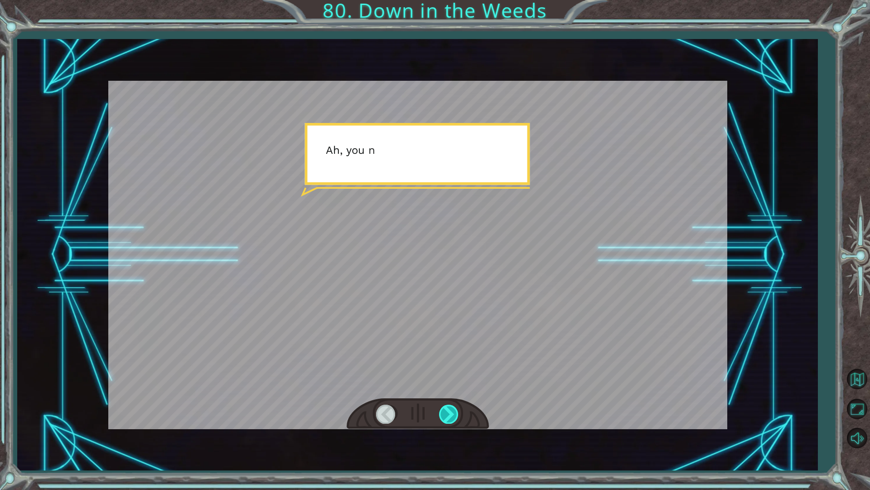
click at [454, 408] on div at bounding box center [449, 413] width 20 height 19
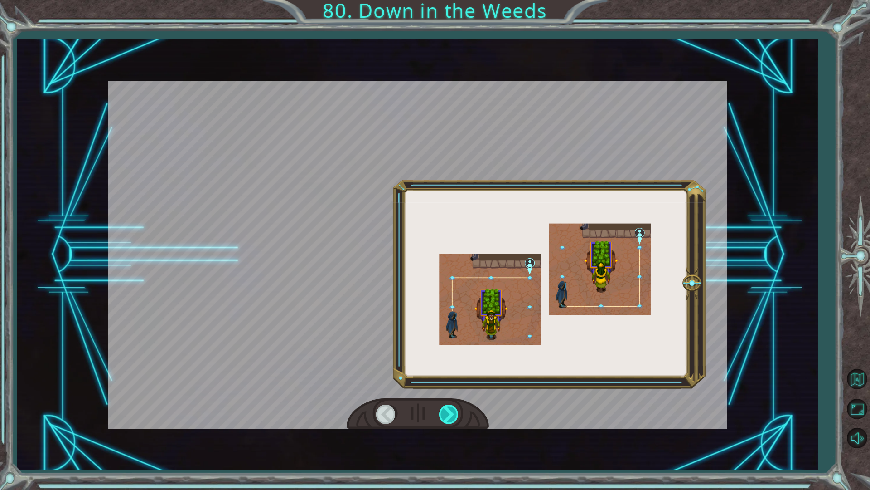
click at [454, 408] on div at bounding box center [449, 413] width 20 height 19
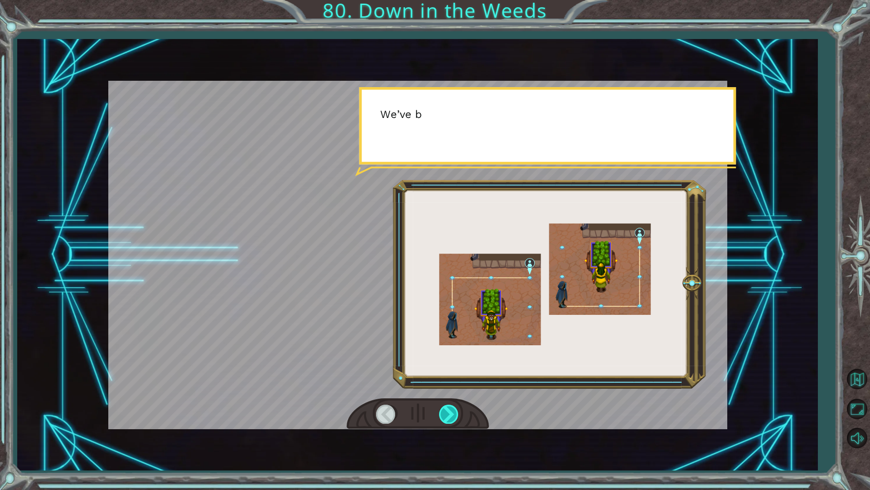
click at [454, 408] on div at bounding box center [449, 413] width 20 height 19
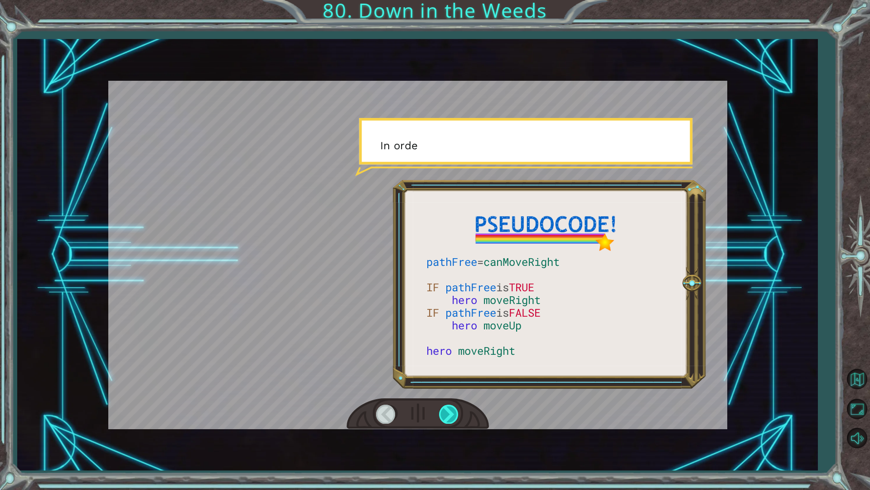
click at [454, 408] on div at bounding box center [449, 413] width 20 height 19
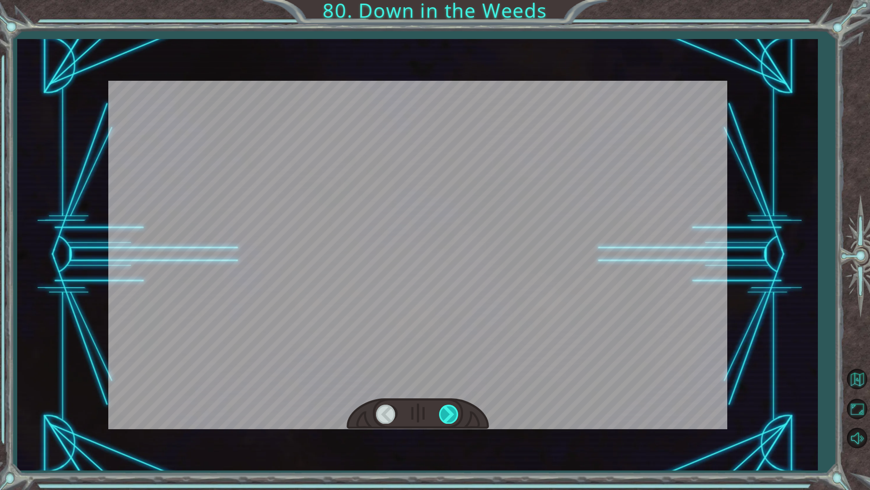
click at [454, 408] on div at bounding box center [449, 413] width 20 height 19
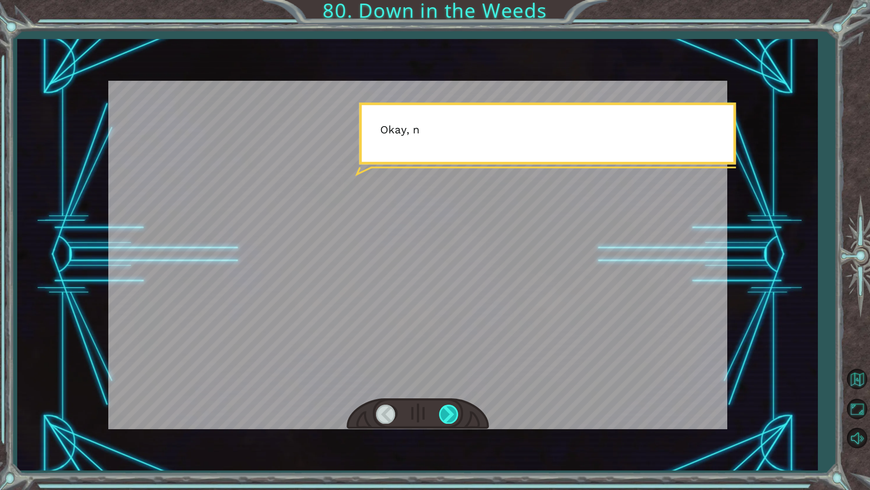
click at [454, 408] on div at bounding box center [449, 413] width 20 height 19
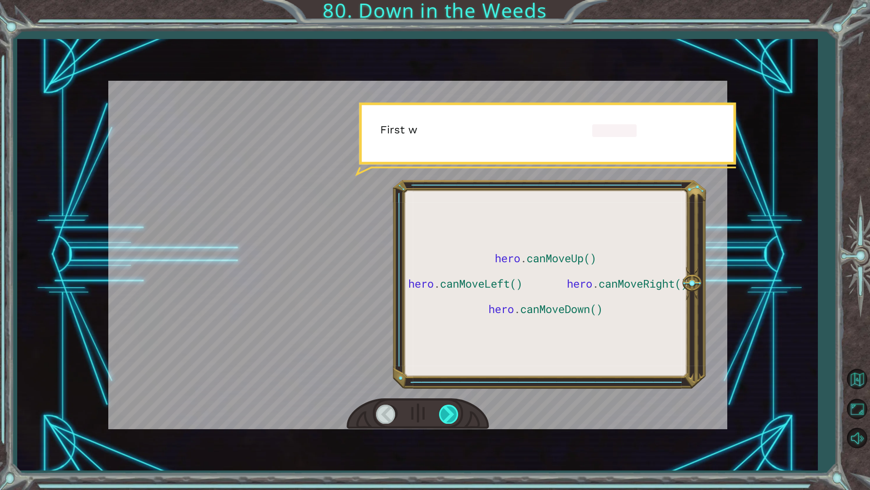
click at [454, 408] on div at bounding box center [449, 413] width 20 height 19
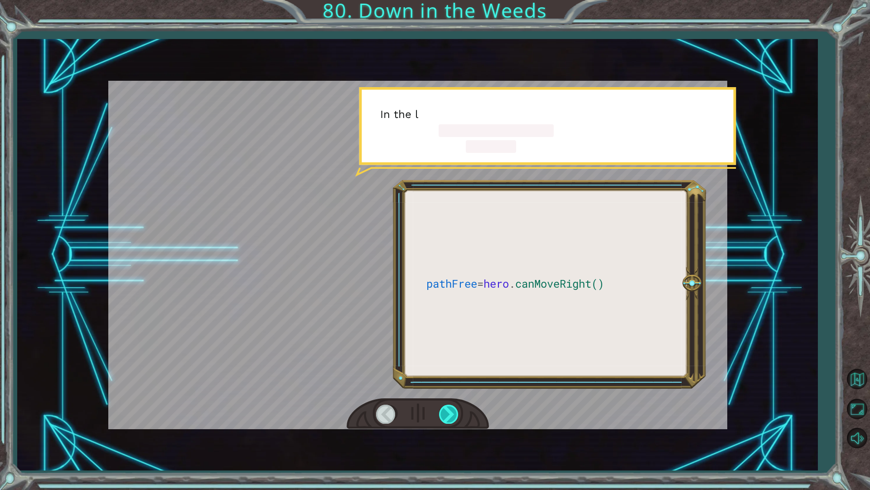
click at [454, 408] on div at bounding box center [449, 413] width 20 height 19
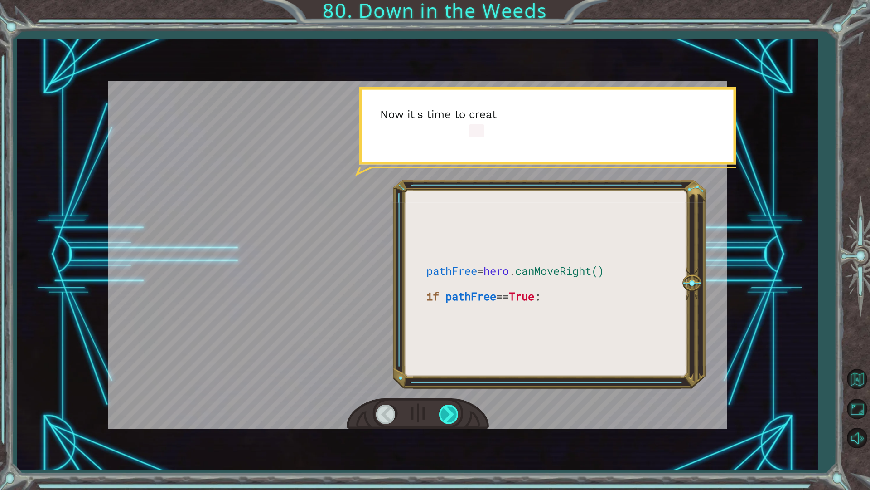
click at [454, 408] on div at bounding box center [449, 413] width 20 height 19
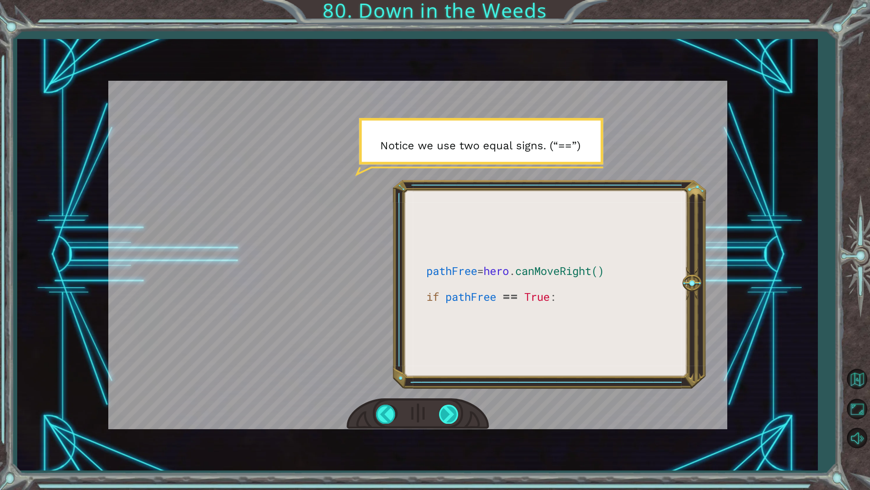
click at [454, 408] on div at bounding box center [449, 413] width 20 height 19
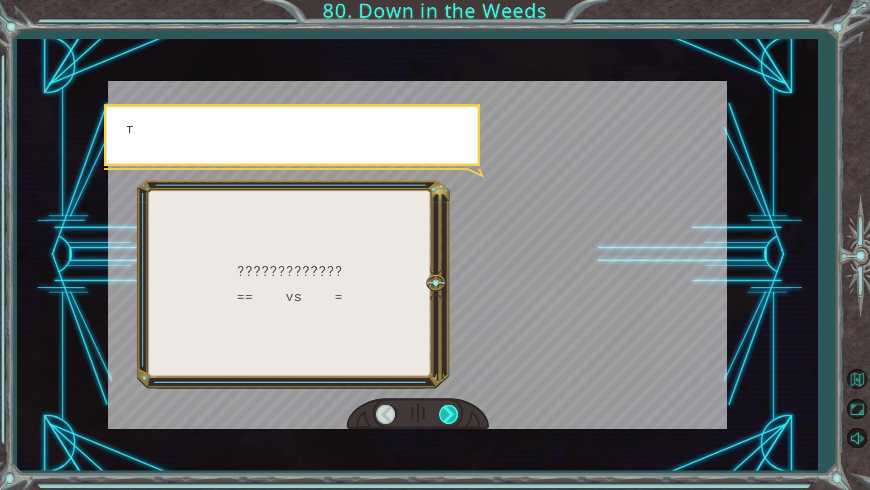
click at [454, 408] on div at bounding box center [449, 413] width 20 height 19
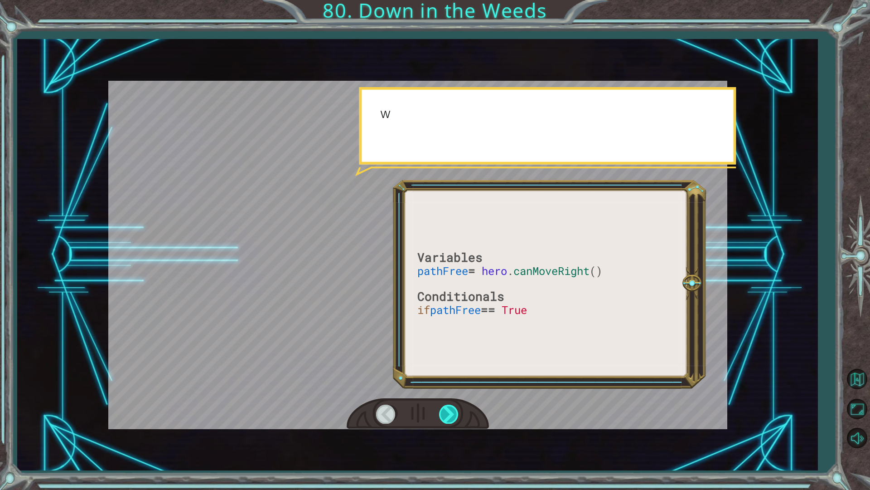
click at [454, 408] on div at bounding box center [449, 413] width 20 height 19
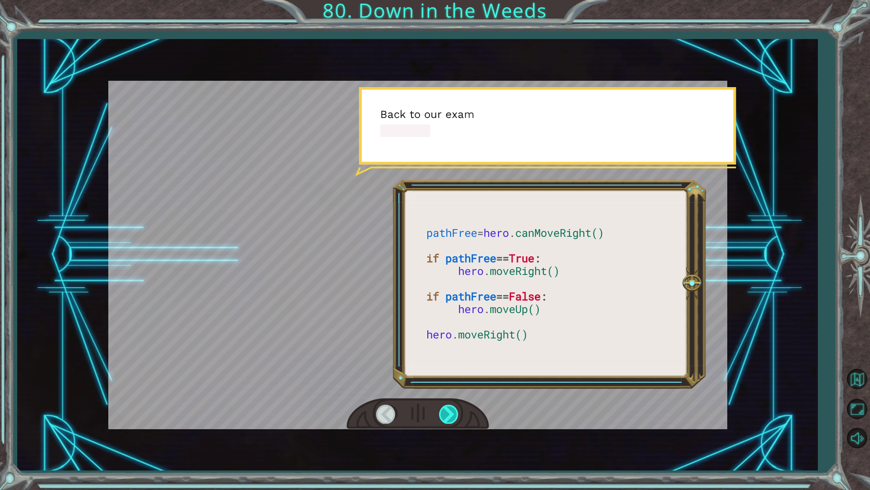
click at [454, 408] on div at bounding box center [449, 413] width 20 height 19
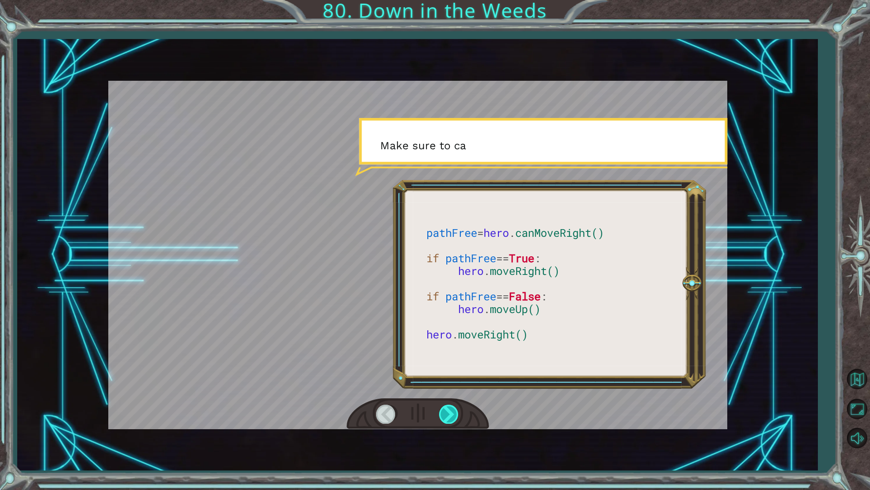
click at [454, 408] on div at bounding box center [449, 413] width 20 height 19
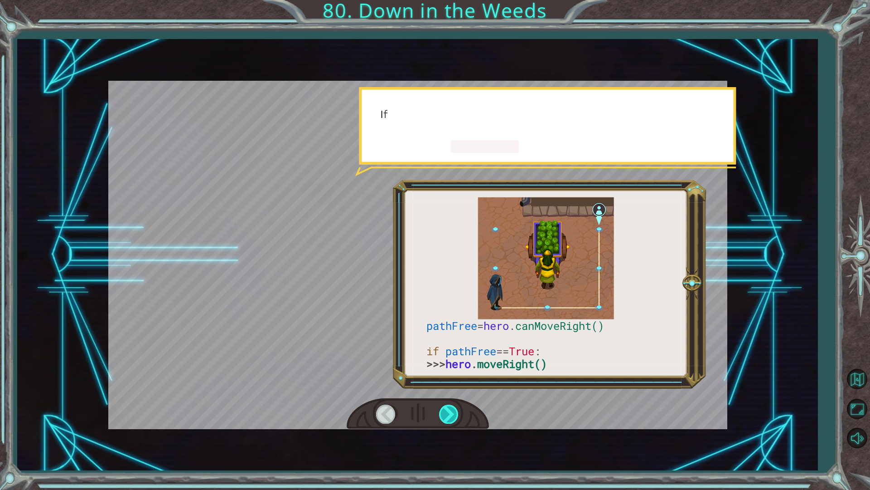
click at [454, 408] on div at bounding box center [449, 413] width 20 height 19
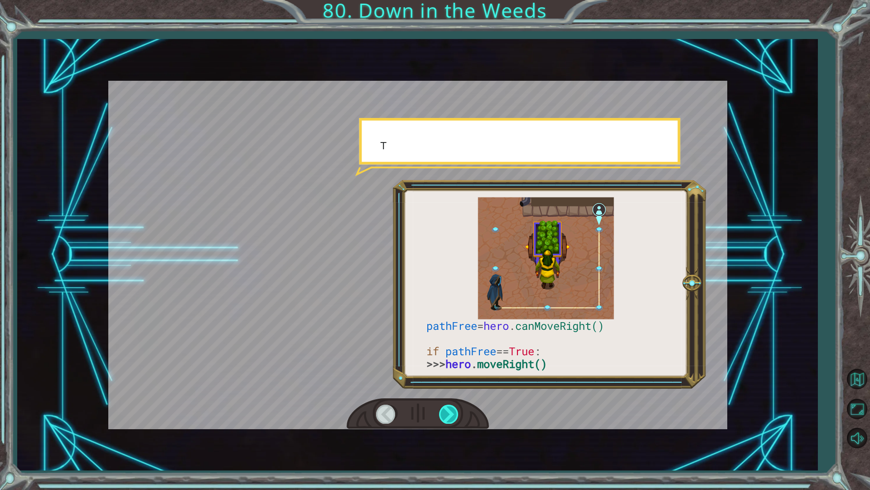
click at [454, 408] on div at bounding box center [449, 413] width 20 height 19
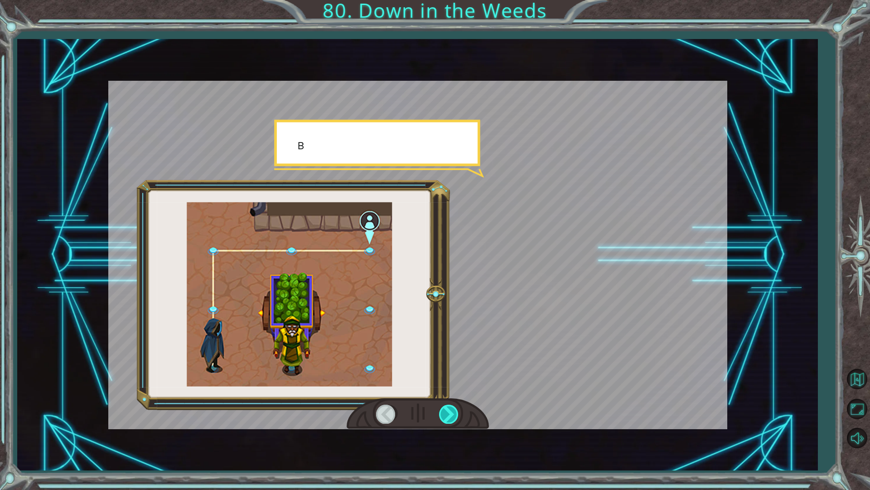
click at [454, 408] on div at bounding box center [449, 413] width 20 height 19
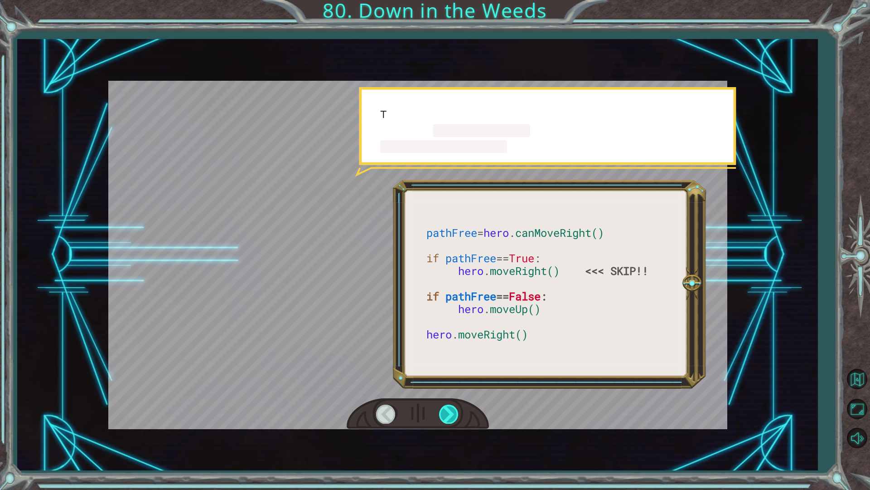
click at [454, 408] on div at bounding box center [449, 413] width 20 height 19
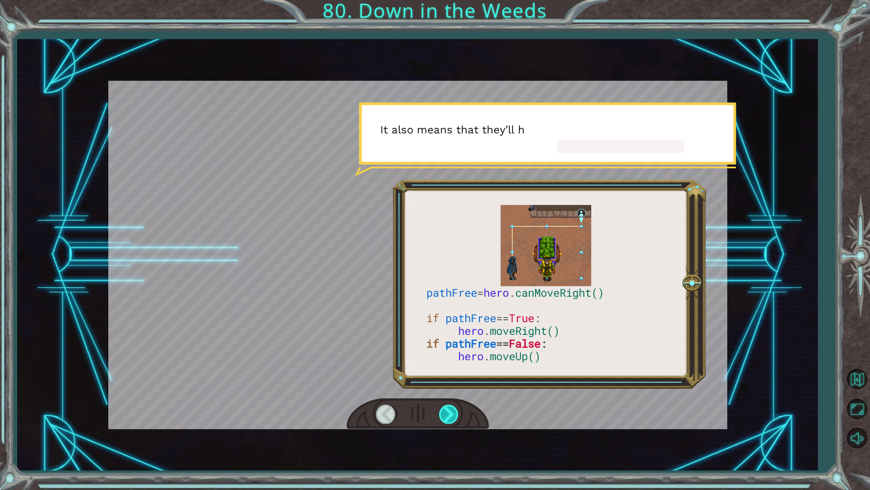
click at [454, 408] on div at bounding box center [449, 413] width 20 height 19
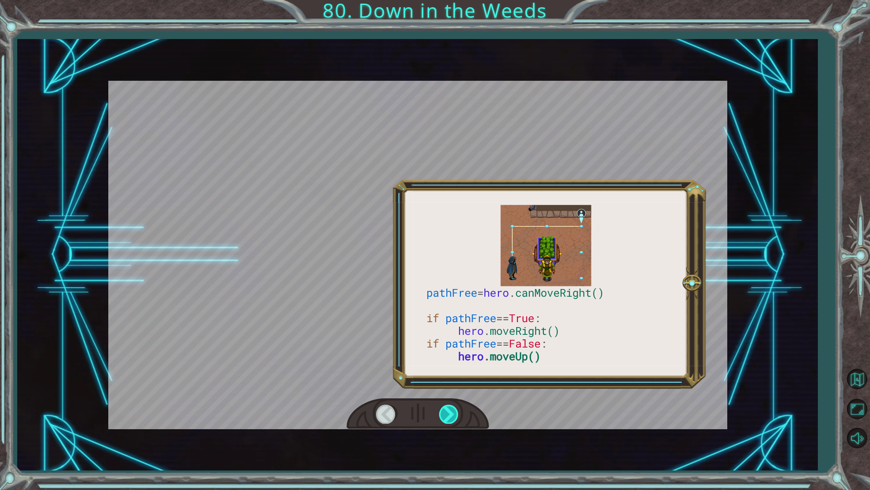
click at [454, 408] on div at bounding box center [449, 413] width 20 height 19
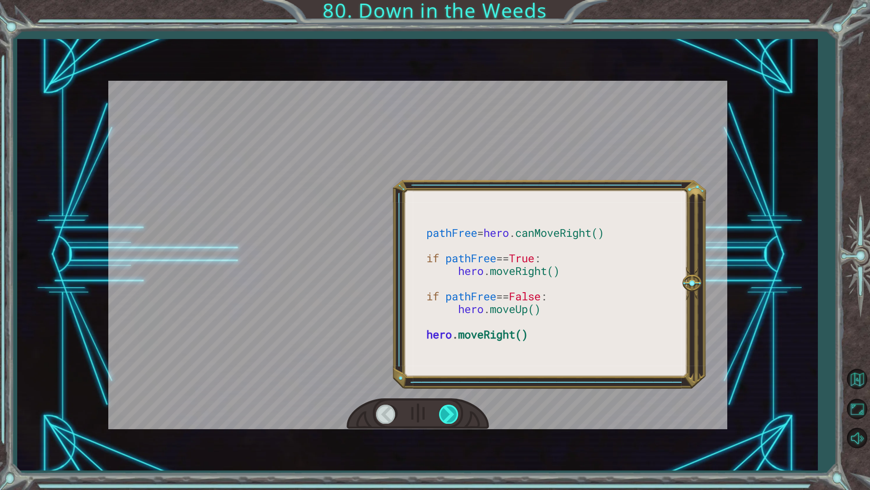
click at [454, 408] on div at bounding box center [449, 413] width 20 height 19
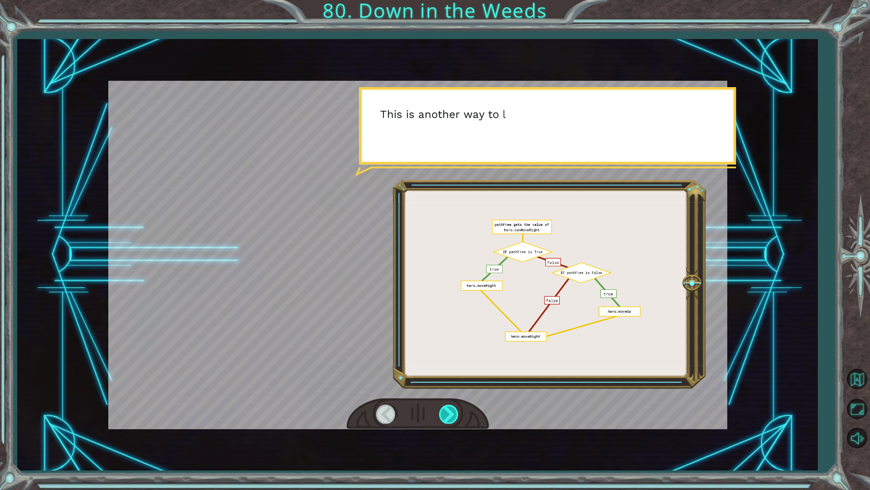
click at [454, 408] on div at bounding box center [449, 413] width 20 height 19
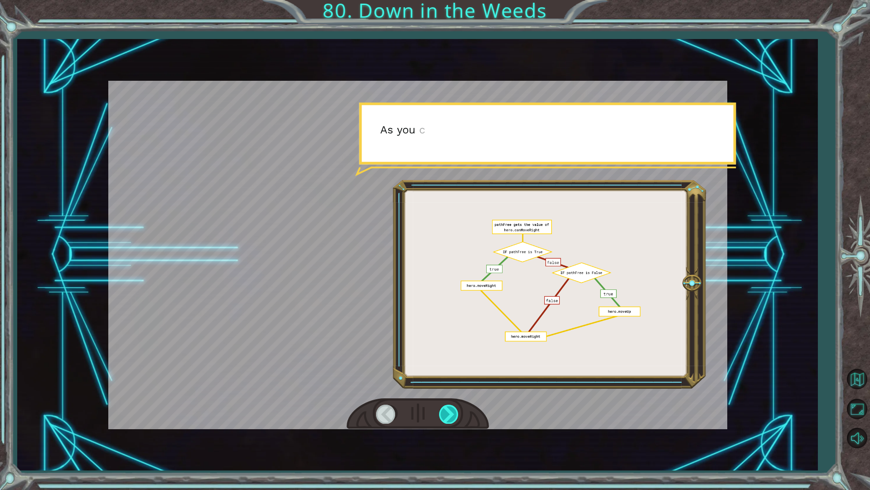
click at [454, 408] on div at bounding box center [449, 413] width 20 height 19
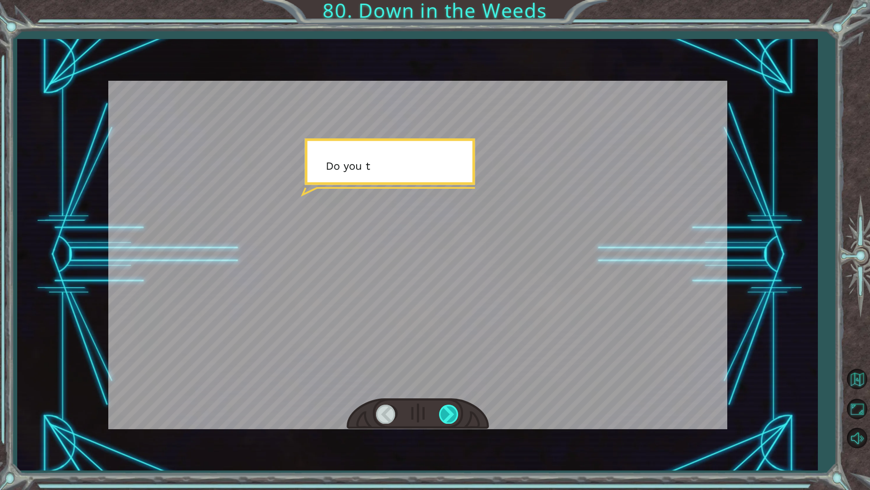
click at [454, 408] on div at bounding box center [449, 413] width 20 height 19
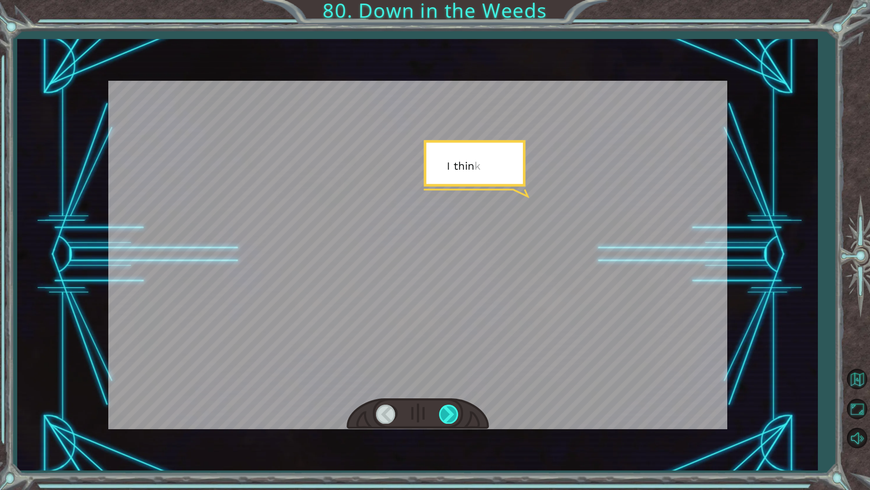
click at [454, 408] on div at bounding box center [449, 413] width 20 height 19
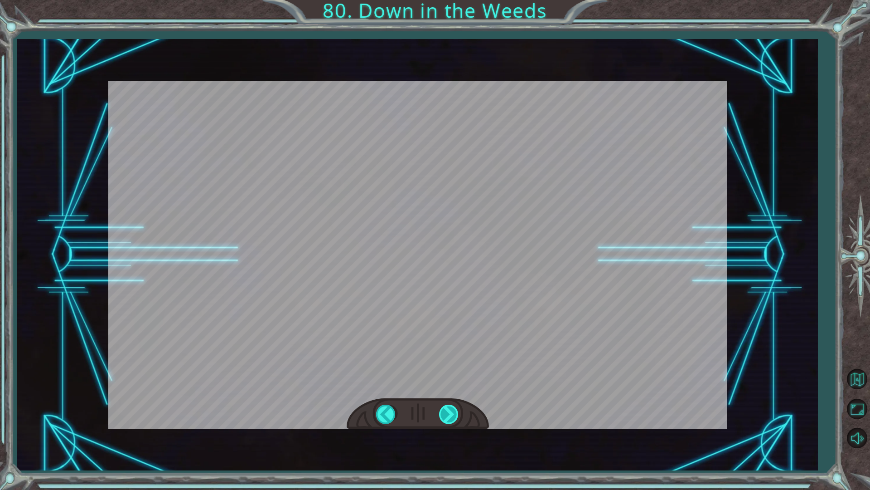
click at [454, 408] on div at bounding box center [449, 413] width 20 height 19
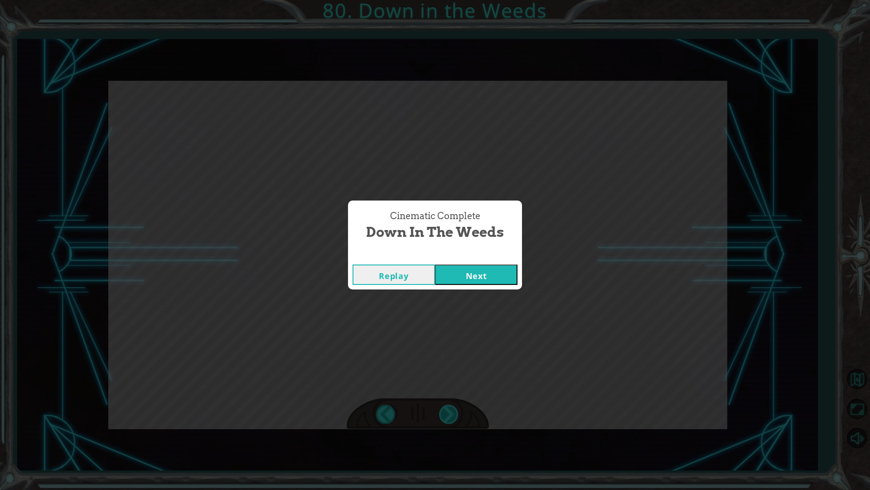
click at [454, 408] on div "Cinematic Complete Down in the Weeds Replay Next" at bounding box center [435, 245] width 870 height 490
click at [494, 265] on button "Next" at bounding box center [476, 274] width 82 height 20
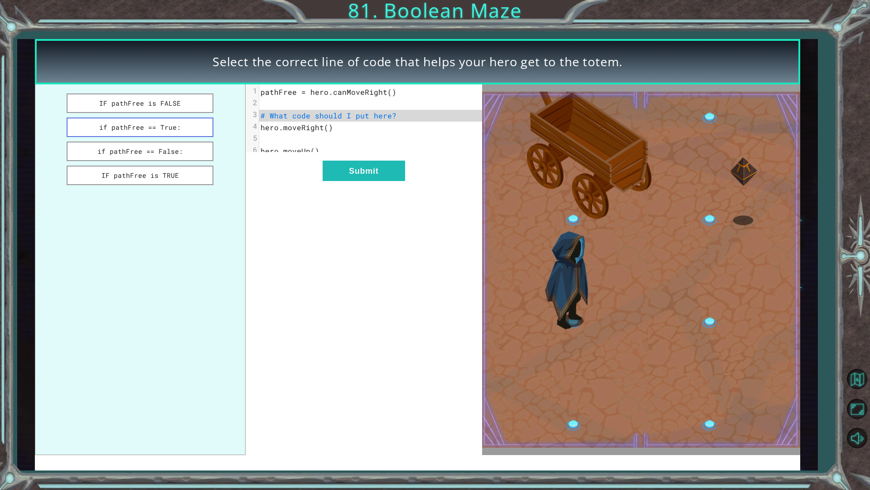
click at [180, 137] on button "if pathFree == True:" at bounding box center [140, 126] width 147 height 19
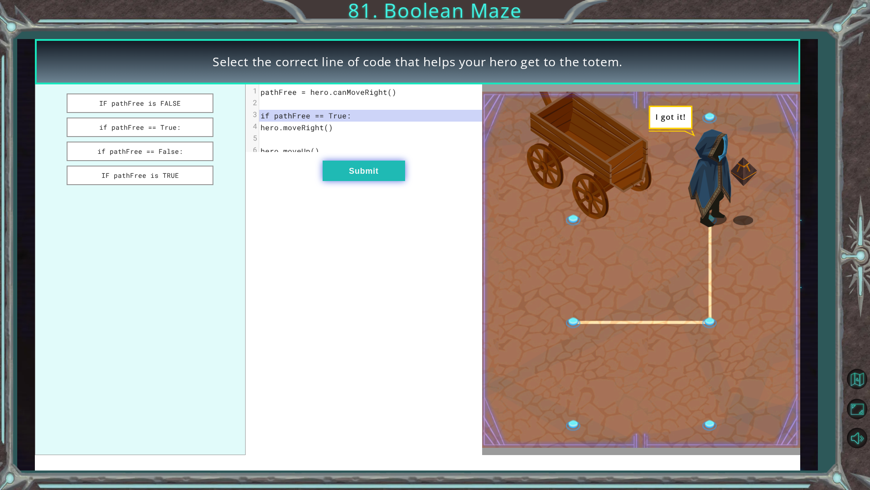
click at [364, 167] on button "Submit" at bounding box center [364, 170] width 82 height 20
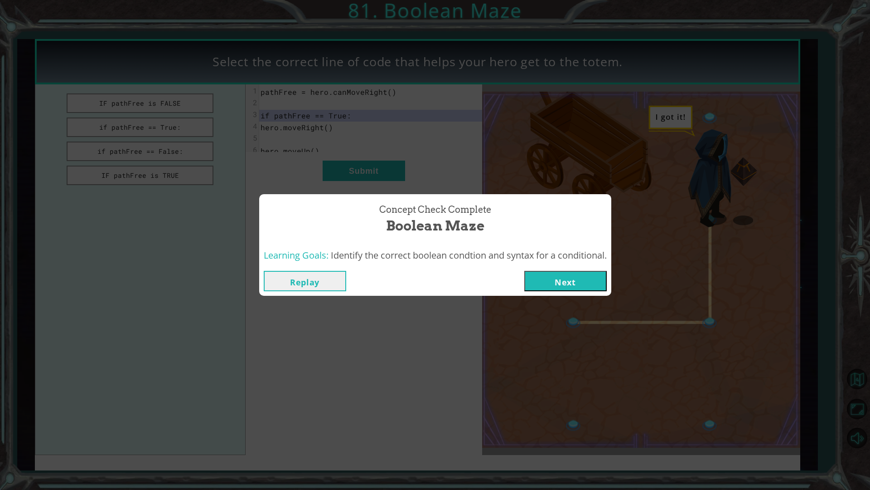
click at [545, 271] on button "Next" at bounding box center [565, 281] width 82 height 20
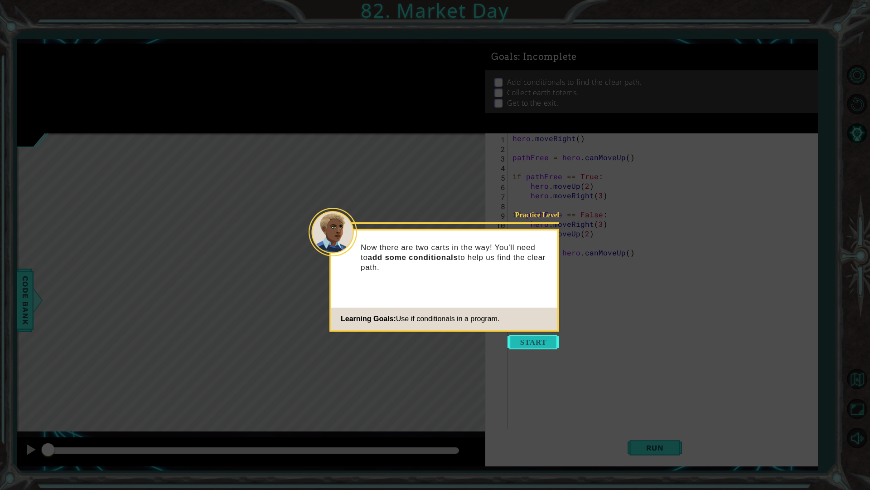
click at [518, 338] on button "Start" at bounding box center [534, 342] width 52 height 15
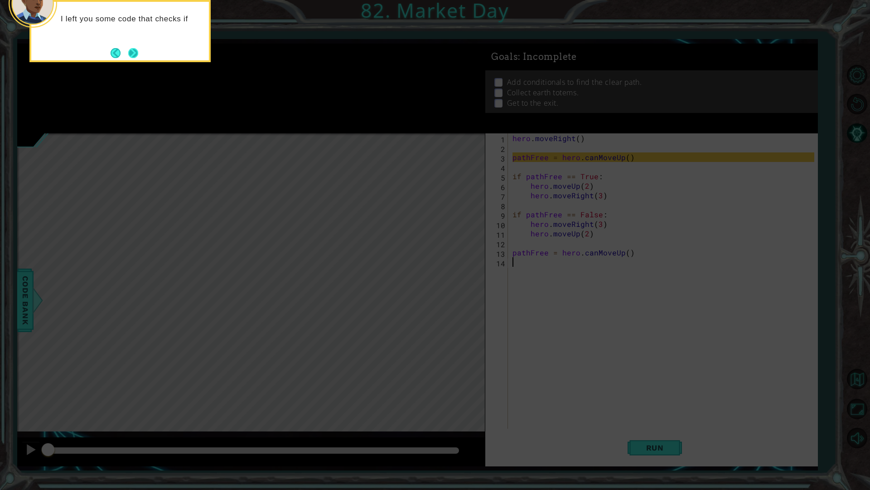
click at [135, 48] on button "Next" at bounding box center [133, 53] width 10 height 10
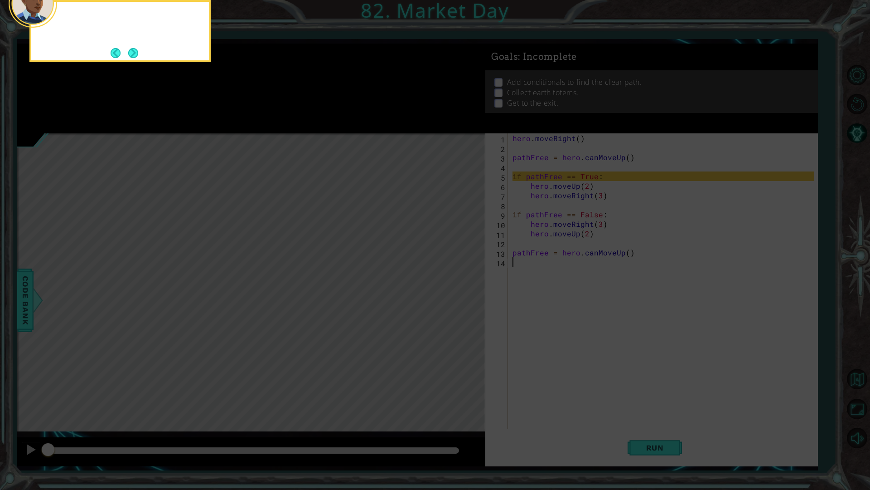
click at [135, 48] on button "Next" at bounding box center [133, 53] width 10 height 10
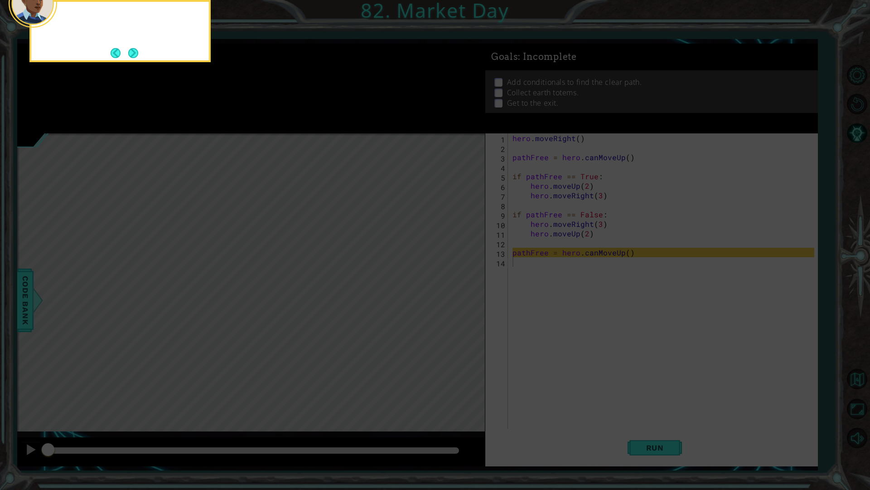
click at [135, 48] on button "Next" at bounding box center [133, 53] width 10 height 10
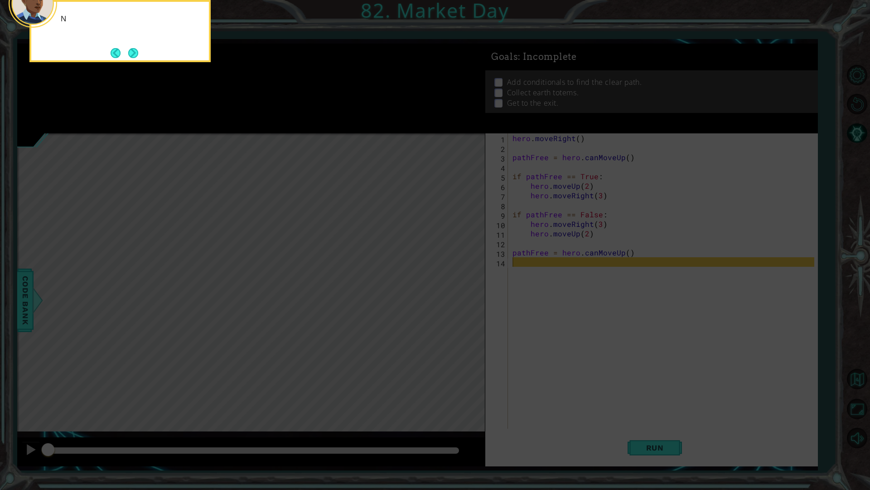
click at [135, 48] on button "Next" at bounding box center [133, 53] width 10 height 10
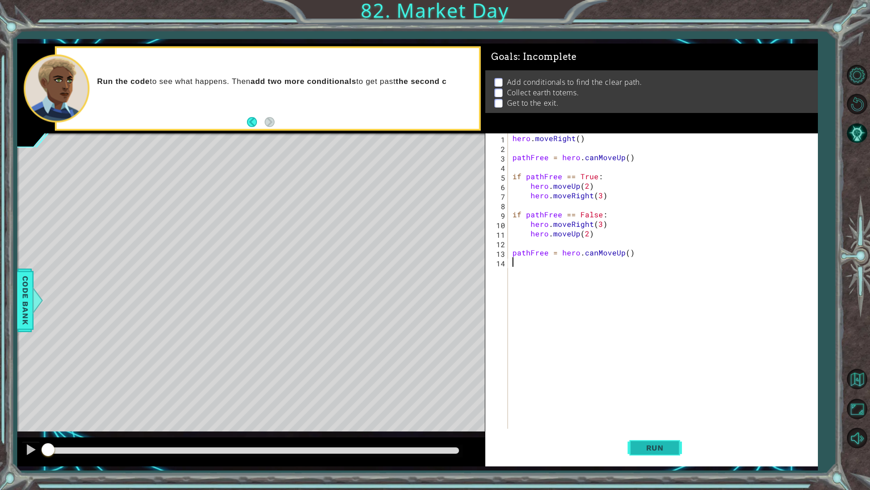
click at [651, 456] on button "Run" at bounding box center [655, 447] width 54 height 33
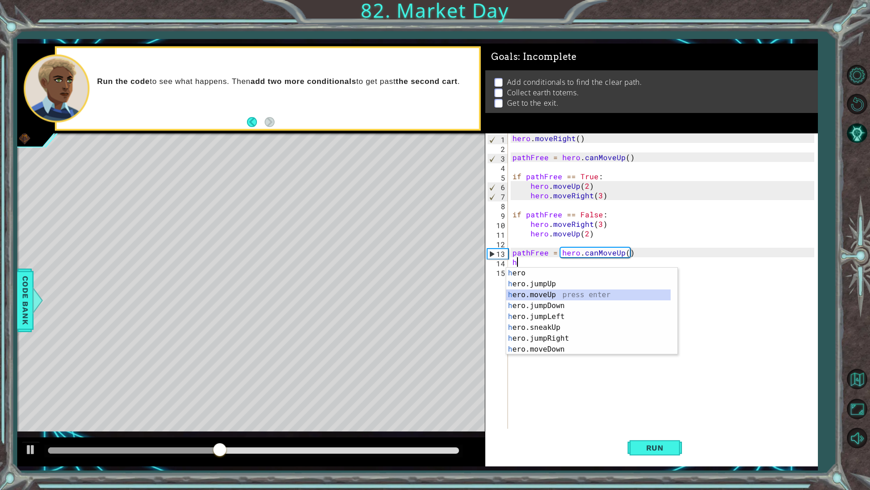
click at [557, 296] on div "h ero press enter h ero.jumpUp press enter h ero.moveUp press enter h ero.jumpD…" at bounding box center [588, 321] width 165 height 109
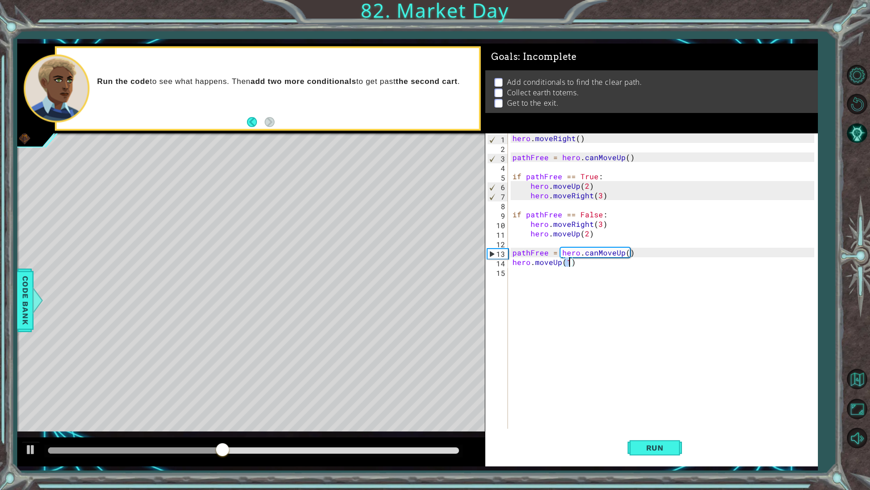
type textarea "hero.moveUp(2)"
click at [557, 296] on div "hero . moveRight ( ) pathFree = hero . canMoveUp ( ) if pathFree == True : hero…" at bounding box center [665, 290] width 309 height 314
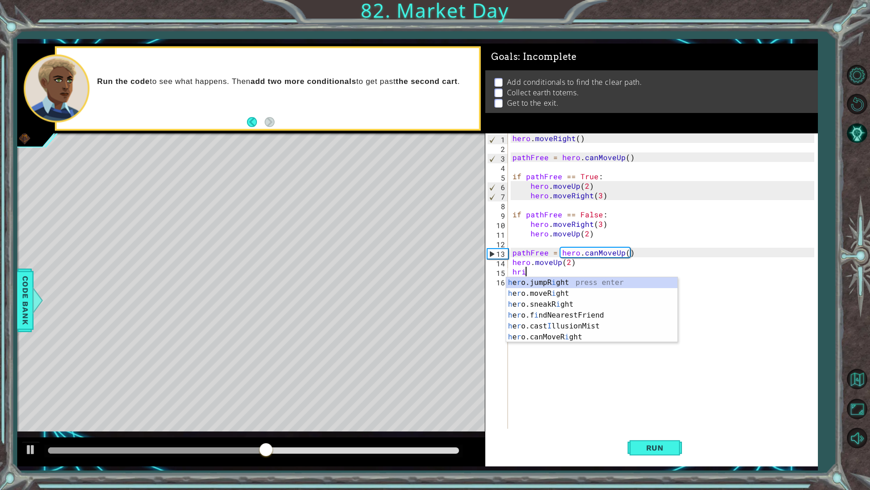
scroll to position [0, 0]
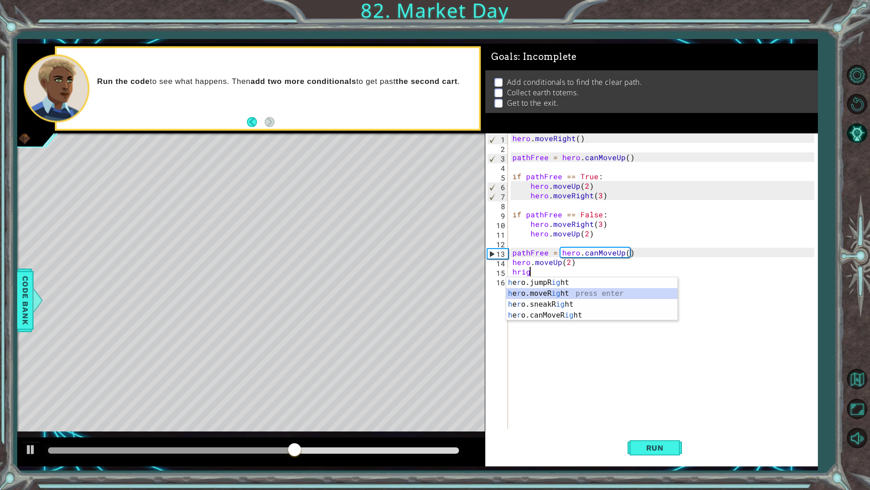
click at [554, 292] on div "h e r o.jumpR ig ht press enter h e r o.moveR ig ht press enter h e r o.sneakR …" at bounding box center [591, 309] width 171 height 65
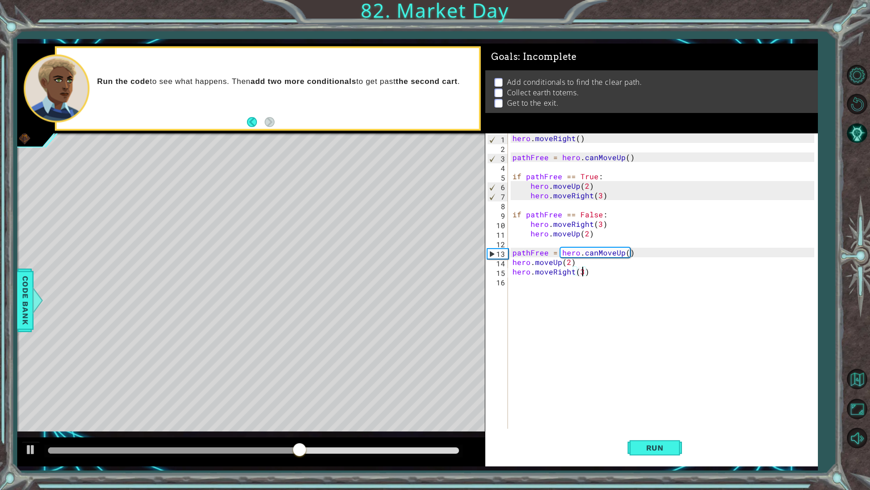
scroll to position [0, 4]
type textarea "hero.moveRight(3)"
click at [645, 455] on button "Run" at bounding box center [655, 447] width 54 height 33
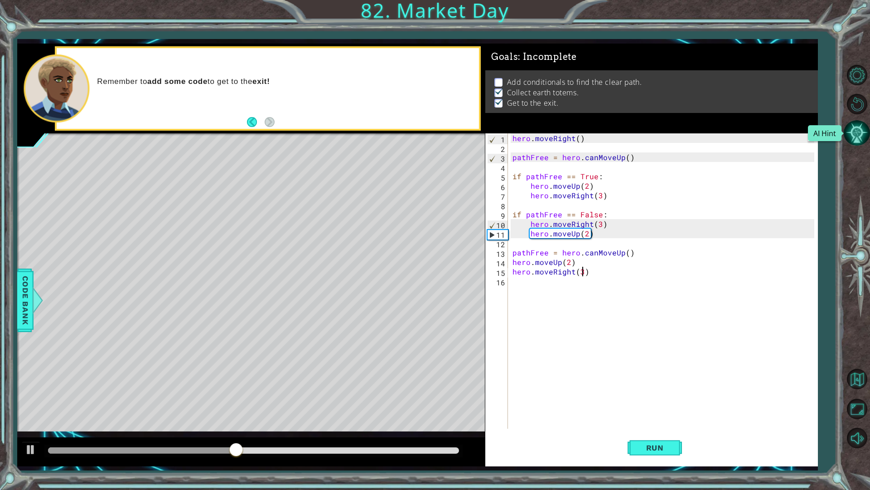
click at [863, 135] on button "AI Hint" at bounding box center [857, 133] width 26 height 26
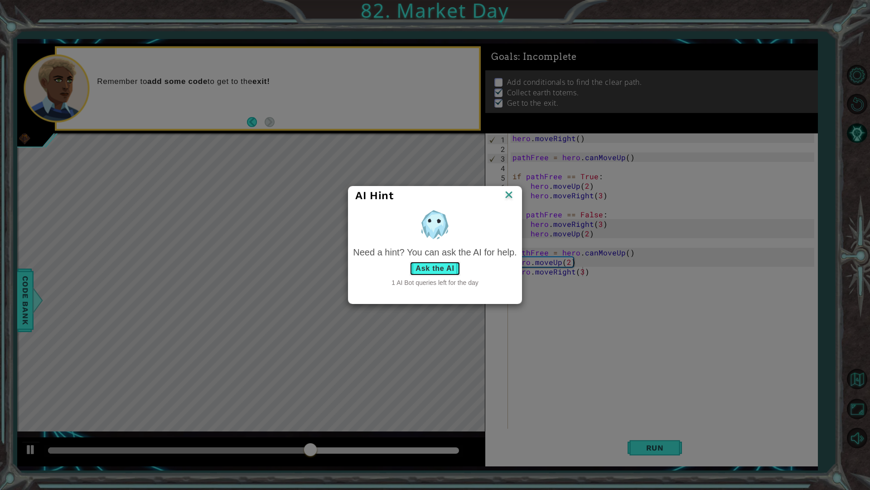
click at [439, 267] on button "Ask the AI" at bounding box center [435, 268] width 50 height 15
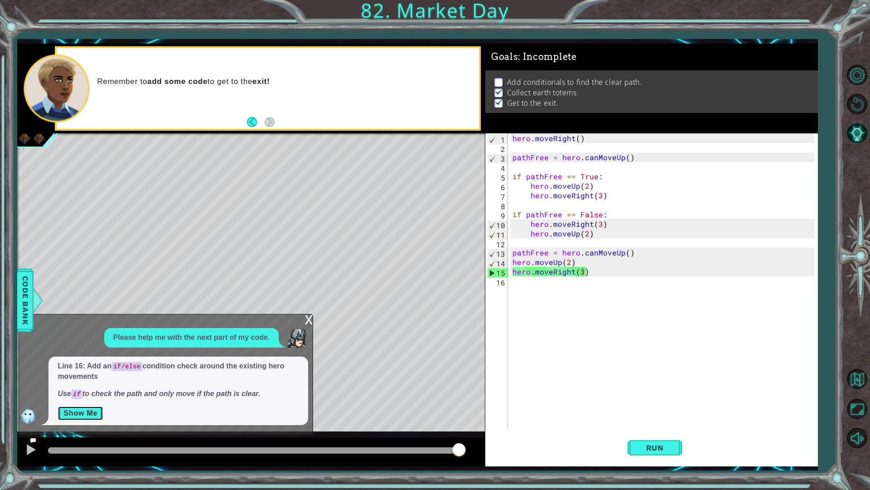
click at [77, 406] on button "Show Me" at bounding box center [81, 413] width 46 height 15
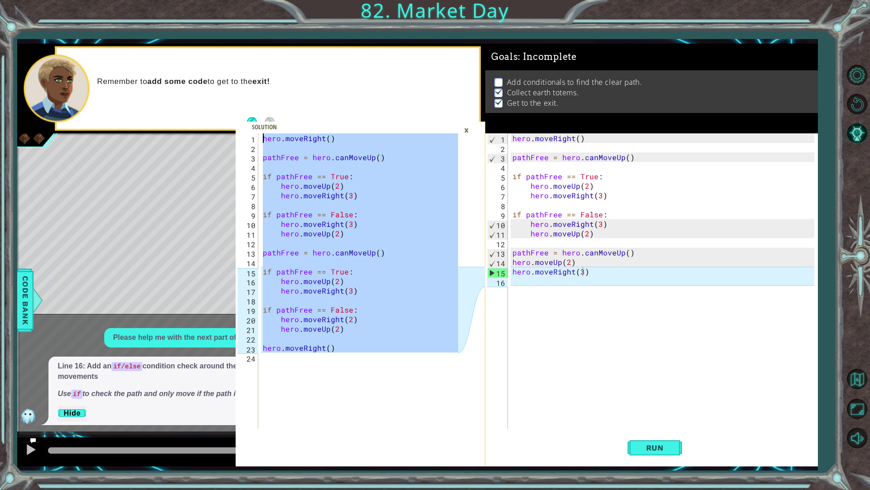
drag, startPoint x: 341, startPoint y: 360, endPoint x: 258, endPoint y: 18, distance: 352.2
click at [258, 18] on div "1 2 3 4 5 6 7 8 9 10 11 12 13 14 15 16 17 18 19 20 21 22 23 24 hero . moveRight…" at bounding box center [435, 245] width 870 height 490
type textarea "hero.moveRight()"
click at [598, 307] on div "hero . moveRight ( ) pathFree = hero . canMoveUp ( ) if pathFree == True : hero…" at bounding box center [665, 290] width 309 height 314
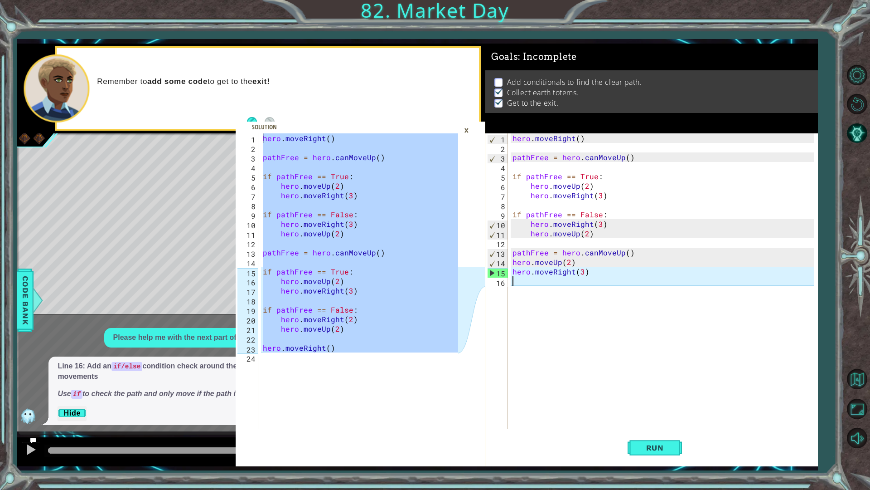
click at [598, 307] on div "hero . moveRight ( ) pathFree = hero . canMoveUp ( ) if pathFree == True : hero…" at bounding box center [665, 290] width 309 height 314
click at [598, 275] on div "hero . moveRight ( ) pathFree = hero . canMoveUp ( ) if pathFree == True : hero…" at bounding box center [665, 290] width 309 height 314
click at [598, 274] on div "hero . moveRight ( ) pathFree = hero . canMoveUp ( ) if pathFree == True : hero…" at bounding box center [665, 290] width 309 height 314
type textarea "pathFree = hero.canMoveUp()"
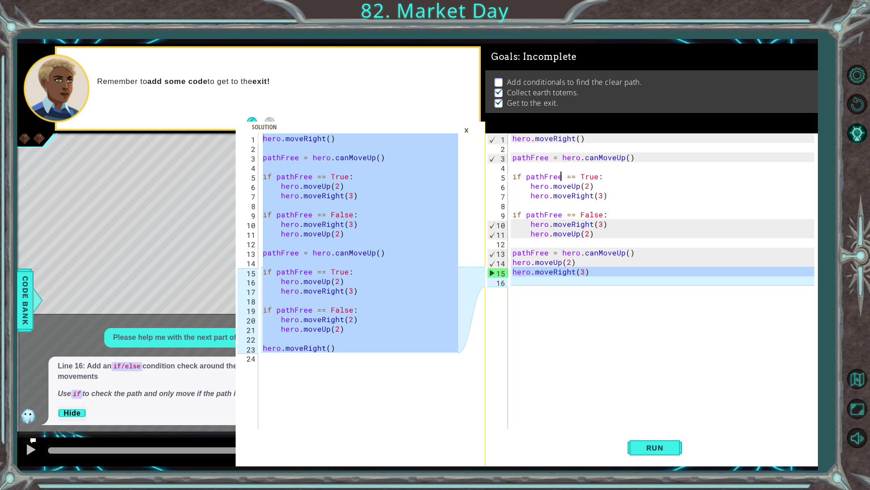
type textarea "pathFree = hero.canMoveUp()"
type textarea "hero.moveRight(3)"
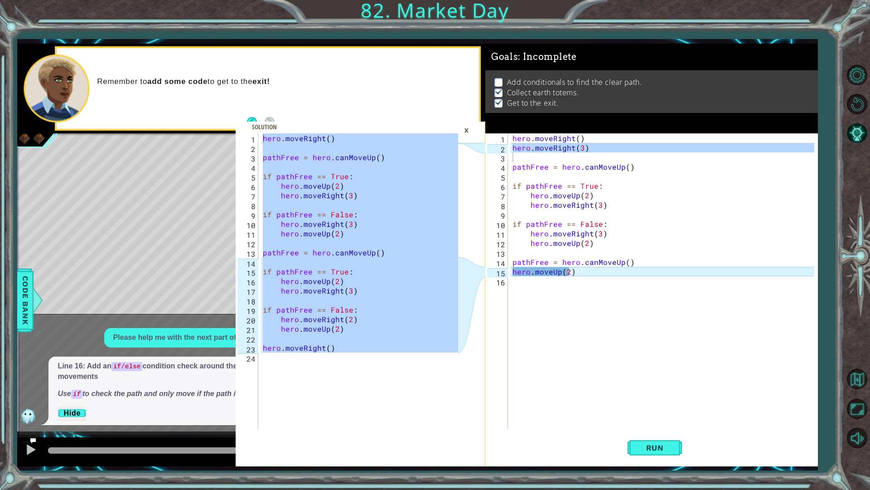
click at [512, 134] on div "hero.moveRight(3) 1 2 3 4 5 6 7 8 9 10 11 12 13 14 15 16 hero . moveRight ( ) h…" at bounding box center [650, 280] width 330 height 295
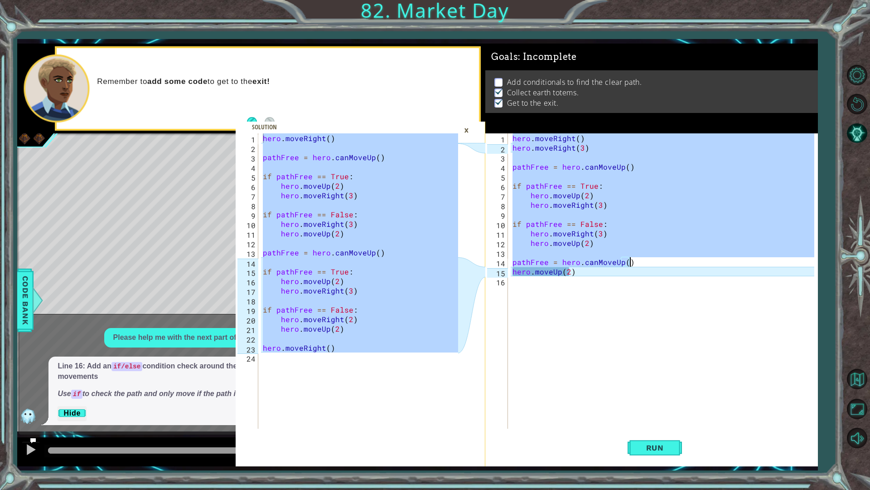
drag, startPoint x: 512, startPoint y: 134, endPoint x: 633, endPoint y: 267, distance: 179.4
click at [633, 267] on div "hero . moveRight ( ) hero . moveRight ( 3 ) pathFree = hero . canMoveUp ( ) if …" at bounding box center [665, 290] width 309 height 314
type textarea "pathFree = hero.canMoveUp()"
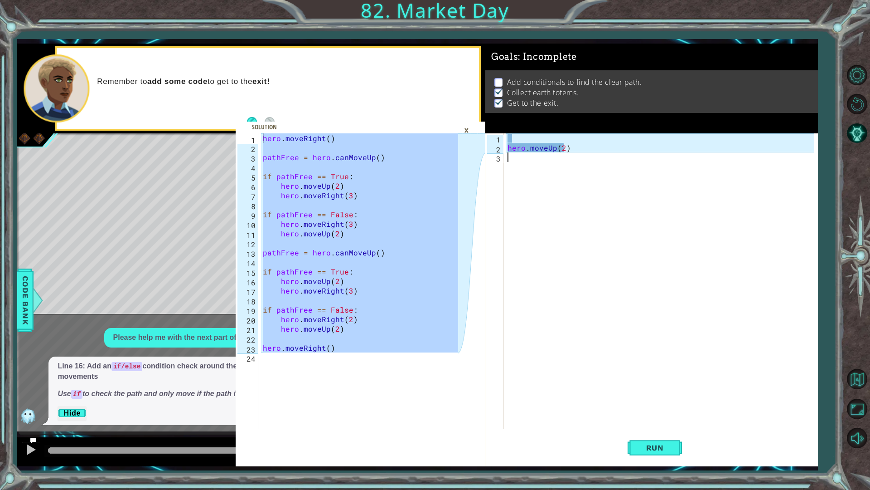
click at [615, 201] on div "hero . moveUp ( 2 )" at bounding box center [662, 290] width 313 height 314
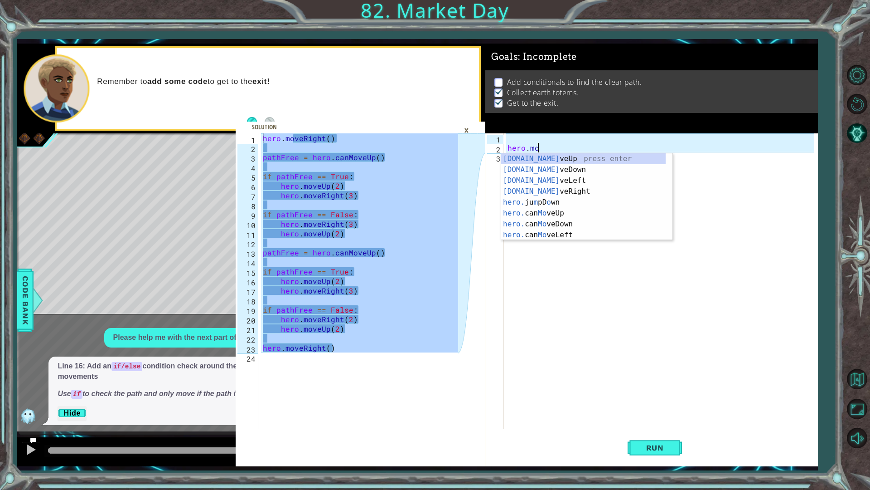
type textarea "h"
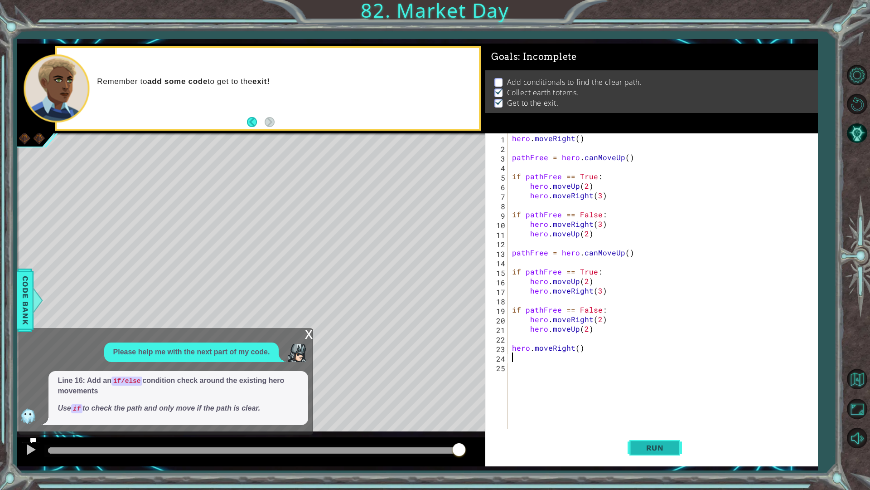
click at [658, 444] on span "Run" at bounding box center [655, 447] width 36 height 9
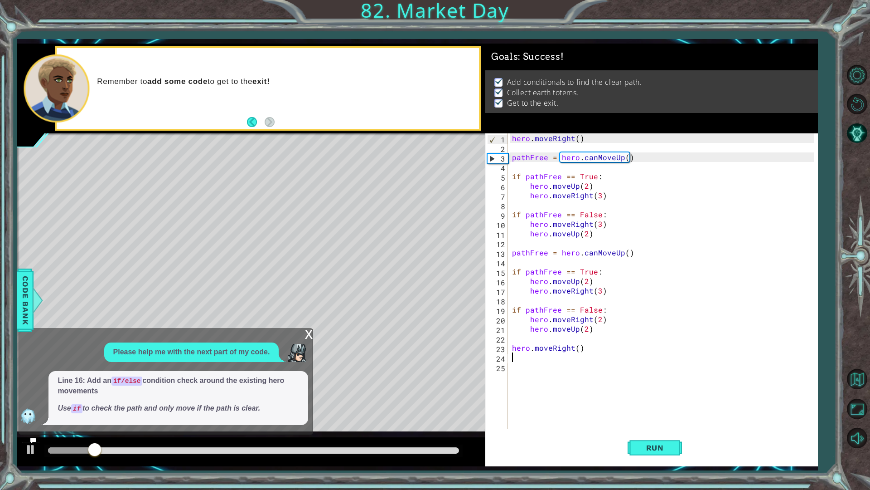
click at [443, 450] on div at bounding box center [253, 450] width 411 height 6
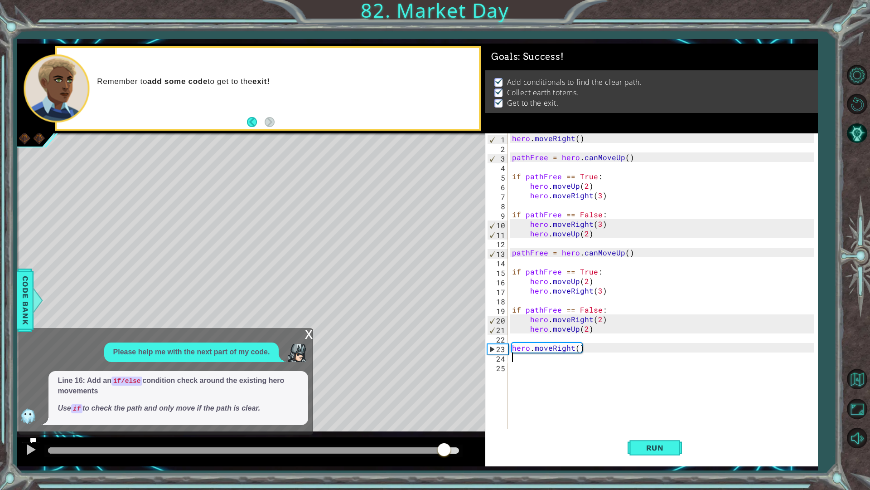
click at [32, 442] on icon at bounding box center [33, 440] width 6 height 6
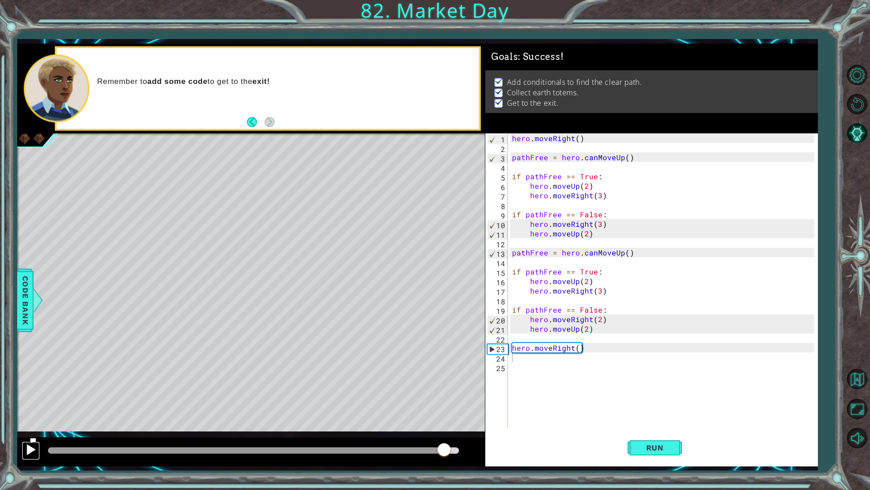
click at [24, 449] on button at bounding box center [31, 450] width 18 height 19
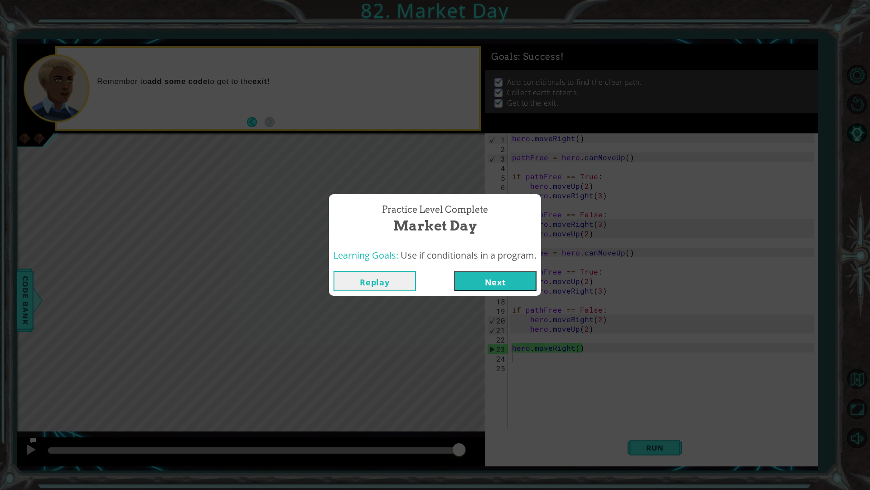
click at [490, 289] on button "Next" at bounding box center [495, 281] width 82 height 20
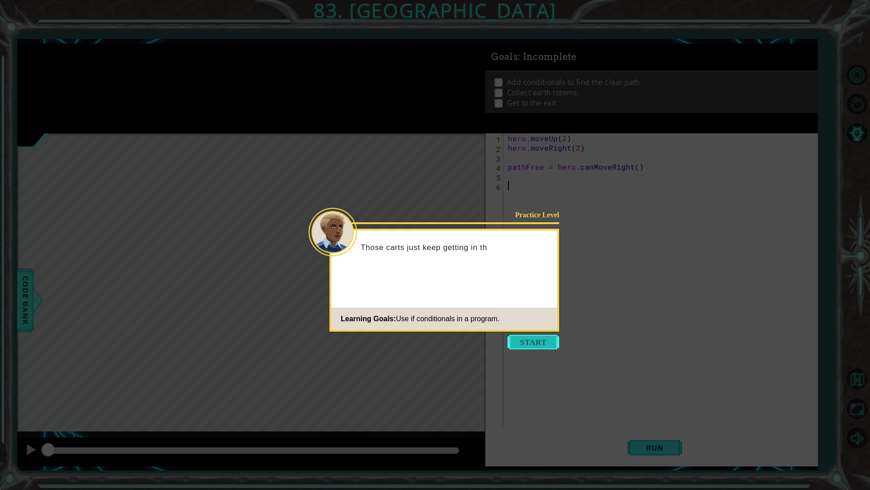
click at [530, 345] on button "Start" at bounding box center [534, 342] width 52 height 15
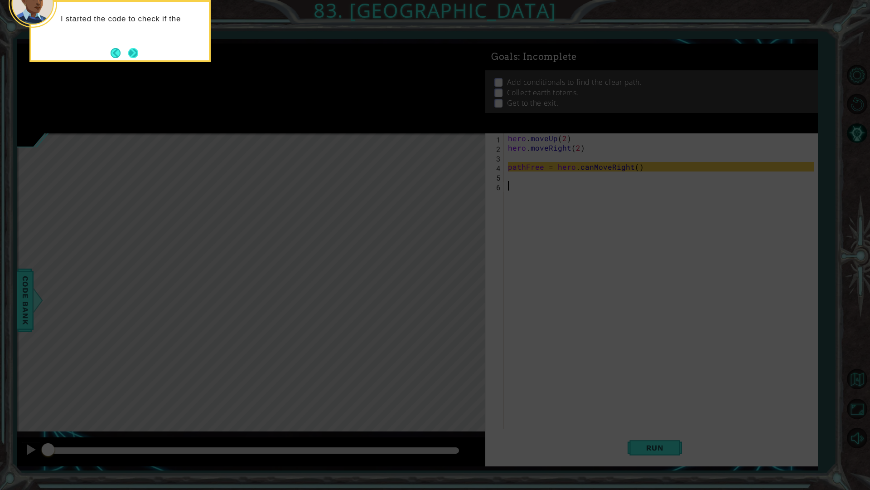
click at [128, 49] on button "Next" at bounding box center [133, 53] width 10 height 10
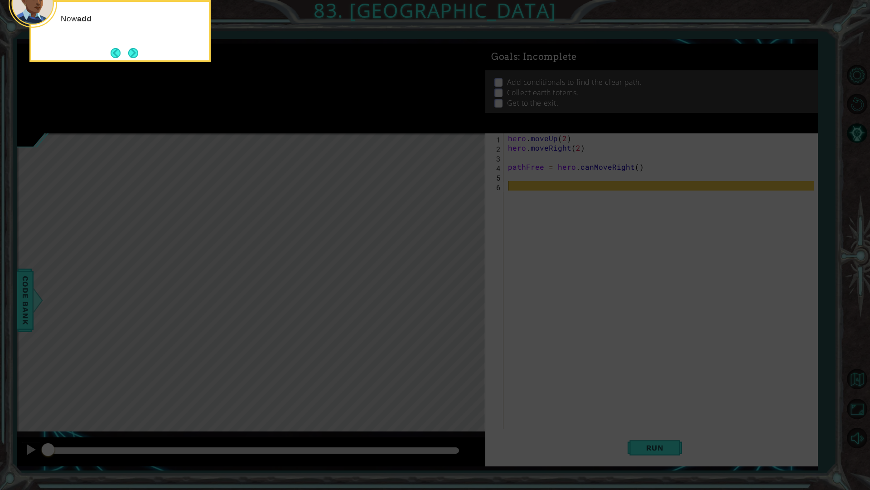
click at [128, 49] on button "Next" at bounding box center [133, 53] width 10 height 10
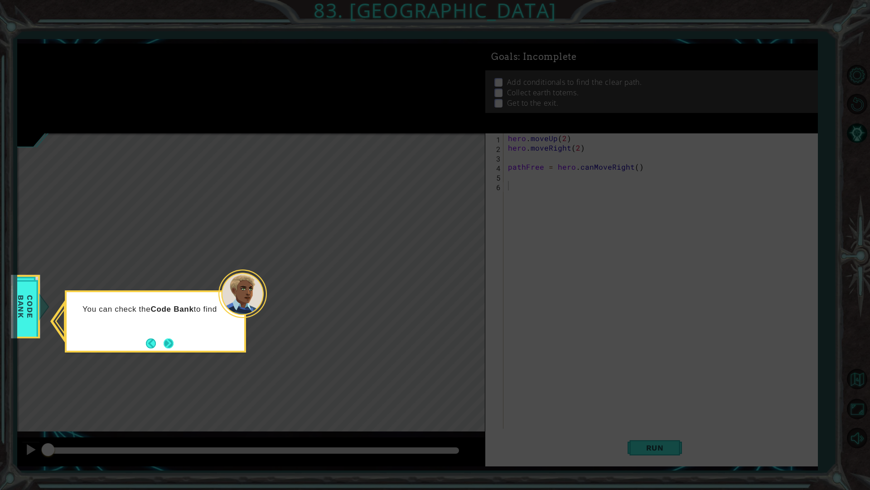
click at [170, 344] on button "Next" at bounding box center [169, 343] width 10 height 10
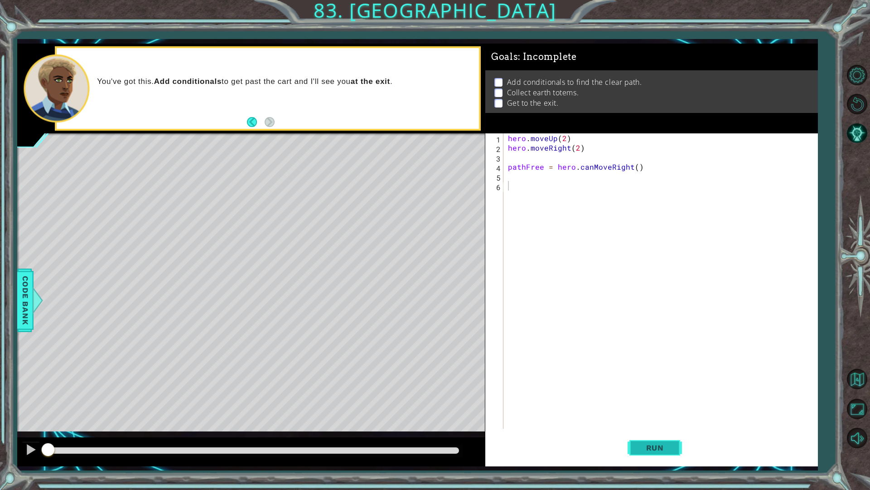
click at [658, 454] on button "Run" at bounding box center [655, 447] width 54 height 33
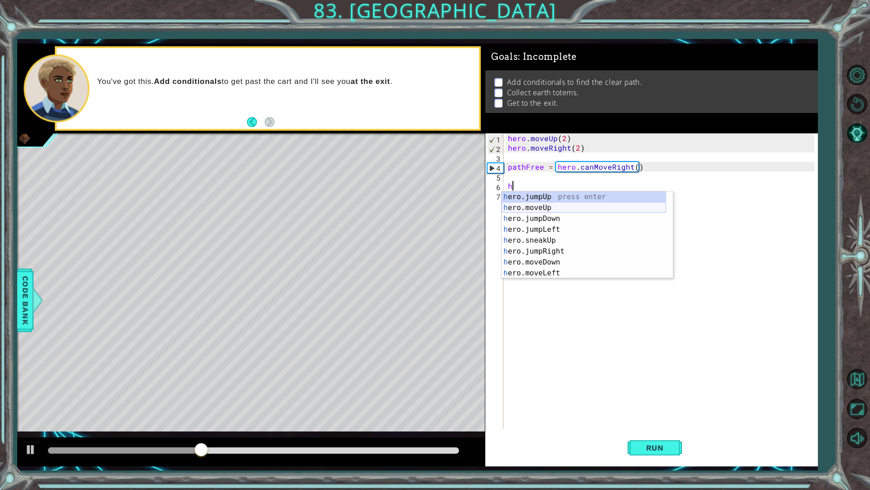
click at [541, 208] on div "h ero.jumpUp press enter h ero.moveUp press enter h ero.jumpDown press enter h …" at bounding box center [584, 245] width 165 height 109
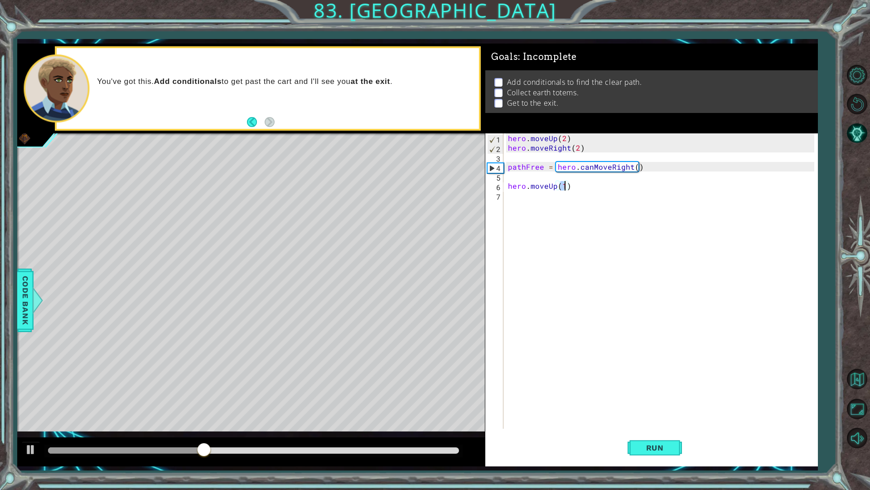
scroll to position [0, 3]
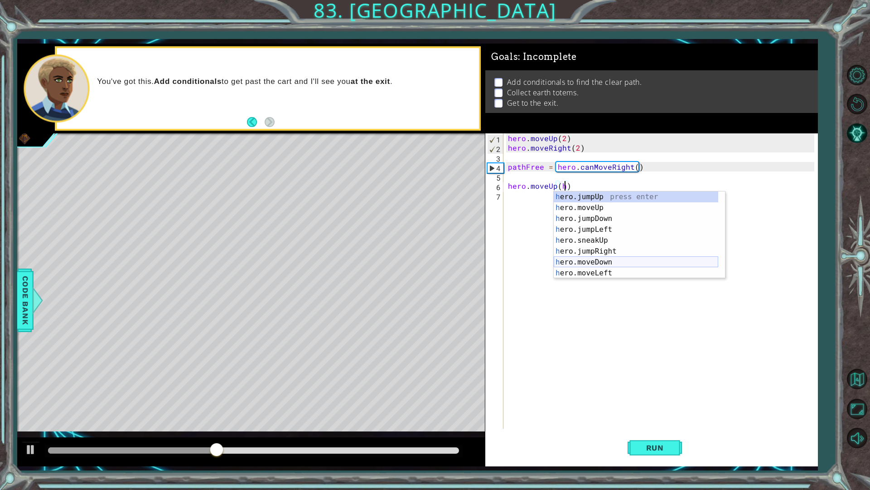
type textarea "hero.moveUp()"
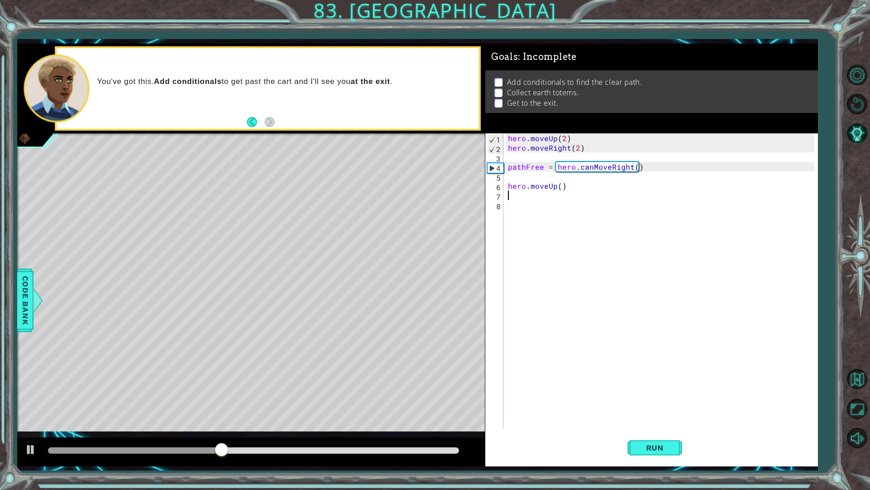
scroll to position [0, 0]
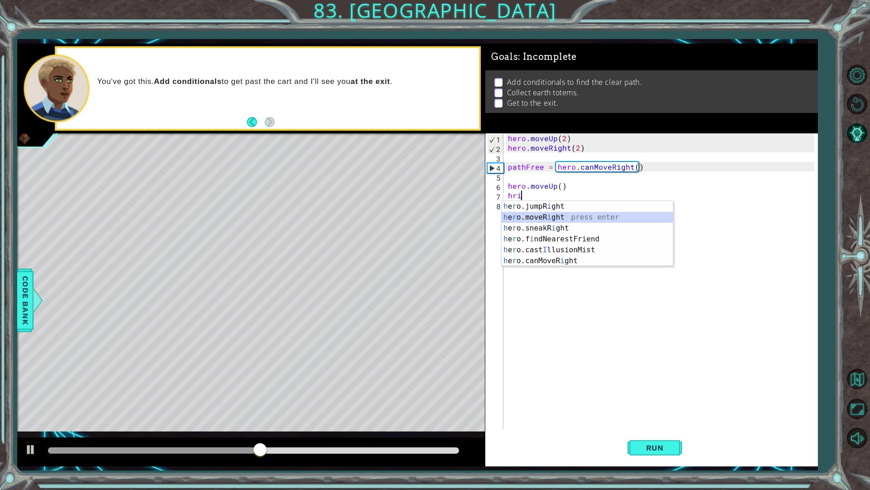
click at [569, 222] on div "h e r o.jumpR i ght press enter h e r o.moveR i ght press enter h e r o.sneakR …" at bounding box center [587, 244] width 171 height 87
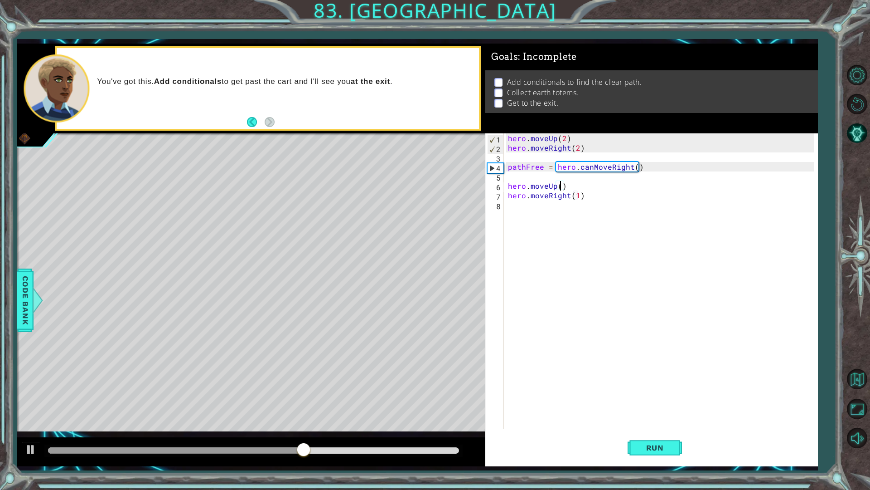
click at [562, 187] on div "hero . moveUp ( 2 ) hero . moveRight ( 2 ) pathFree = hero . canMoveRight ( ) h…" at bounding box center [662, 290] width 313 height 314
click at [578, 199] on div "hero . moveUp ( 2 ) hero . moveRight ( 2 ) pathFree = hero . canMoveRight ( ) h…" at bounding box center [662, 290] width 313 height 314
type textarea "hero.moveRight(2)"
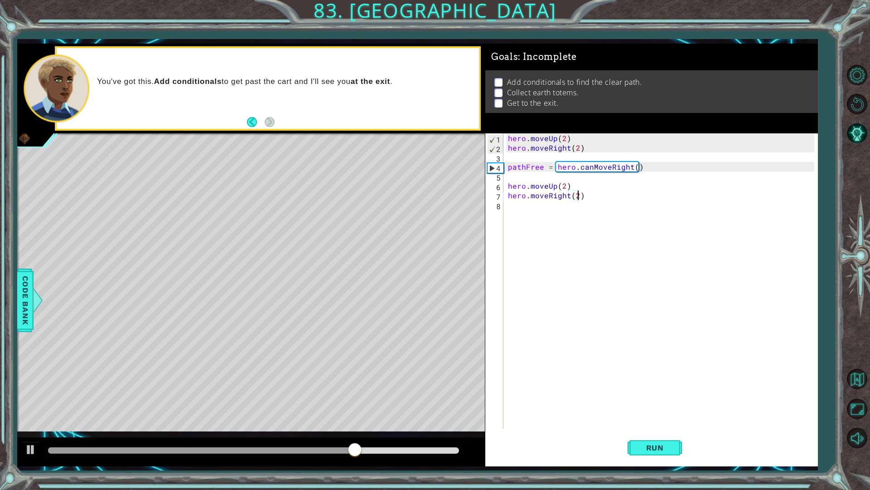
click at [580, 208] on div "hero . moveUp ( 2 ) hero . moveRight ( 2 ) pathFree = hero . canMoveRight ( ) h…" at bounding box center [662, 290] width 313 height 314
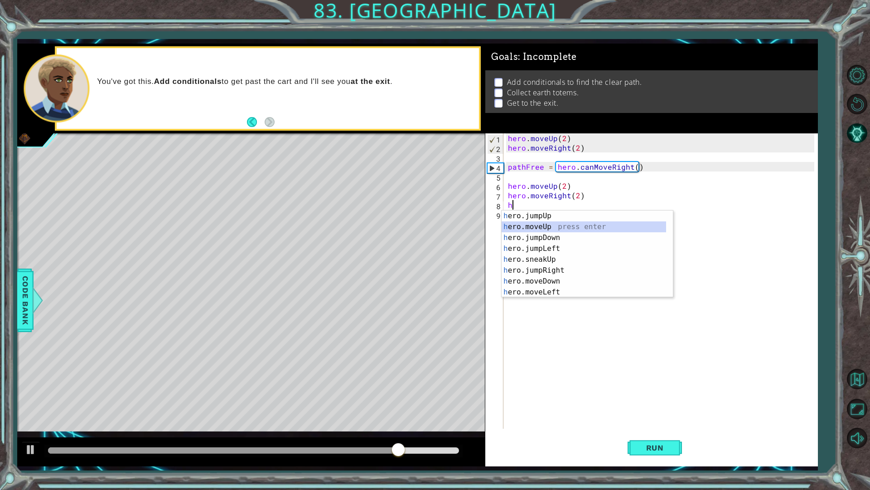
click at [559, 222] on div "h ero.jumpUp press enter h ero.moveUp press enter h ero.jumpDown press enter h …" at bounding box center [584, 264] width 165 height 109
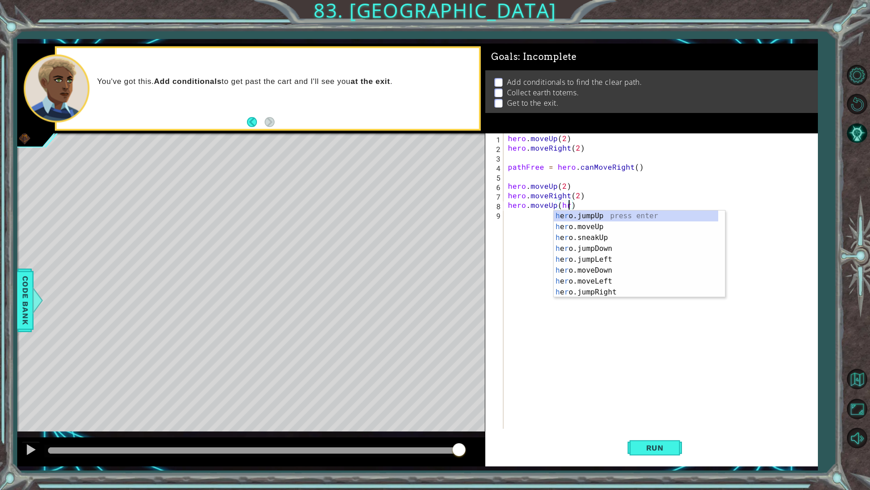
scroll to position [0, 3]
type textarea "hero.moveUp()"
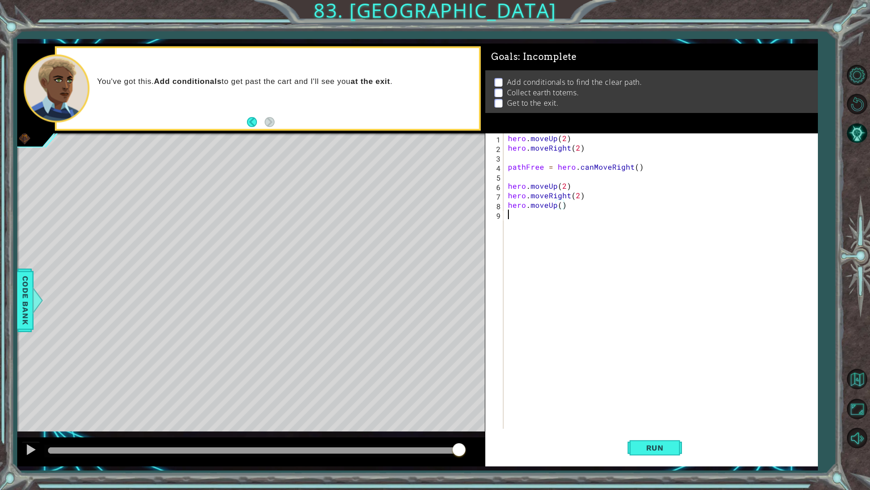
click at [614, 241] on div "hero . moveUp ( 2 ) hero . moveRight ( 2 ) pathFree = hero . canMoveRight ( ) h…" at bounding box center [662, 290] width 313 height 314
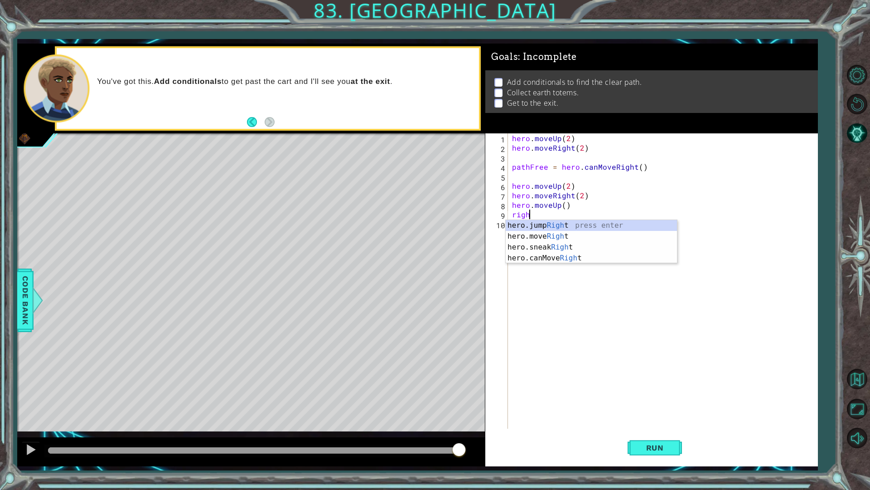
scroll to position [0, 0]
click at [560, 238] on div "hero.jump Righ t press enter hero.move Righ t press enter hero.sneak Righ t pre…" at bounding box center [591, 252] width 171 height 65
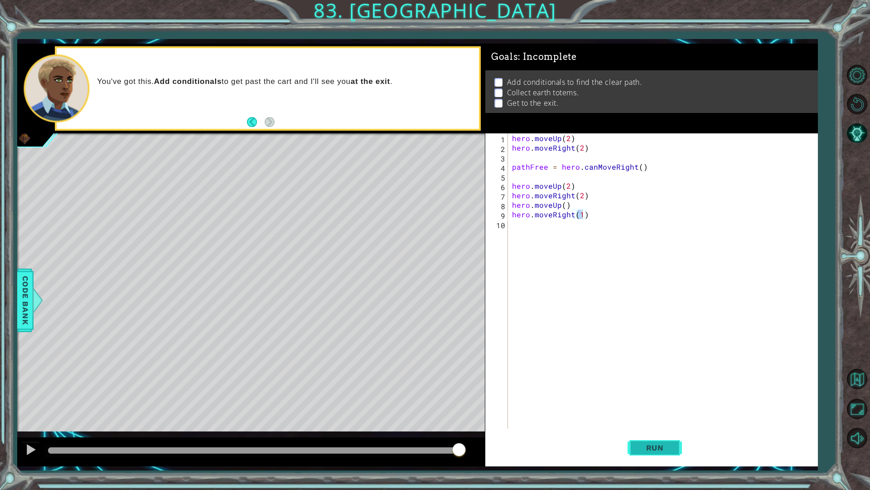
click at [639, 444] on span "Run" at bounding box center [655, 447] width 36 height 9
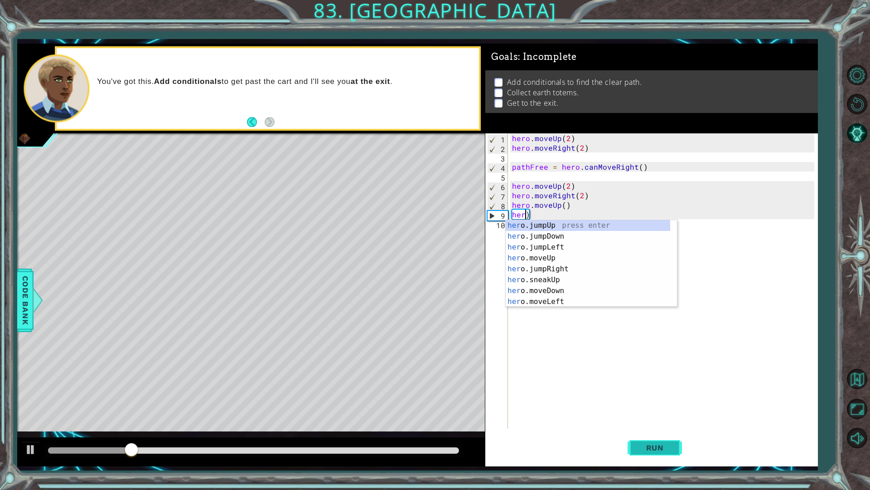
scroll to position [0, 0]
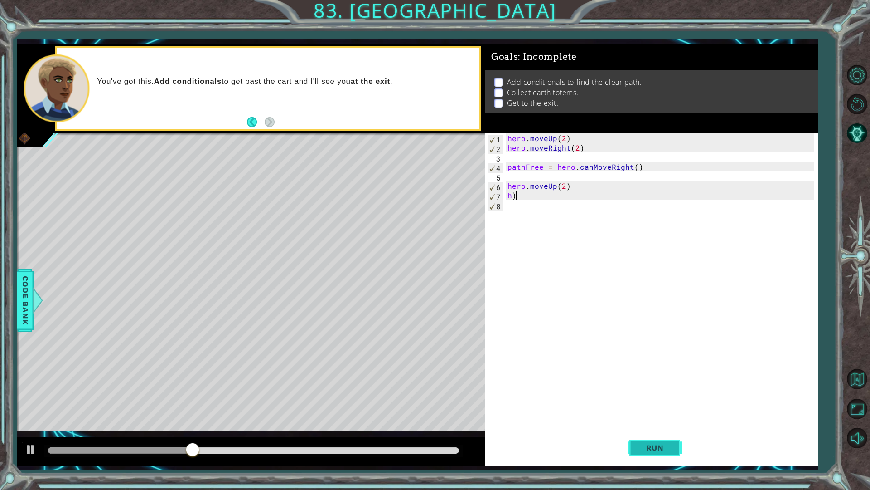
type textarea "h"
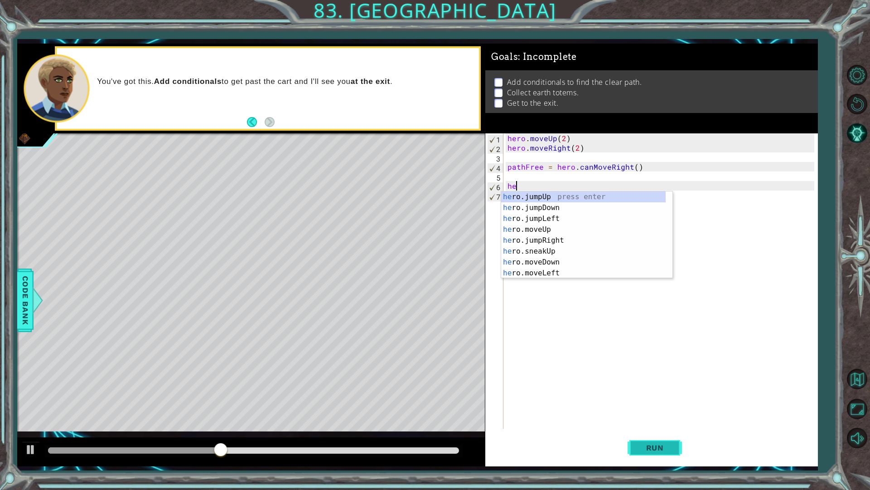
type textarea "h"
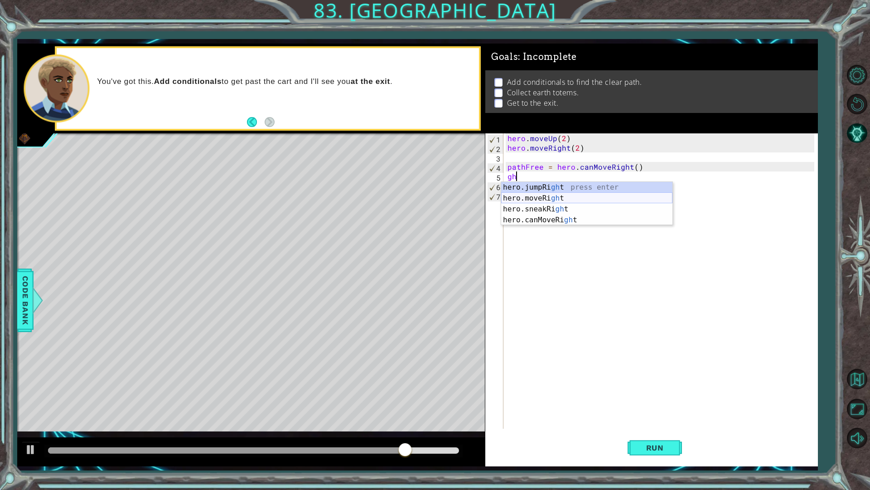
click at [535, 200] on div "hero.jumpRi gh t press enter hero.moveRi gh t press enter hero.sneakRi gh t pre…" at bounding box center [586, 214] width 171 height 65
type textarea "hero.moveRight(1)"
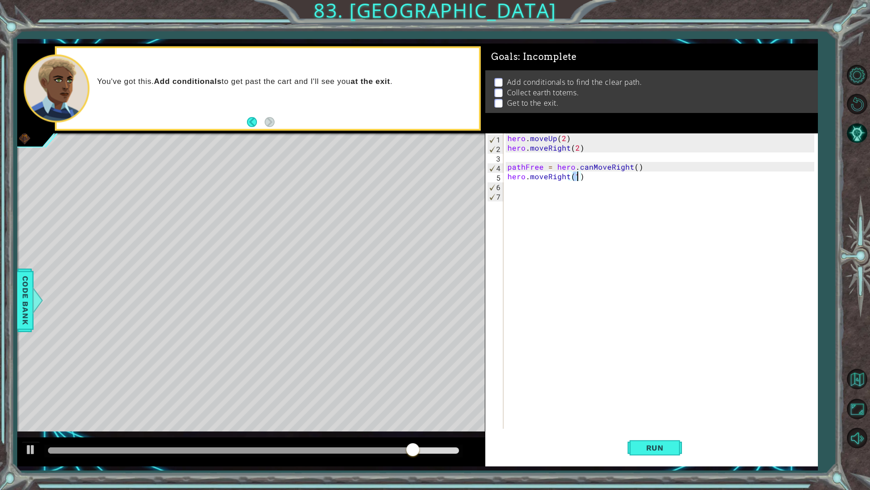
click at [535, 200] on div "hero . moveUp ( 2 ) hero . moveRight ( 2 ) pathFree = hero . canMoveRight ( ) h…" at bounding box center [662, 290] width 313 height 314
click at [535, 188] on div "hero . moveUp ( 2 ) hero . moveRight ( 2 ) pathFree = hero . canMoveRight ( ) h…" at bounding box center [662, 290] width 313 height 314
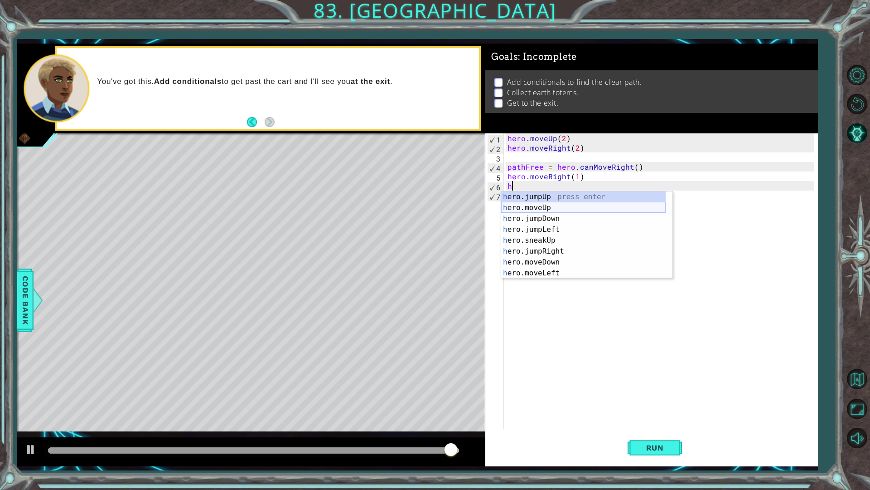
click at [546, 204] on div "h ero.jumpUp press enter h ero.moveUp press enter h ero.jumpDown press enter h …" at bounding box center [583, 245] width 165 height 109
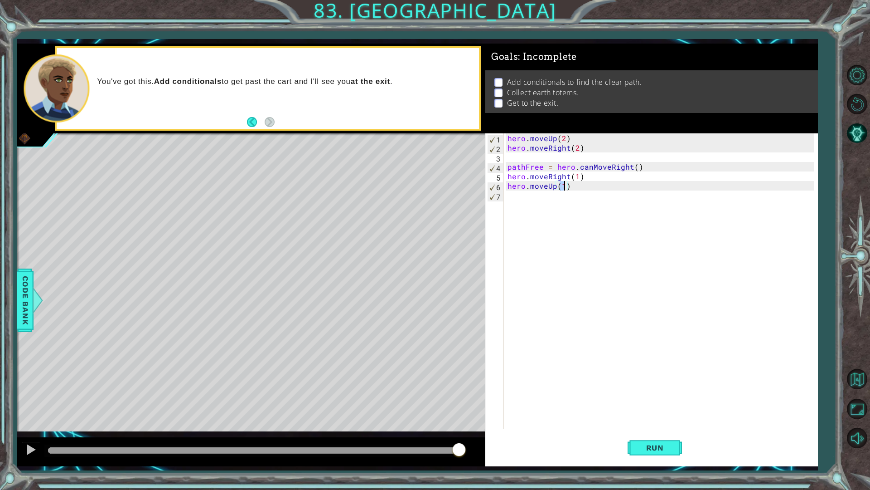
type textarea "hero.moveUp(4)"
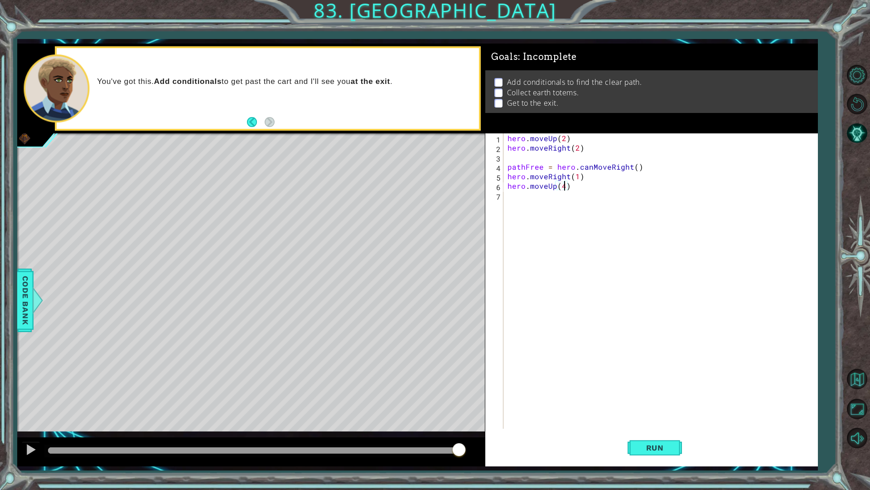
click at [570, 196] on div "hero . moveUp ( 2 ) hero . moveRight ( 2 ) pathFree = hero . canMoveRight ( ) h…" at bounding box center [662, 290] width 313 height 314
click at [575, 220] on div "h e r o.jumpR igh t press enter h e r o.moveR igh t press enter h e r o.sneakR …" at bounding box center [586, 233] width 171 height 65
click at [640, 450] on span "Run" at bounding box center [655, 447] width 36 height 9
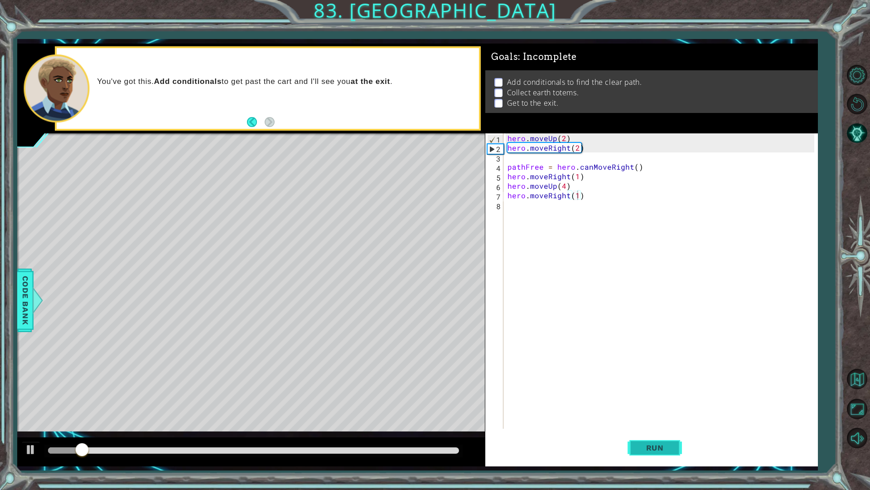
click at [644, 453] on button "Run" at bounding box center [655, 447] width 54 height 33
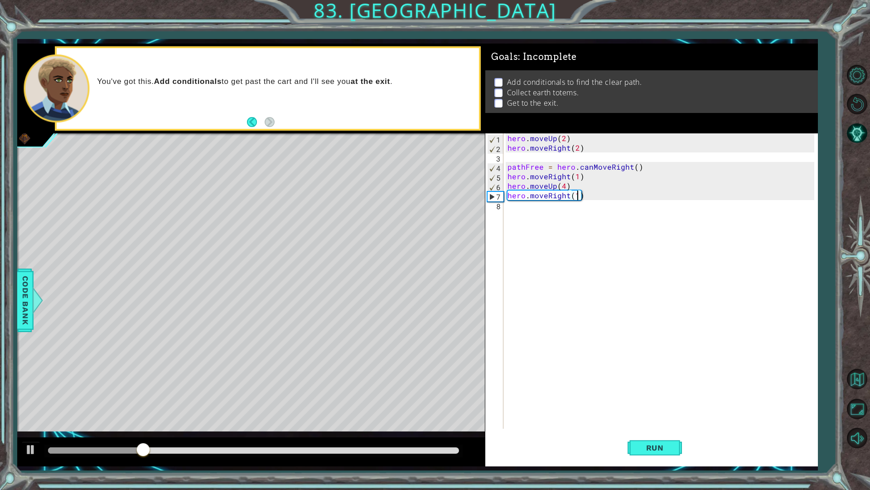
click at [570, 182] on div "hero . moveUp ( 2 ) hero . moveRight ( 2 ) pathFree = hero . canMoveRight ( ) h…" at bounding box center [662, 290] width 313 height 314
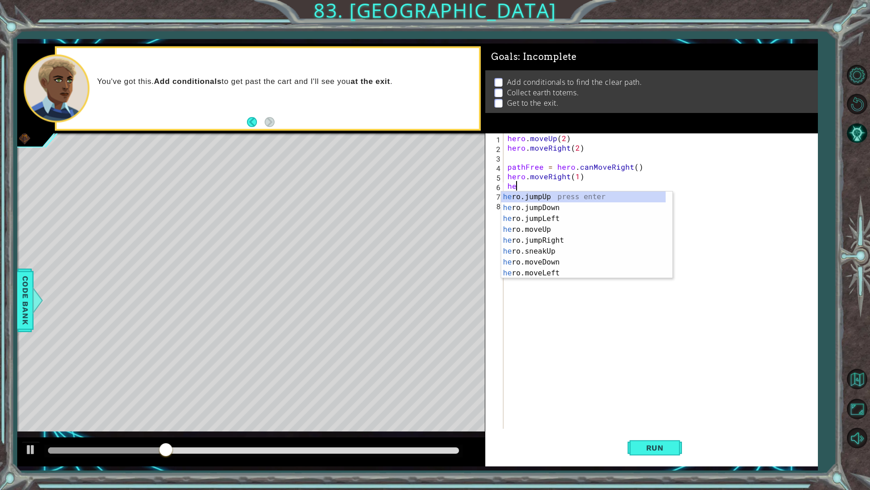
scroll to position [0, 0]
type textarea "h"
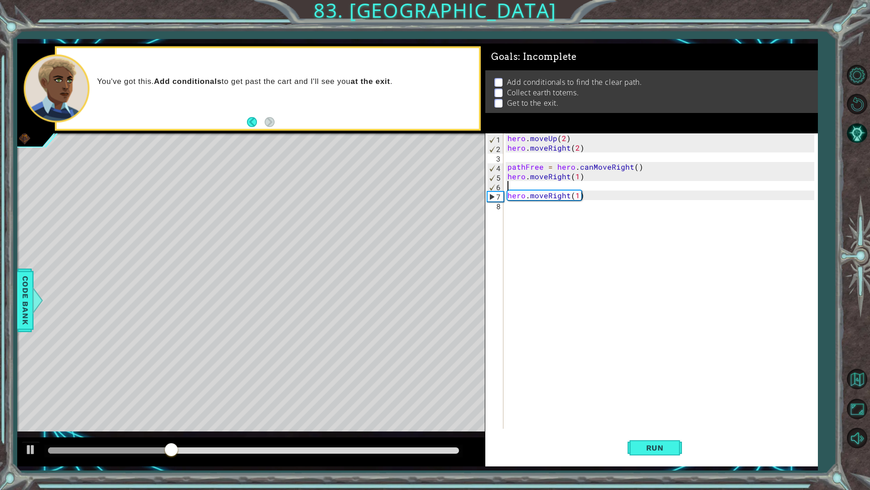
type textarea "hero.moveRight(1)"
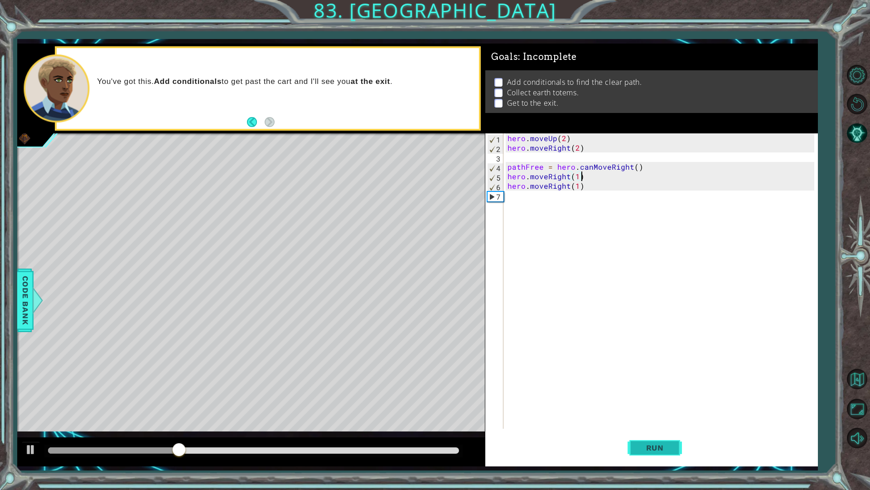
click at [642, 437] on button "Run" at bounding box center [655, 447] width 54 height 33
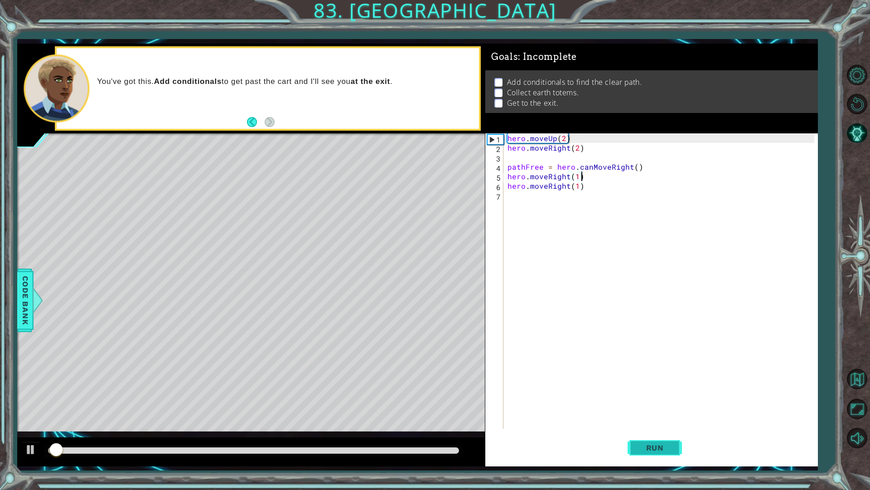
click at [642, 437] on button "Run" at bounding box center [655, 447] width 54 height 33
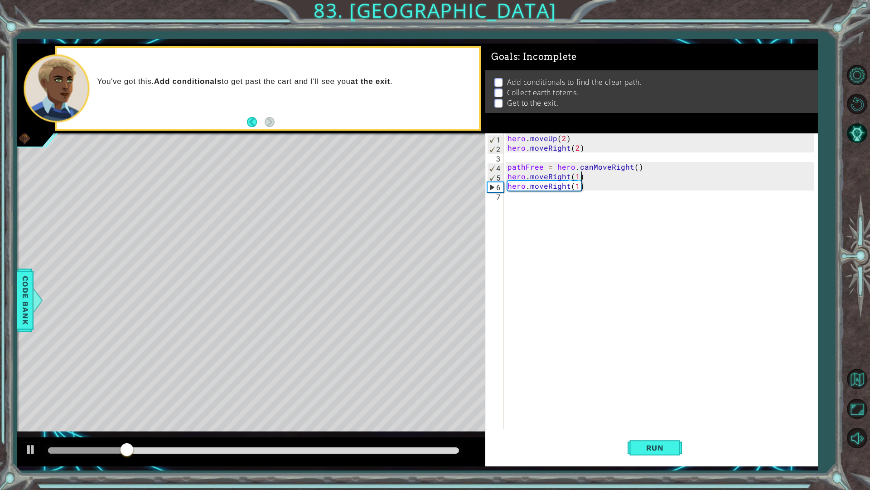
click at [587, 196] on div "hero . moveUp ( 2 ) hero . moveRight ( 2 ) pathFree = hero . canMoveRight ( ) h…" at bounding box center [662, 290] width 313 height 314
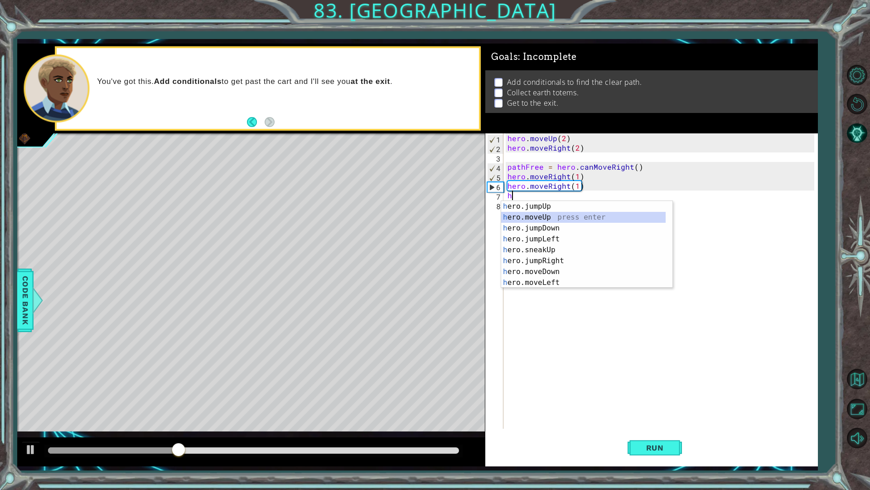
click at [554, 215] on div "h ero.jumpUp press enter h ero.moveUp press enter h ero.jumpDown press enter h …" at bounding box center [583, 255] width 165 height 109
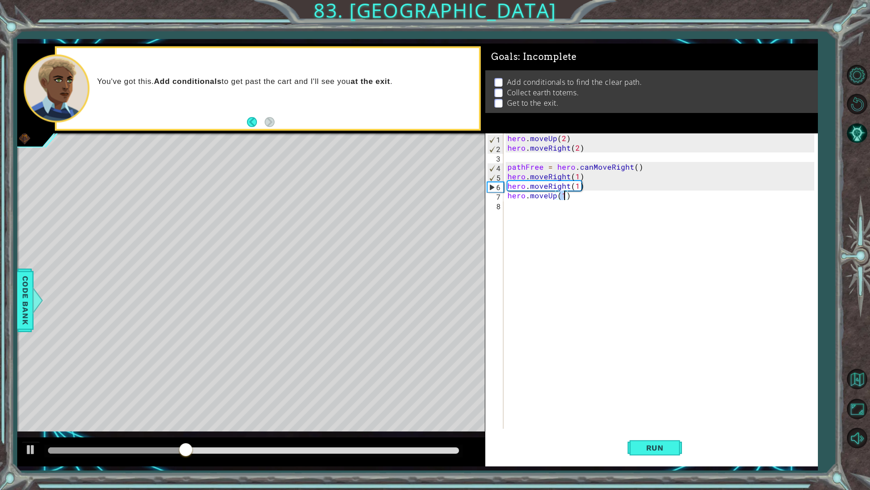
type textarea "hero.moveUp(3)"
click at [554, 215] on div "hero . moveUp ( 2 ) hero . moveRight ( 2 ) pathFree = hero . canMoveRight ( ) h…" at bounding box center [662, 290] width 313 height 314
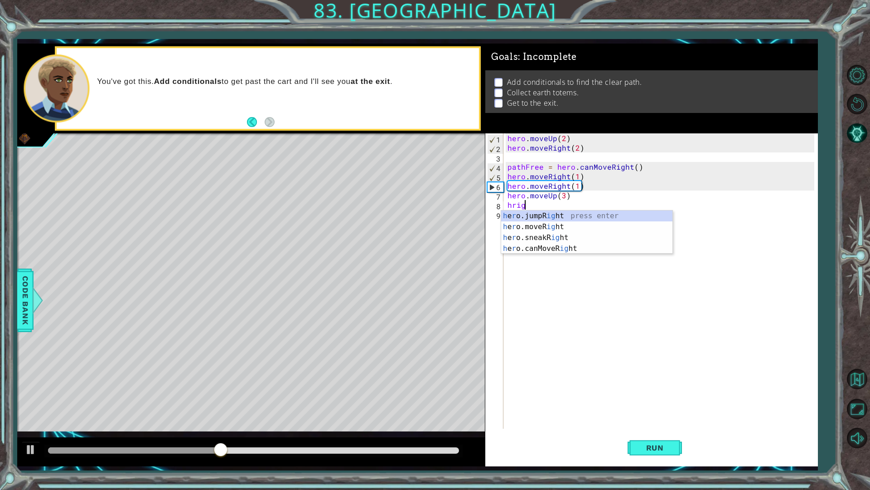
scroll to position [0, 1]
click at [567, 224] on div "h e r o.jumpR igh t press enter h e r o.moveR igh t press enter h e r o.sneakR …" at bounding box center [586, 242] width 171 height 65
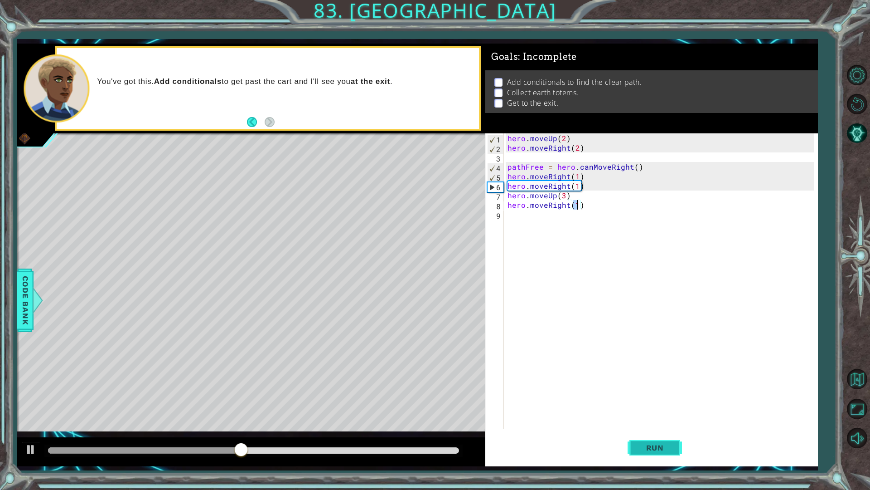
click at [635, 448] on button "Run" at bounding box center [655, 447] width 54 height 33
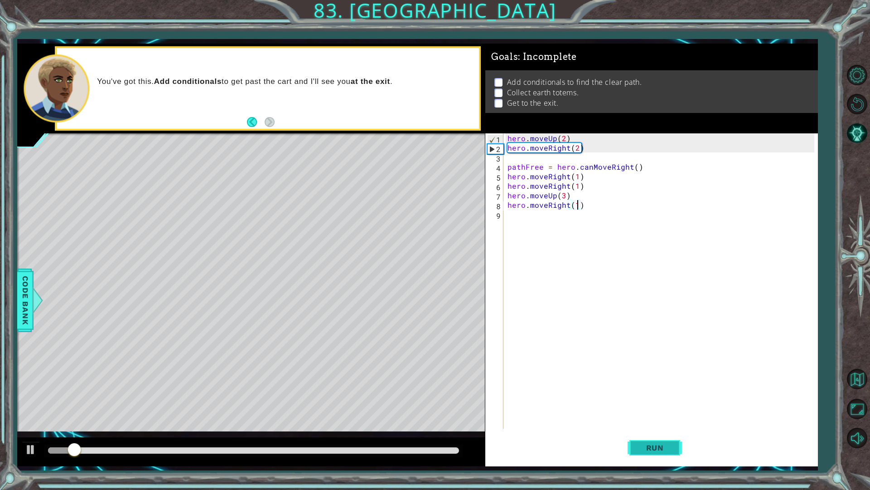
click at [635, 448] on button "Run" at bounding box center [655, 447] width 54 height 33
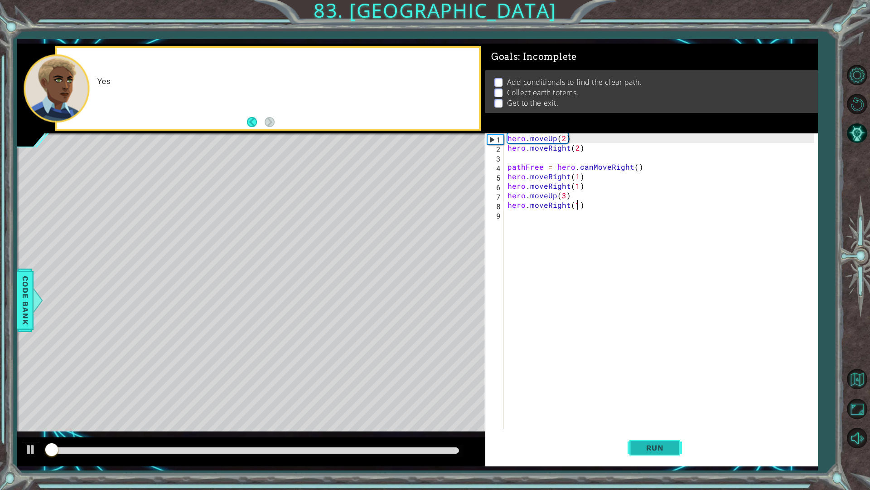
click at [635, 448] on button "Run" at bounding box center [655, 447] width 54 height 33
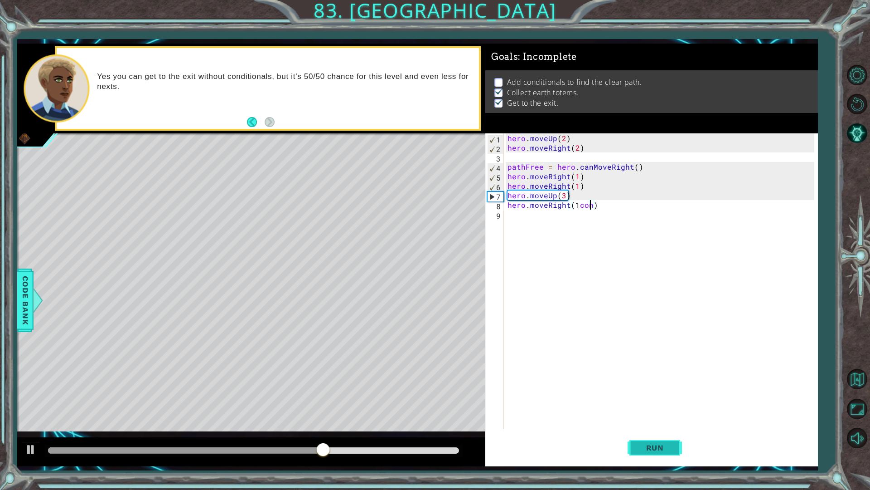
scroll to position [0, 5]
type textarea "hero.moveRight(1)"
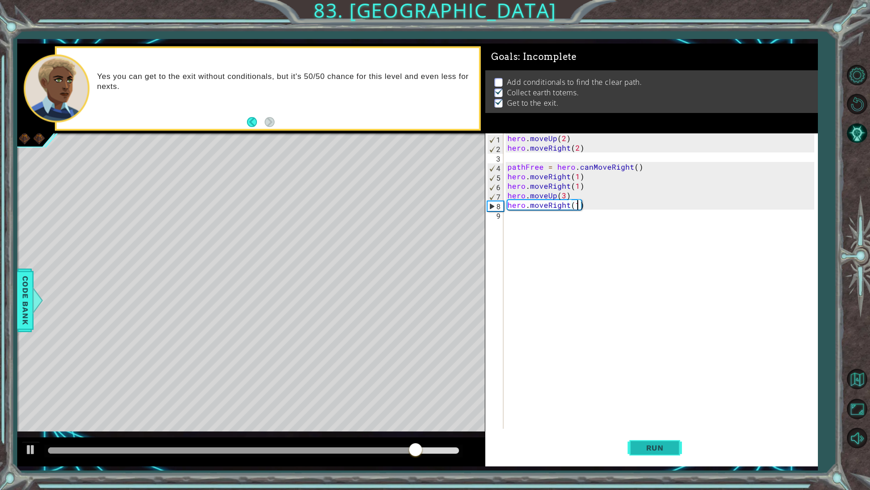
click at [635, 448] on button "Run" at bounding box center [655, 447] width 54 height 33
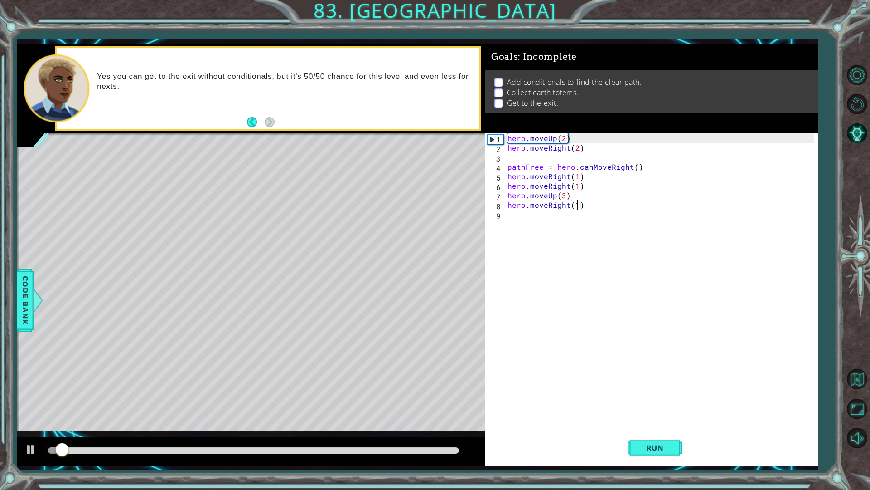
click at [518, 225] on div "hero . moveUp ( 2 ) hero . moveRight ( 2 ) pathFree = hero . canMoveRight ( ) h…" at bounding box center [662, 290] width 313 height 314
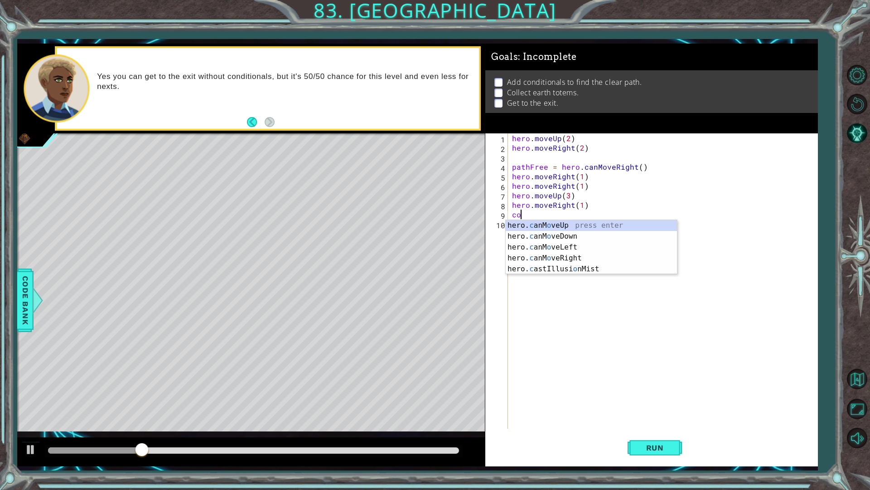
scroll to position [0, 0]
type textarea "c"
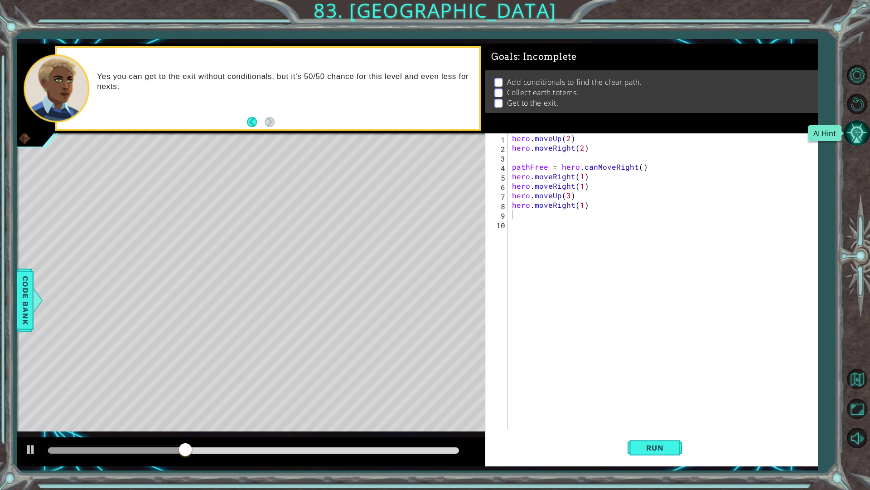
click at [853, 141] on button "AI Hint" at bounding box center [857, 133] width 26 height 26
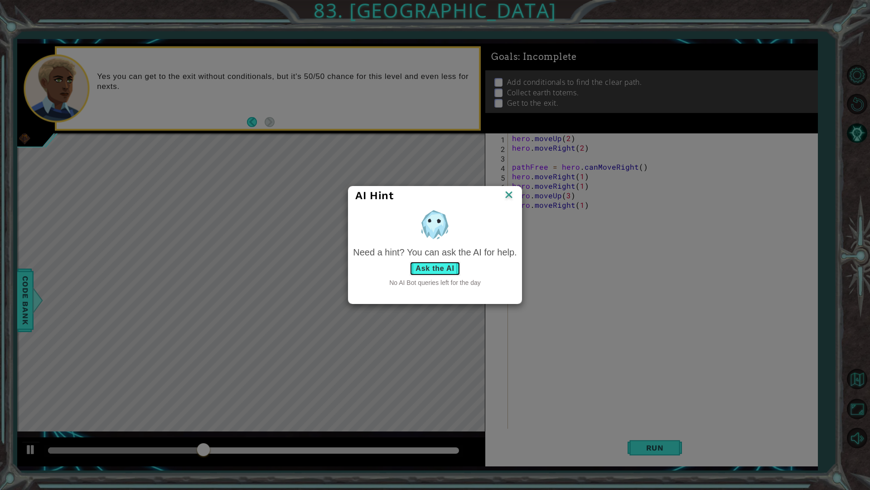
click at [426, 265] on button "Ask the AI" at bounding box center [435, 268] width 50 height 15
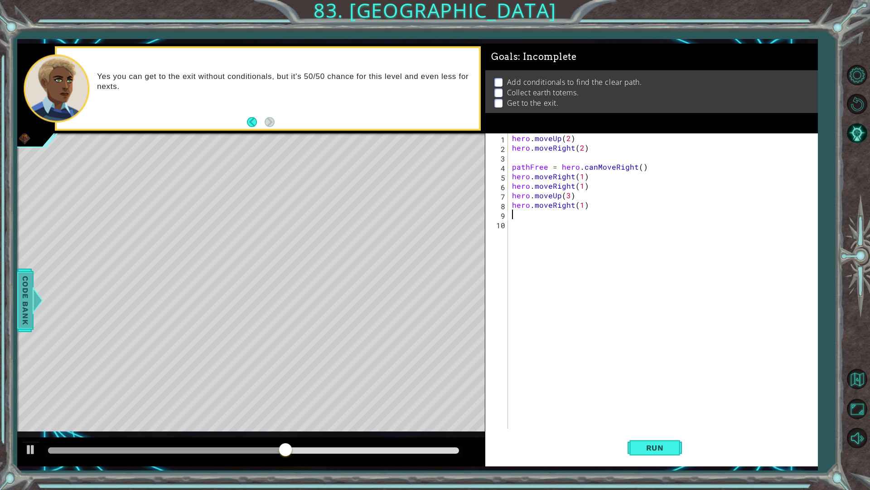
click at [23, 317] on span "Code Bank" at bounding box center [25, 299] width 15 height 55
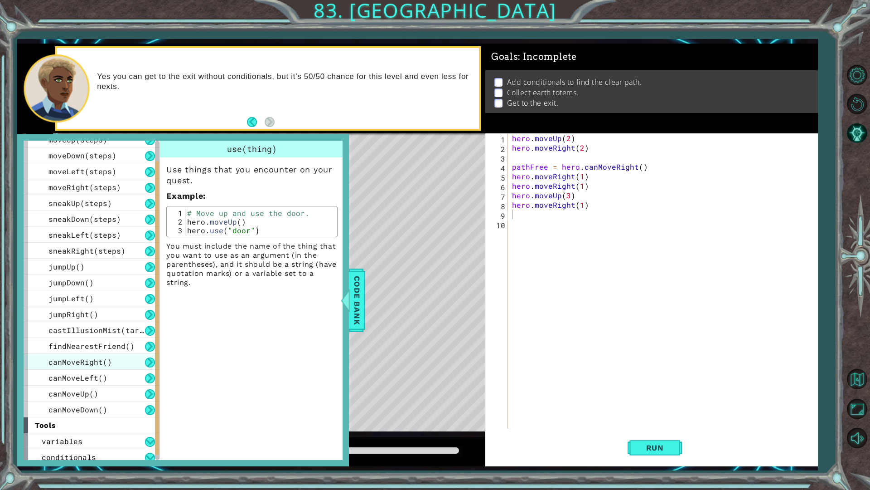
scroll to position [62, 0]
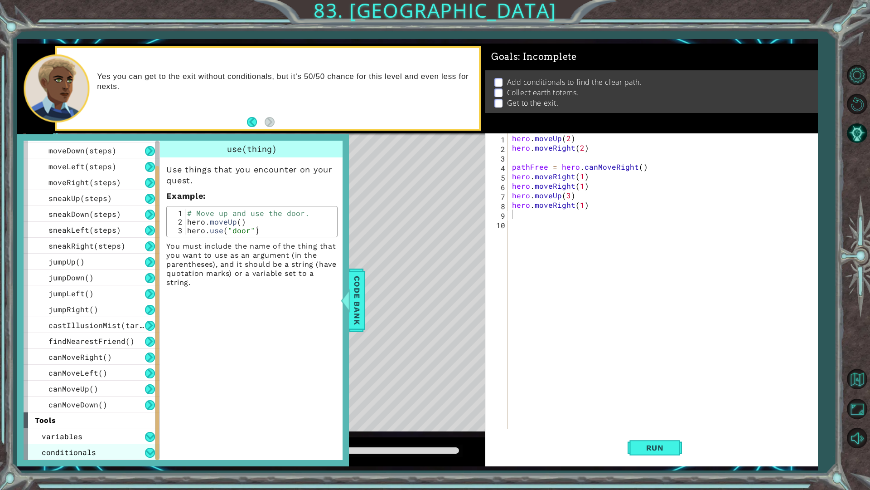
click at [106, 449] on div "conditionals" at bounding box center [92, 452] width 136 height 16
click at [152, 450] on button at bounding box center [150, 452] width 10 height 10
click at [138, 450] on div "conditionals" at bounding box center [92, 452] width 136 height 16
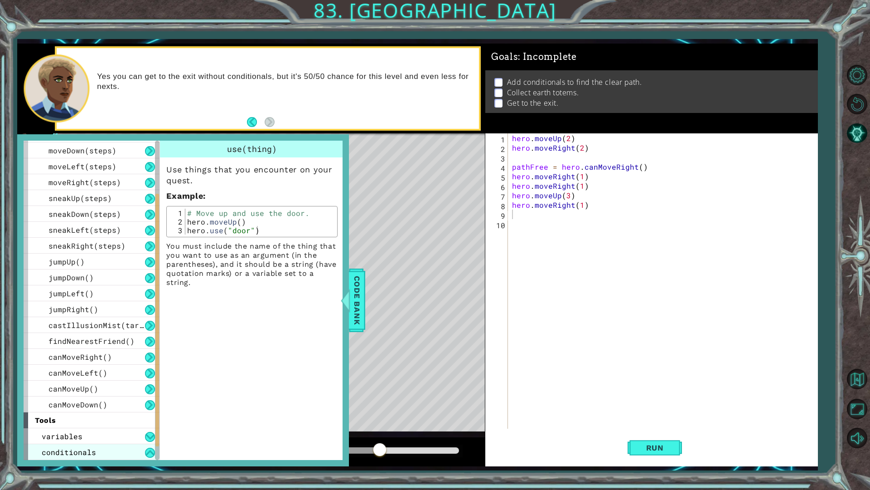
click at [123, 451] on div "conditionals" at bounding box center [92, 452] width 136 height 16
click at [114, 363] on div "canMoveRight()" at bounding box center [92, 357] width 136 height 16
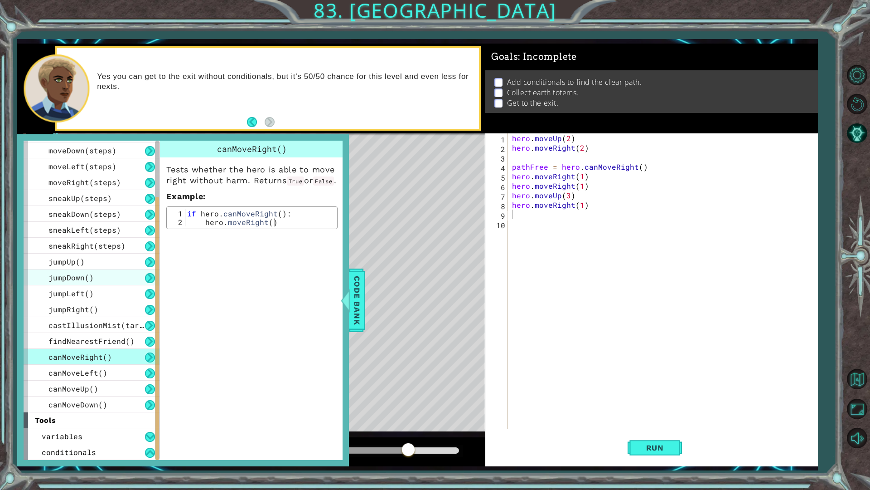
click at [122, 296] on div "use(thing) moveUp(steps) moveDown(steps) moveLeft(steps) moveRight(steps) sneak…" at bounding box center [92, 261] width 136 height 301
click at [119, 281] on div "jumpDown()" at bounding box center [92, 277] width 136 height 16
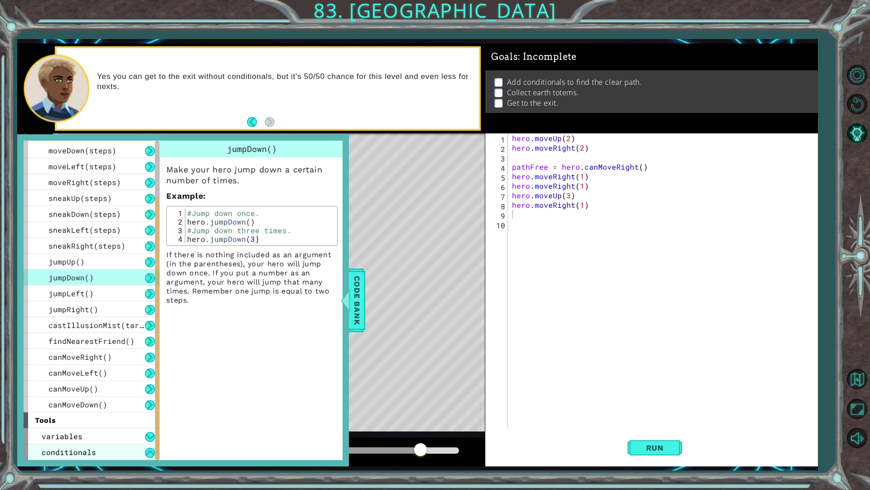
click at [72, 451] on span "conditionals" at bounding box center [69, 452] width 54 height 10
click at [65, 436] on span "variables" at bounding box center [62, 436] width 41 height 10
click at [63, 436] on span "variables" at bounding box center [62, 436] width 41 height 10
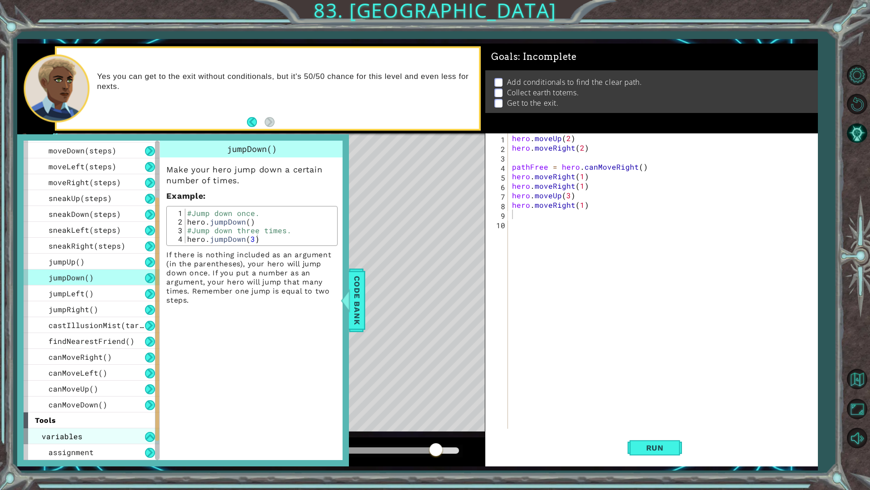
scroll to position [93, 0]
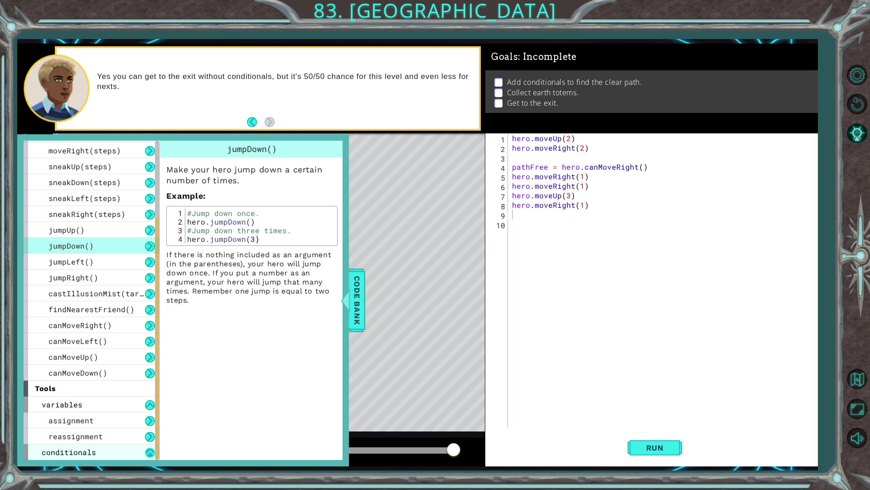
click at [153, 450] on button at bounding box center [150, 452] width 10 height 10
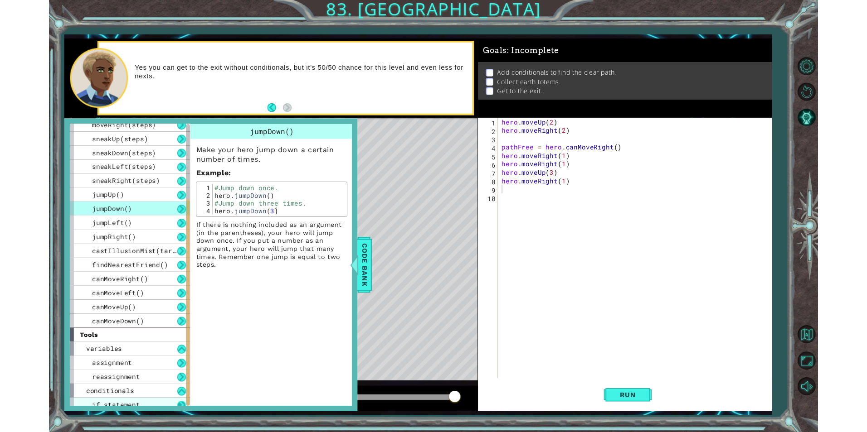
scroll to position [109, 0]
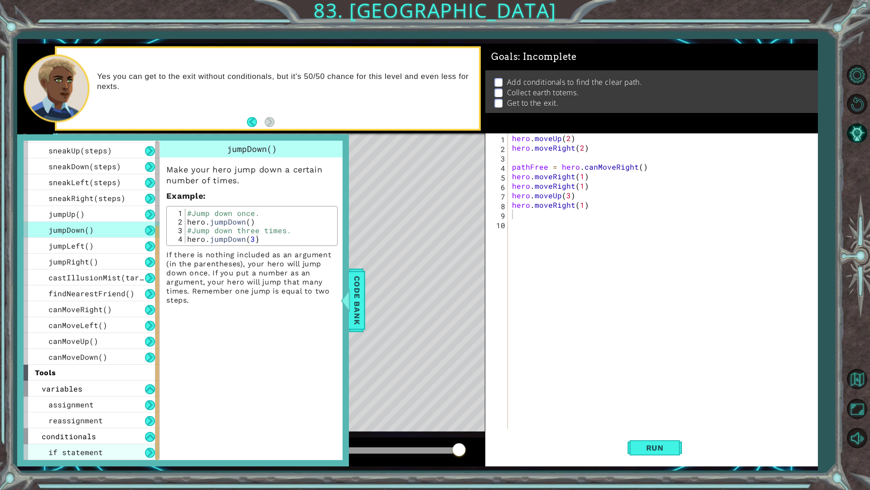
click at [135, 445] on div "if statement" at bounding box center [92, 452] width 136 height 16
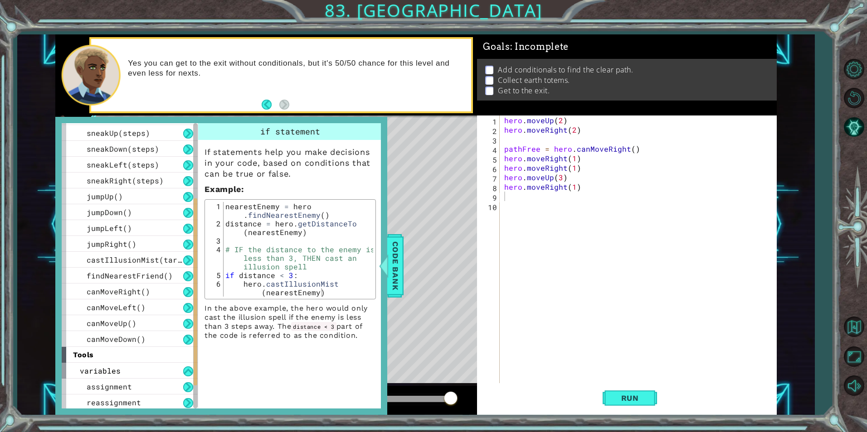
click at [444, 210] on div "Level Map" at bounding box center [264, 249] width 419 height 267
click at [395, 254] on span "Code Bank" at bounding box center [395, 265] width 15 height 55
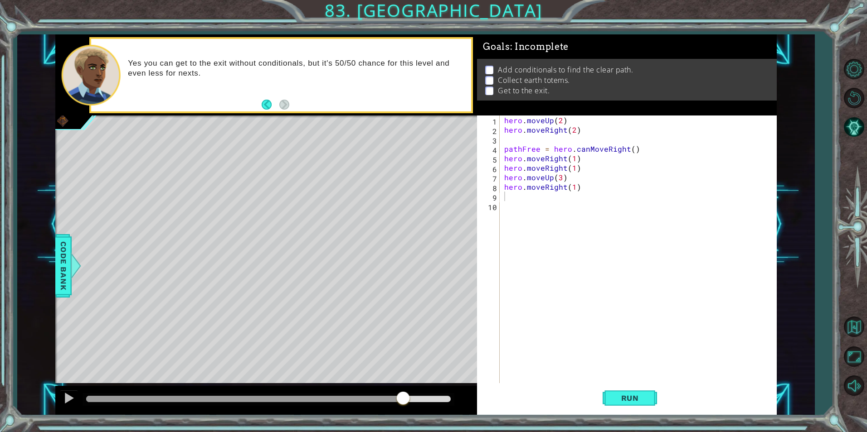
click at [403, 401] on div at bounding box center [244, 399] width 317 height 6
drag, startPoint x: 337, startPoint y: 382, endPoint x: 301, endPoint y: 389, distance: 37.1
drag, startPoint x: 301, startPoint y: 389, endPoint x: 256, endPoint y: 405, distance: 47.2
click at [256, 405] on div at bounding box center [266, 400] width 422 height 29
click at [240, 401] on div at bounding box center [163, 399] width 154 height 6
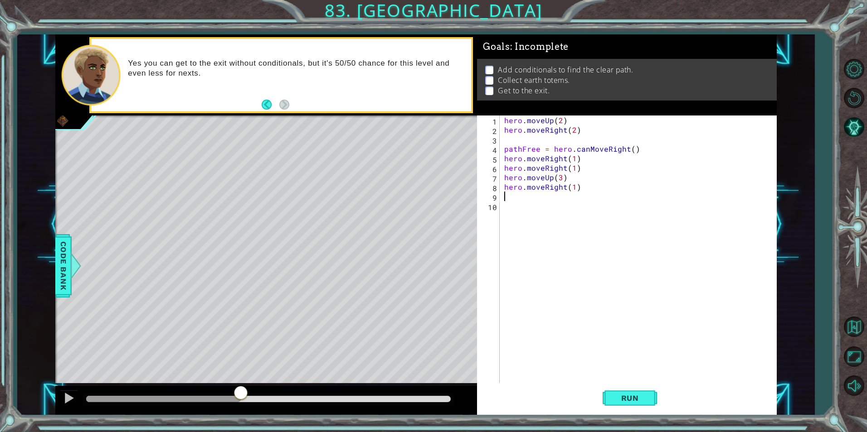
click at [234, 402] on div at bounding box center [241, 394] width 16 height 16
click at [234, 402] on div at bounding box center [241, 397] width 16 height 16
click at [231, 402] on div at bounding box center [234, 399] width 16 height 16
drag, startPoint x: 230, startPoint y: 402, endPoint x: 177, endPoint y: 384, distance: 56.2
click at [224, 402] on div at bounding box center [231, 397] width 16 height 16
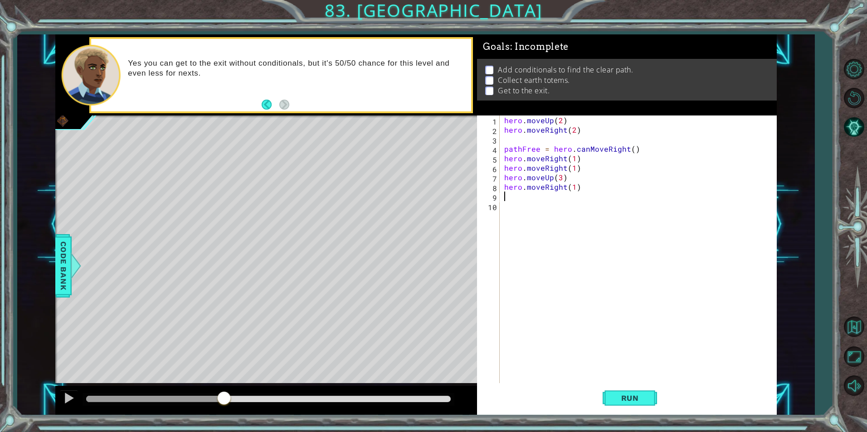
click at [88, 395] on div at bounding box center [268, 399] width 372 height 13
drag, startPoint x: 91, startPoint y: 394, endPoint x: 89, endPoint y: 405, distance: 11.5
click at [91, 397] on div at bounding box center [268, 399] width 372 height 13
click at [92, 401] on div at bounding box center [89, 399] width 6 height 6
drag, startPoint x: 92, startPoint y: 401, endPoint x: 68, endPoint y: 401, distance: 24.0
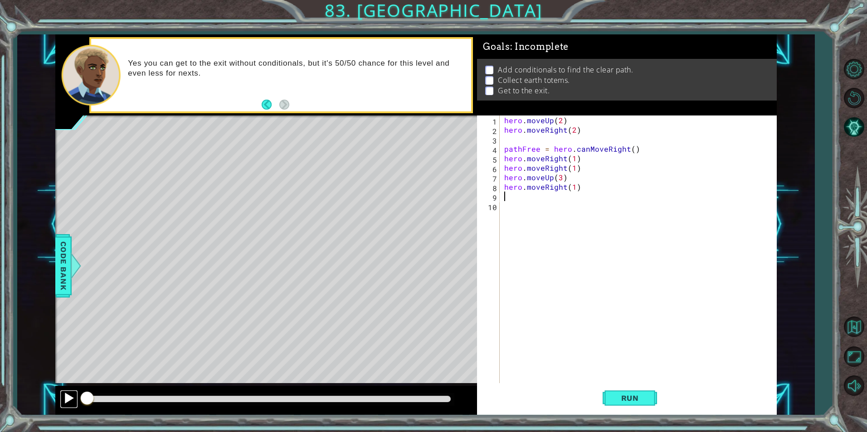
click at [68, 401] on div at bounding box center [69, 399] width 12 height 12
click at [625, 414] on div "1 2 3 4 5 6 7 8 9 10 hero . moveUp ( 2 ) hero . moveRight ( 2 ) pathFree = hero…" at bounding box center [627, 266] width 300 height 300
click at [630, 397] on span "Run" at bounding box center [630, 398] width 36 height 9
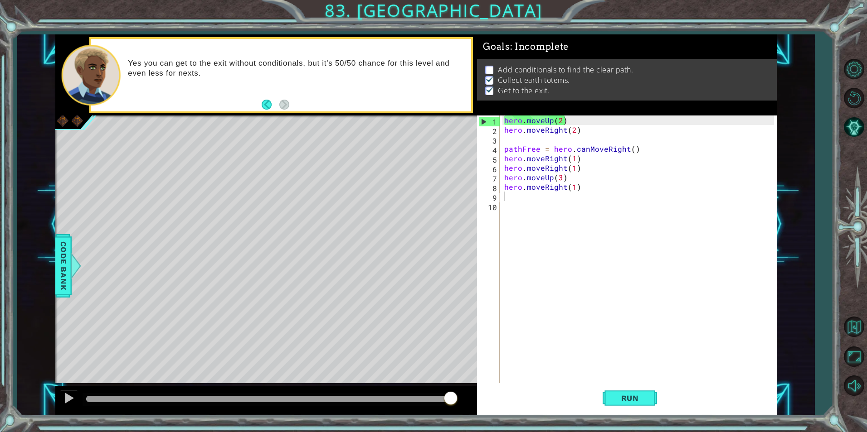
click at [258, 240] on div "Level Map" at bounding box center [264, 249] width 419 height 267
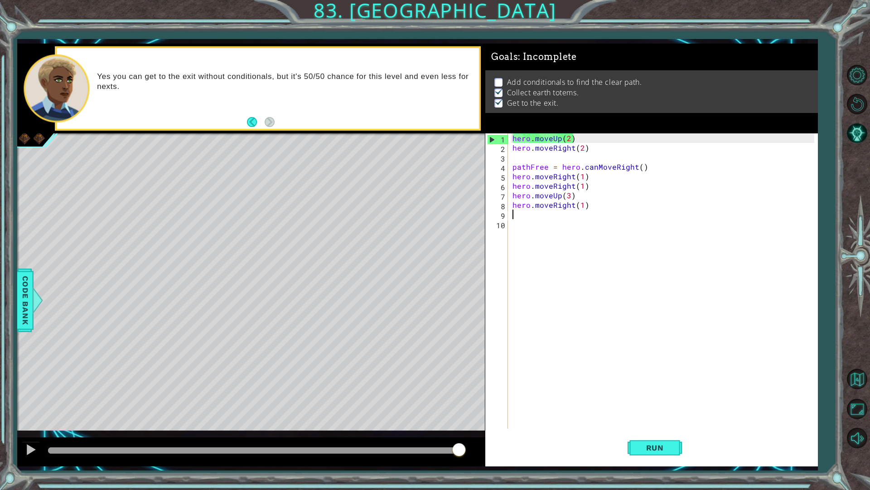
click at [492, 272] on div "1 ההההההההההההההההההההההההההההההההההההההההההההההההההההההההההההההההההההההההההההה…" at bounding box center [417, 255] width 800 height 422
click at [863, 379] on button "Back to Map" at bounding box center [857, 378] width 26 height 26
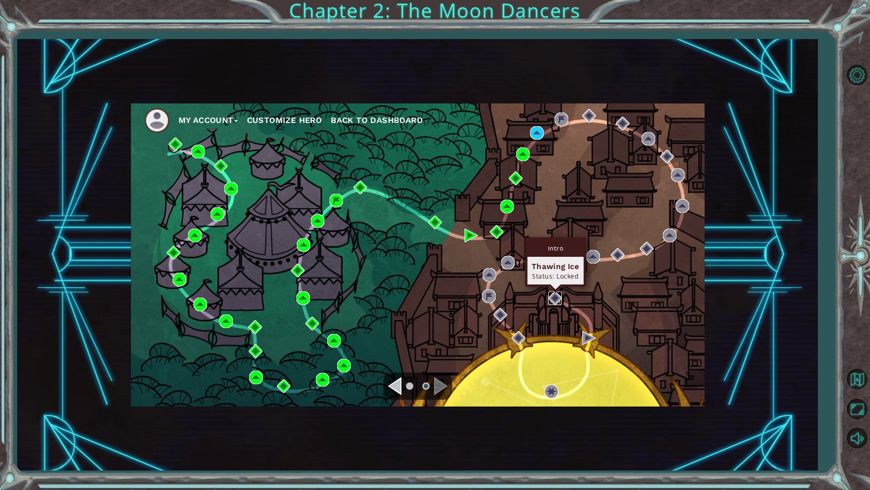
click at [558, 300] on img at bounding box center [555, 298] width 14 height 14
click at [546, 316] on div "My Account Customize Hero Back to Dashboard" at bounding box center [418, 254] width 574 height 303
click at [424, 384] on li at bounding box center [425, 385] width 7 height 7
click at [389, 384] on div "Navigate to the previous page" at bounding box center [395, 386] width 14 height 18
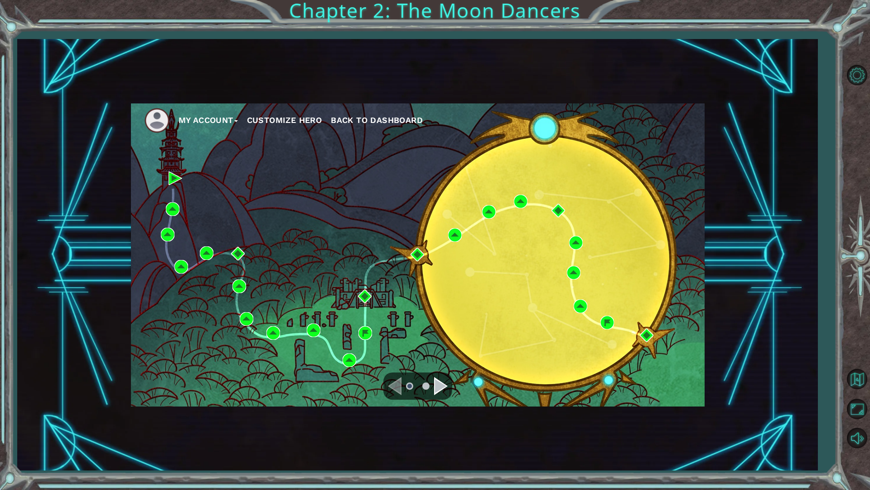
click at [438, 387] on div "Navigate to the next page" at bounding box center [441, 386] width 14 height 18
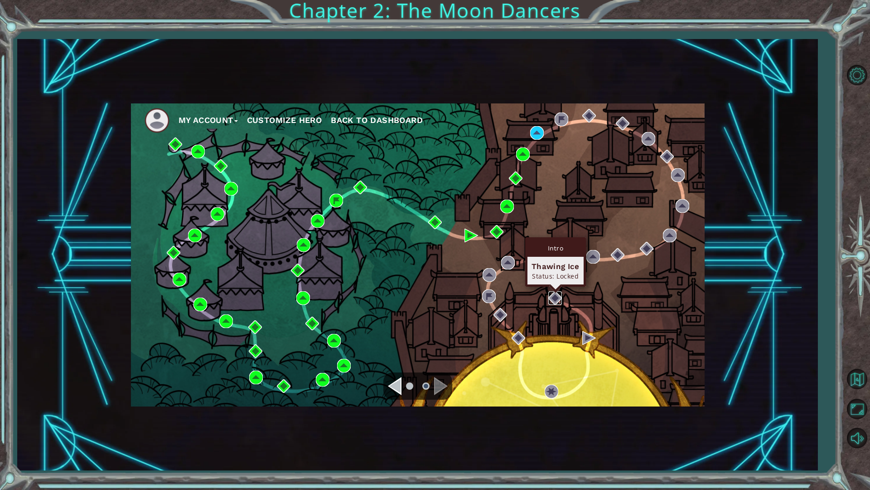
click at [553, 303] on img at bounding box center [555, 298] width 14 height 14
click at [528, 131] on ul "My Account Customize Hero Back to Dashboard" at bounding box center [425, 120] width 560 height 25
